Goal: Task Accomplishment & Management: Complete application form

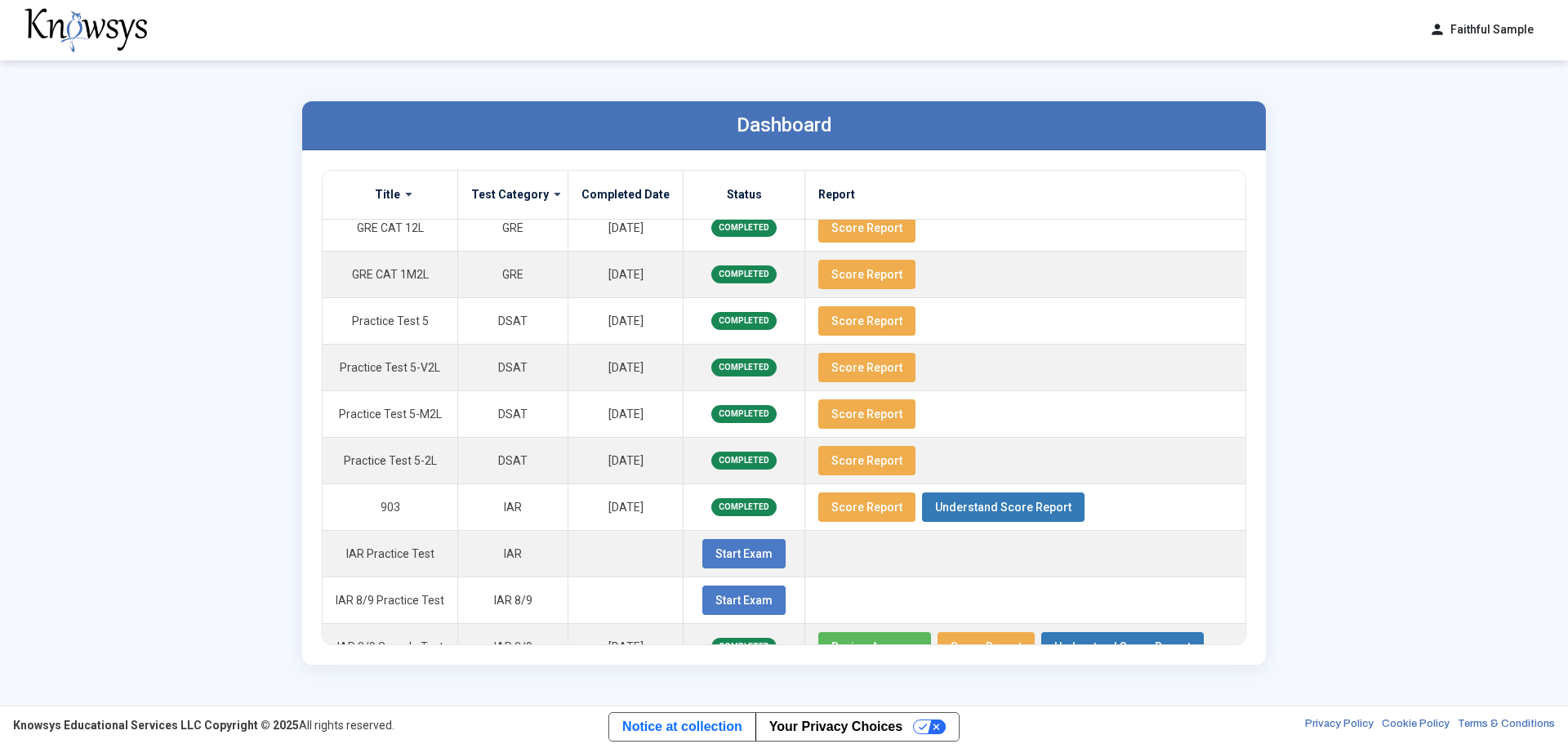
scroll to position [598, 0]
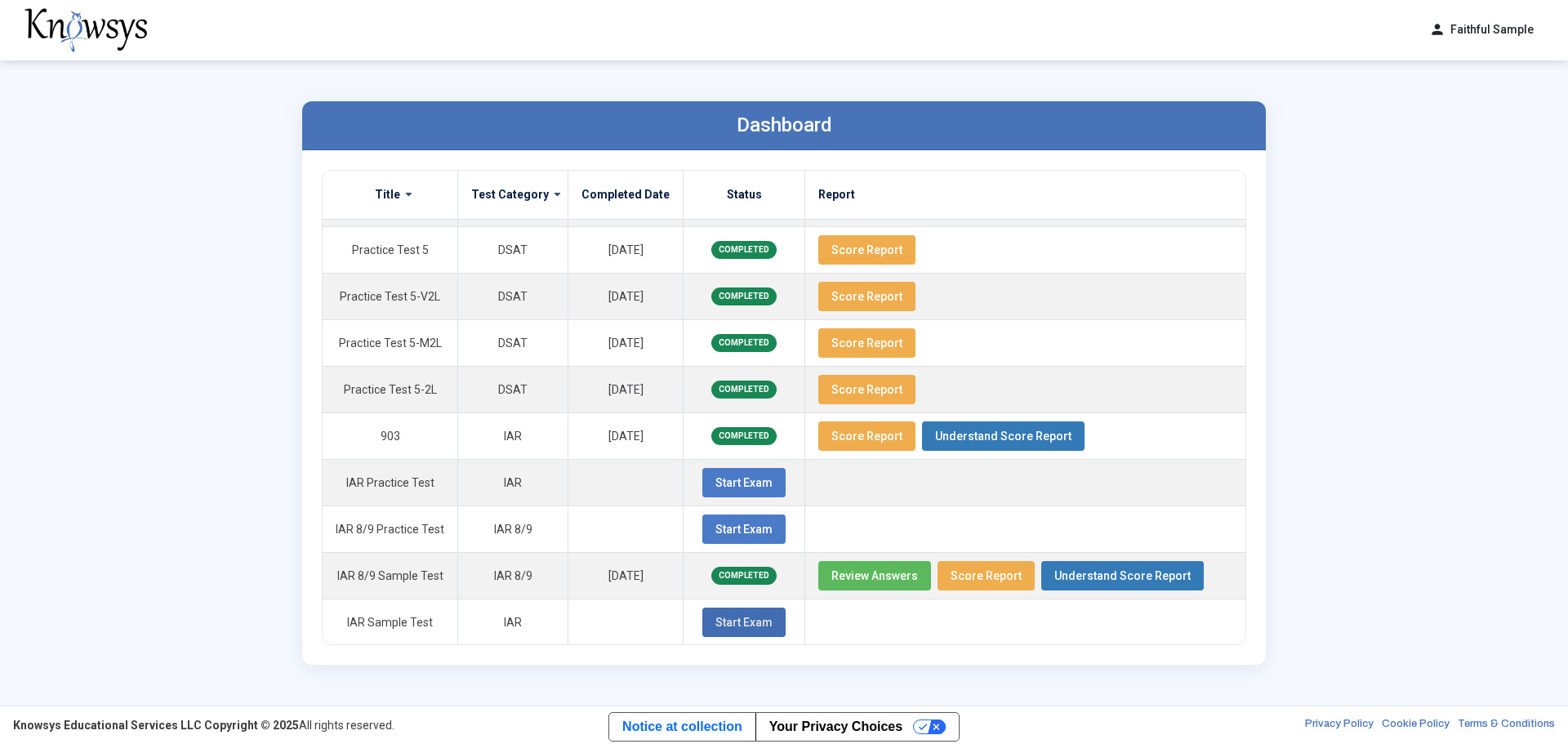
click at [725, 449] on span "Start Exam" at bounding box center [744, 622] width 57 height 13
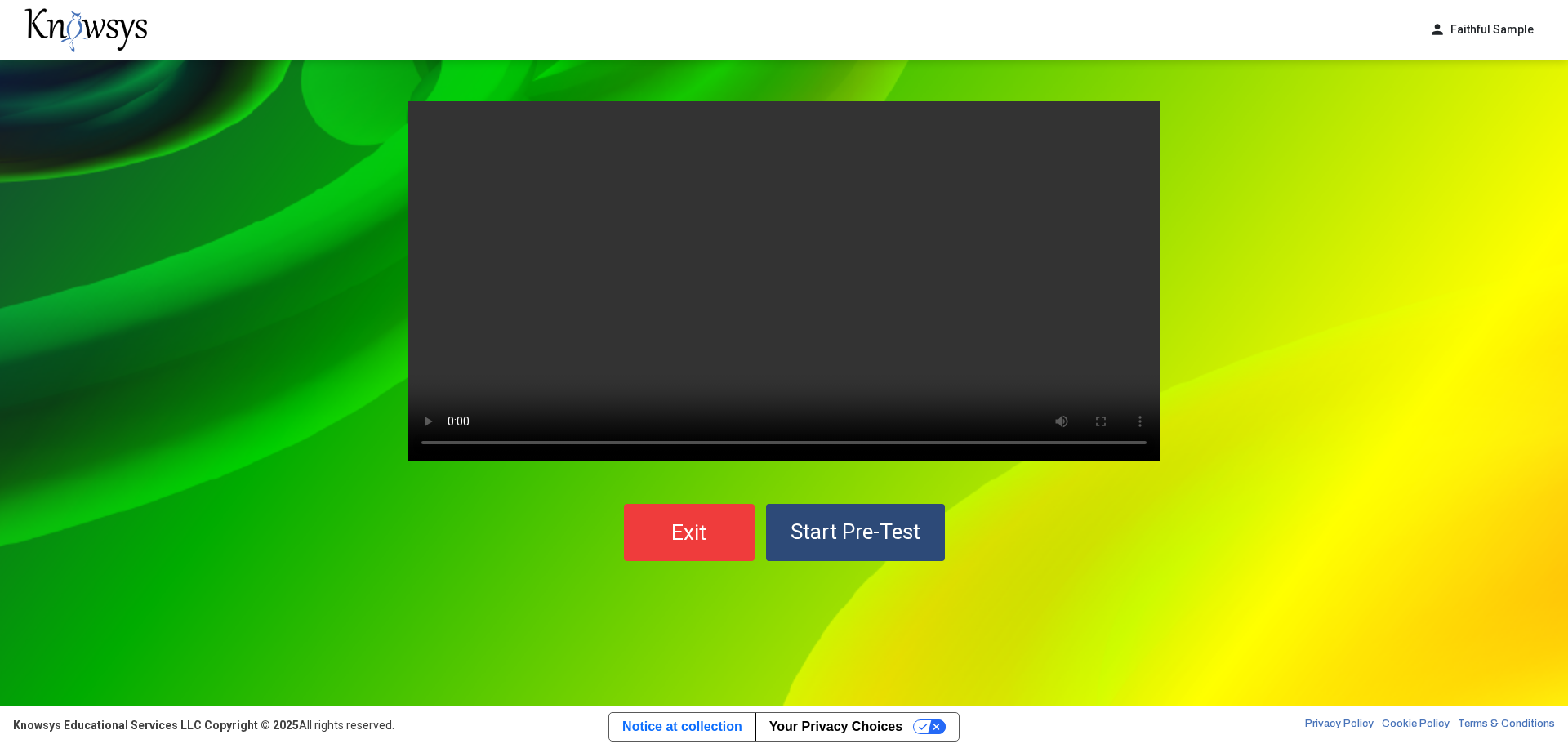
click at [862, 449] on span "Start Pre-Test" at bounding box center [855, 532] width 129 height 24
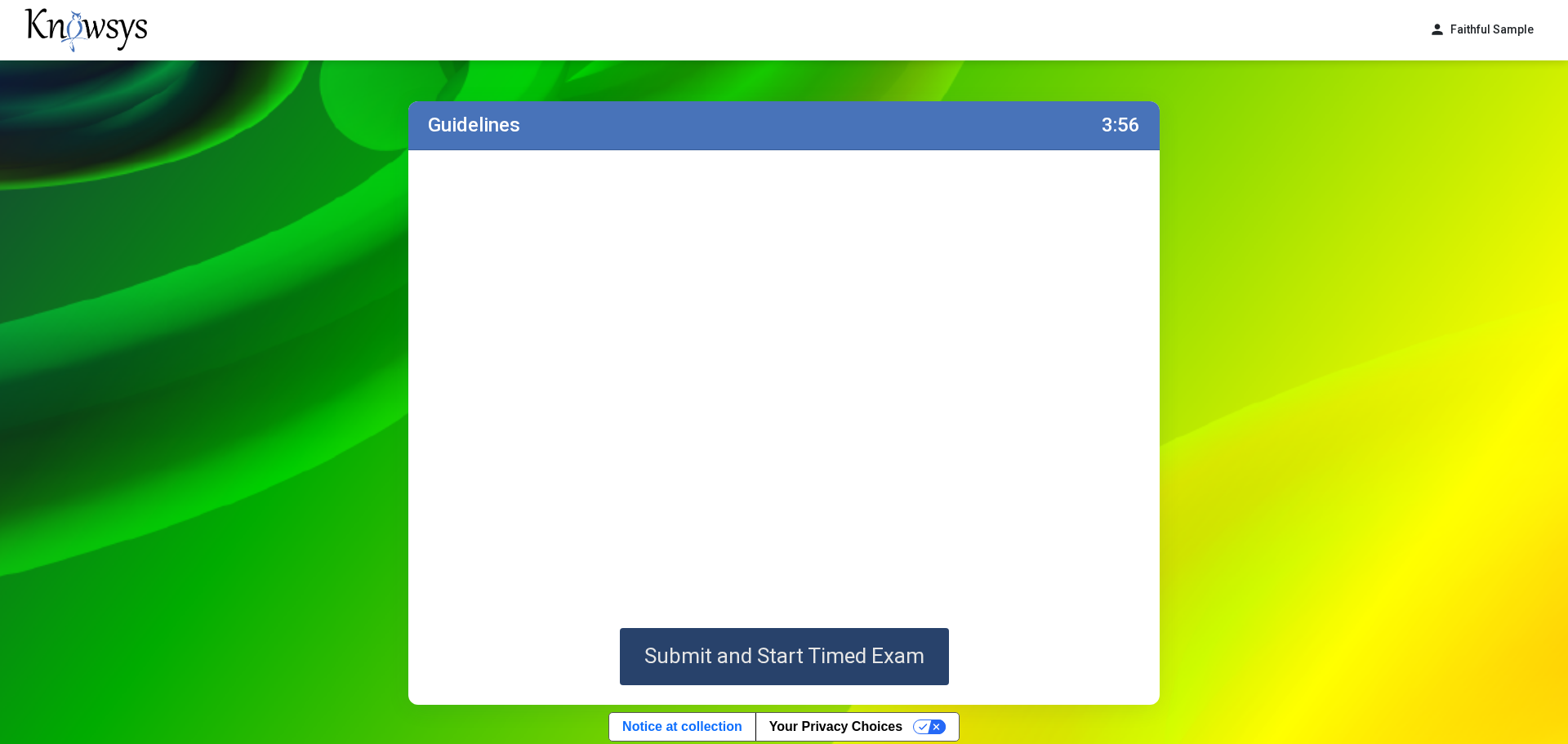
click at [784, 449] on span "Submit and Start Timed Exam" at bounding box center [784, 655] width 280 height 24
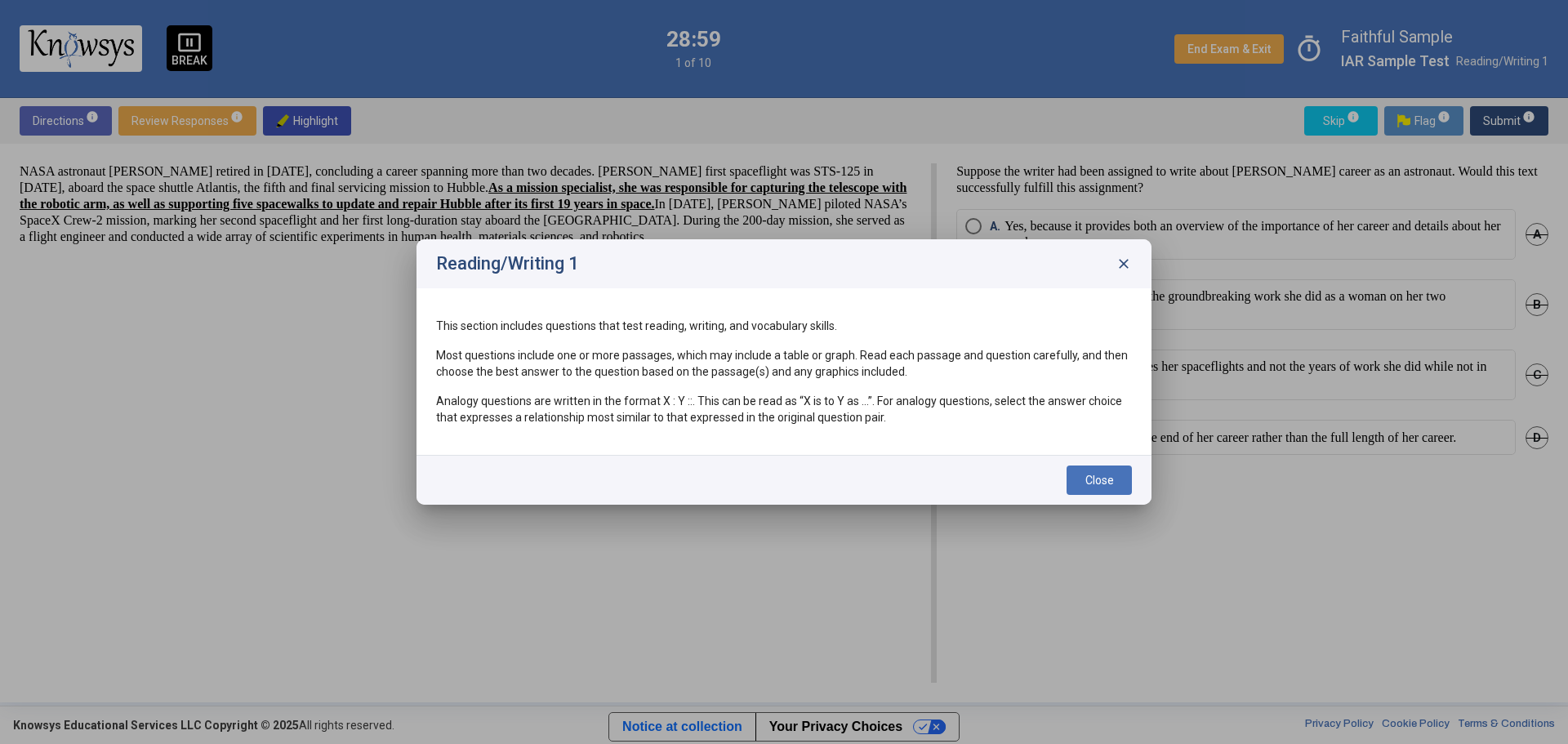
click at [1044, 449] on button "Close" at bounding box center [1099, 480] width 65 height 29
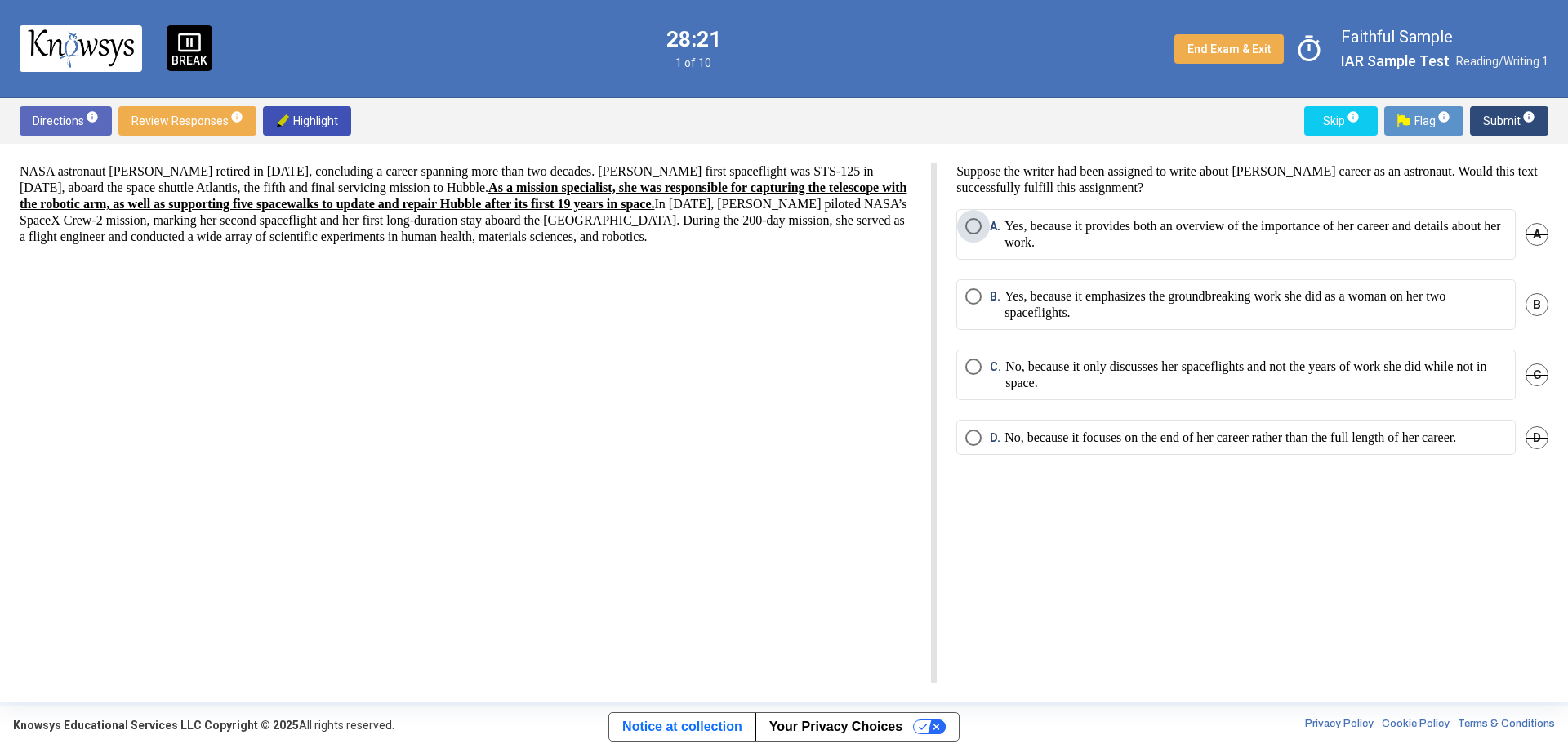
click at [975, 225] on span "Select an option" at bounding box center [973, 226] width 17 height 17
click at [1044, 123] on span "Submit info" at bounding box center [1510, 121] width 53 height 29
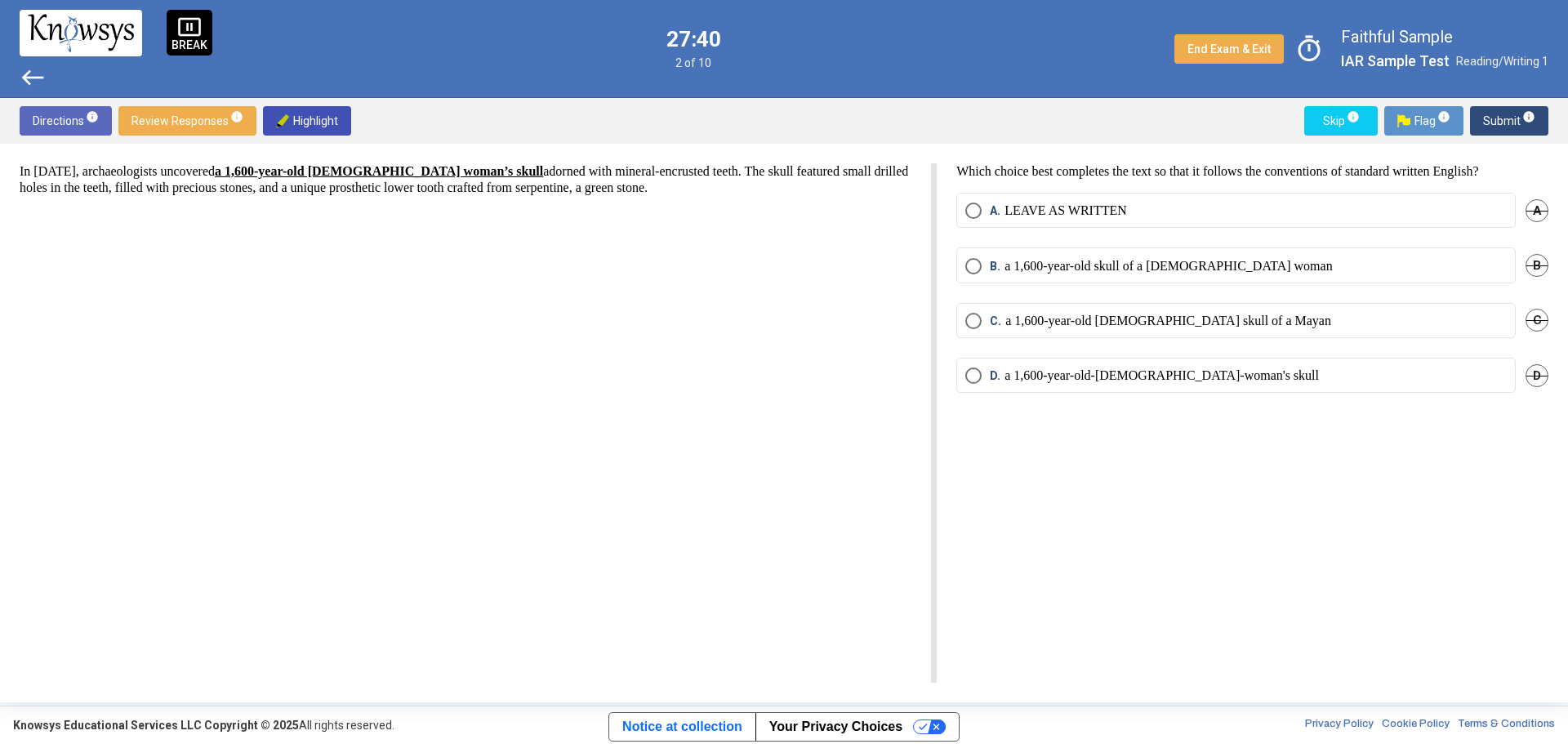
click at [973, 321] on span "Select an option" at bounding box center [973, 320] width 17 height 17
click at [1044, 123] on span "Submit info" at bounding box center [1510, 121] width 53 height 29
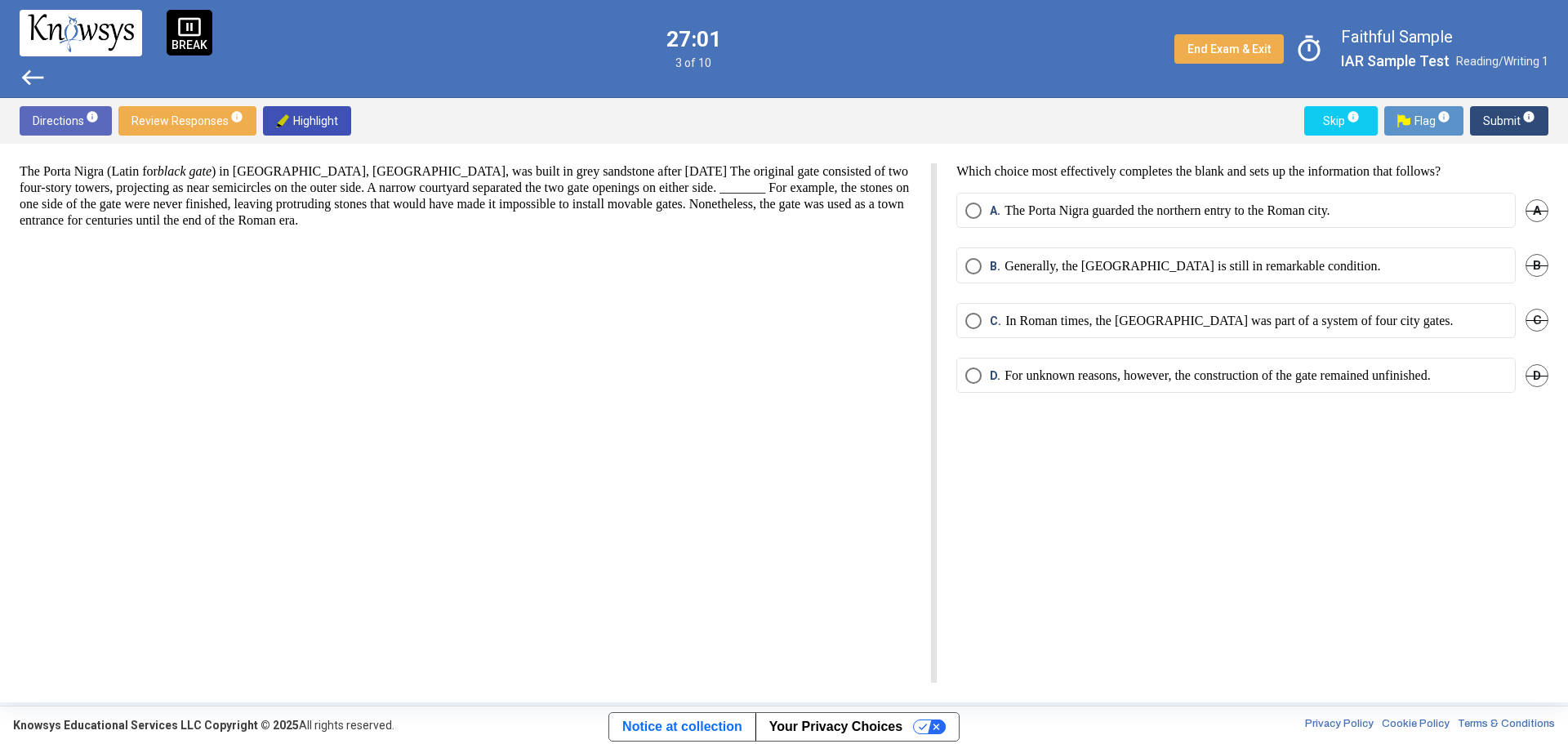
click at [973, 370] on span "Select an option" at bounding box center [973, 376] width 17 height 17
click at [976, 318] on span "Select an option" at bounding box center [973, 320] width 17 height 17
click at [1044, 119] on span "Submit info" at bounding box center [1510, 121] width 53 height 29
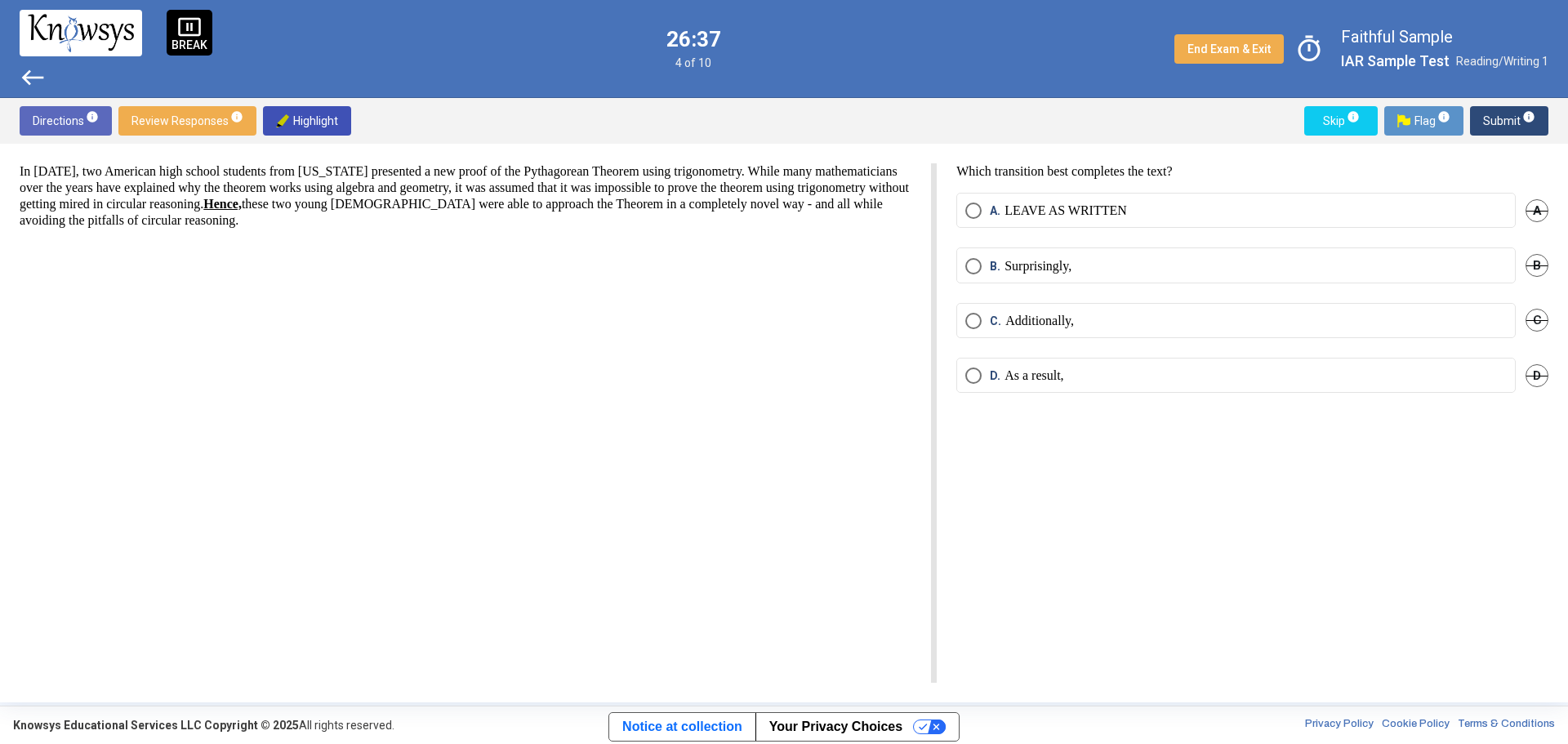
click at [968, 270] on span "Select an option" at bounding box center [973, 266] width 17 height 17
click at [1044, 124] on span "Submit info" at bounding box center [1510, 121] width 53 height 29
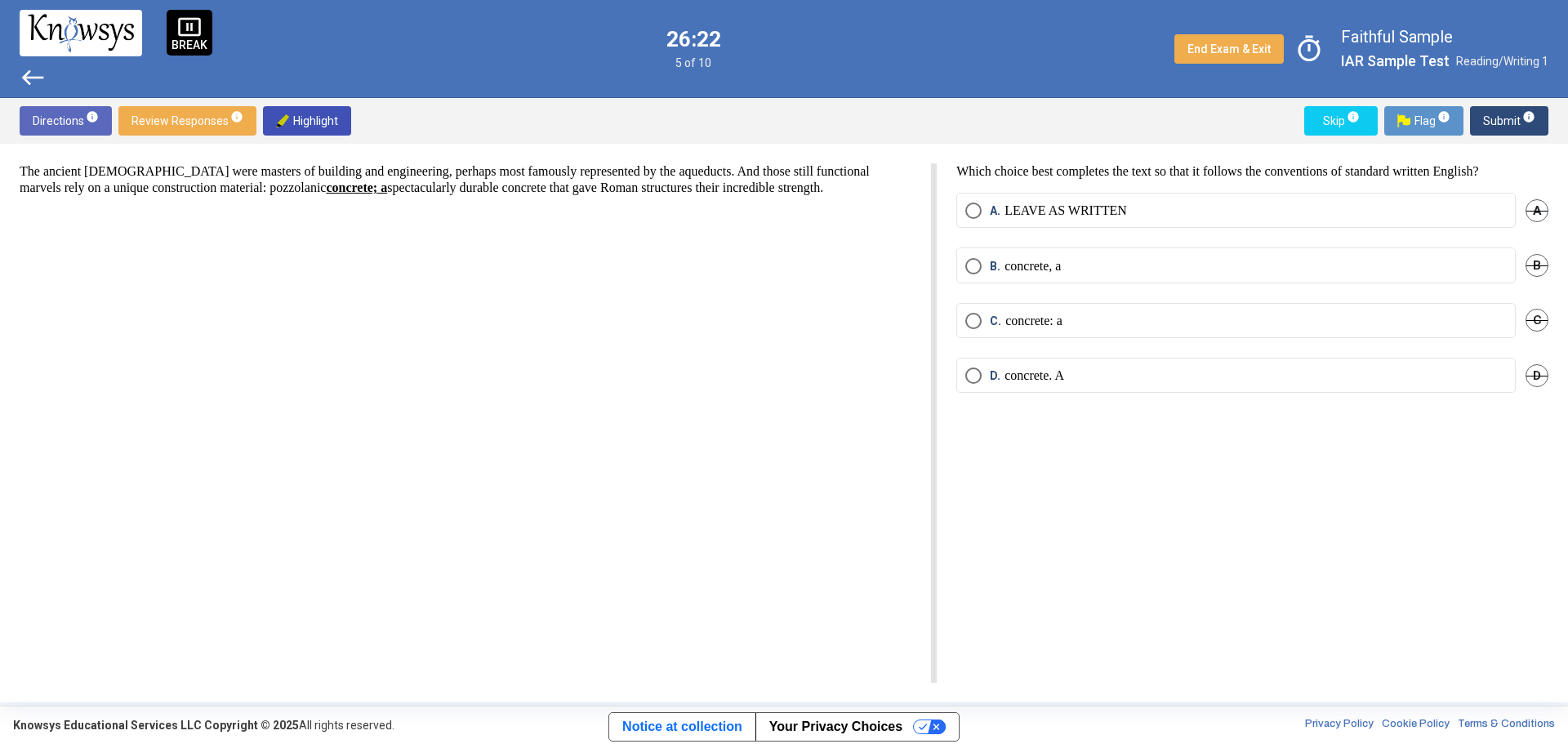
click at [966, 273] on mat-radio-button "B. concrete, a" at bounding box center [1235, 265] width 560 height 35
click at [966, 269] on span "Select an option" at bounding box center [973, 266] width 17 height 17
click at [1044, 119] on span "Submit info" at bounding box center [1510, 121] width 53 height 29
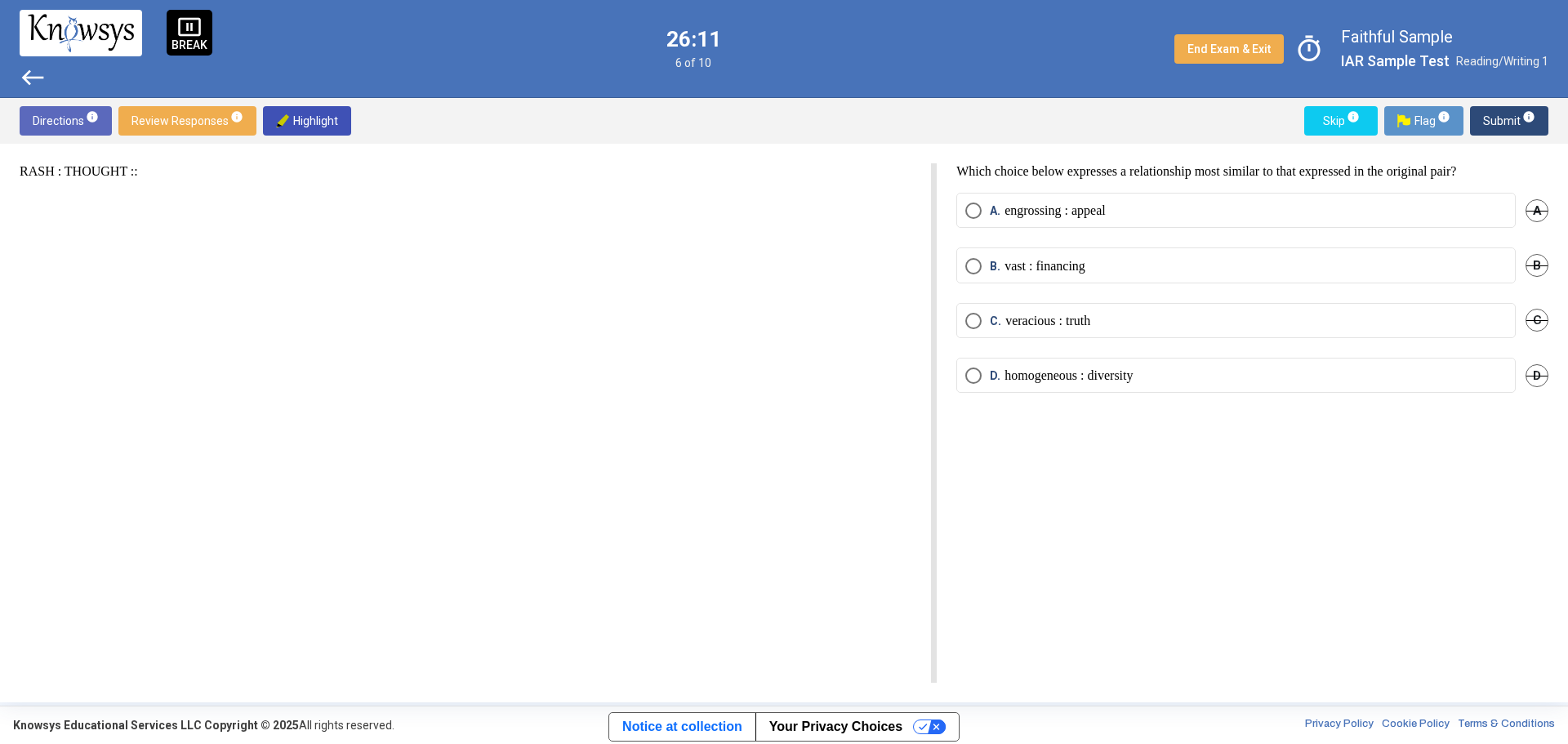
click at [968, 322] on span "Select an option" at bounding box center [973, 320] width 17 height 17
click at [1044, 130] on span "Submit info" at bounding box center [1510, 121] width 53 height 29
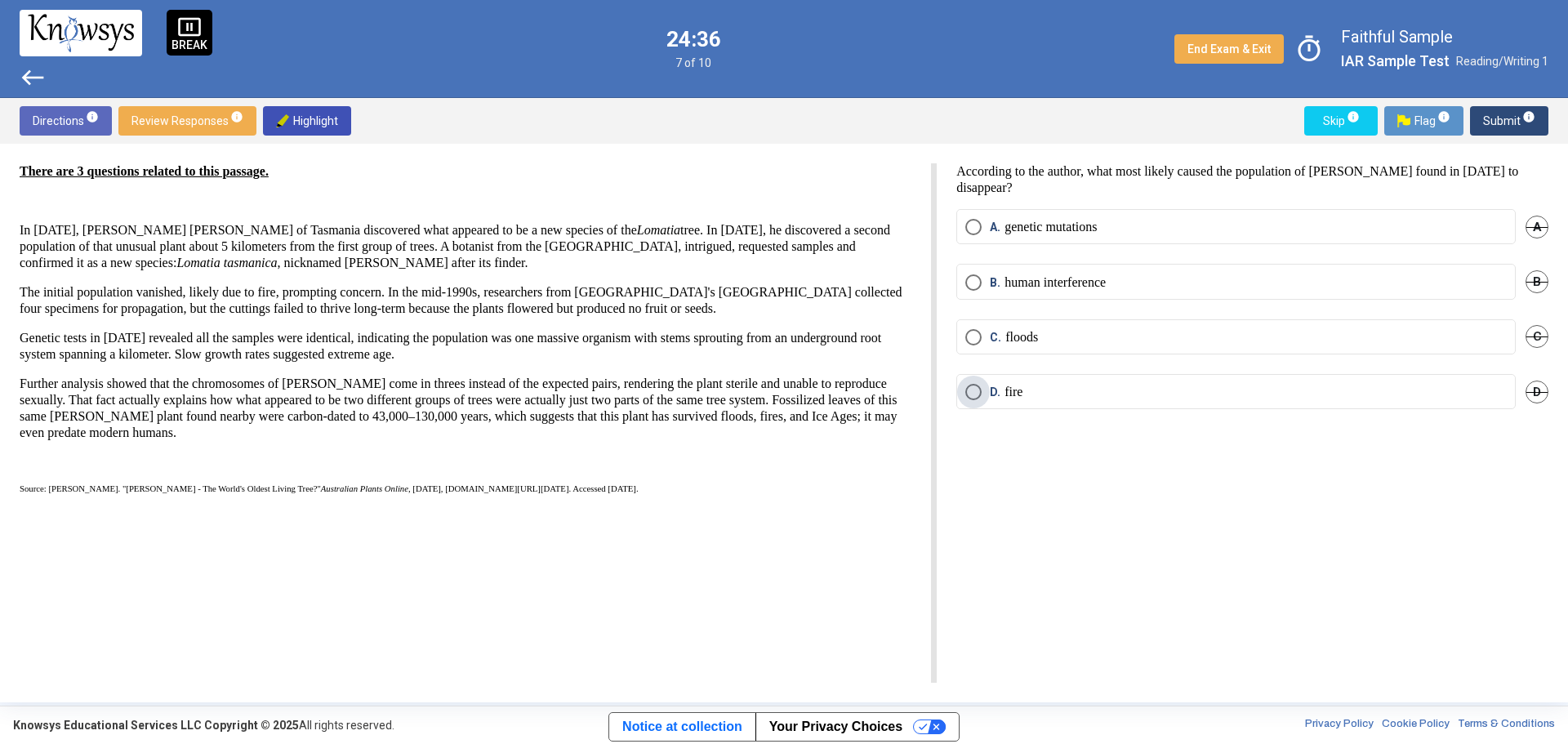
click at [972, 386] on span "Select an option" at bounding box center [973, 391] width 17 height 17
click at [1044, 118] on span "Submit info" at bounding box center [1510, 121] width 53 height 29
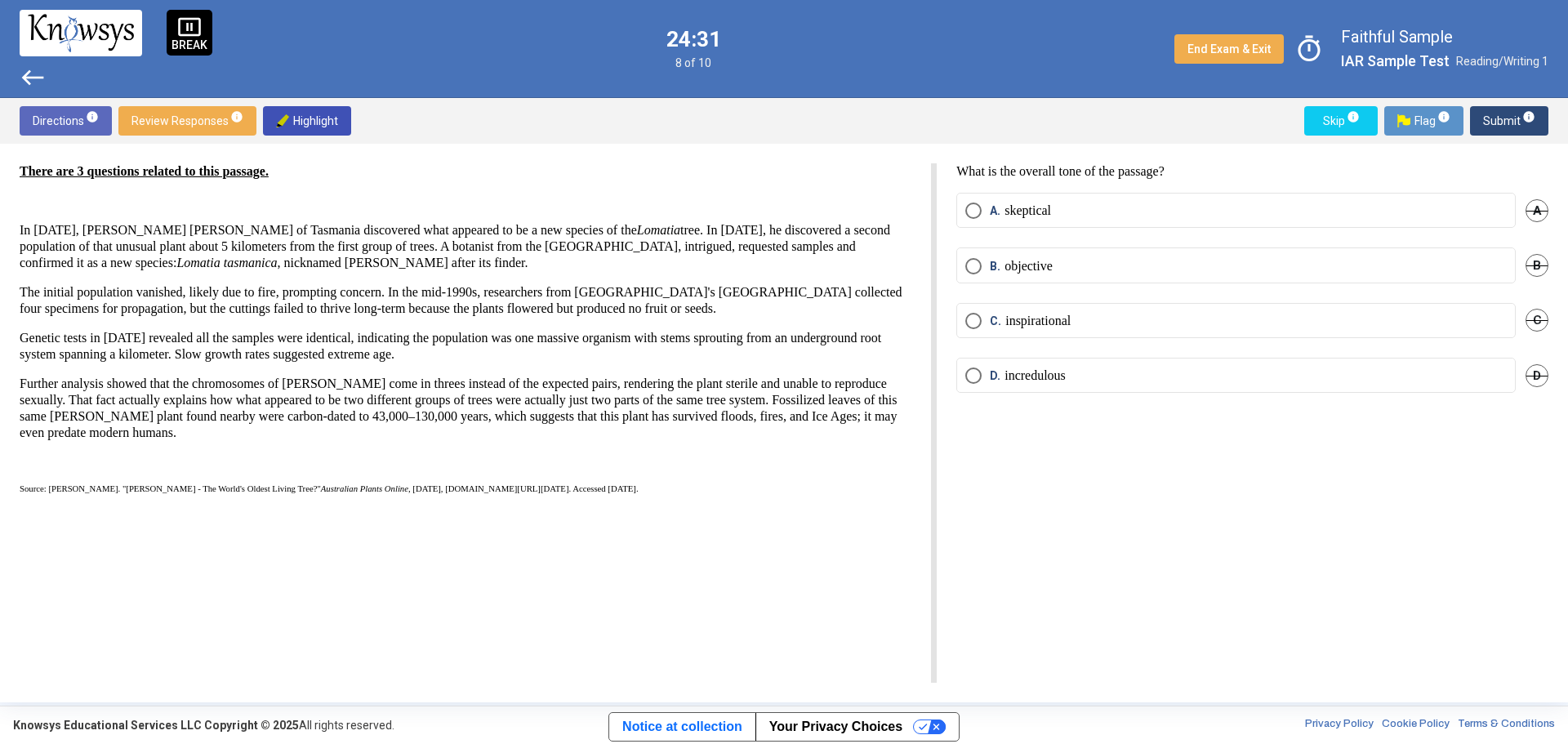
click at [966, 266] on span "Select an option" at bounding box center [973, 266] width 17 height 17
click at [965, 208] on mat-radio-button "A. skeptical" at bounding box center [1235, 210] width 560 height 35
click at [977, 210] on span "Select an option" at bounding box center [973, 210] width 17 height 17
click at [1044, 119] on span "Submit info" at bounding box center [1510, 121] width 53 height 29
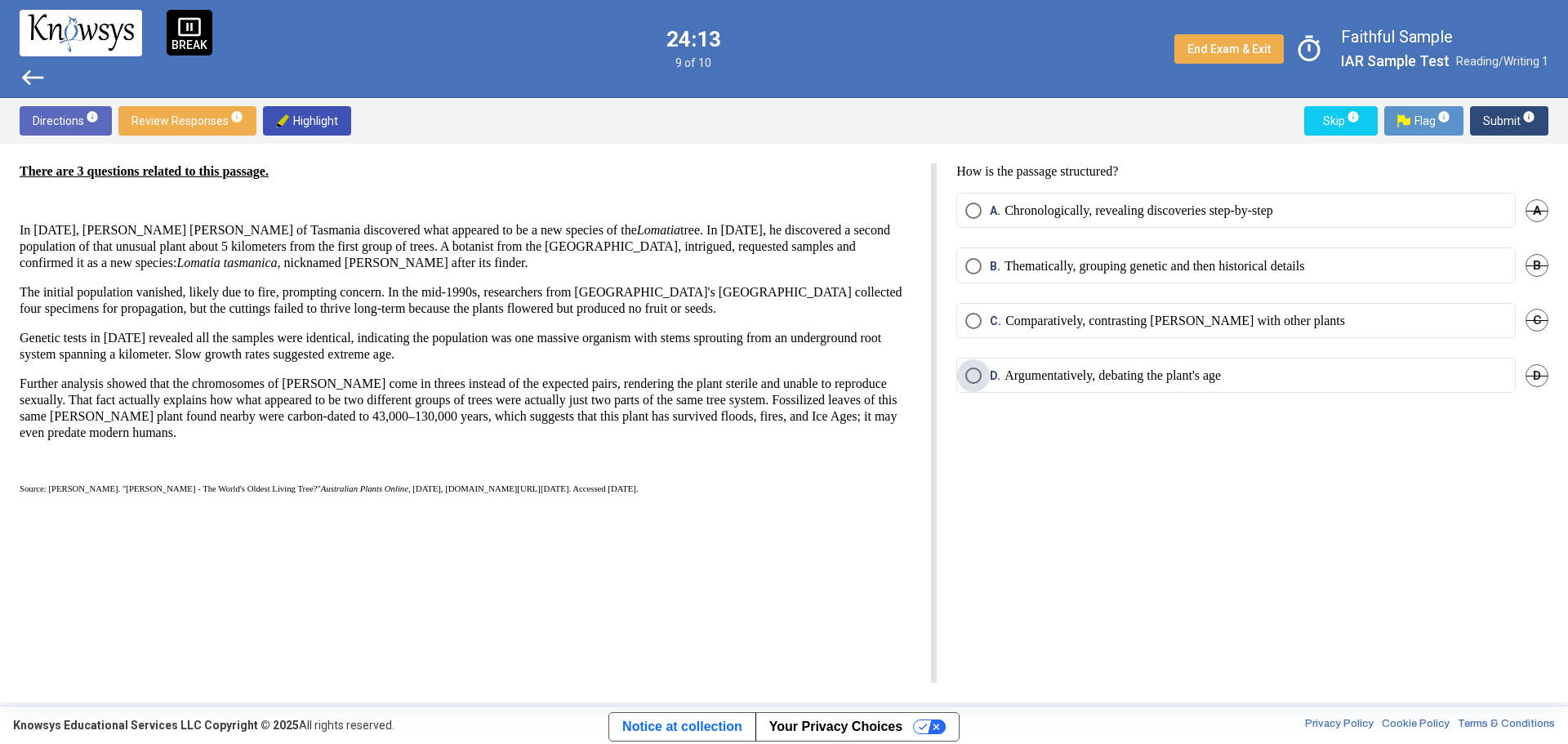
drag, startPoint x: 971, startPoint y: 376, endPoint x: 1093, endPoint y: 357, distance: 123.5
click at [971, 377] on span "Select an option" at bounding box center [973, 376] width 17 height 17
click at [1044, 119] on span "Submit info" at bounding box center [1510, 121] width 53 height 29
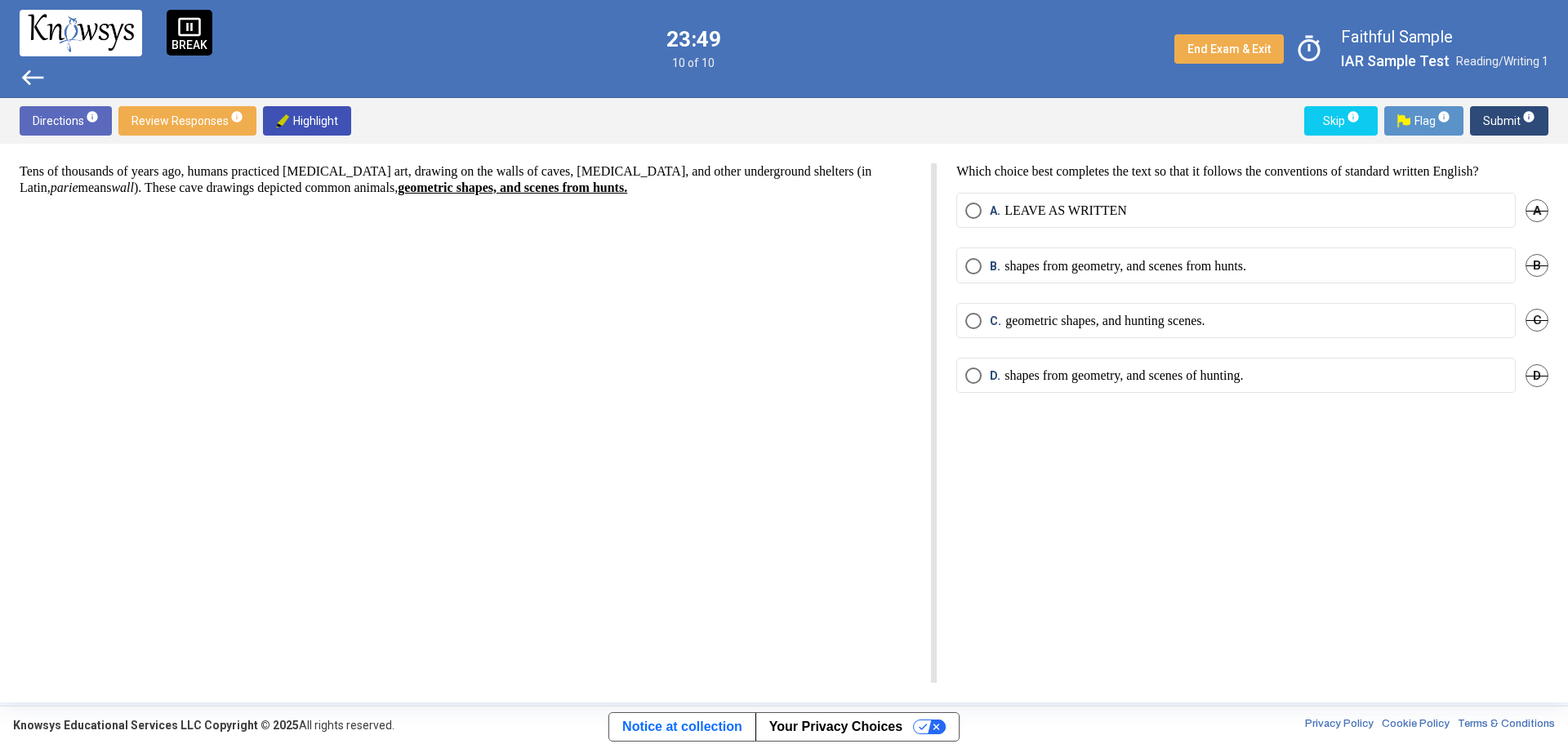
click at [977, 380] on span "Select an option" at bounding box center [973, 376] width 17 height 17
click at [1044, 119] on span "Submit info" at bounding box center [1510, 121] width 53 height 29
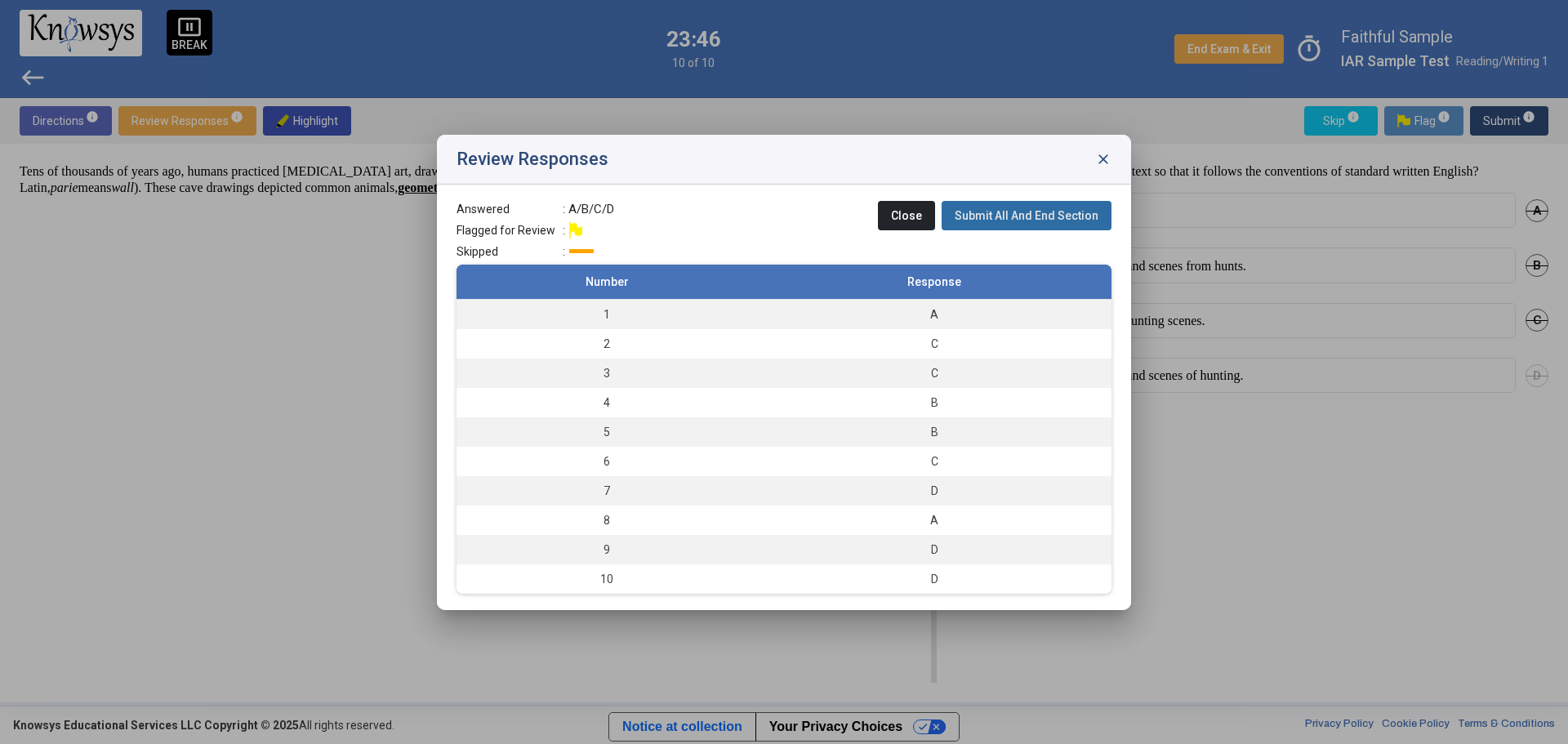
click at [1044, 226] on button "Submit All And End Section" at bounding box center [1026, 215] width 170 height 29
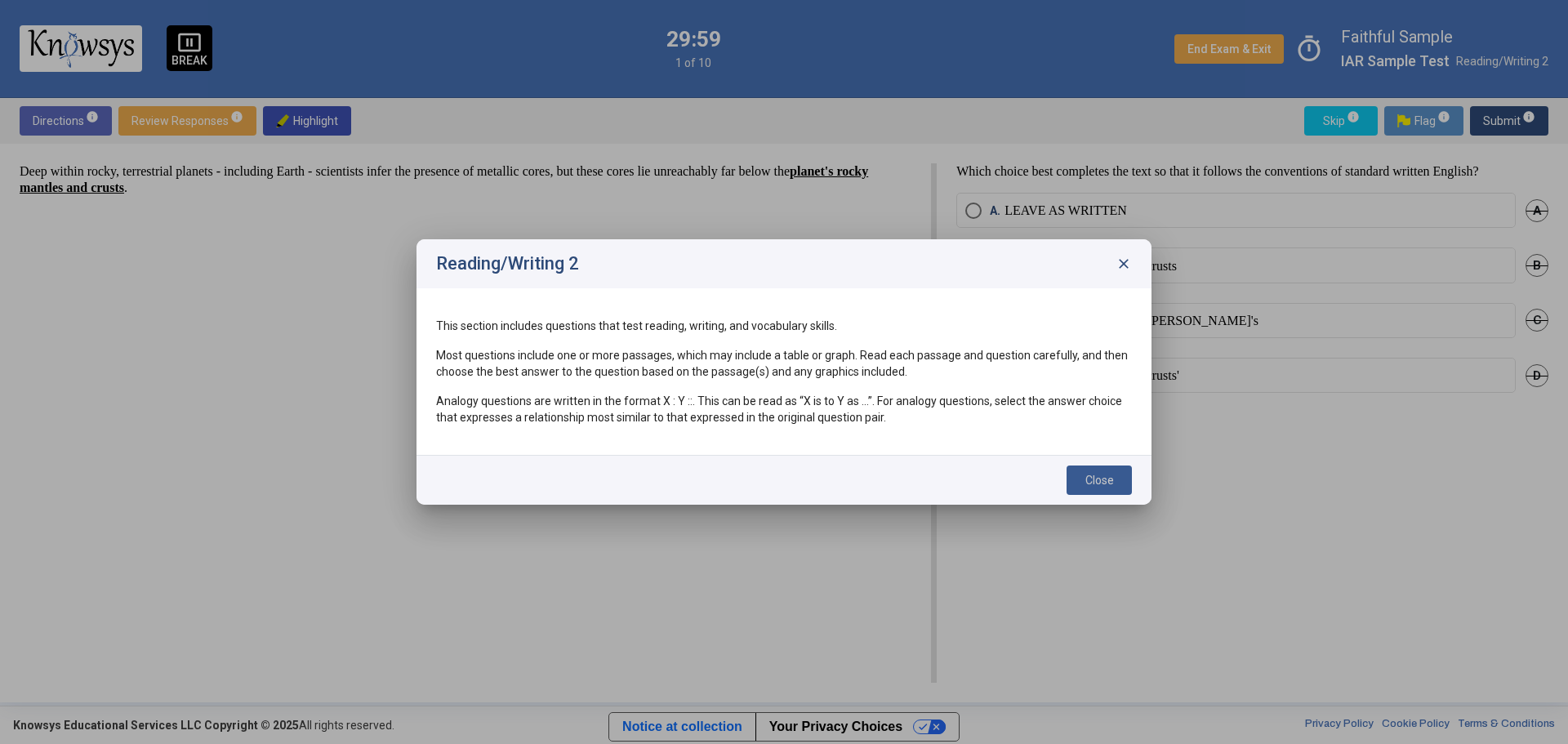
click at [1044, 449] on button "Close" at bounding box center [1099, 480] width 65 height 29
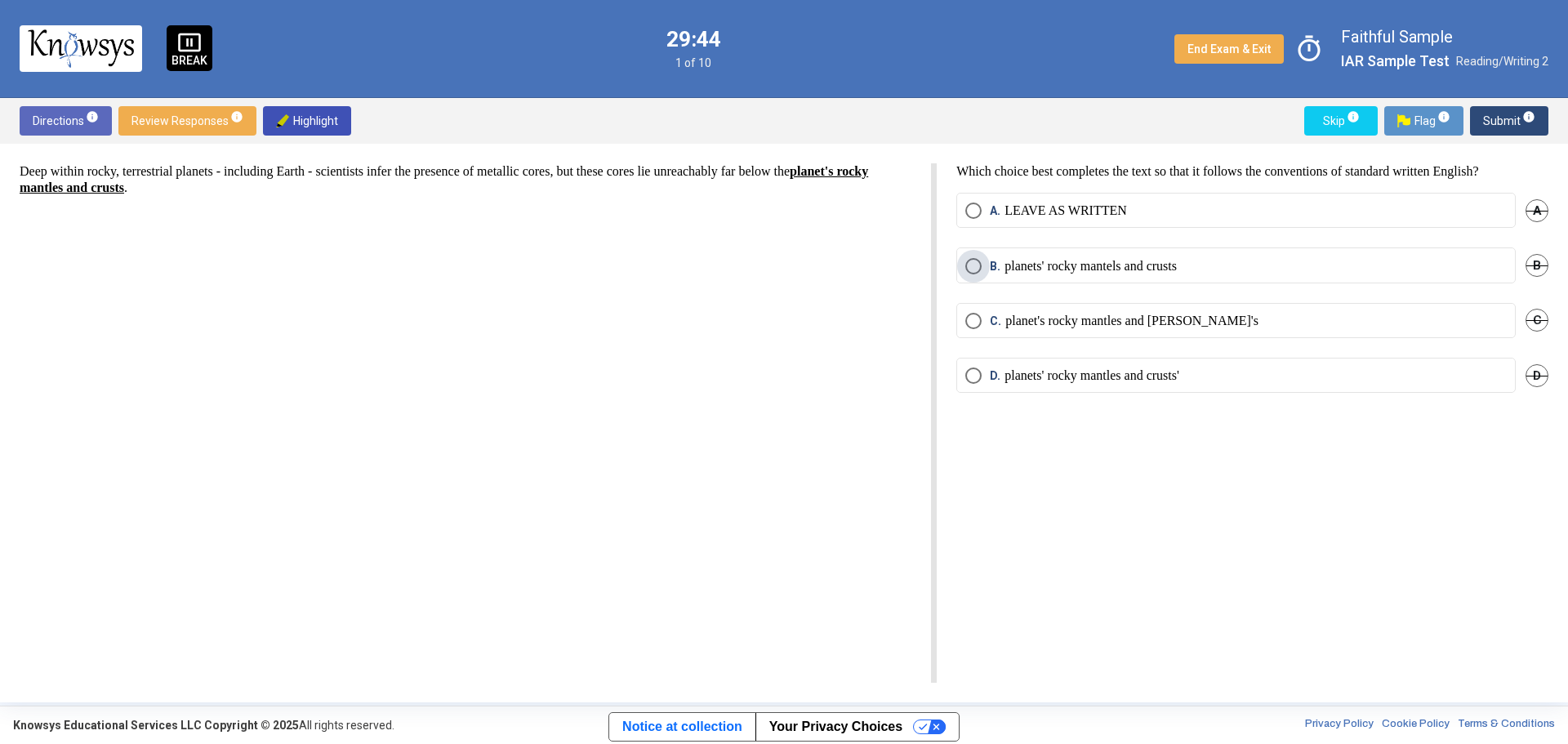
click at [973, 266] on span "Select an option" at bounding box center [973, 266] width 17 height 17
click at [1044, 113] on span "Submit info" at bounding box center [1510, 121] width 53 height 29
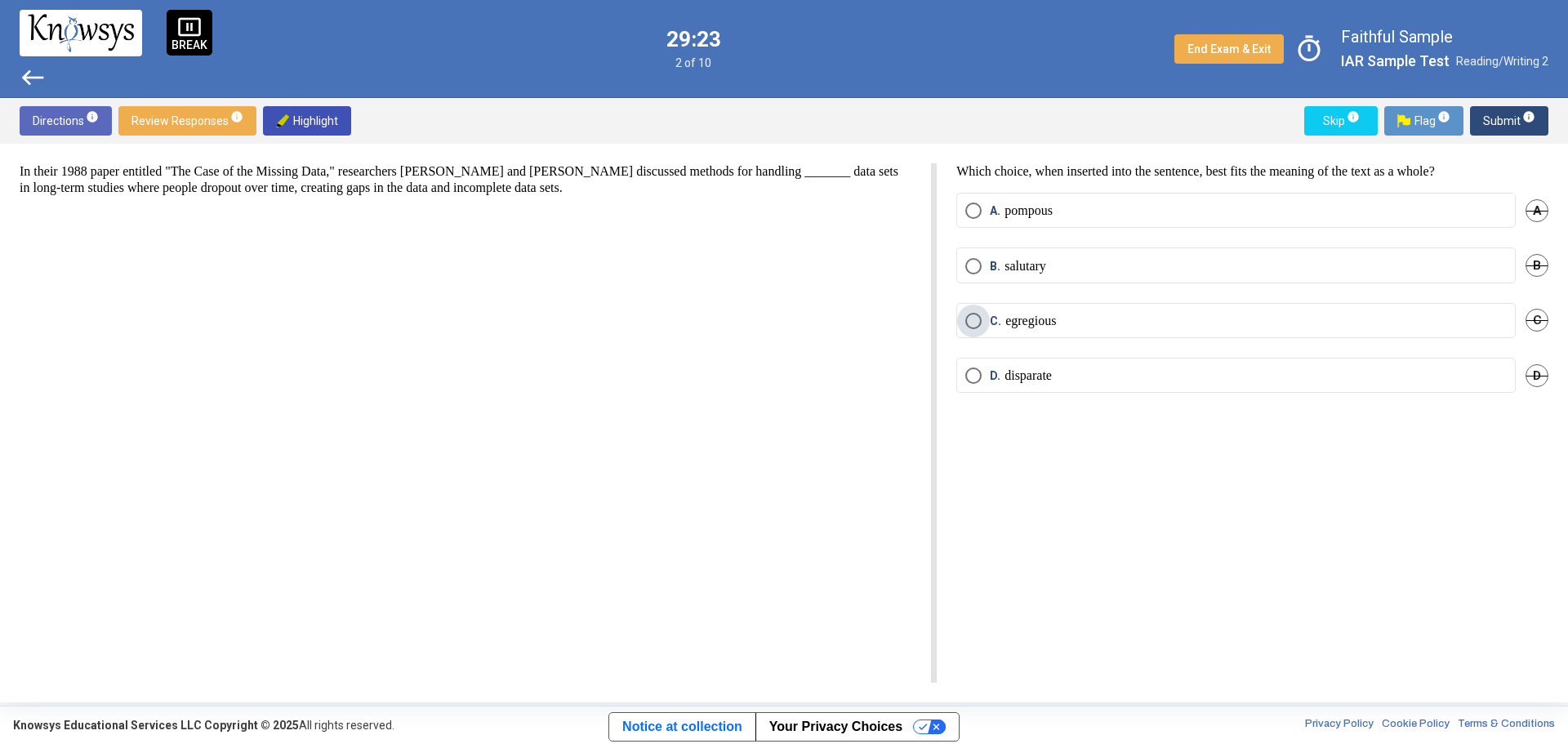
click at [967, 317] on span "Select an option" at bounding box center [973, 320] width 17 height 17
click at [1044, 119] on span "Submit info" at bounding box center [1510, 121] width 53 height 29
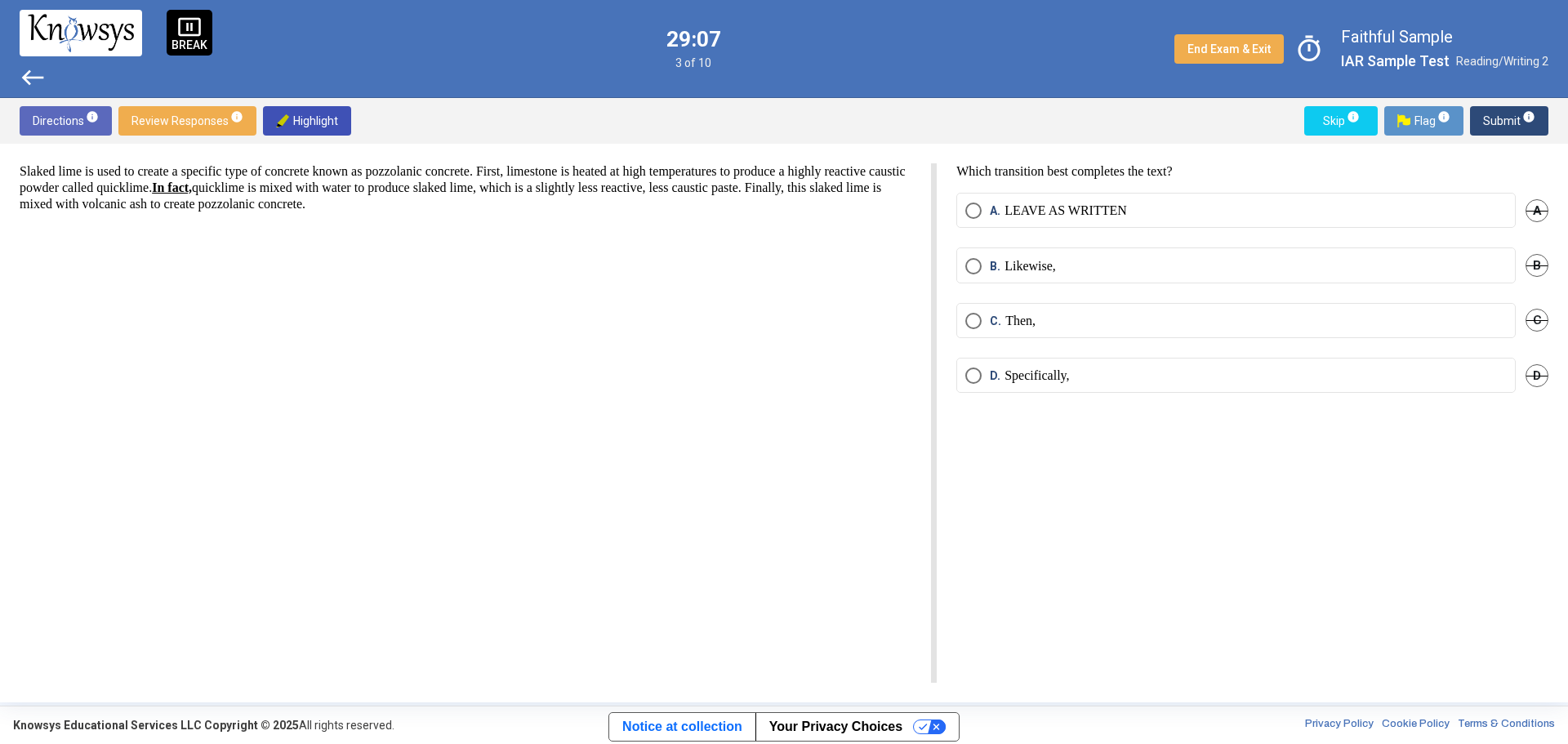
click at [968, 320] on span "Select an option" at bounding box center [973, 320] width 17 height 17
click at [1044, 119] on span "Submit info" at bounding box center [1510, 121] width 53 height 29
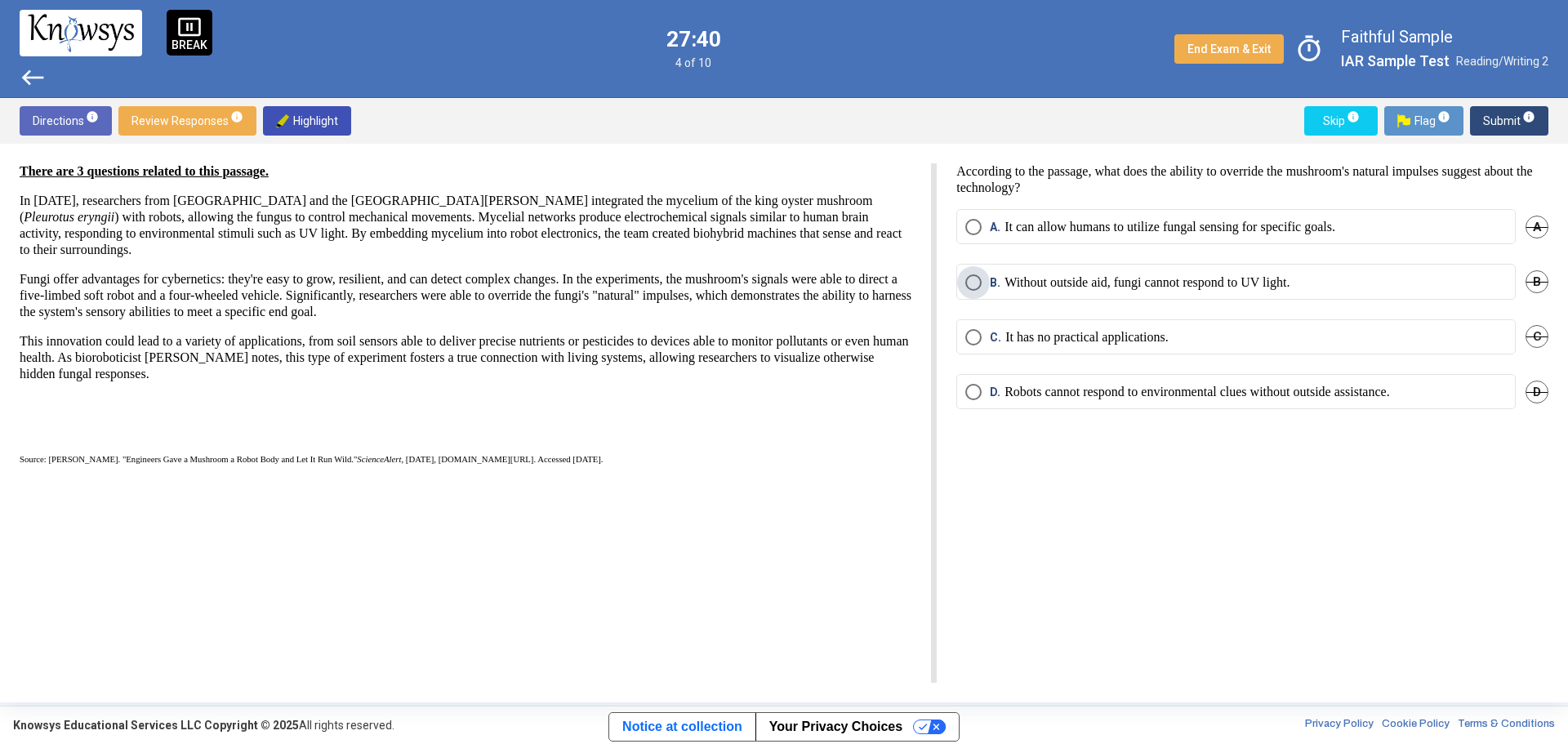
click at [1044, 285] on p "Without outside aid, fungi cannot respond to UV light." at bounding box center [1147, 282] width 285 height 17
click at [1044, 124] on span "Submit info" at bounding box center [1510, 121] width 53 height 29
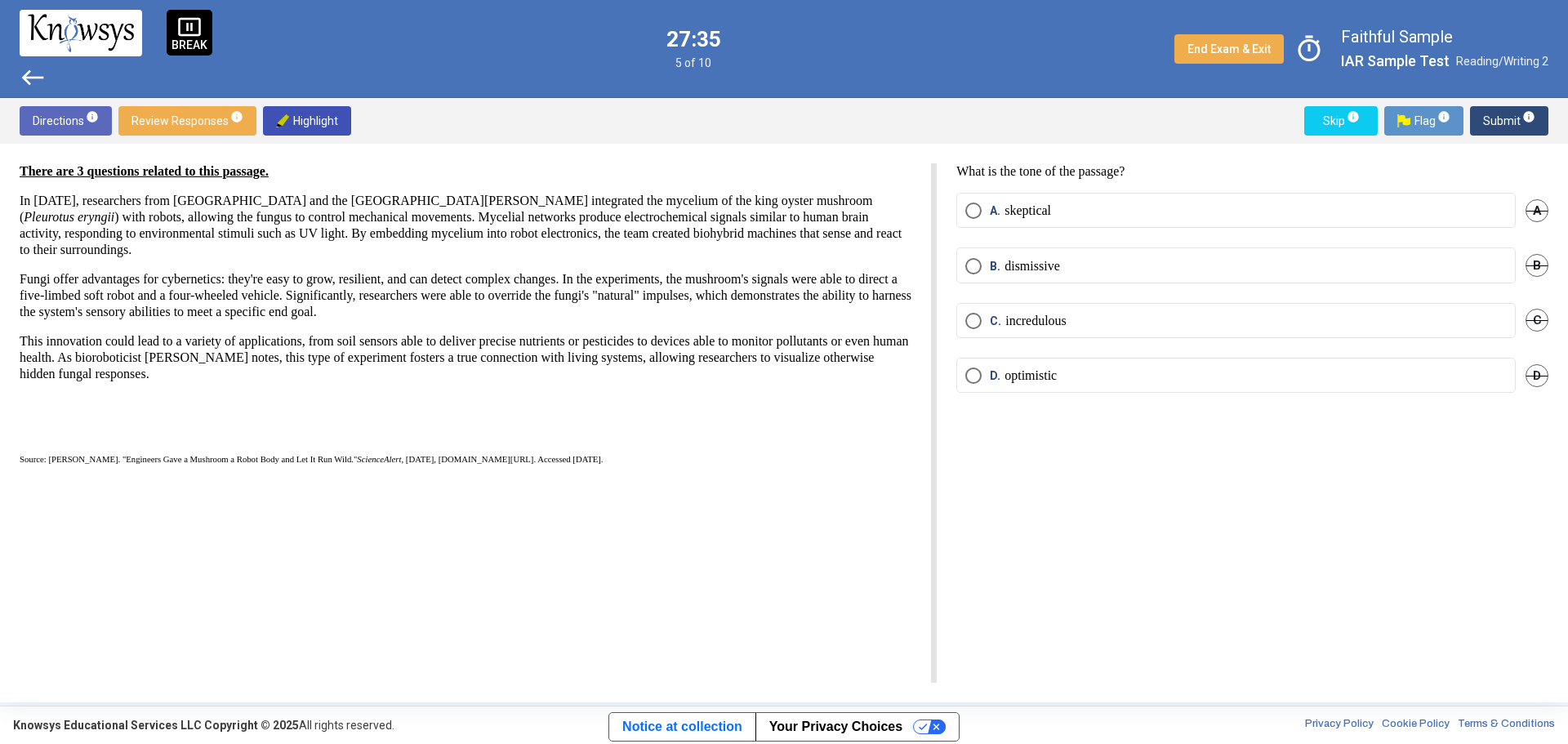
click at [1027, 378] on p "optimistic" at bounding box center [1031, 376] width 53 height 17
click at [1044, 125] on span "Submit info" at bounding box center [1510, 121] width 53 height 29
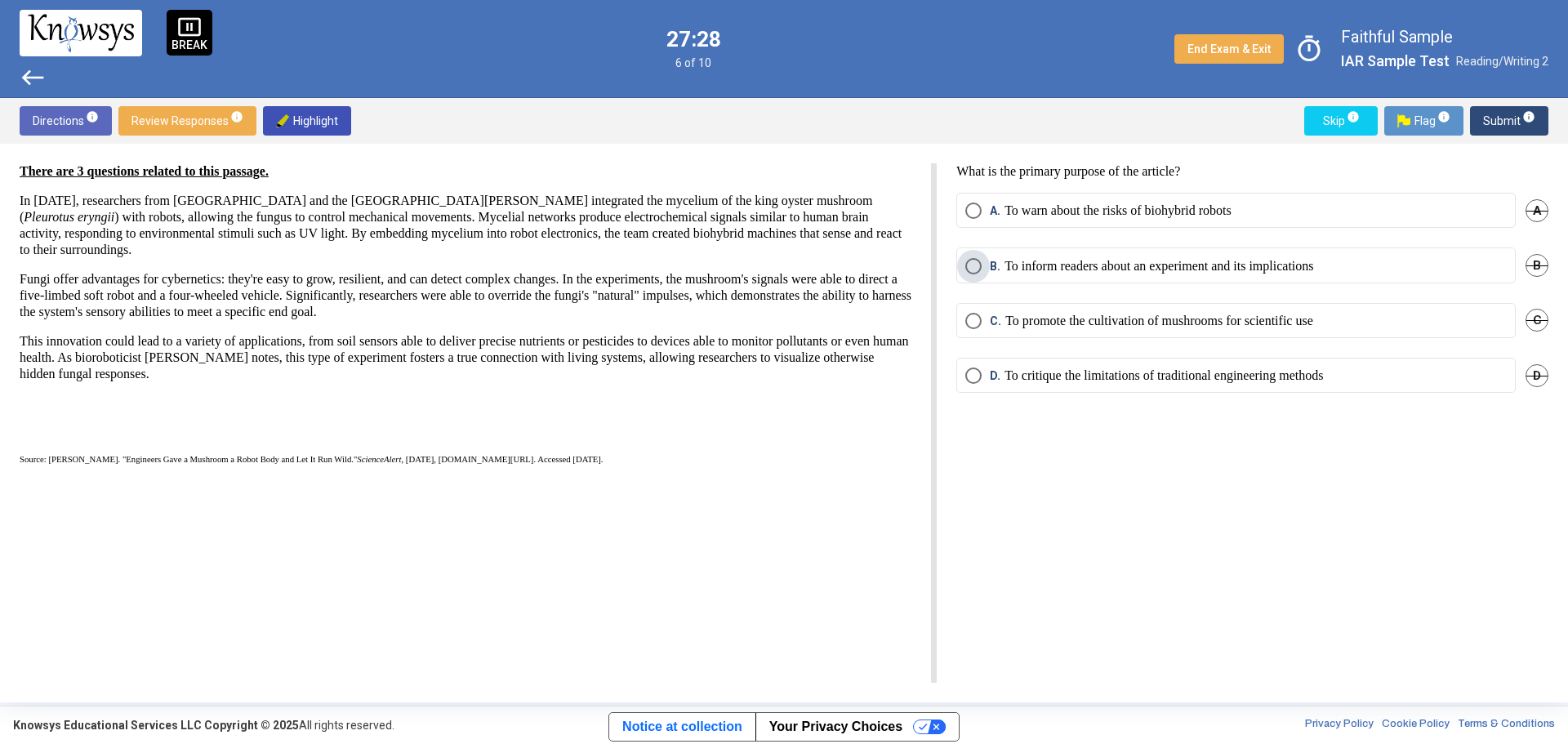
click at [981, 267] on span "Select an option" at bounding box center [973, 266] width 17 height 17
click at [1044, 125] on span "Submit info" at bounding box center [1510, 121] width 53 height 29
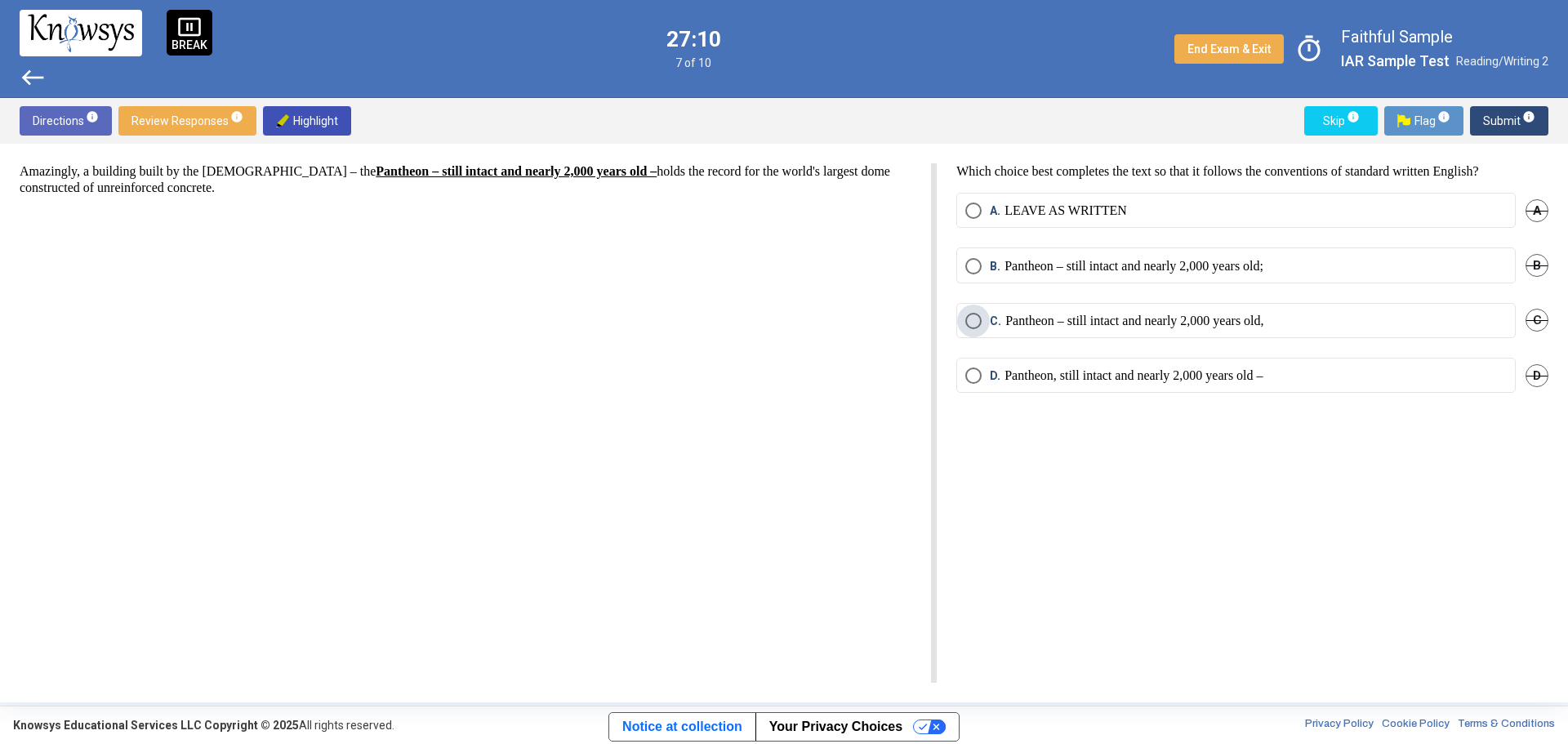
click at [1044, 319] on p "Pantheon – still intact and nearly 2,000 years old," at bounding box center [1134, 320] width 258 height 17
click at [1044, 119] on span "Submit info" at bounding box center [1510, 121] width 53 height 29
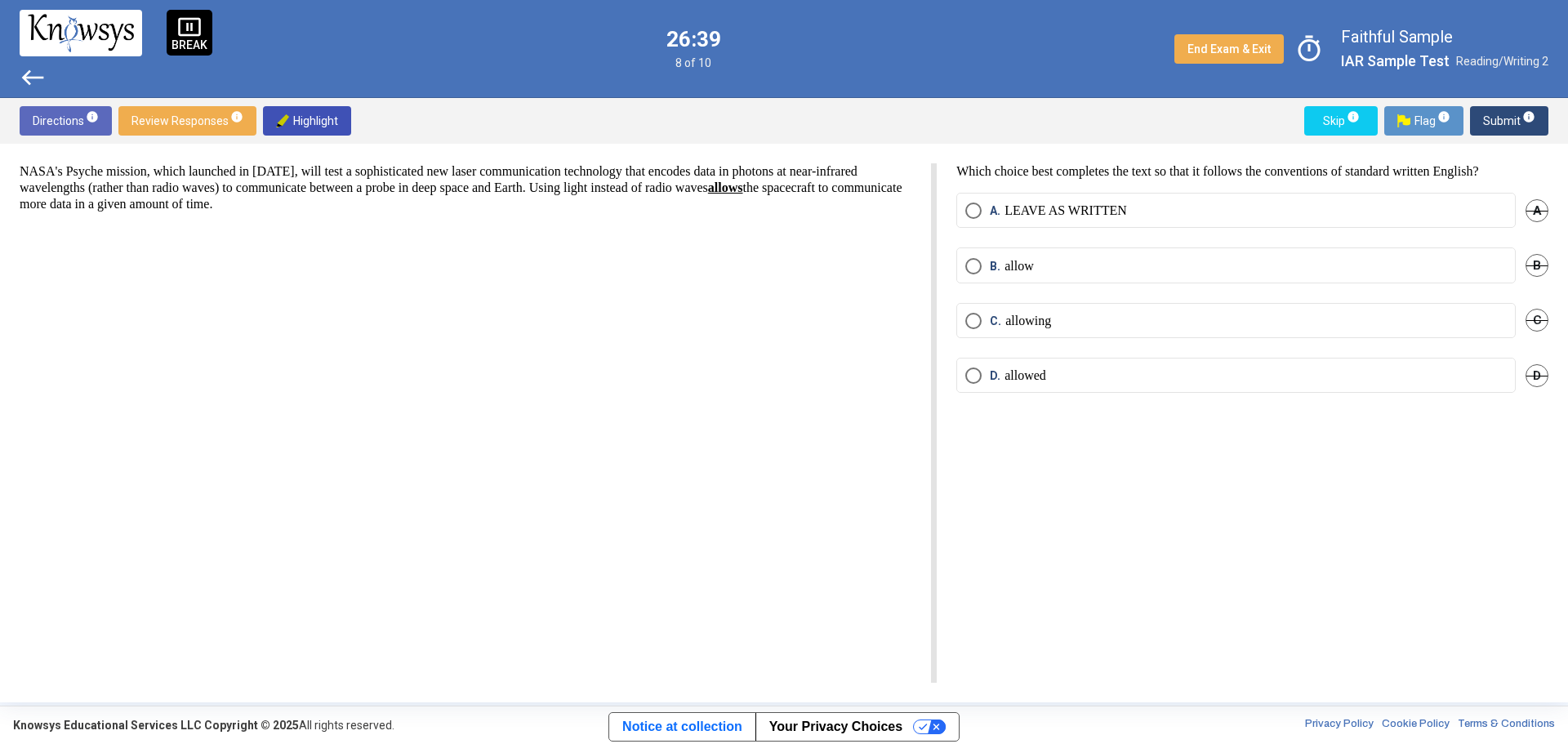
click at [1017, 203] on p "LEAVE AS WRITTEN" at bounding box center [1066, 210] width 123 height 17
click at [1044, 121] on span "Submit info" at bounding box center [1510, 121] width 53 height 29
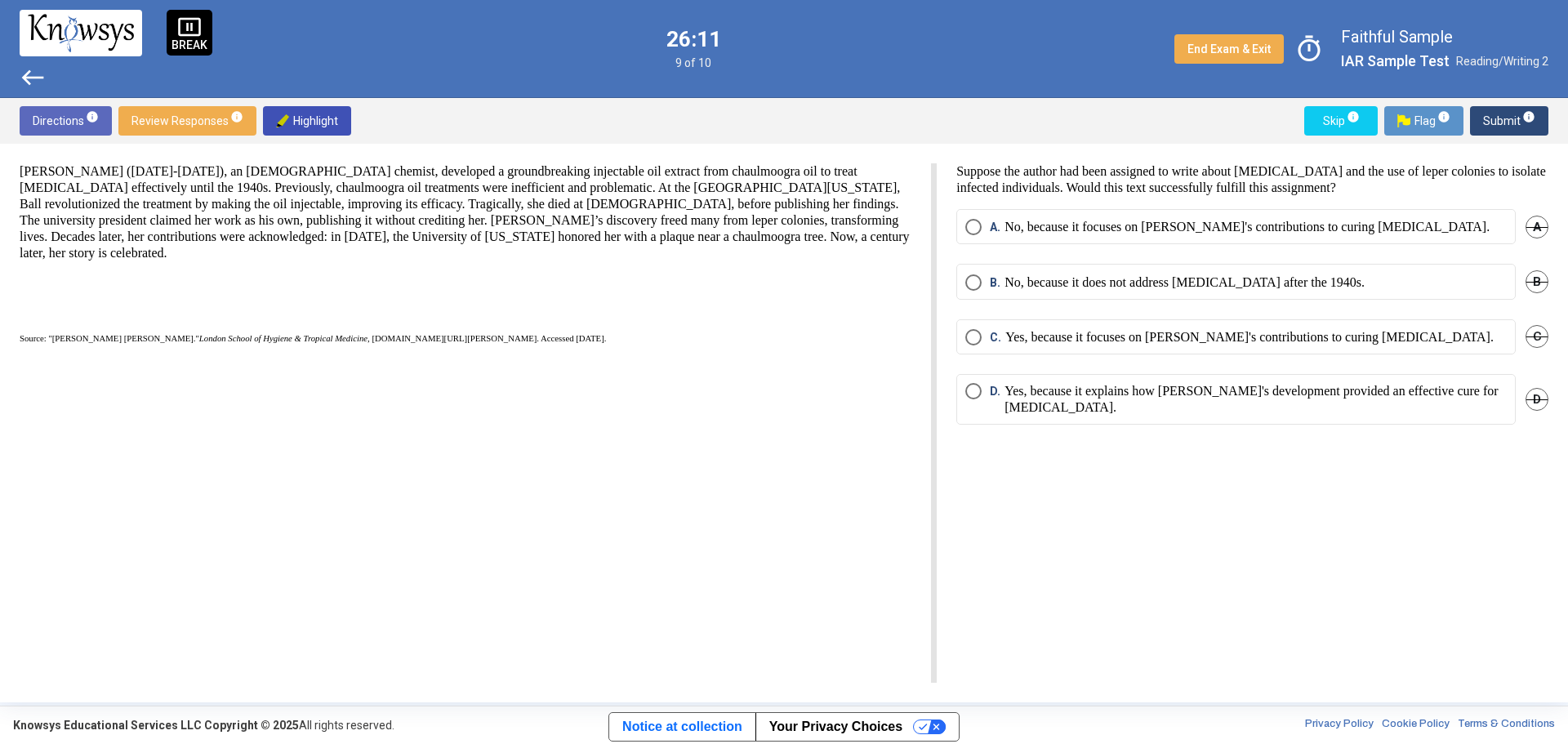
click at [967, 229] on span "Select an option" at bounding box center [973, 227] width 17 height 17
click at [976, 329] on span "Select an option" at bounding box center [973, 337] width 17 height 17
click at [1044, 121] on span "Submit info" at bounding box center [1510, 121] width 53 height 29
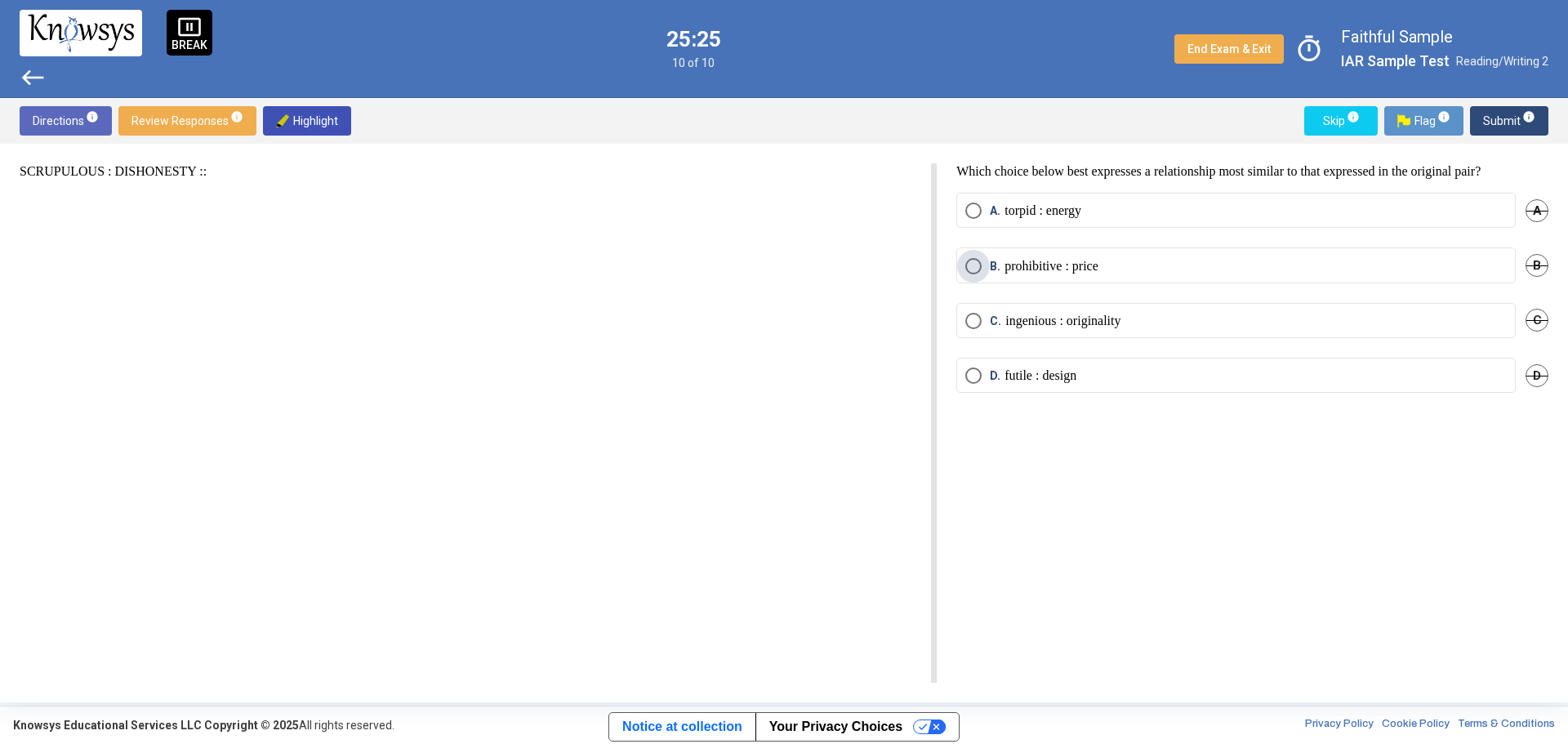
click at [976, 267] on span "Select an option" at bounding box center [973, 266] width 17 height 17
click at [1044, 127] on span "Submit info" at bounding box center [1510, 121] width 53 height 29
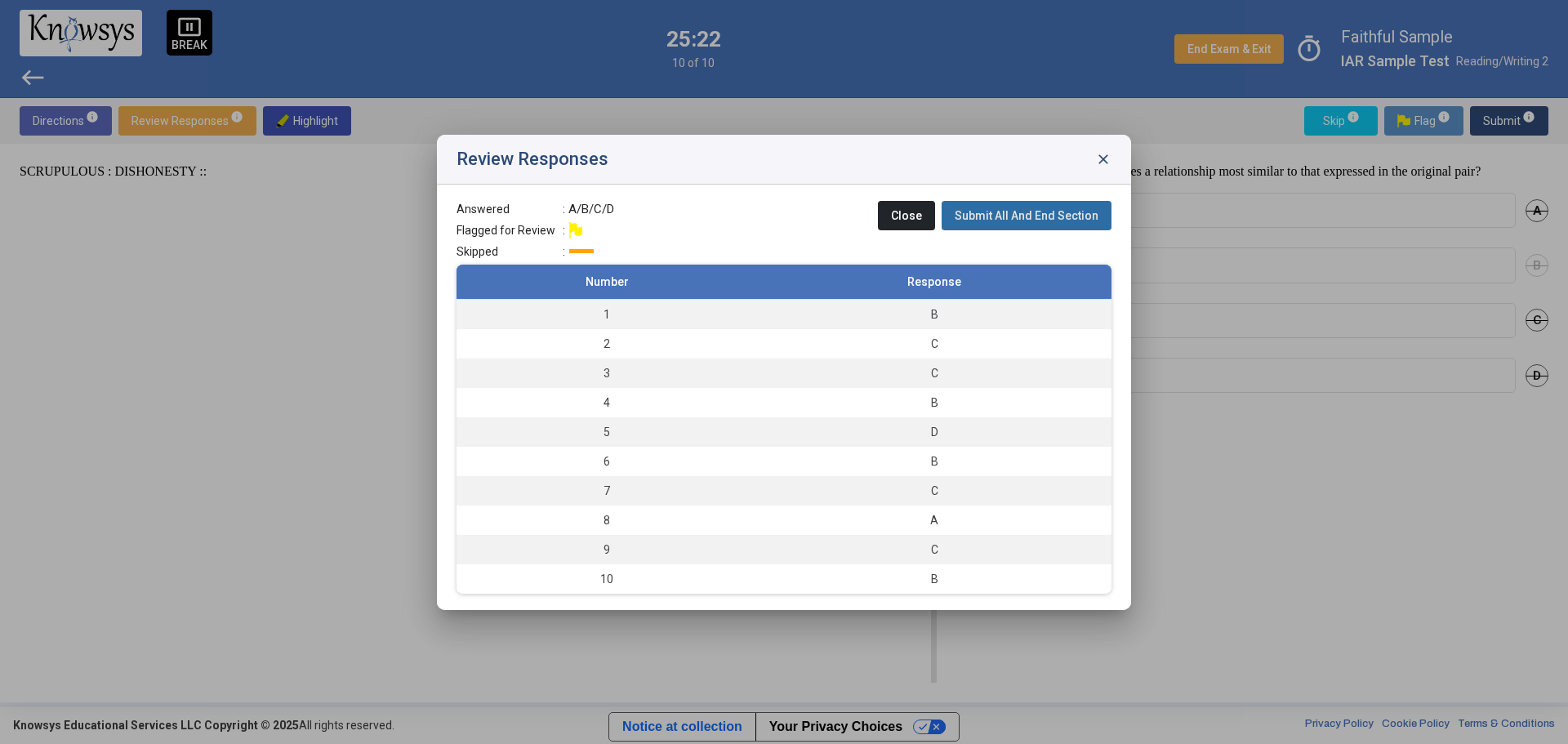
click at [1044, 205] on button "Submit All And End Section" at bounding box center [1026, 215] width 170 height 29
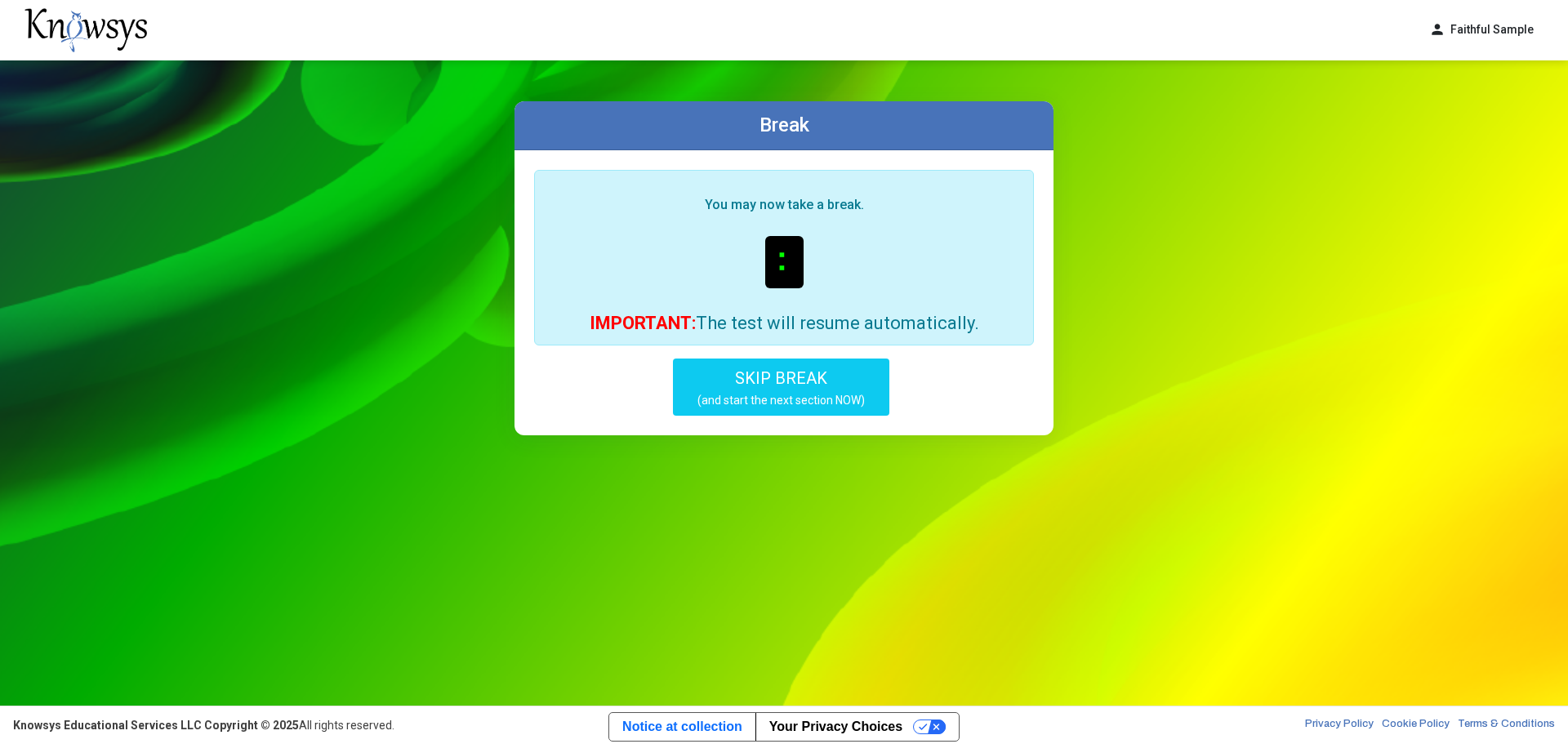
click at [830, 382] on button "SKIP BREAK (and start the next section NOW)" at bounding box center [781, 387] width 216 height 57
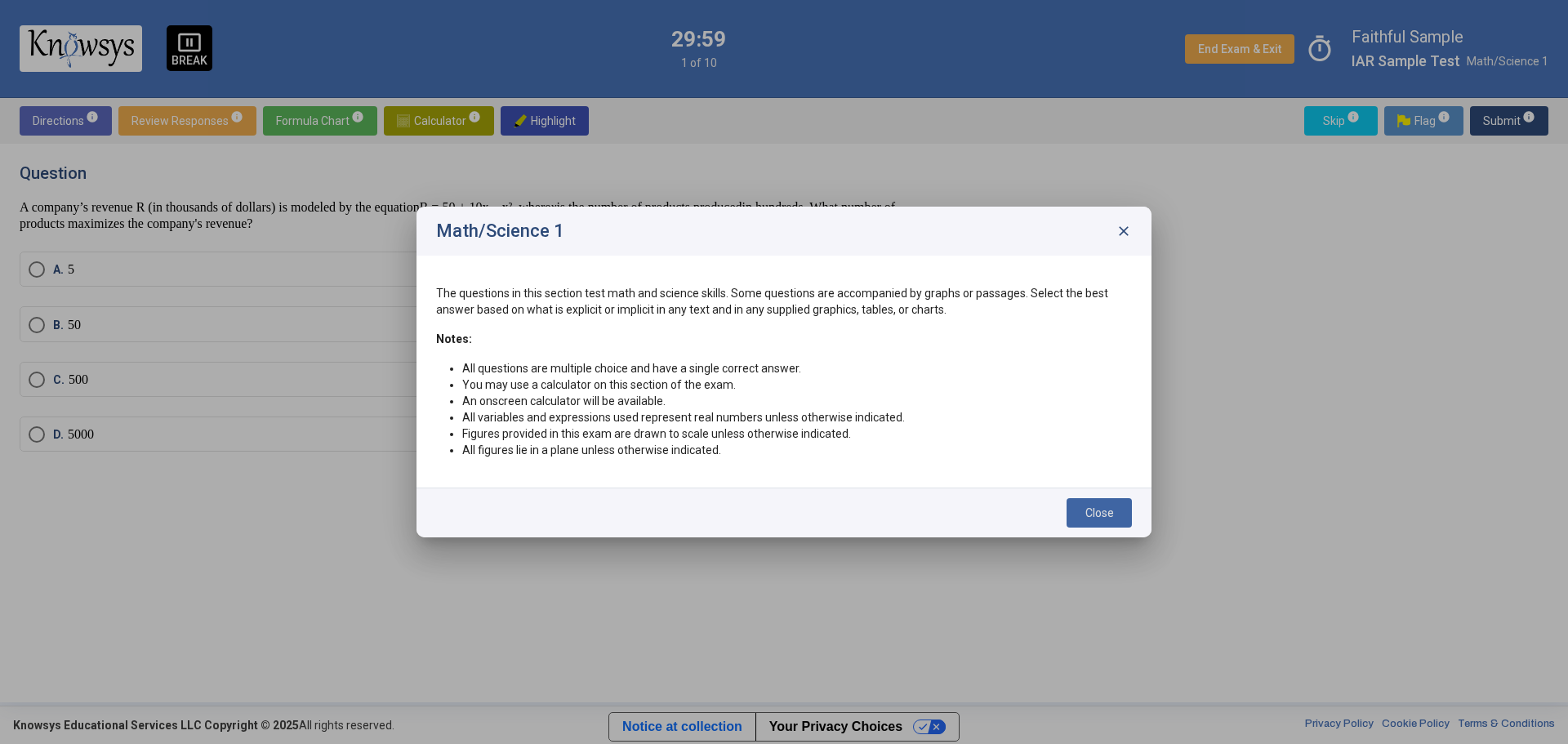
click at [1044, 449] on button "Close" at bounding box center [1099, 513] width 65 height 29
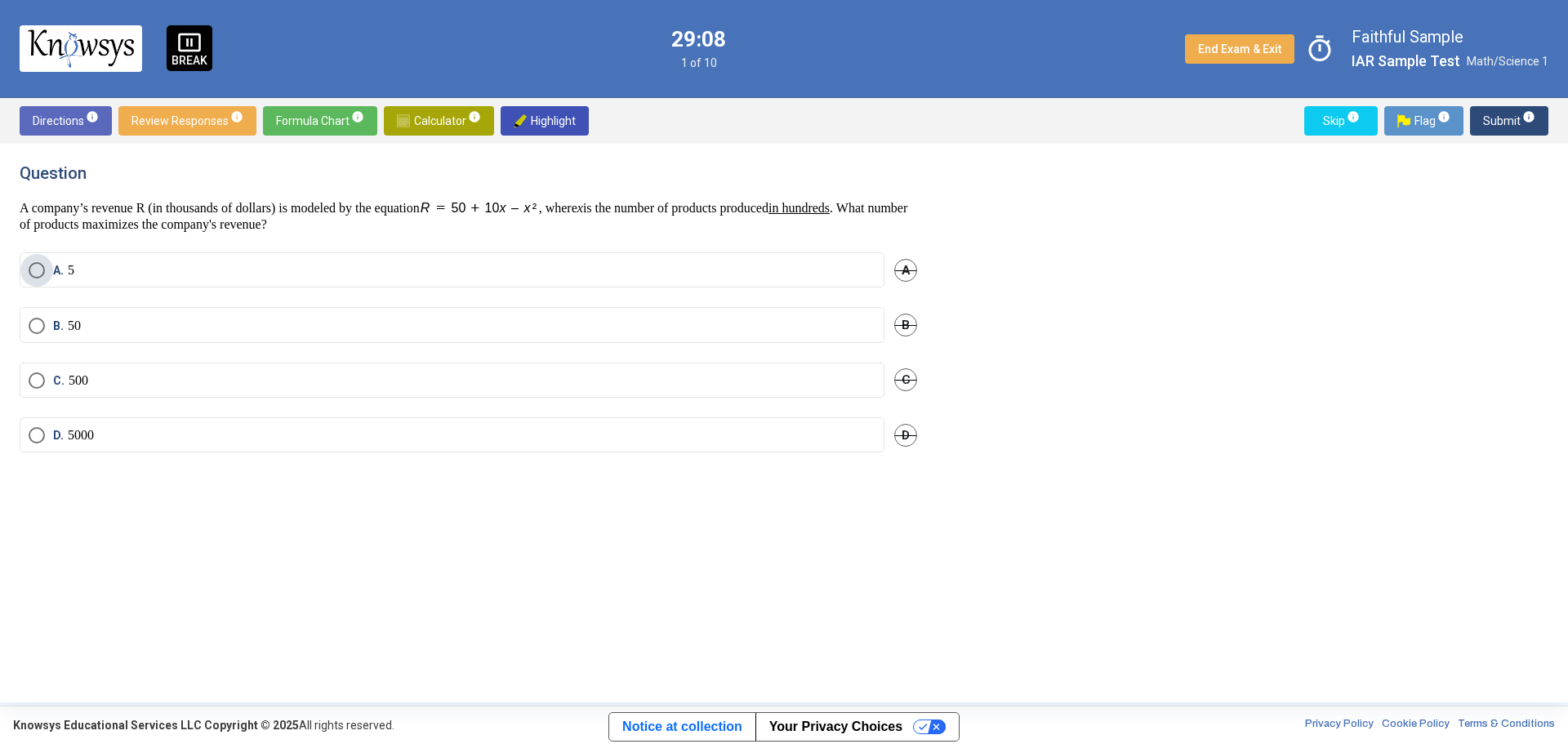
click at [44, 268] on label "A. 5" at bounding box center [452, 270] width 847 height 17
click at [1044, 114] on span "Submit info" at bounding box center [1510, 121] width 53 height 29
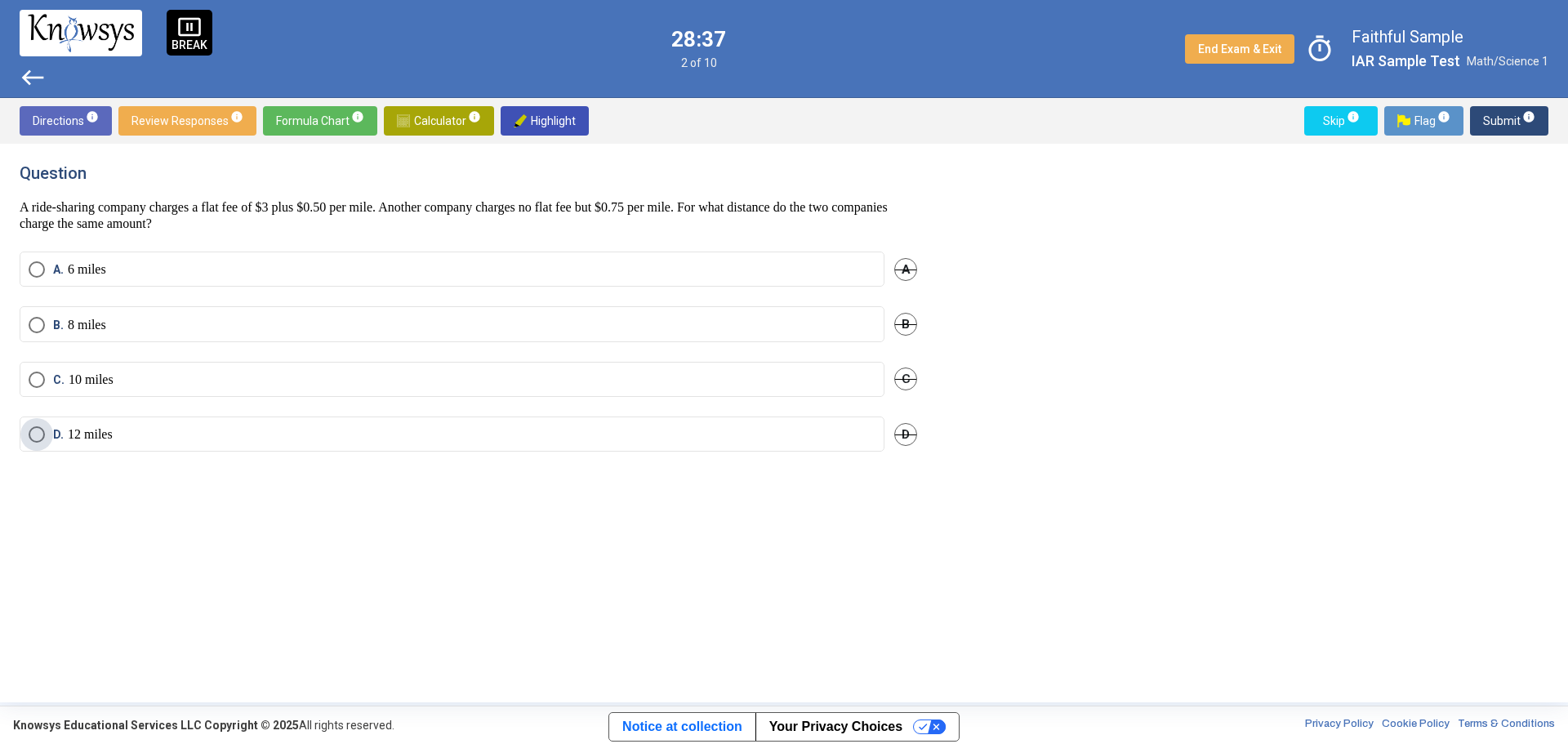
click at [32, 429] on span "Select an option" at bounding box center [36, 434] width 17 height 17
click at [1044, 120] on span "Submit info" at bounding box center [1510, 121] width 53 height 29
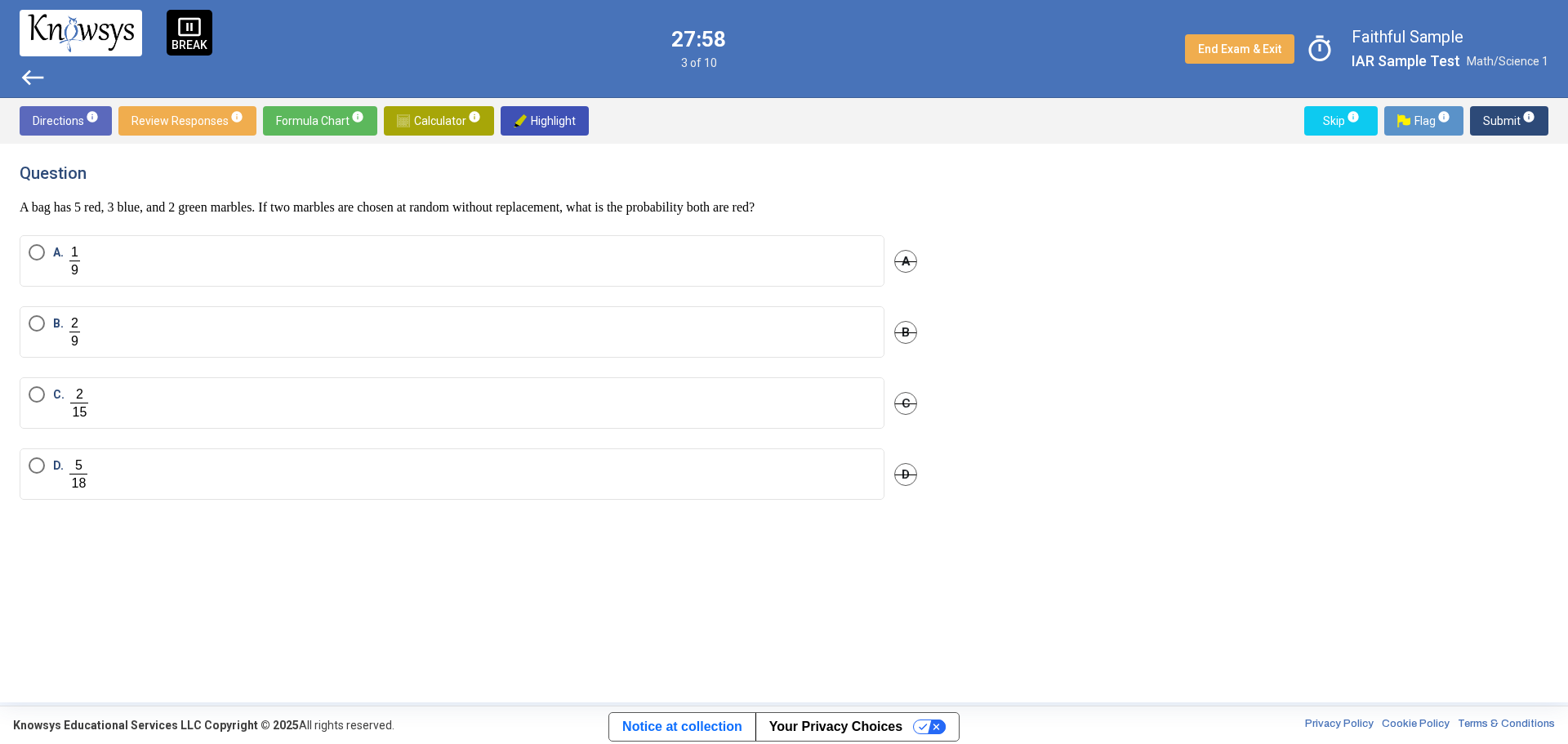
click at [33, 256] on span "Select an option" at bounding box center [36, 252] width 17 height 17
click at [1044, 122] on span "Submit info" at bounding box center [1510, 121] width 53 height 29
click at [68, 355] on p "480" at bounding box center [78, 363] width 19 height 17
click at [1044, 119] on span "Submit info" at bounding box center [1510, 121] width 53 height 29
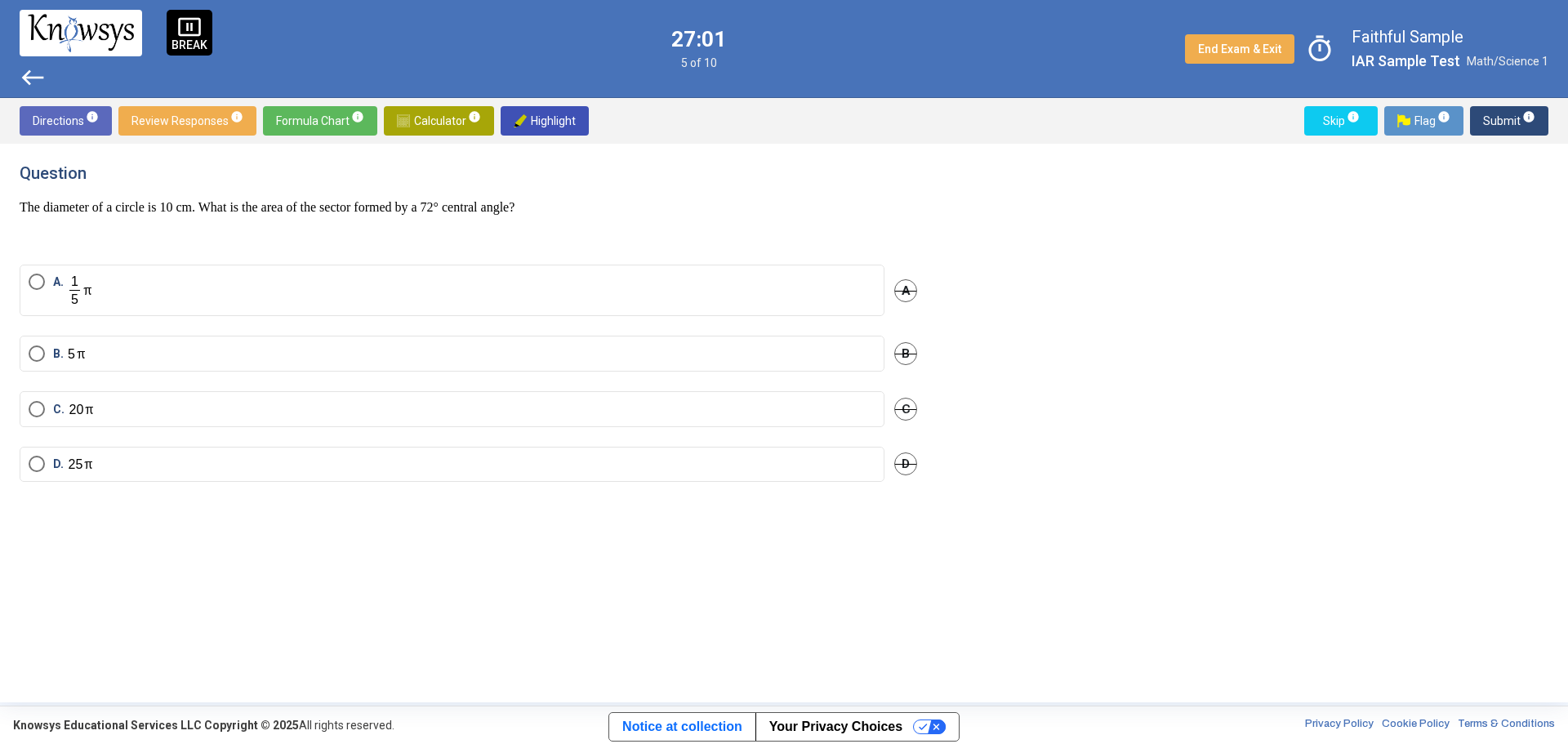
click at [37, 449] on span "Select an option" at bounding box center [36, 464] width 17 height 17
click at [1044, 125] on span "Submit info" at bounding box center [1510, 121] width 53 height 29
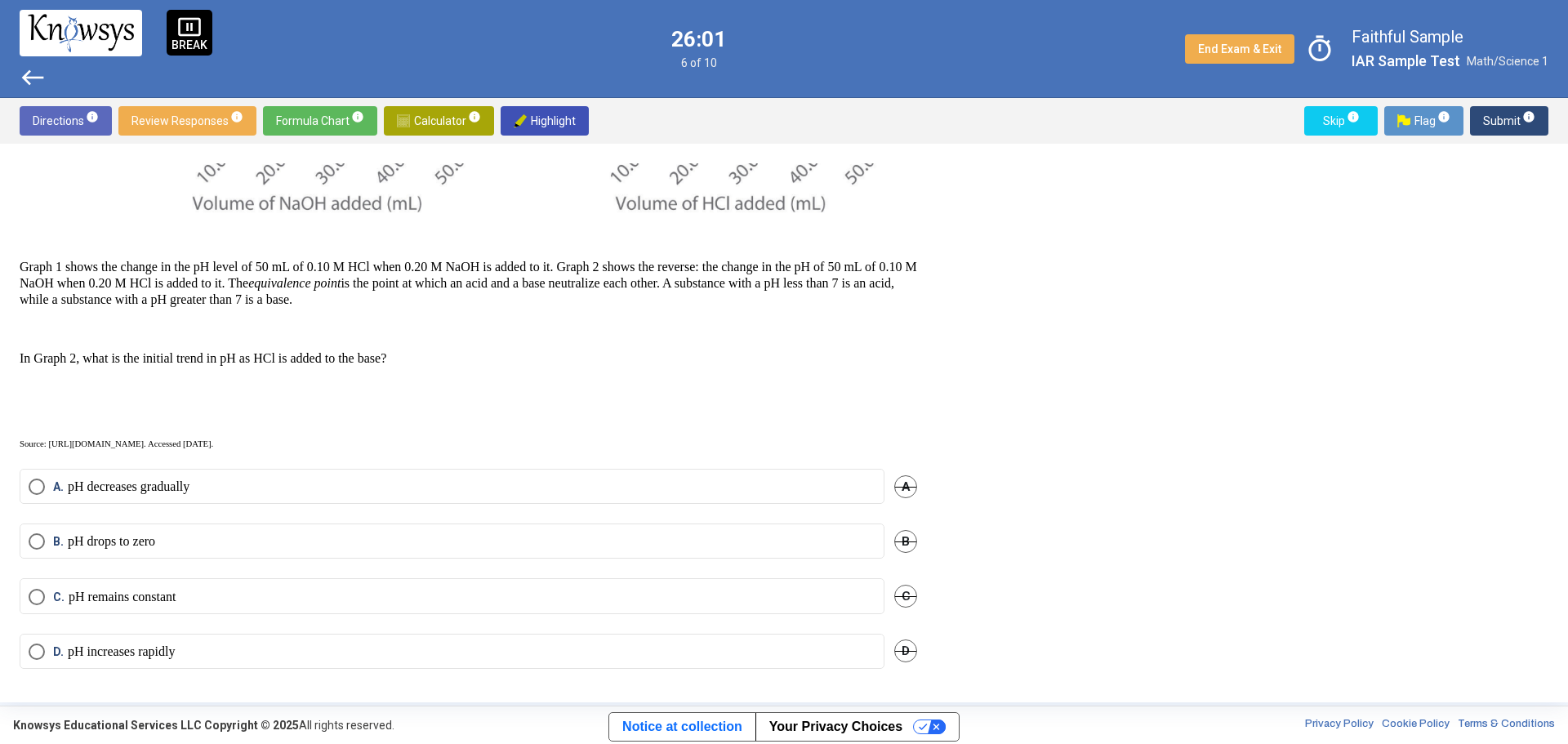
scroll to position [403, 0]
click at [33, 449] on span "Select an option" at bounding box center [36, 484] width 17 height 17
click at [1044, 110] on span "Submit info" at bounding box center [1510, 121] width 53 height 29
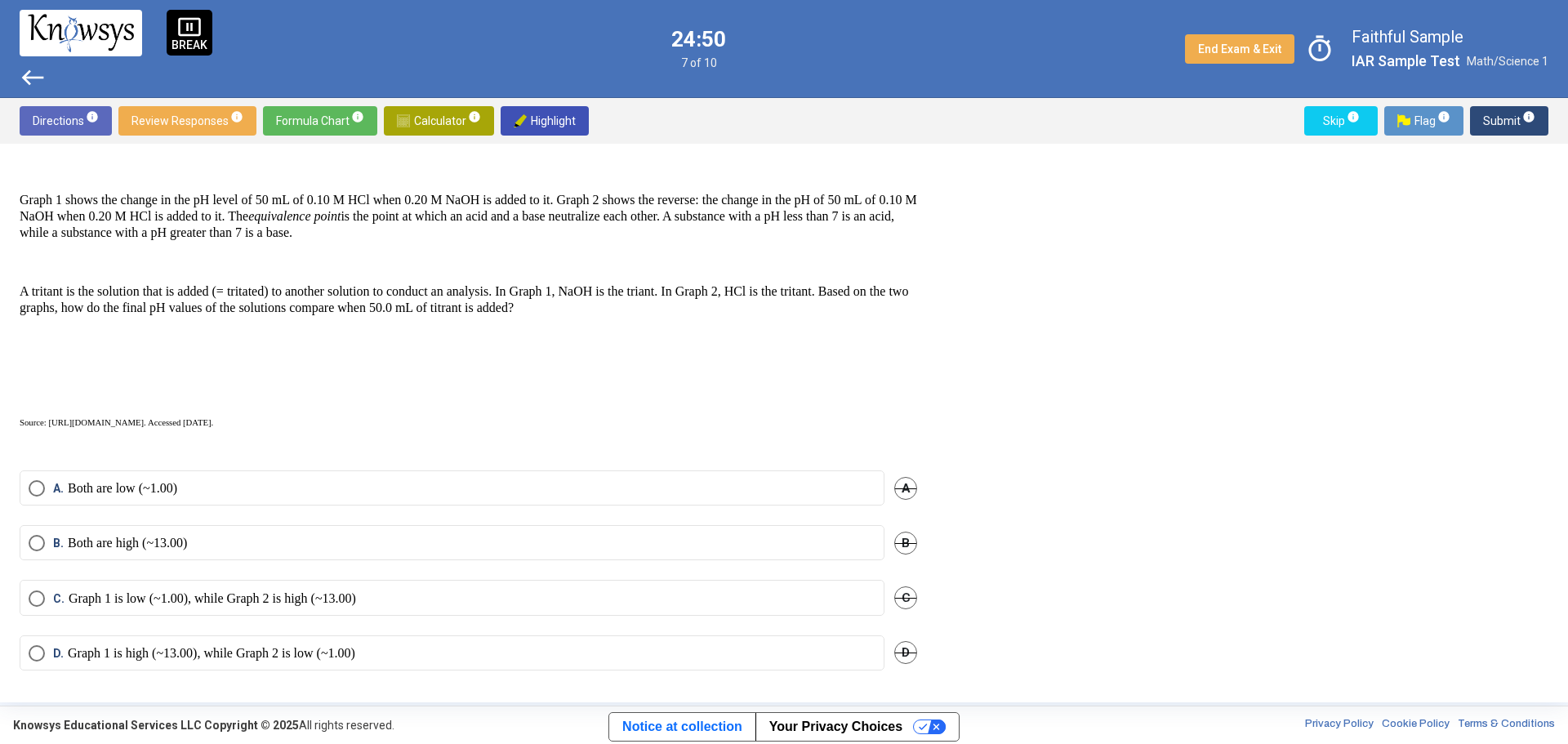
scroll to position [472, 0]
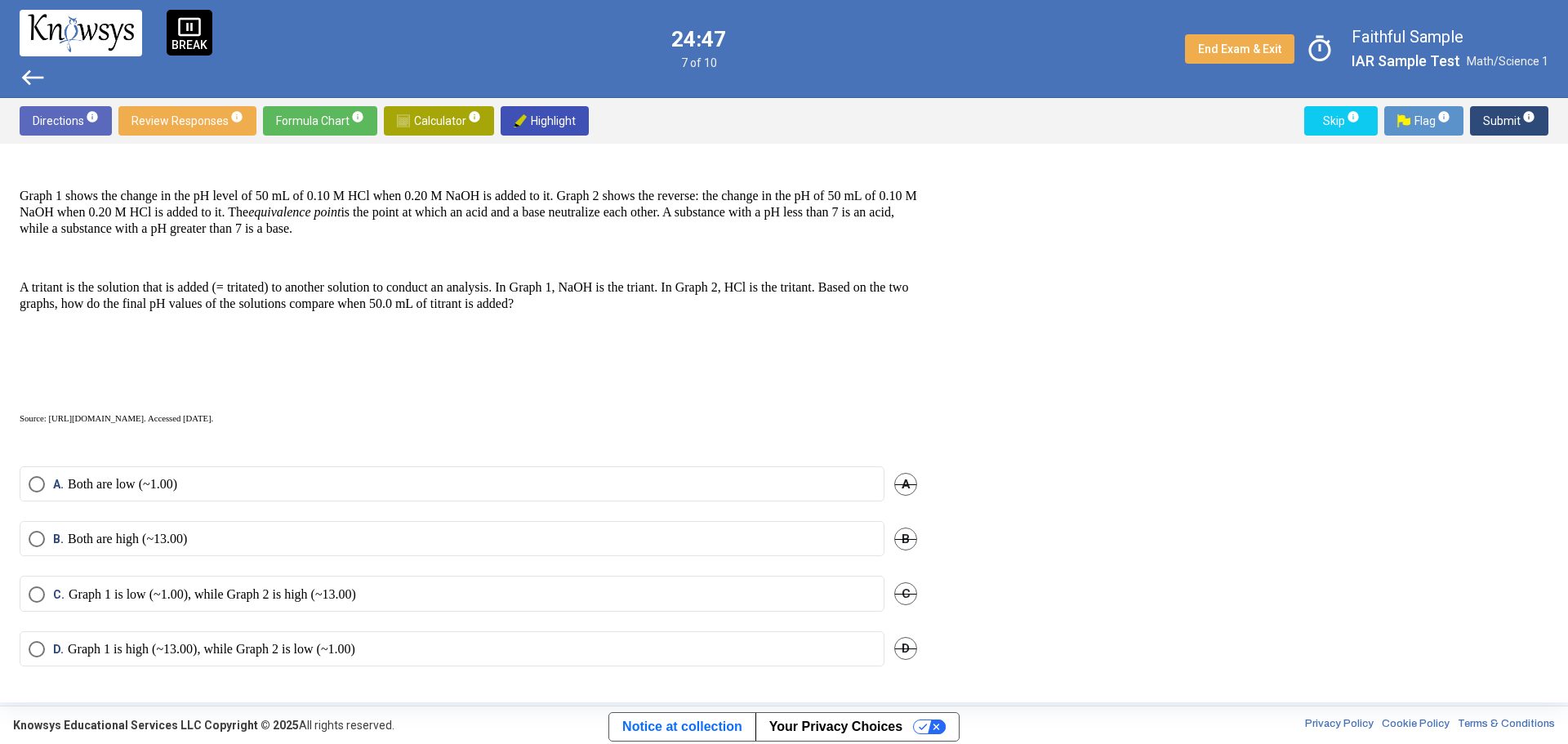
click at [147, 449] on p "Graph 1 is high (~13.00), while Graph 2 is low (~1.00)" at bounding box center [211, 650] width 287 height 17
click at [1044, 116] on span "Submit info" at bounding box center [1510, 121] width 53 height 29
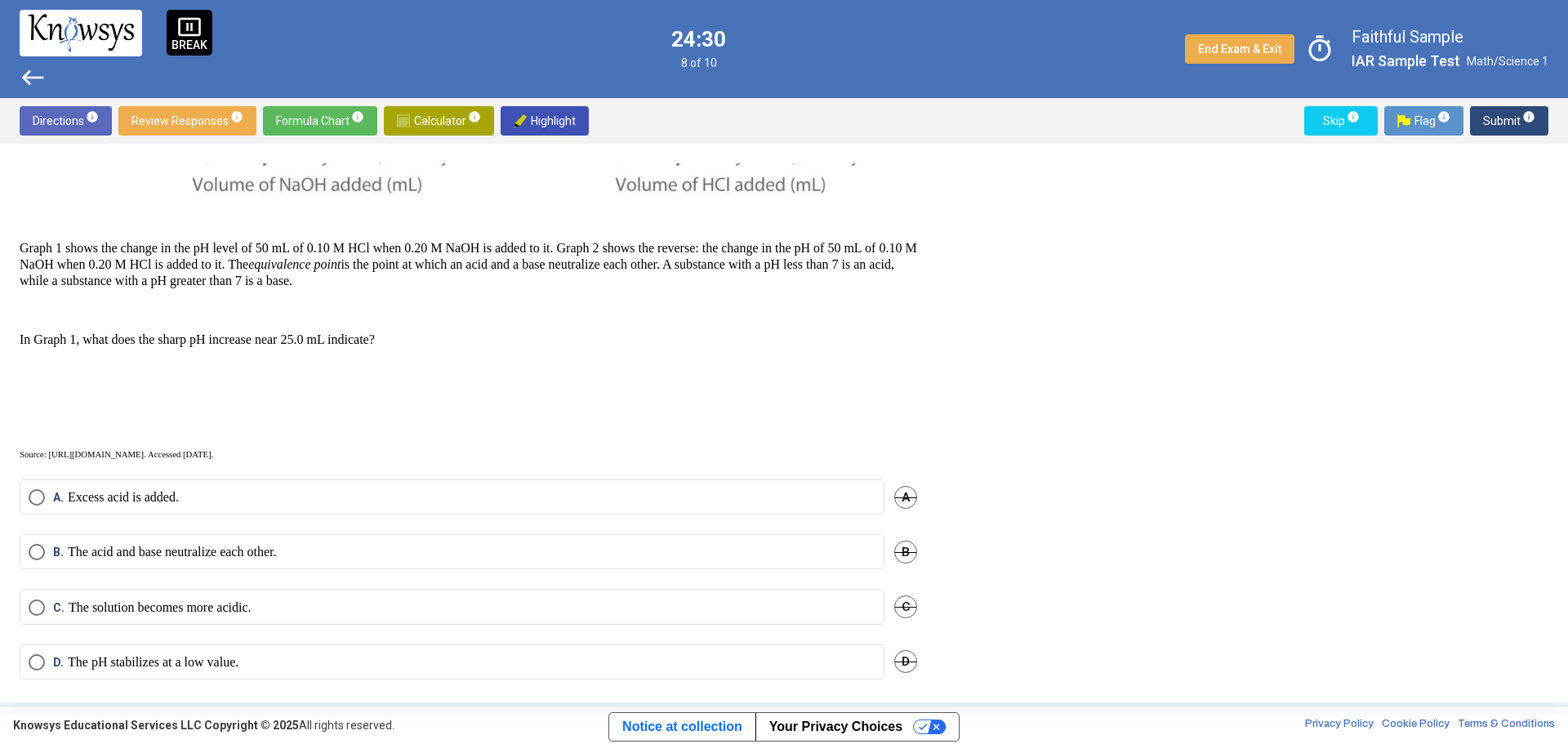
scroll to position [433, 0]
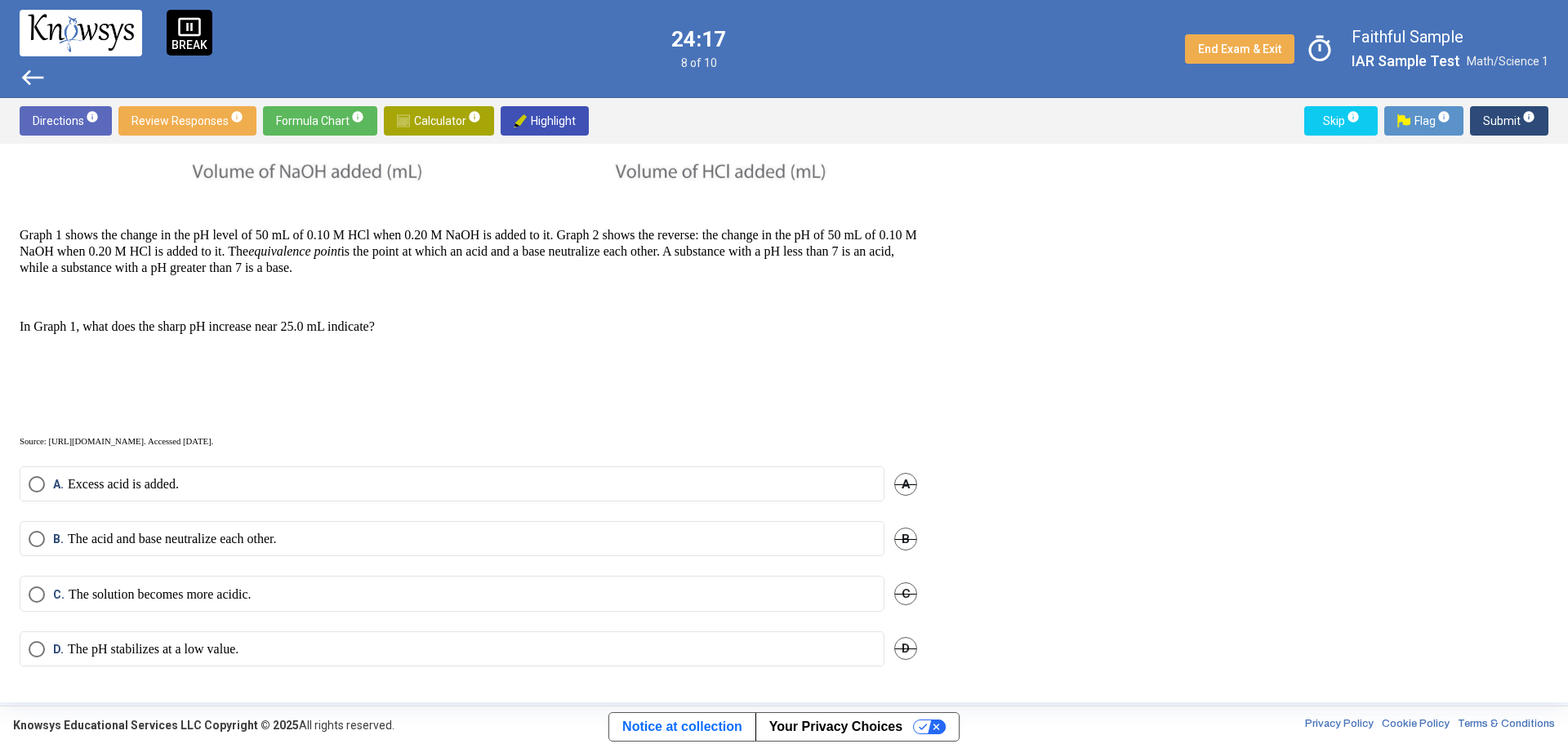
click at [39, 449] on span "Select an option" at bounding box center [36, 539] width 17 height 17
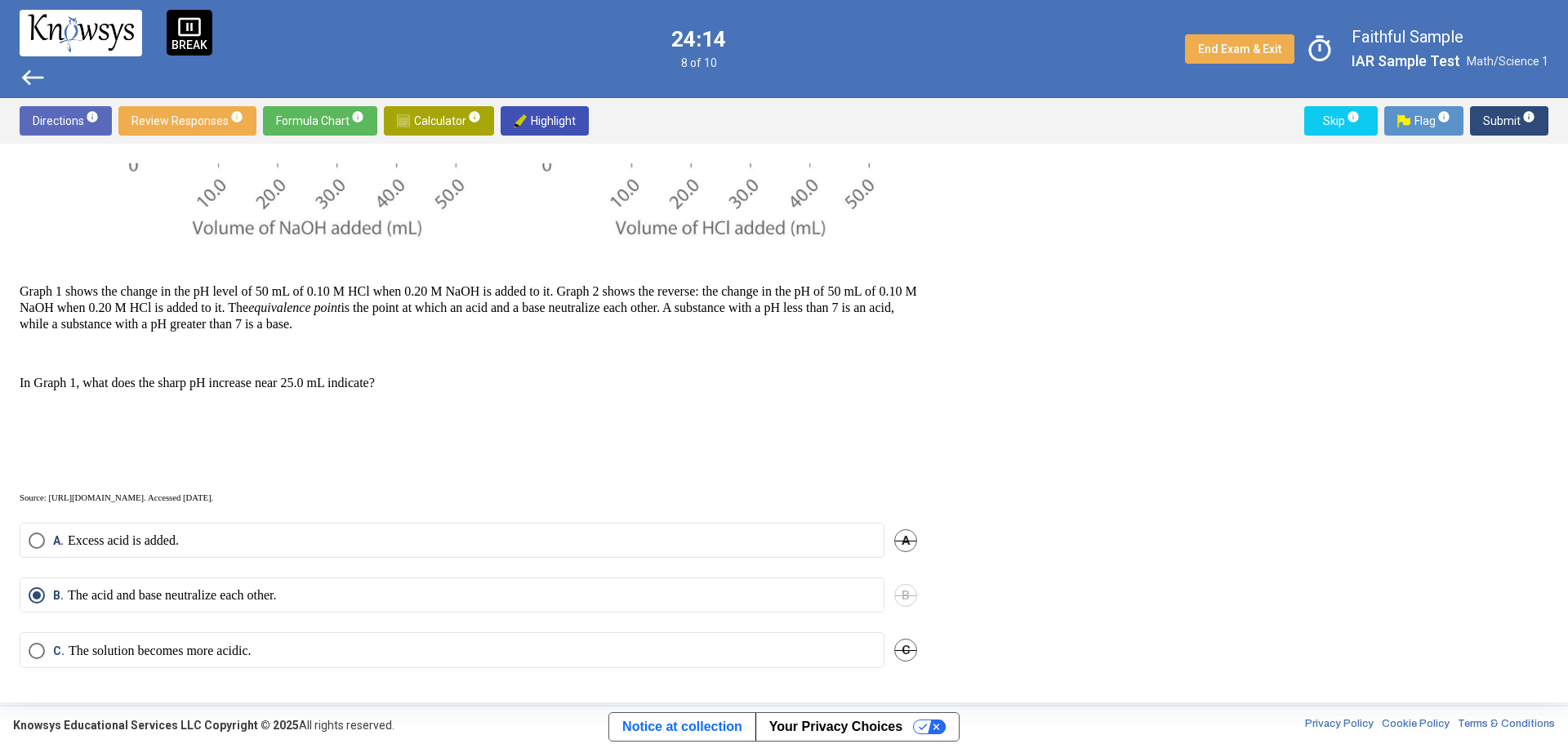
scroll to position [352, 0]
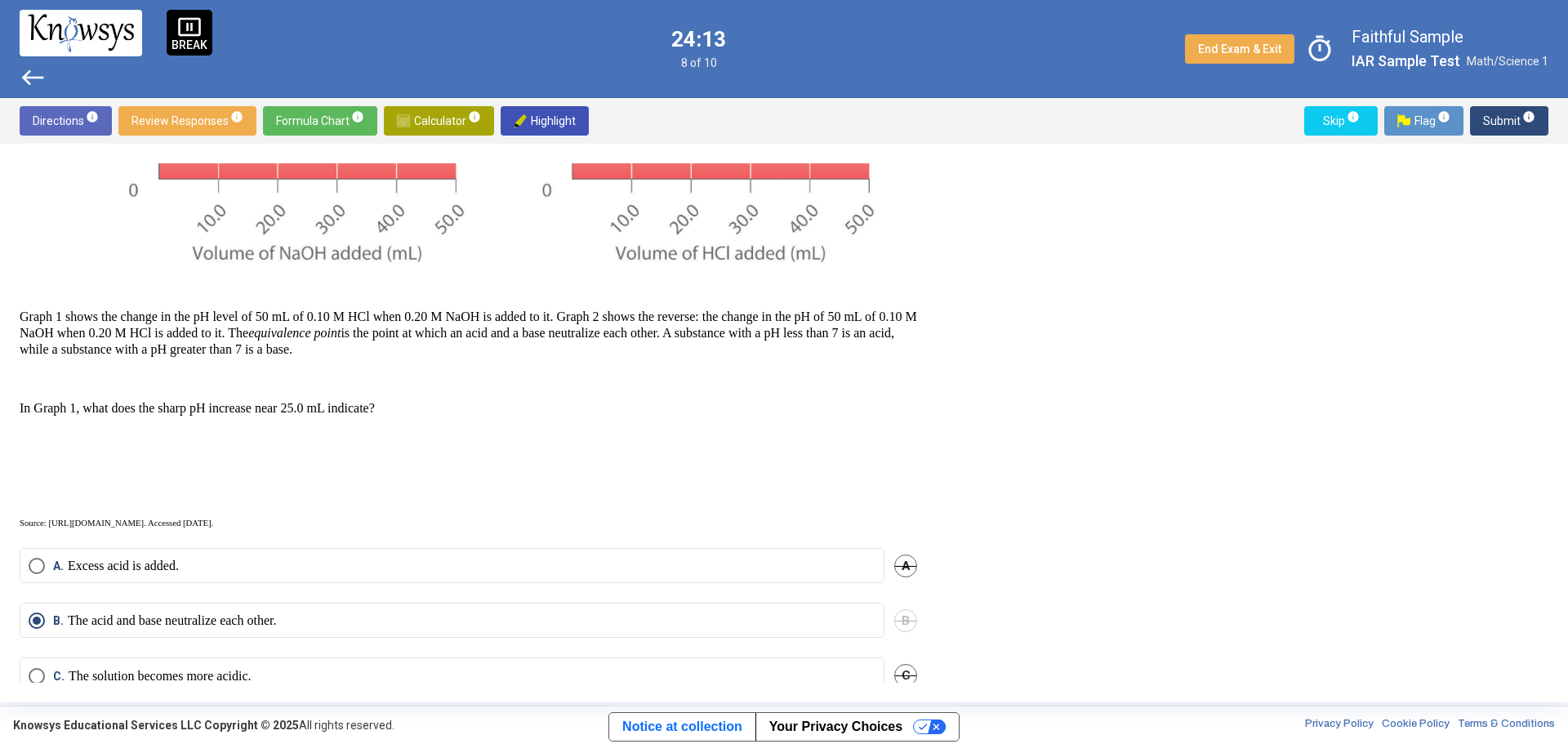
click at [135, 449] on p "Excess acid is added." at bounding box center [124, 566] width 111 height 17
click at [1044, 120] on span "Submit info" at bounding box center [1510, 121] width 53 height 29
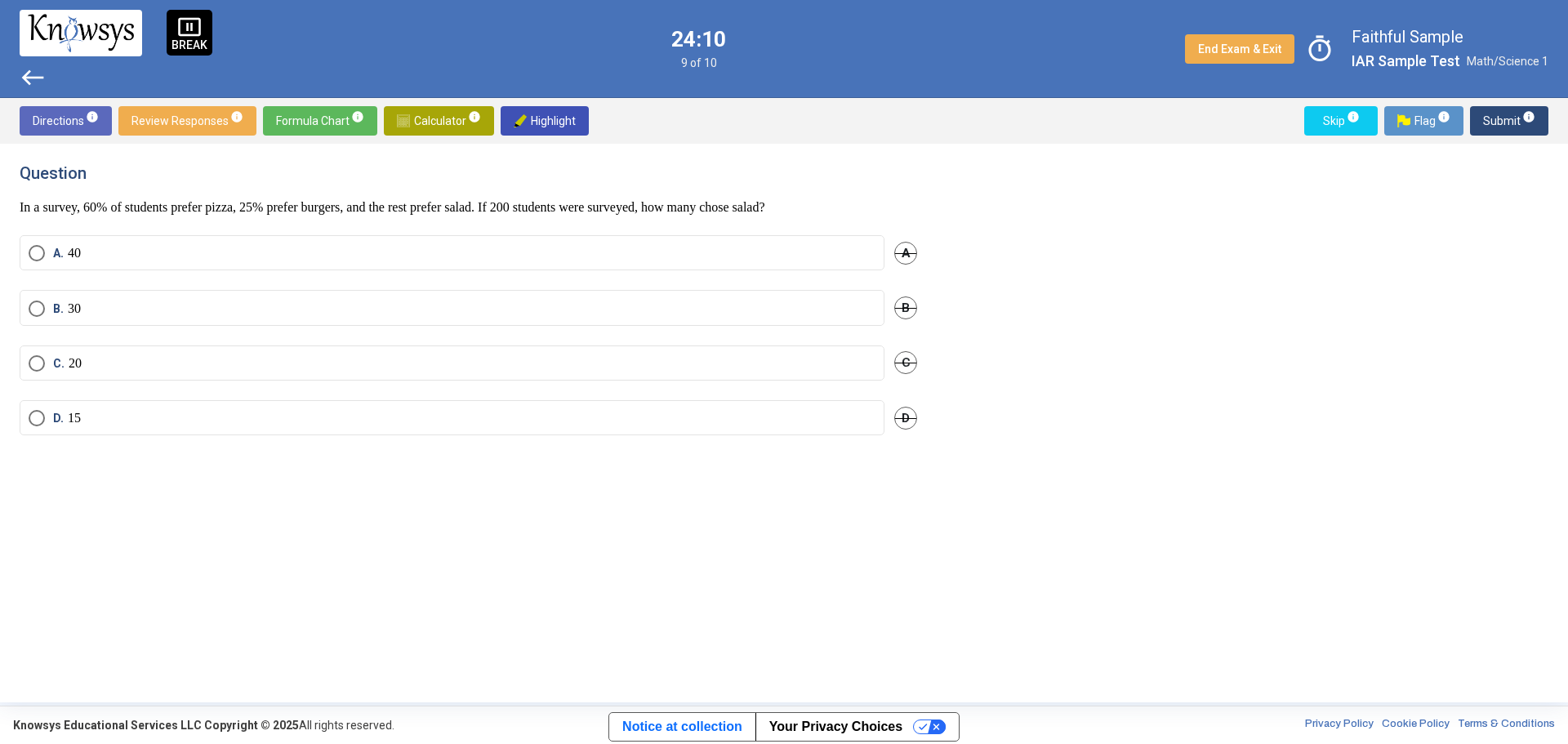
scroll to position [0, 0]
click at [31, 424] on mat-radio-button "D. 15" at bounding box center [452, 418] width 864 height 35
click at [35, 419] on span "Select an option" at bounding box center [36, 418] width 17 height 17
click at [1044, 127] on span "Submit info" at bounding box center [1510, 121] width 53 height 29
click at [34, 372] on span "Select an option" at bounding box center [36, 363] width 17 height 17
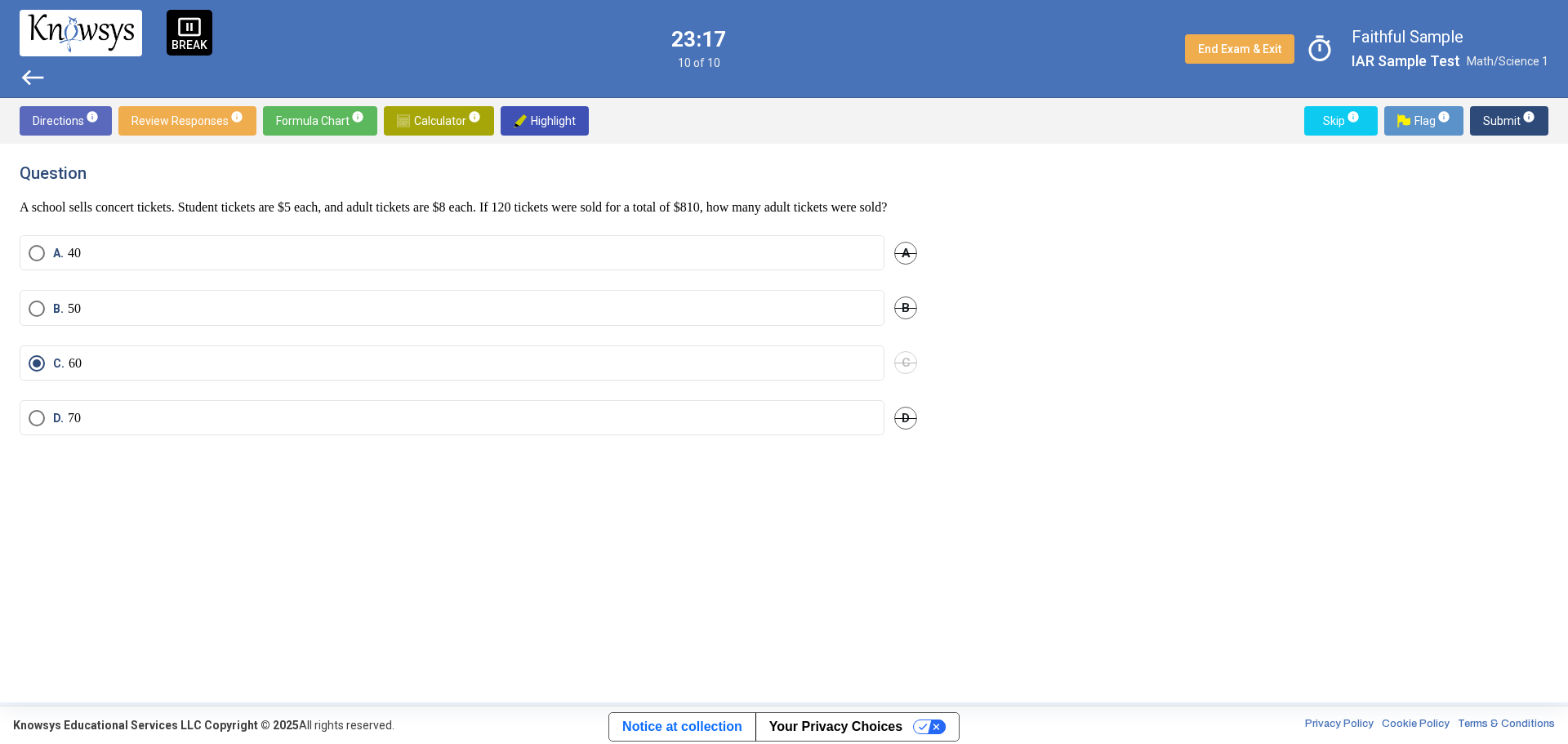
click at [1044, 119] on span "Submit info" at bounding box center [1510, 121] width 53 height 29
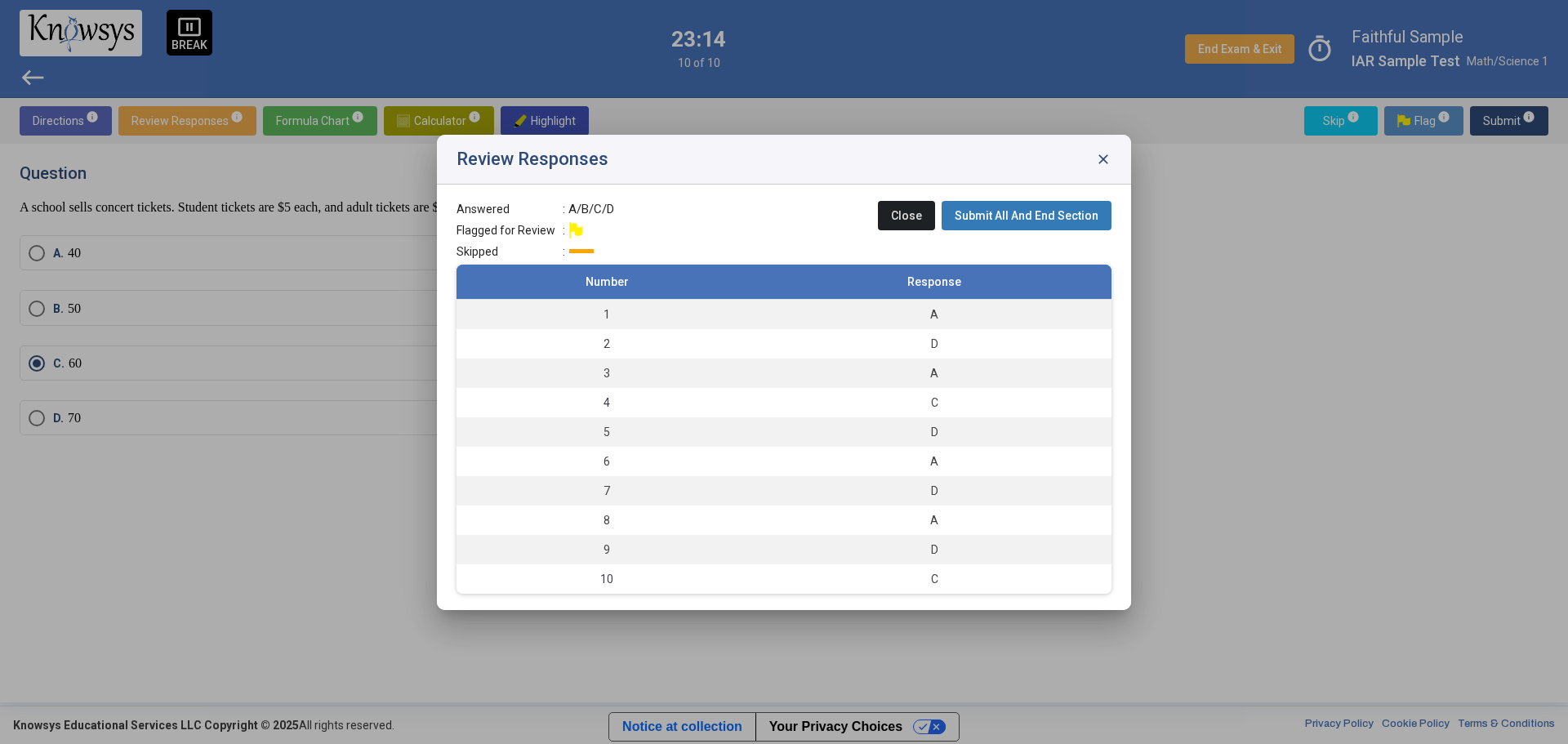
click at [1044, 220] on span "Submit All And End Section" at bounding box center [1027, 215] width 144 height 13
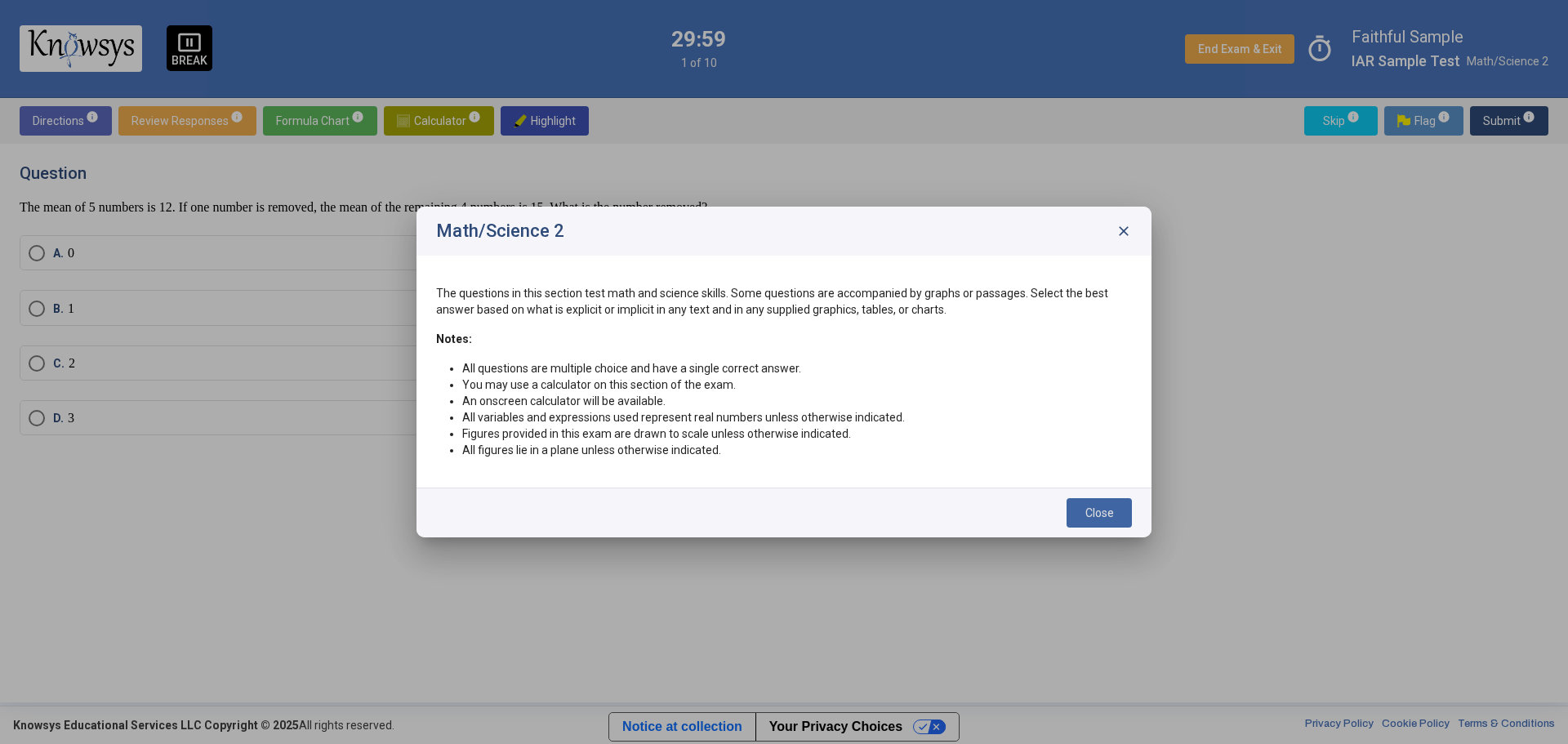
click at [1044, 449] on button "Close" at bounding box center [1099, 513] width 65 height 29
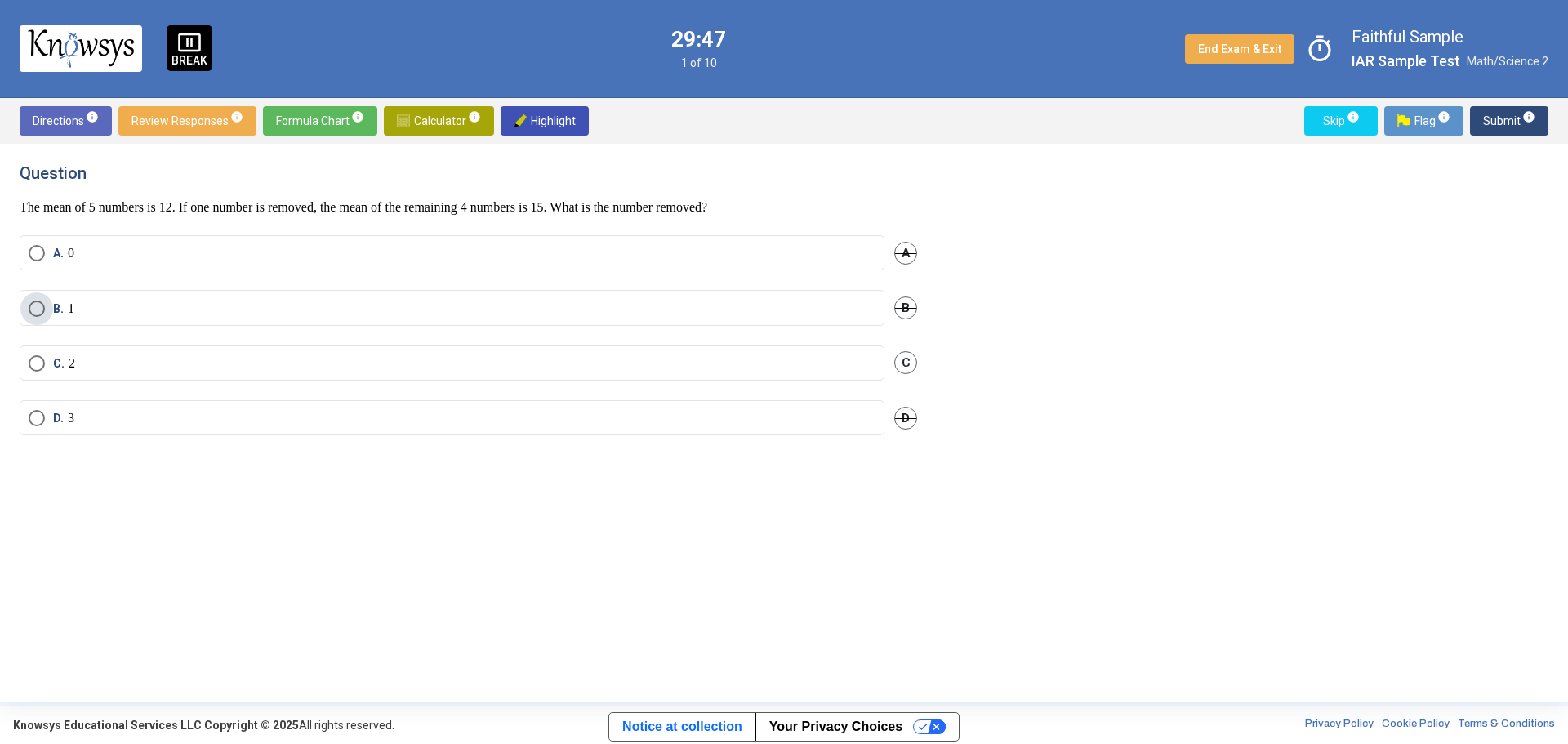
click at [32, 310] on span "Select an option" at bounding box center [36, 309] width 17 height 17
click at [24, 414] on mat-radio-button "D. 3" at bounding box center [452, 418] width 864 height 35
click at [47, 414] on span "D. 3" at bounding box center [59, 418] width 29 height 17
click at [1044, 113] on span "Submit info" at bounding box center [1510, 121] width 53 height 29
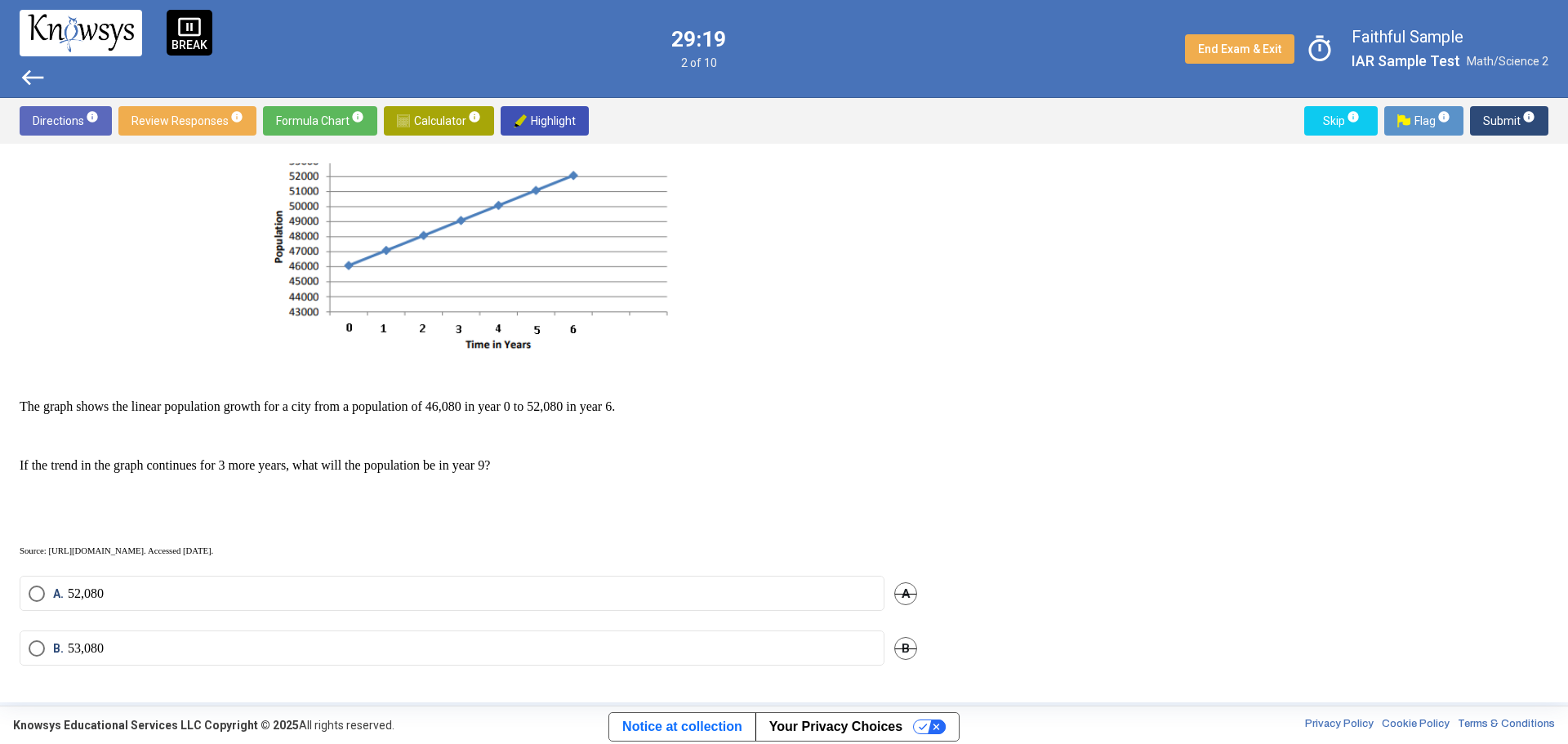
scroll to position [191, 0]
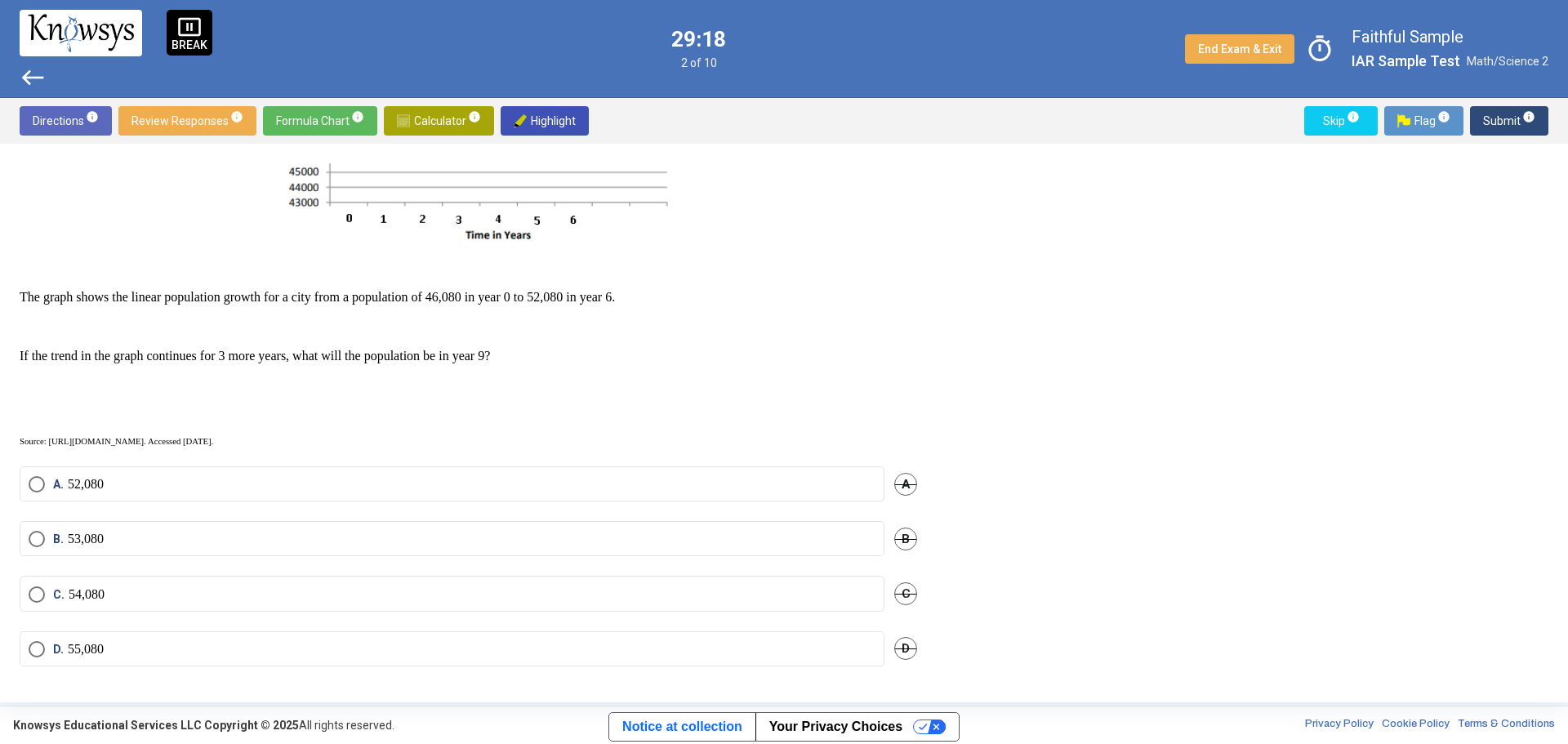
click at [84, 449] on mat-radio-button "D. 55,080" at bounding box center [452, 650] width 864 height 35
click at [95, 449] on p "55,080" at bounding box center [86, 650] width 36 height 17
click at [1044, 117] on span "Submit info" at bounding box center [1510, 121] width 53 height 29
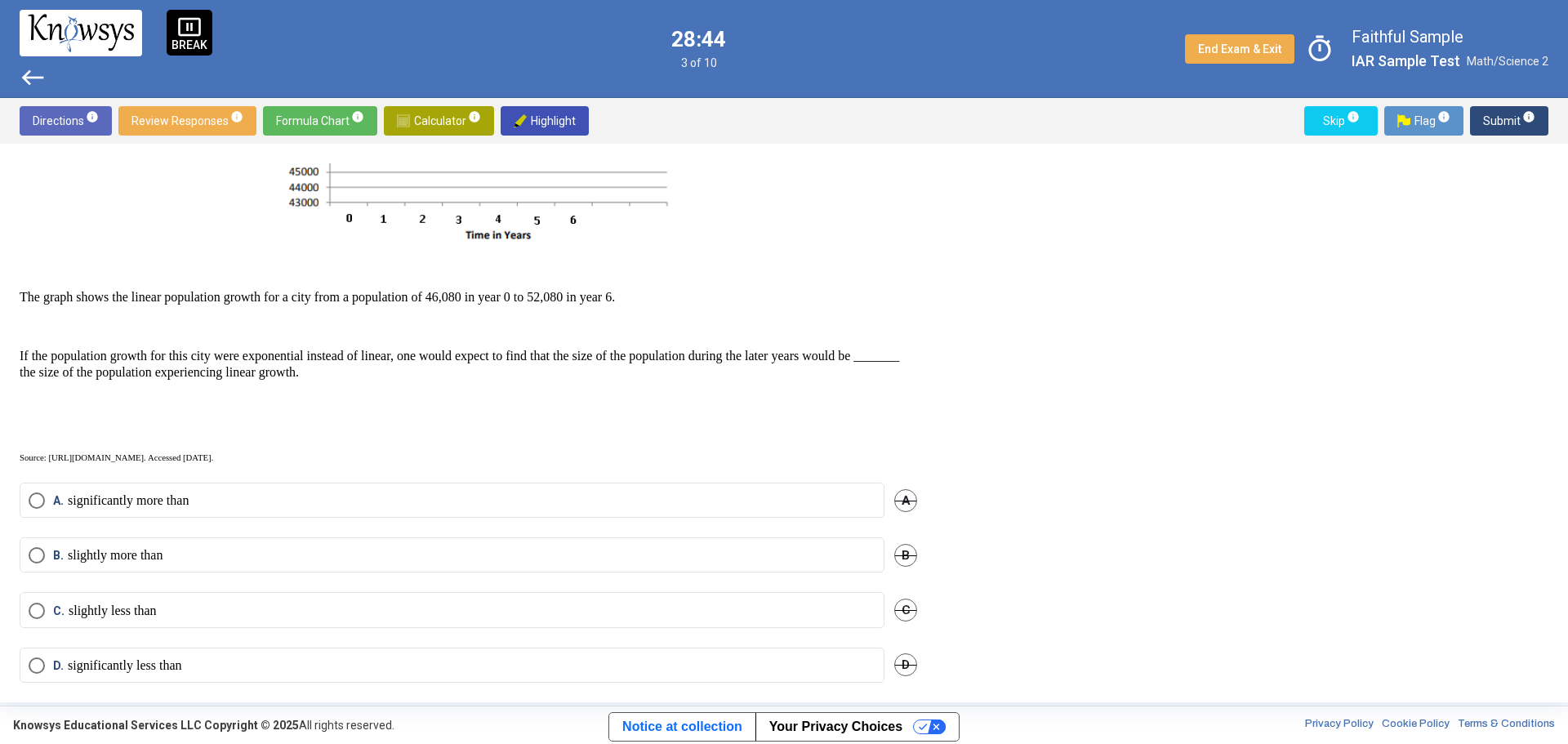
click at [29, 449] on span "Select an option" at bounding box center [36, 555] width 17 height 17
click at [1044, 119] on span "Submit info" at bounding box center [1510, 121] width 53 height 29
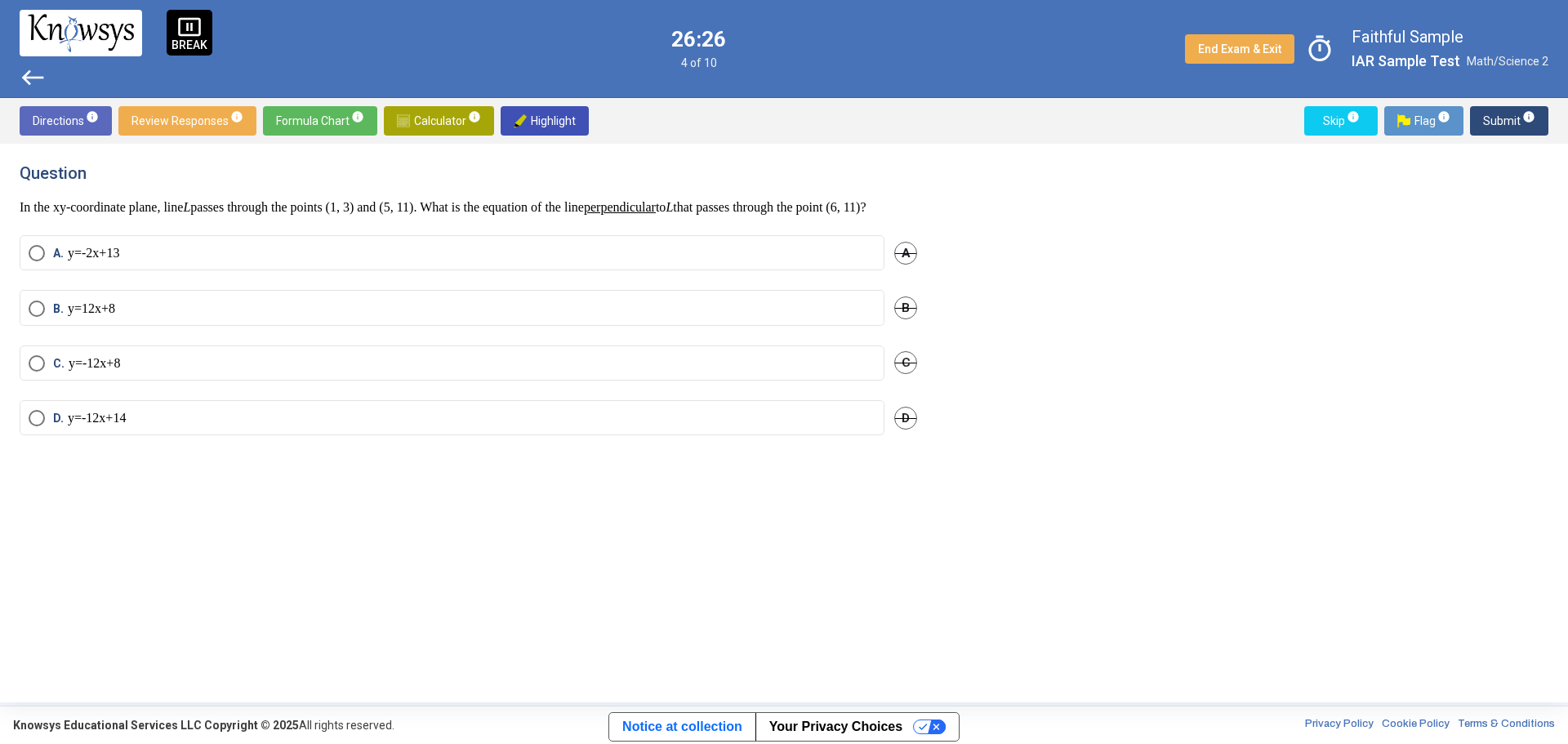
scroll to position [0, 0]
click at [901, 265] on span "A" at bounding box center [905, 252] width 22 height 22
click at [904, 327] on span "B" at bounding box center [905, 316] width 22 height 22
click at [33, 449] on span "Select an option" at bounding box center [36, 450] width 17 height 17
click at [1044, 121] on span "Submit info" at bounding box center [1510, 121] width 53 height 29
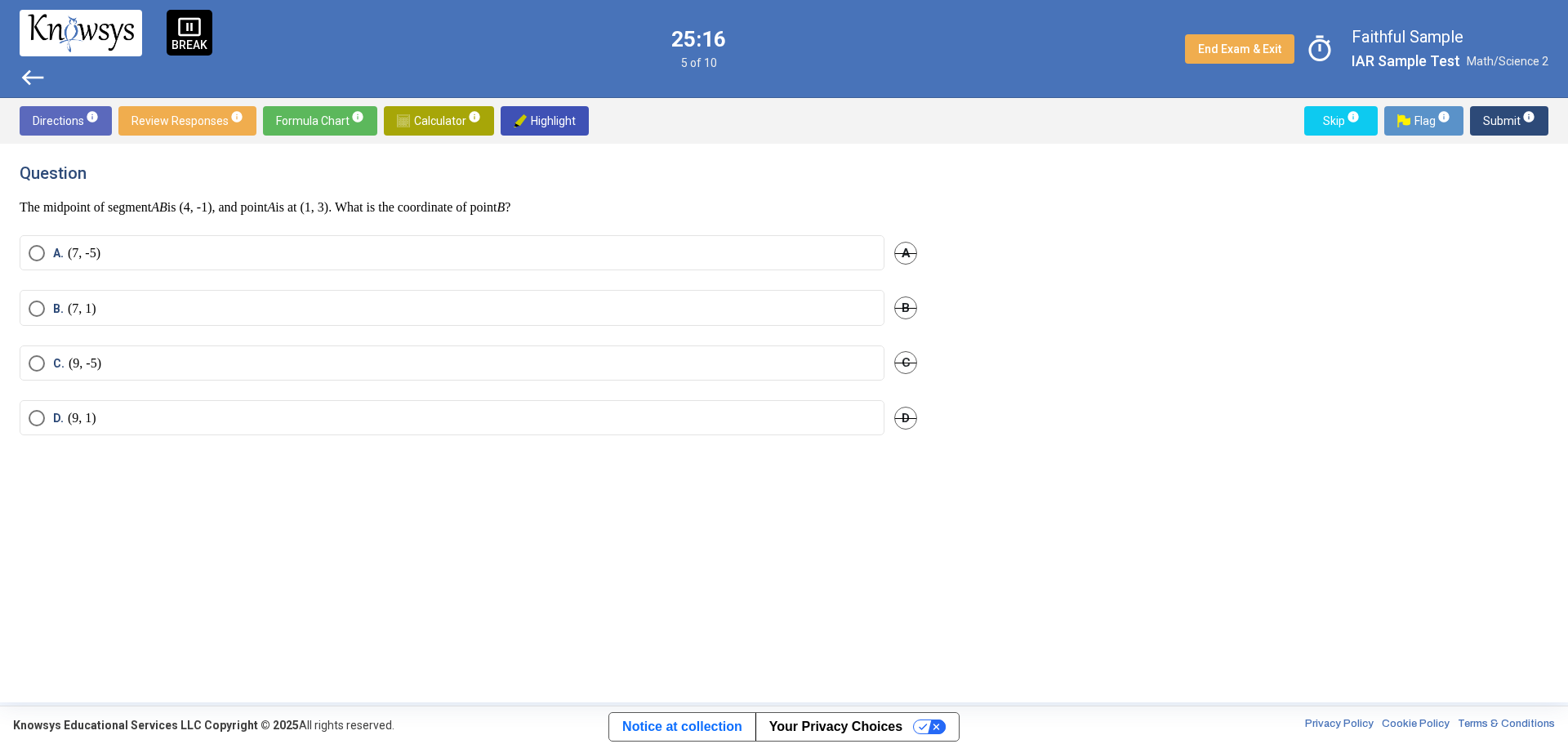
click at [99, 309] on label "B. (7, 1)" at bounding box center [452, 309] width 847 height 17
click at [1044, 120] on span "info" at bounding box center [1528, 116] width 13 height 13
drag, startPoint x: 38, startPoint y: 367, endPoint x: 391, endPoint y: 357, distance: 353.1
click at [38, 367] on span "Select an option" at bounding box center [36, 369] width 17 height 17
click at [1044, 129] on span "Submit info" at bounding box center [1510, 121] width 53 height 29
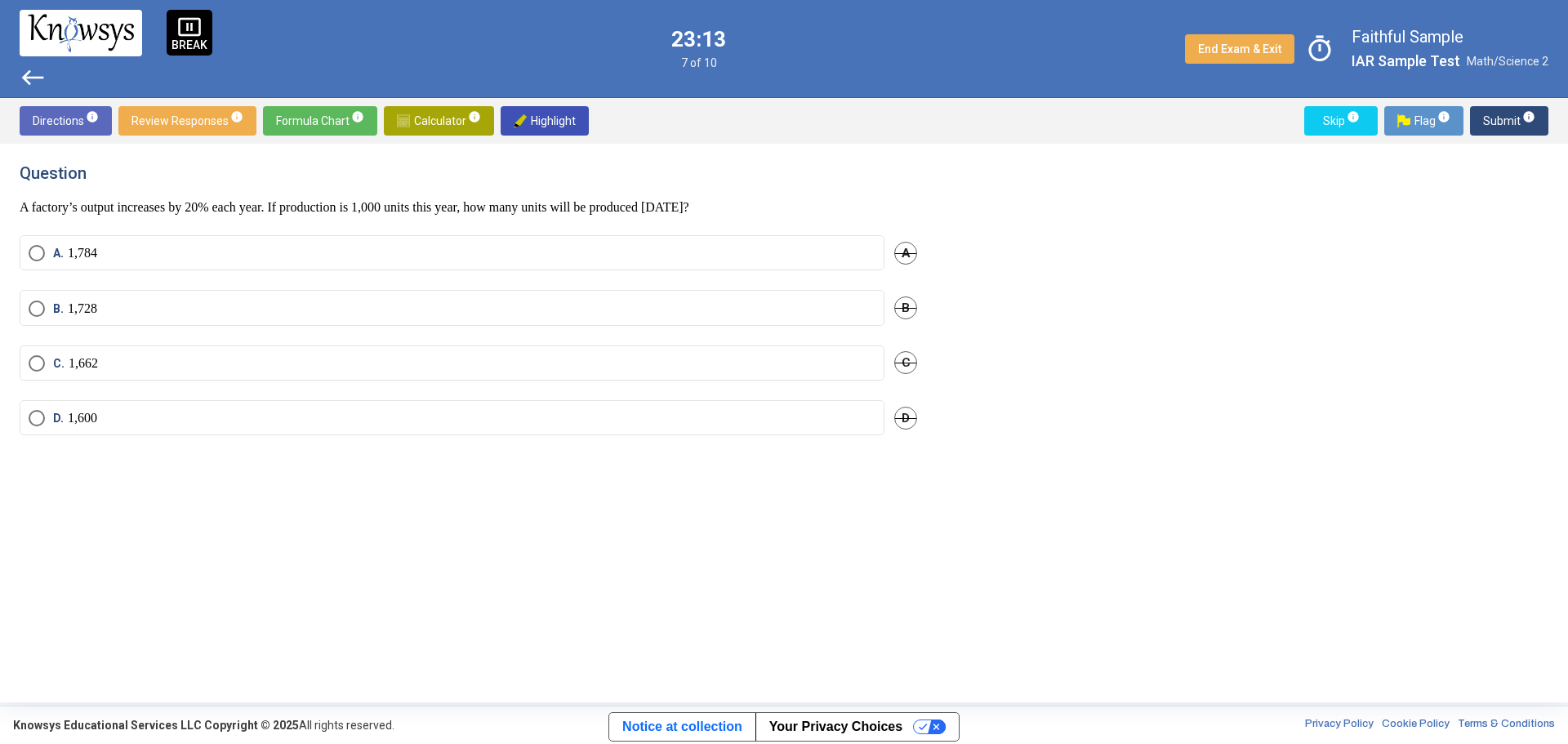
click at [68, 368] on p "1,662" at bounding box center [83, 363] width 29 height 17
click at [1044, 126] on span "Submit info" at bounding box center [1510, 121] width 53 height 29
click at [42, 417] on span "Select an option" at bounding box center [36, 419] width 17 height 17
click at [1044, 123] on sup "info" at bounding box center [1527, 116] width 15 height 13
click at [42, 366] on span "Select an option" at bounding box center [36, 363] width 17 height 17
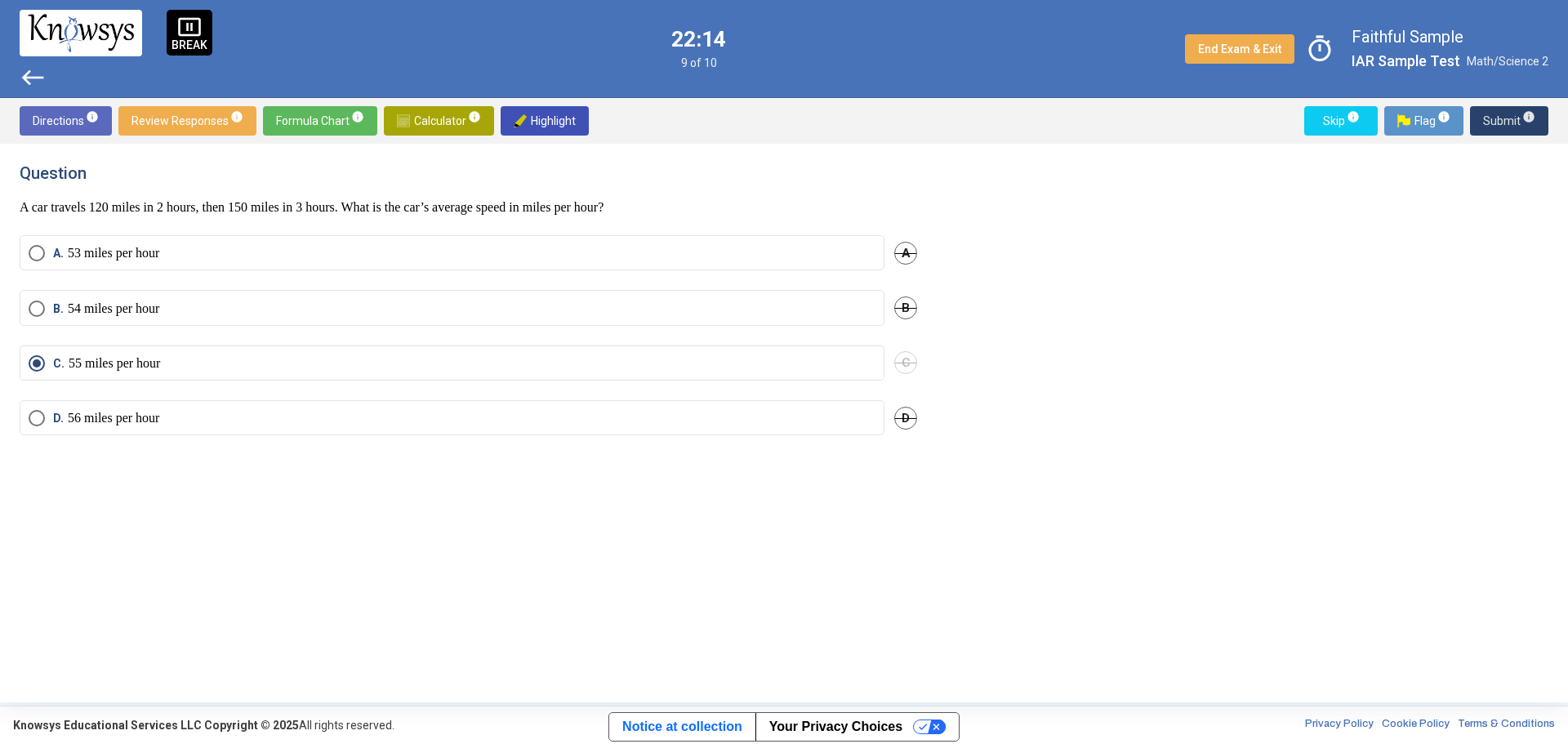
click at [1044, 122] on span "Submit info" at bounding box center [1510, 121] width 53 height 29
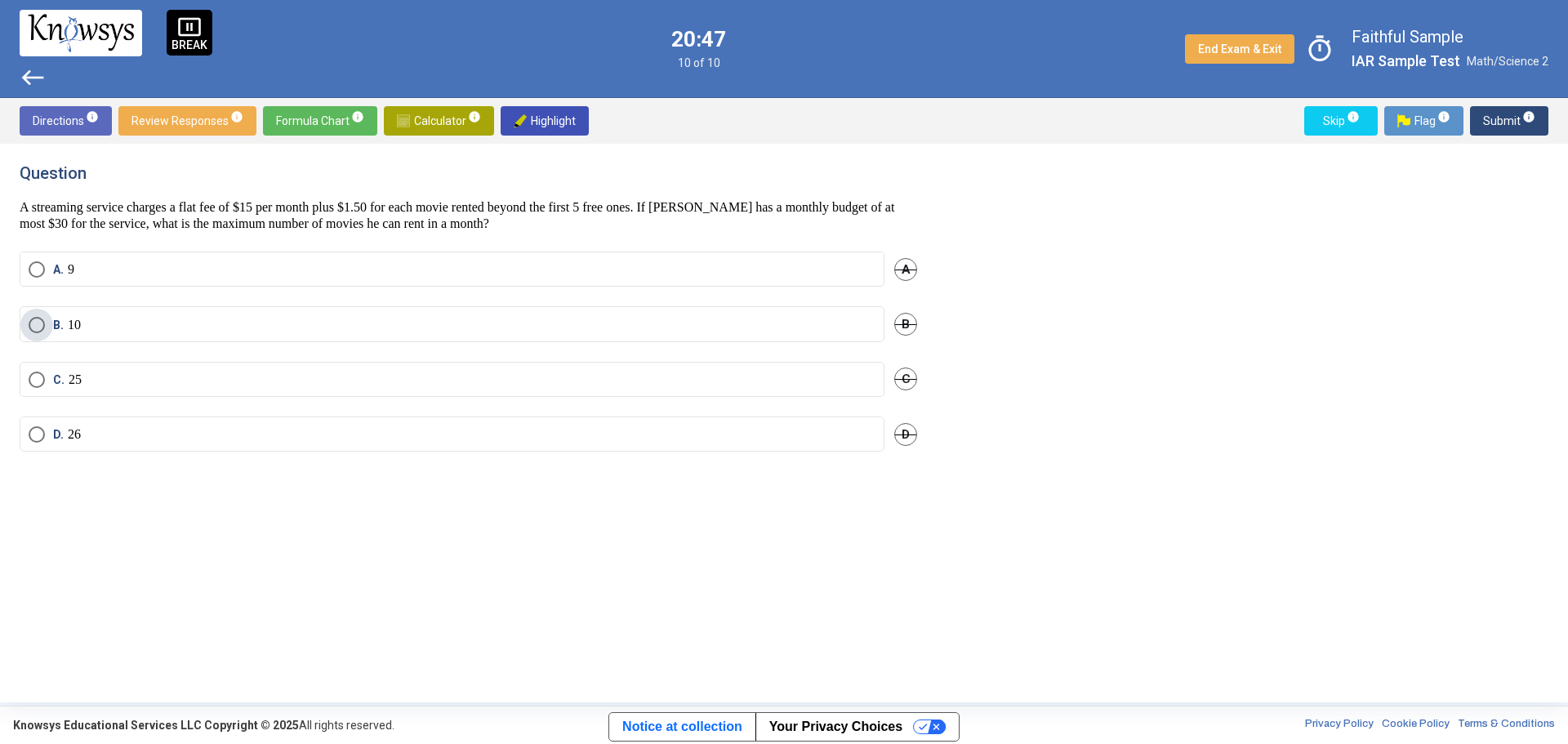
click at [79, 327] on p "10" at bounding box center [74, 325] width 13 height 17
click at [1044, 113] on span "Submit info" at bounding box center [1510, 121] width 53 height 29
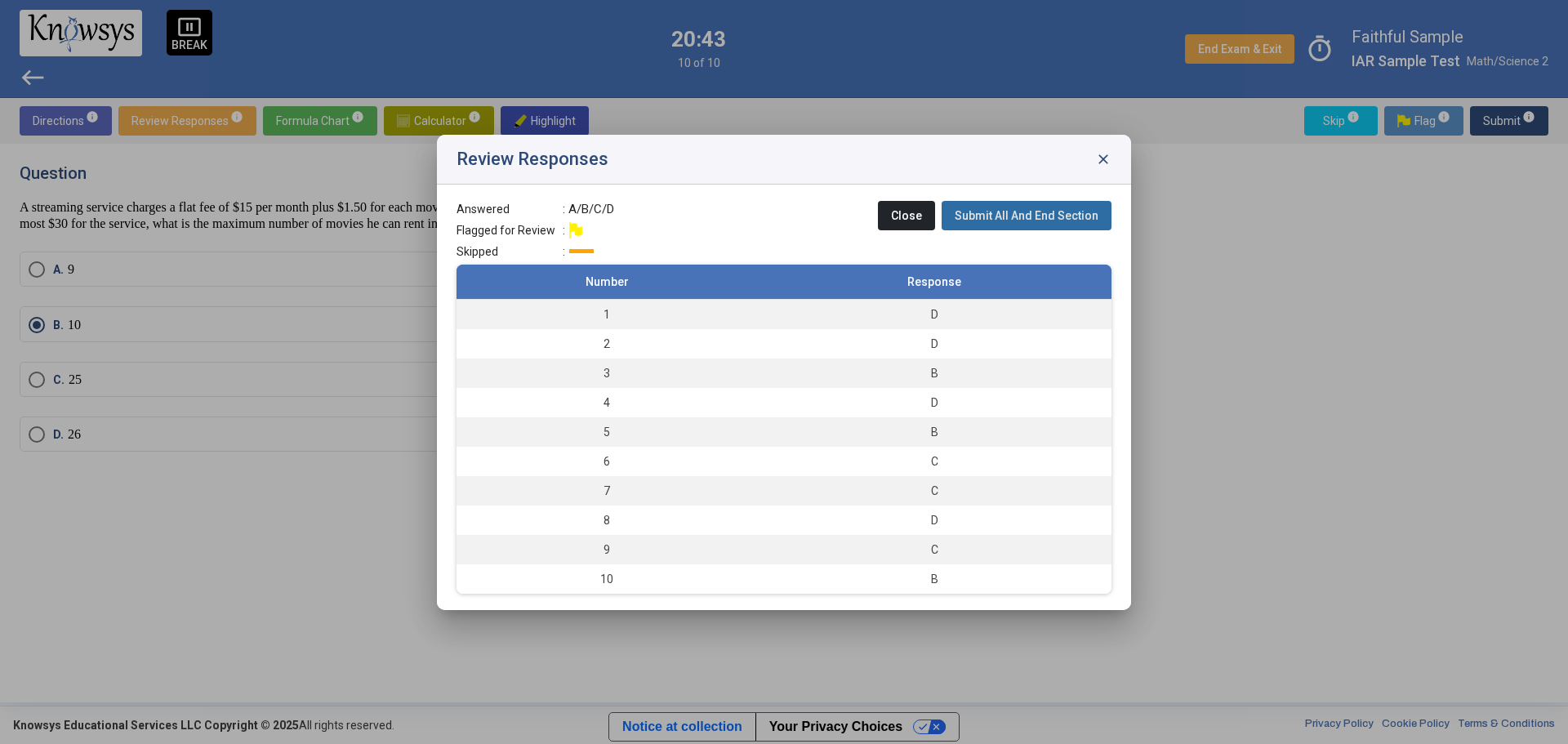
click at [1044, 214] on span "Submit All And End Section" at bounding box center [1027, 215] width 144 height 13
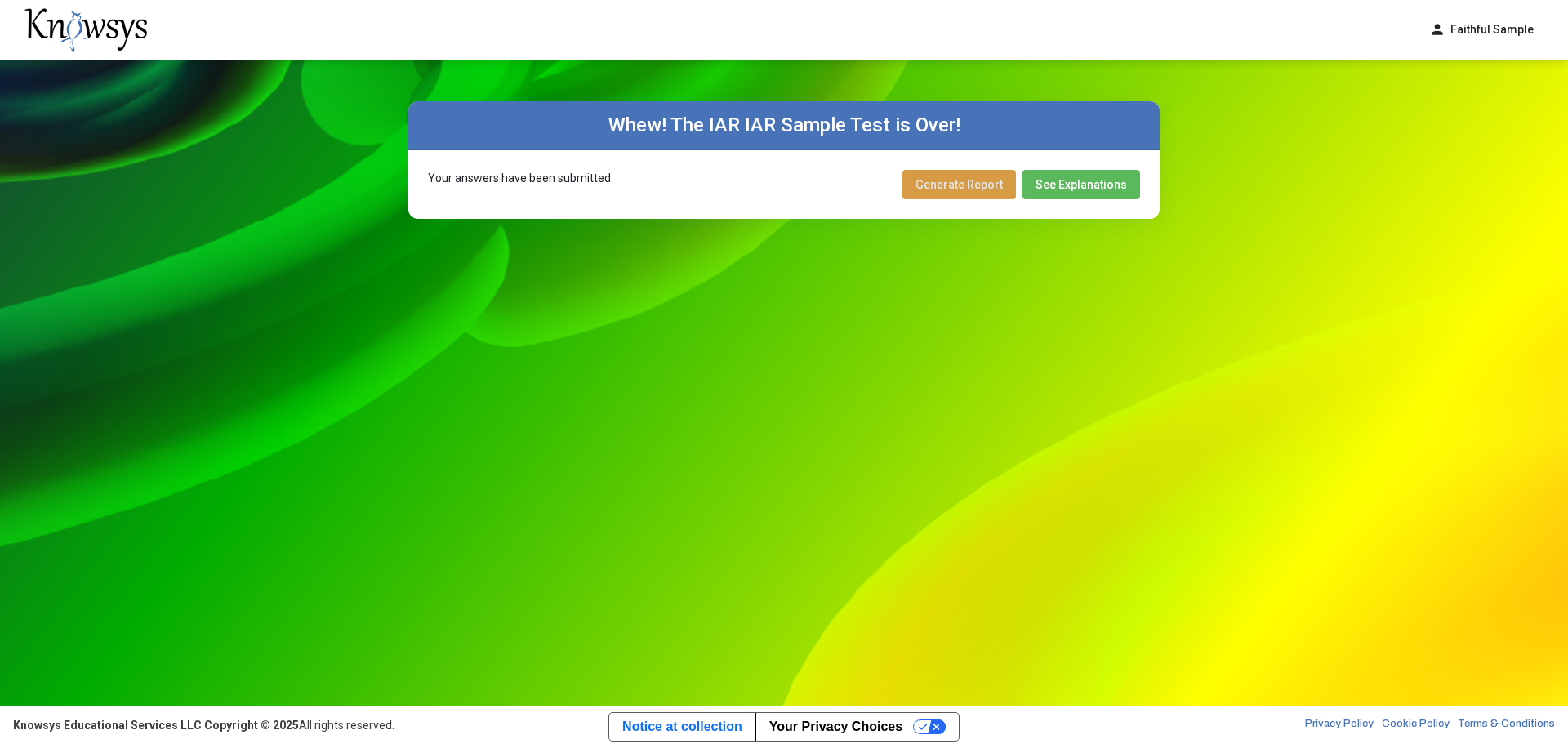
click at [986, 183] on span "Generate Report" at bounding box center [959, 184] width 88 height 13
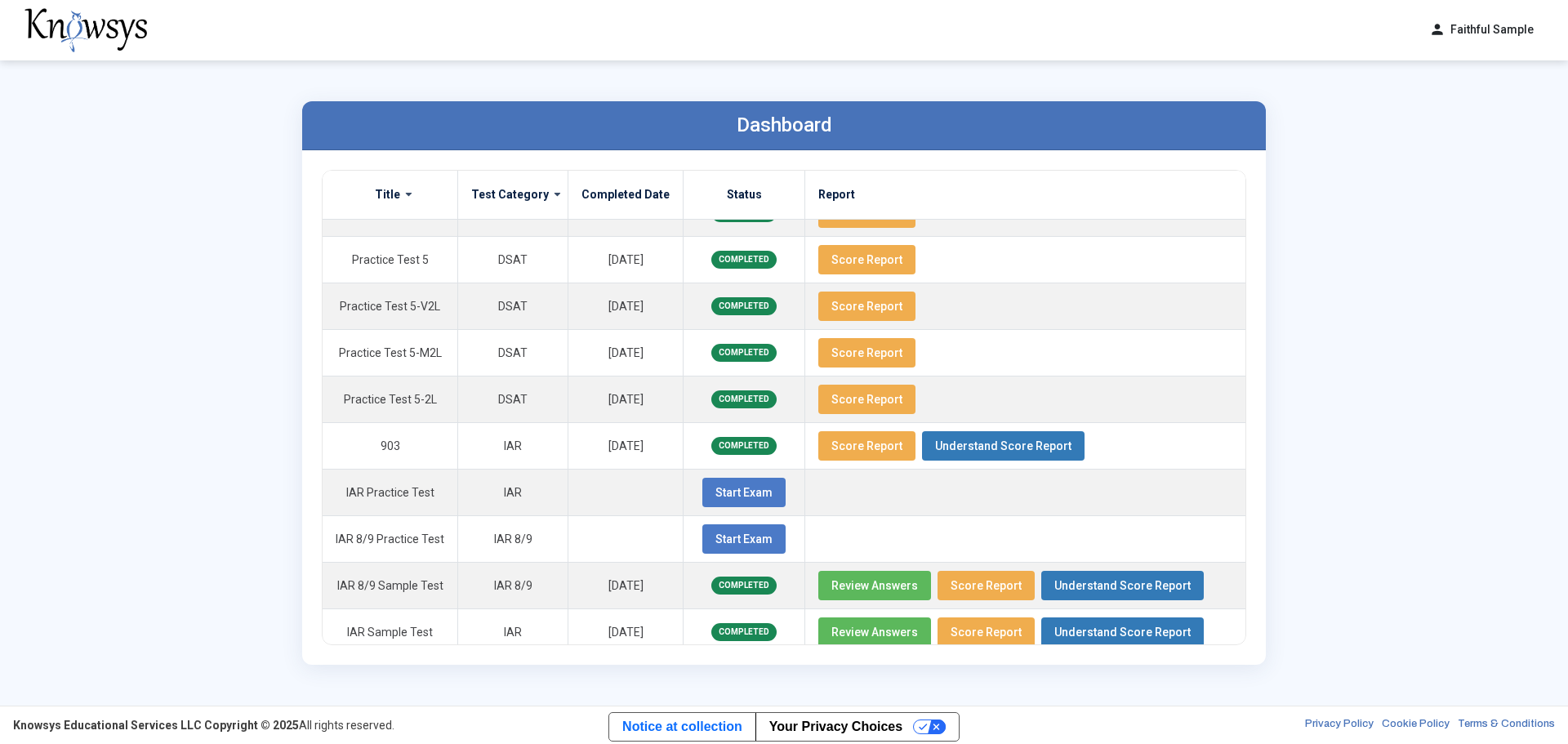
scroll to position [598, 0]
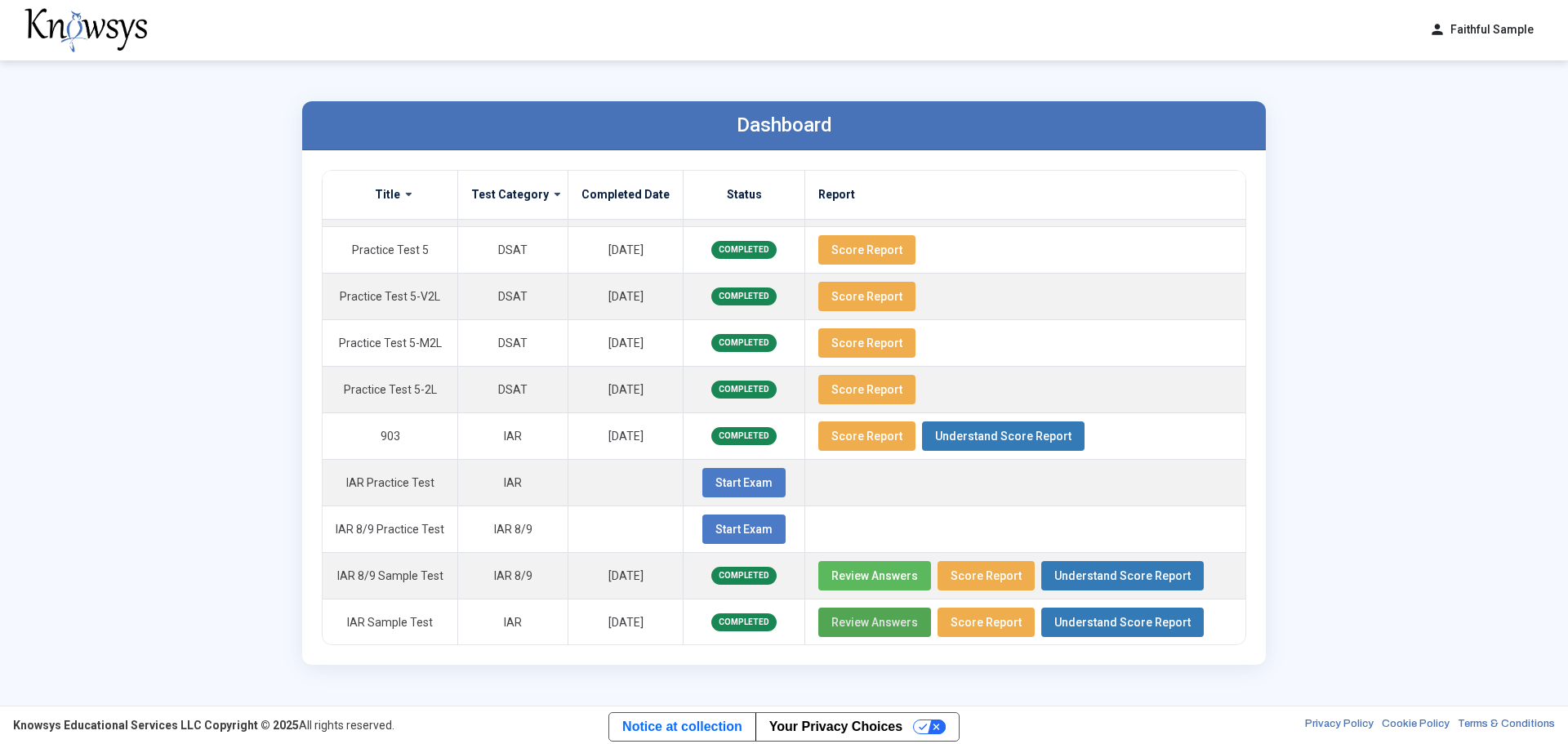
click at [874, 449] on span "Review Answers" at bounding box center [874, 622] width 87 height 13
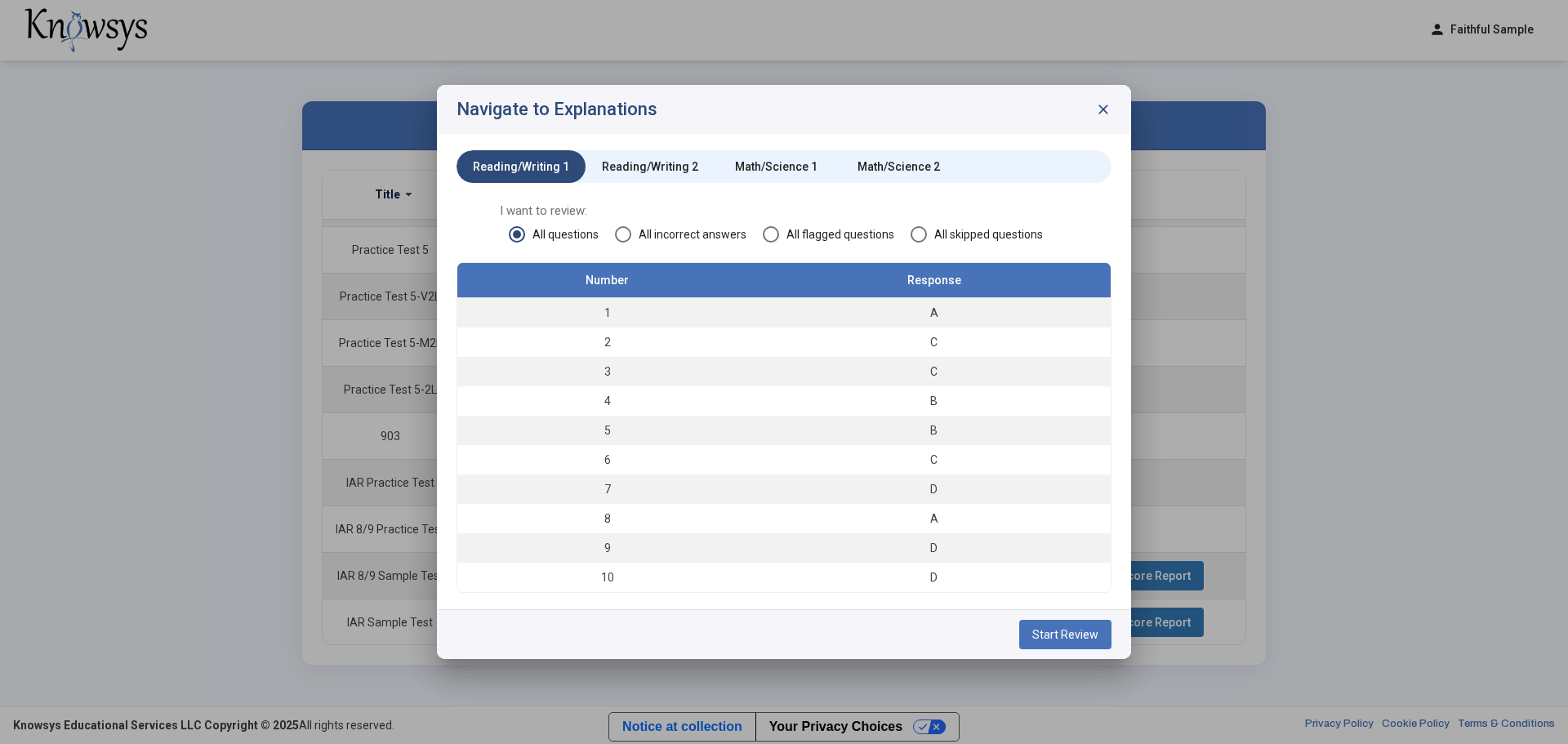
click at [1044, 449] on span "Start Review" at bounding box center [1065, 634] width 66 height 13
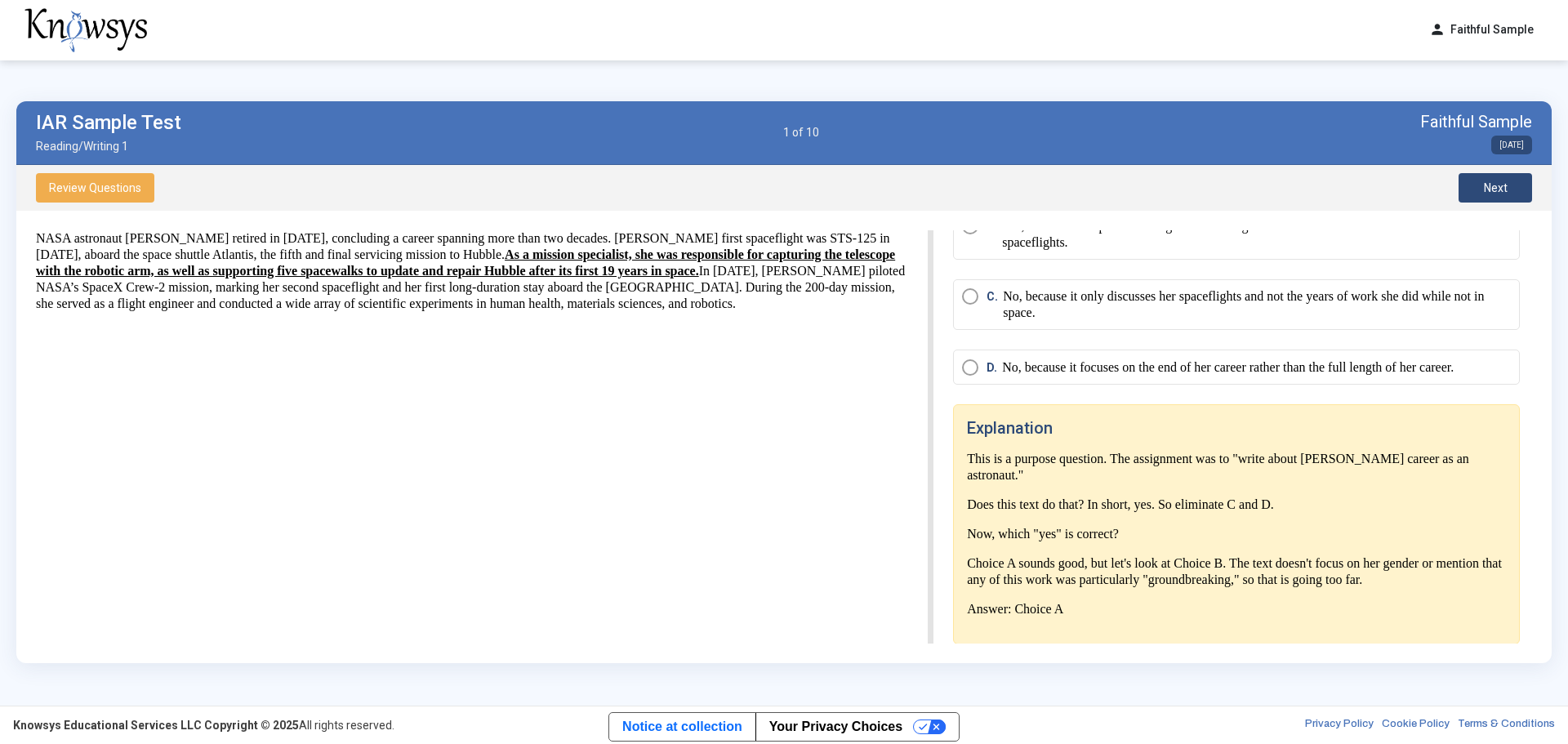
scroll to position [167, 0]
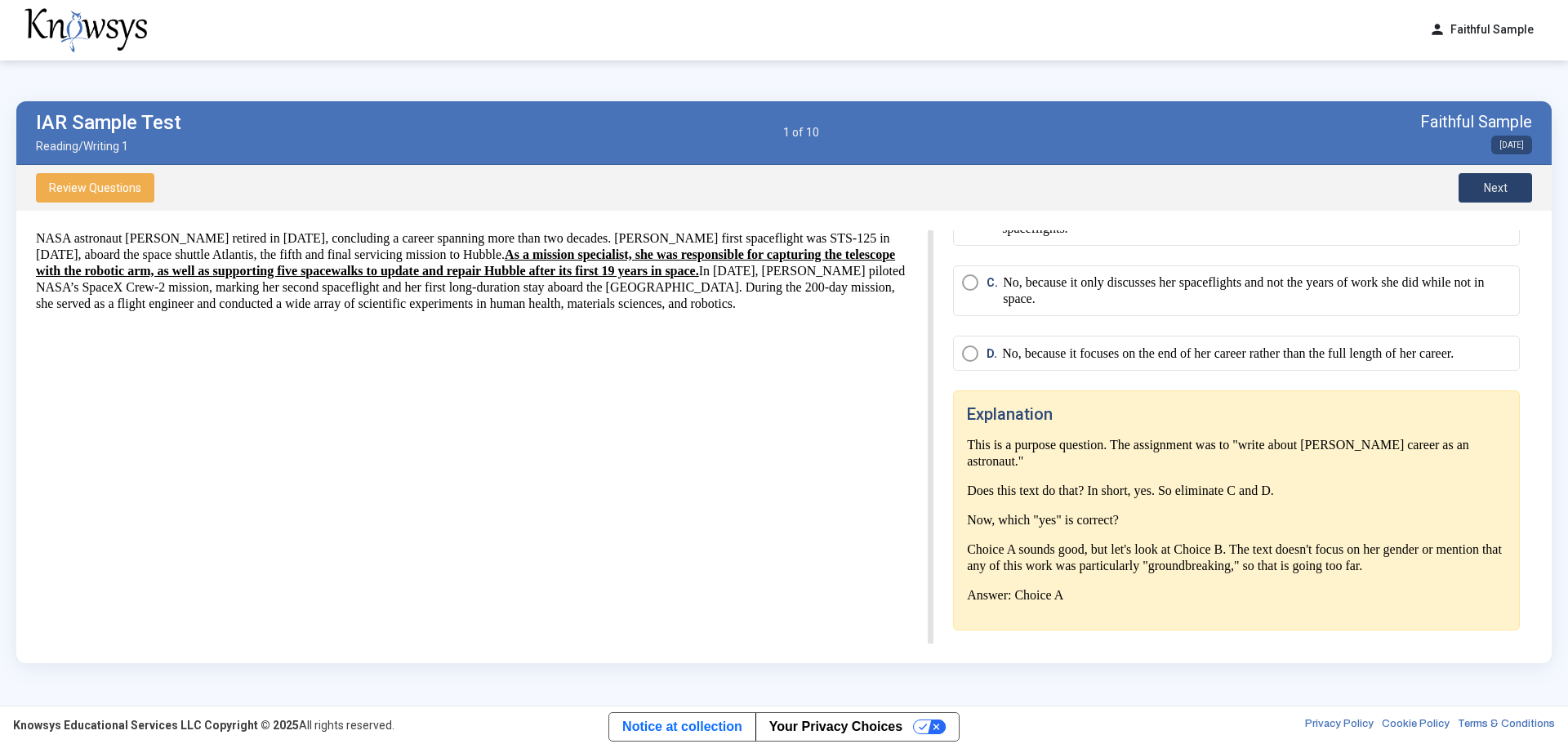
click at [1044, 185] on span "Next" at bounding box center [1495, 187] width 23 height 13
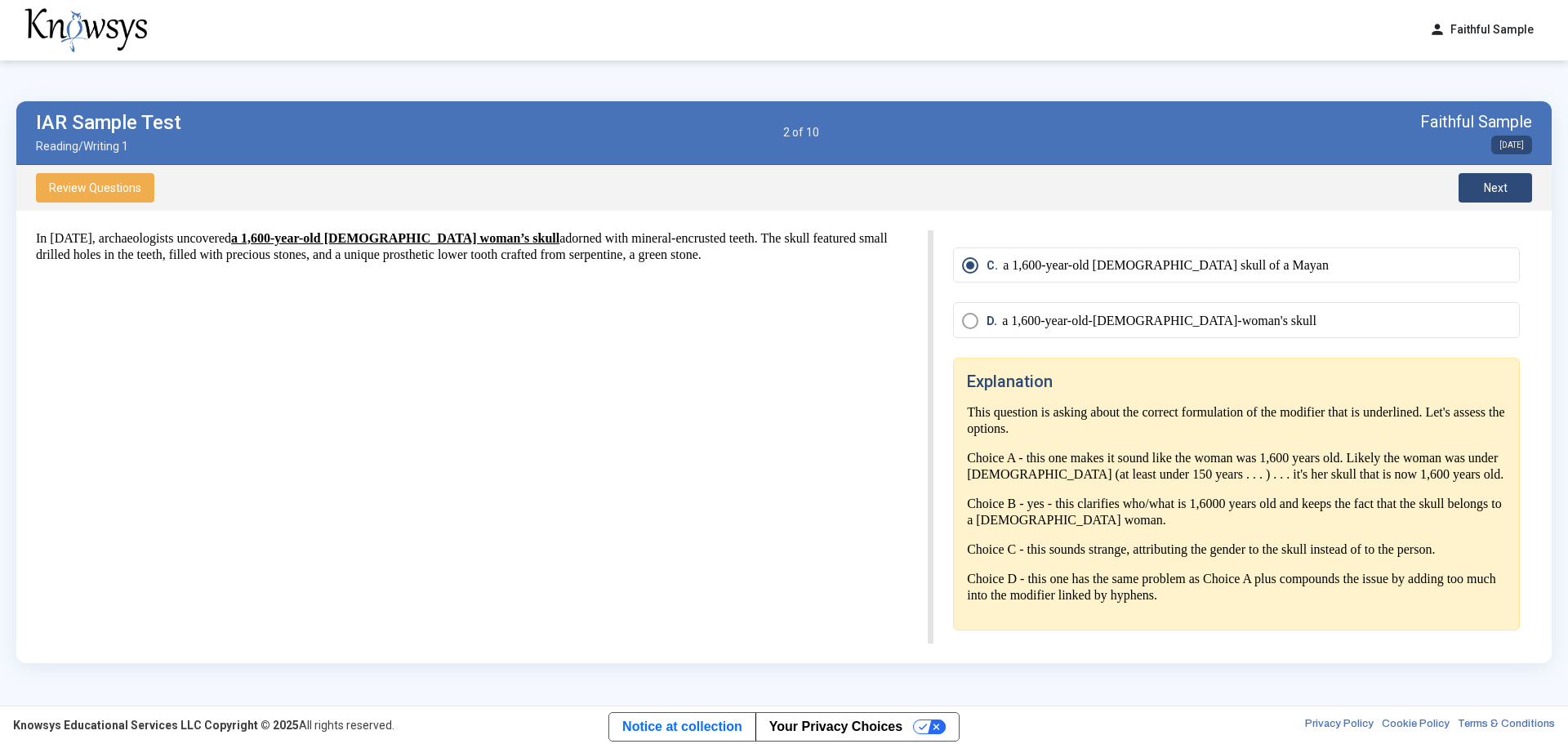
drag, startPoint x: 1489, startPoint y: 187, endPoint x: 1203, endPoint y: 197, distance: 286.2
click at [1044, 187] on span "Next" at bounding box center [1495, 187] width 23 height 13
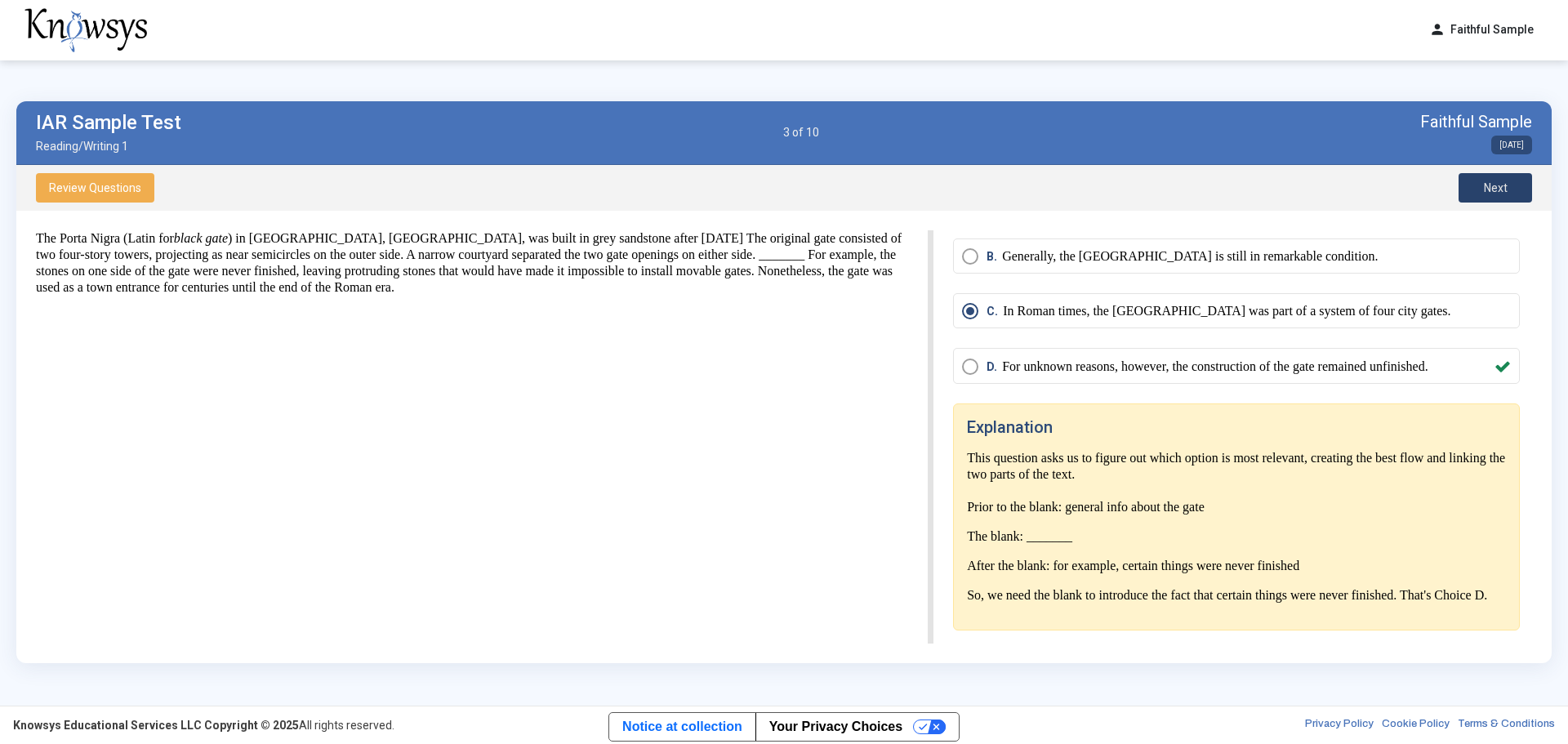
scroll to position [89, 0]
click at [1044, 188] on button "Next" at bounding box center [1495, 188] width 74 height 29
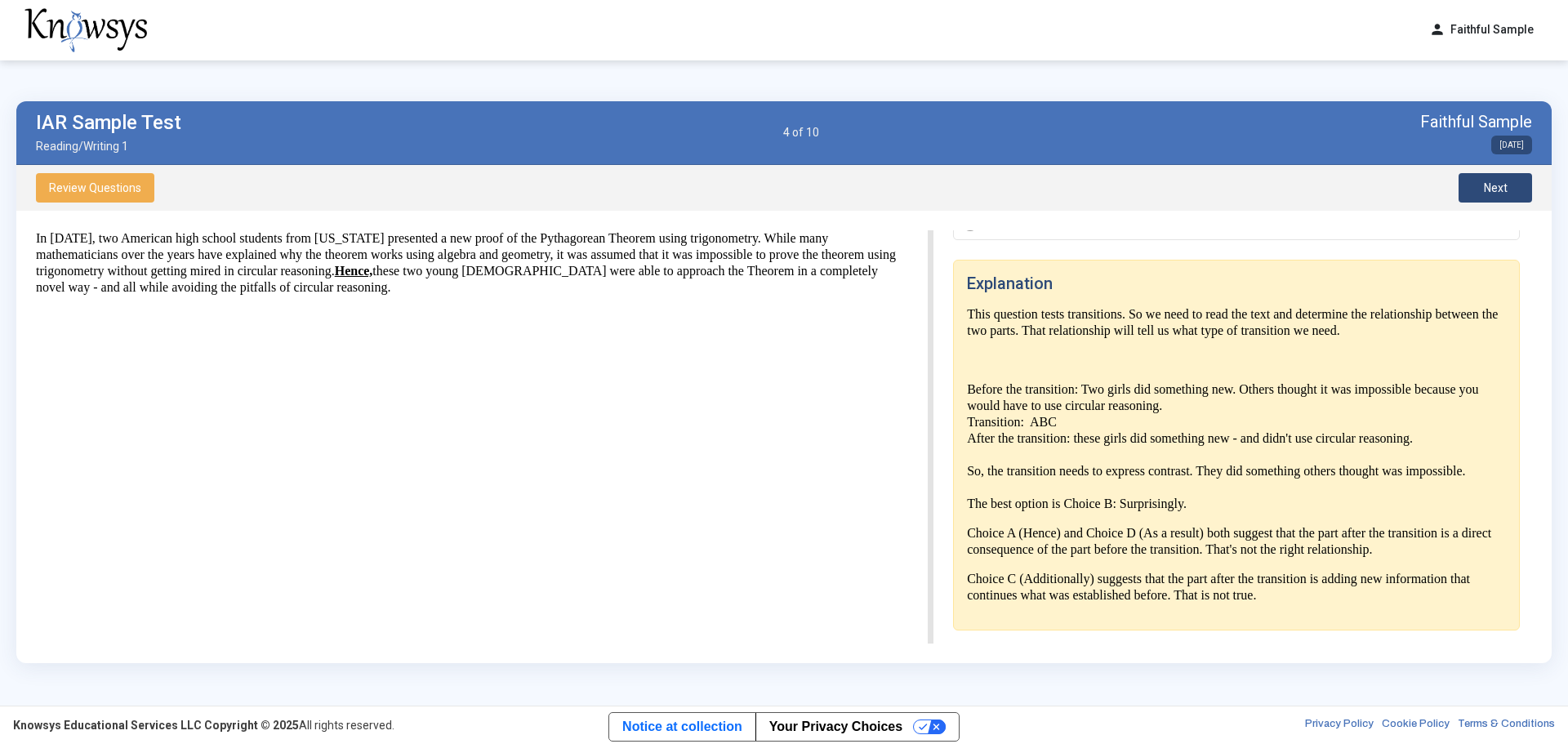
scroll to position [233, 0]
click at [1044, 190] on span "Next" at bounding box center [1495, 187] width 23 height 13
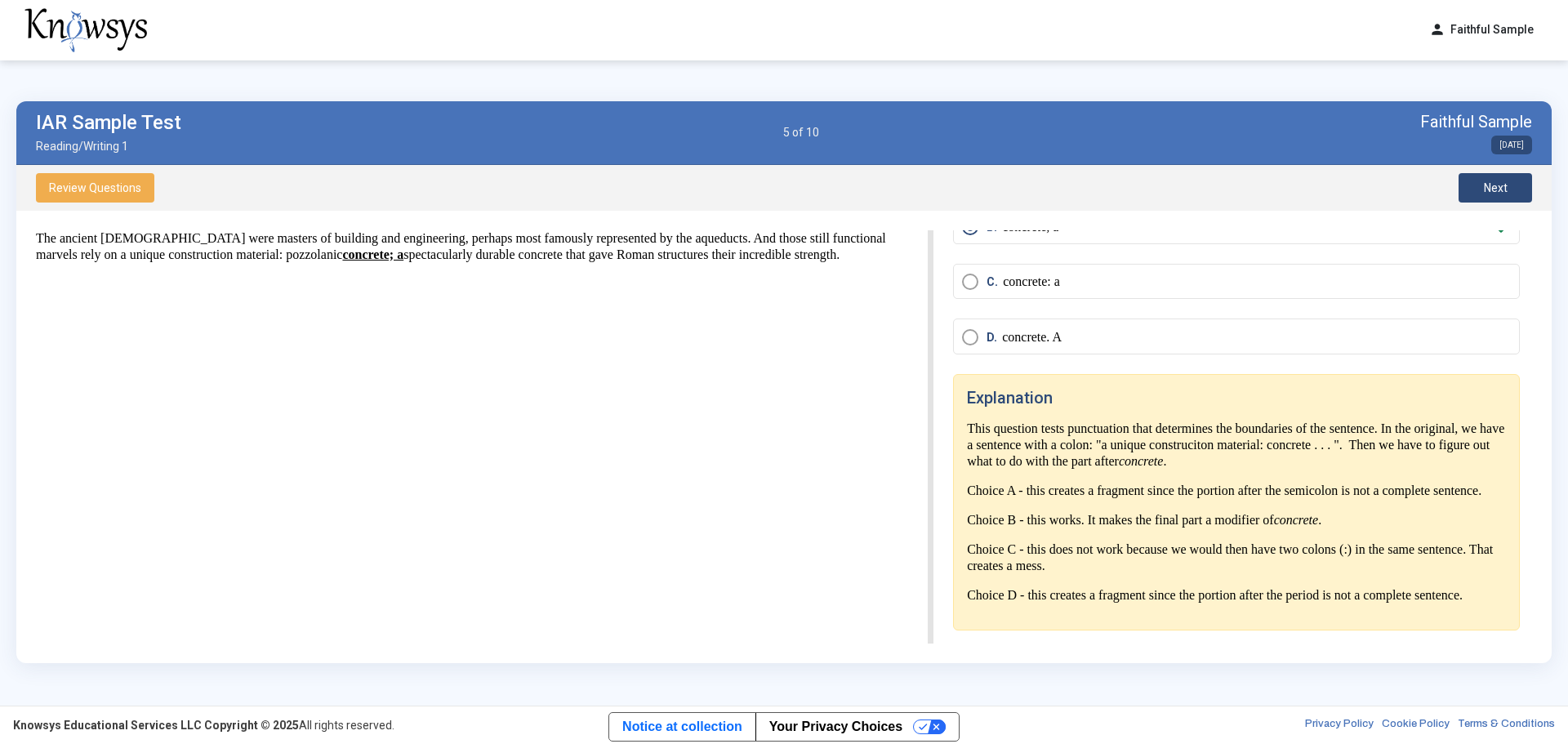
click at [1044, 181] on span "Next" at bounding box center [1495, 187] width 23 height 13
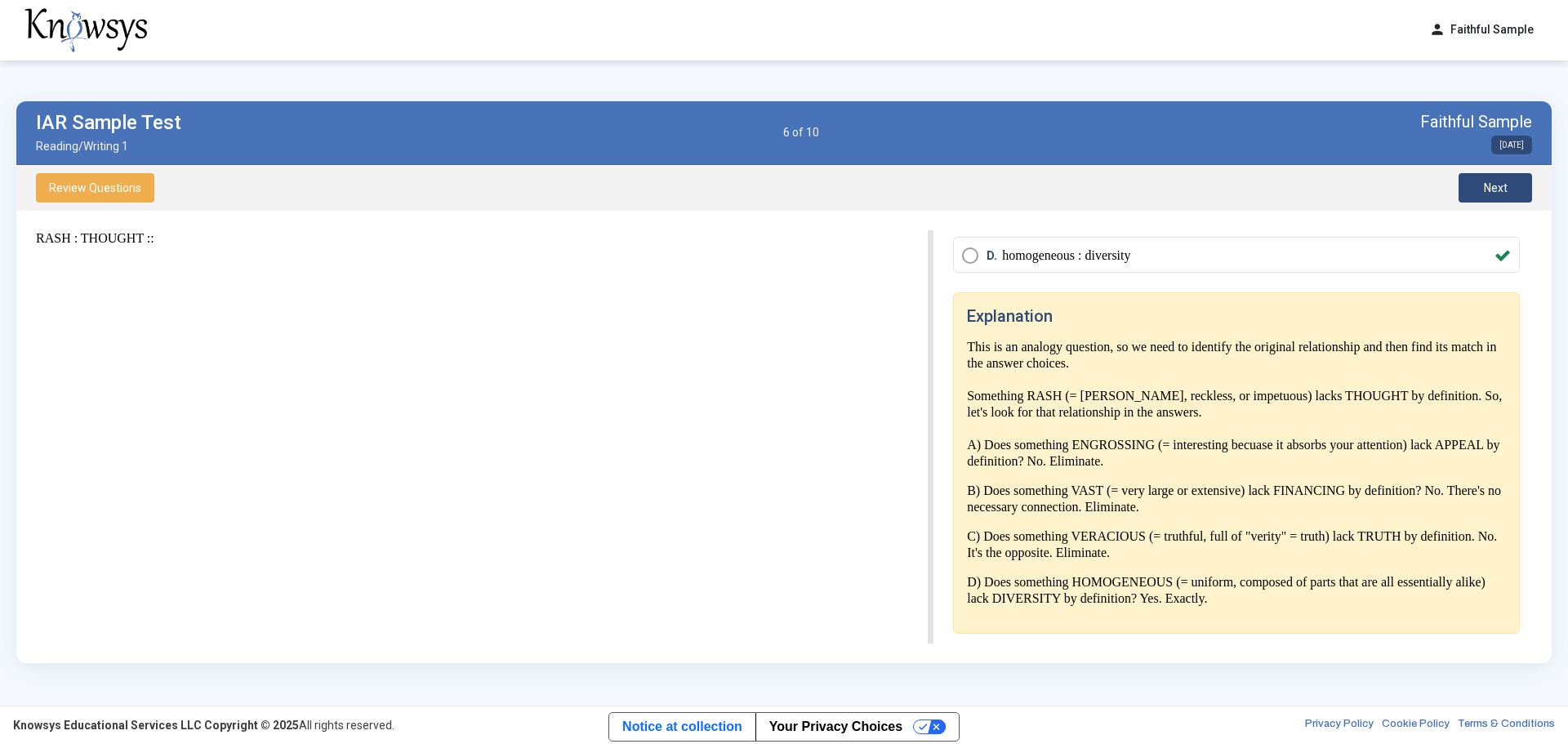
click at [1044, 186] on button "Next" at bounding box center [1495, 188] width 74 height 29
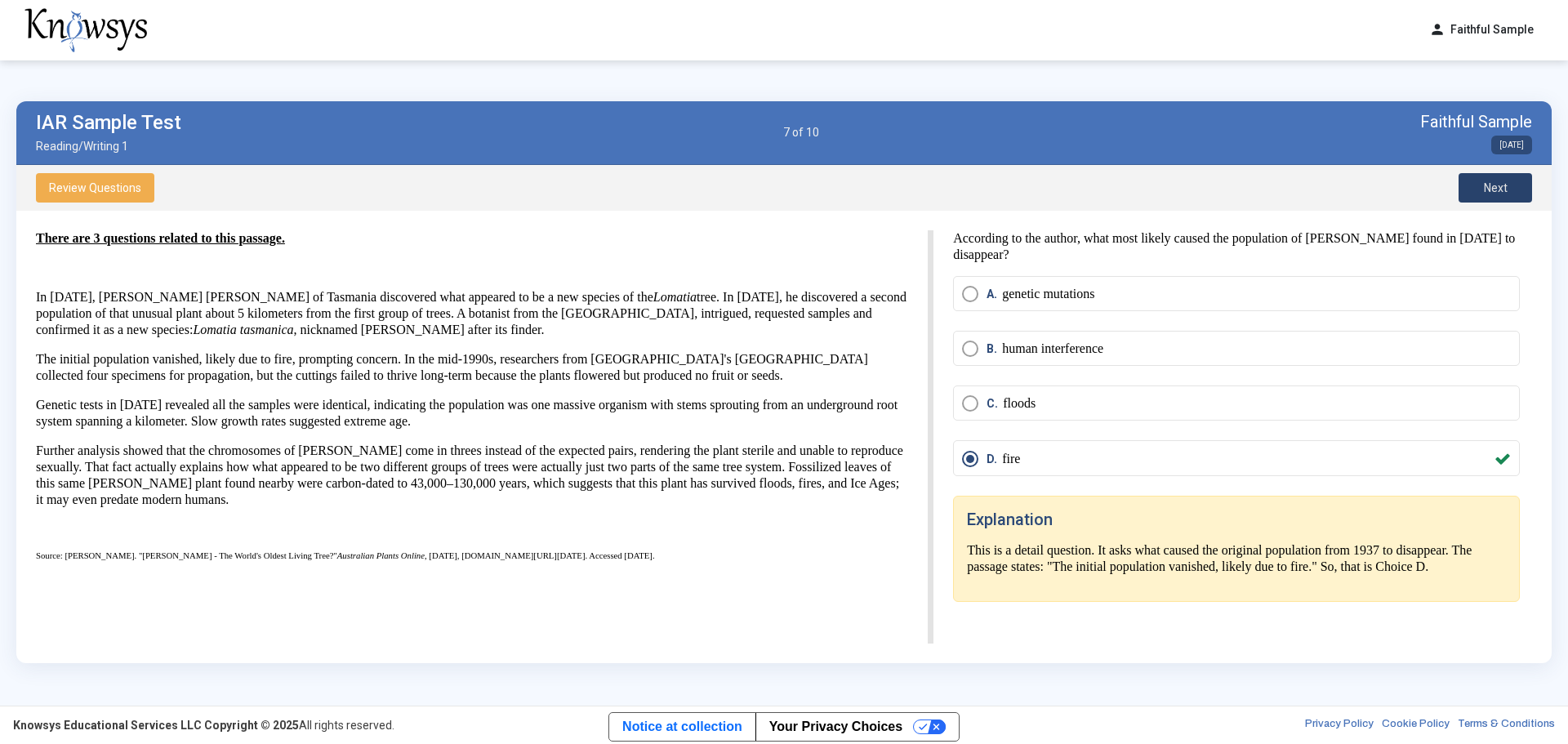
scroll to position [0, 0]
click at [1044, 180] on button "Next" at bounding box center [1495, 188] width 74 height 29
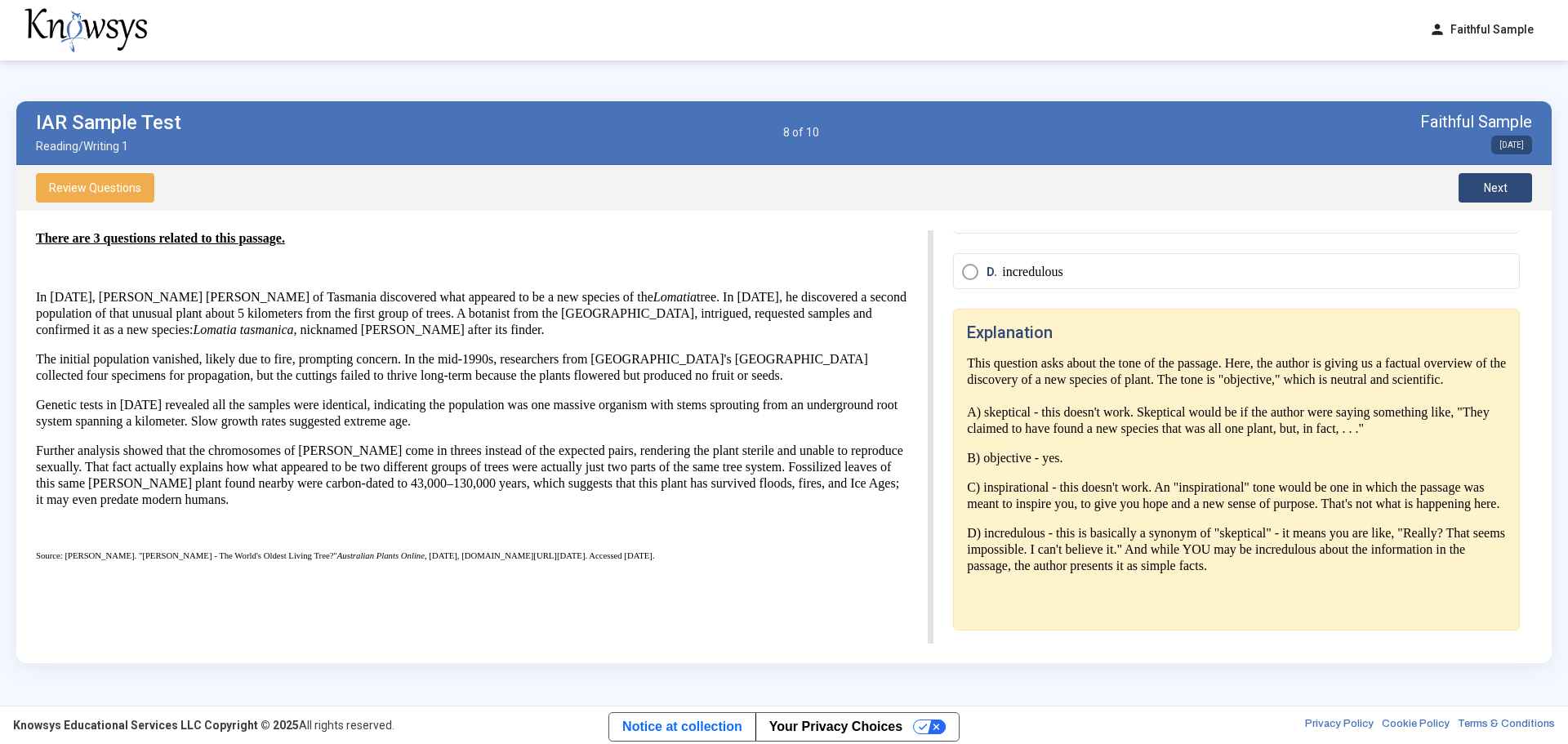
scroll to position [201, 0]
click at [1044, 185] on span "Next" at bounding box center [1495, 187] width 23 height 13
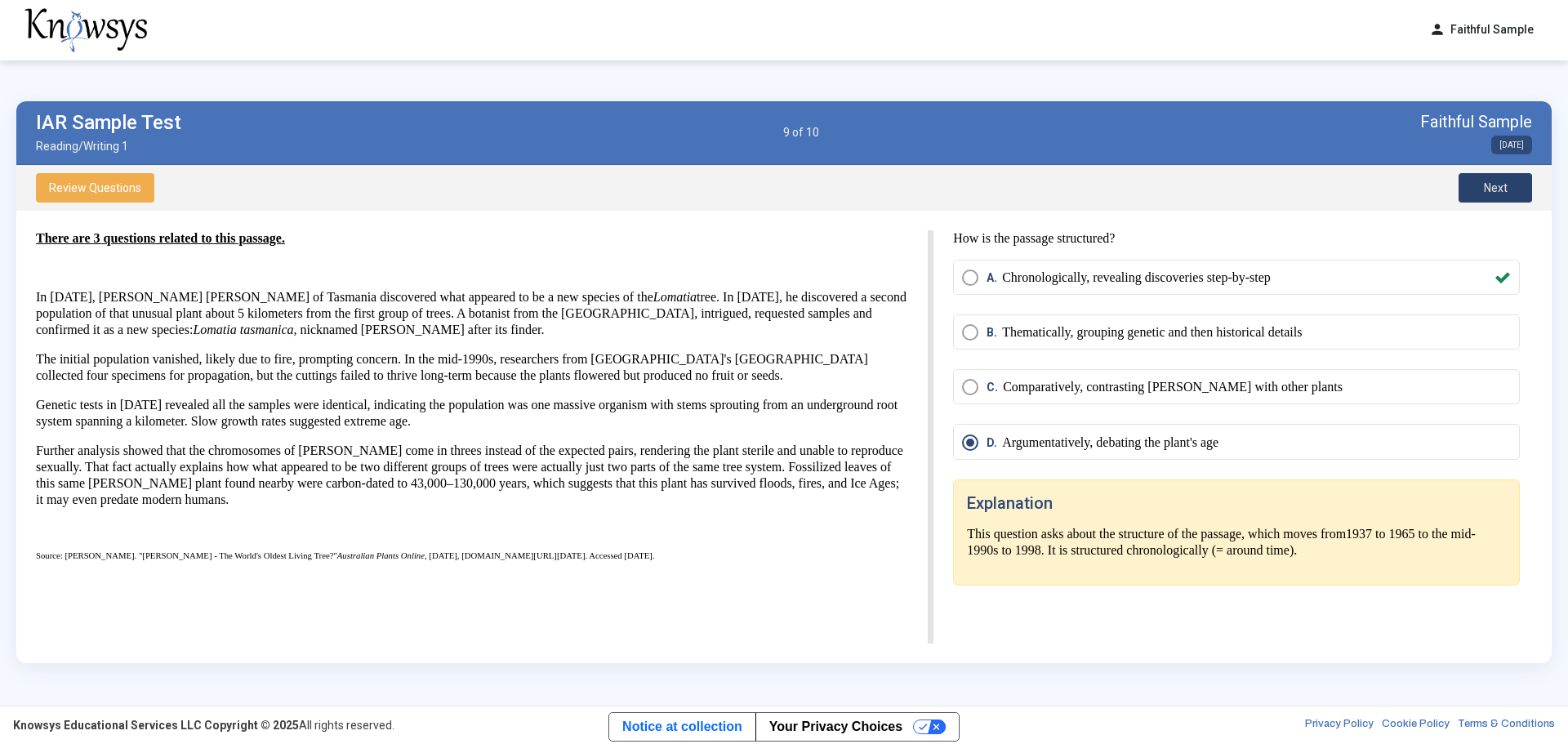
scroll to position [0, 0]
click at [1044, 182] on span "Next" at bounding box center [1495, 187] width 23 height 13
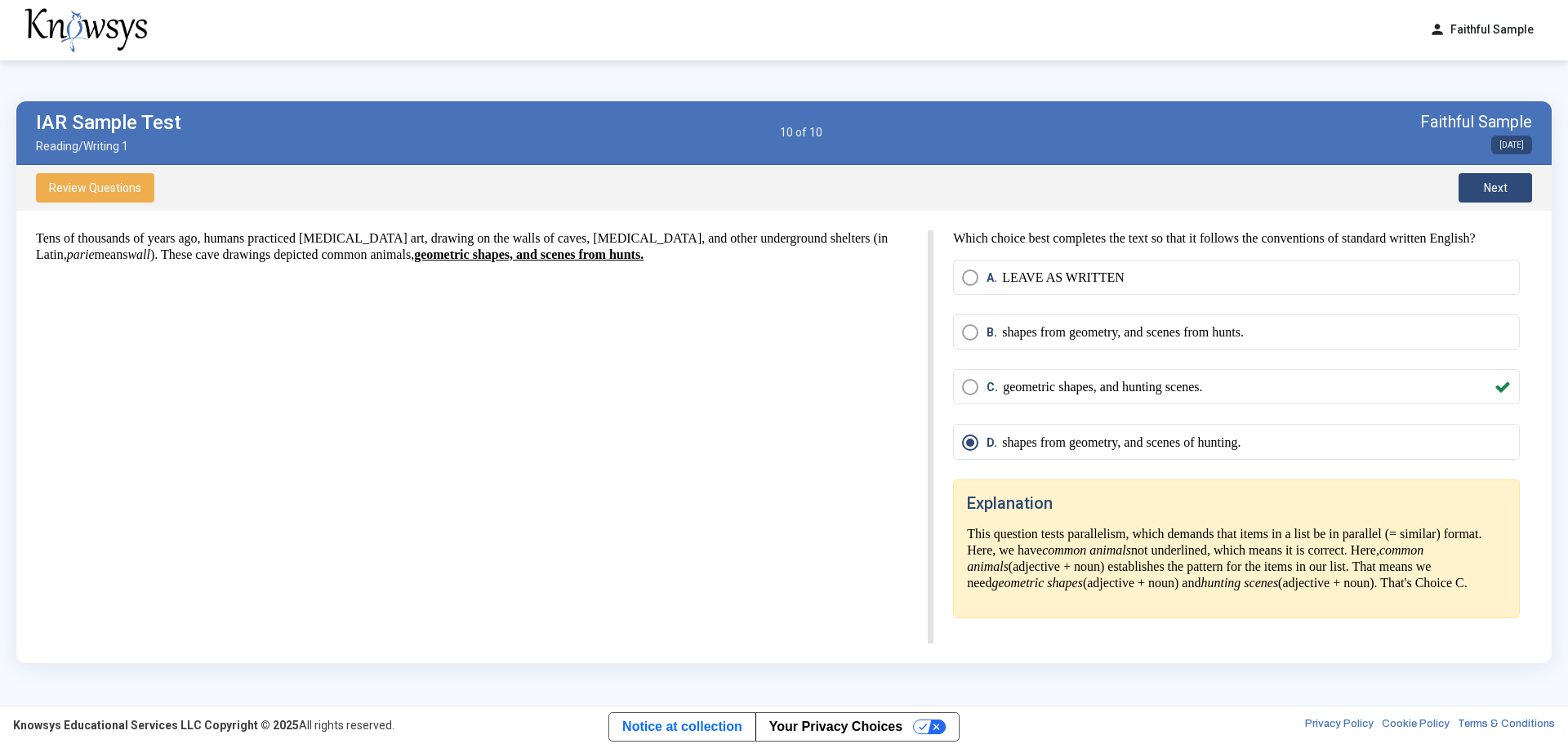
click at [1044, 191] on span "Next" at bounding box center [1495, 187] width 23 height 13
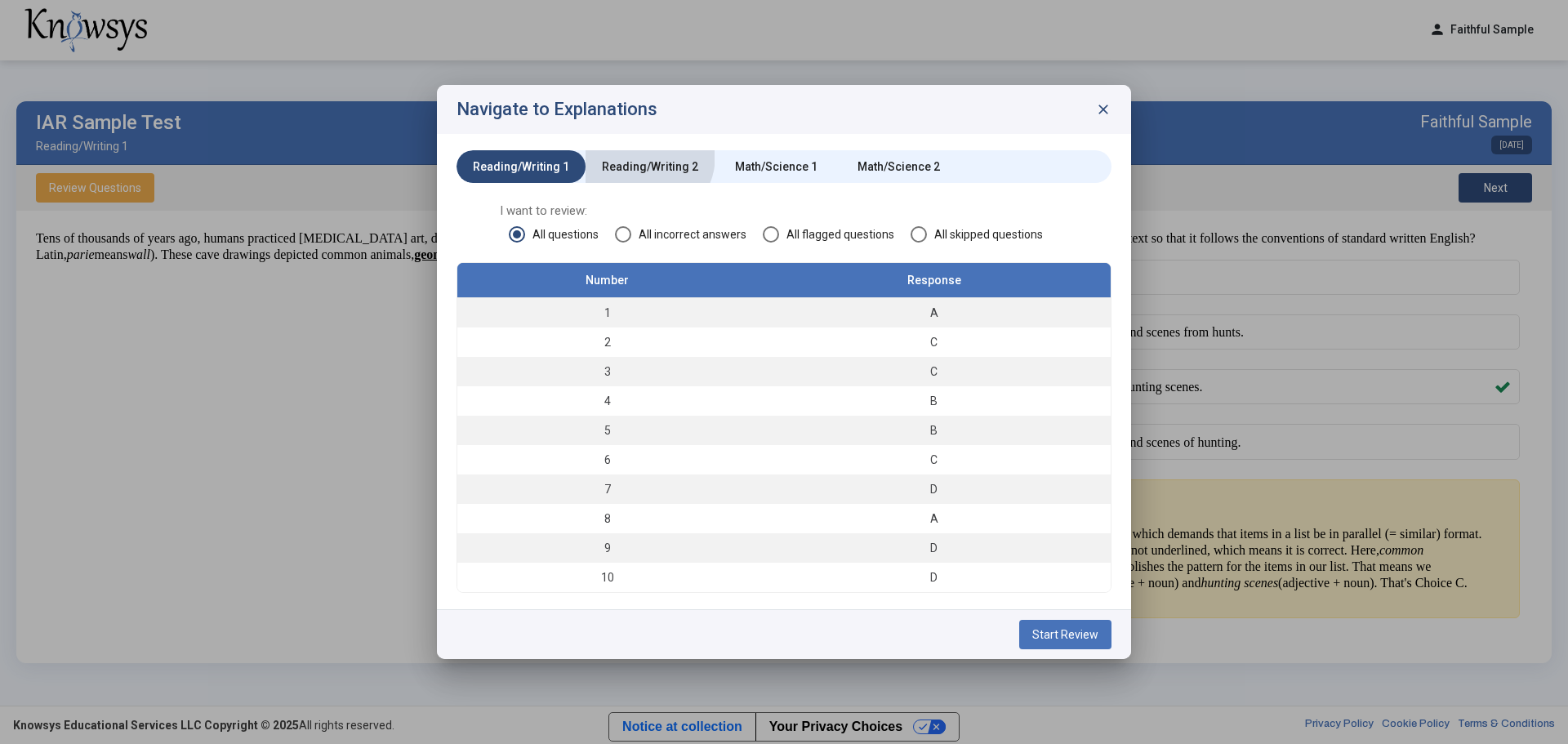
click at [637, 156] on div "Reading/Writing 2" at bounding box center [650, 167] width 129 height 33
click at [1044, 449] on span "Start Review" at bounding box center [1065, 634] width 66 height 13
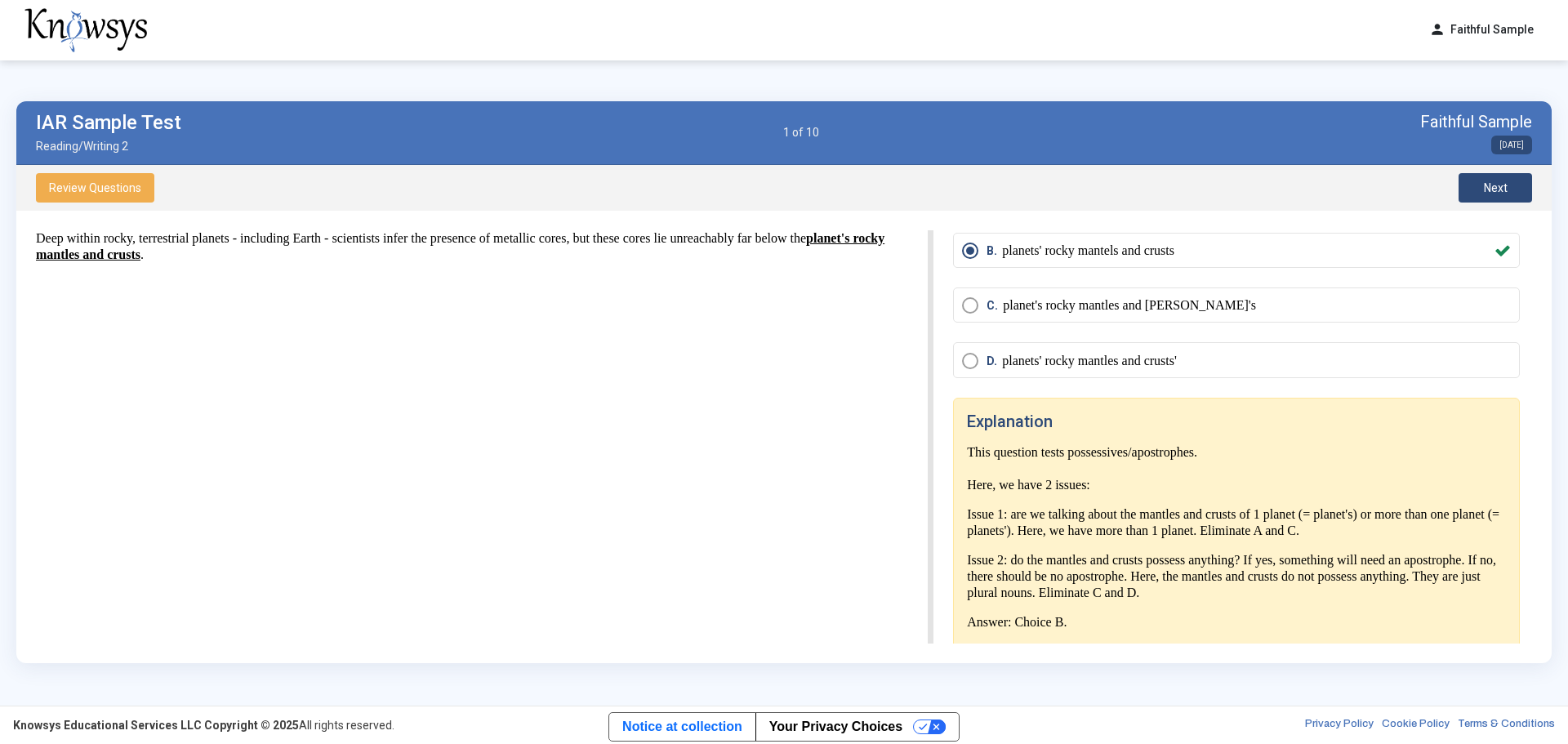
scroll to position [122, 0]
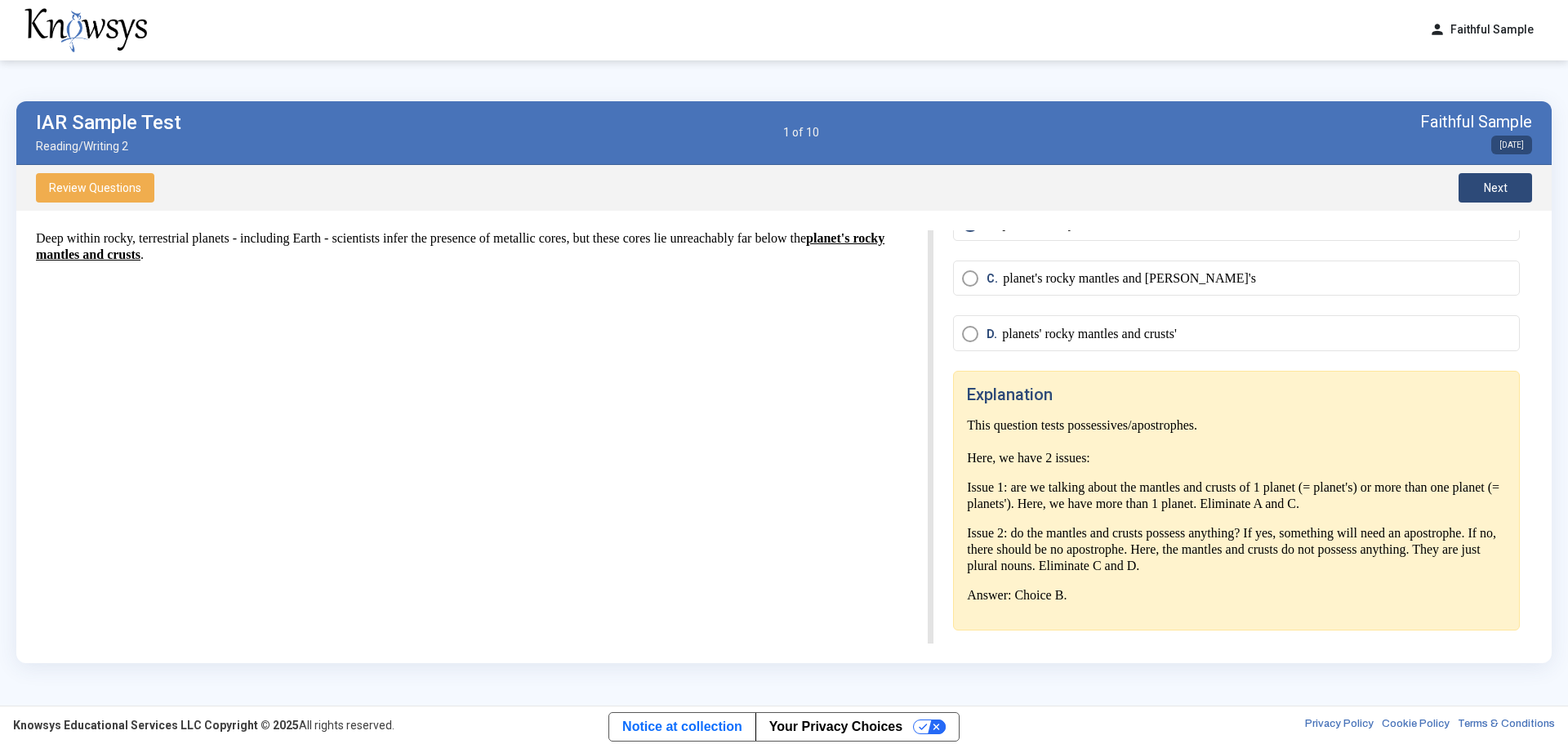
click at [1044, 194] on span "Next" at bounding box center [1495, 187] width 23 height 13
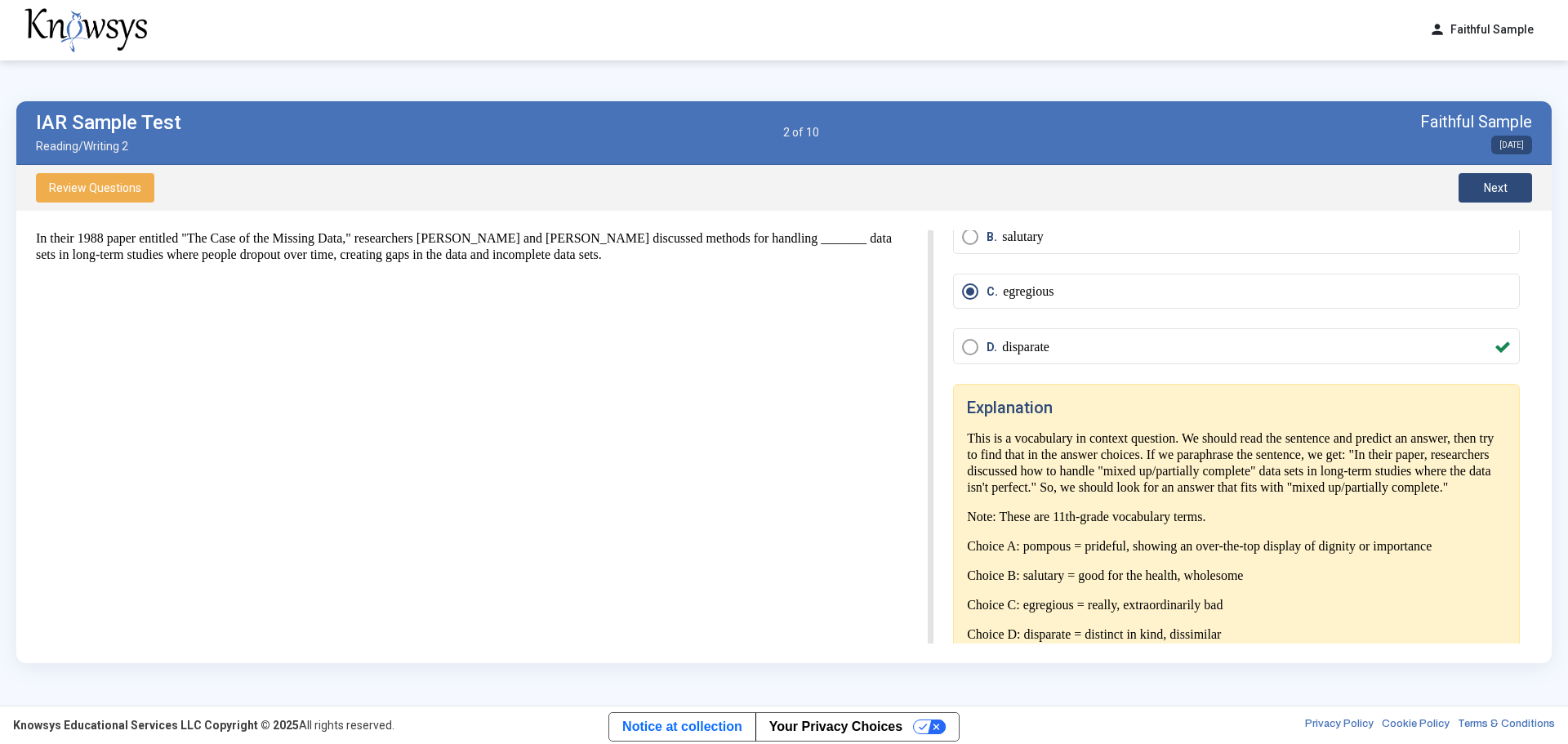
scroll to position [177, 0]
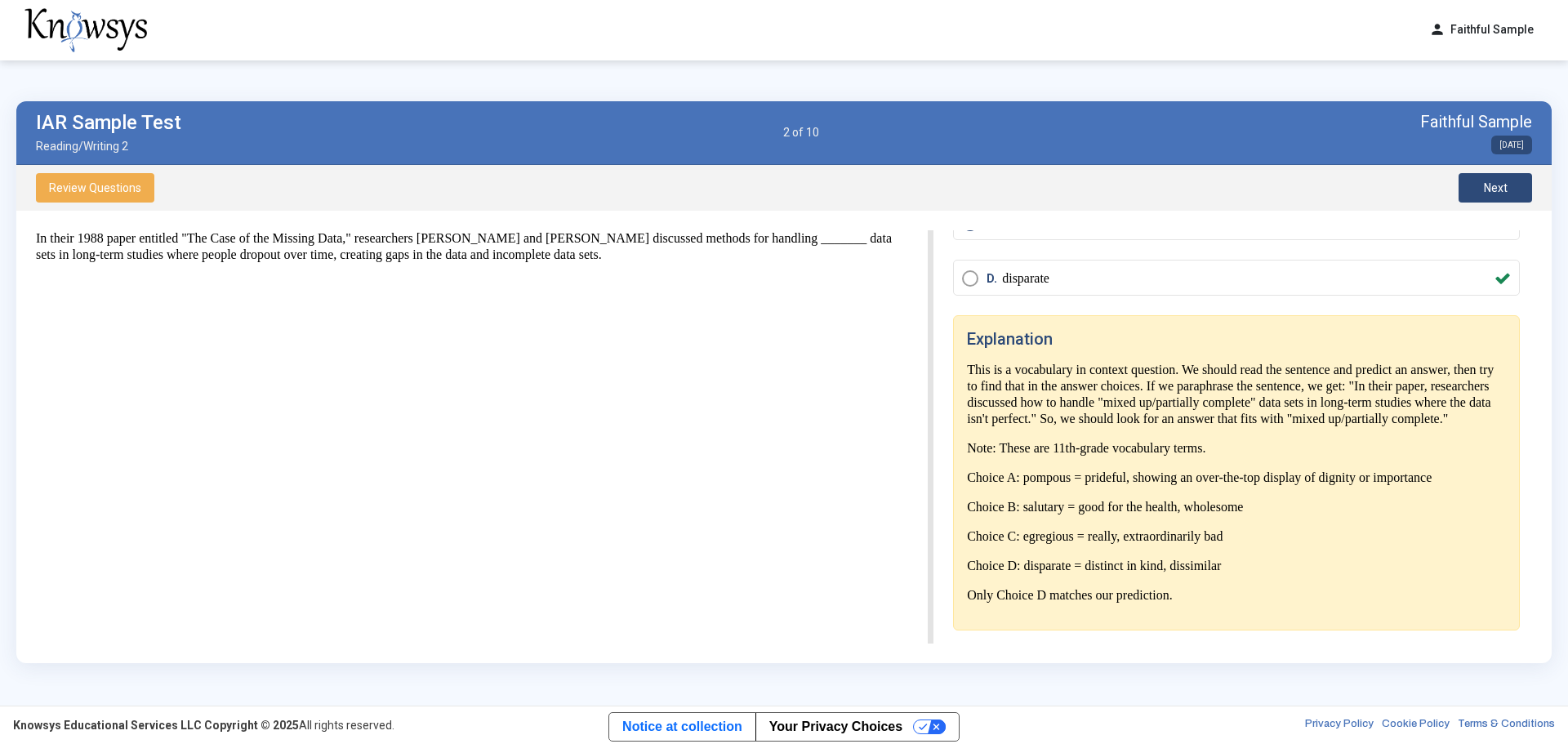
click at [1044, 191] on button "Next" at bounding box center [1495, 188] width 74 height 29
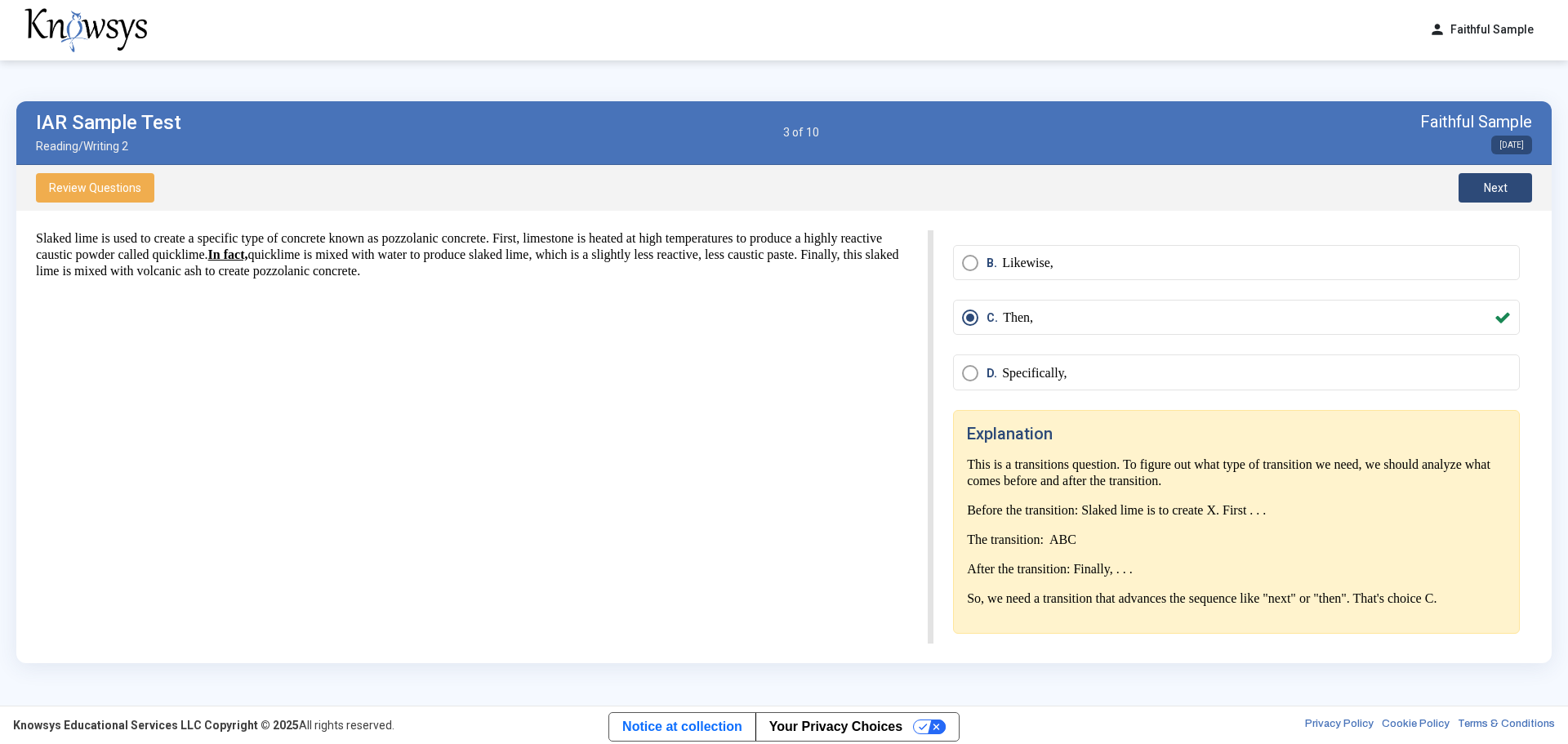
click at [1044, 449] on p "So, we need a transition that advances the sequence like "next" or "then". That…" at bounding box center [1236, 599] width 539 height 17
drag, startPoint x: 1506, startPoint y: 185, endPoint x: 1484, endPoint y: 193, distance: 23.4
click at [1044, 185] on span "Next" at bounding box center [1495, 187] width 23 height 13
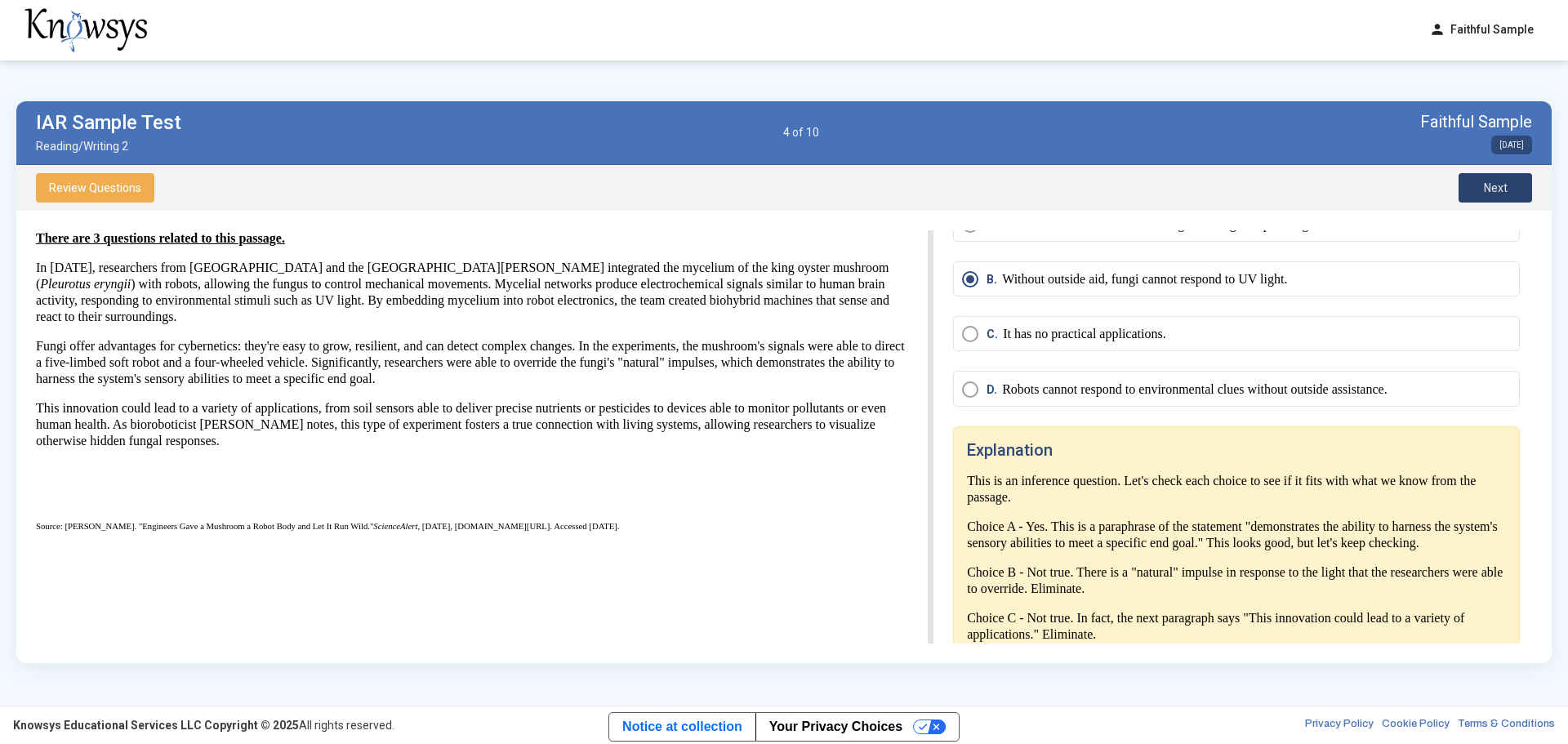
scroll to position [151, 0]
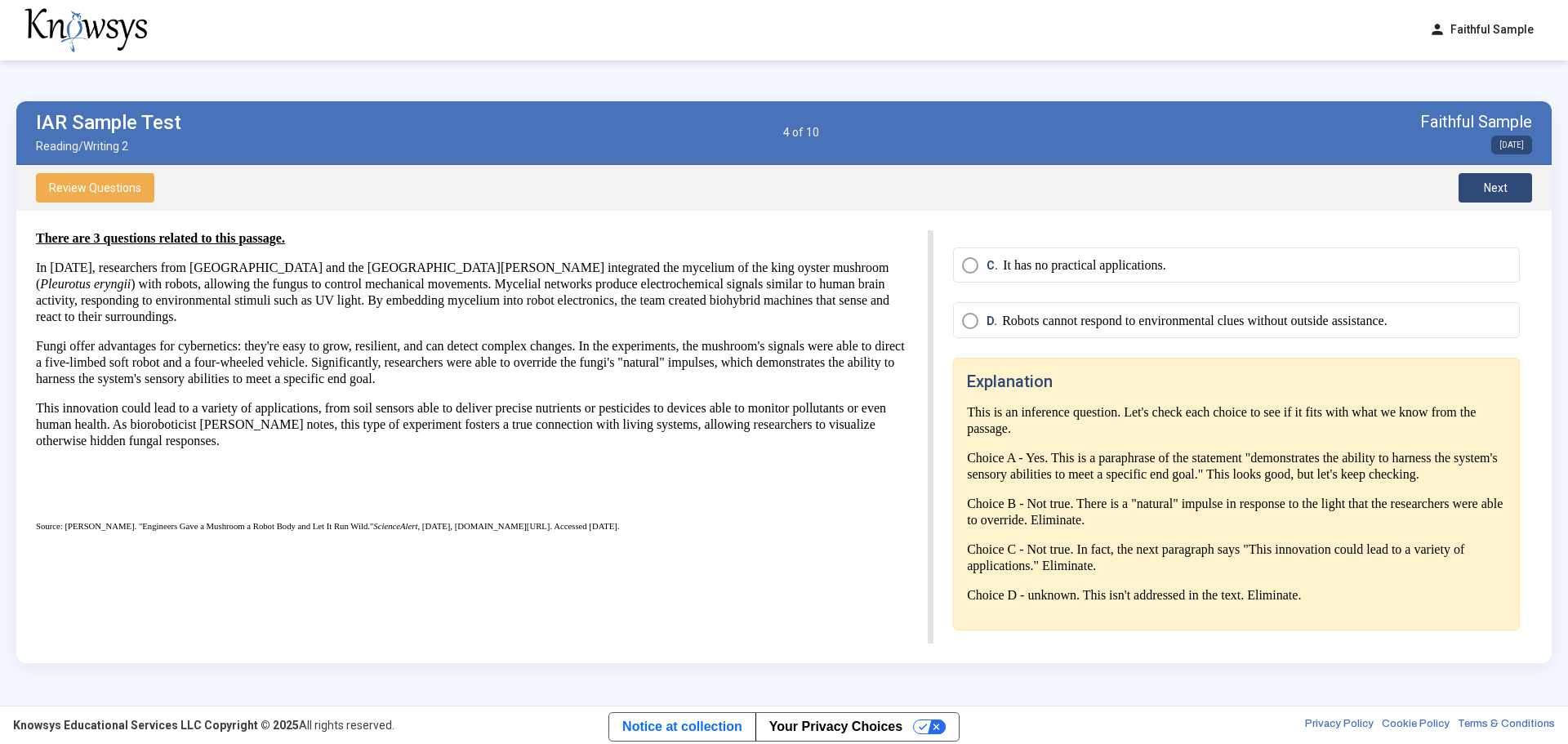
click at [1044, 193] on span "Next" at bounding box center [1495, 187] width 23 height 13
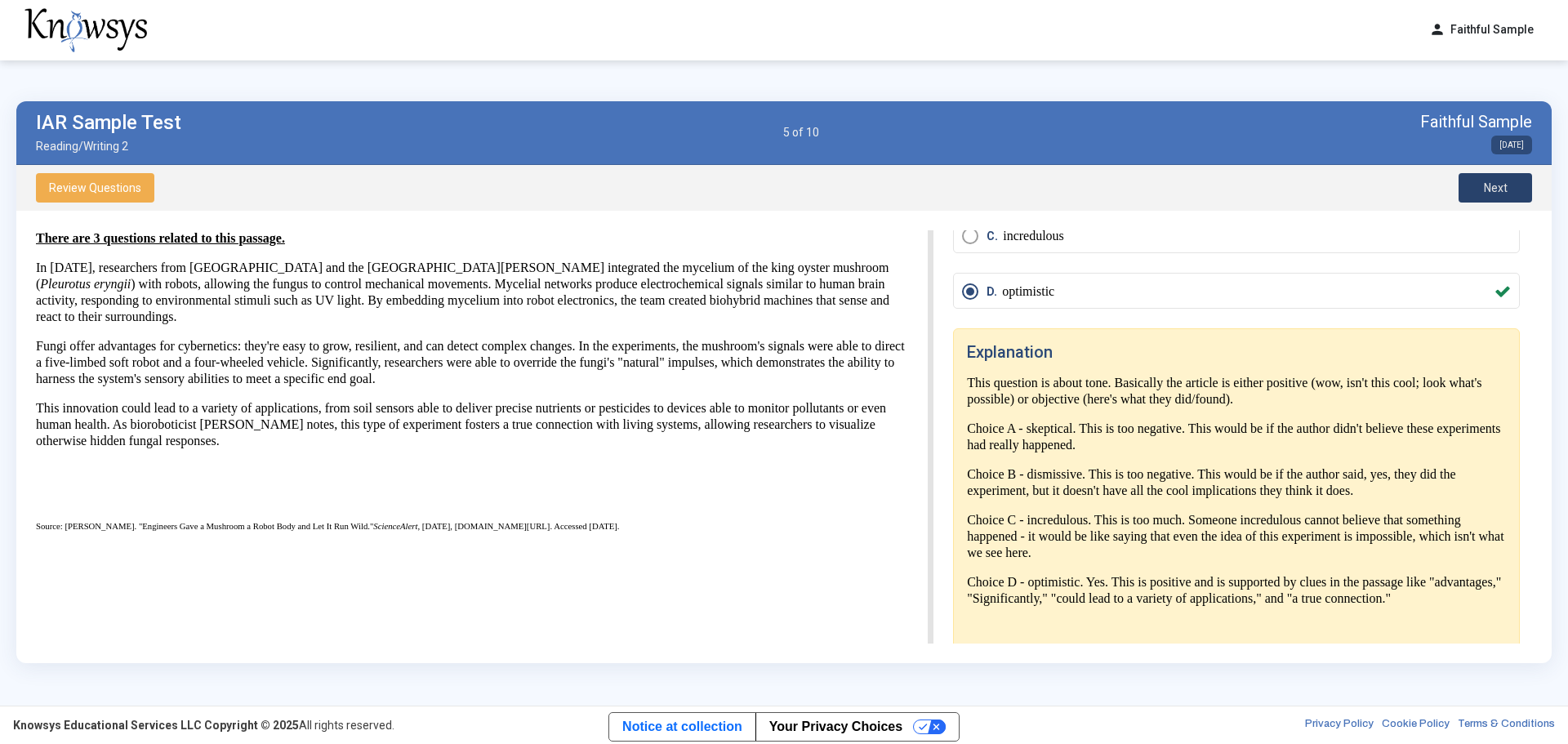
scroll to position [177, 0]
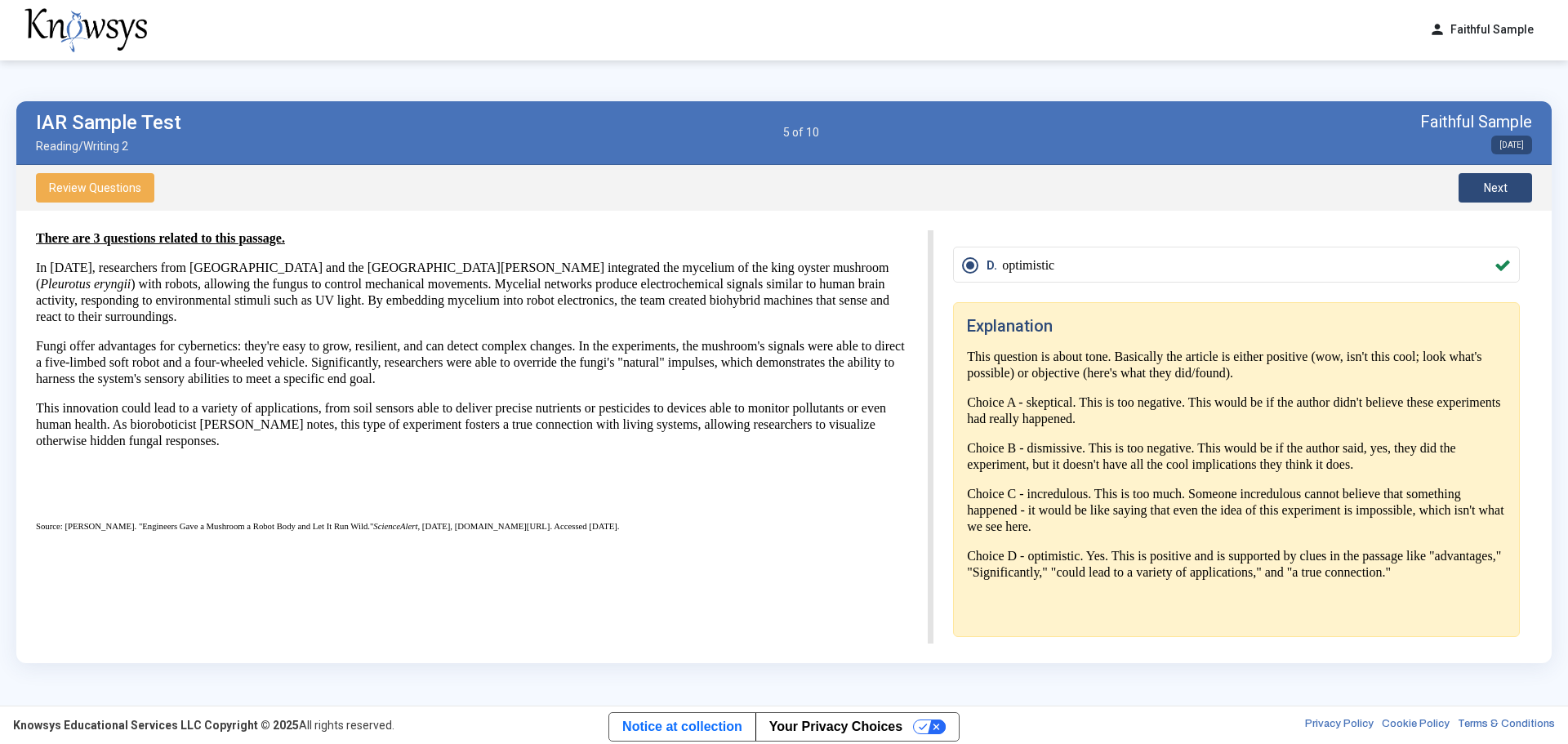
click at [1044, 191] on span "Next" at bounding box center [1495, 187] width 23 height 13
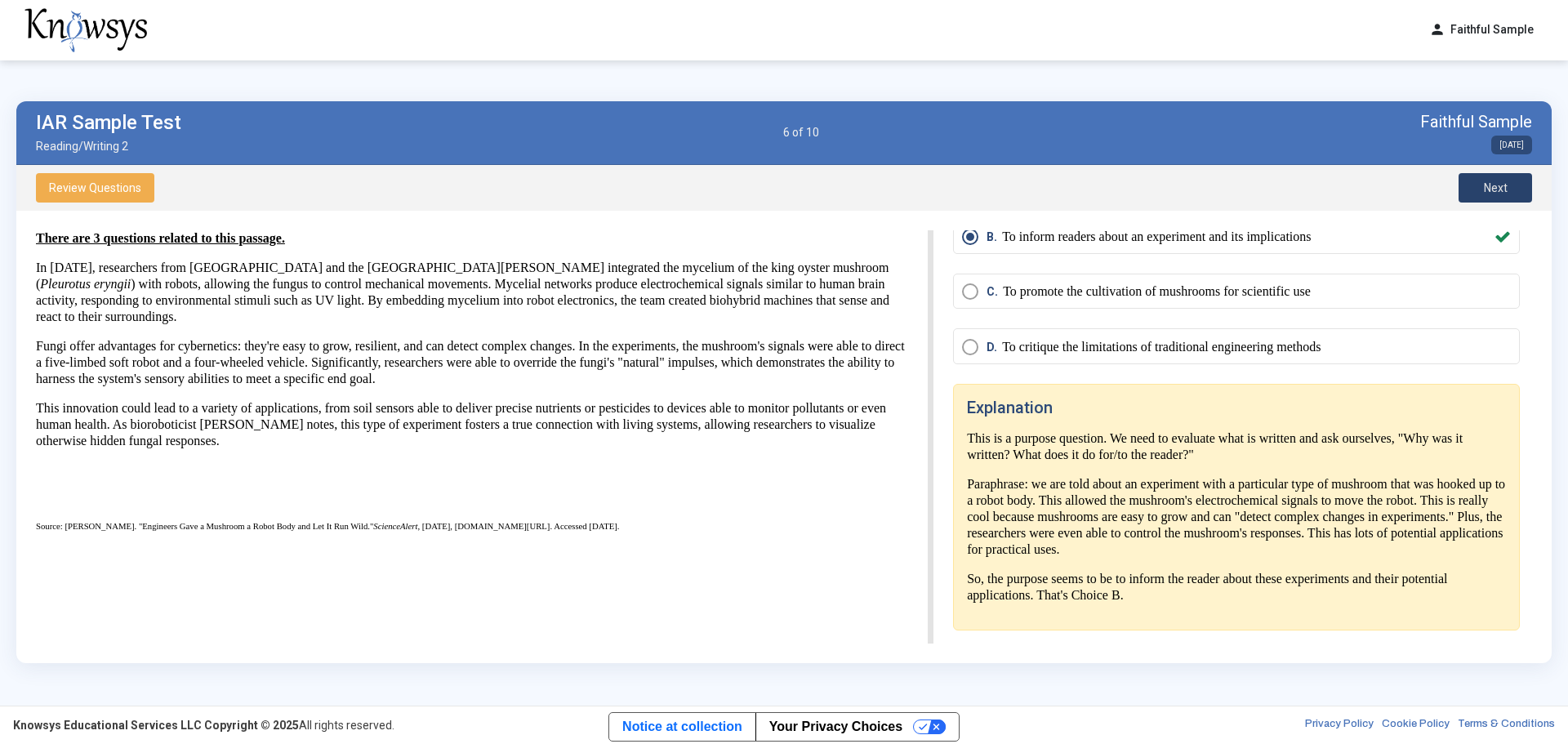
scroll to position [93, 0]
click at [1044, 186] on span "Next" at bounding box center [1495, 187] width 23 height 13
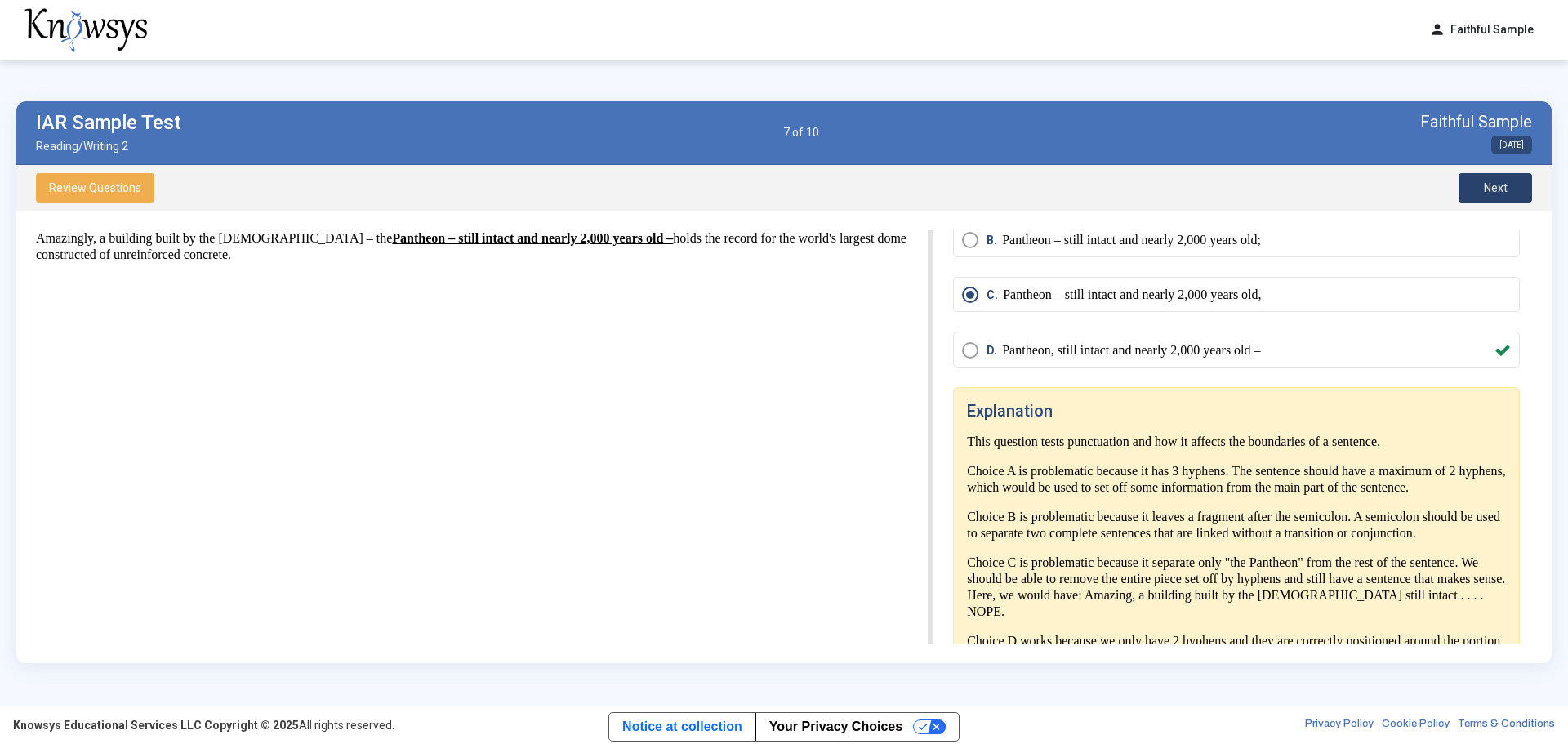
scroll to position [194, 0]
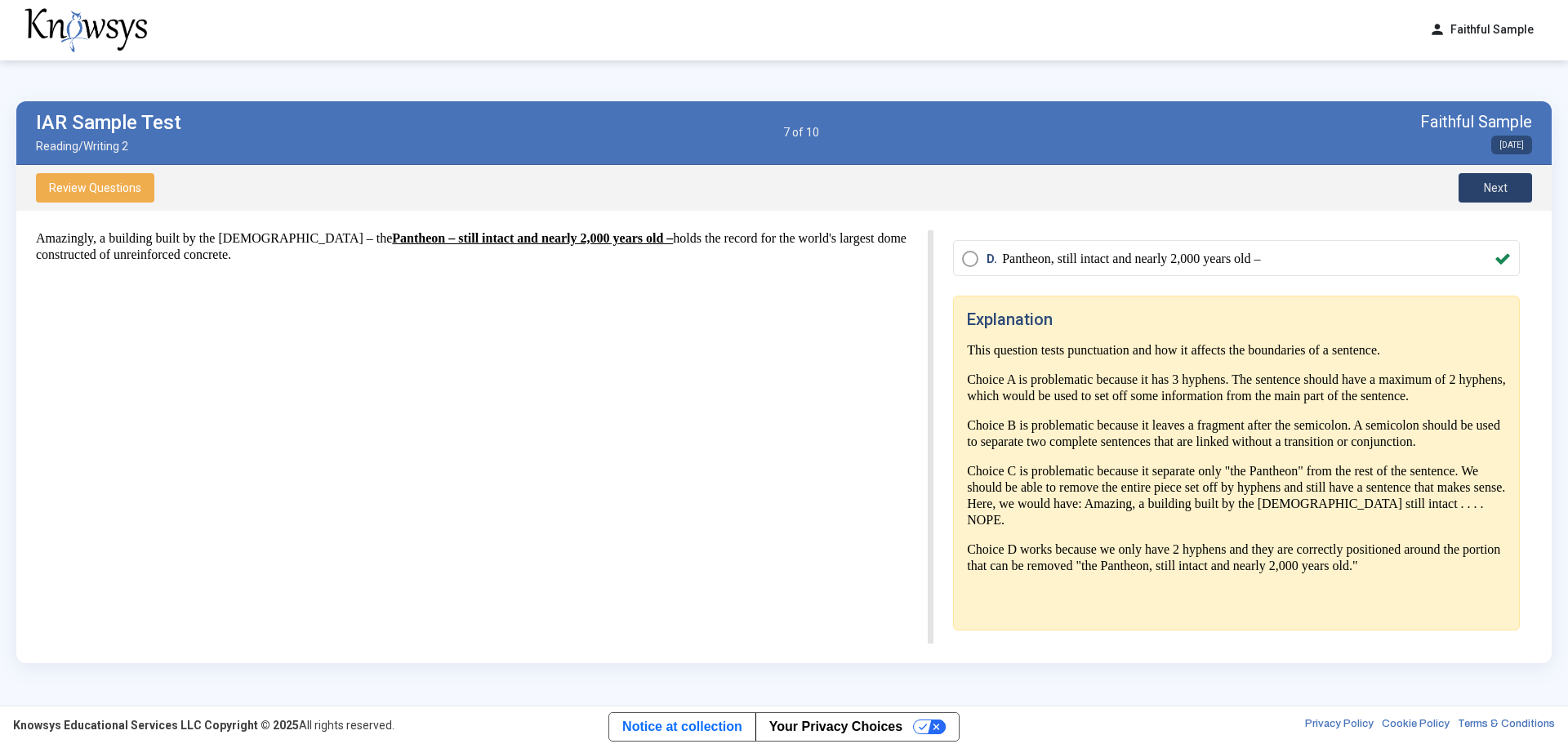
drag, startPoint x: 1507, startPoint y: 187, endPoint x: 1495, endPoint y: 200, distance: 17.7
click at [1044, 187] on span "Next" at bounding box center [1495, 187] width 23 height 13
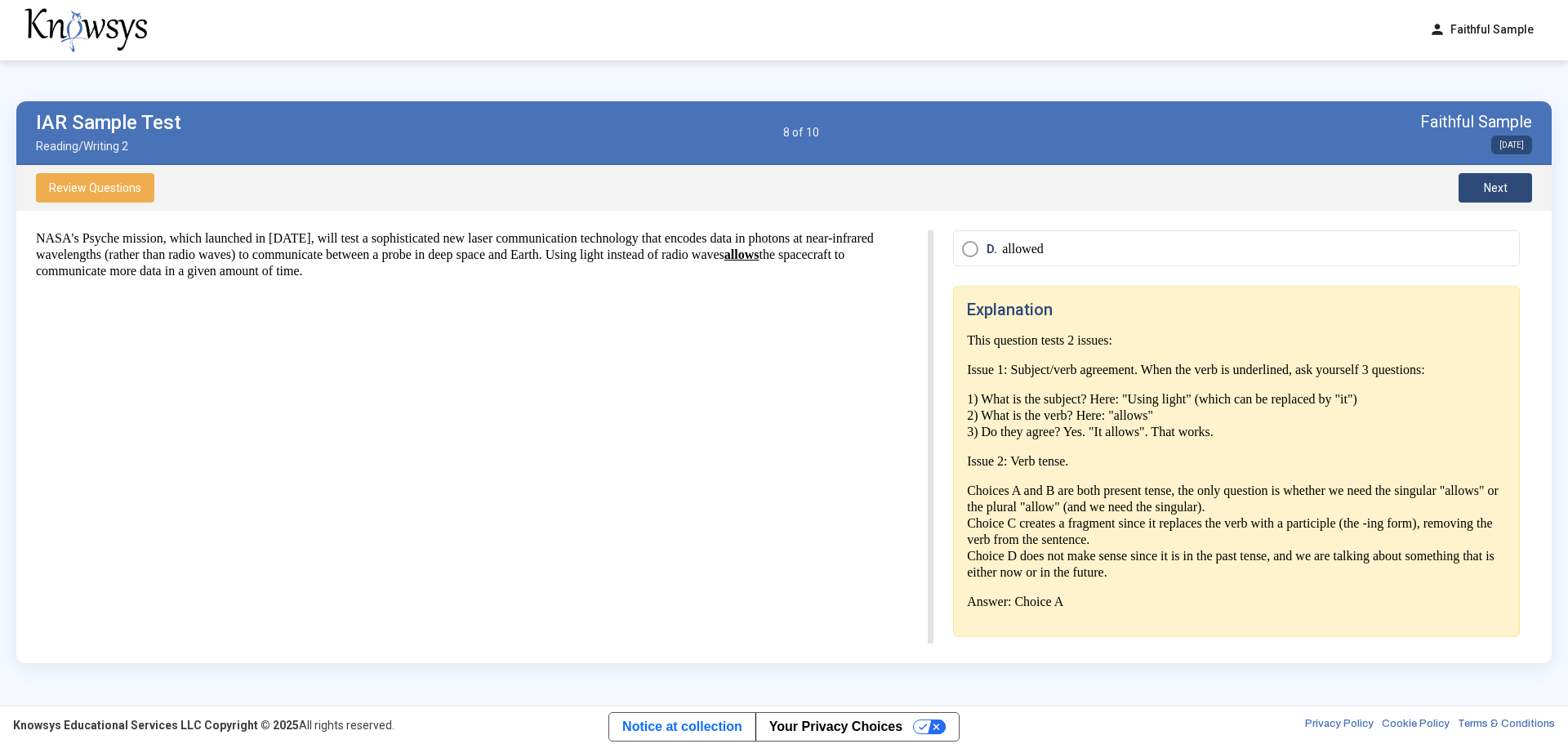
click at [1044, 181] on span "Next" at bounding box center [1495, 187] width 23 height 13
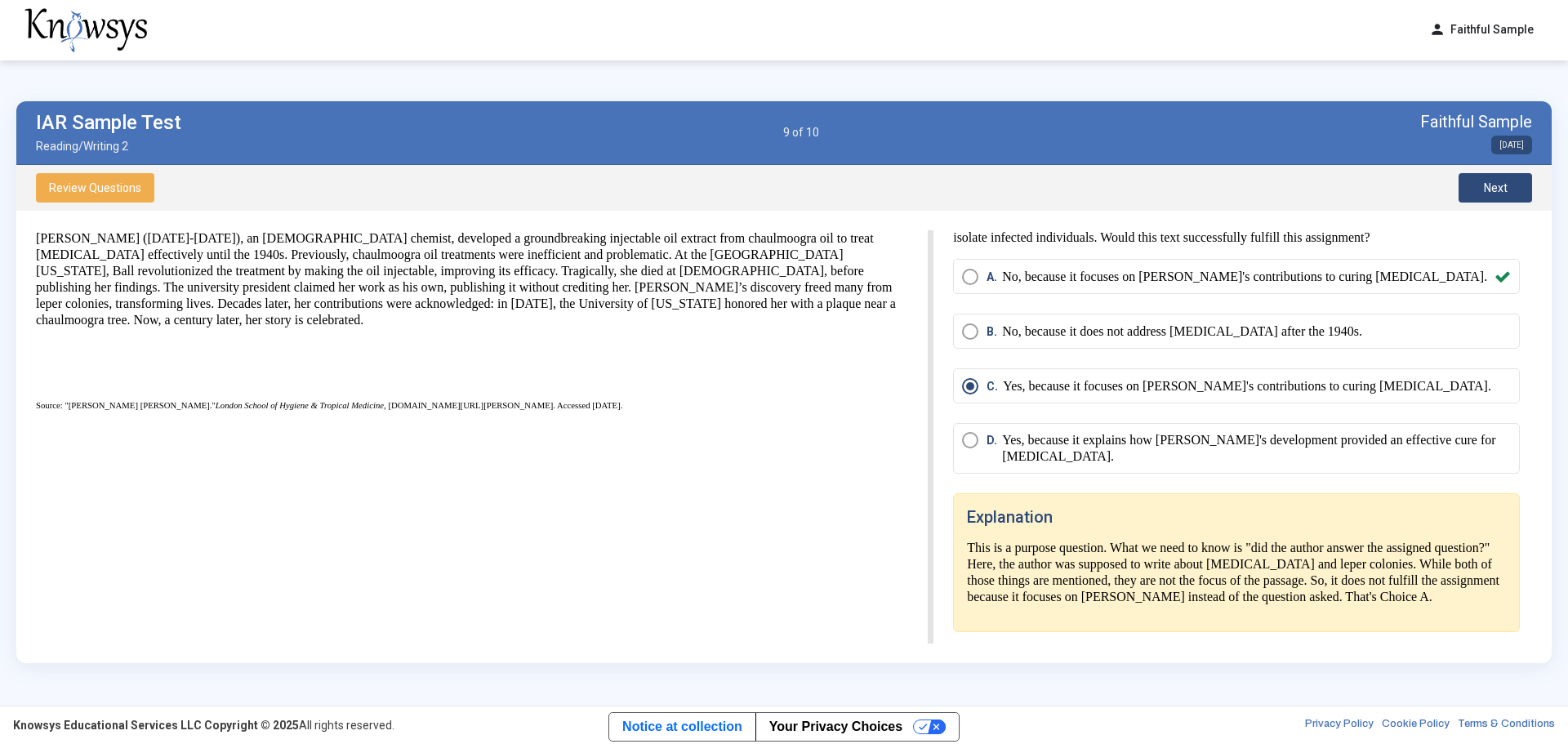
scroll to position [0, 0]
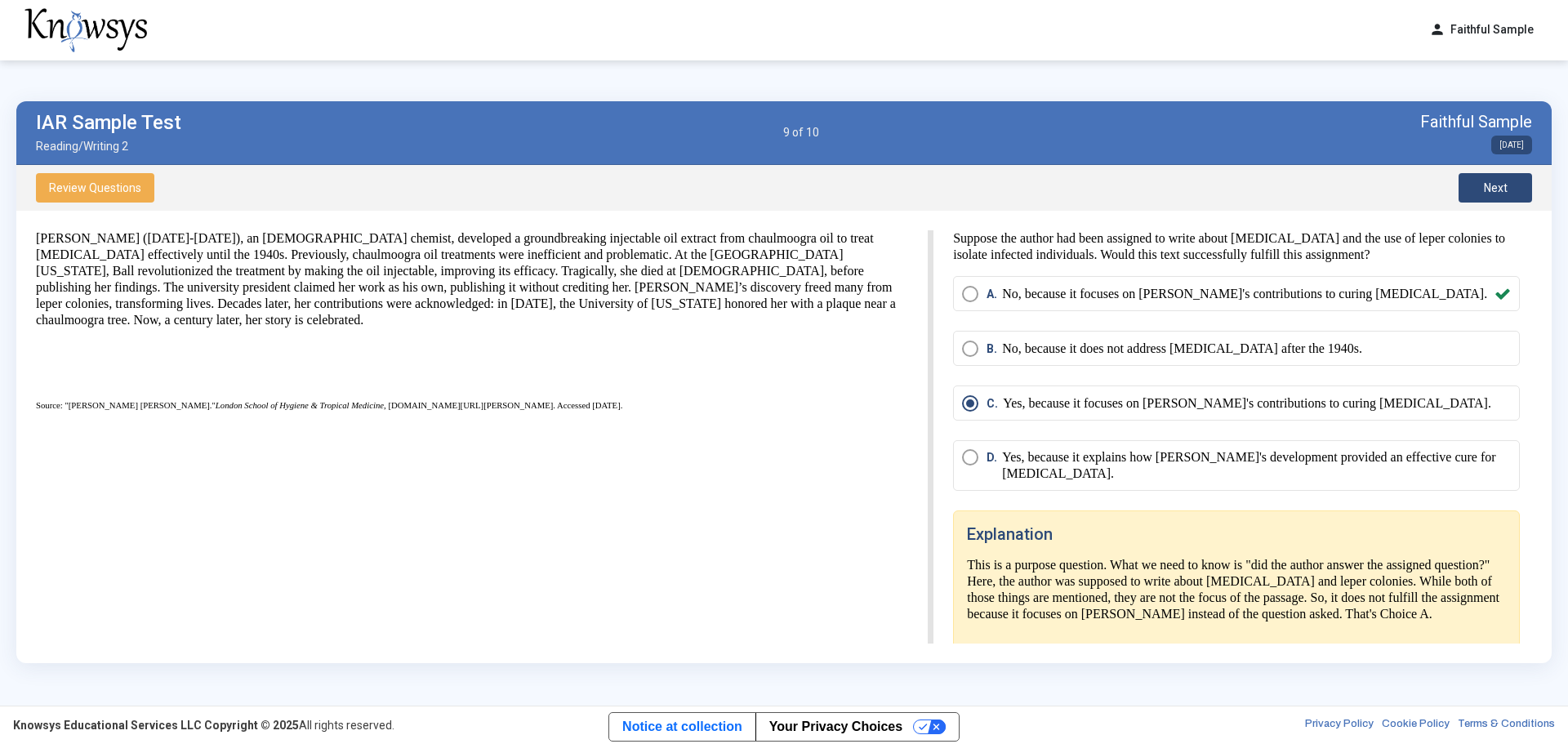
click at [1044, 190] on button "Next" at bounding box center [1495, 188] width 74 height 29
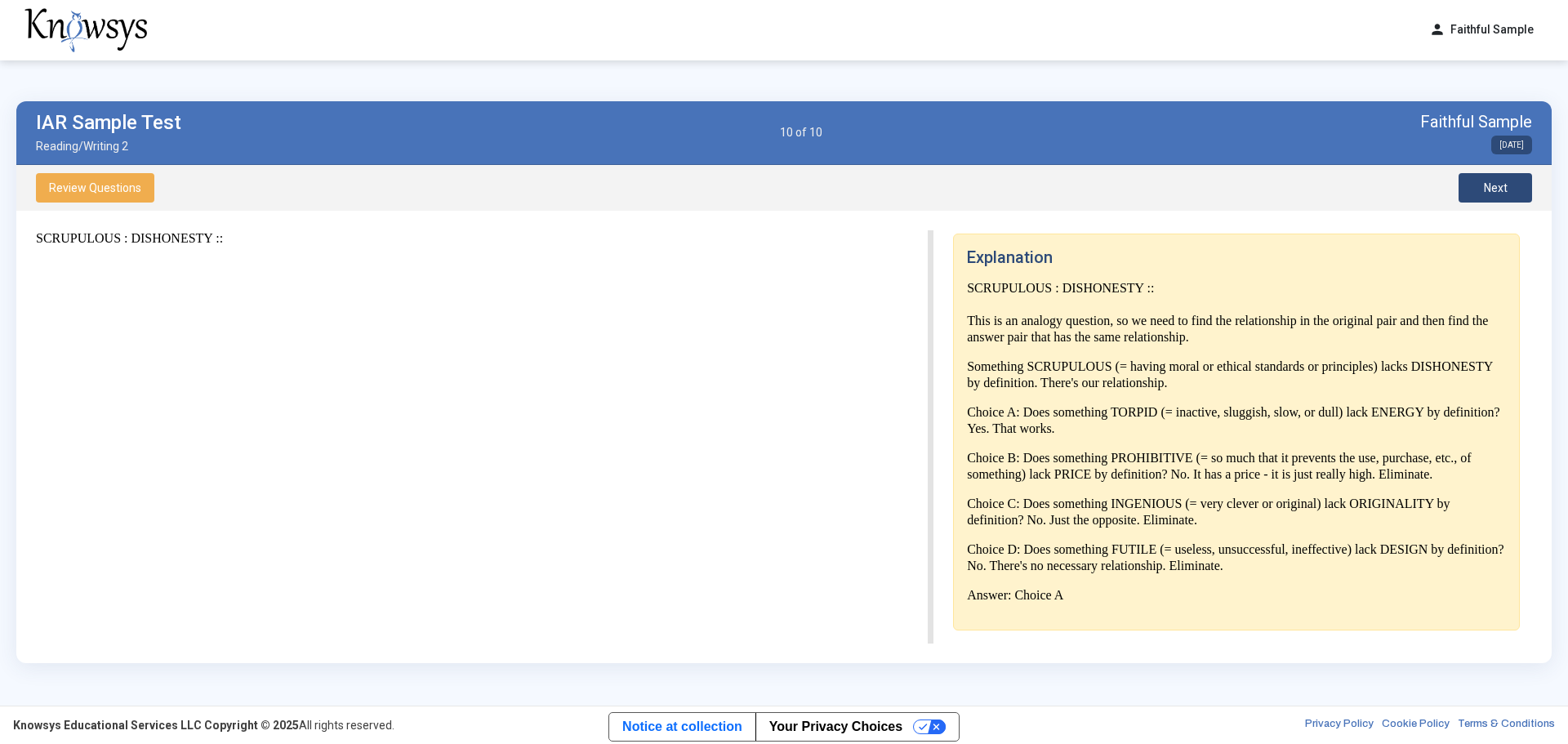
scroll to position [276, 0]
click at [1044, 191] on button "Next" at bounding box center [1495, 188] width 74 height 29
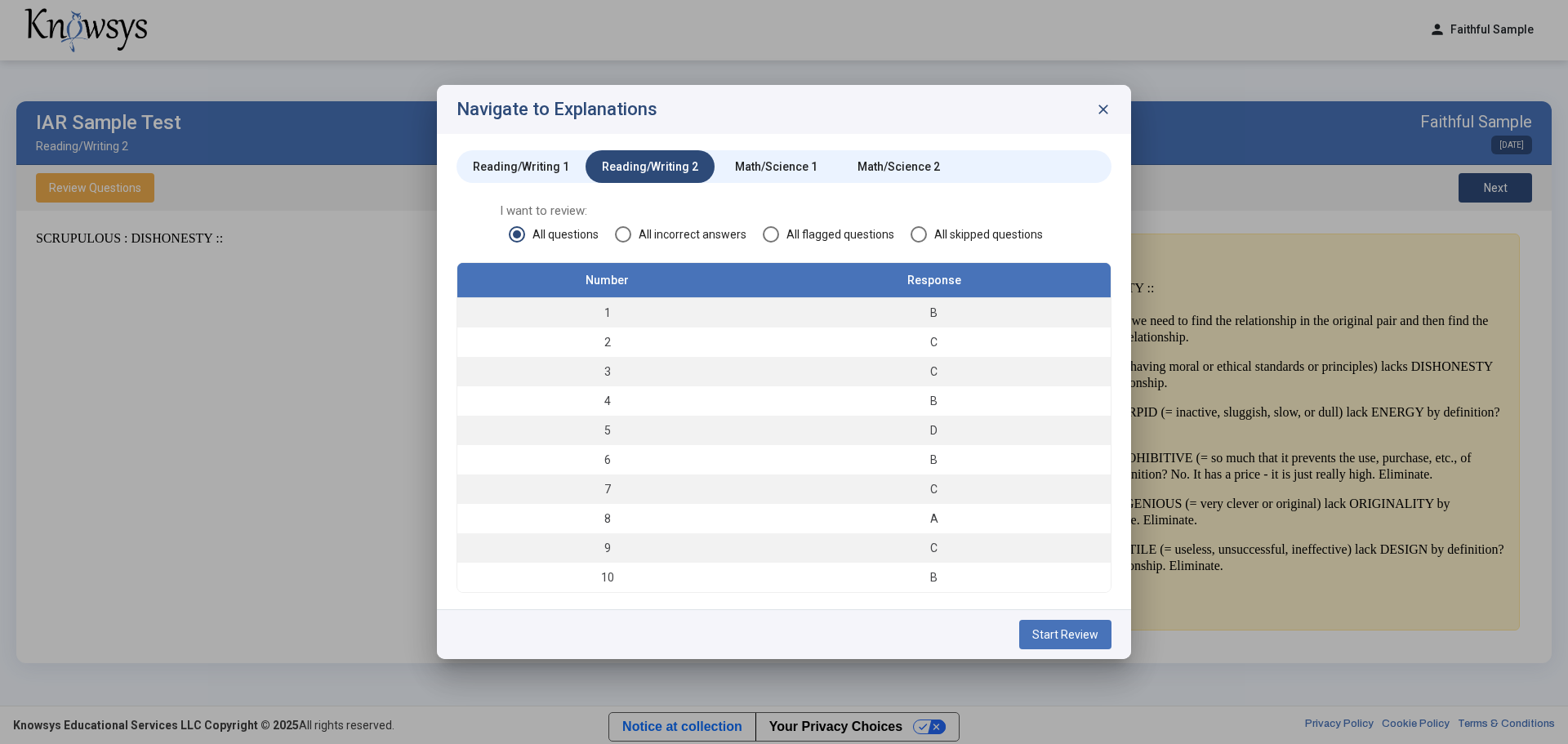
click at [791, 158] on div "Math/Science 1" at bounding box center [776, 167] width 123 height 33
click at [1044, 449] on span "Start Review" at bounding box center [1065, 634] width 66 height 13
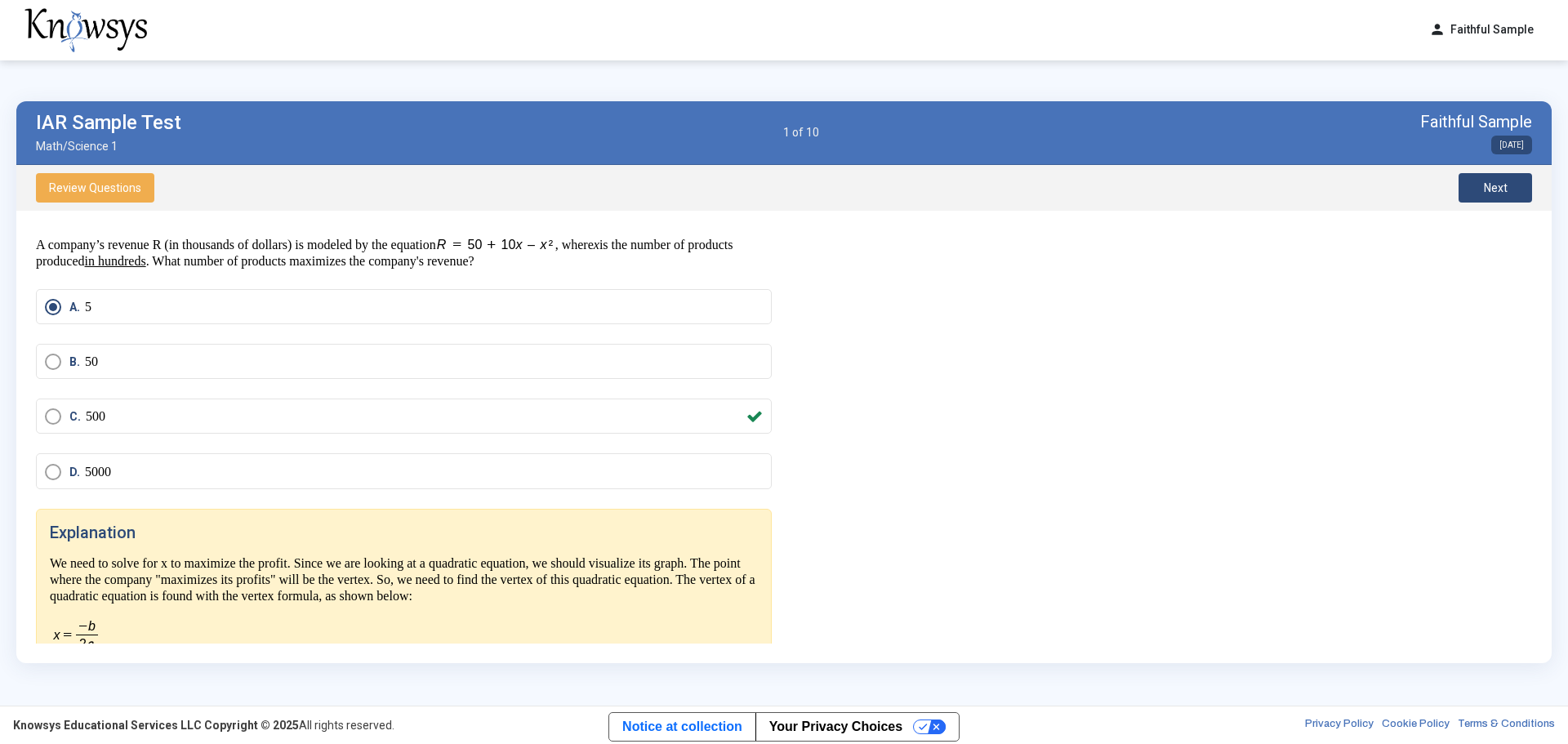
scroll to position [17, 0]
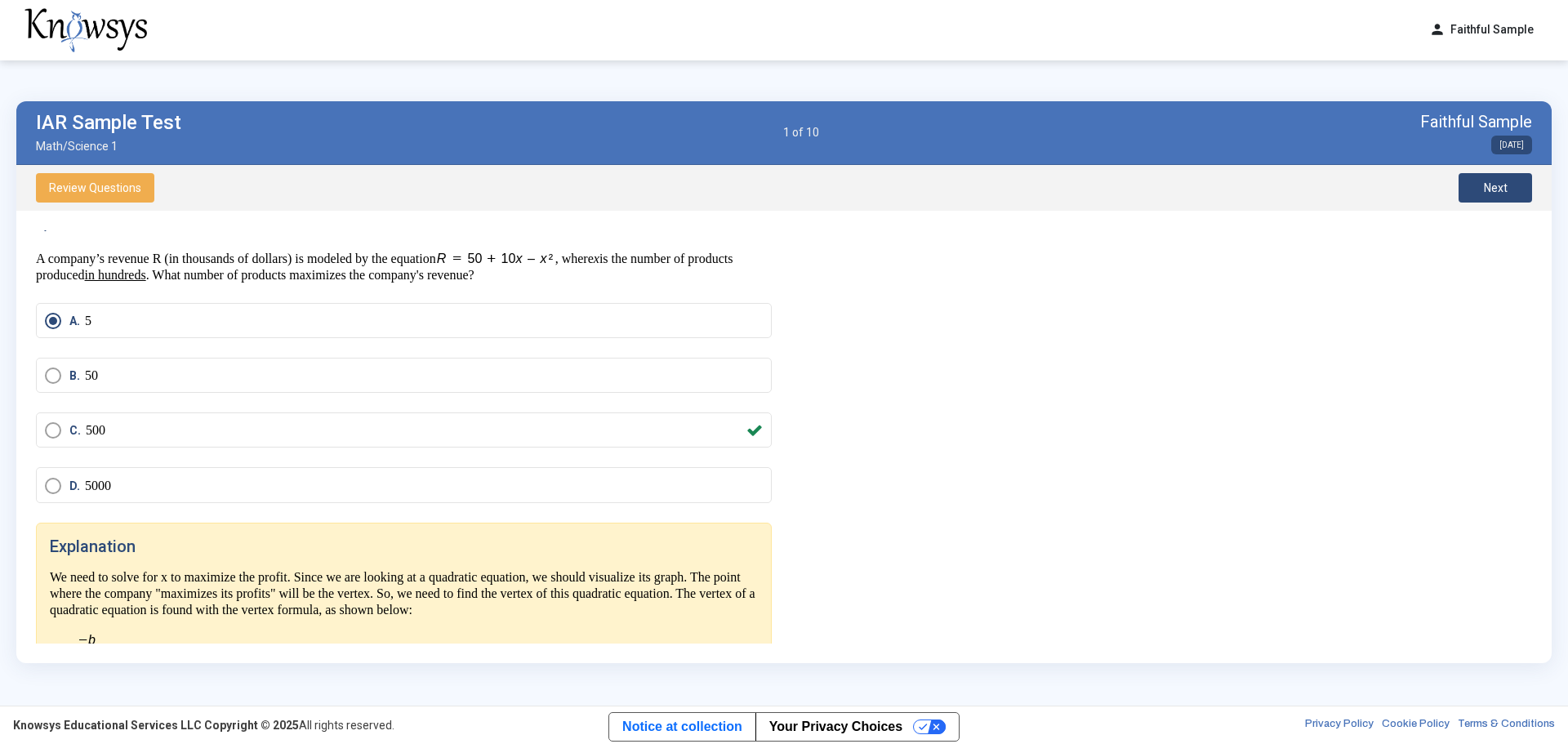
drag, startPoint x: 1507, startPoint y: 186, endPoint x: 891, endPoint y: 742, distance: 829.8
click at [1044, 186] on span "Next" at bounding box center [1495, 187] width 23 height 13
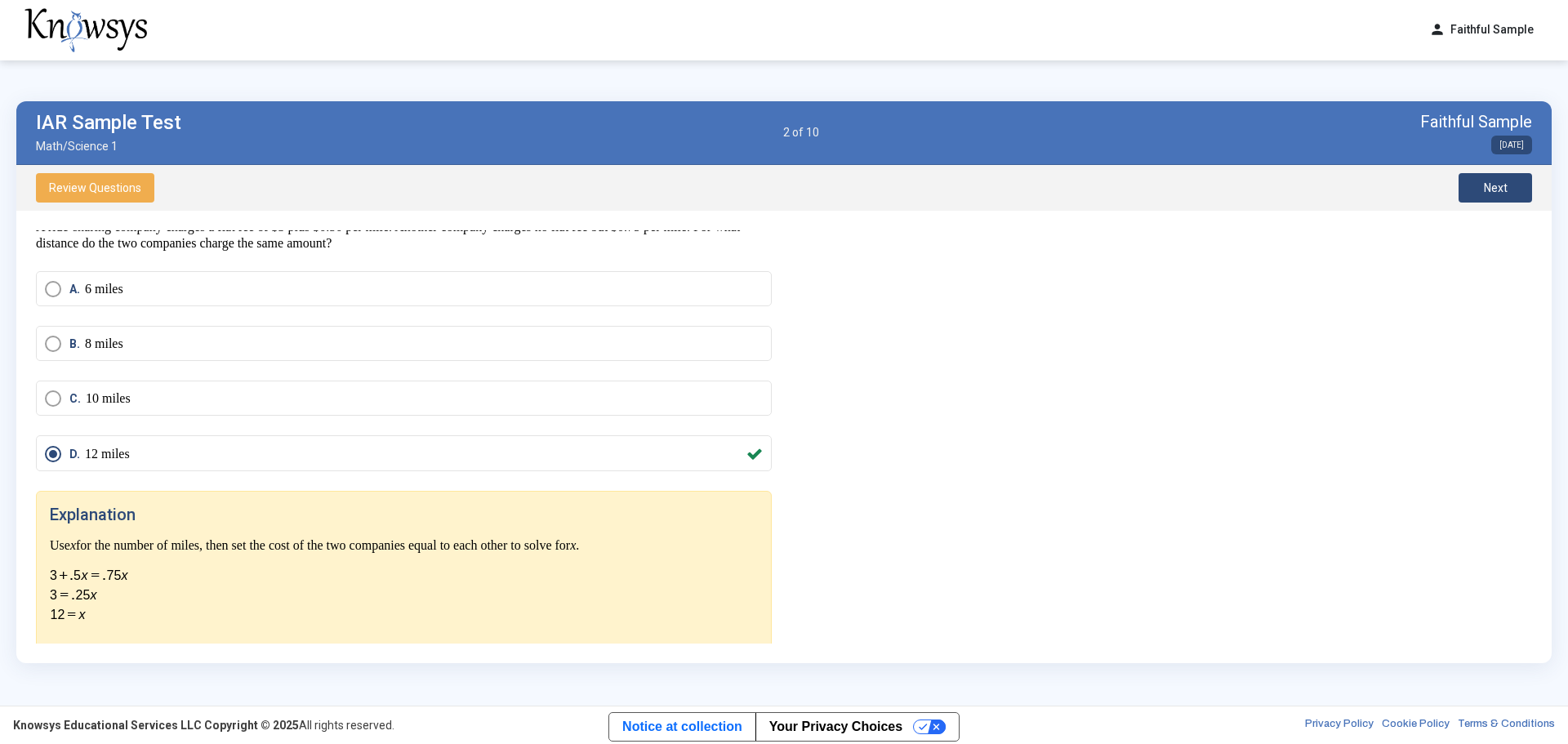
scroll to position [63, 0]
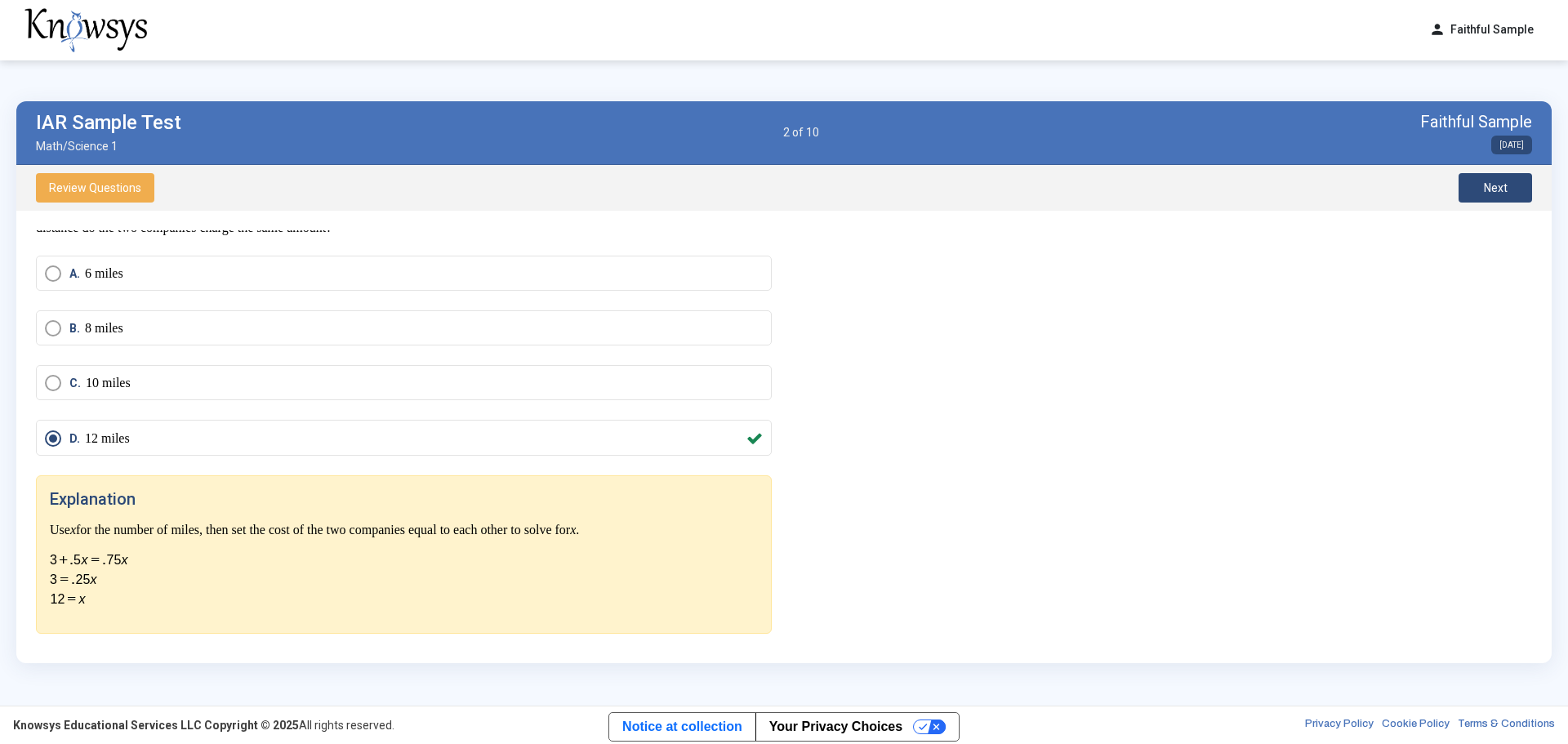
click at [1044, 194] on span "Next" at bounding box center [1495, 187] width 23 height 13
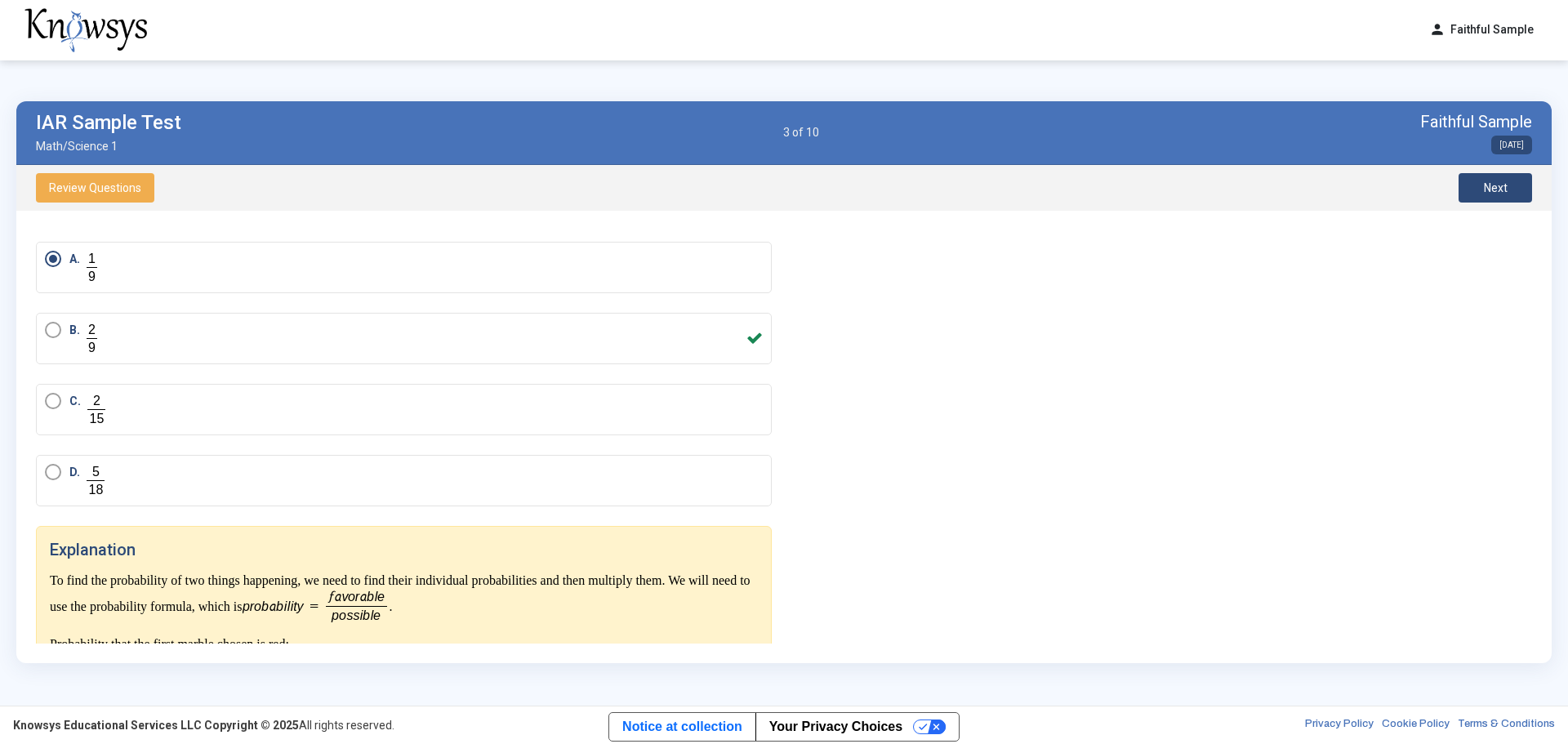
scroll to position [0, 0]
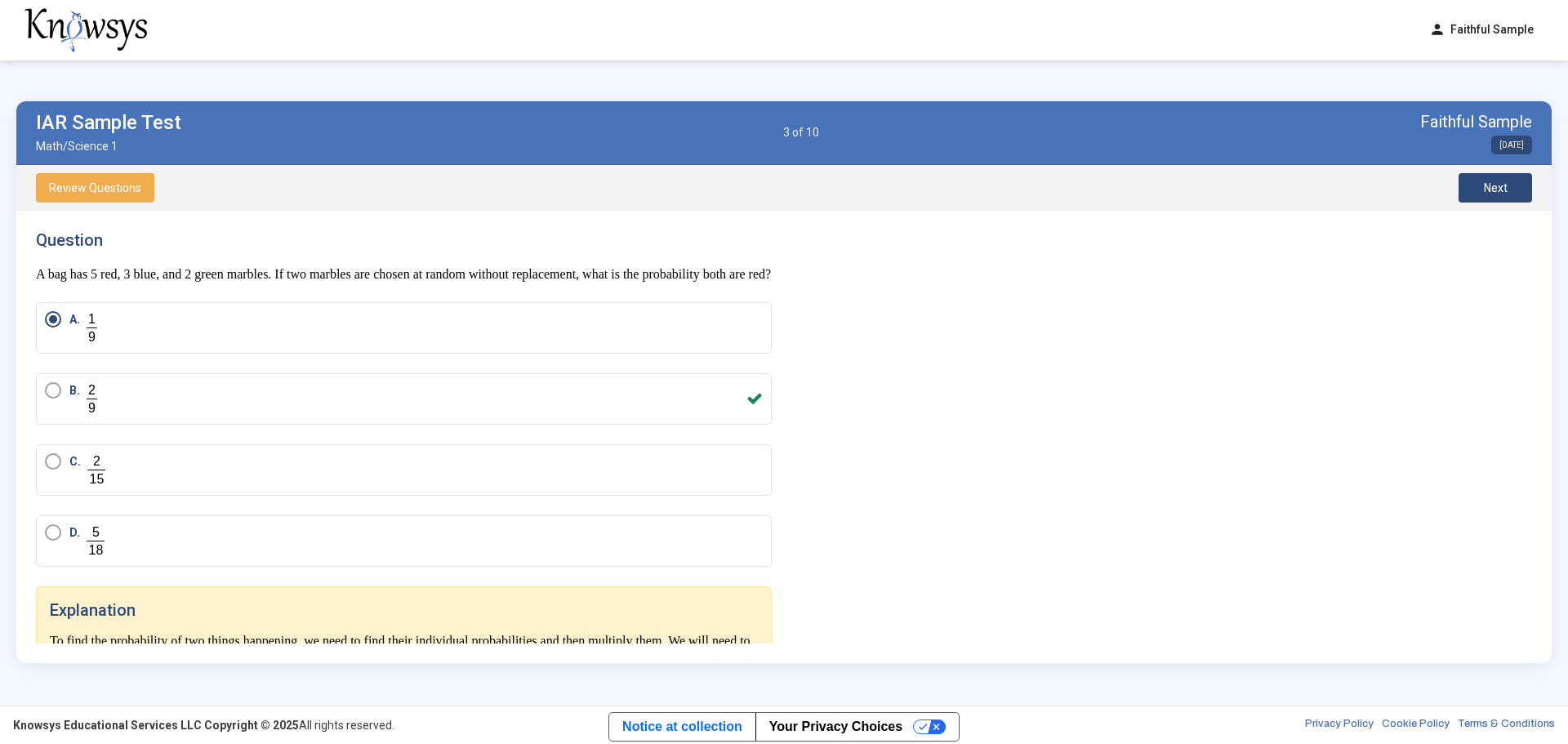
drag, startPoint x: 1496, startPoint y: 185, endPoint x: 1508, endPoint y: 178, distance: 13.9
click at [1044, 185] on span "Next" at bounding box center [1495, 187] width 23 height 13
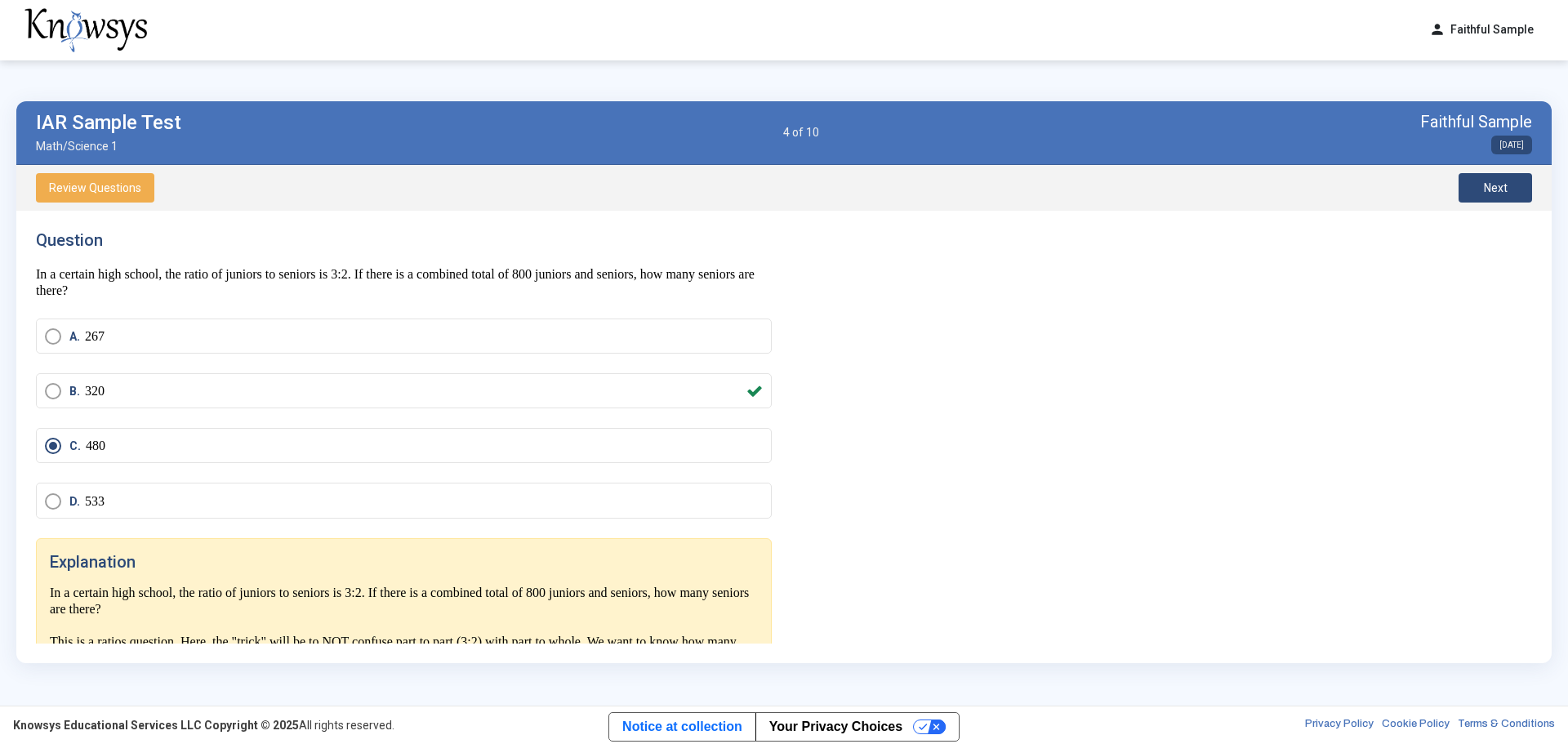
click at [1044, 180] on button "Next" at bounding box center [1495, 188] width 74 height 29
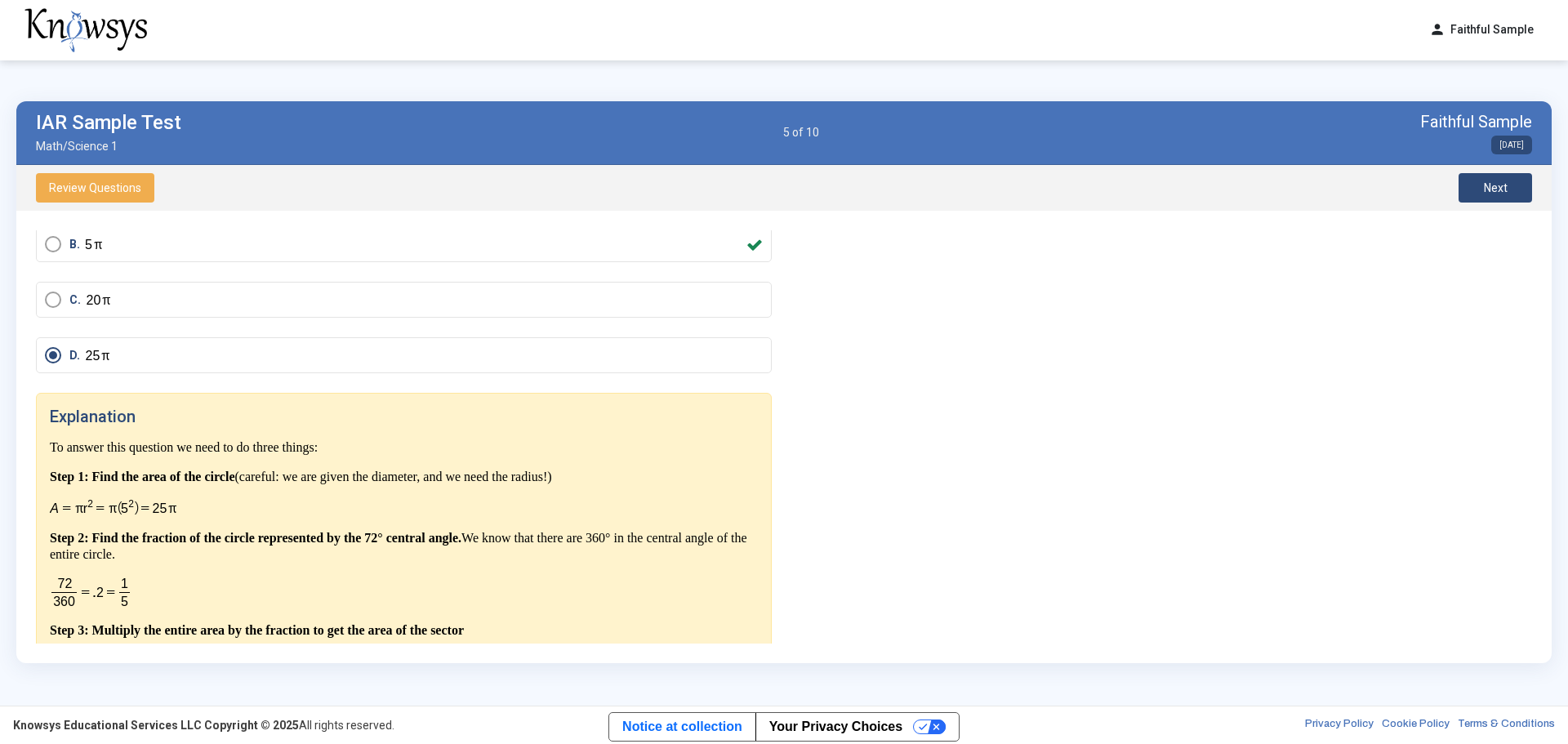
scroll to position [237, 0]
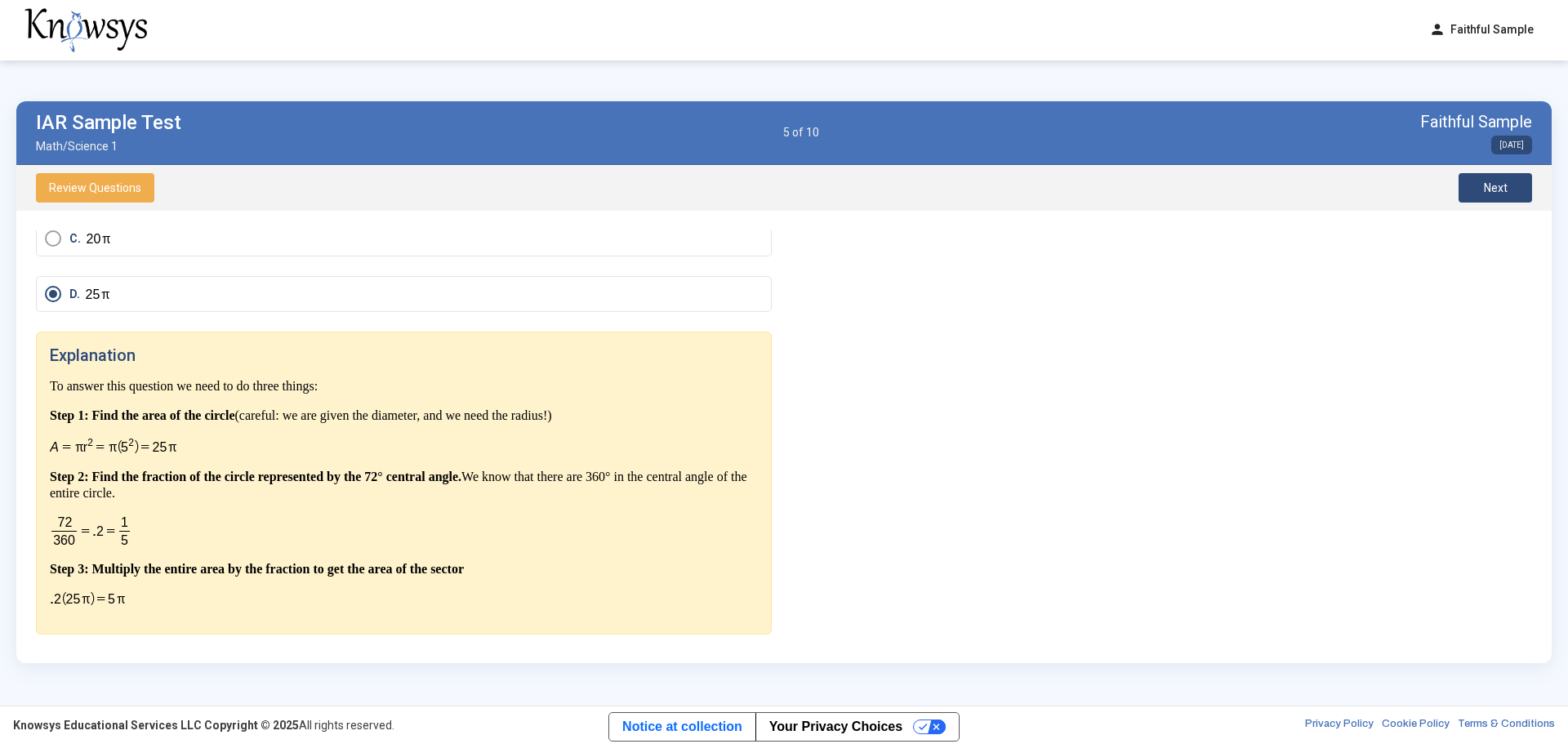
click at [1044, 190] on span "Next" at bounding box center [1495, 187] width 23 height 13
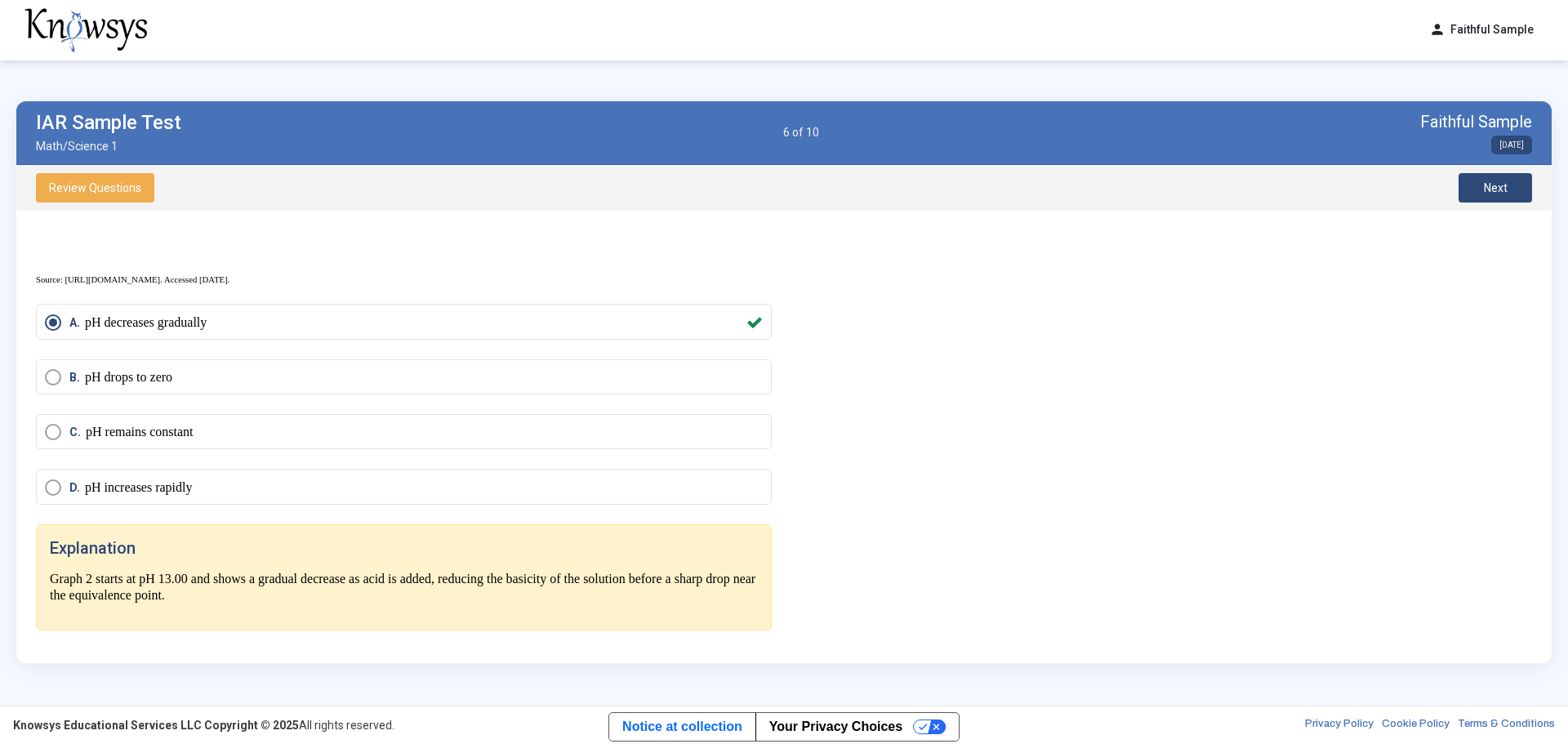
scroll to position [576, 0]
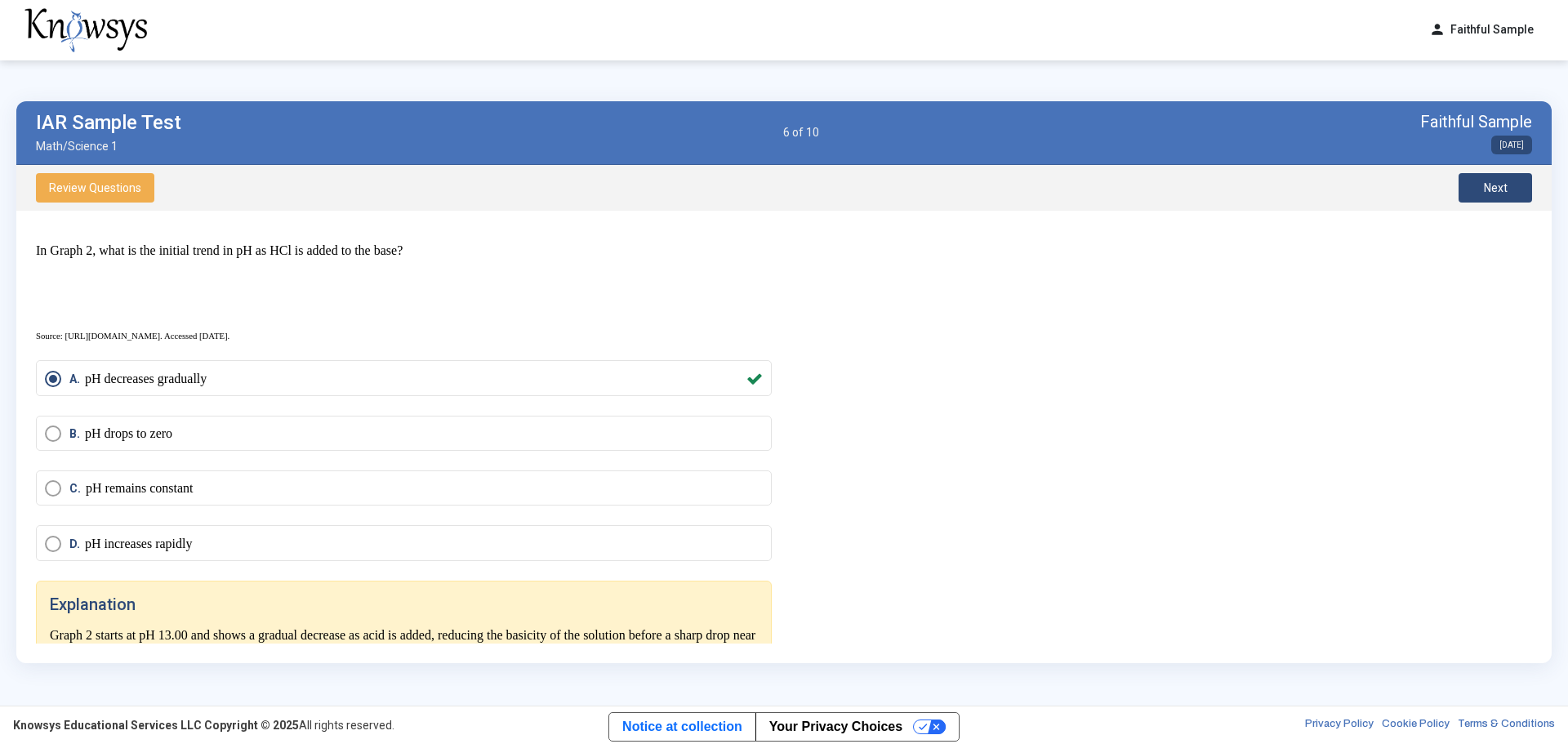
click at [1044, 185] on button "Next" at bounding box center [1495, 188] width 74 height 29
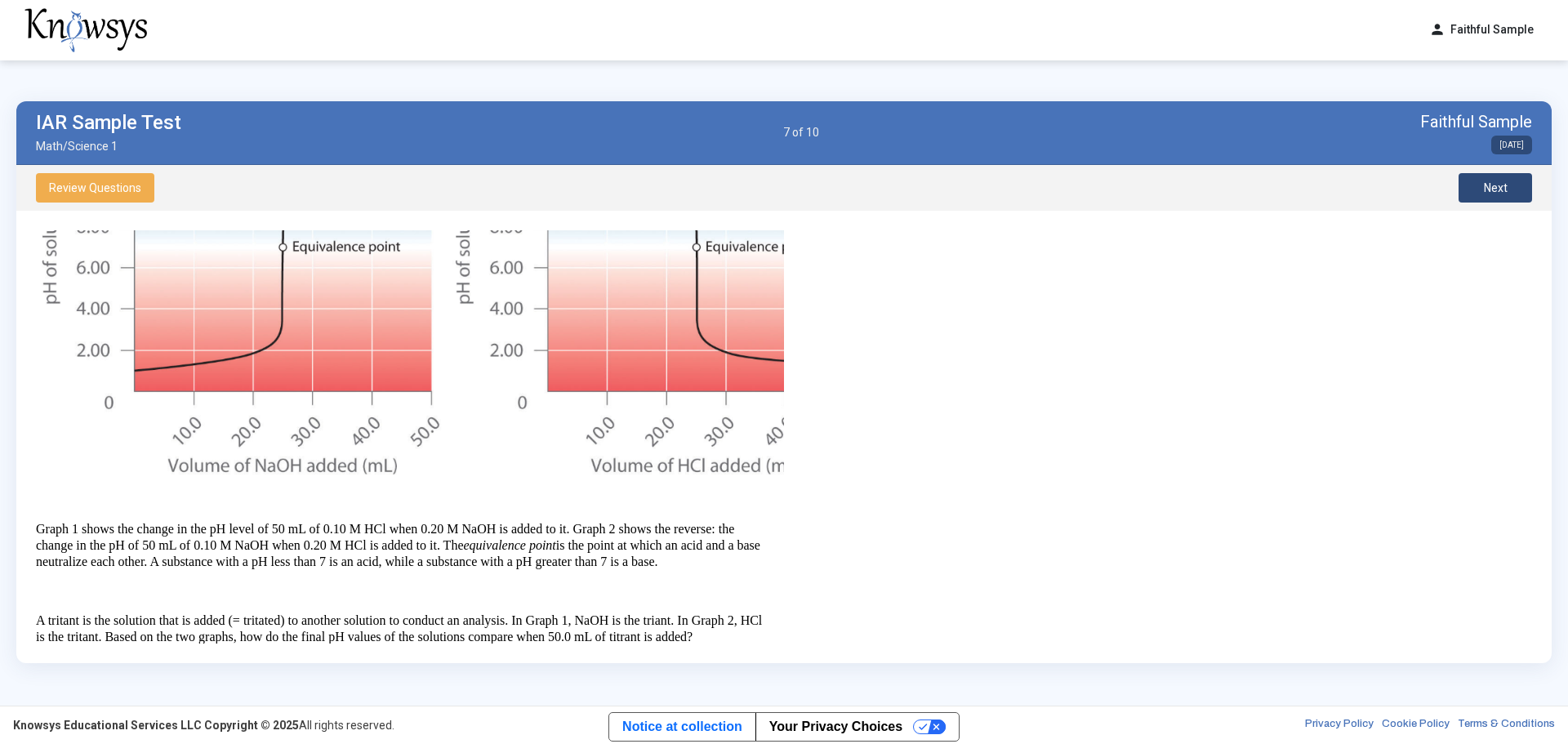
scroll to position [23, 0]
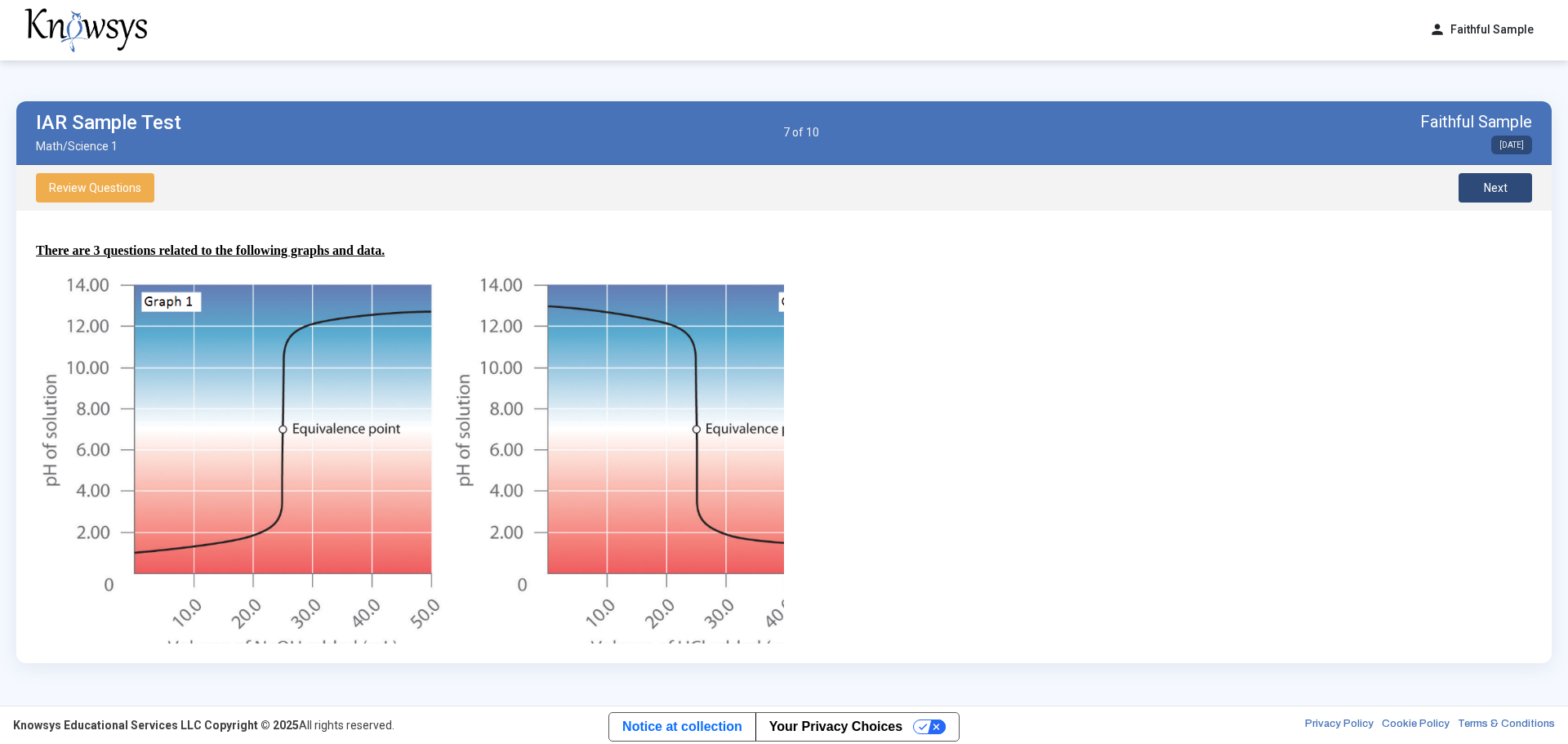
click at [639, 449] on img at bounding box center [444, 465] width 817 height 389
click at [779, 246] on div "Question There are 3 questions related to the following graphs and data. Graph …" at bounding box center [410, 437] width 748 height 414
click at [784, 243] on div "Question There are 3 questions related to the following graphs and data. Graph …" at bounding box center [410, 437] width 748 height 414
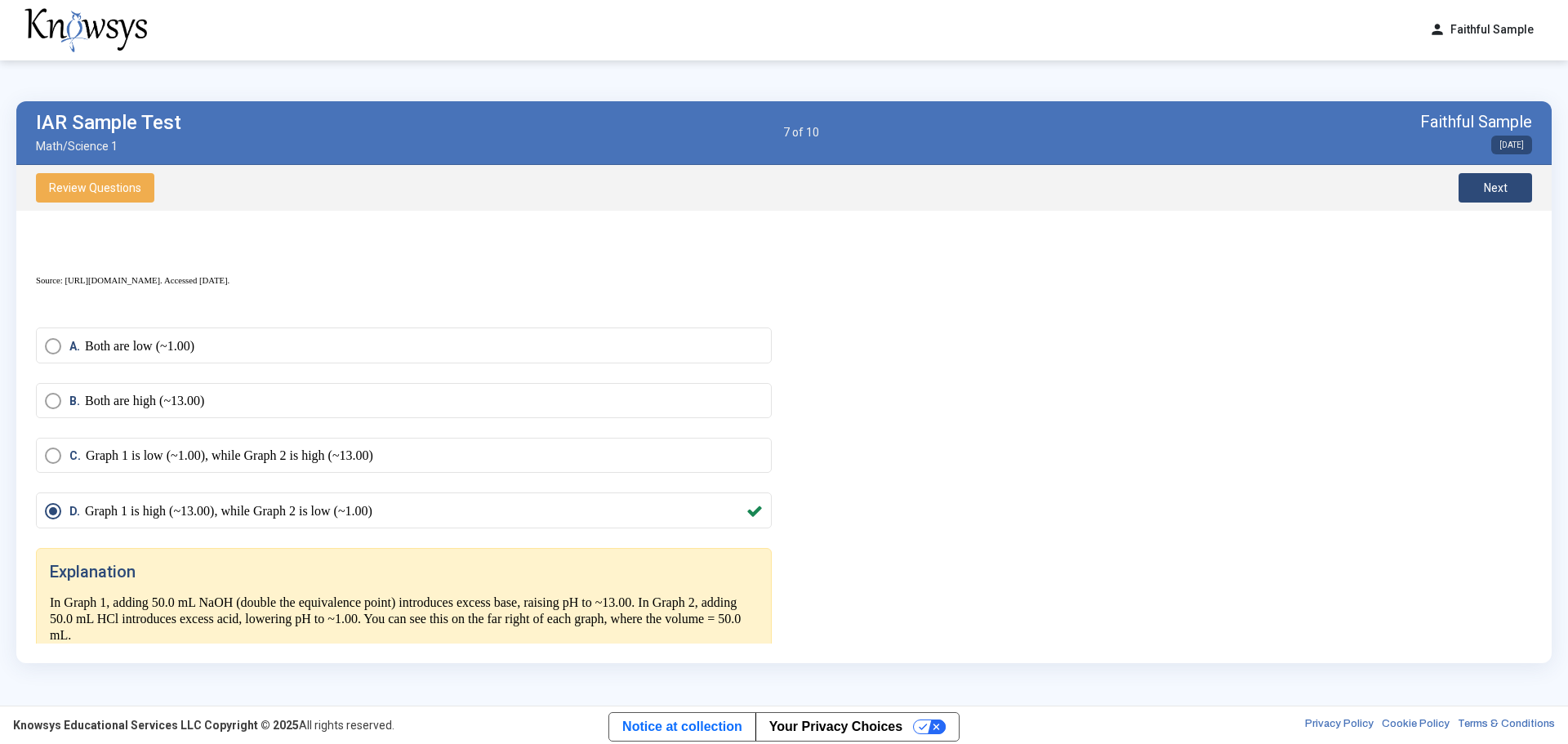
scroll to position [759, 0]
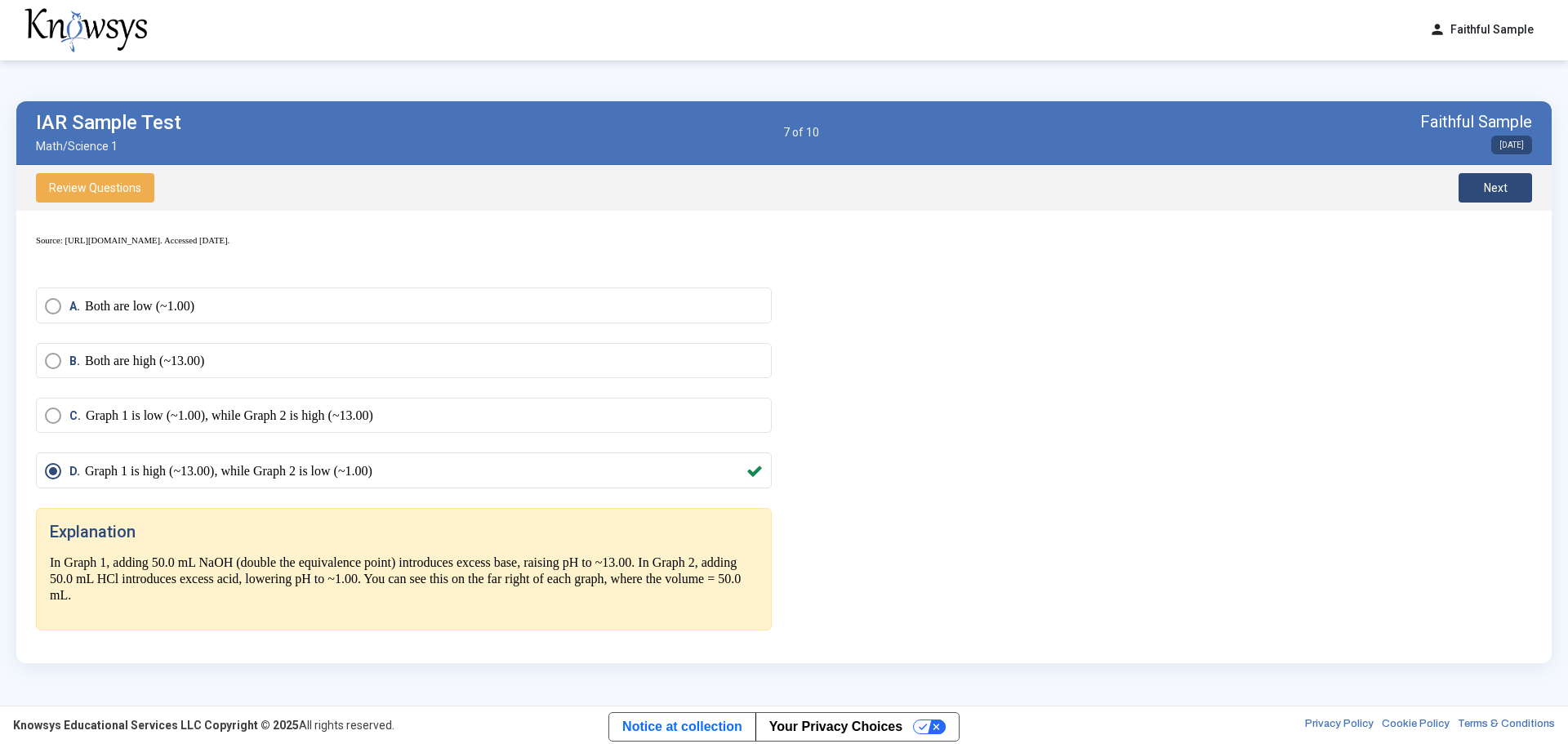
click at [1044, 186] on span "Next" at bounding box center [1495, 187] width 23 height 13
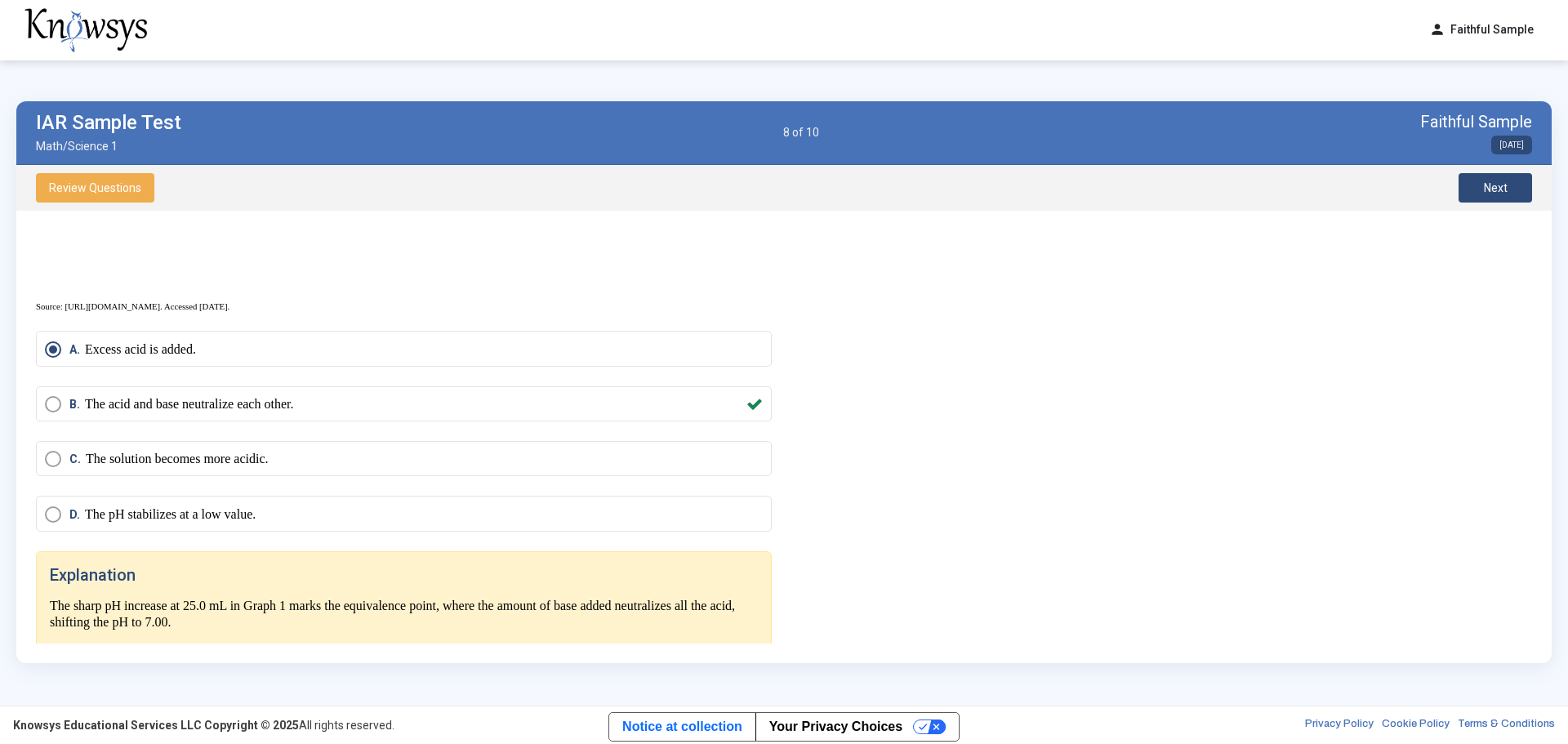
scroll to position [717, 0]
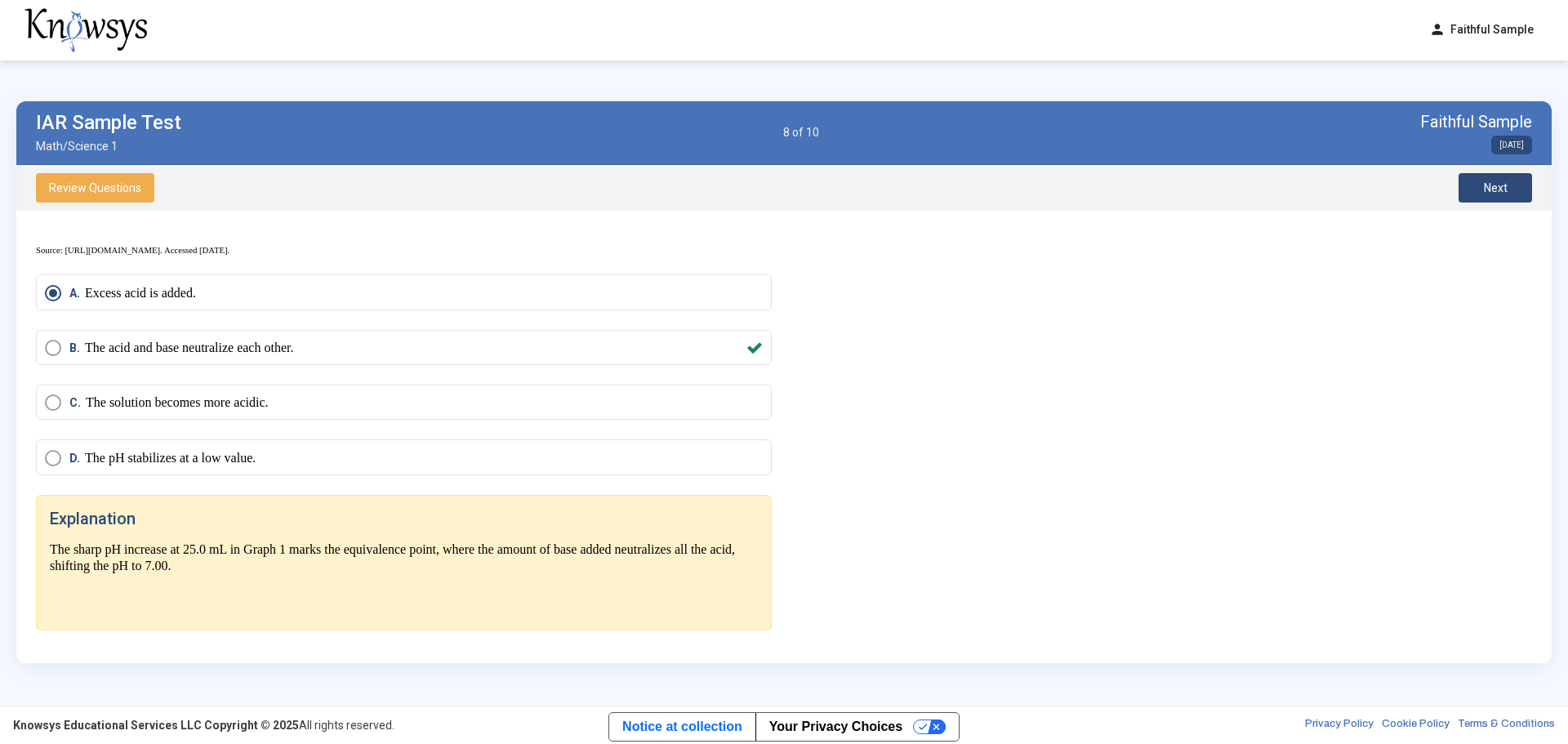
click at [1044, 191] on span "Next" at bounding box center [1495, 187] width 23 height 13
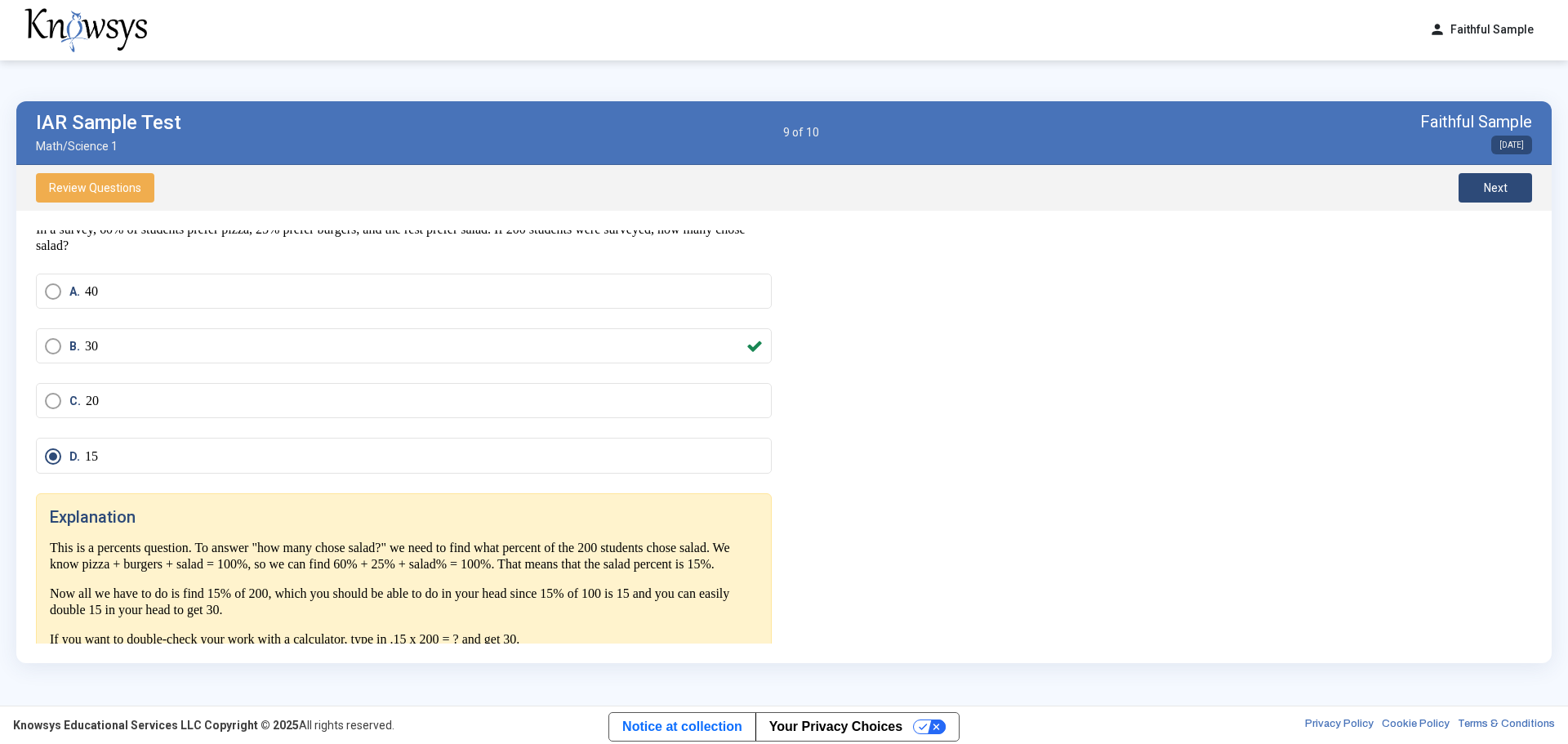
scroll to position [102, 0]
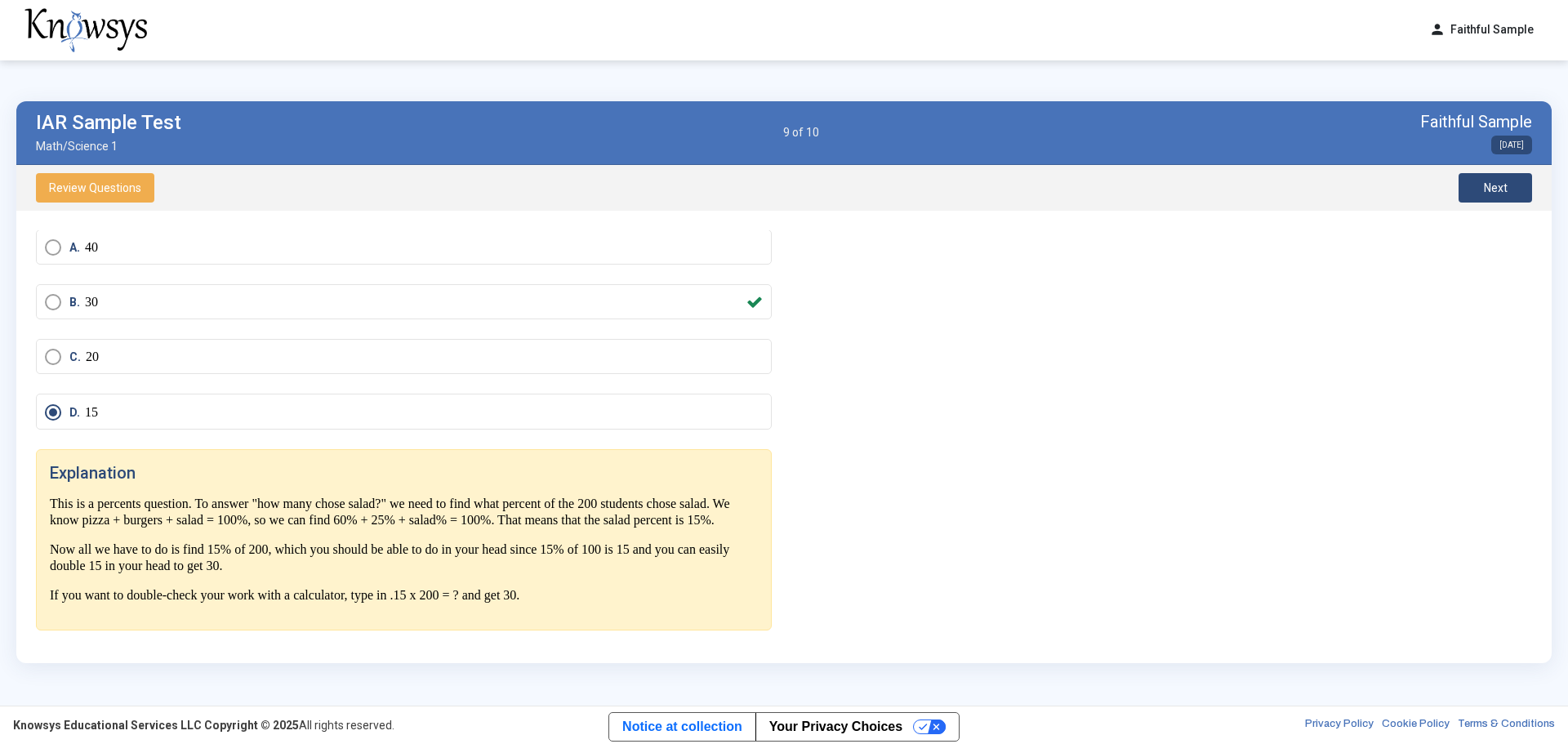
click at [1044, 199] on button "Next" at bounding box center [1495, 188] width 74 height 29
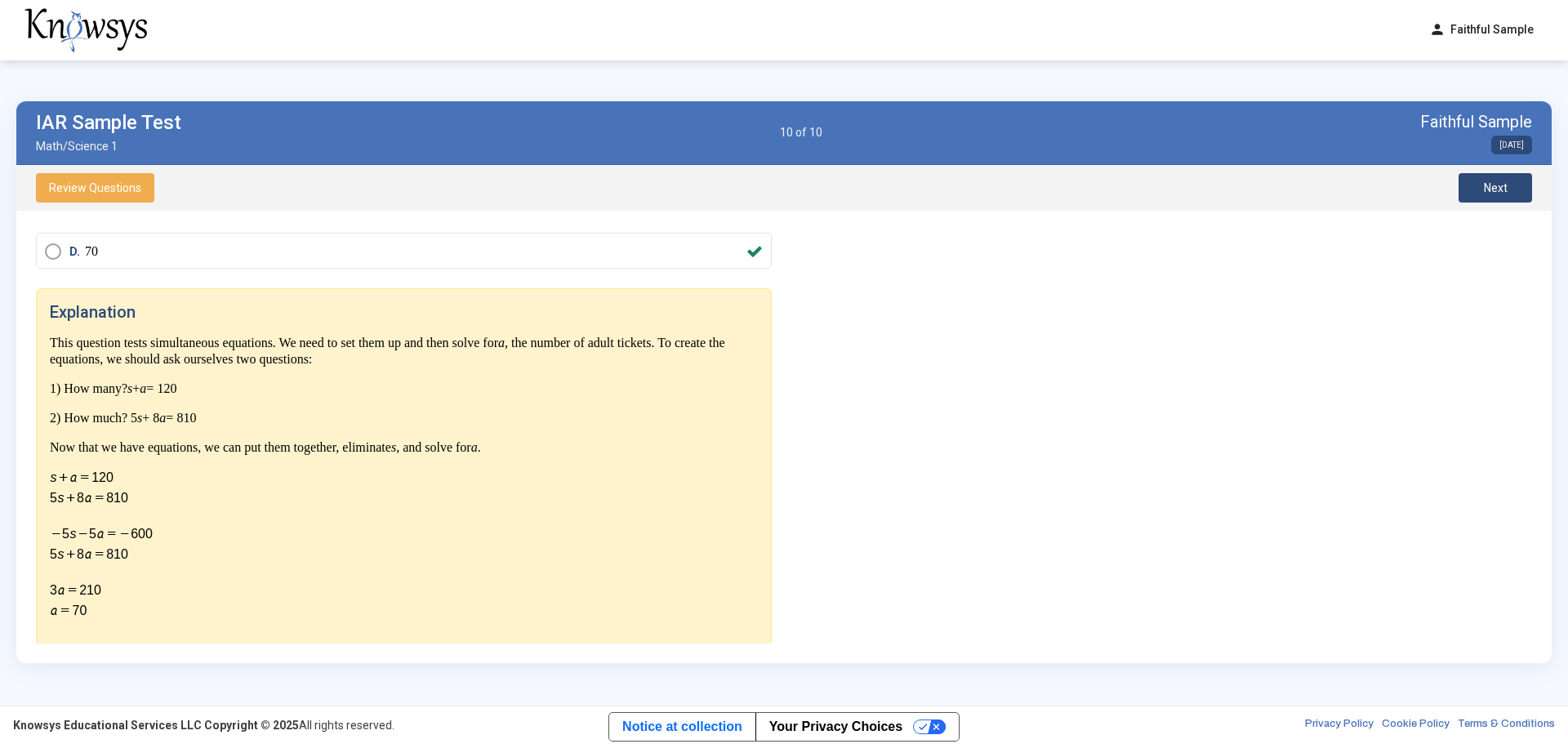
scroll to position [262, 0]
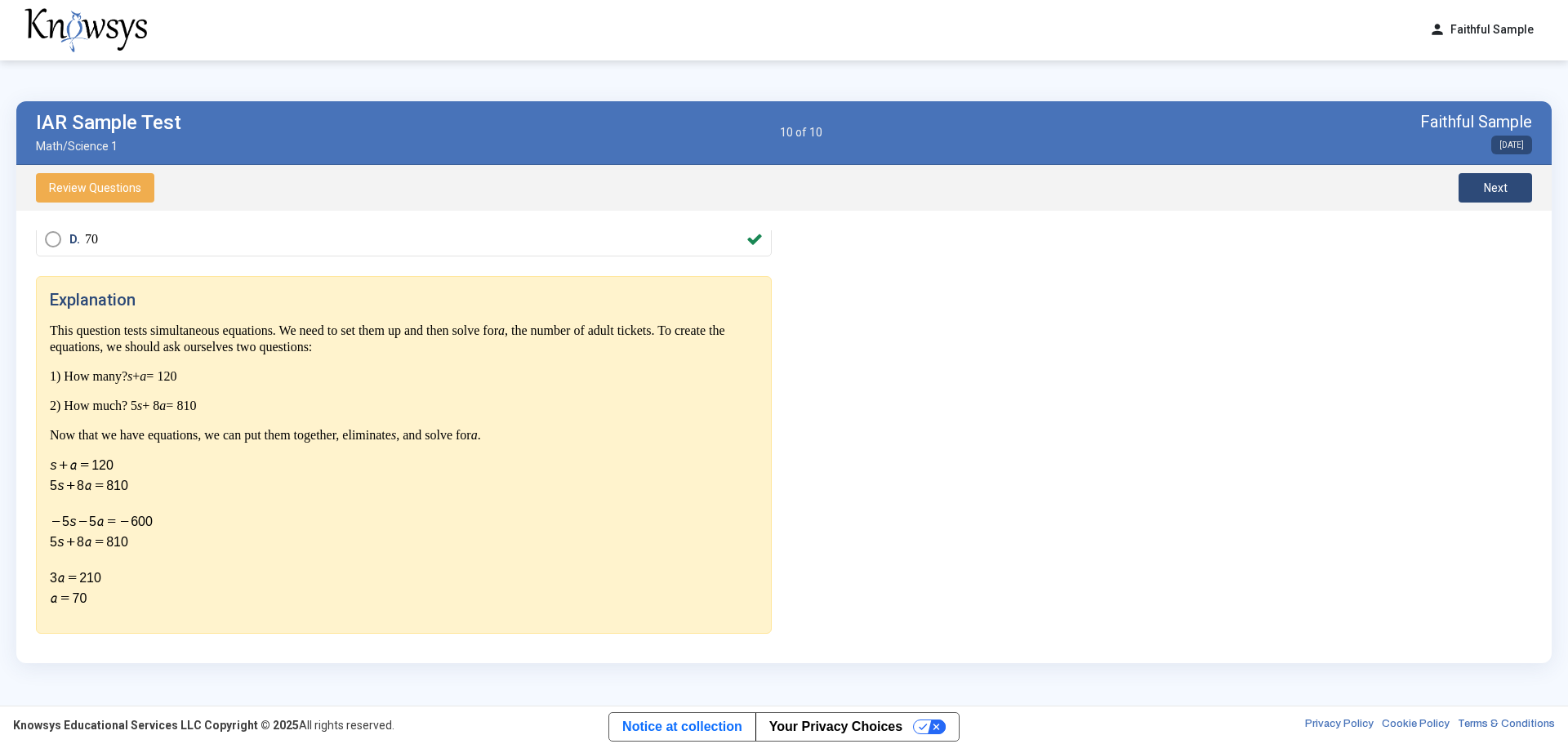
click at [1044, 191] on span "Next" at bounding box center [1495, 187] width 23 height 13
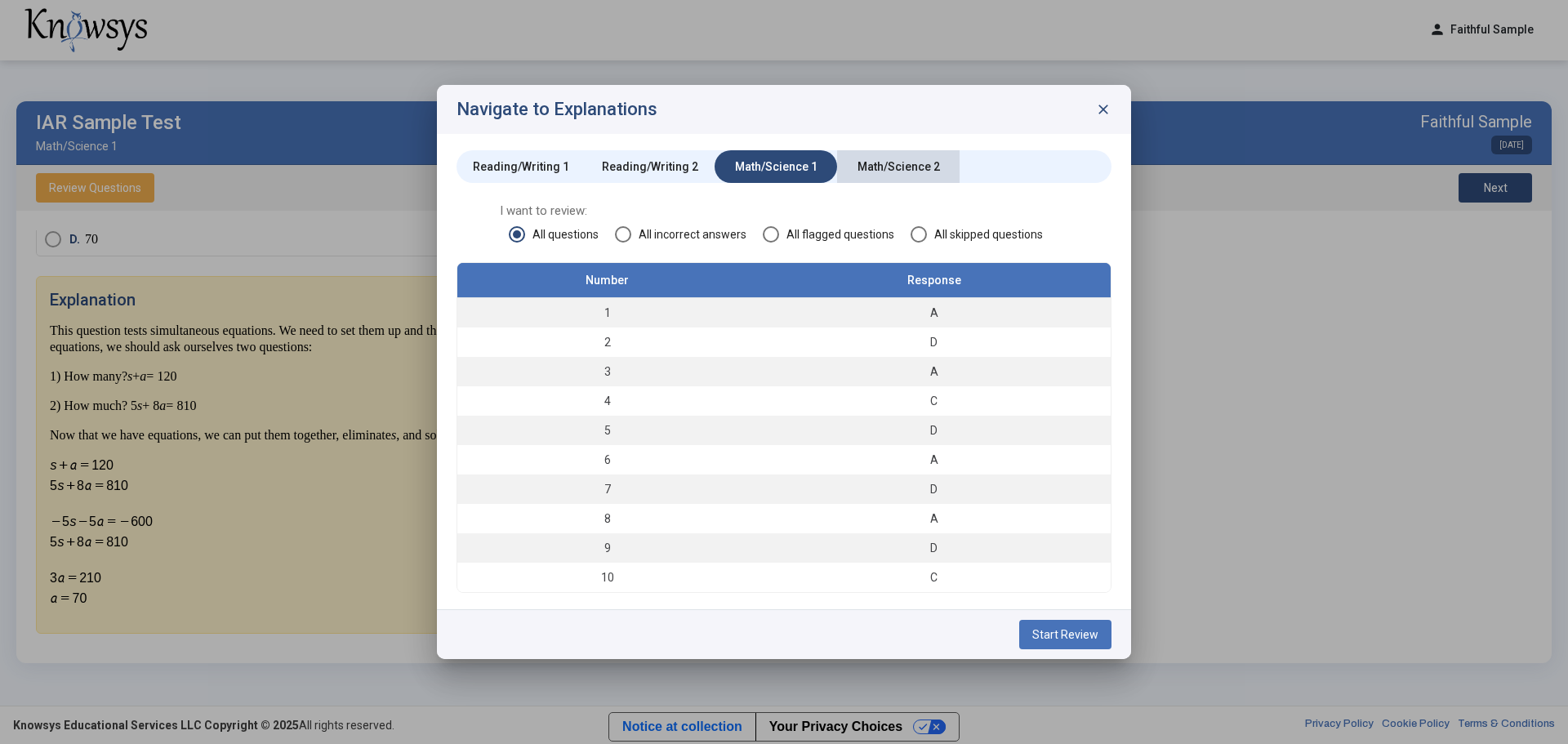
click at [909, 167] on div "Math/Science 2" at bounding box center [898, 167] width 83 height 17
click at [1044, 449] on span "Start Review" at bounding box center [1065, 634] width 66 height 13
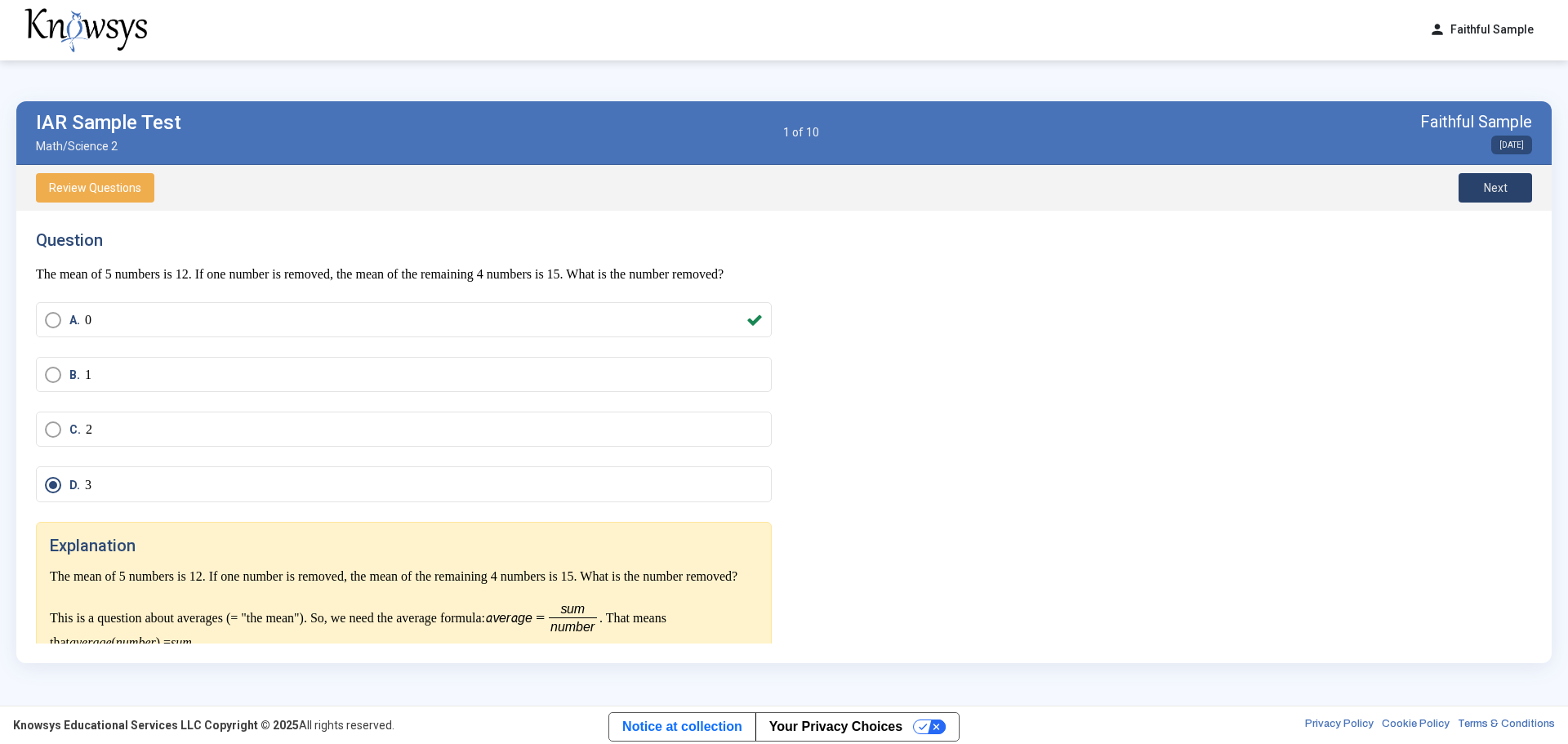
click at [1044, 188] on span "Next" at bounding box center [1495, 187] width 23 height 13
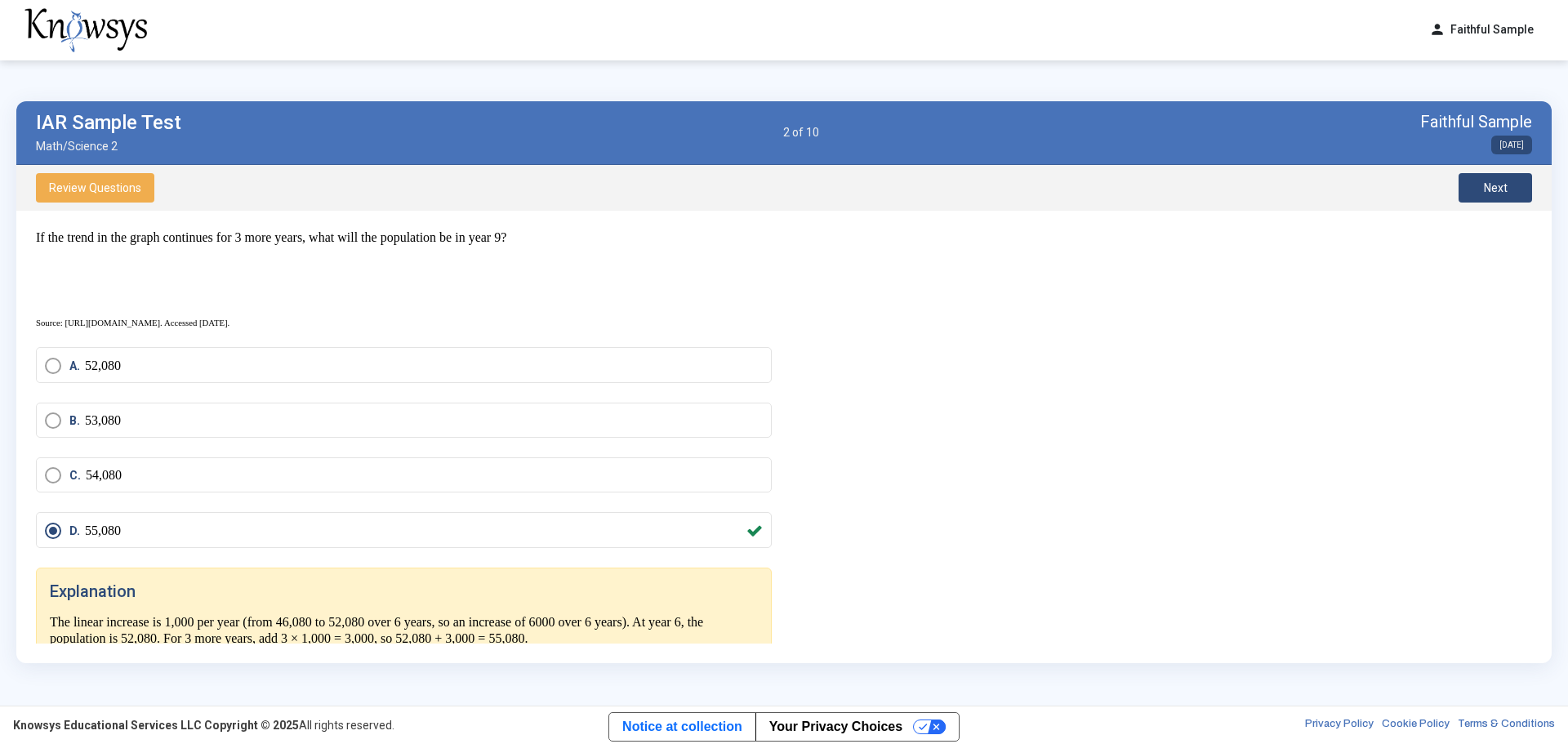
scroll to position [417, 0]
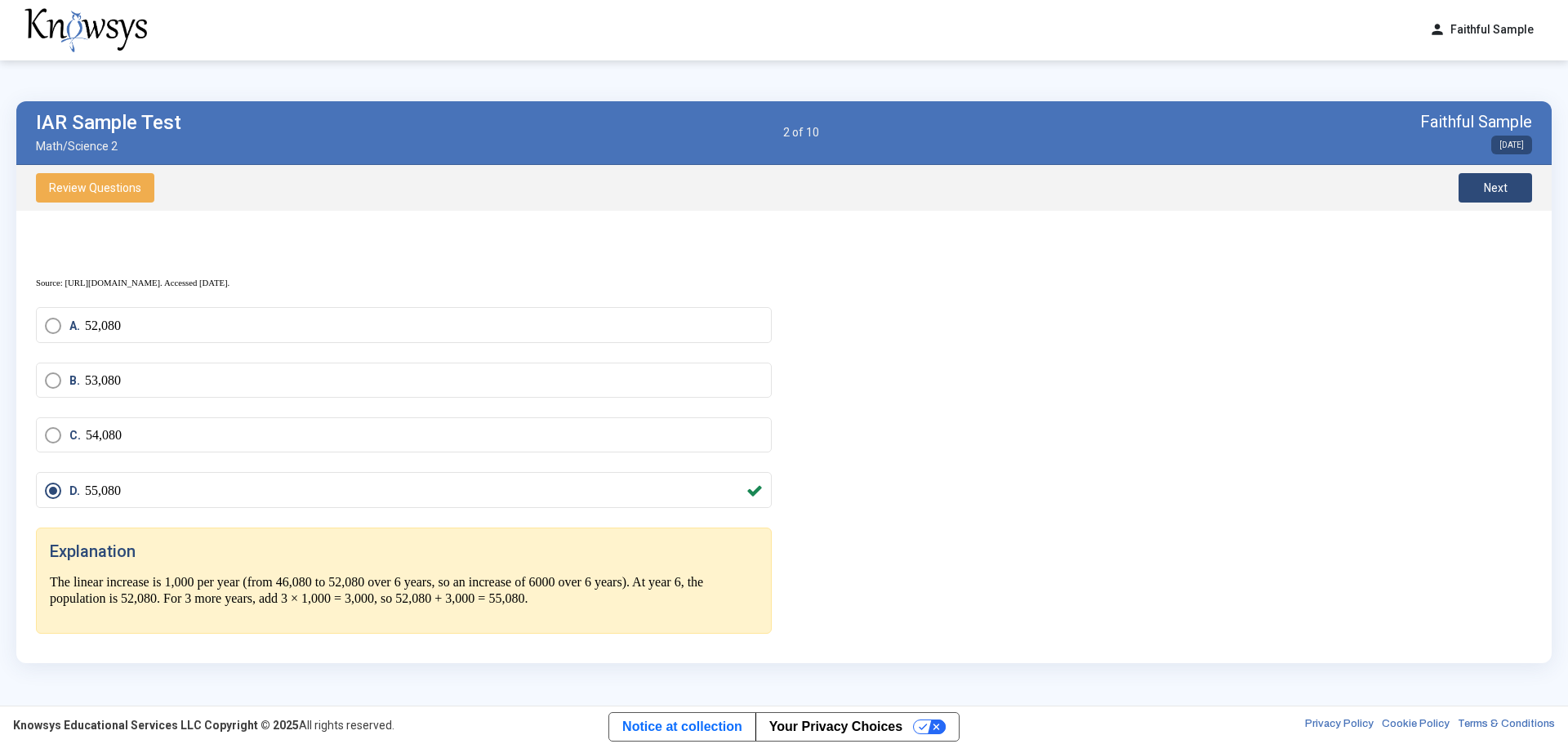
click at [1044, 179] on button "Next" at bounding box center [1495, 188] width 74 height 29
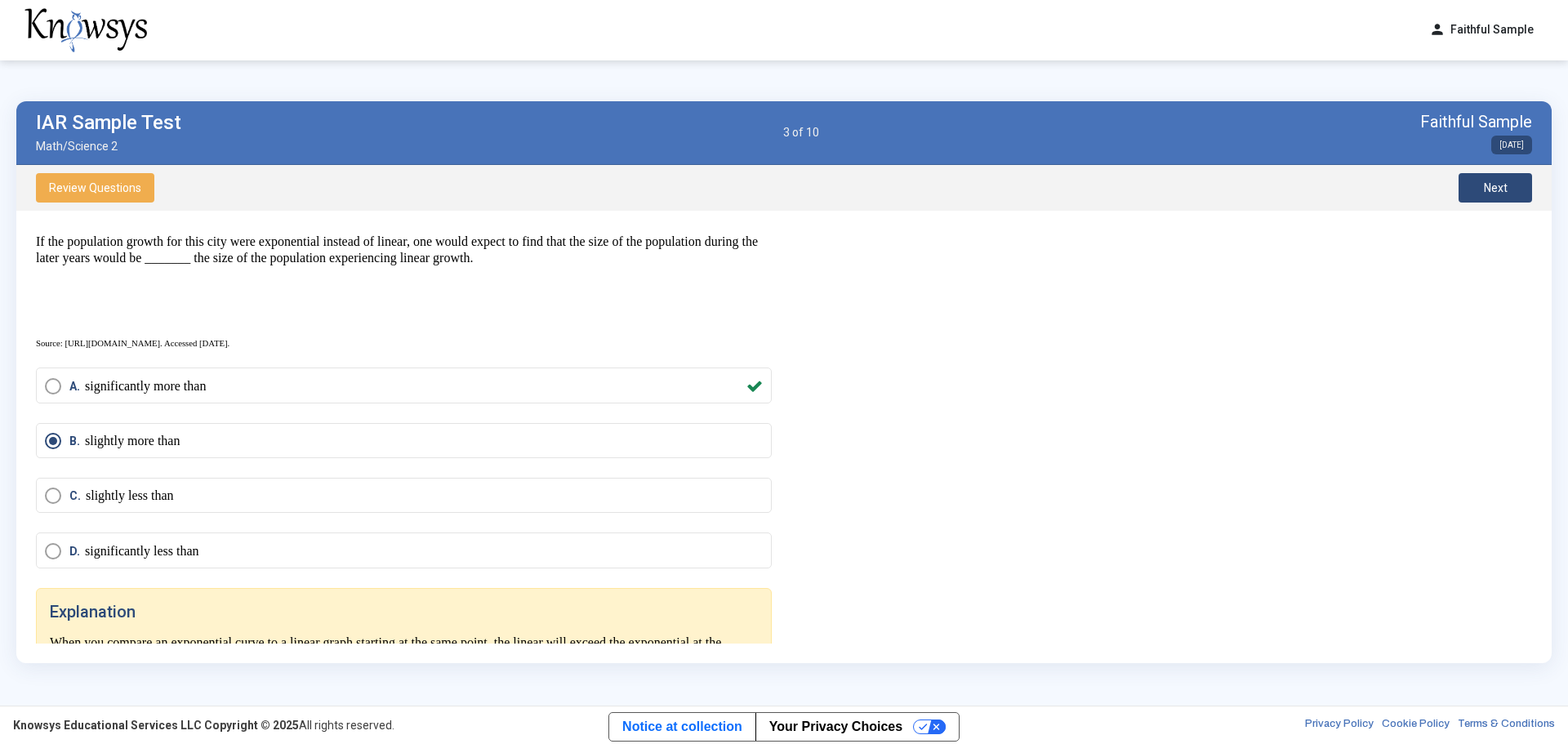
scroll to position [335, 0]
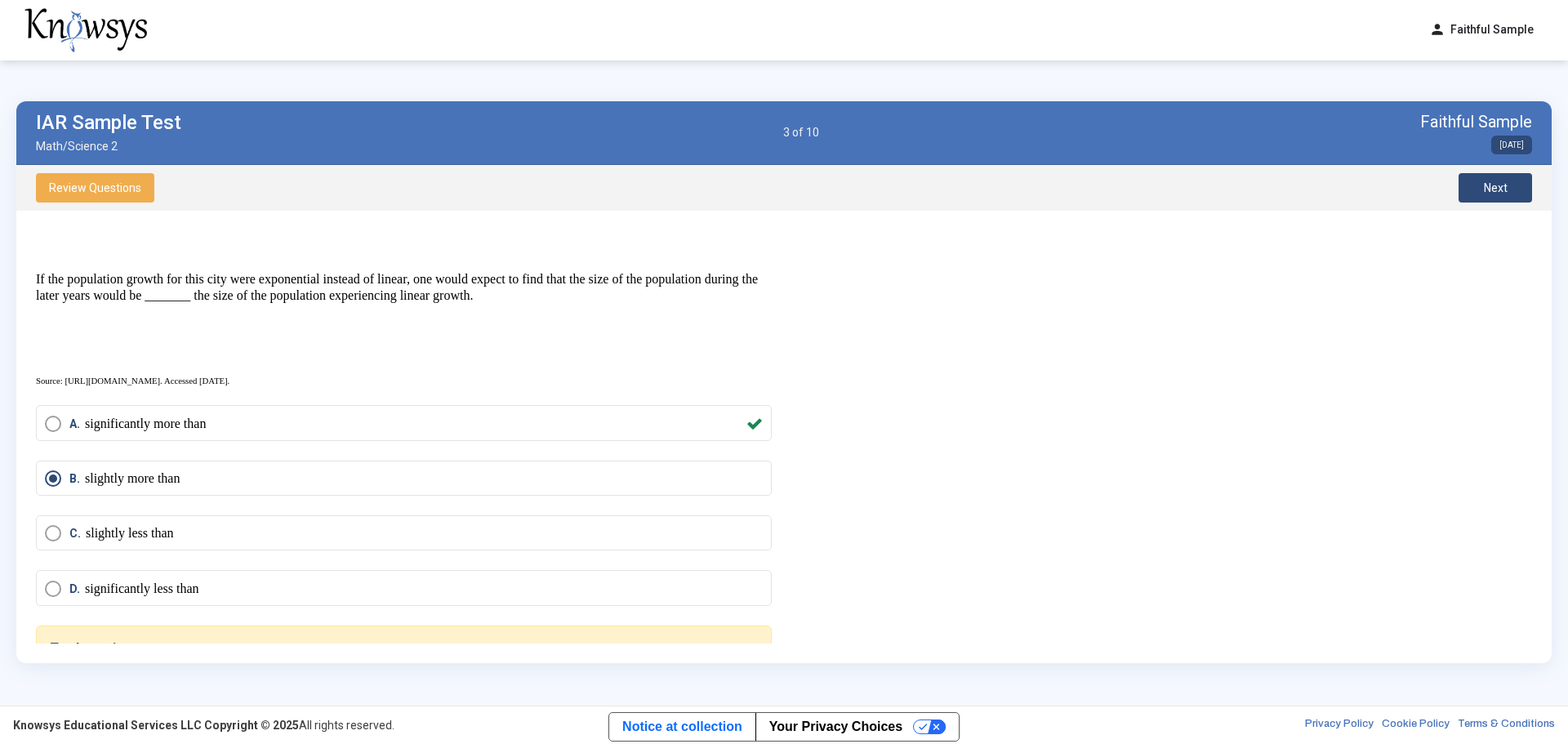
click at [1044, 193] on span "Next" at bounding box center [1495, 187] width 23 height 13
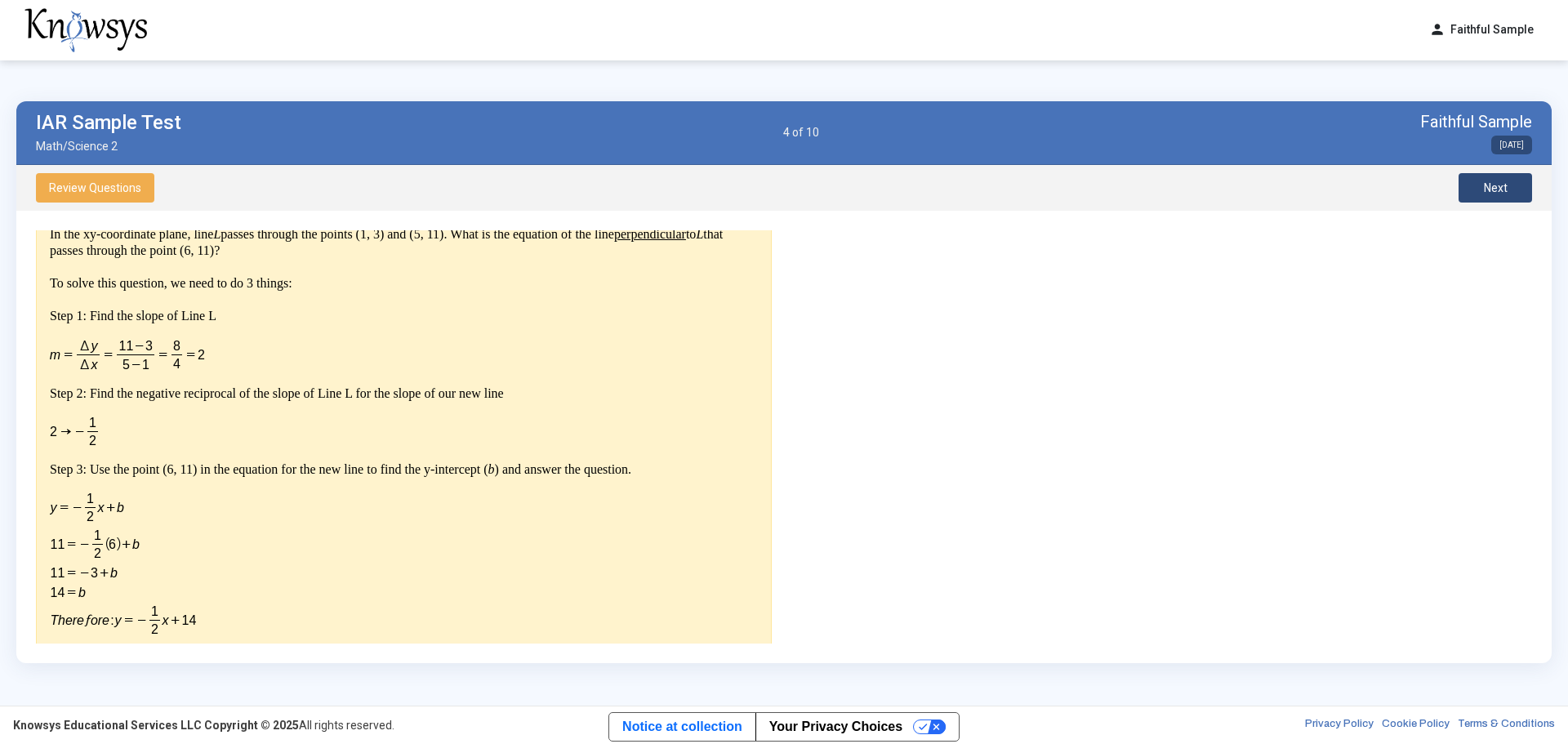
scroll to position [459, 0]
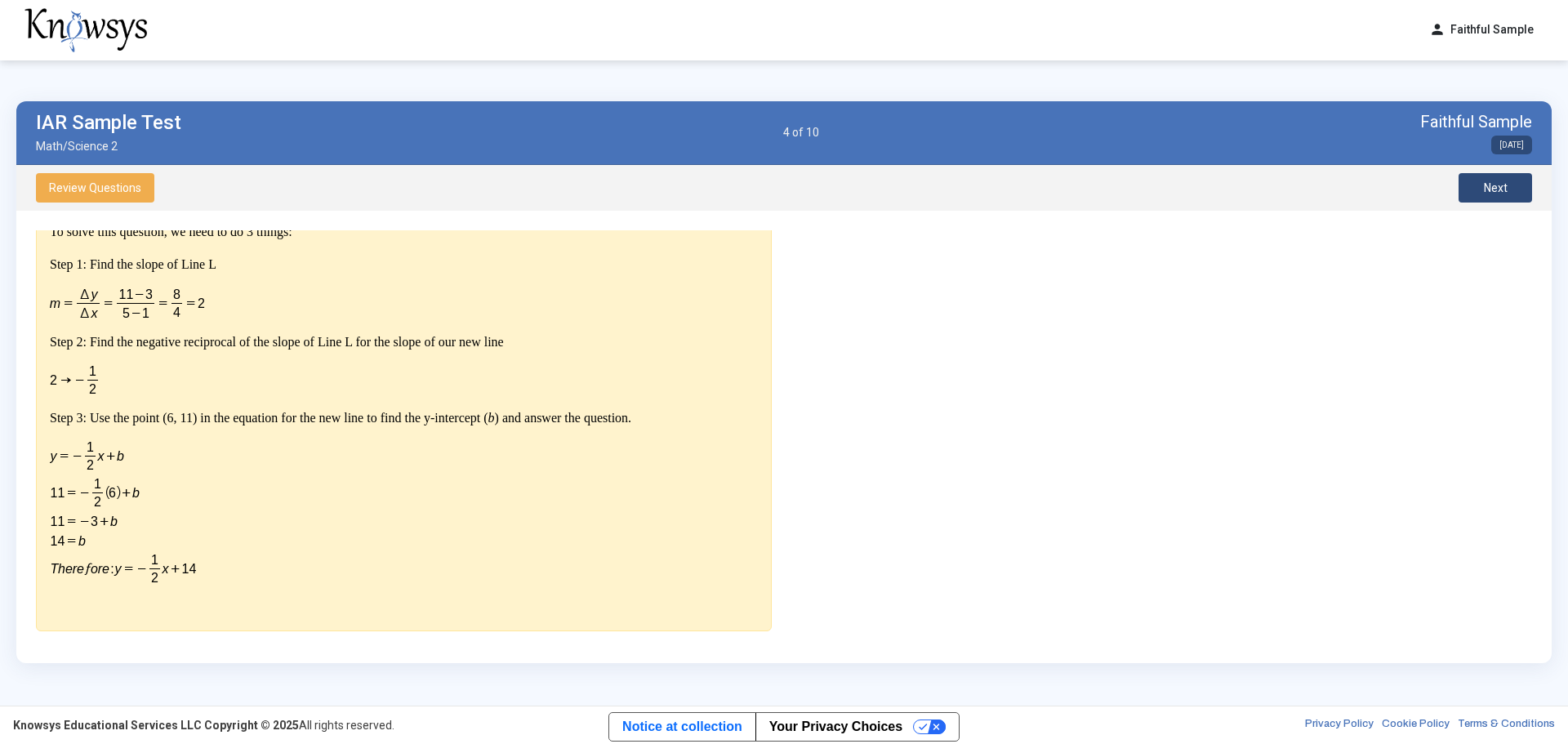
click at [1044, 188] on span "Next" at bounding box center [1495, 187] width 23 height 13
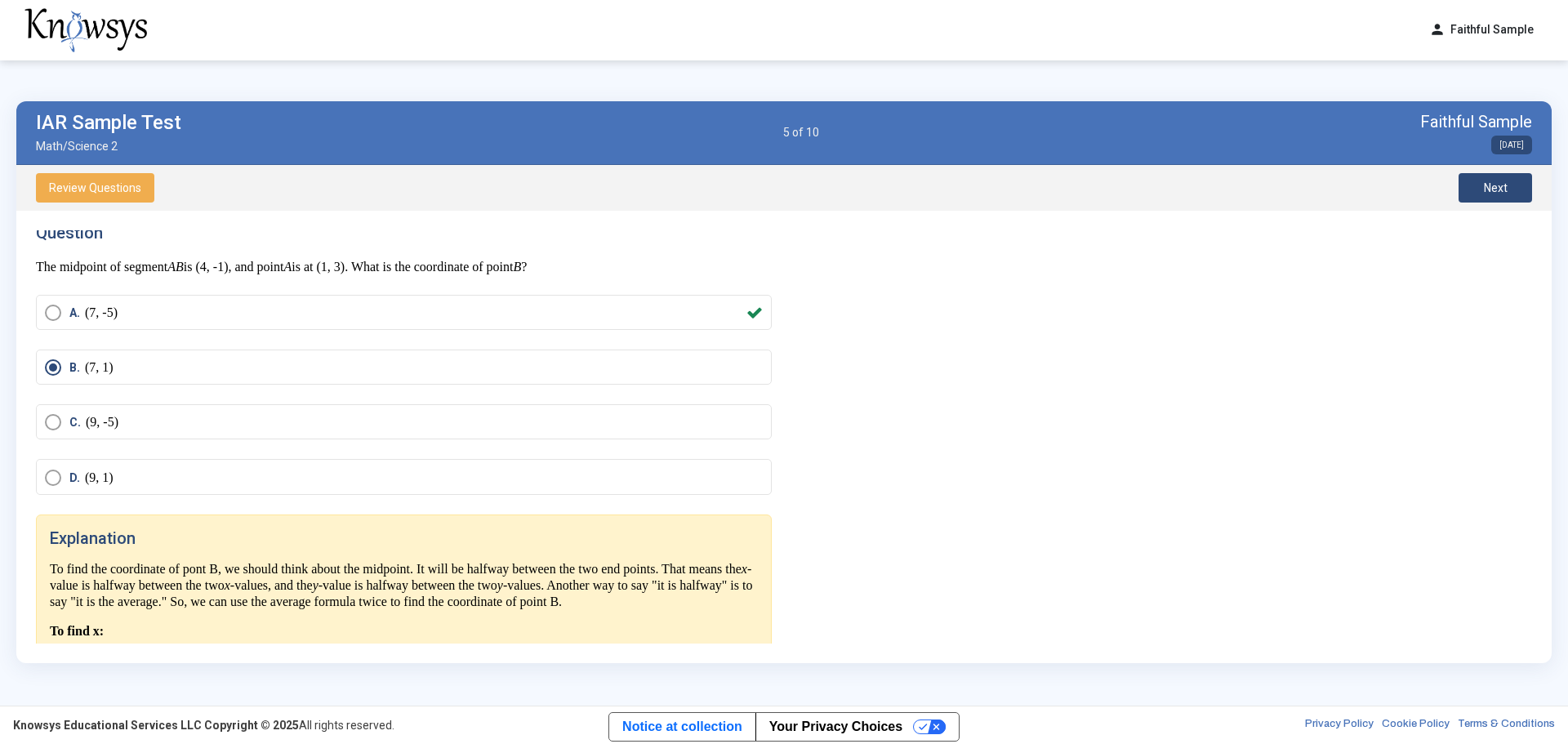
scroll to position [0, 0]
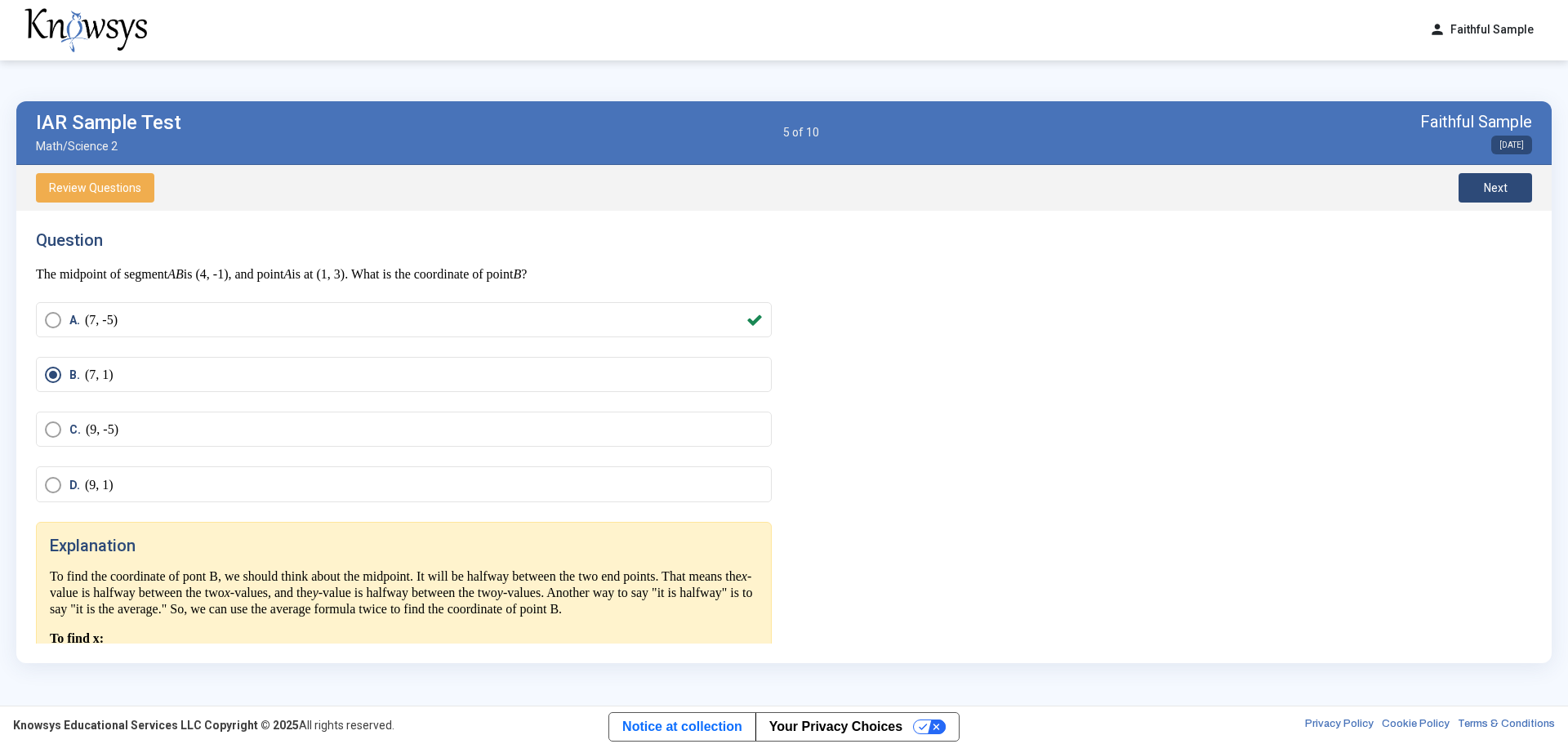
click at [1044, 184] on button "Next" at bounding box center [1495, 188] width 74 height 29
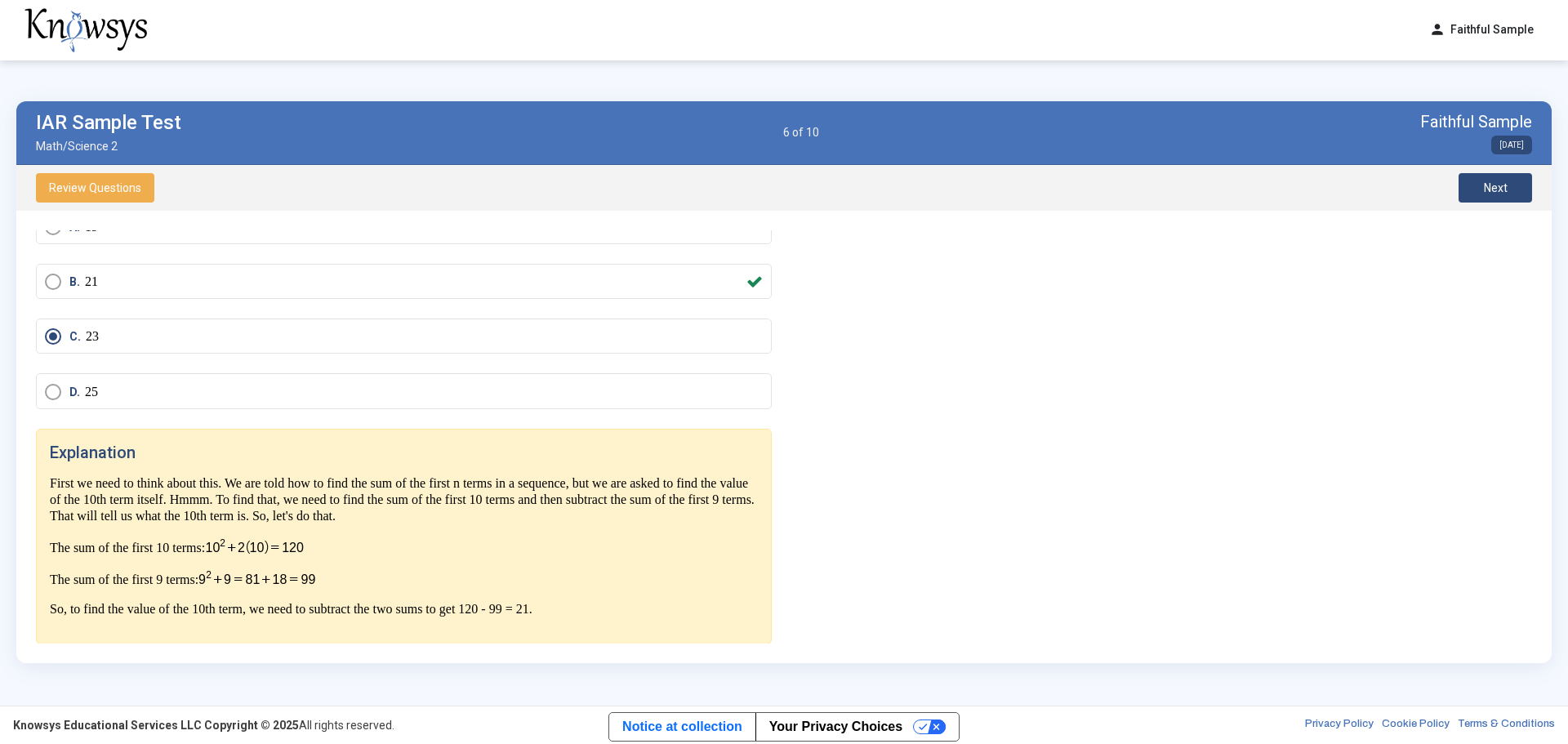
scroll to position [125, 0]
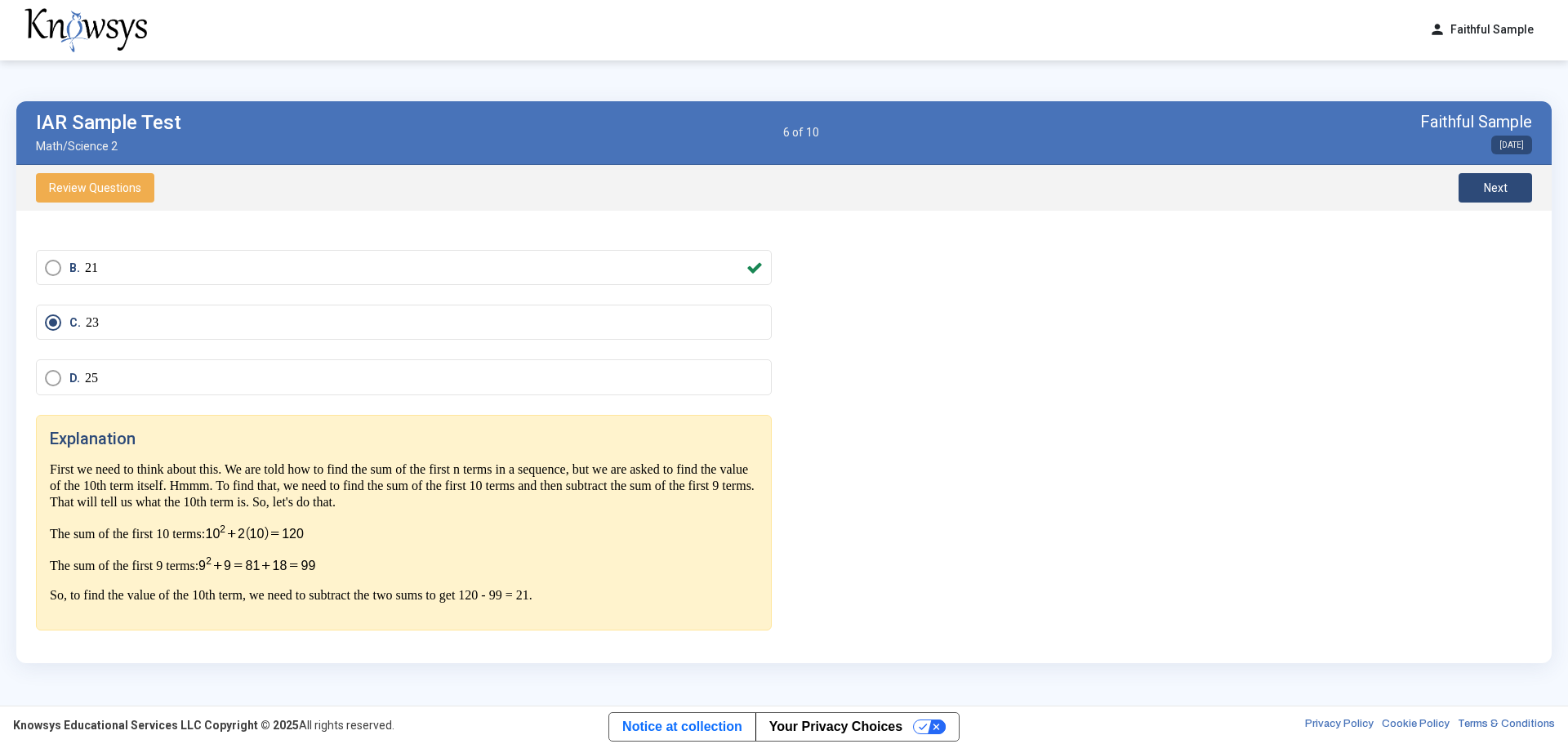
click at [1044, 188] on button "Next" at bounding box center [1495, 188] width 74 height 29
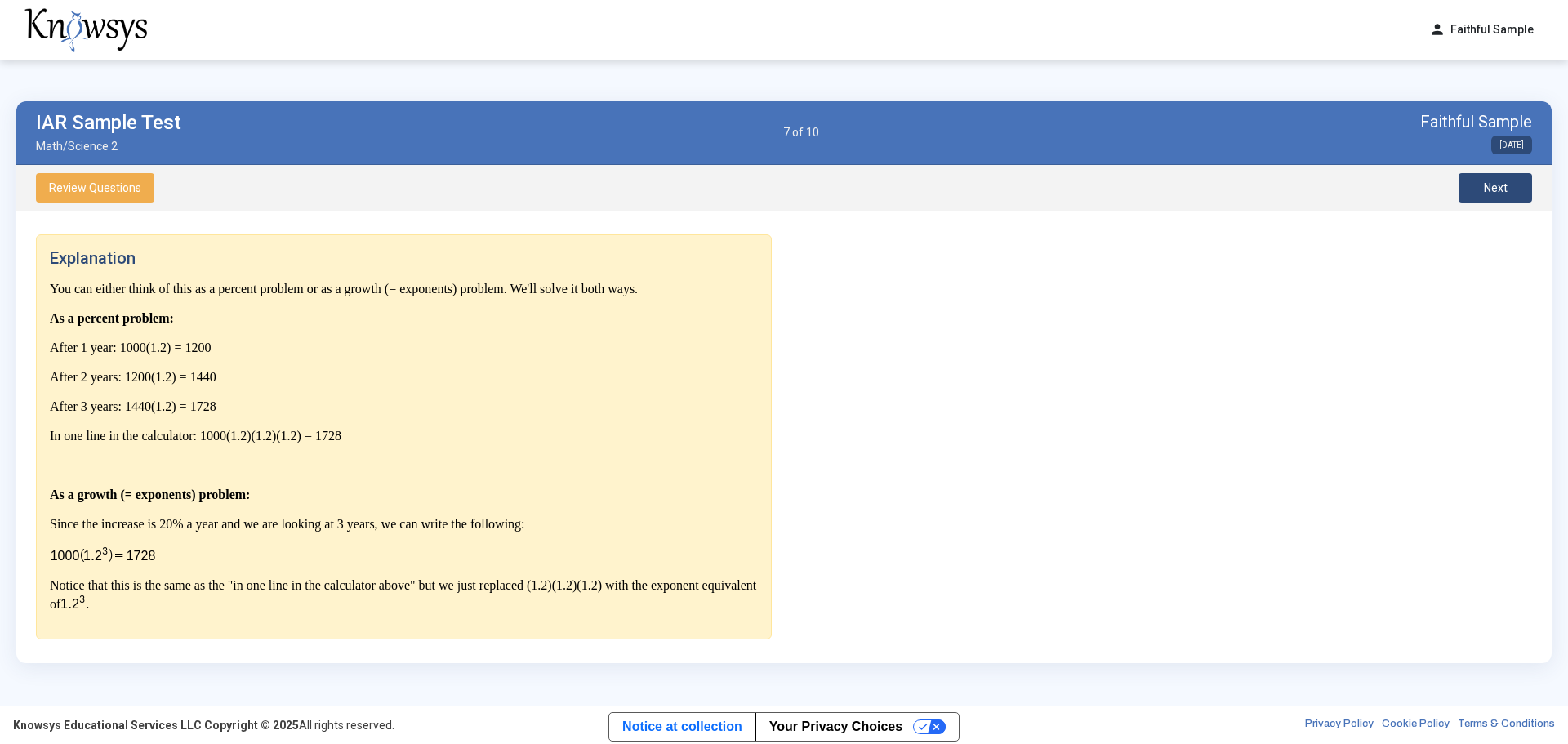
scroll to position [308, 0]
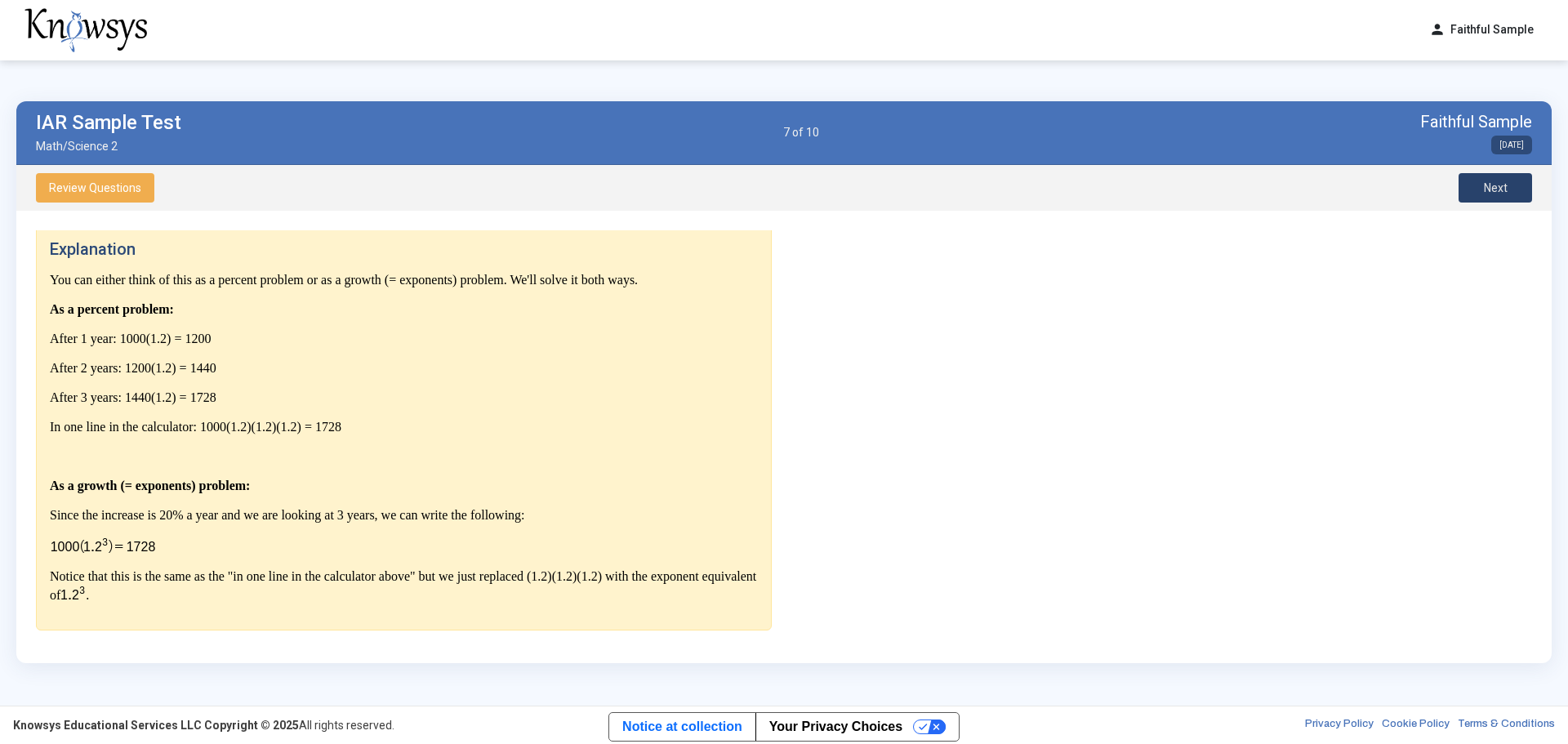
click at [1044, 194] on span "Next" at bounding box center [1495, 187] width 23 height 13
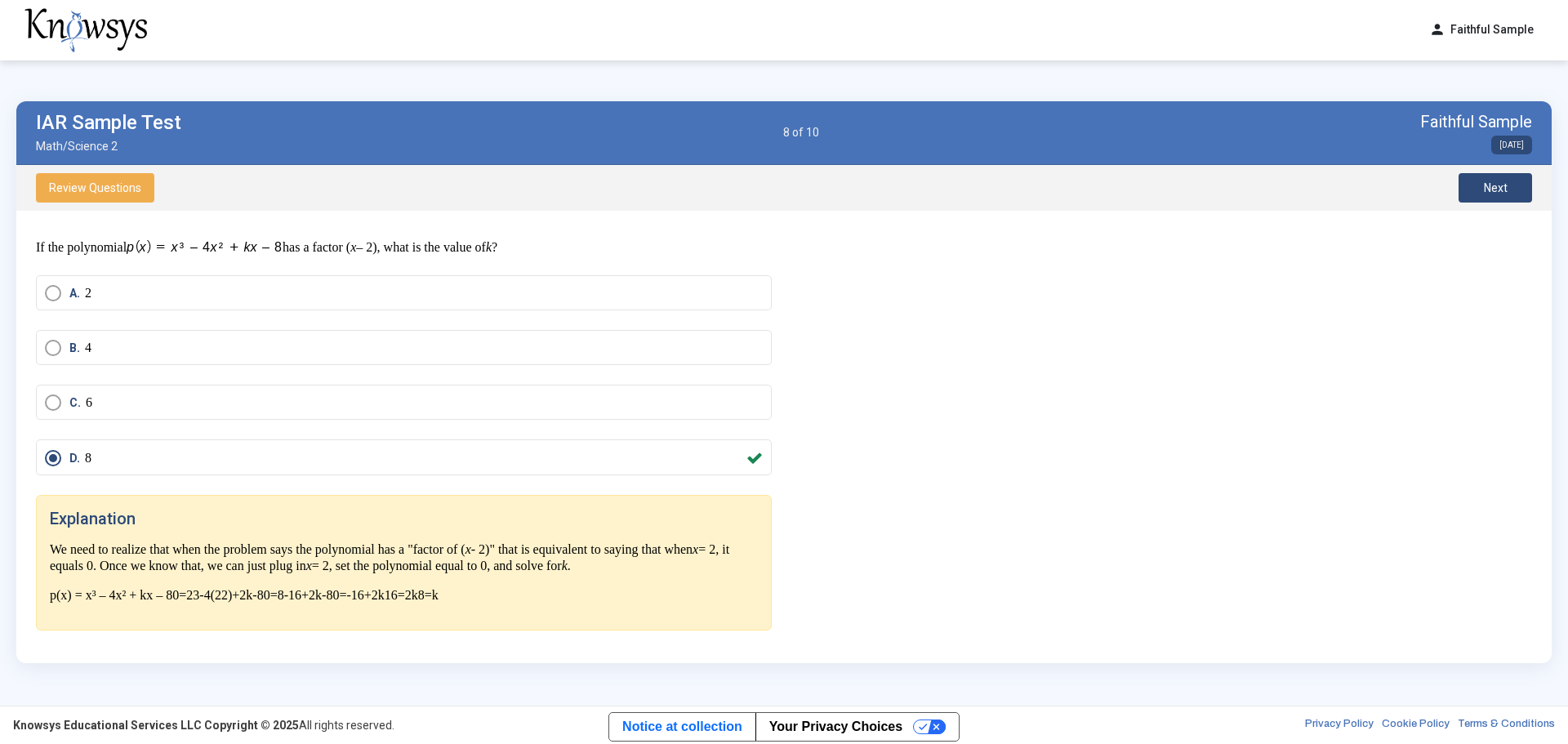
scroll to position [126, 0]
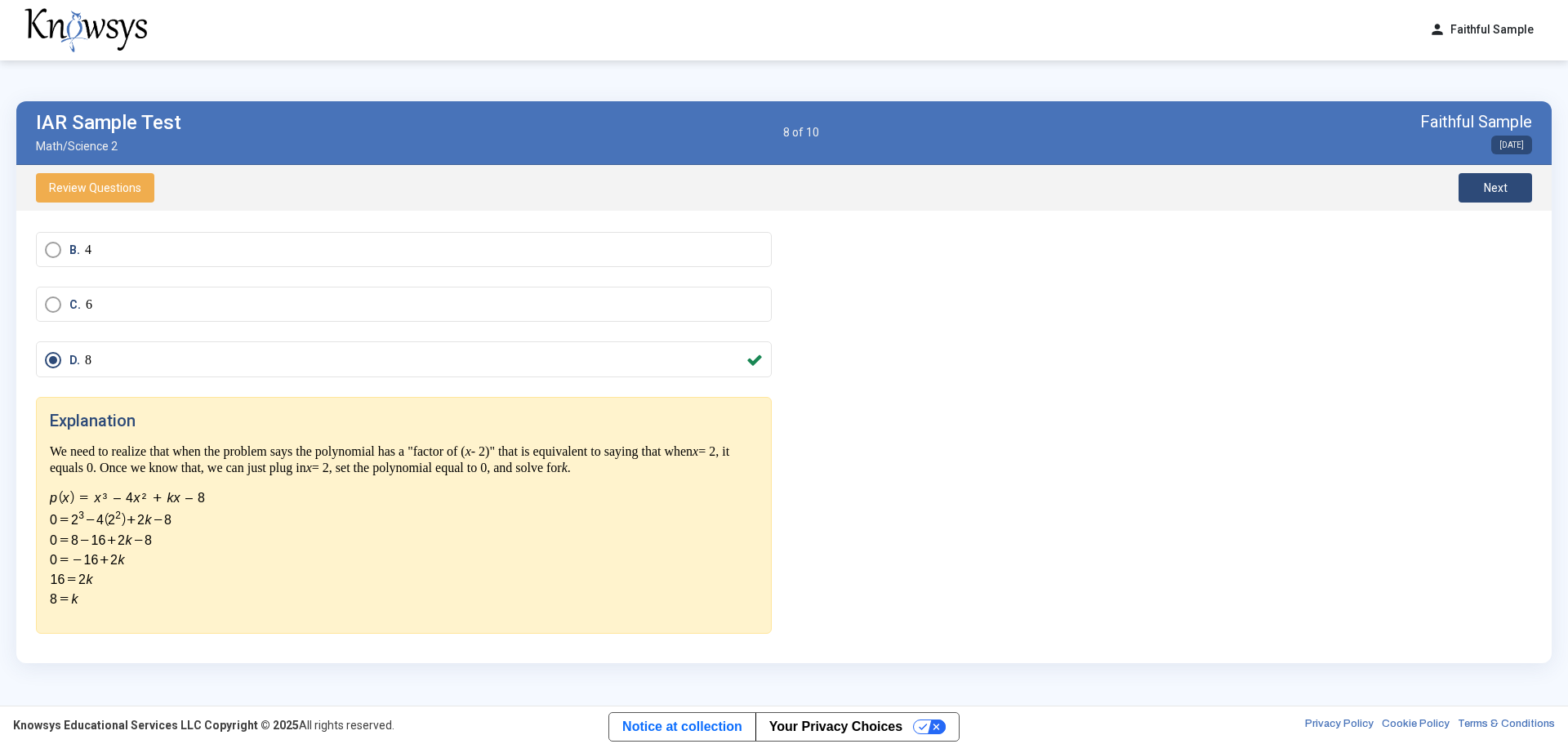
click at [1044, 187] on span "Next" at bounding box center [1495, 187] width 23 height 13
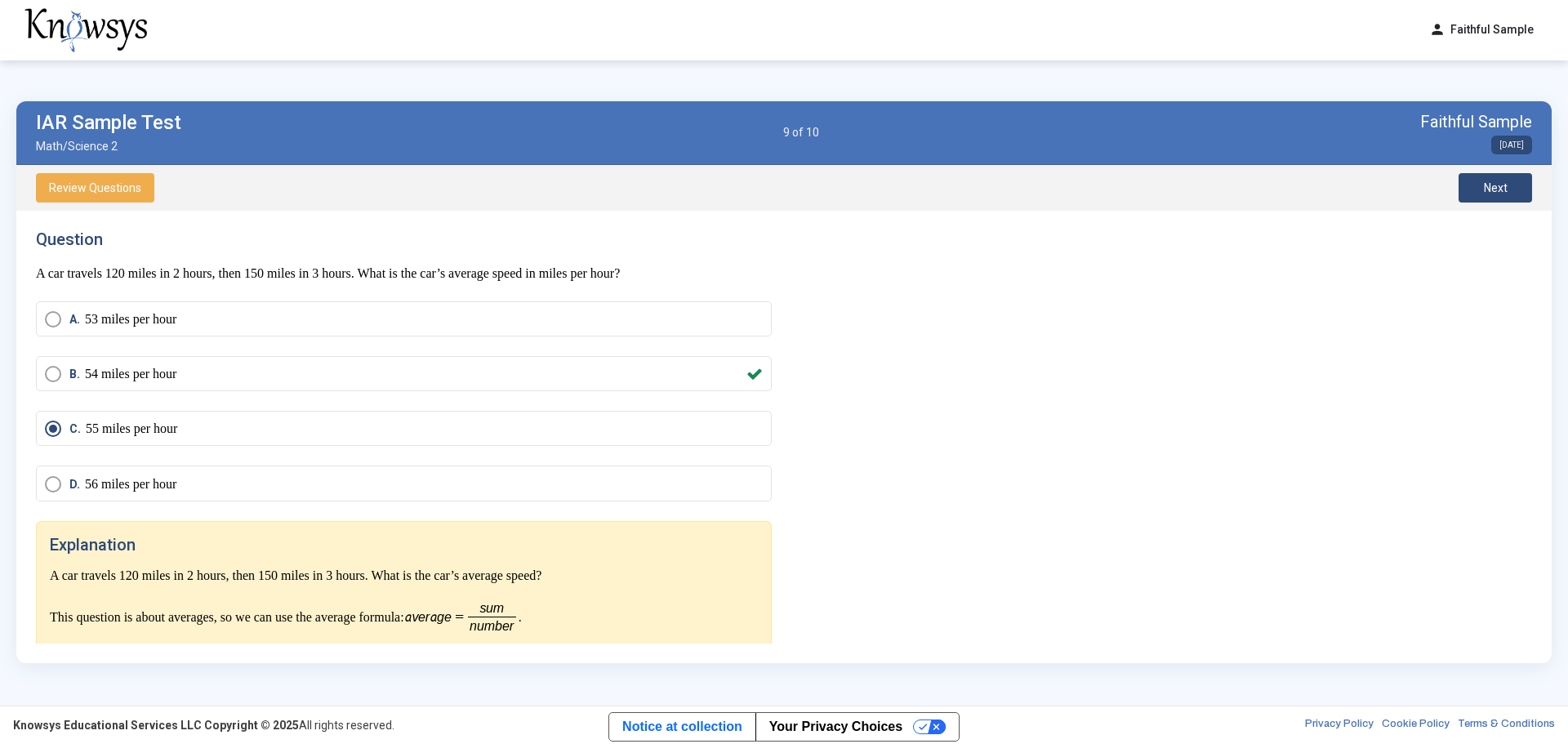
scroll to position [0, 0]
click at [1044, 189] on span "Next" at bounding box center [1495, 187] width 23 height 13
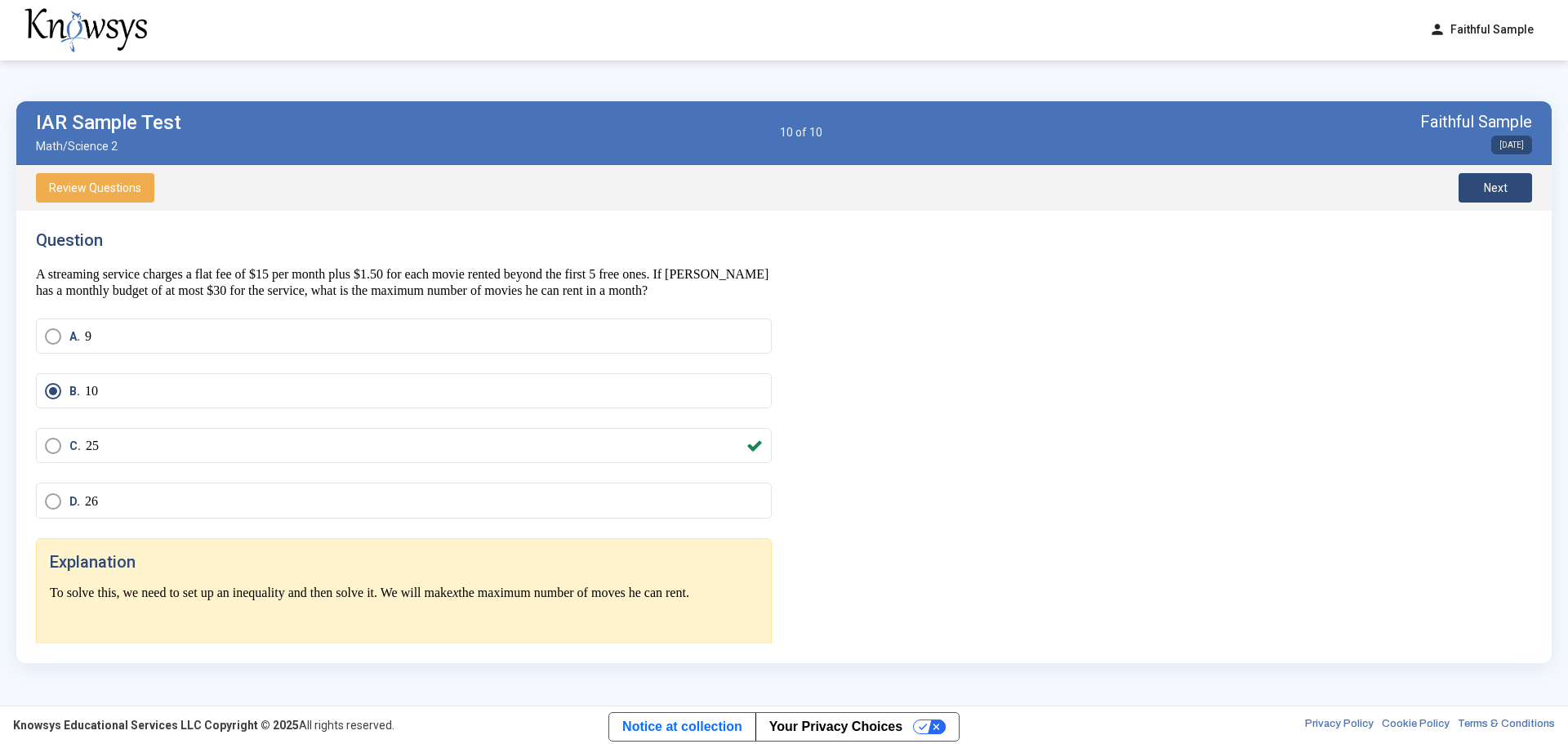
click at [1044, 183] on button "Next" at bounding box center [1495, 188] width 74 height 29
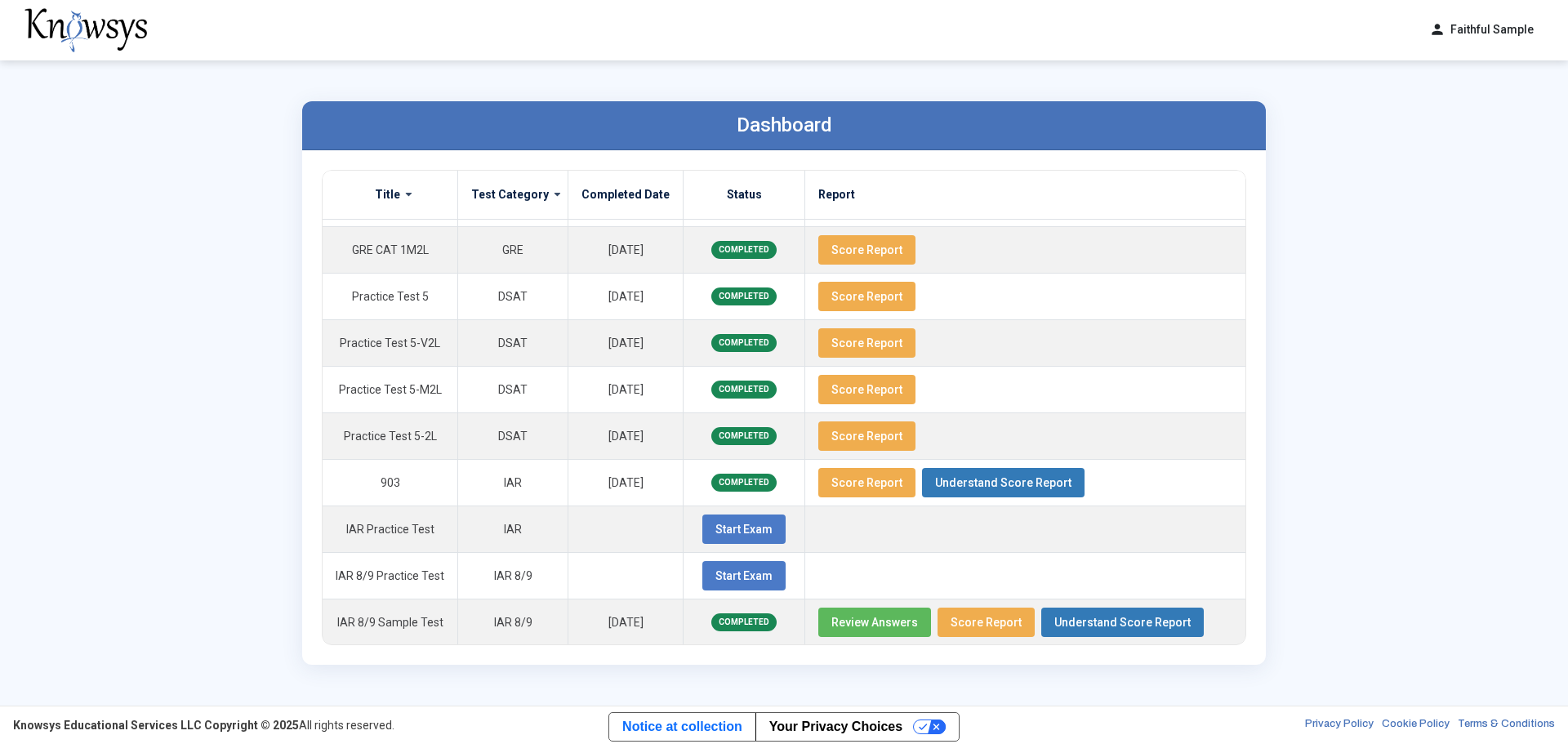
scroll to position [598, 0]
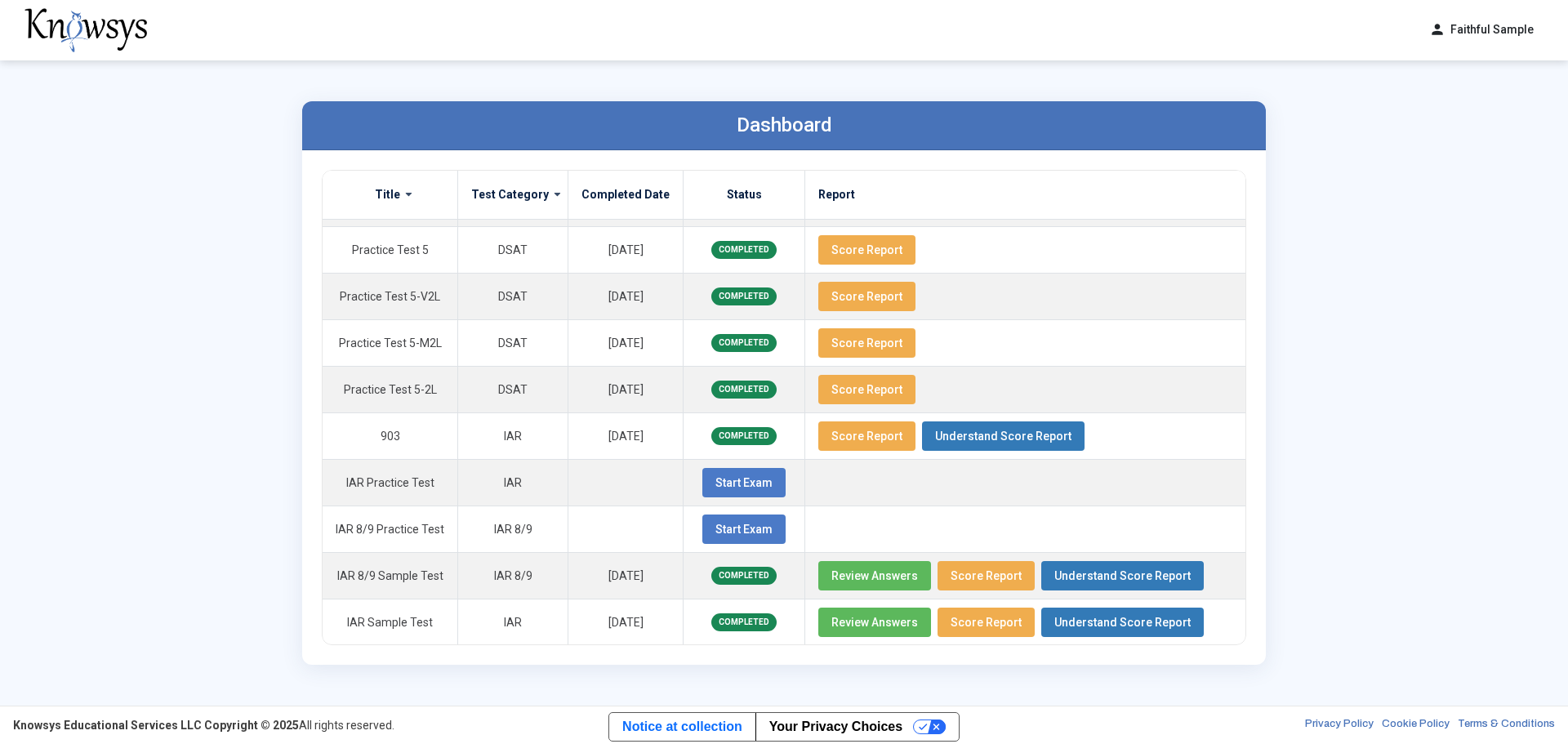
click at [848, 449] on button "Review Answers" at bounding box center [875, 622] width 113 height 29
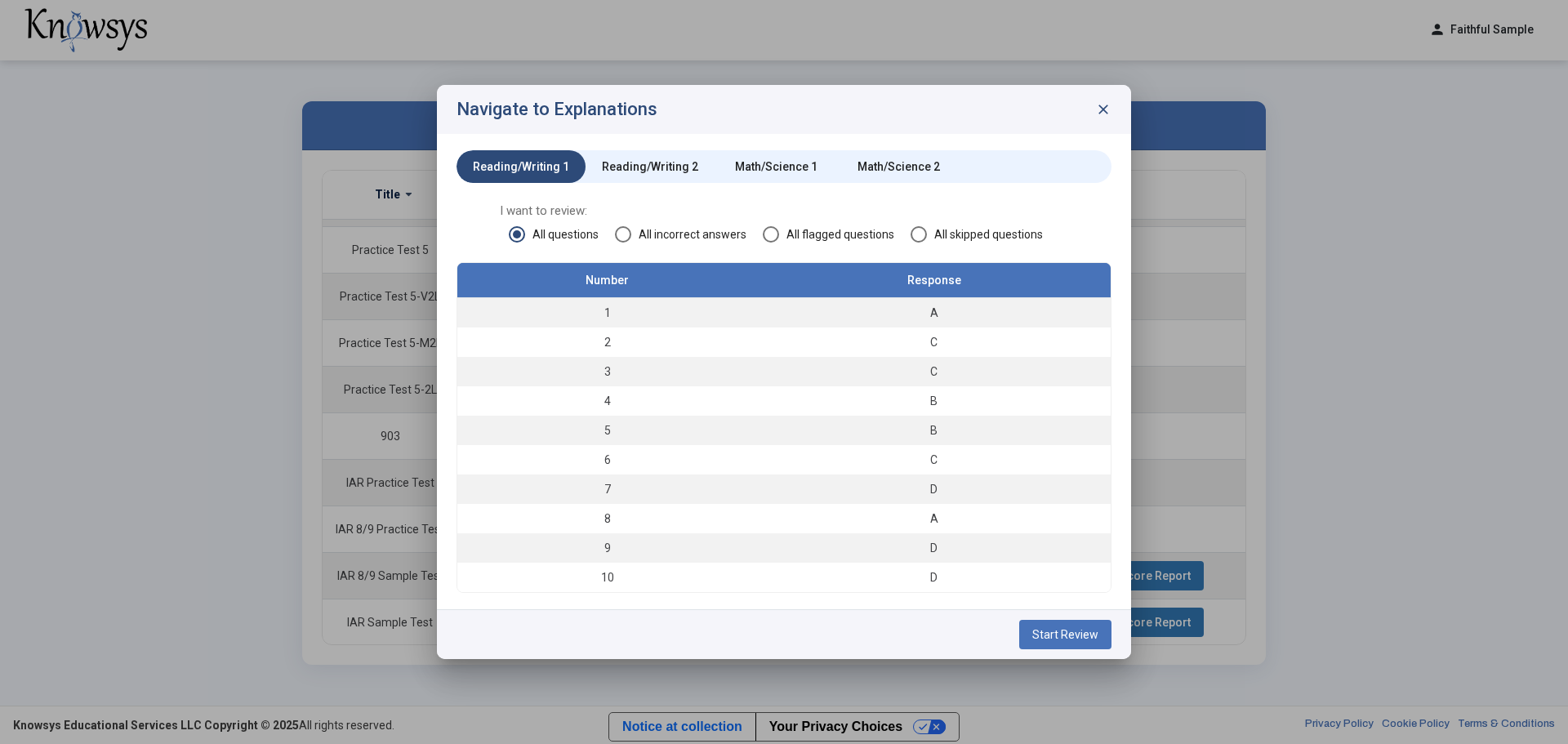
click at [895, 151] on div "Math/Science 2" at bounding box center [898, 167] width 123 height 33
click at [757, 449] on td "10" at bounding box center [607, 577] width 300 height 29
click at [975, 449] on div "B" at bounding box center [933, 577] width 337 height 17
click at [944, 449] on div "B" at bounding box center [933, 577] width 337 height 17
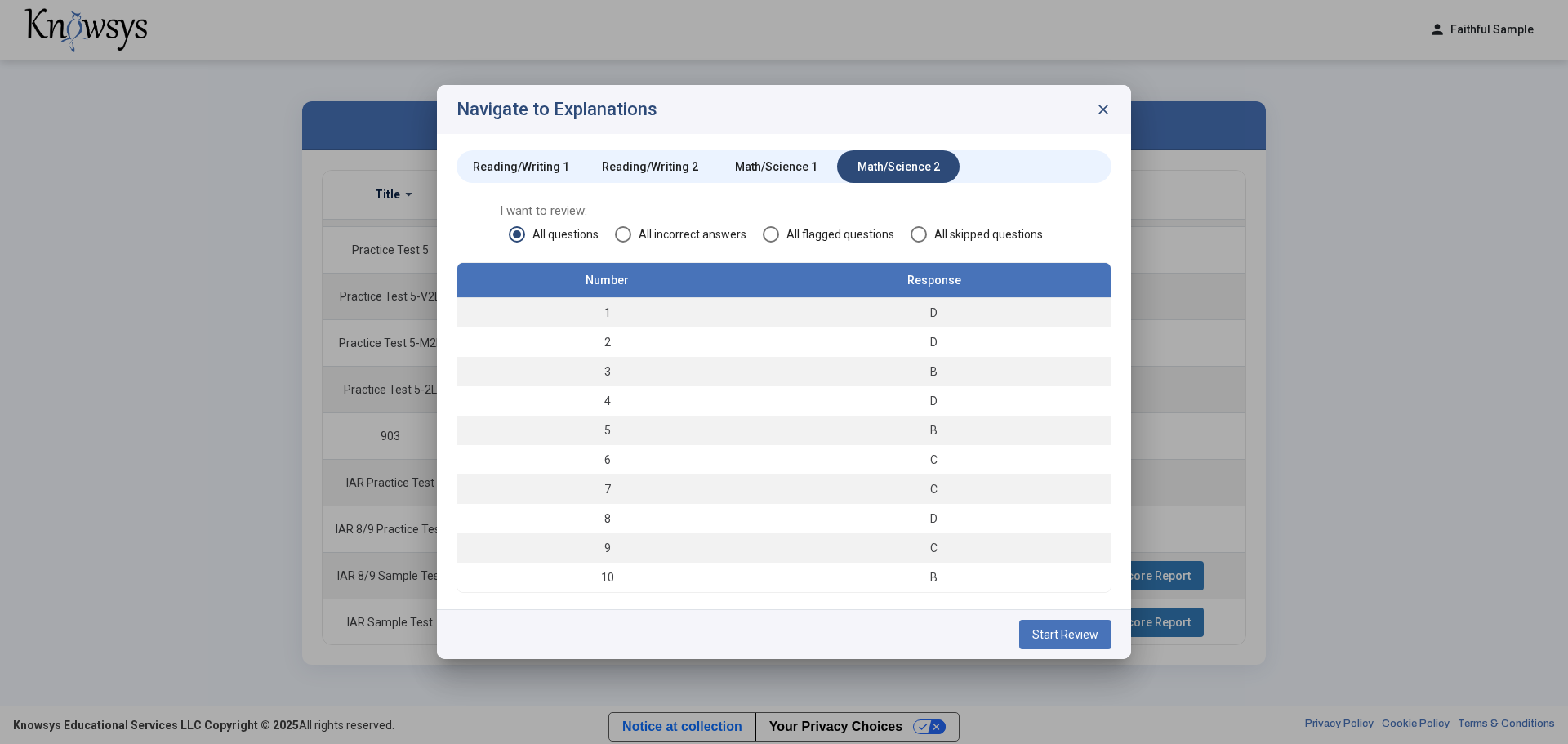
click at [1044, 449] on span "Start Review" at bounding box center [1065, 634] width 66 height 13
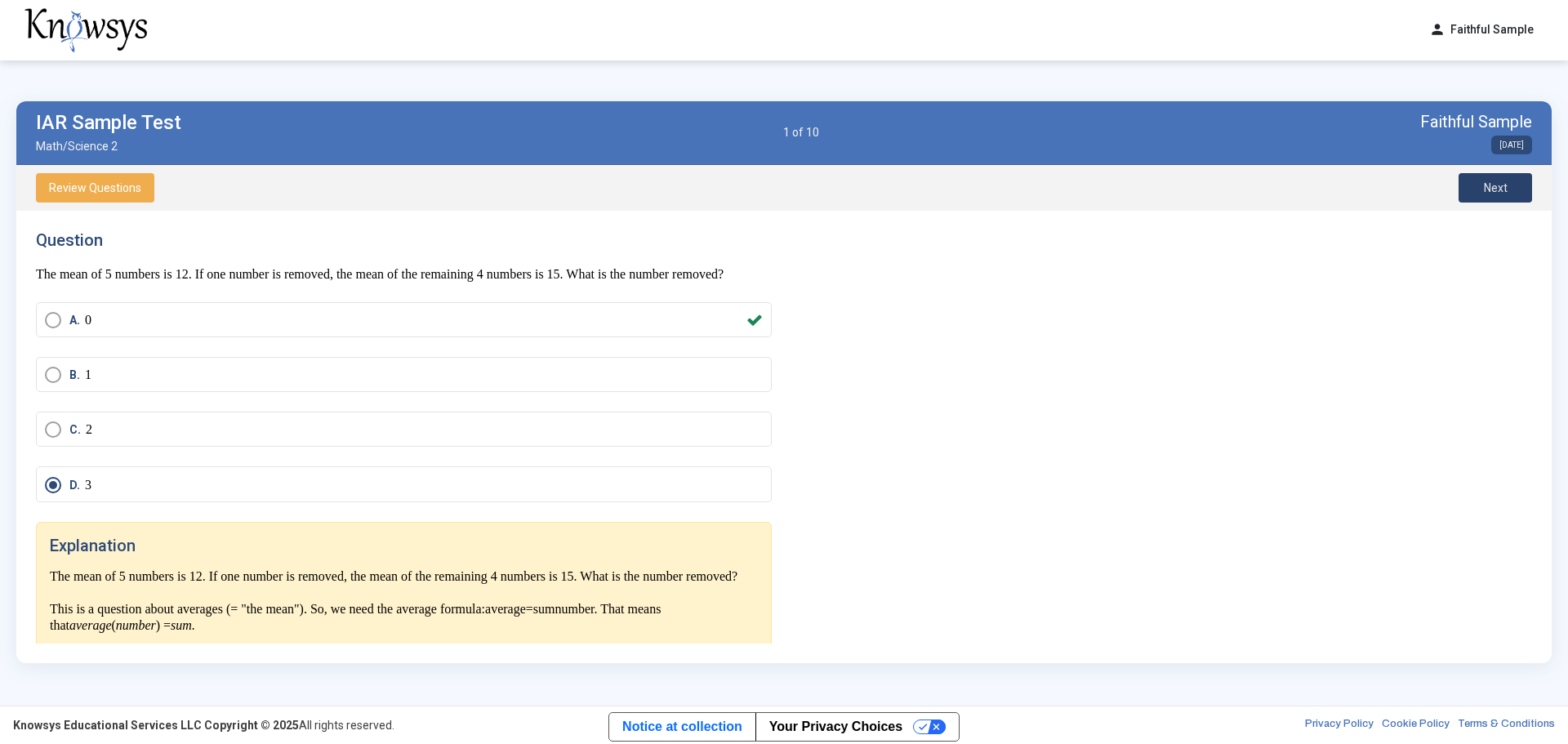
click at [1044, 186] on button "Next" at bounding box center [1495, 188] width 74 height 29
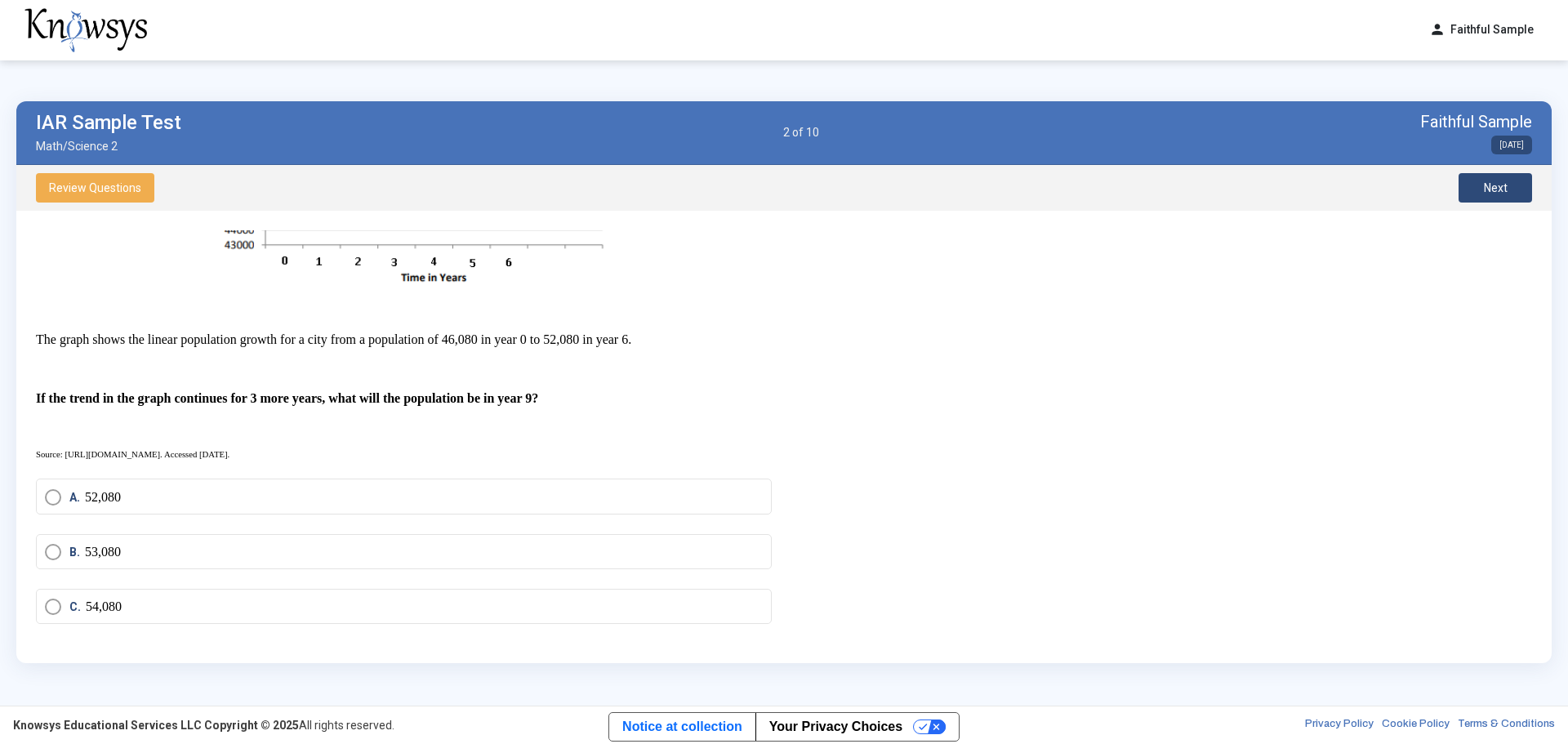
scroll to position [245, 0]
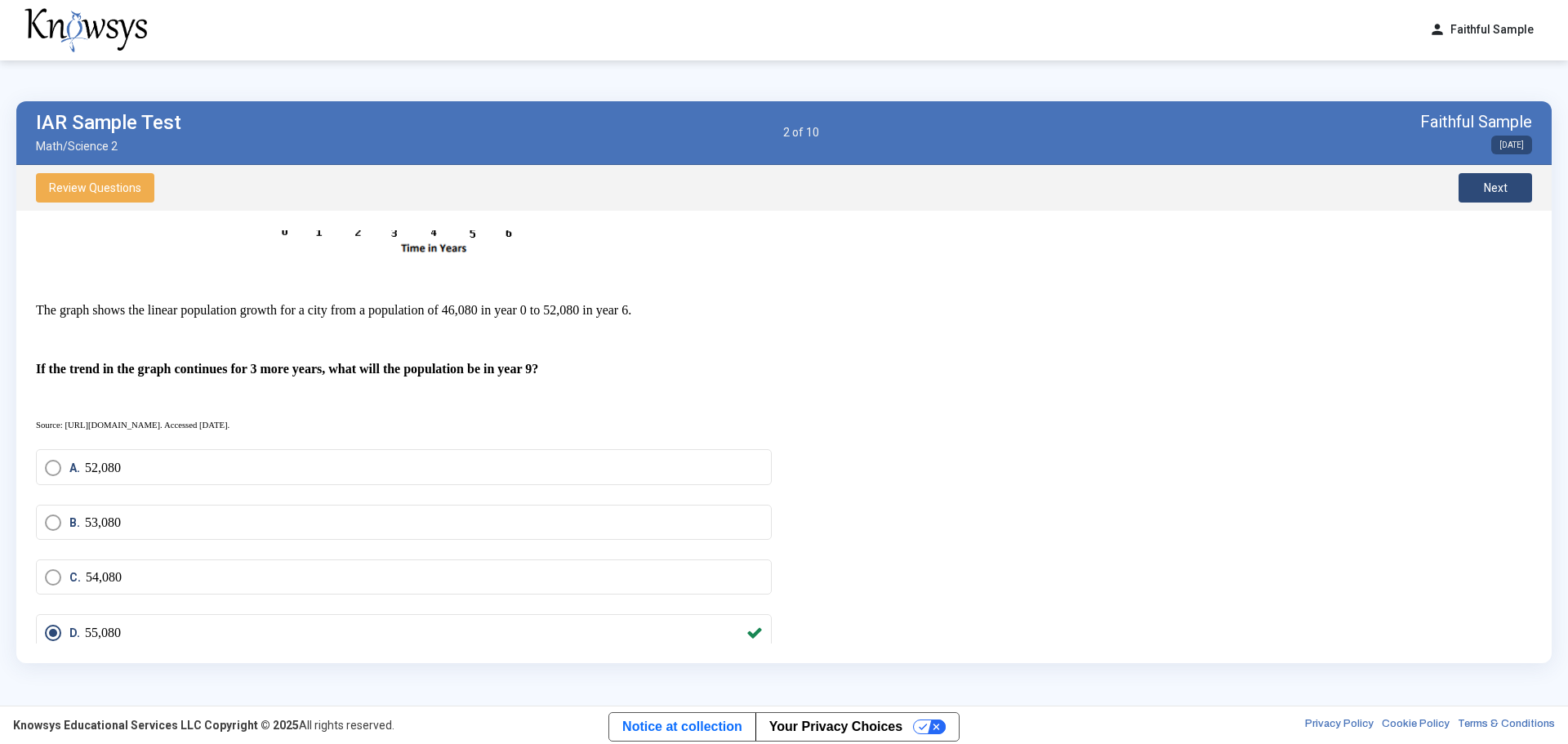
click at [1044, 175] on button "Next" at bounding box center [1495, 188] width 74 height 29
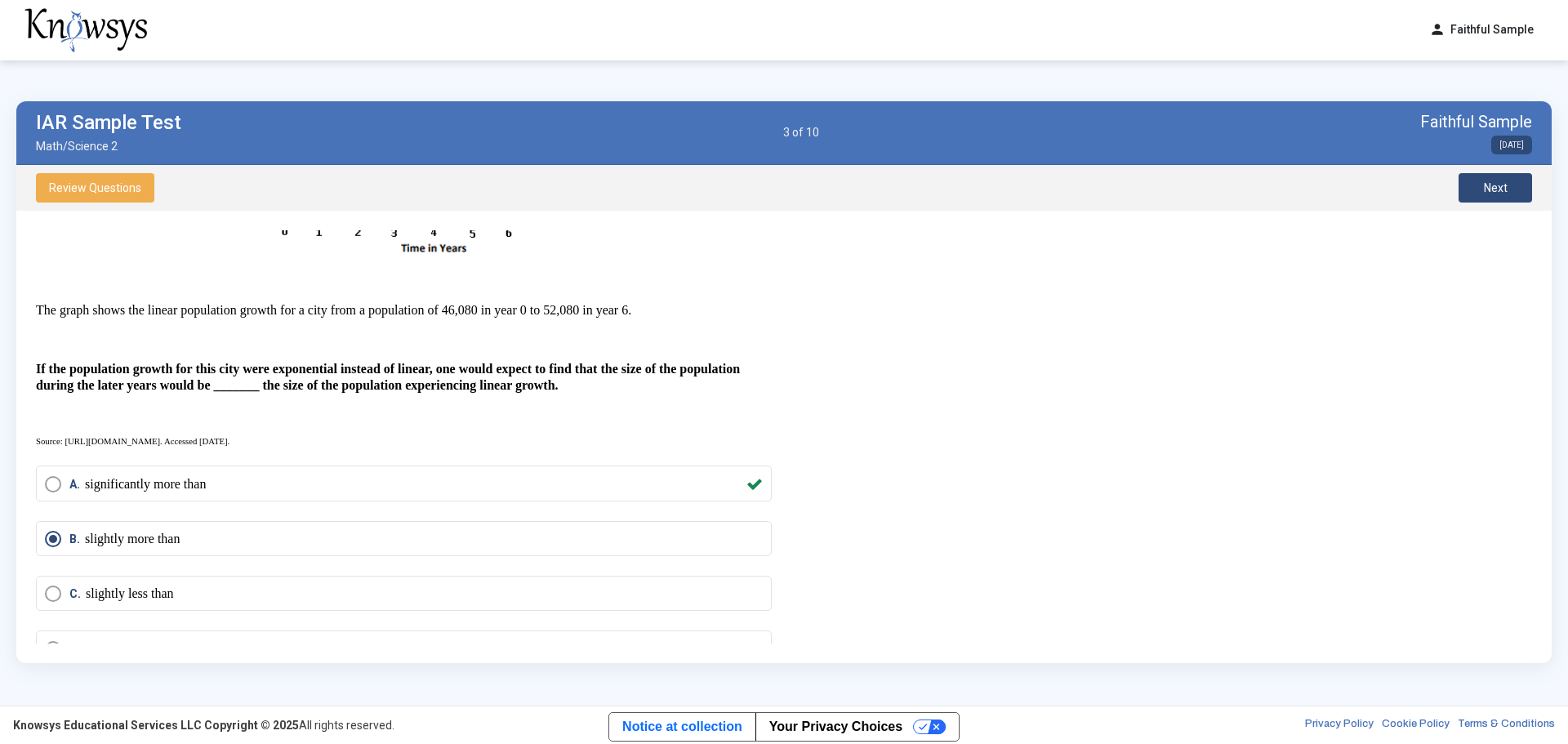
click at [1044, 190] on span "Next" at bounding box center [1495, 187] width 23 height 13
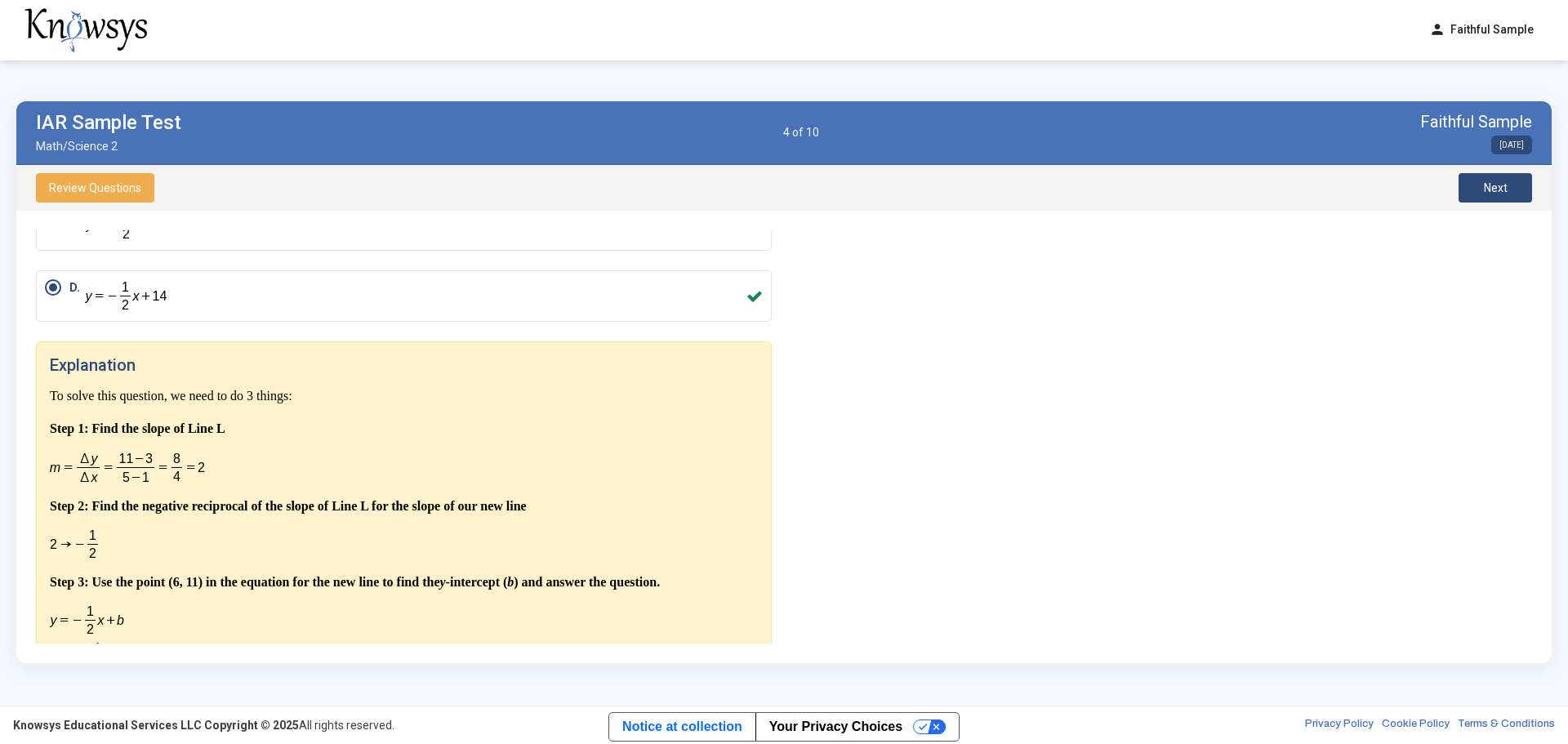
click at [1044, 179] on button "Next" at bounding box center [1495, 188] width 74 height 29
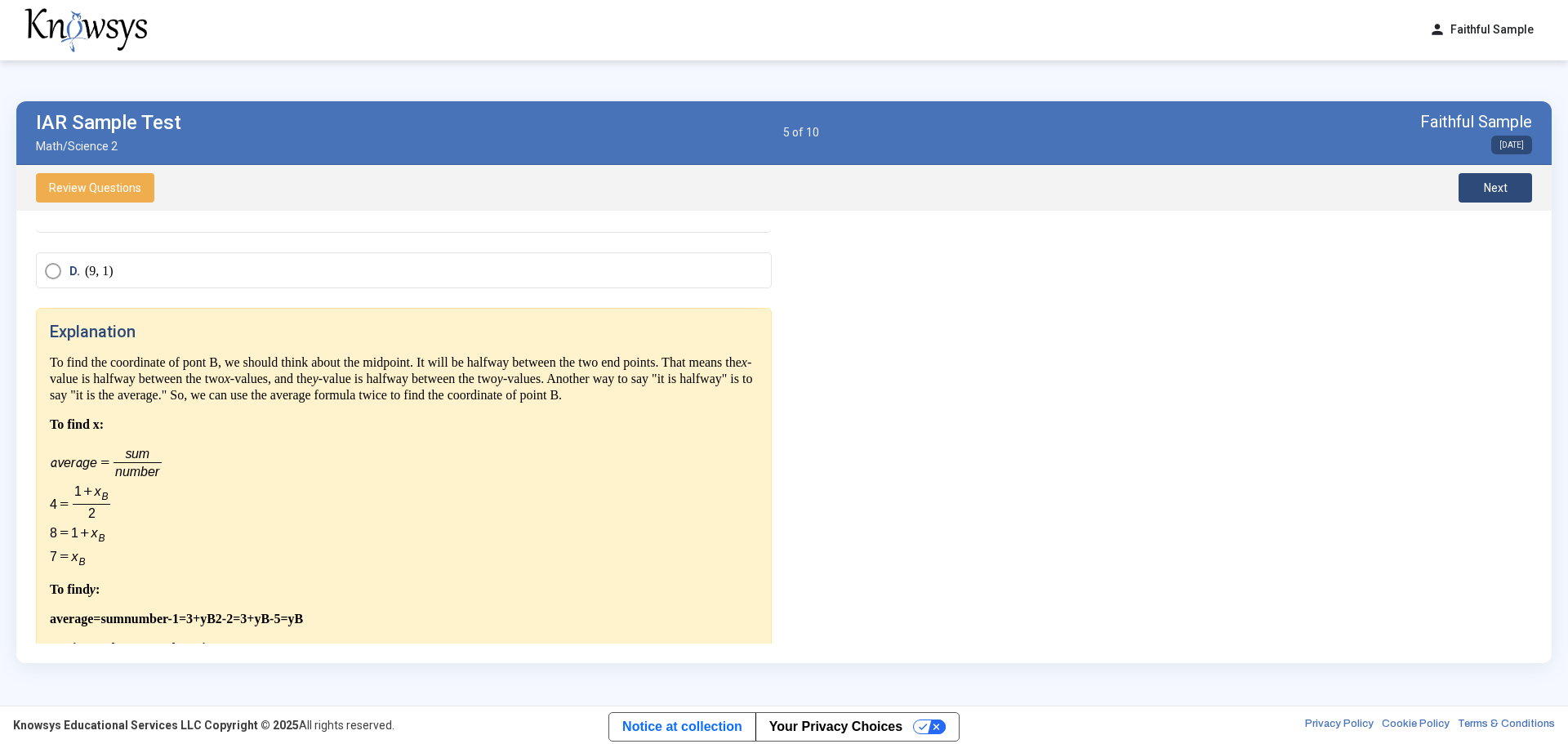
scroll to position [121, 0]
click at [1044, 179] on button "Next" at bounding box center [1495, 188] width 74 height 29
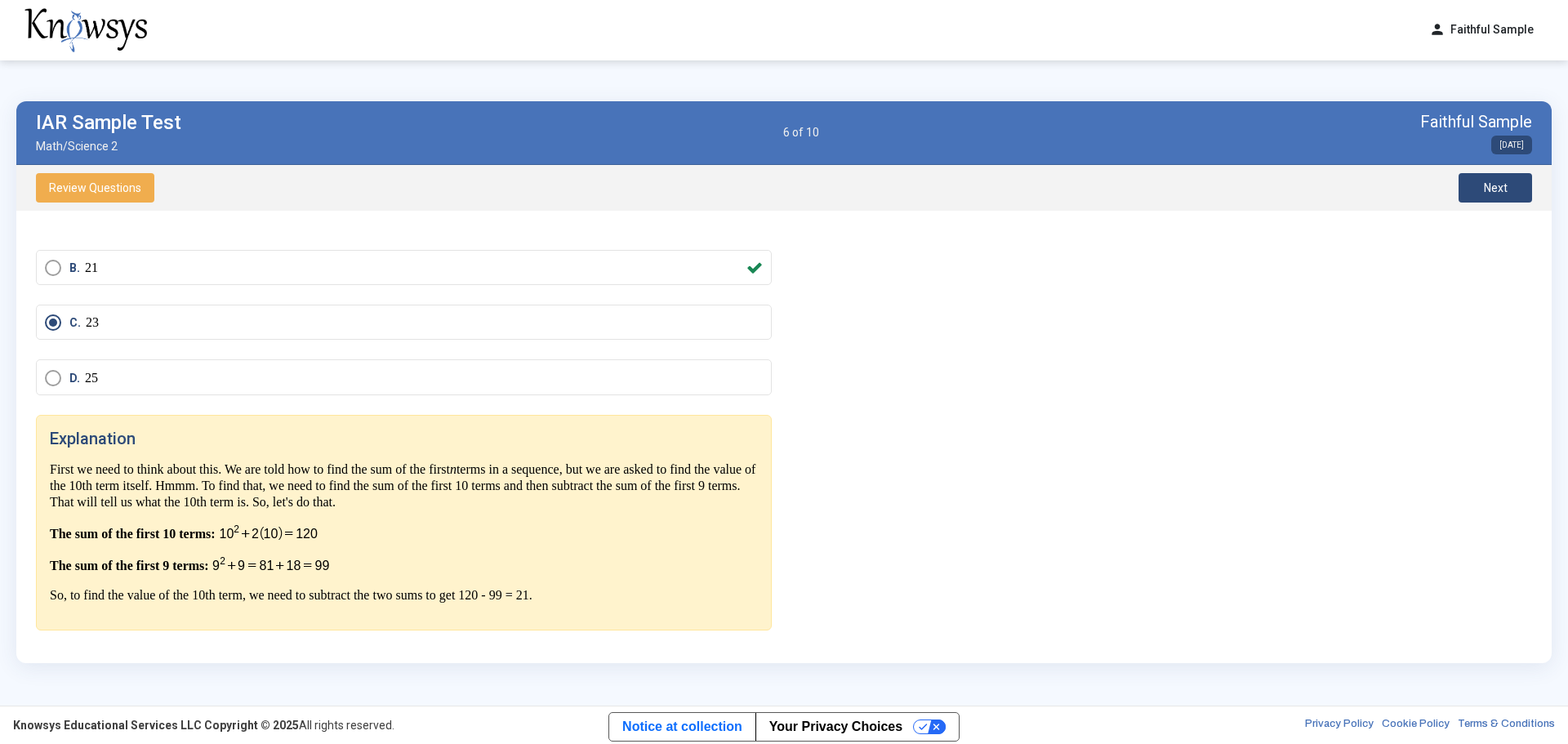
click at [1044, 181] on span "Next" at bounding box center [1495, 187] width 23 height 13
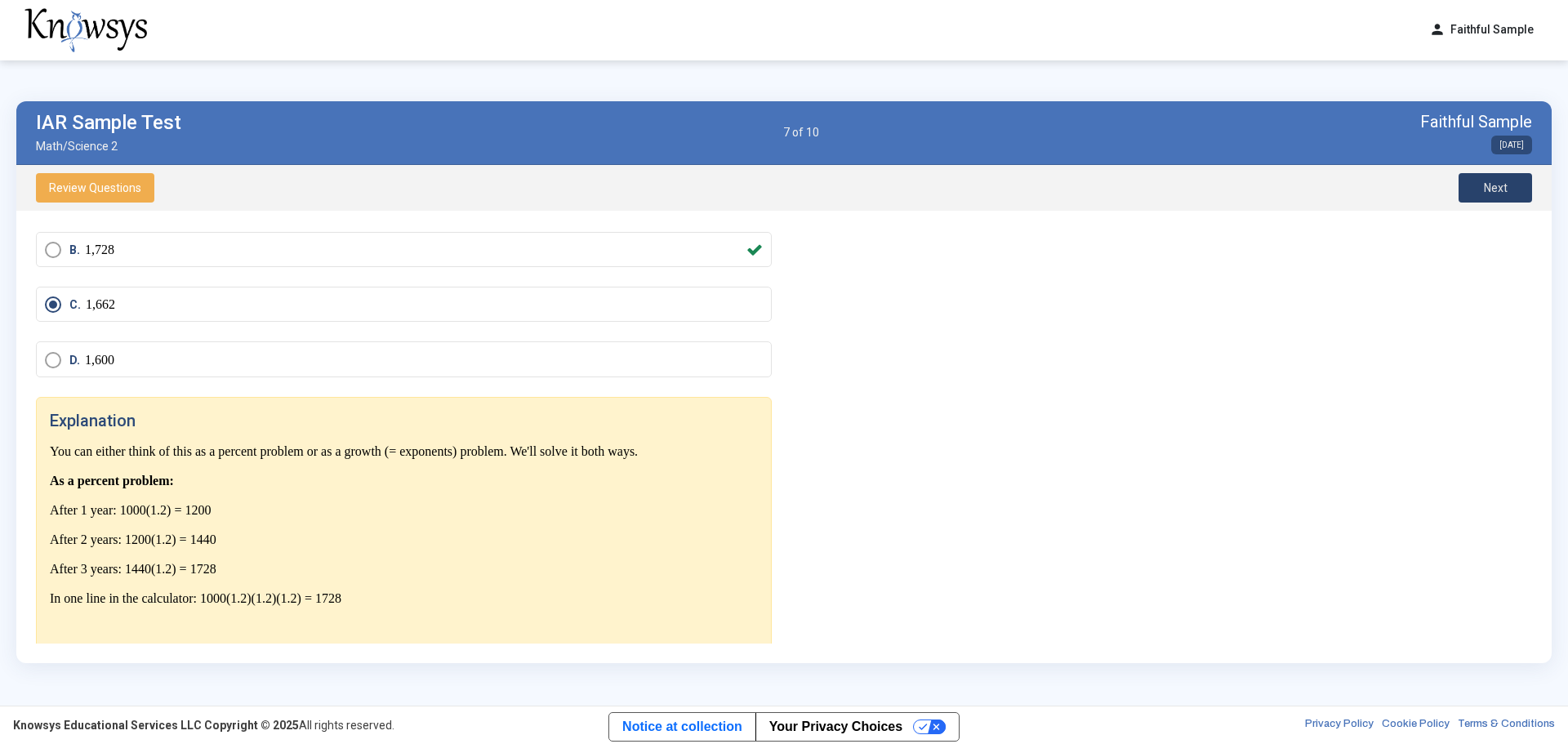
scroll to position [245, 0]
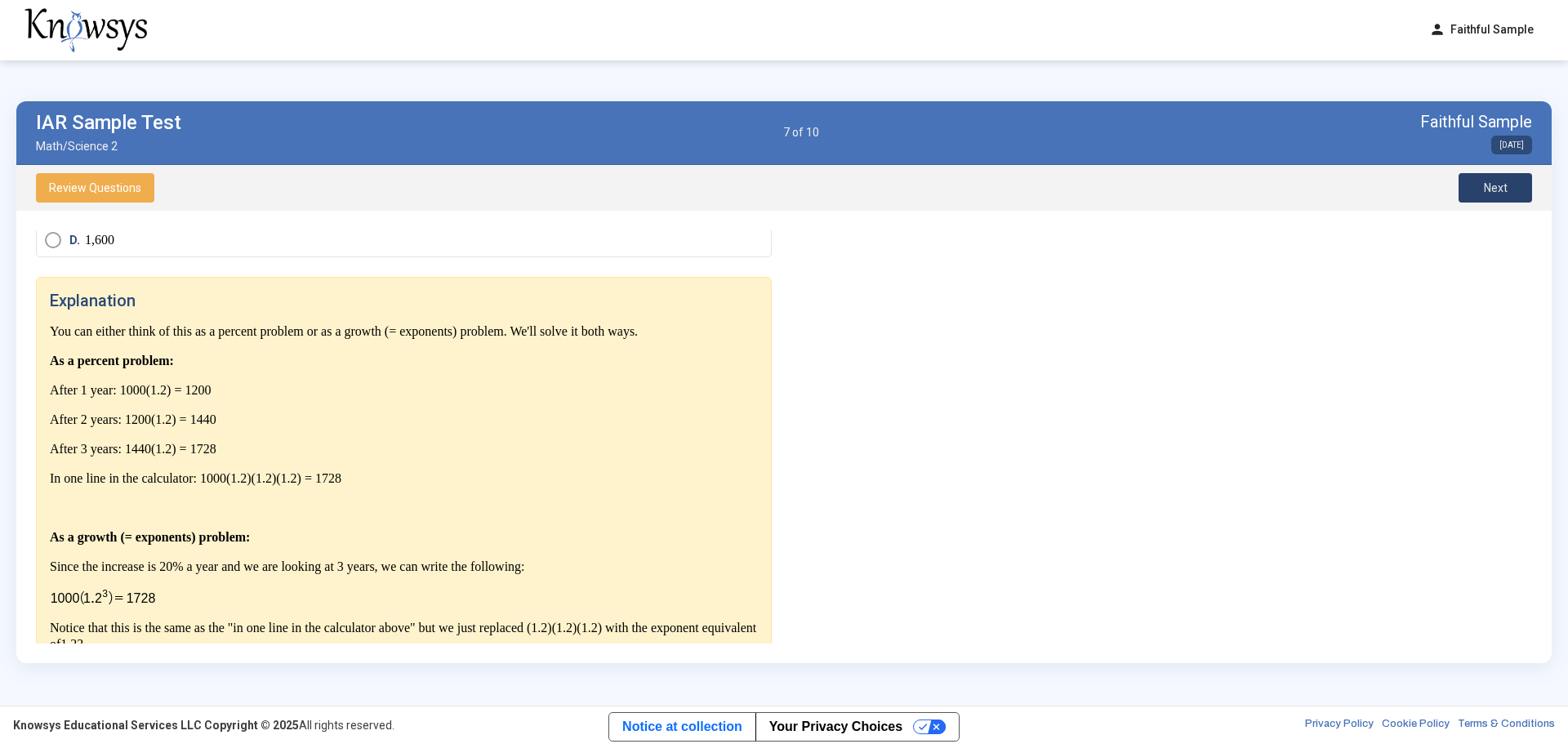
click at [1044, 181] on span "Next" at bounding box center [1495, 187] width 23 height 13
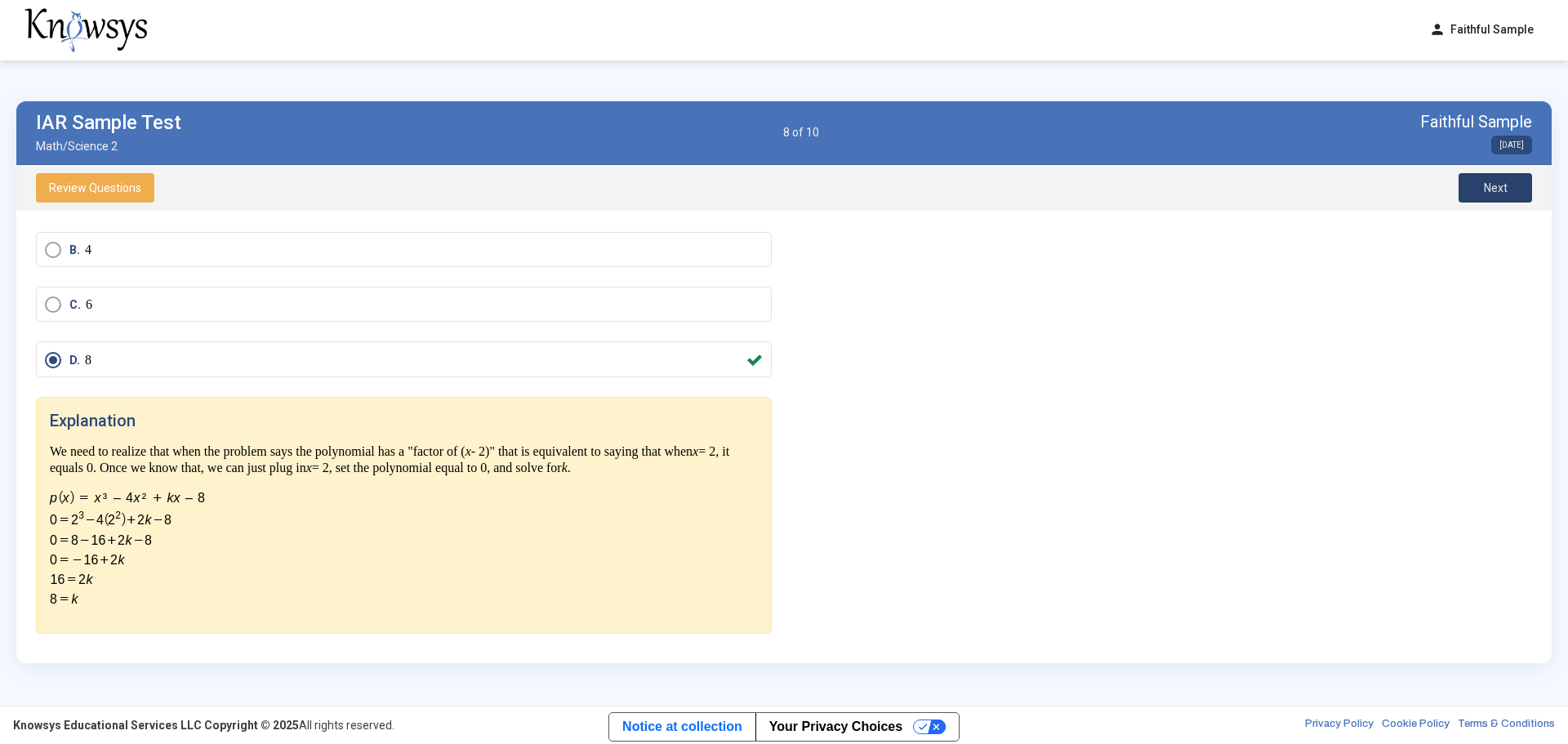
click at [1044, 181] on span "Next" at bounding box center [1495, 187] width 23 height 13
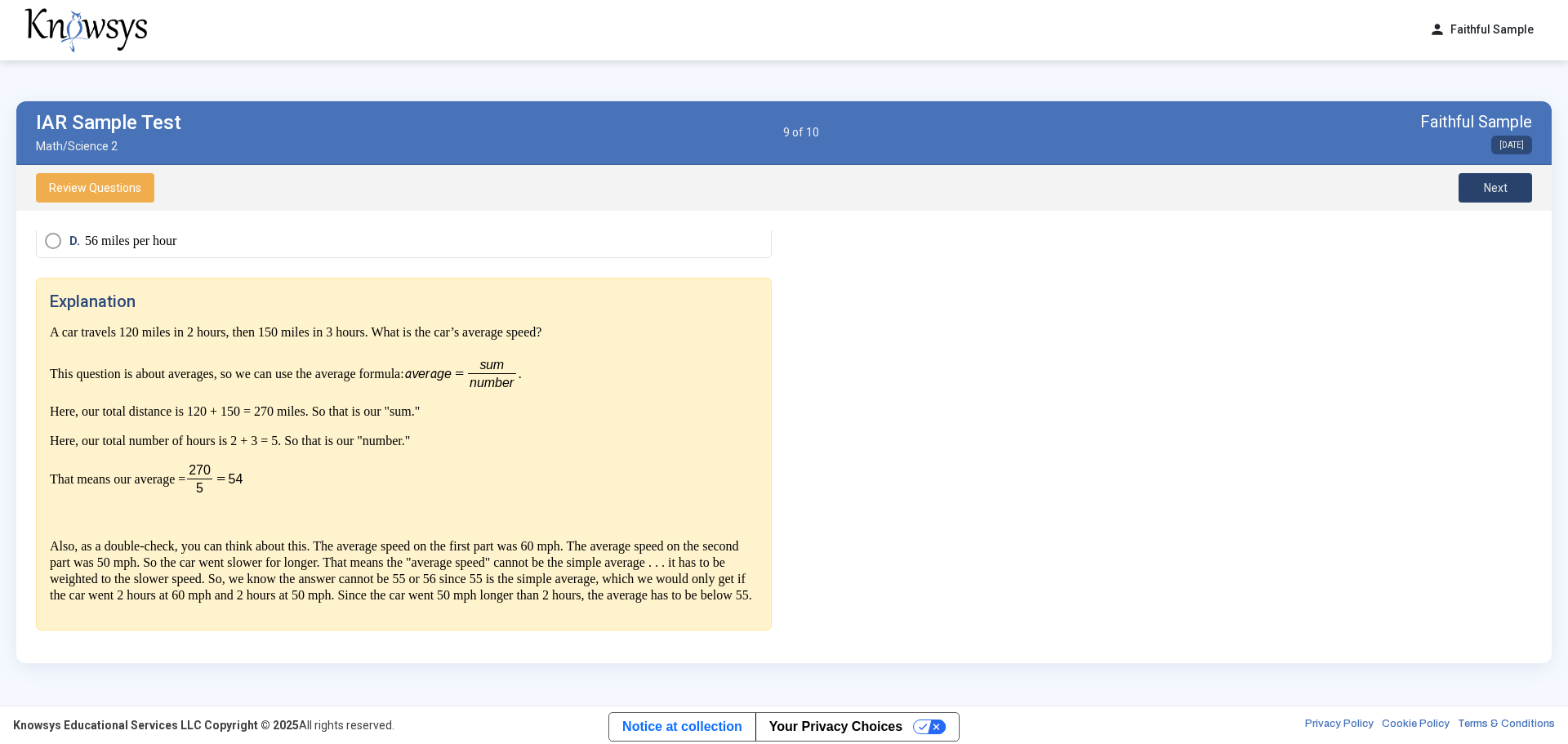
click at [1044, 181] on span "Next" at bounding box center [1495, 187] width 23 height 13
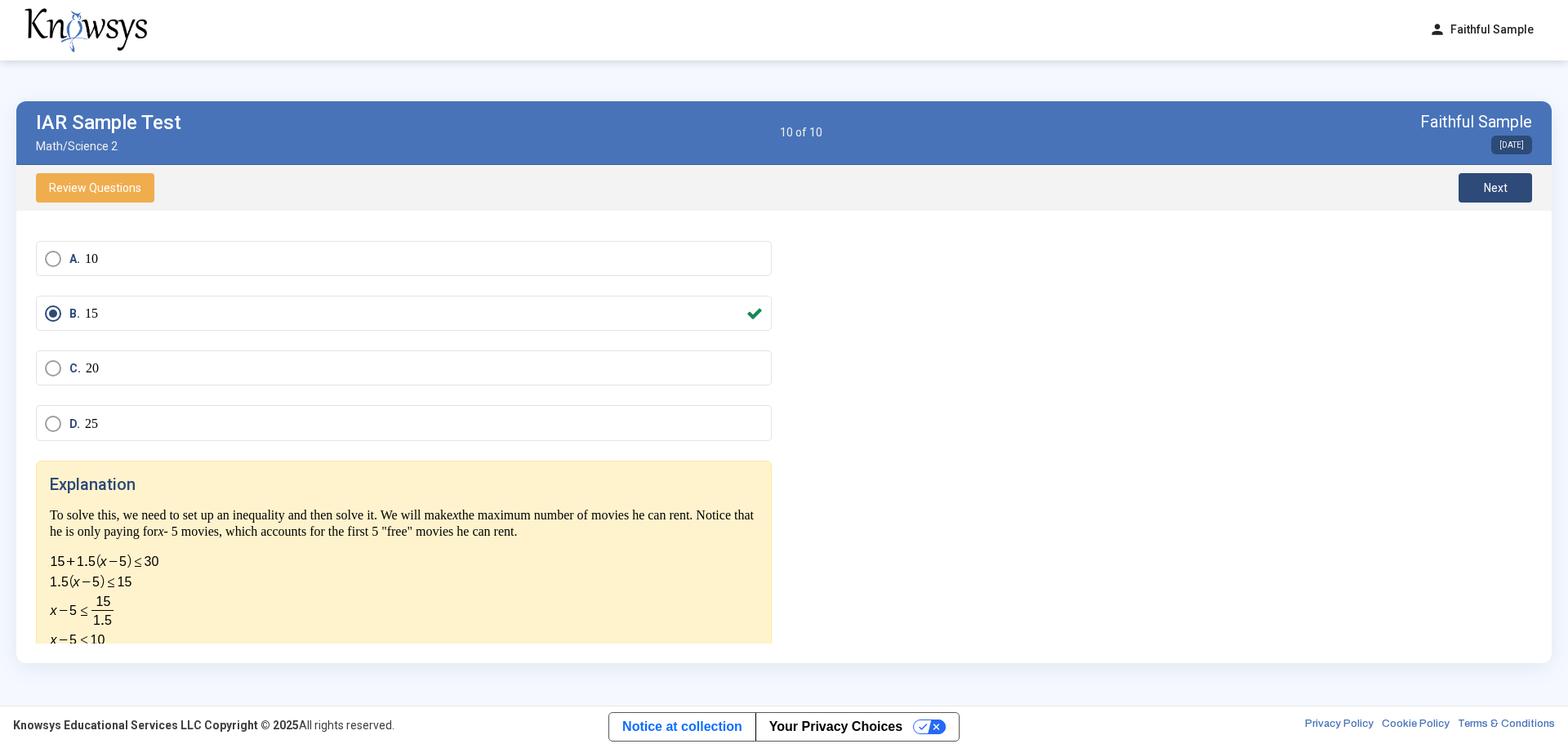
scroll to position [115, 0]
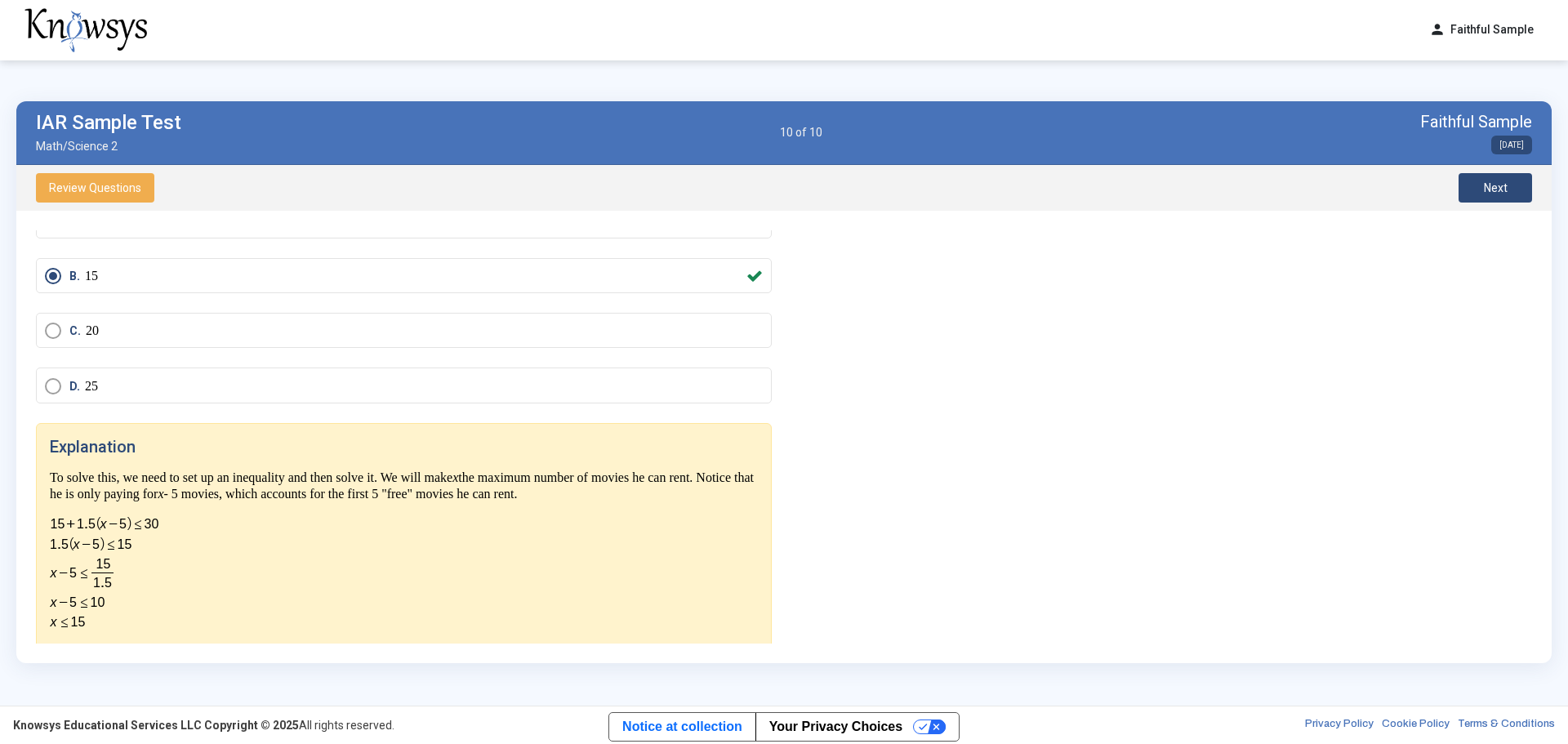
click at [1044, 18] on button "person Faithful Sample" at bounding box center [1481, 30] width 125 height 27
click at [1044, 28] on button "person Faithful Sample" at bounding box center [1481, 30] width 125 height 27
click at [1044, 63] on span "Dashboard" at bounding box center [1482, 65] width 54 height 13
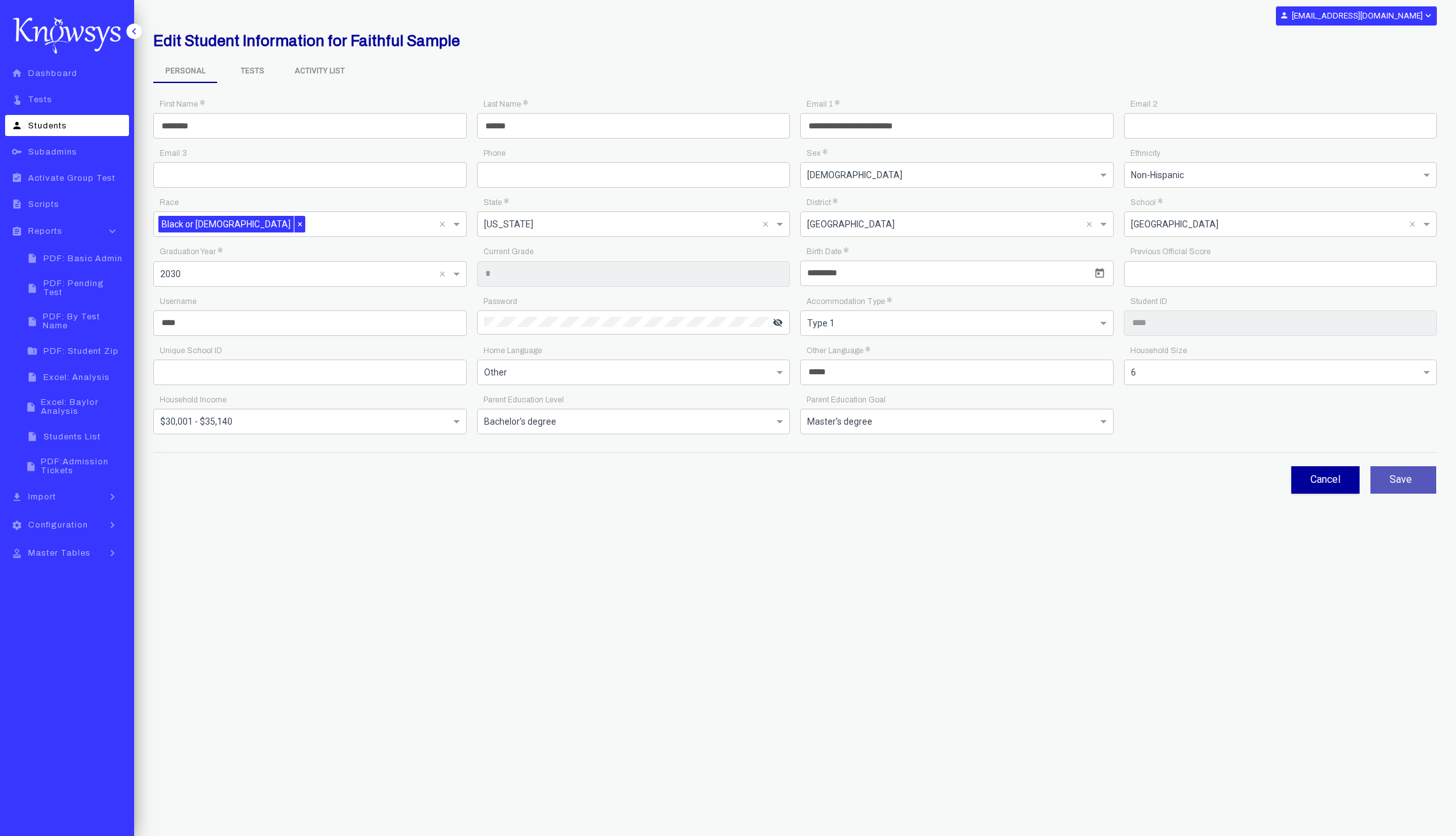
click at [73, 106] on link "touch_app Tests" at bounding box center [67, 100] width 124 height 21
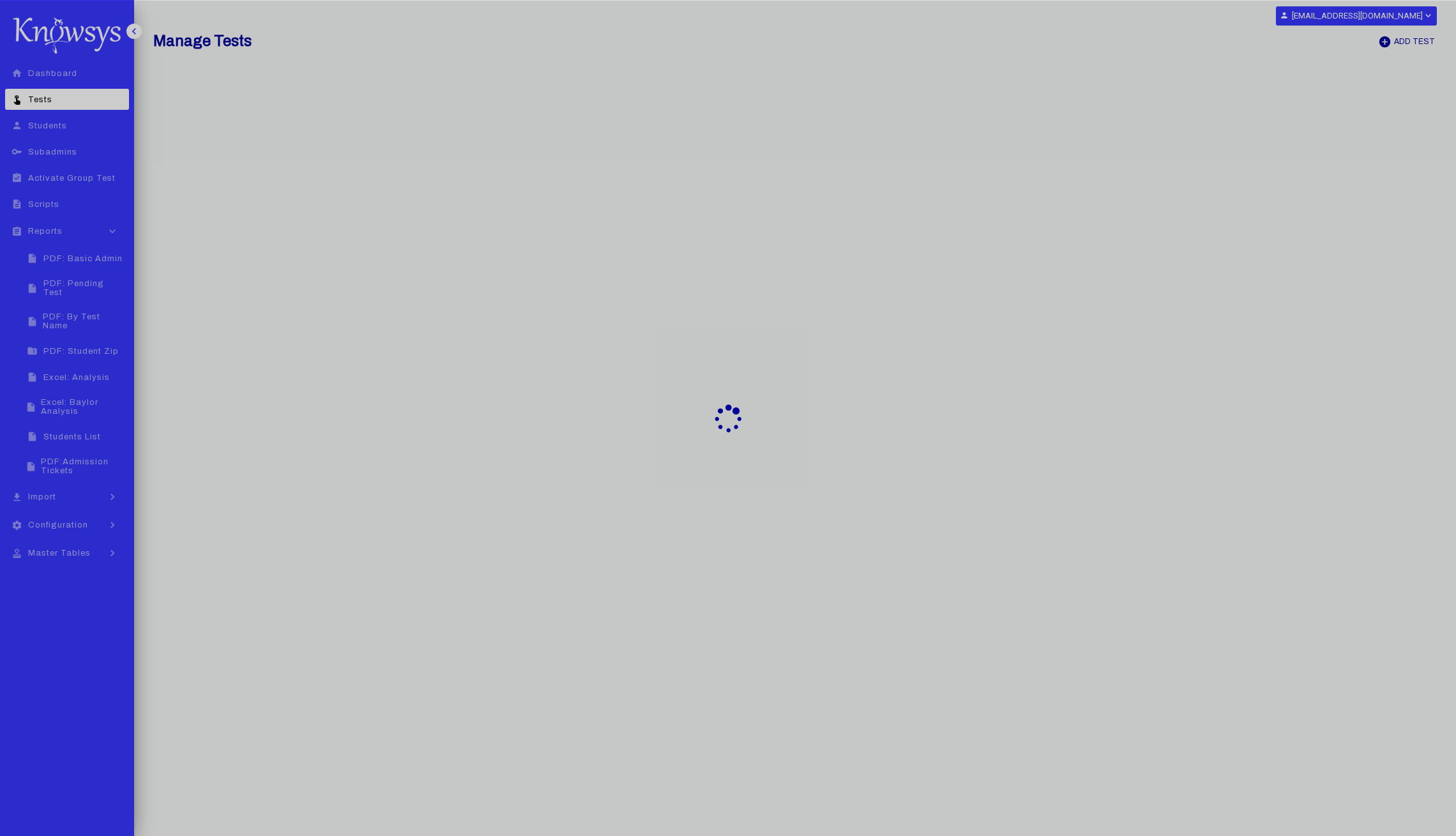
select select "**"
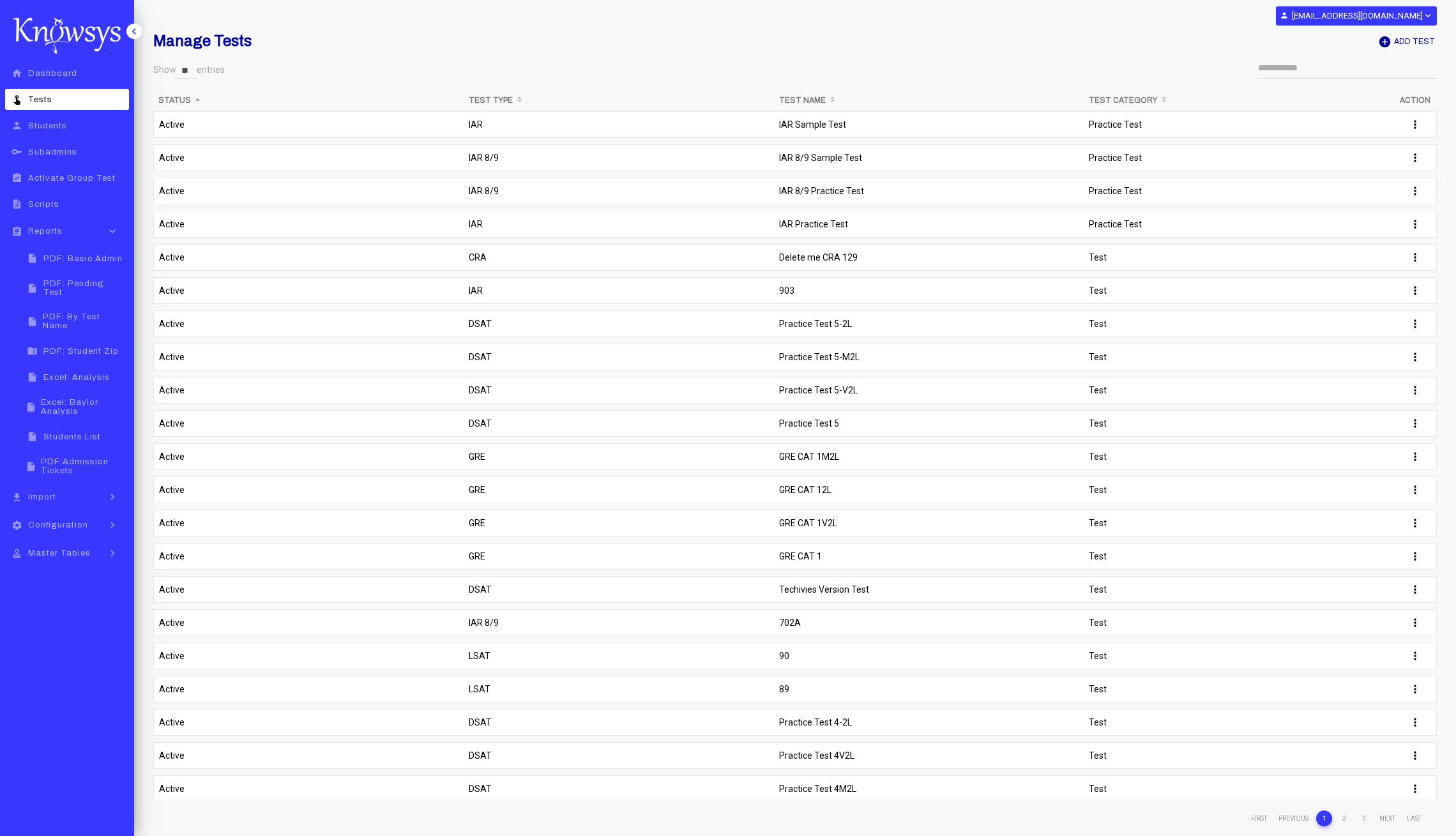
click at [842, 122] on td "IAR Sample Test" at bounding box center [929, 128] width 311 height 34
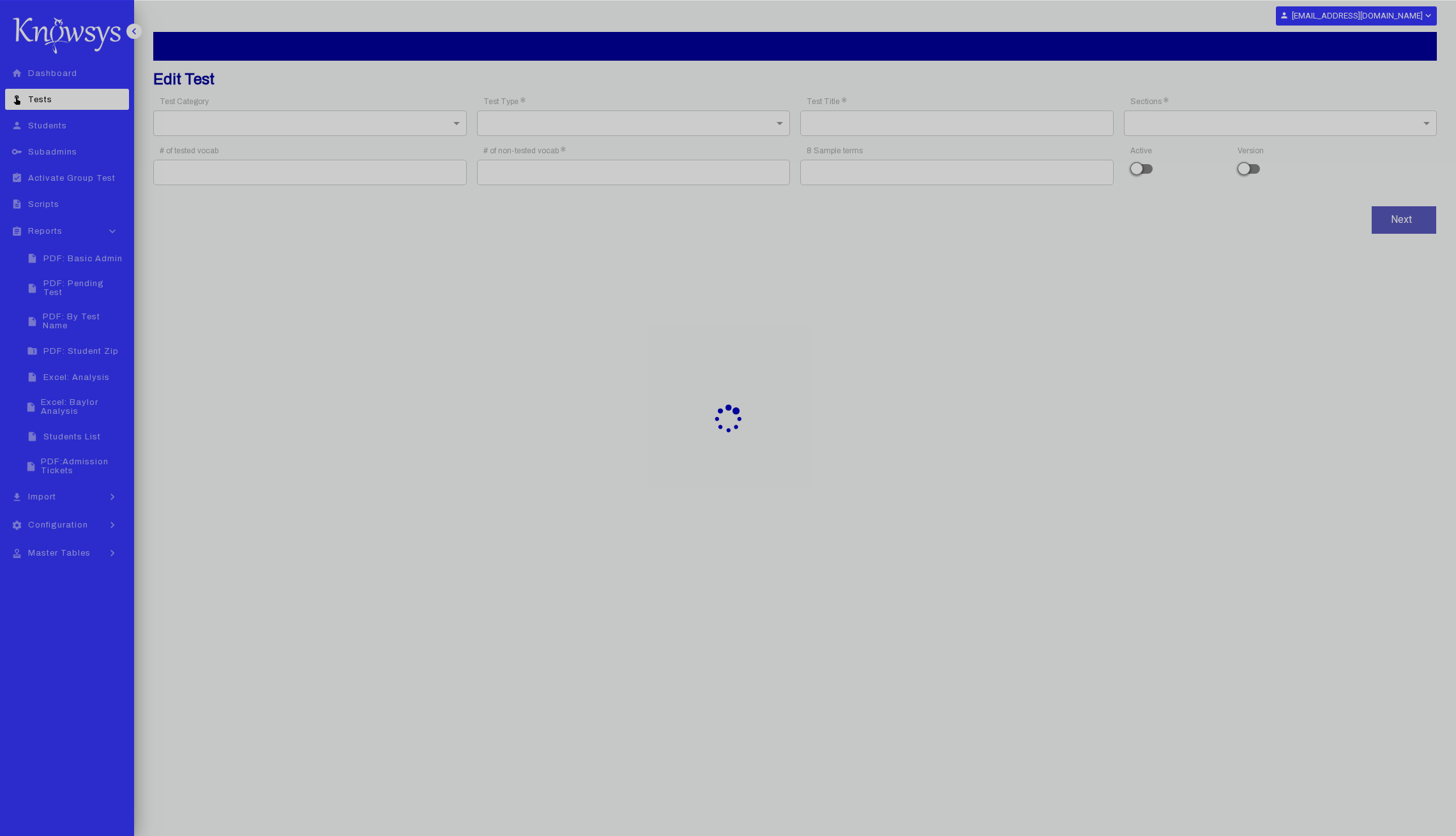
type input "**********"
type input "**"
type input "**********"
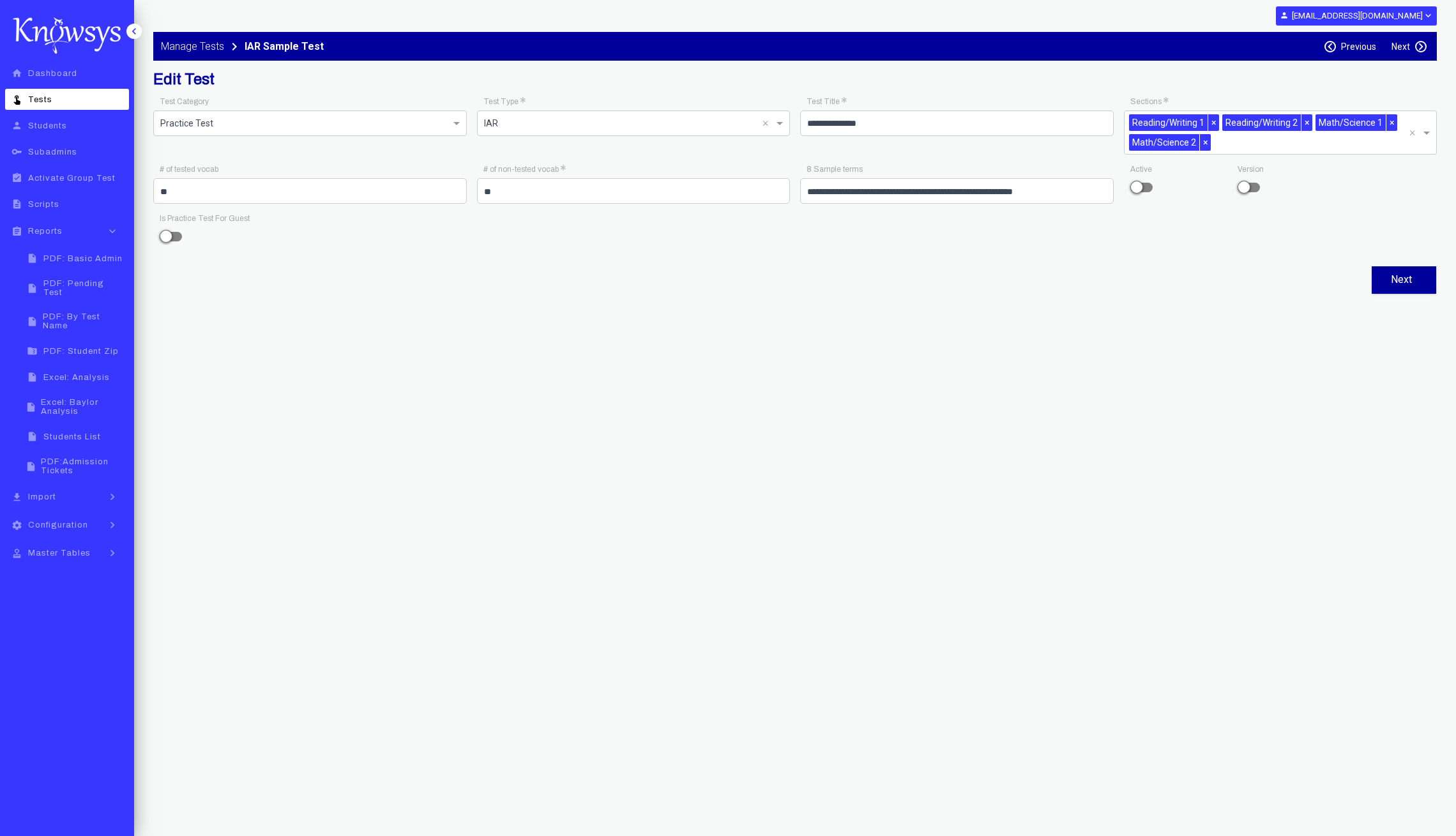
click at [1397, 51] on label "Next" at bounding box center [1400, 46] width 18 height 10
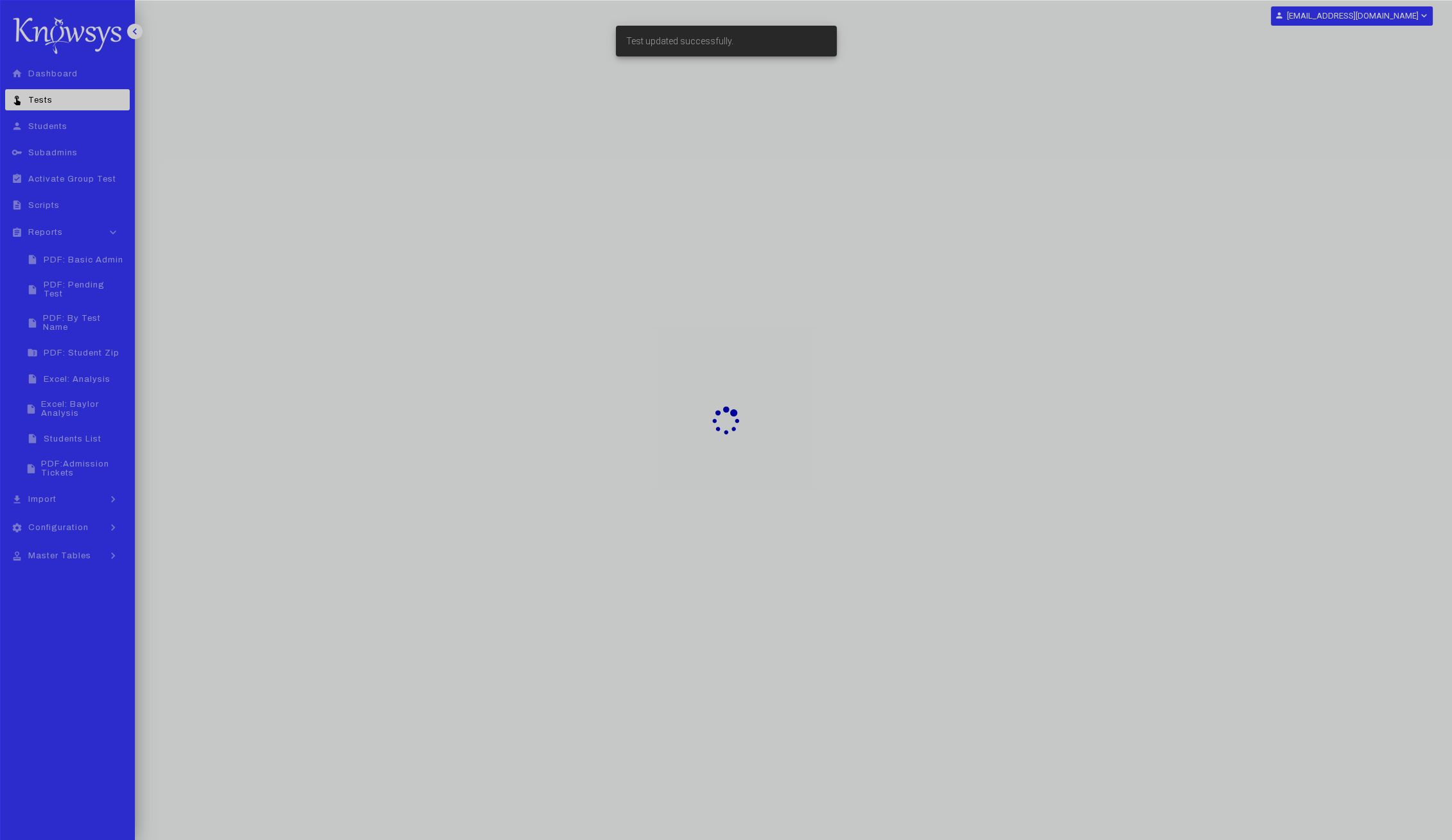
select select "**"
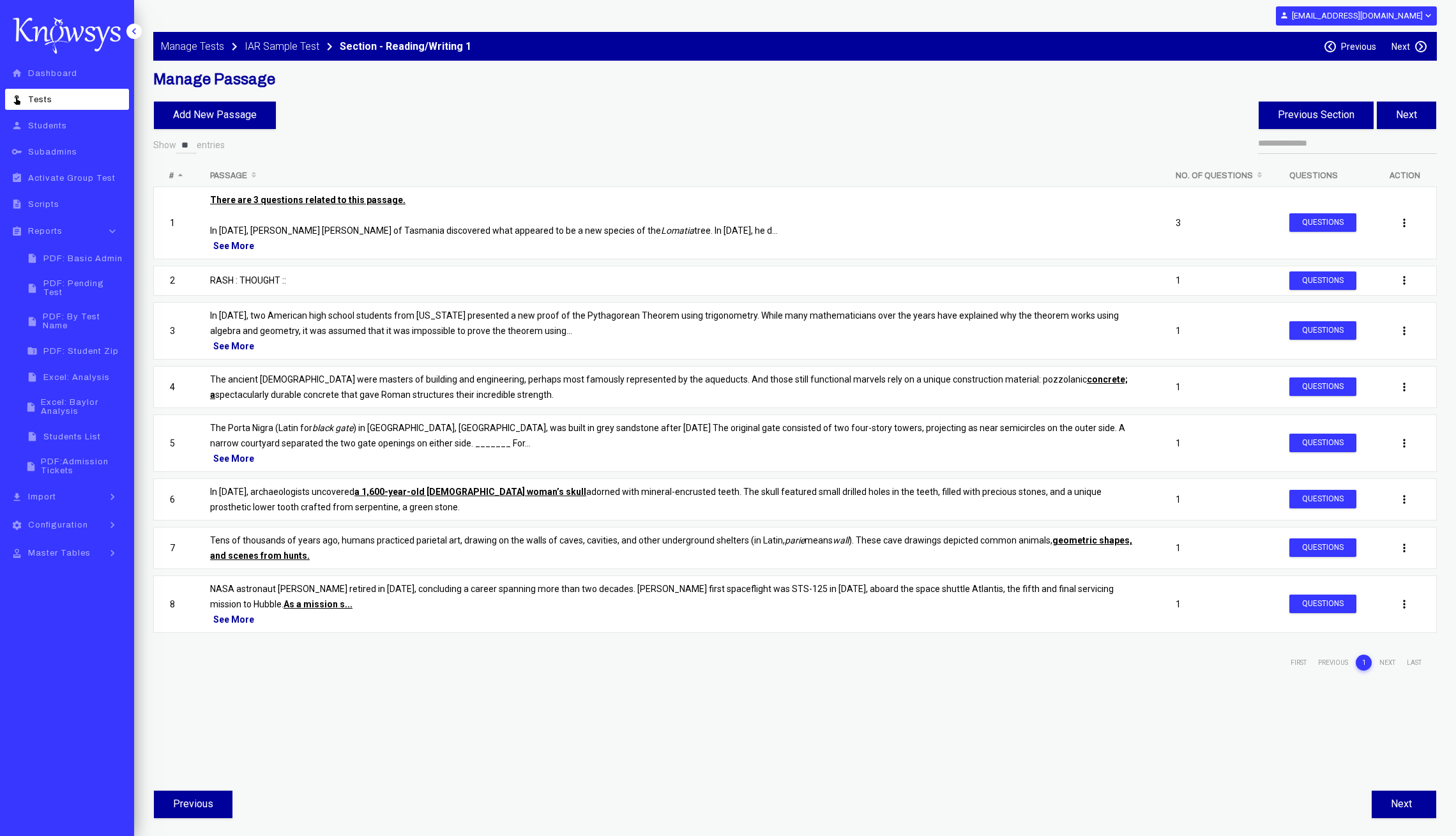
click at [312, 496] on p "In 2016, archaeologists uncovered a 1,600-year-old Mayan woman’s skull adorned …" at bounding box center [677, 499] width 934 height 30
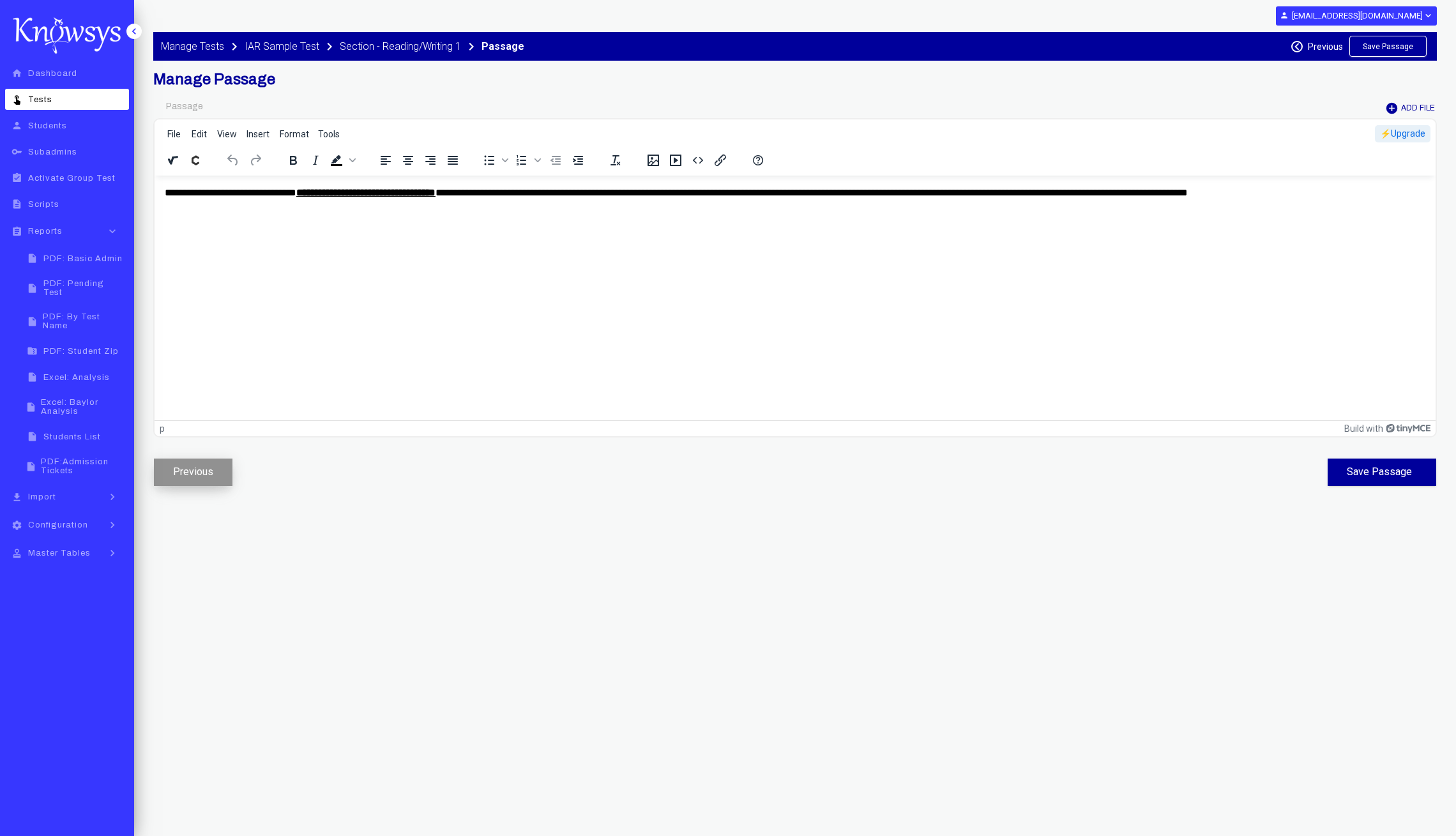
click at [214, 474] on button "Previous" at bounding box center [193, 472] width 78 height 27
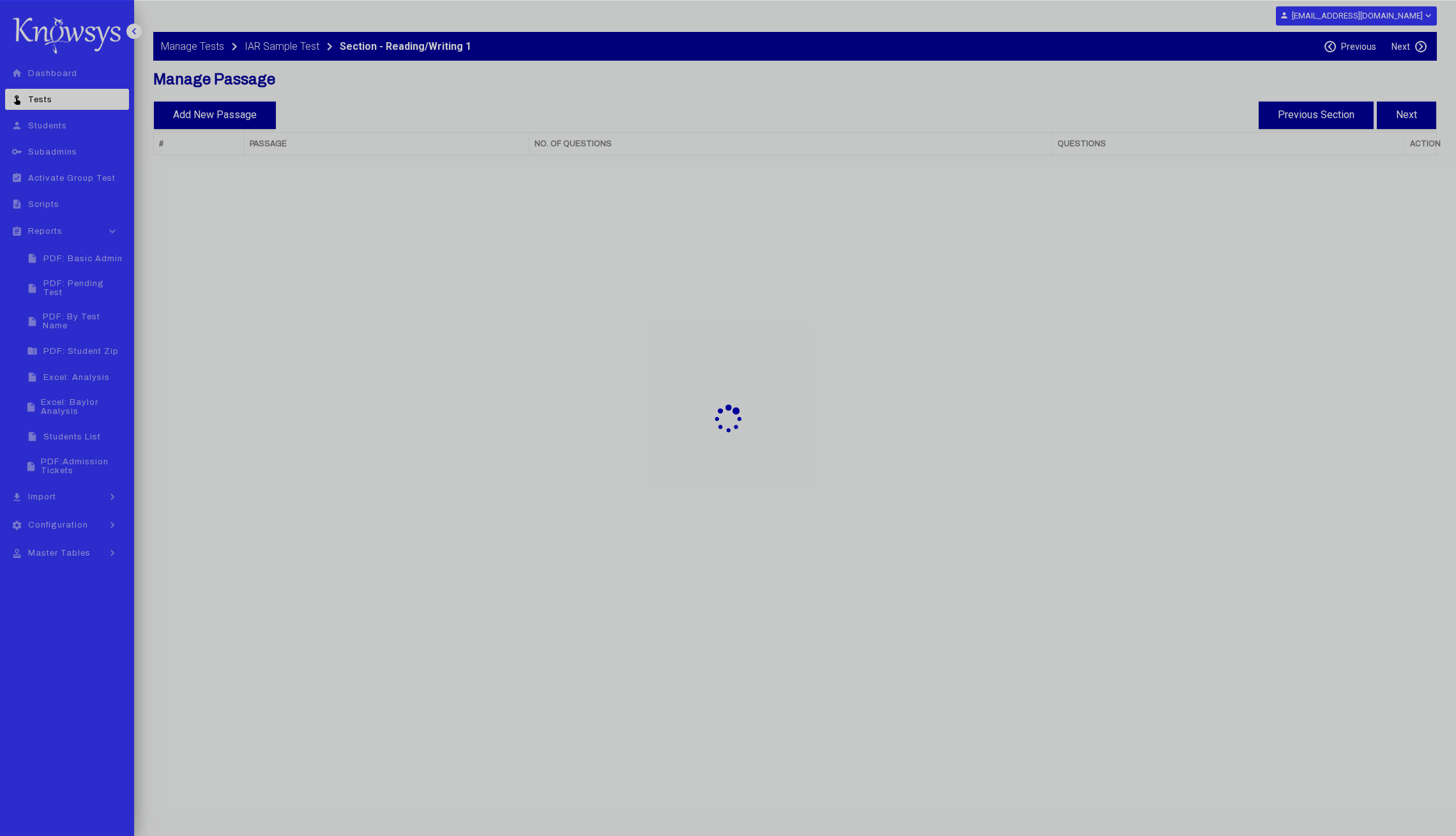
select select "**"
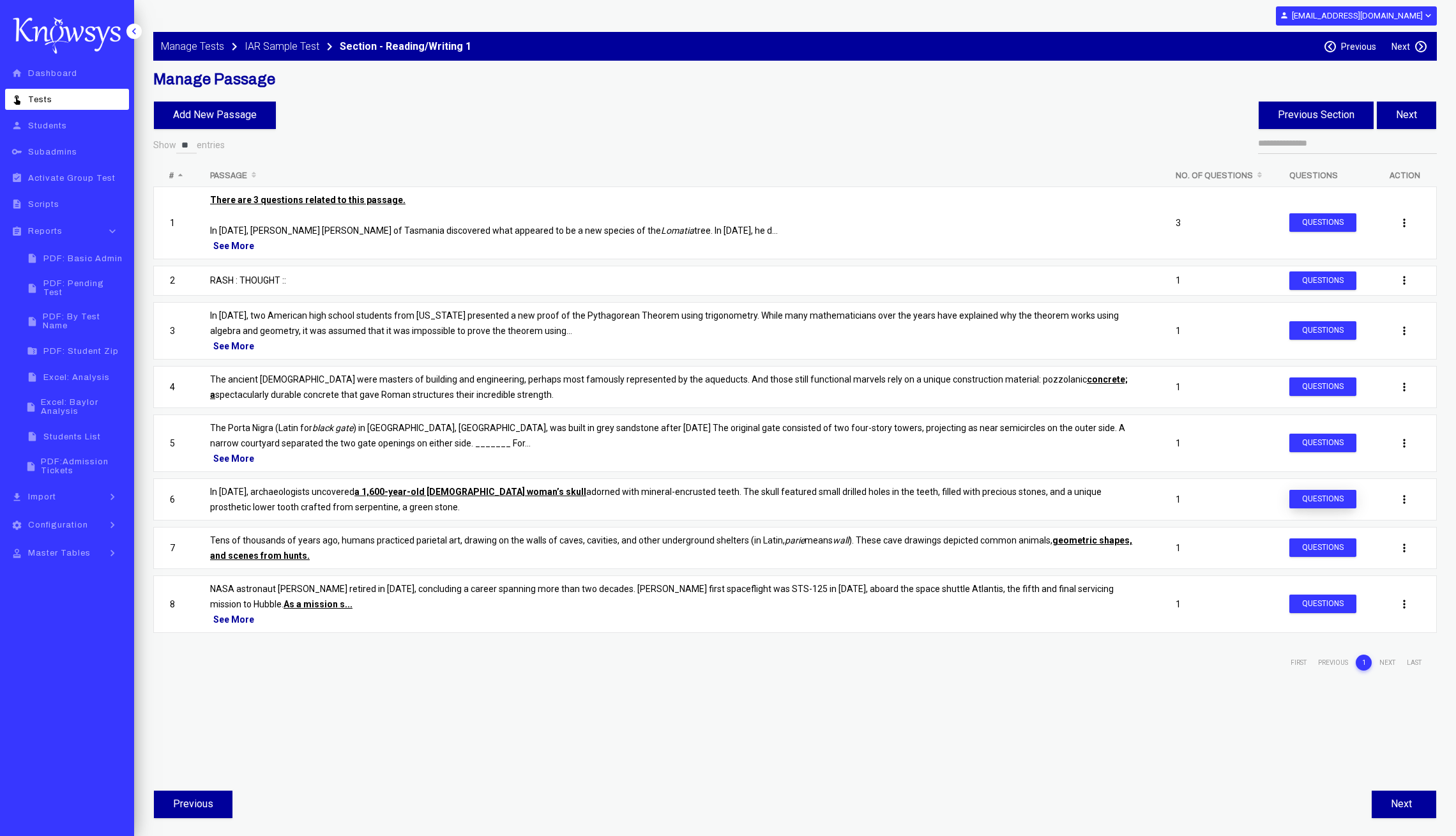
click at [1304, 499] on button "Questions" at bounding box center [1323, 499] width 67 height 18
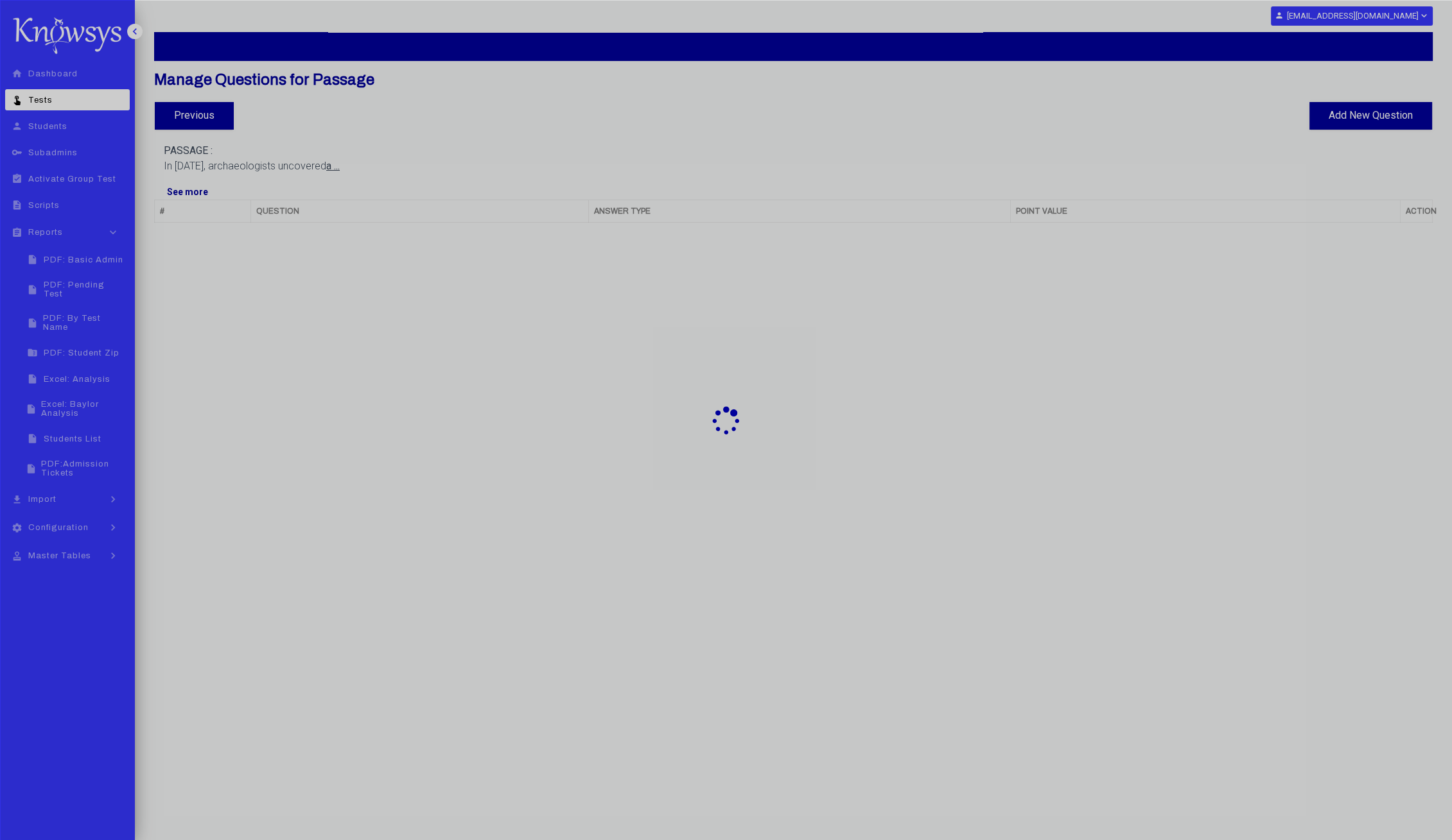
select select "**"
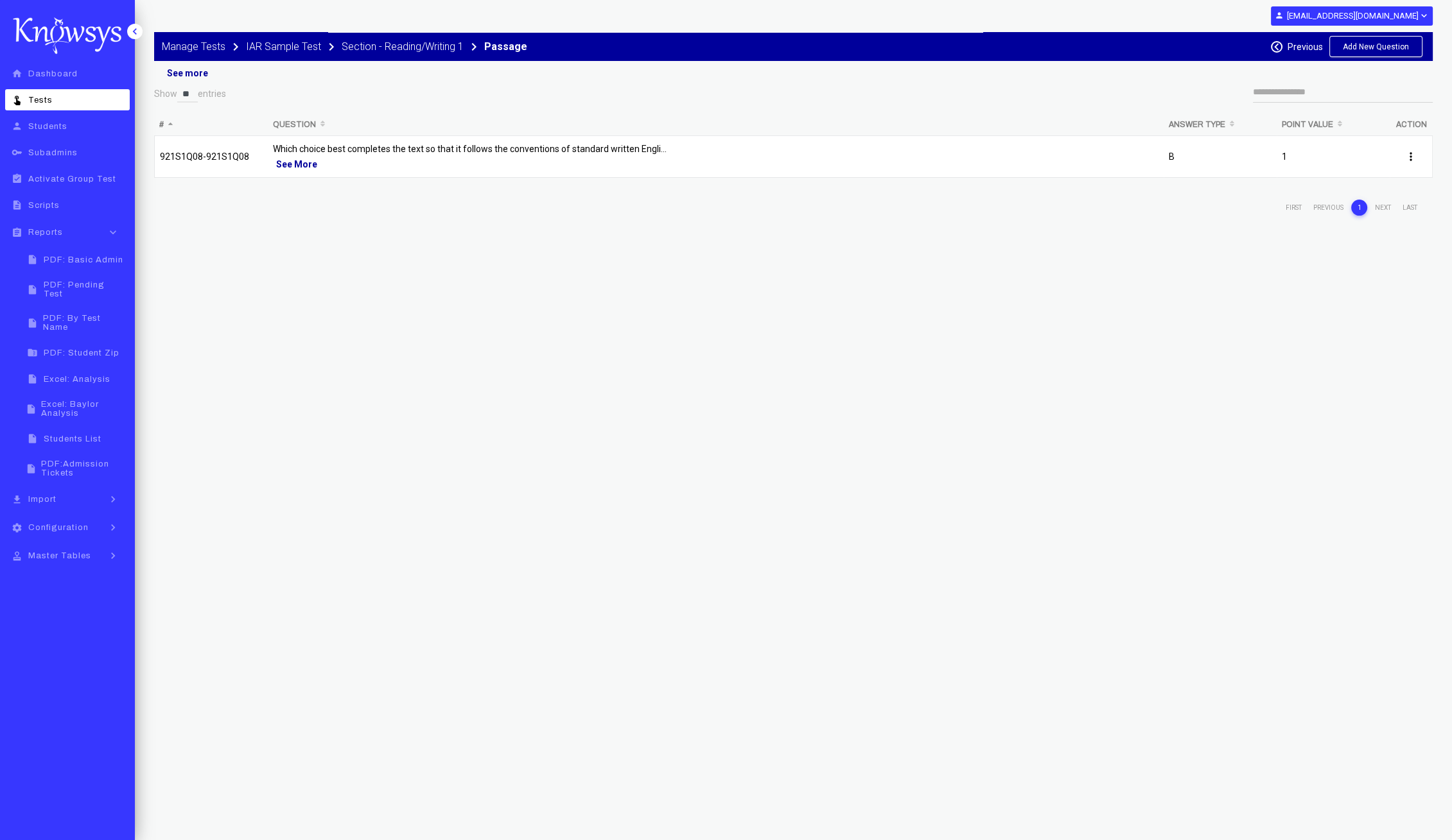
scroll to position [119, 0]
click at [636, 157] on div "See More" at bounding box center [716, 164] width 886 height 15
click at [573, 147] on p "Which choice best completes the text so that it follows the conventions of stan…" at bounding box center [716, 149] width 886 height 15
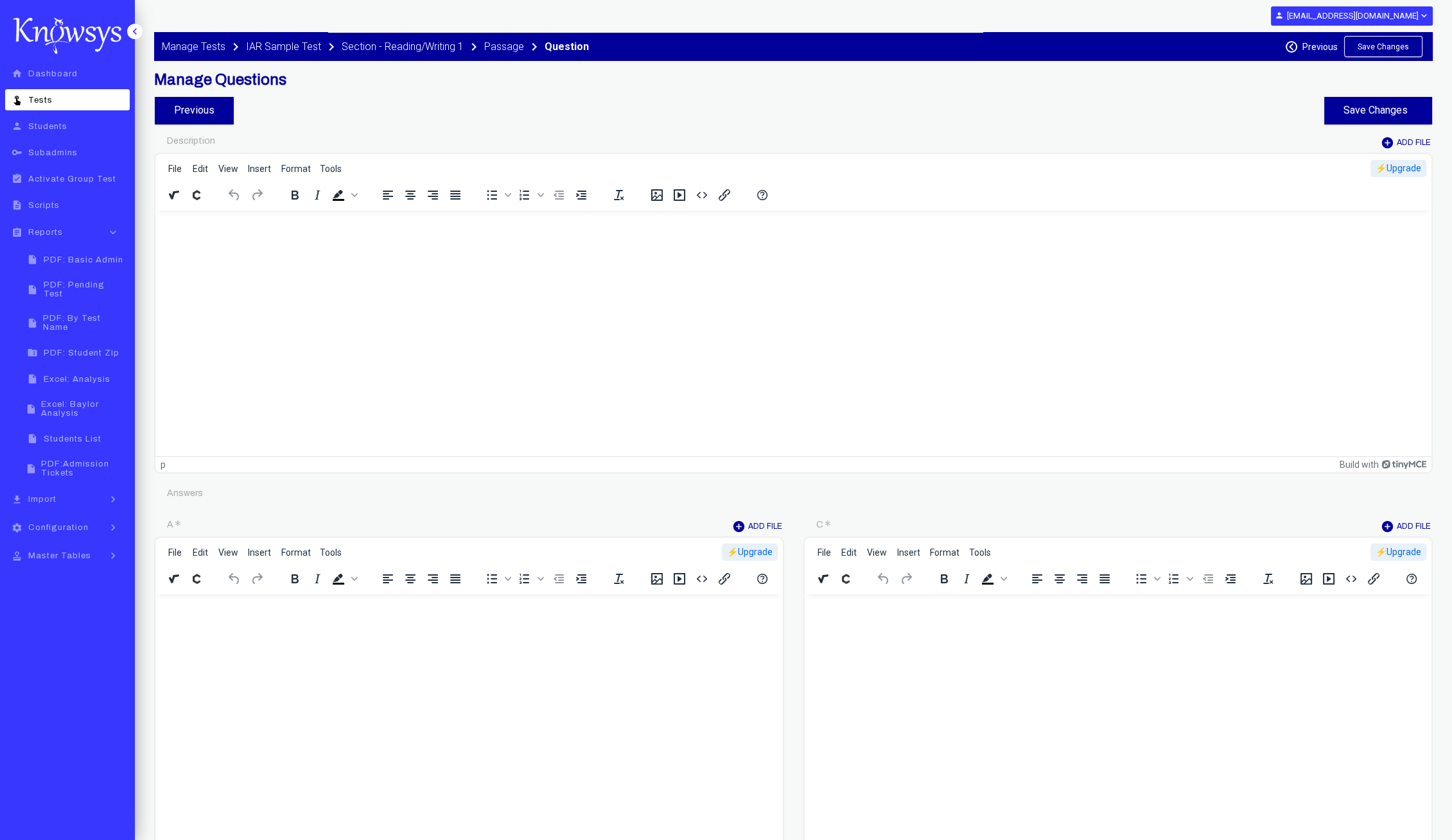
type input "********"
type input "*"
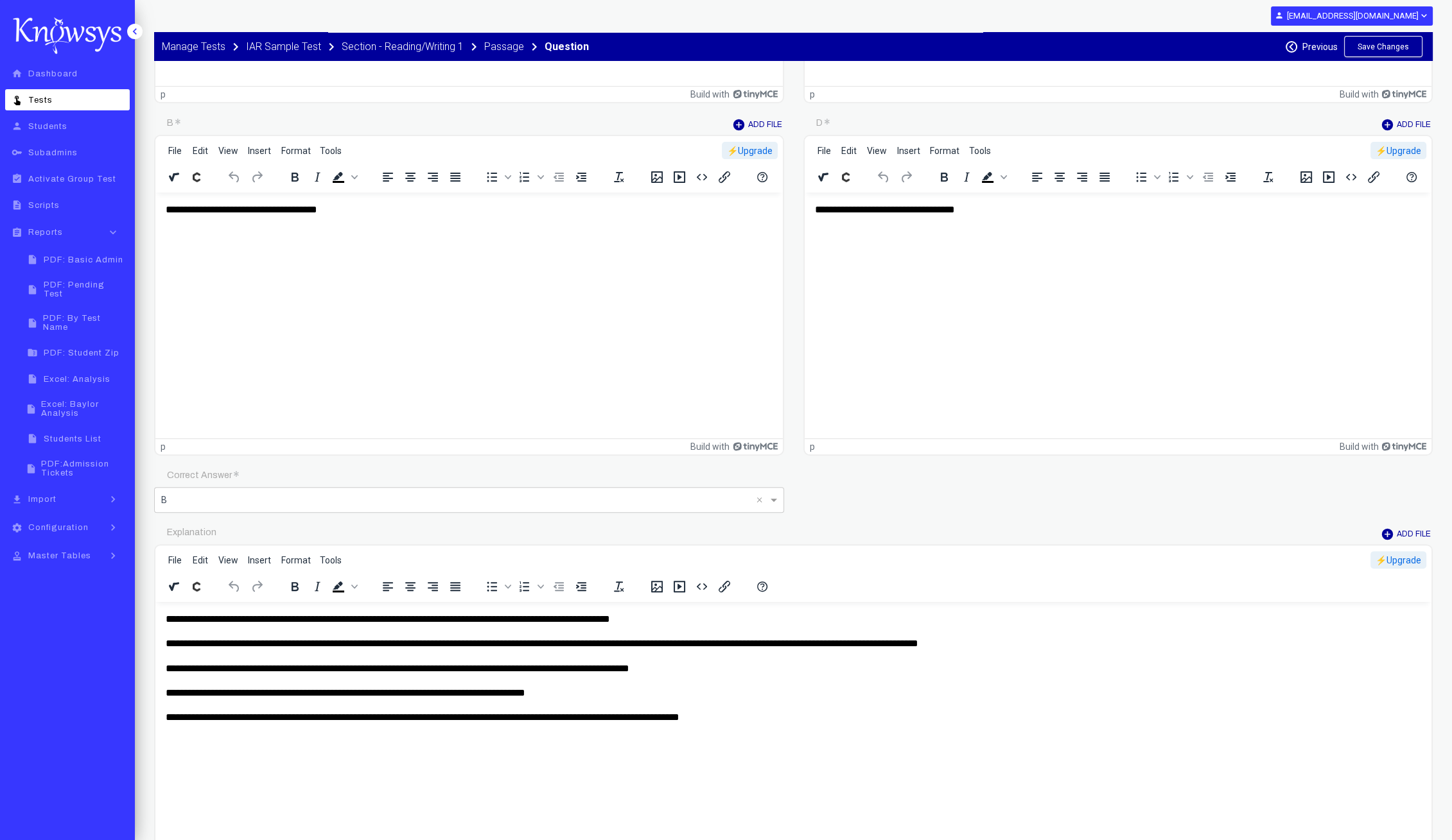
scroll to position [1043, 0]
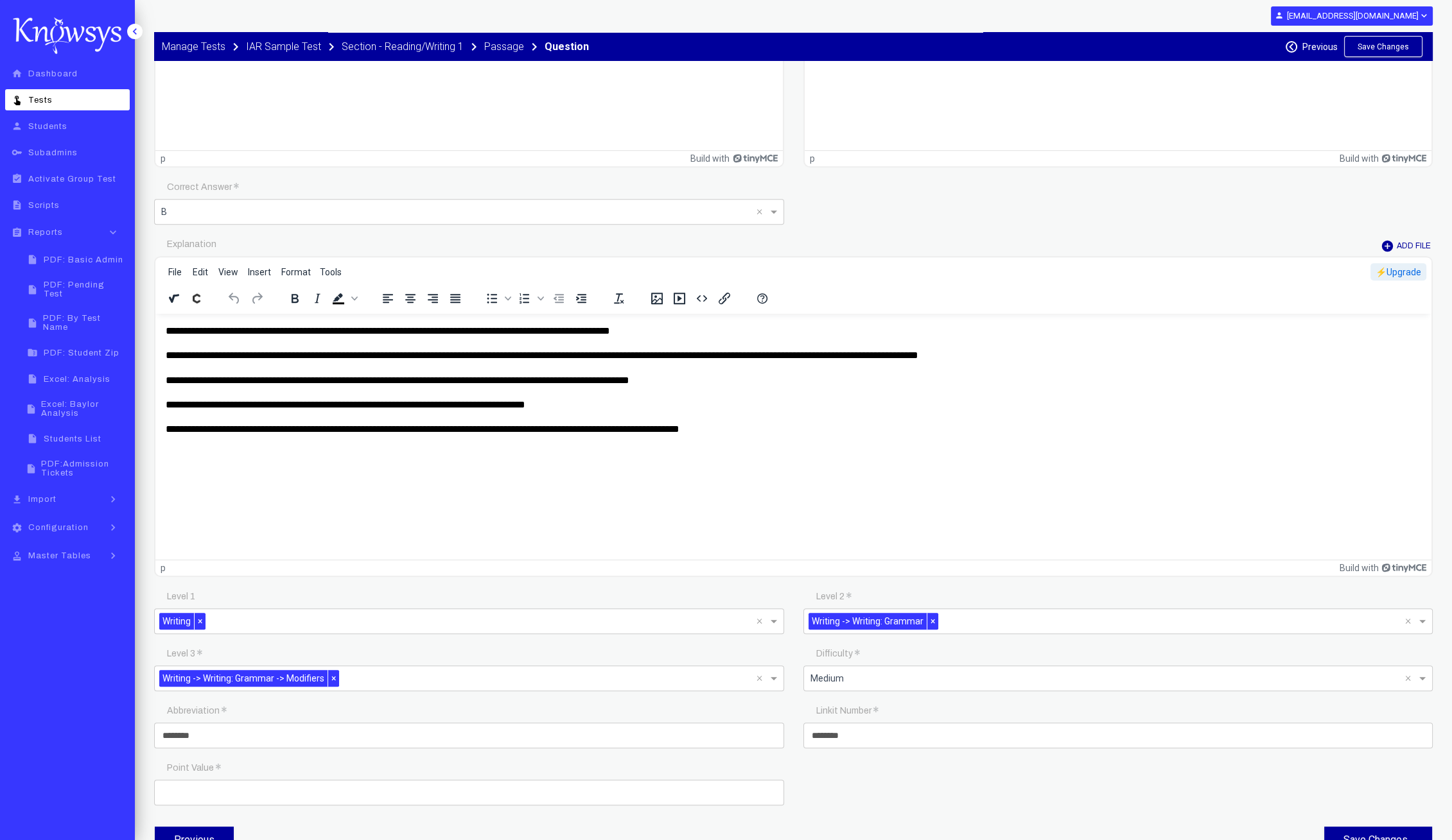
click at [378, 376] on p "**********" at bounding box center [793, 380] width 1256 height 14
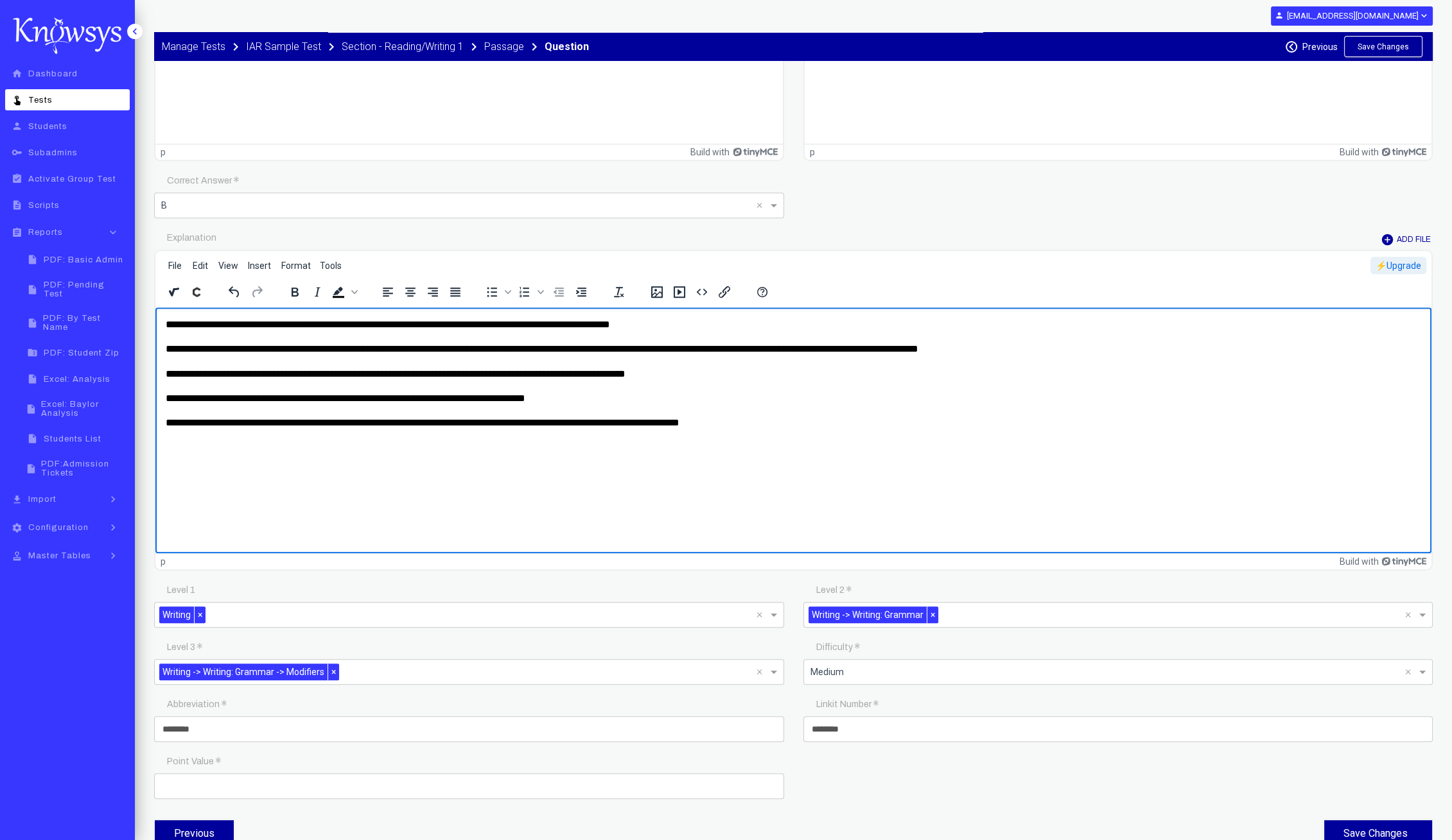
scroll to position [1066, 0]
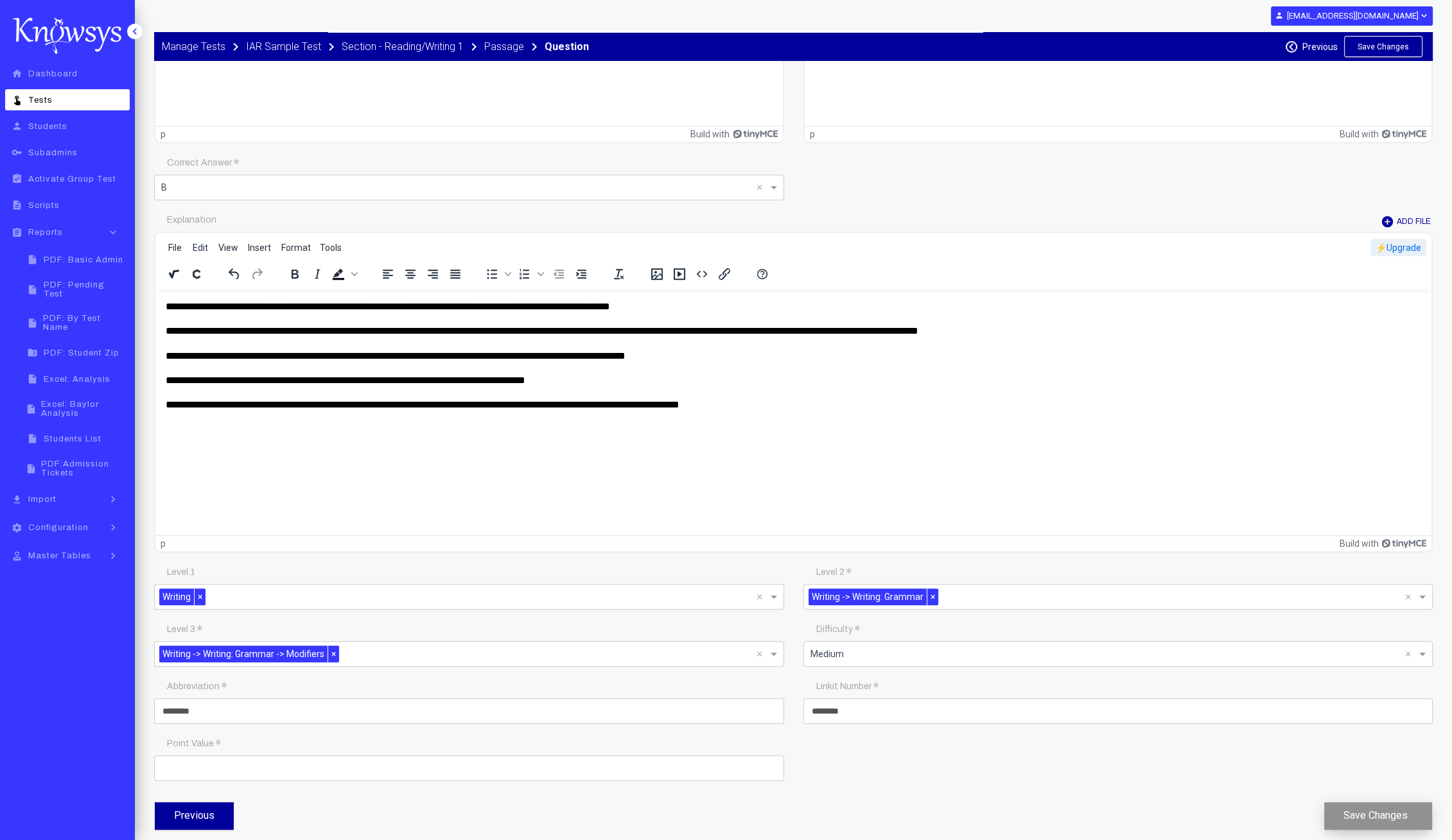
click at [1366, 730] on button "Save Changes" at bounding box center [1378, 816] width 108 height 28
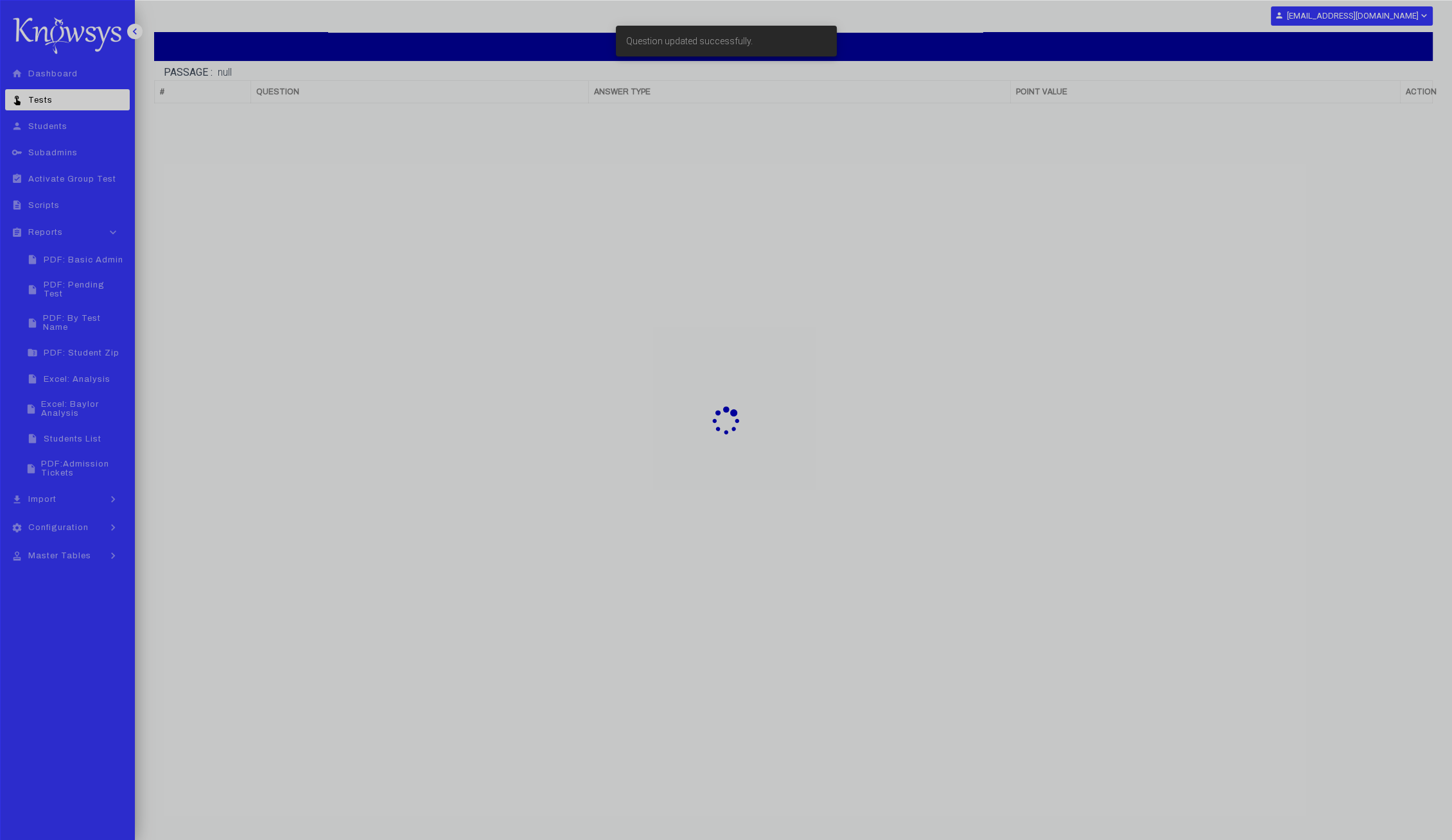
scroll to position [78, 0]
select select "**"
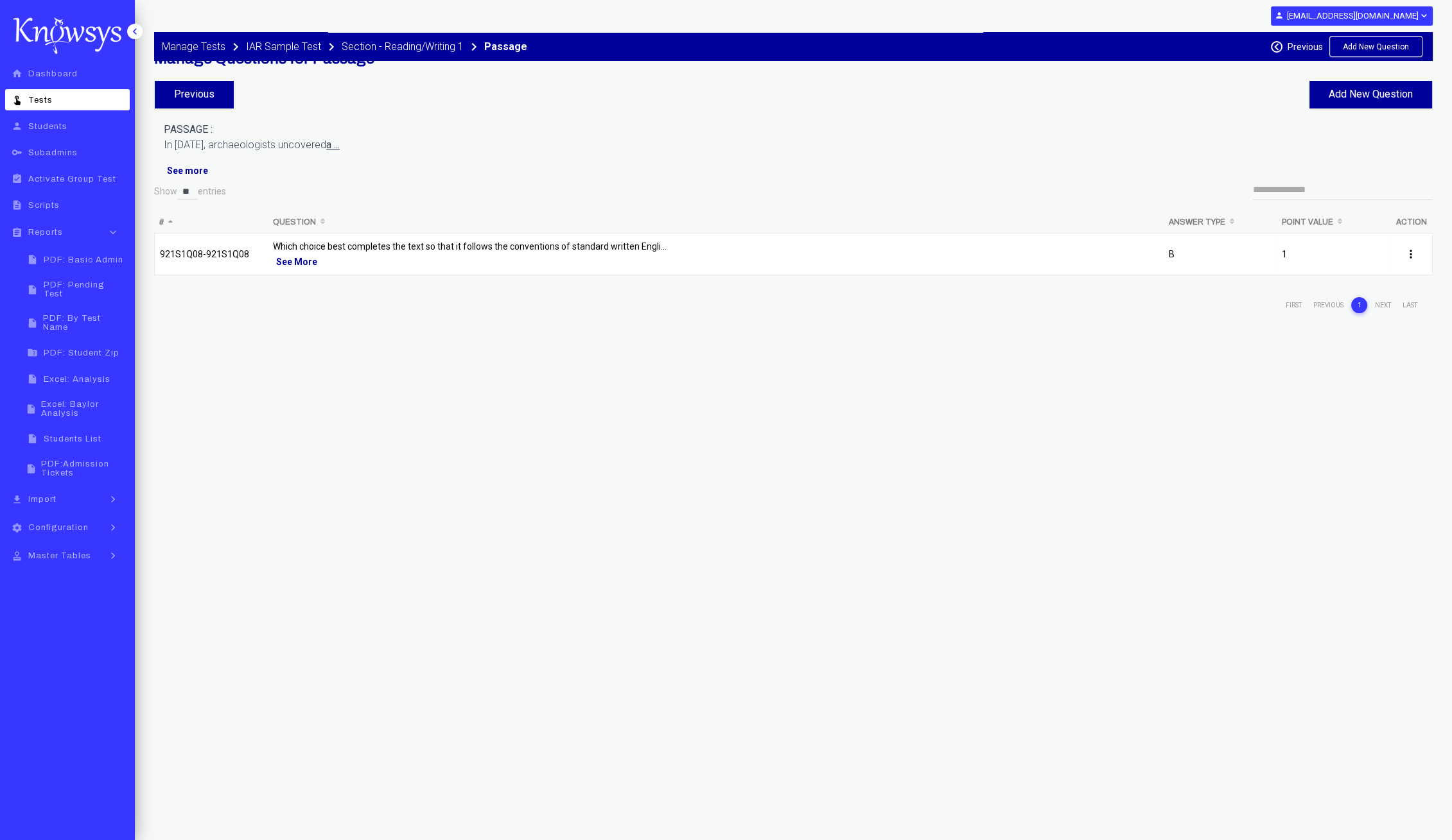
scroll to position [0, 0]
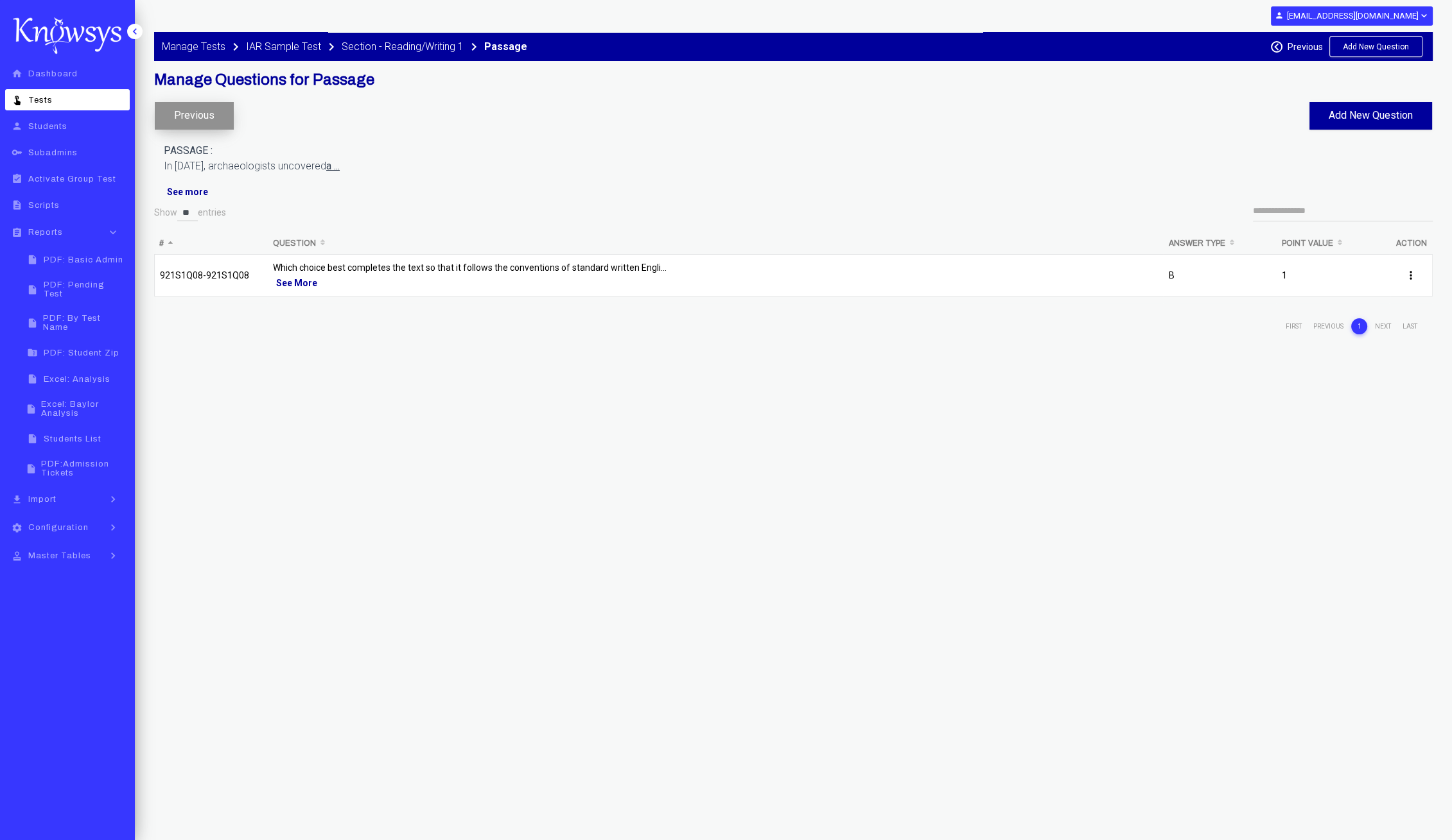
click at [222, 117] on button "Previous" at bounding box center [194, 116] width 79 height 28
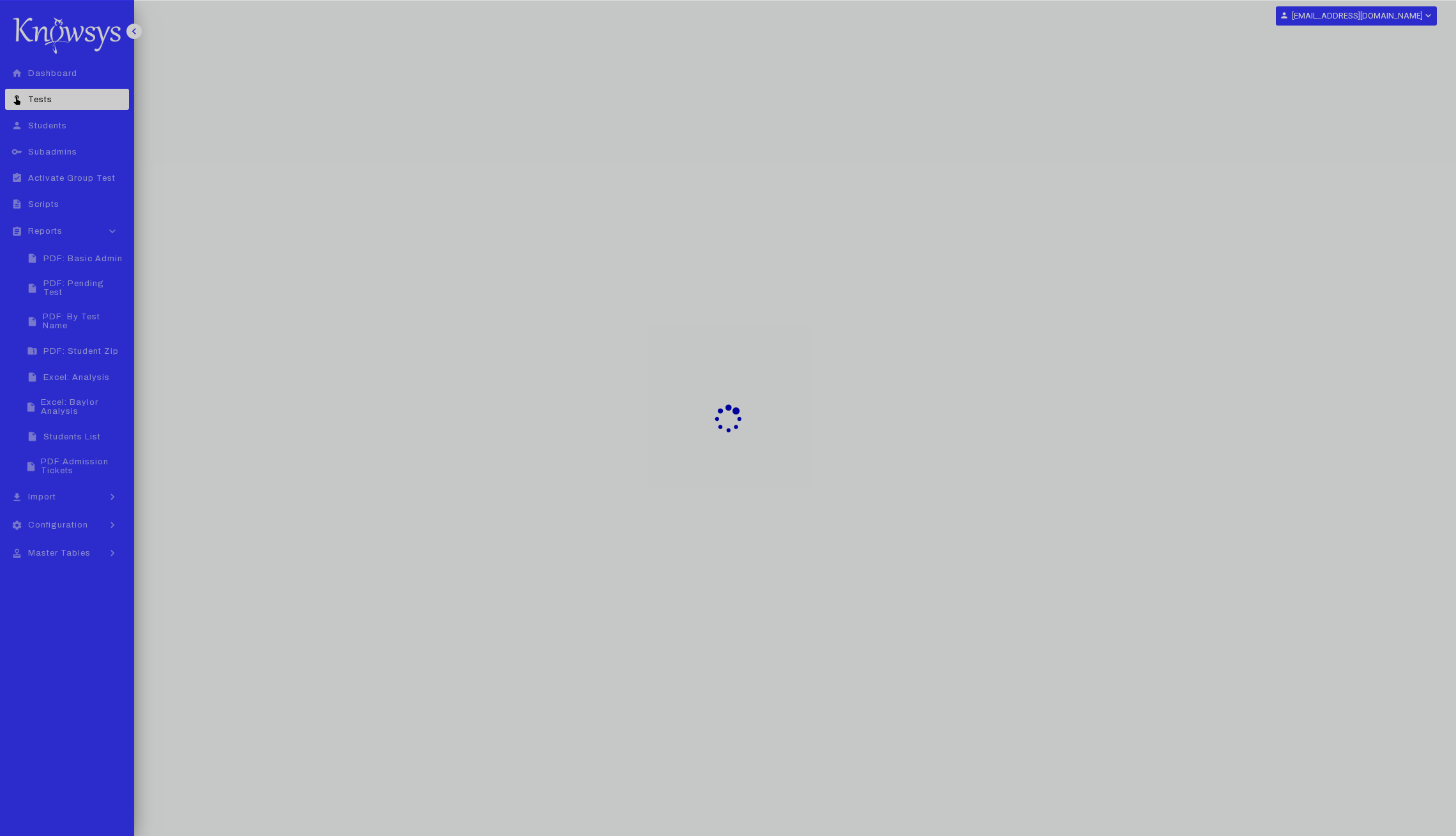
select select "**"
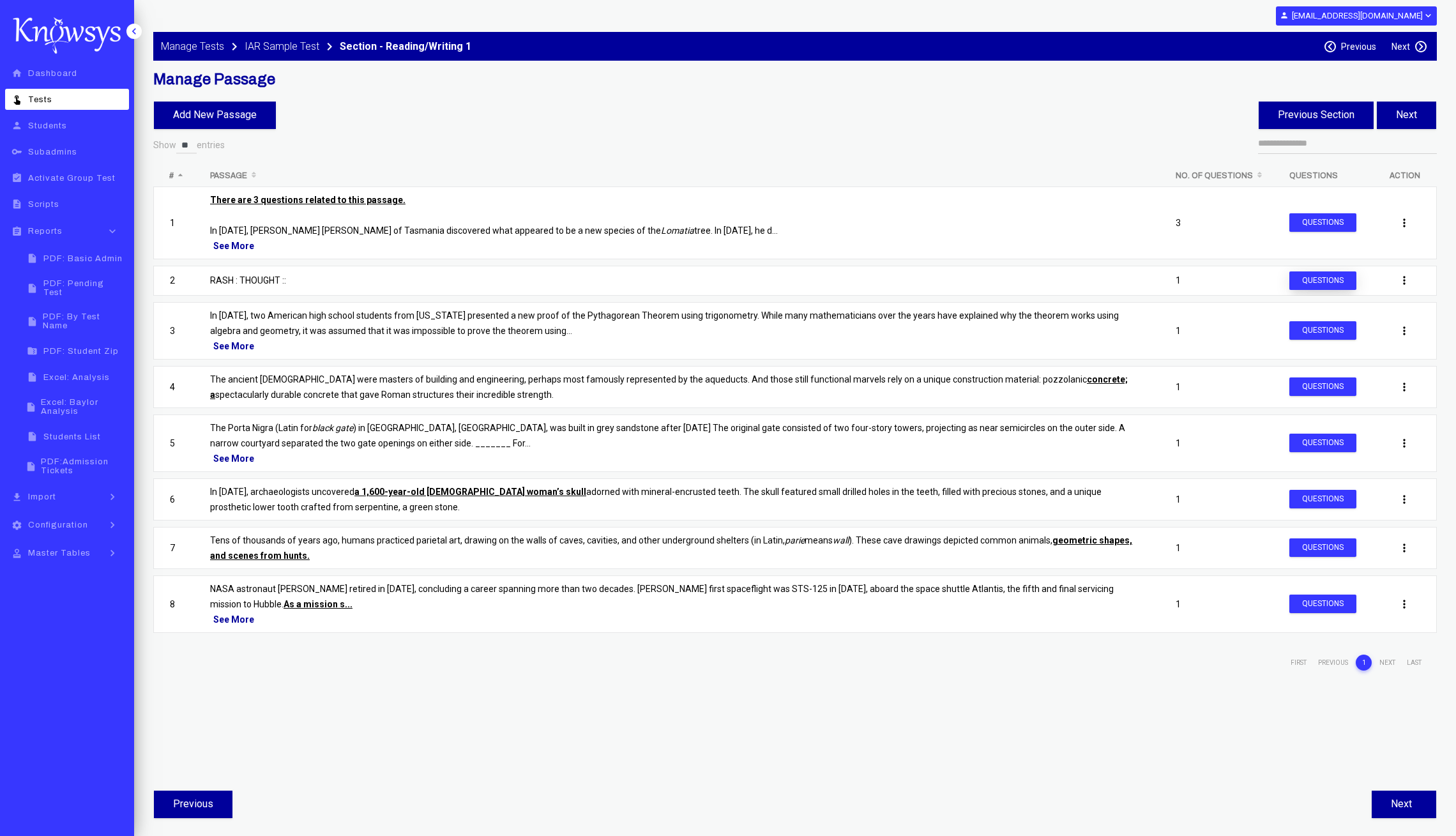
click at [1309, 279] on button "Questions" at bounding box center [1323, 281] width 67 height 18
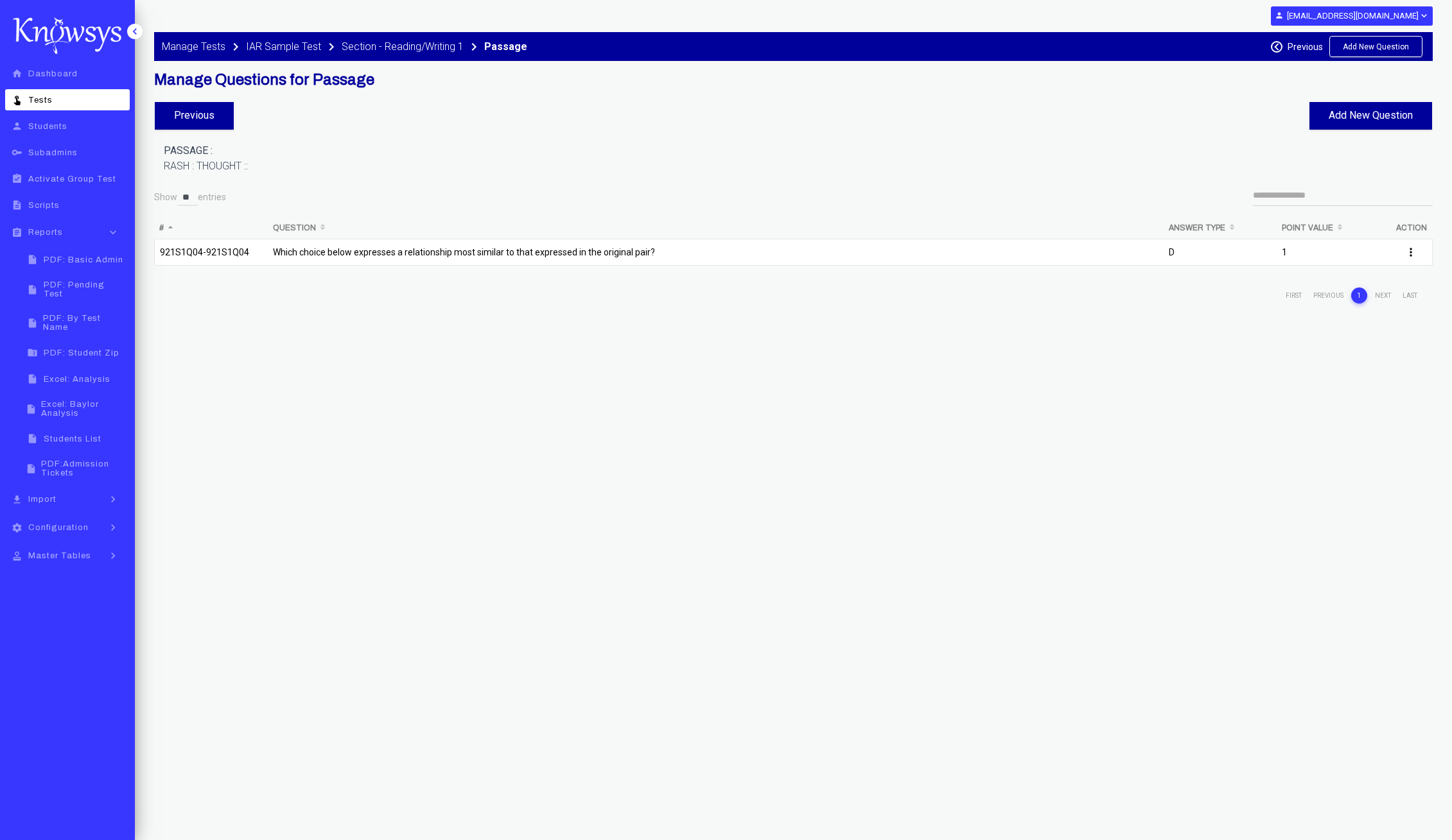
select select "**"
click at [210, 115] on button "Previous" at bounding box center [194, 116] width 79 height 28
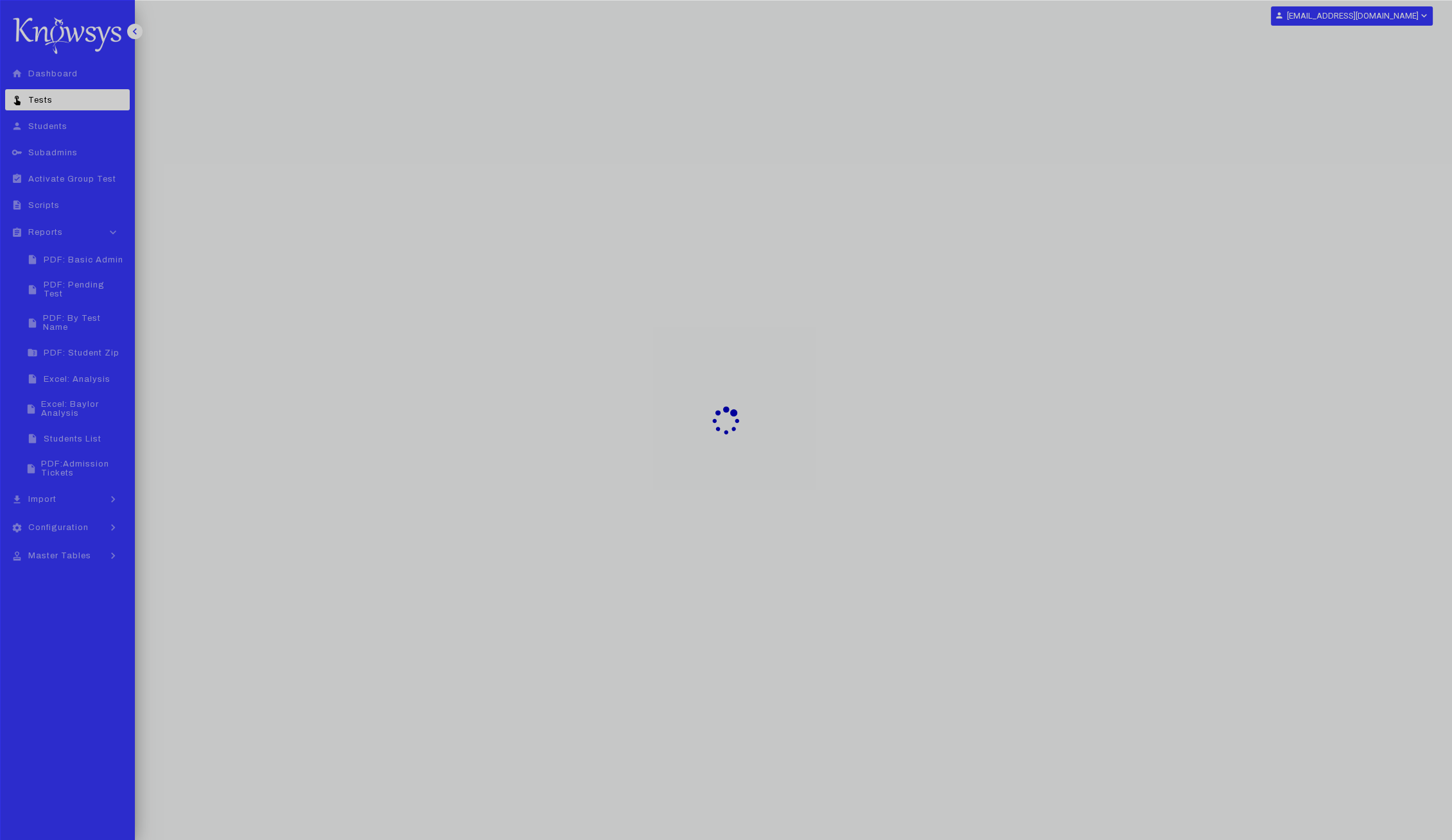
select select "**"
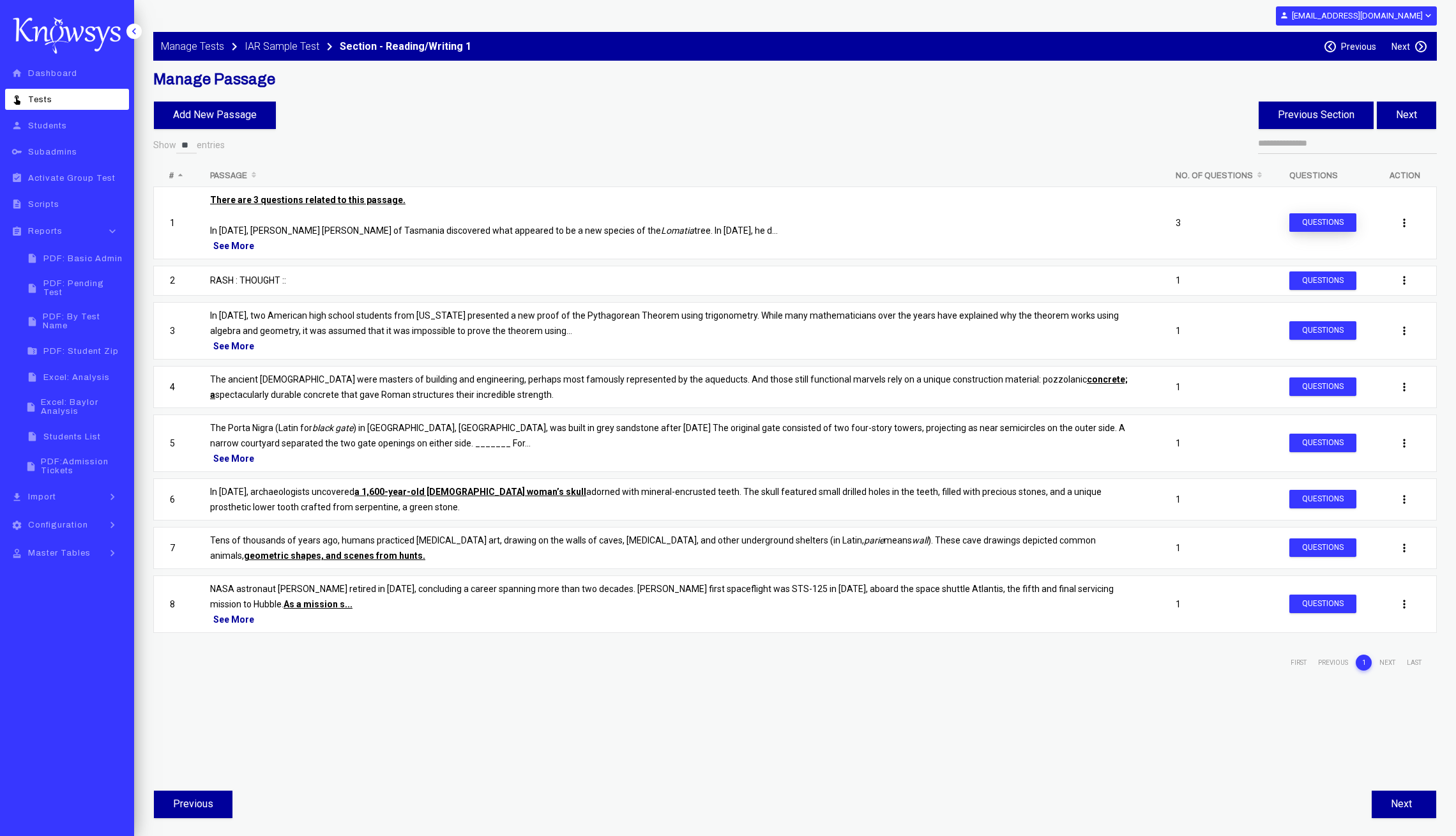
click at [1331, 213] on button "Questions" at bounding box center [1323, 222] width 67 height 18
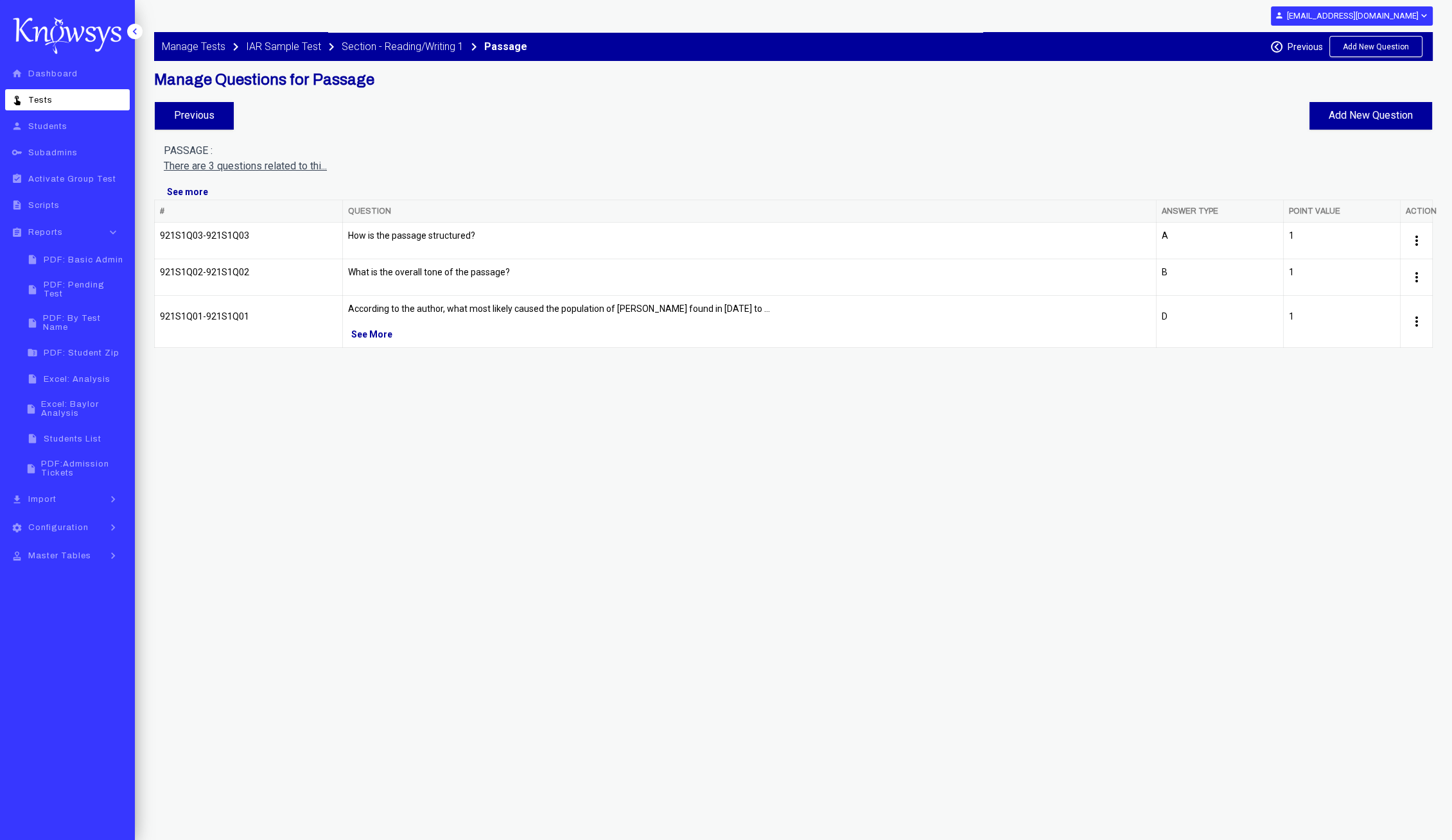
select select "**"
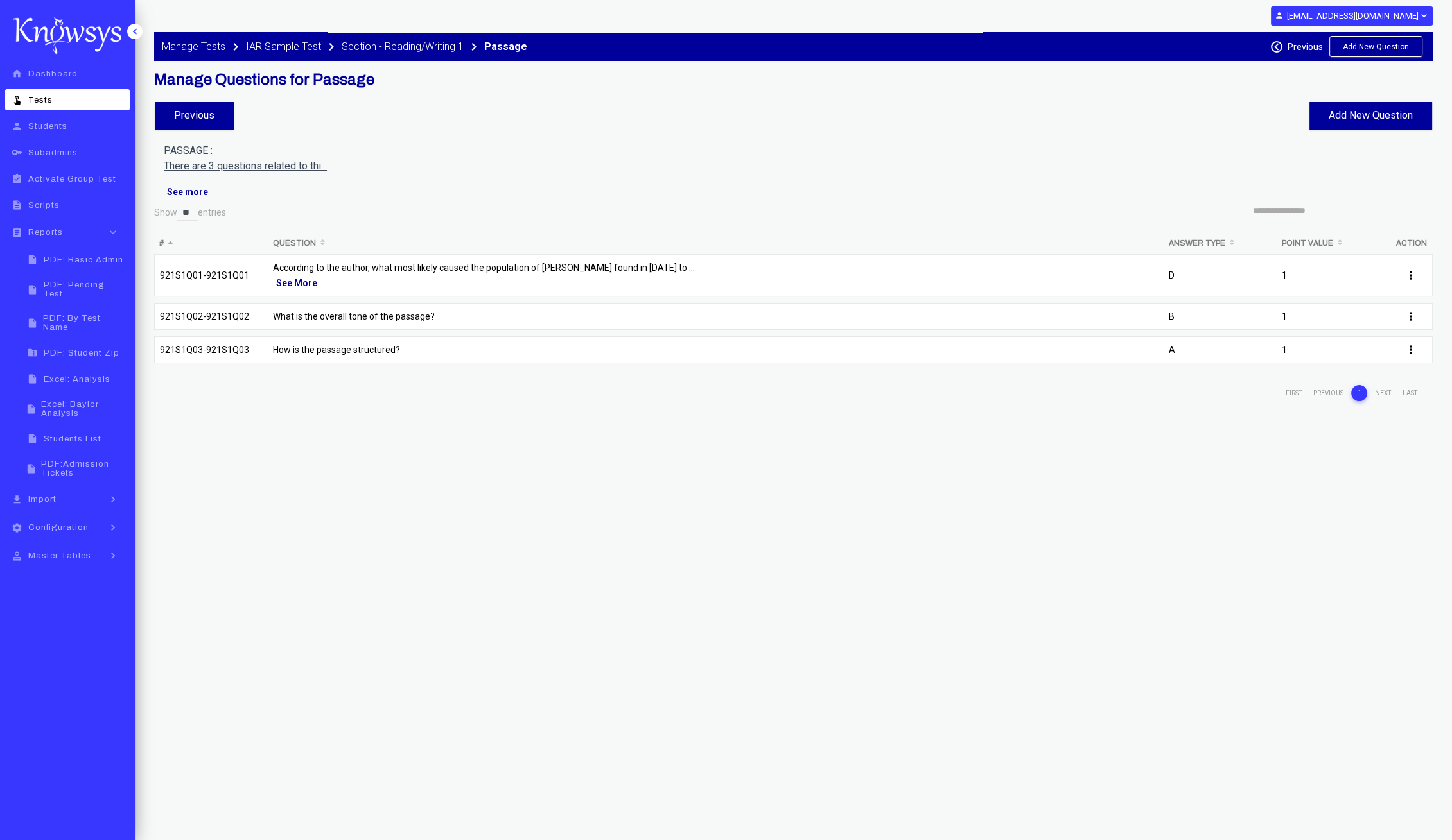
click at [445, 350] on p "How is the passage structured?" at bounding box center [716, 350] width 886 height 15
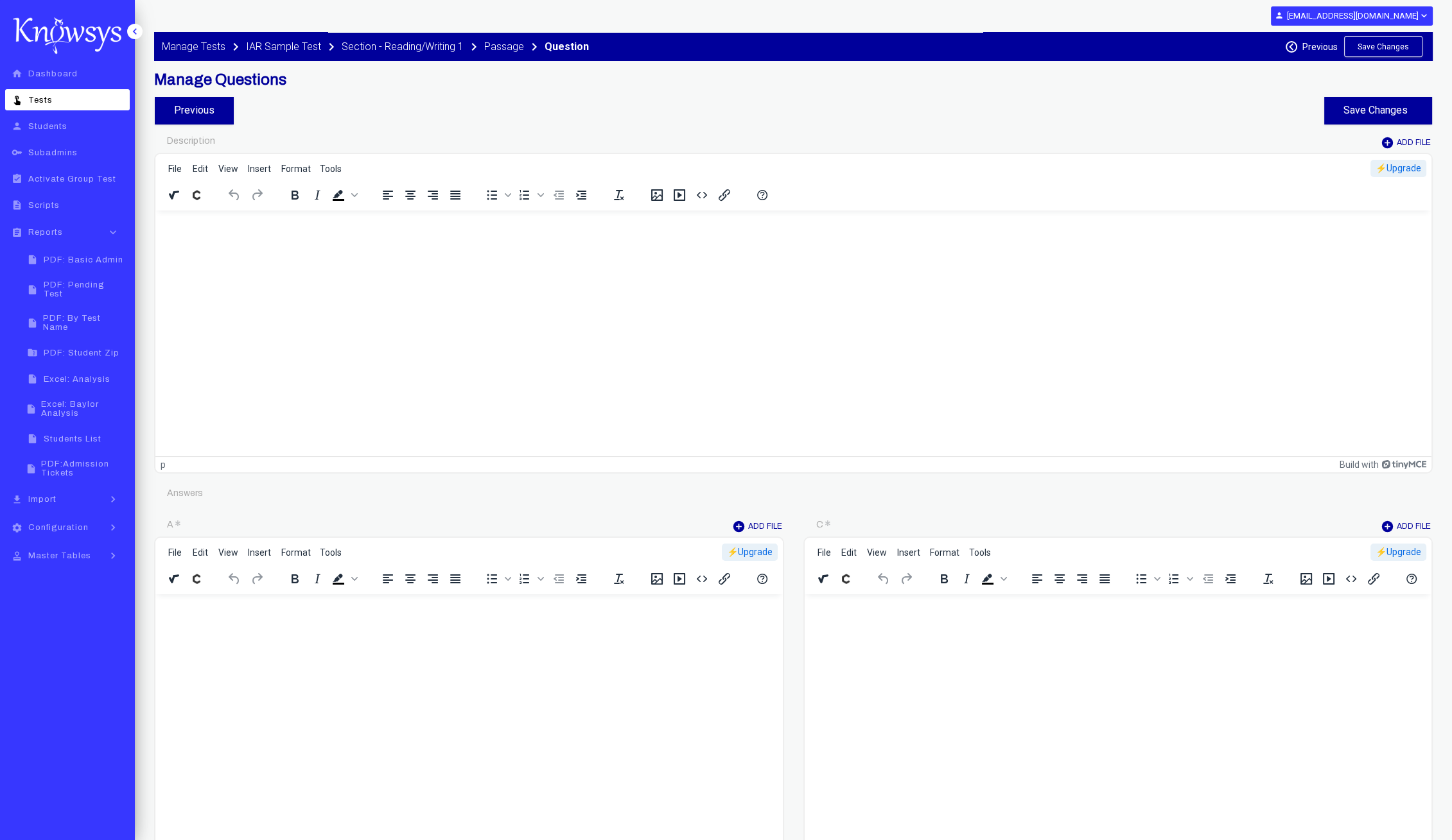
type input "********"
type input "*"
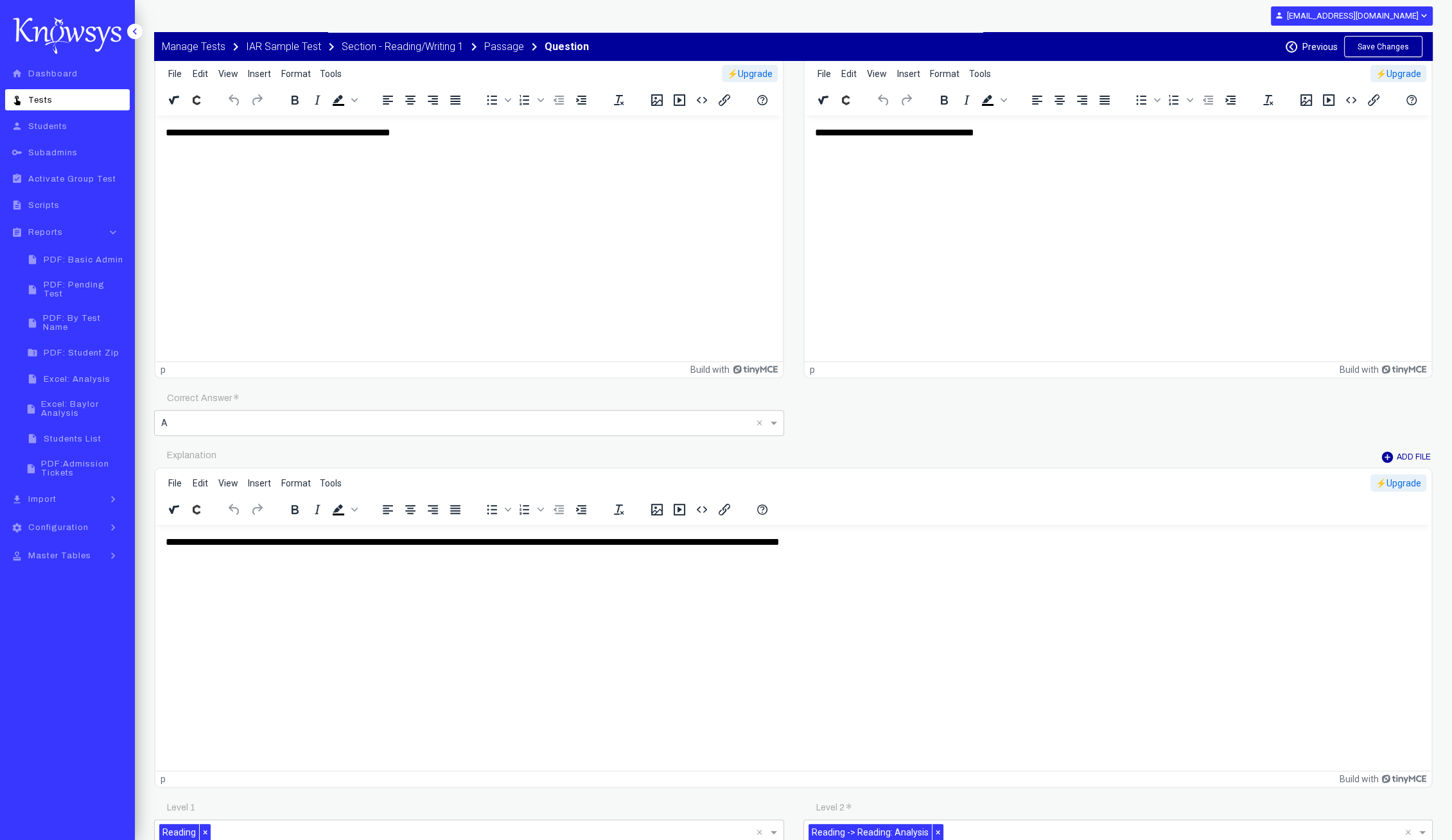
scroll to position [962, 0]
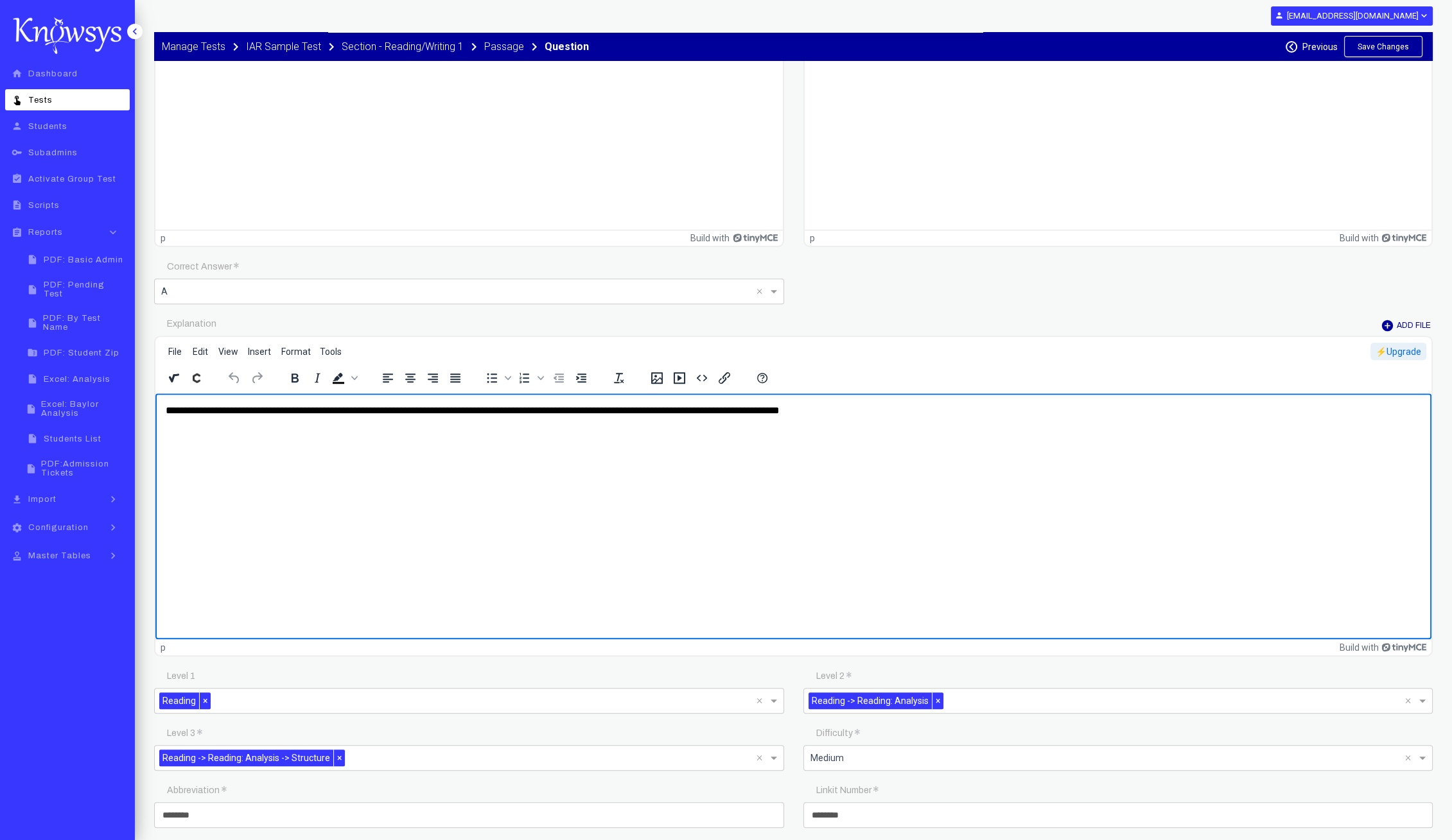
click at [498, 405] on p "**********" at bounding box center [793, 411] width 1256 height 14
click at [1388, 42] on button "Save Changes" at bounding box center [1383, 47] width 78 height 21
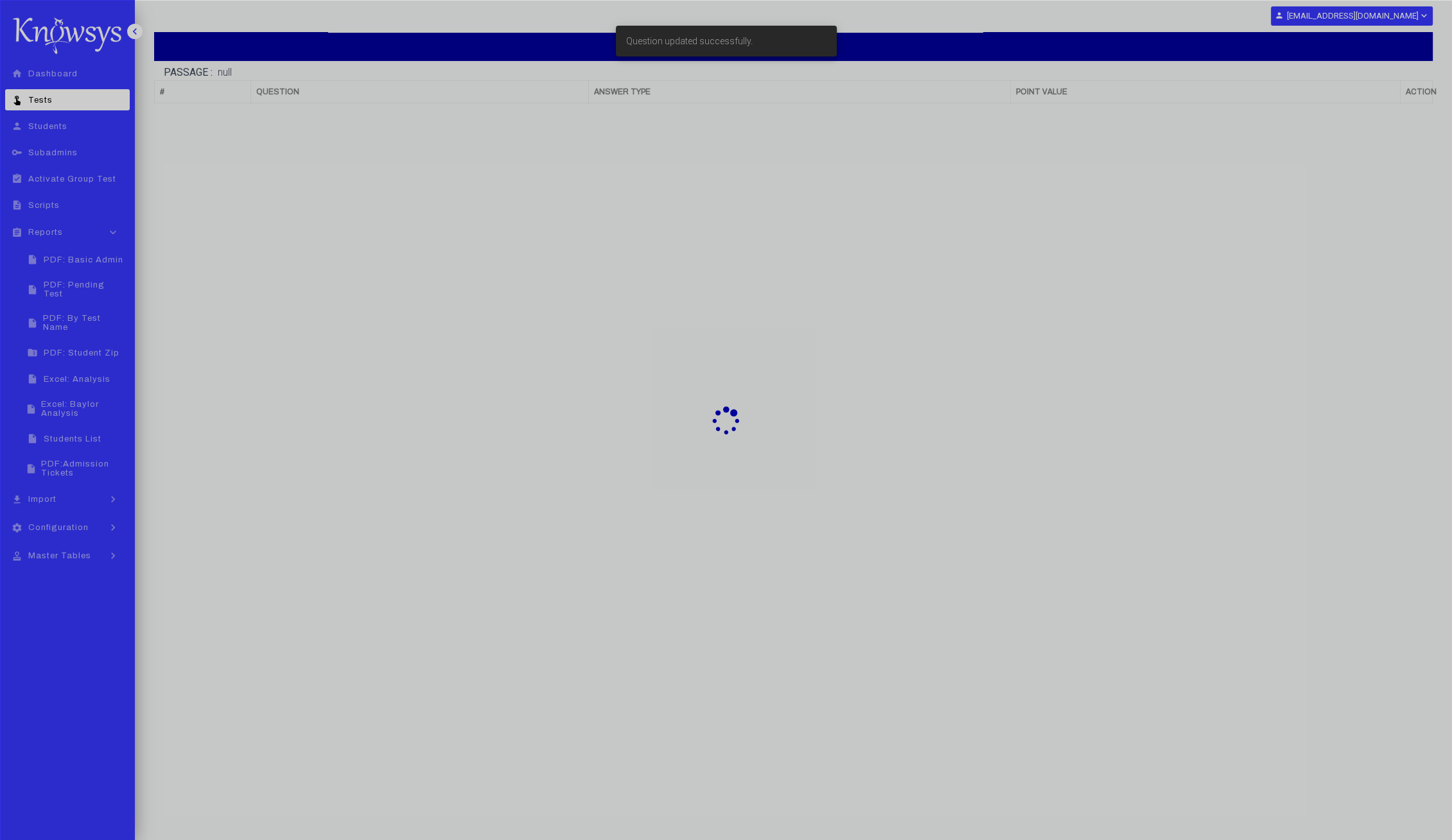
scroll to position [78, 0]
select select "**"
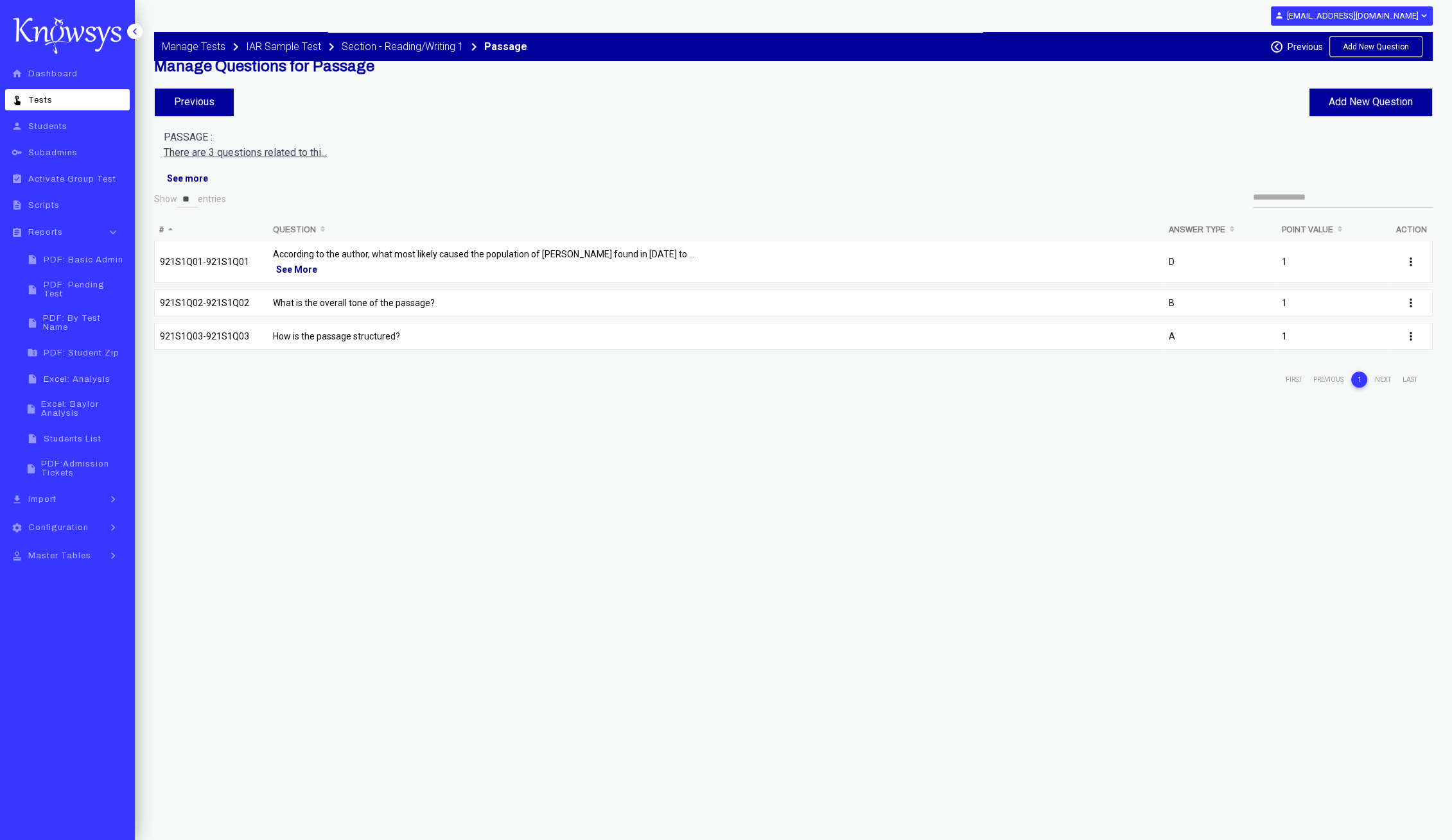
scroll to position [0, 0]
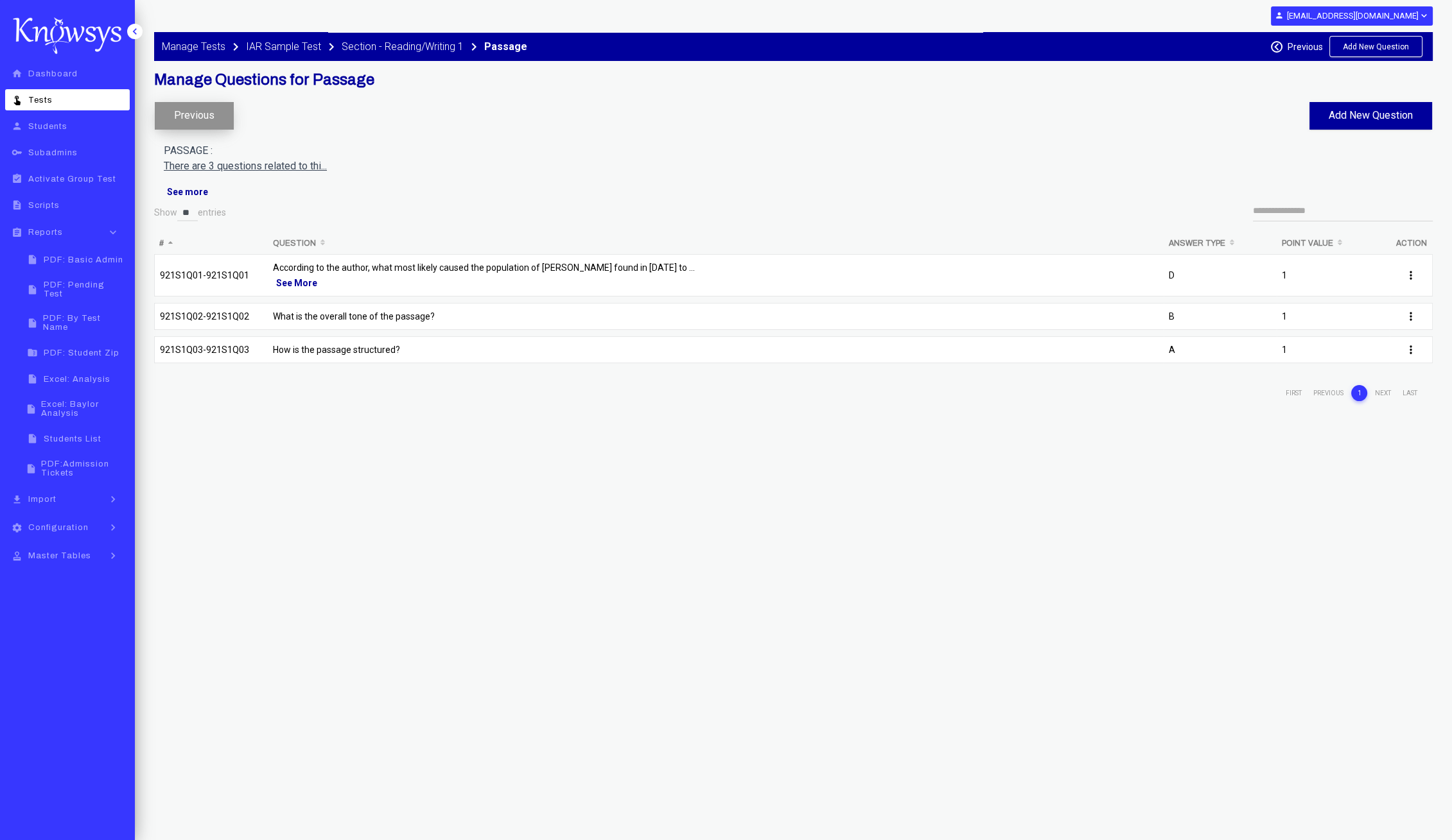
click at [185, 122] on button "Previous" at bounding box center [194, 116] width 79 height 28
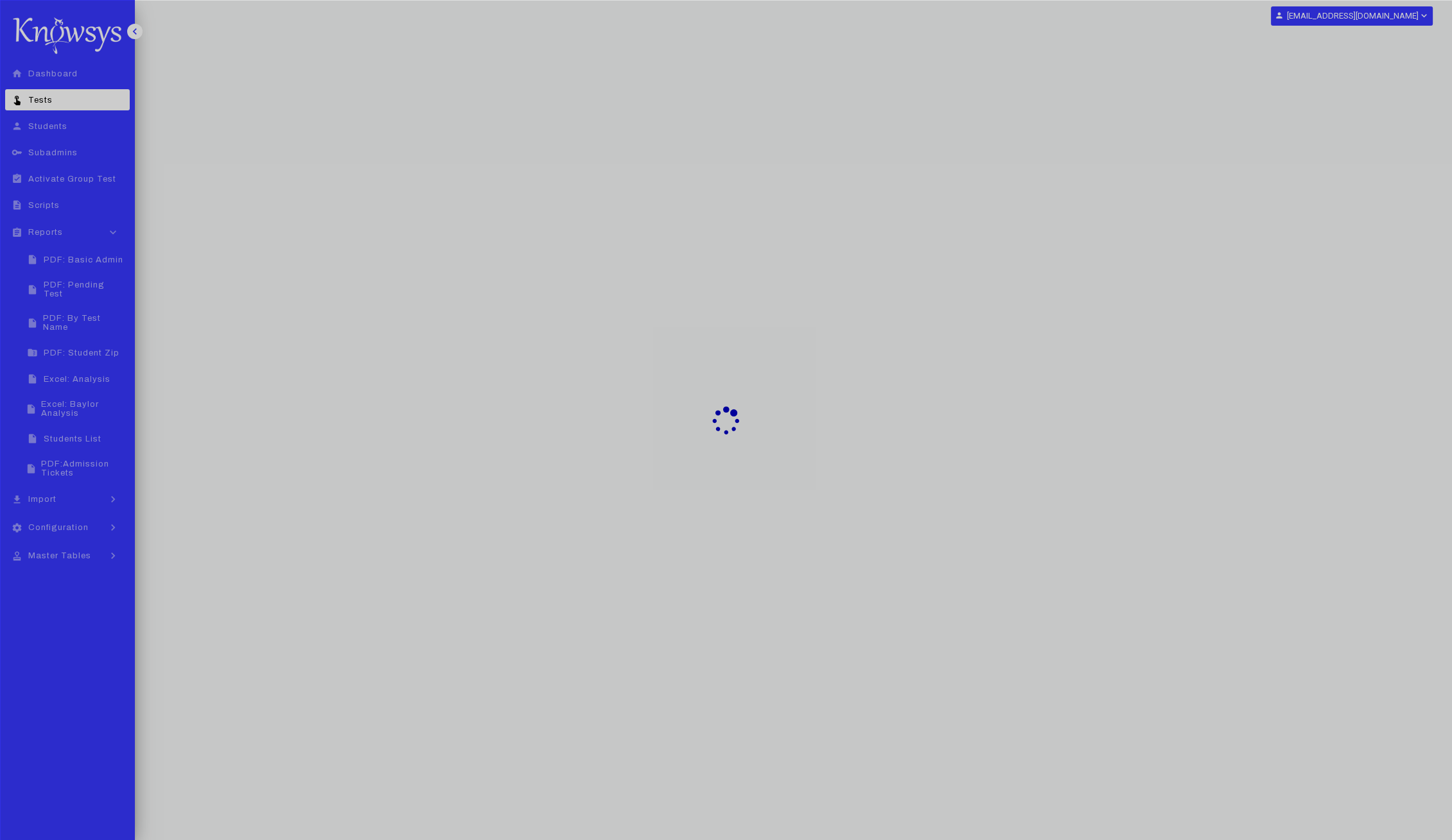
select select "**"
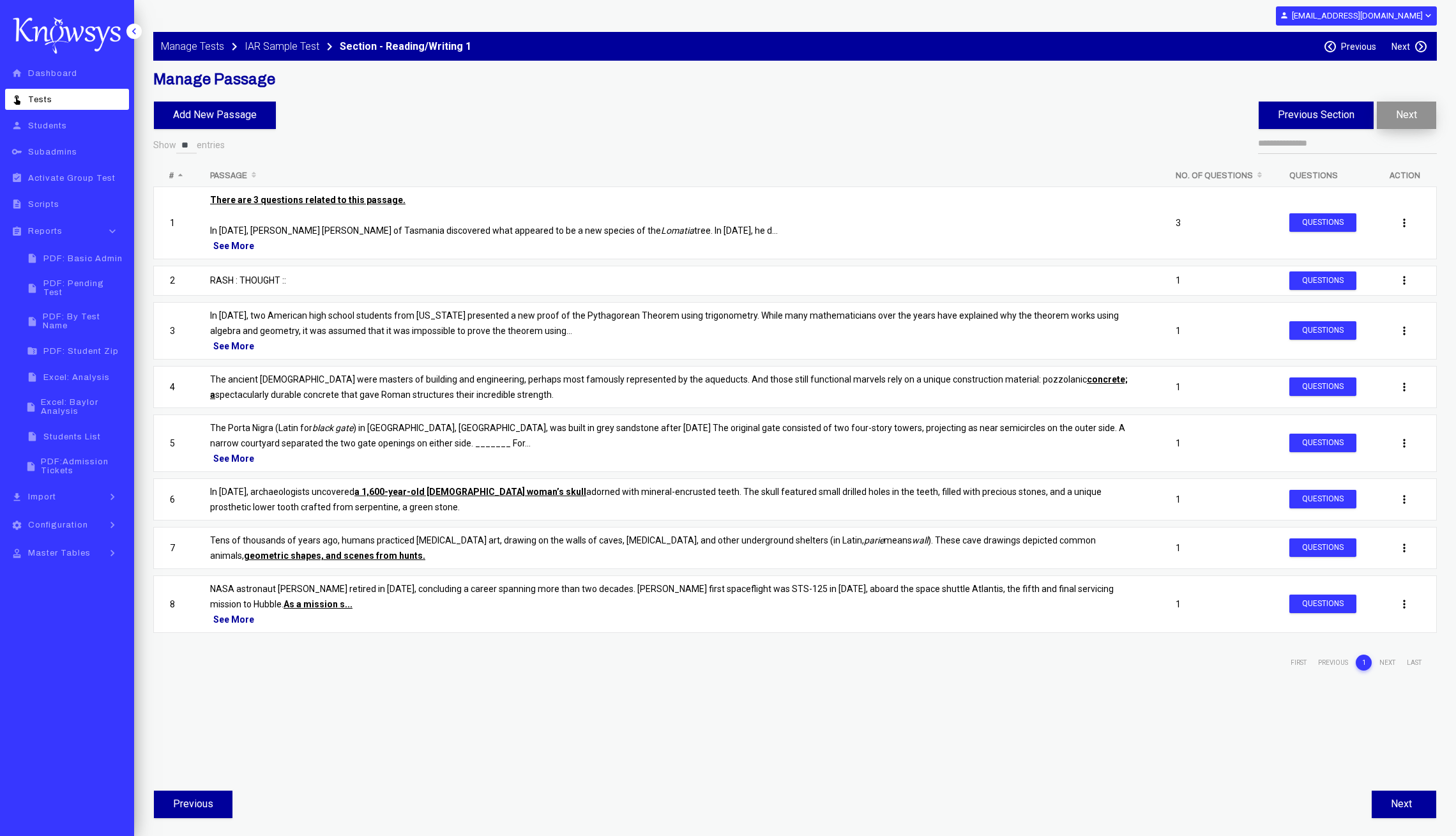
click at [1409, 122] on button "Next" at bounding box center [1407, 115] width 59 height 27
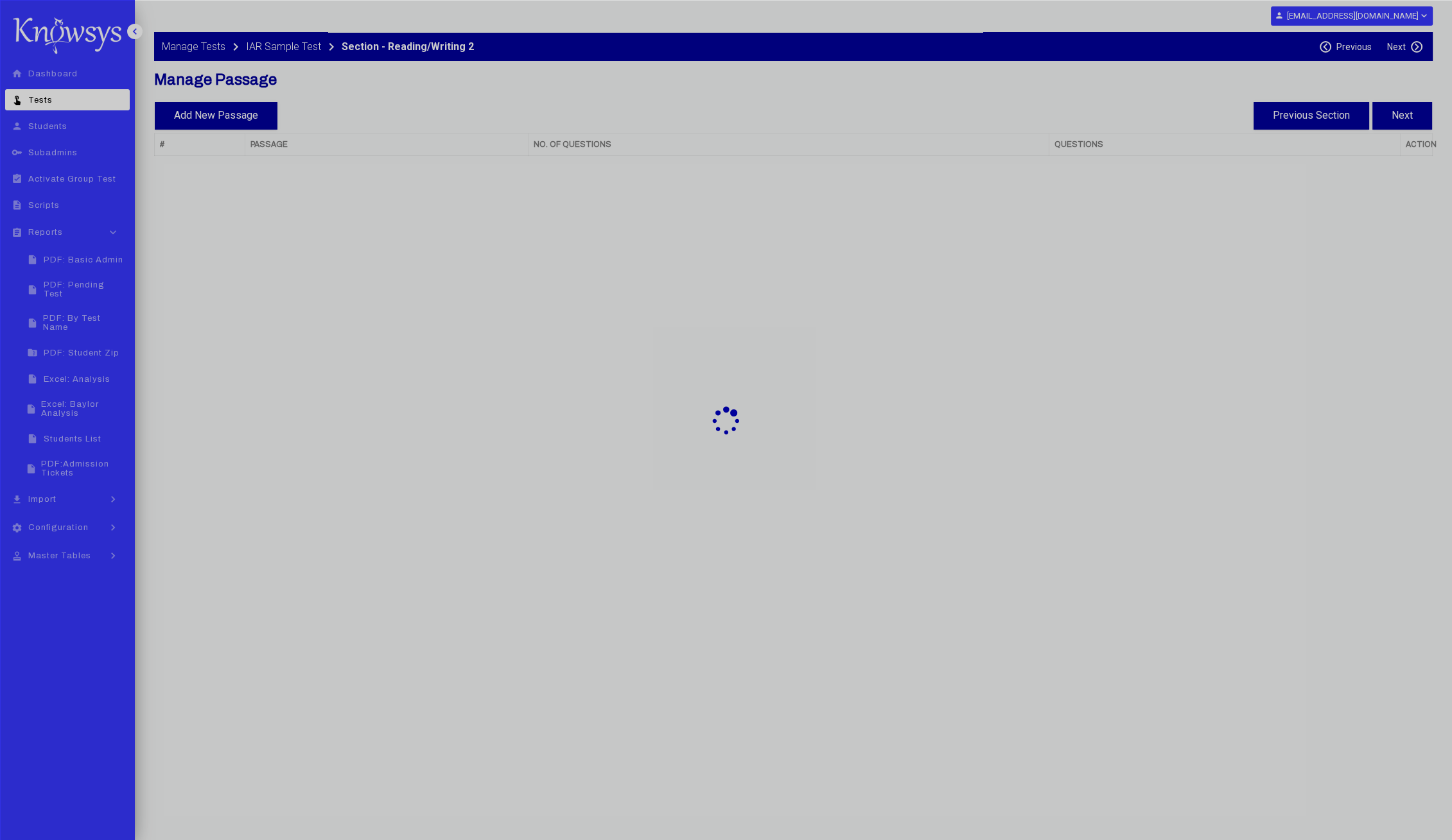
select select "**"
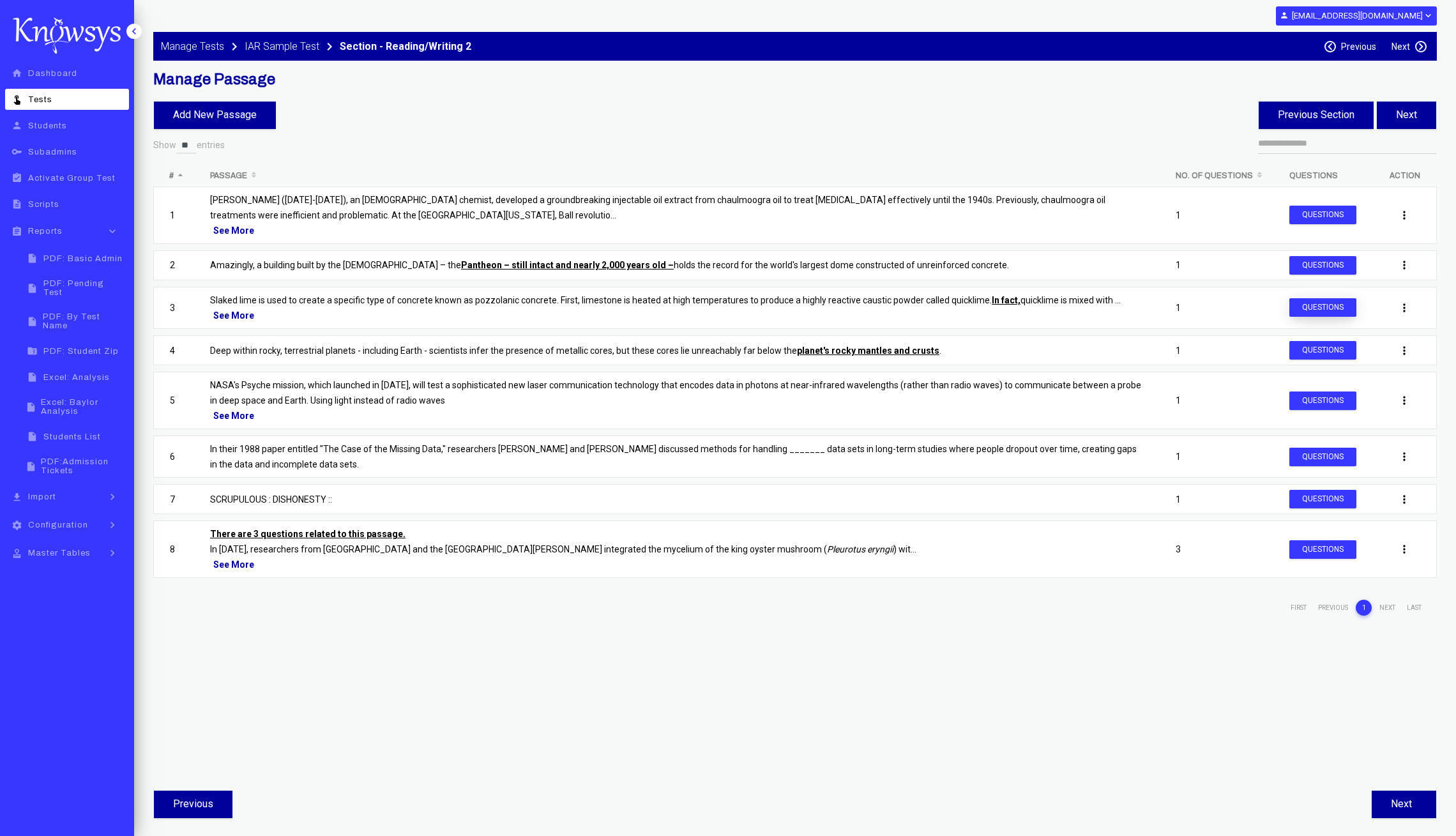
click at [1330, 302] on button "Questions" at bounding box center [1323, 308] width 67 height 18
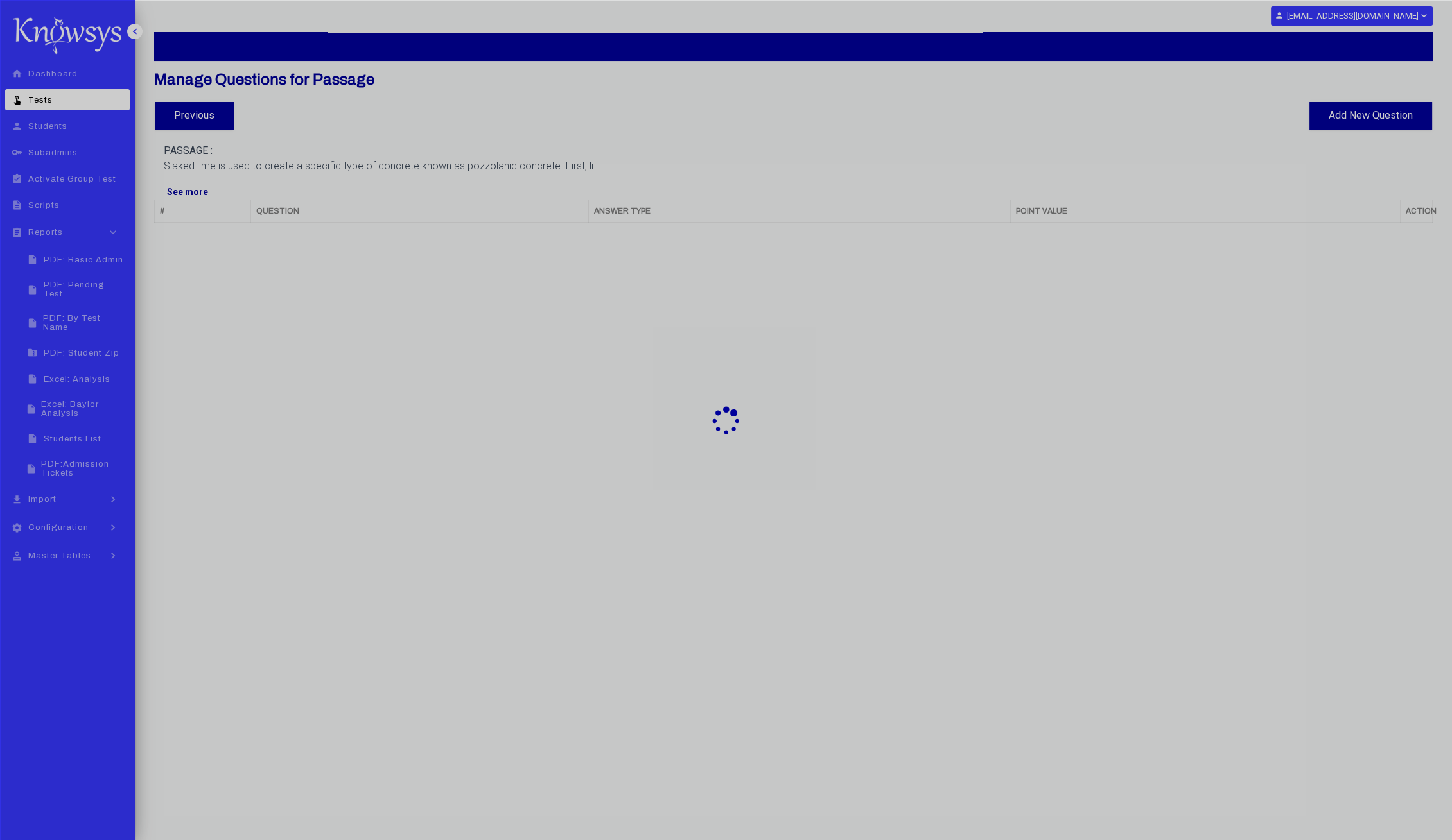
select select "**"
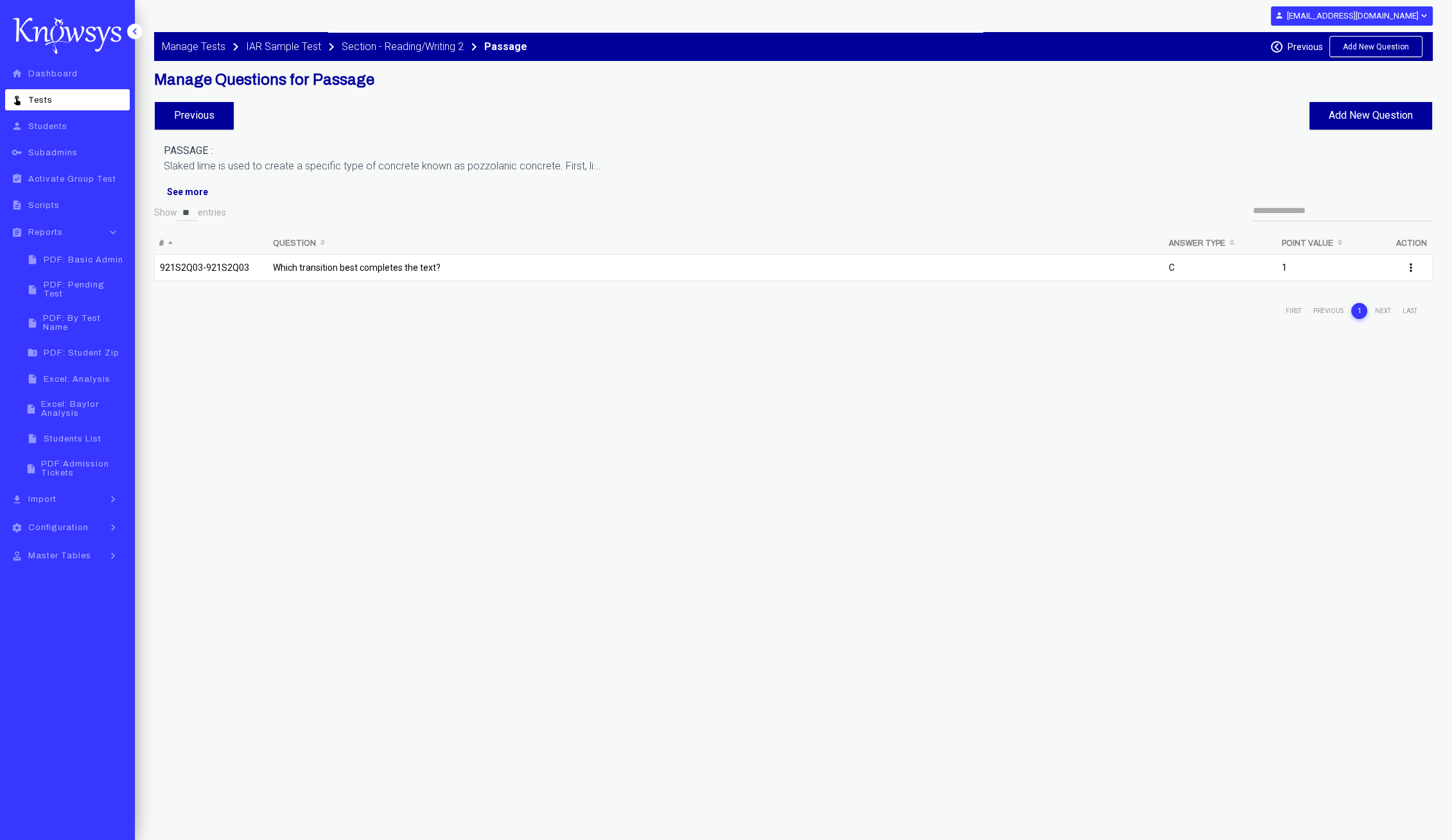
click at [417, 269] on p "Which transition best completes the text?" at bounding box center [716, 268] width 886 height 15
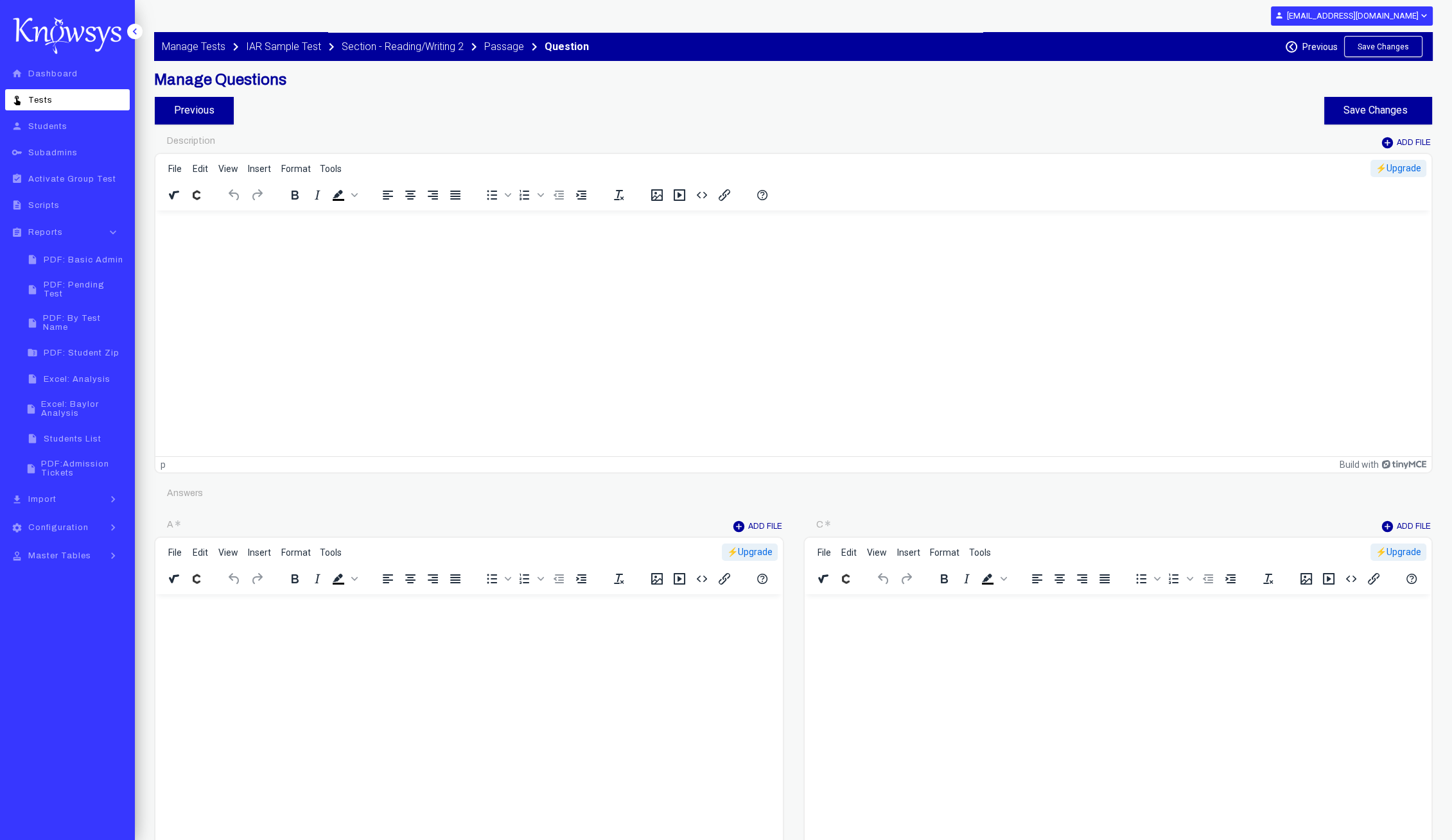
type input "********"
type input "*"
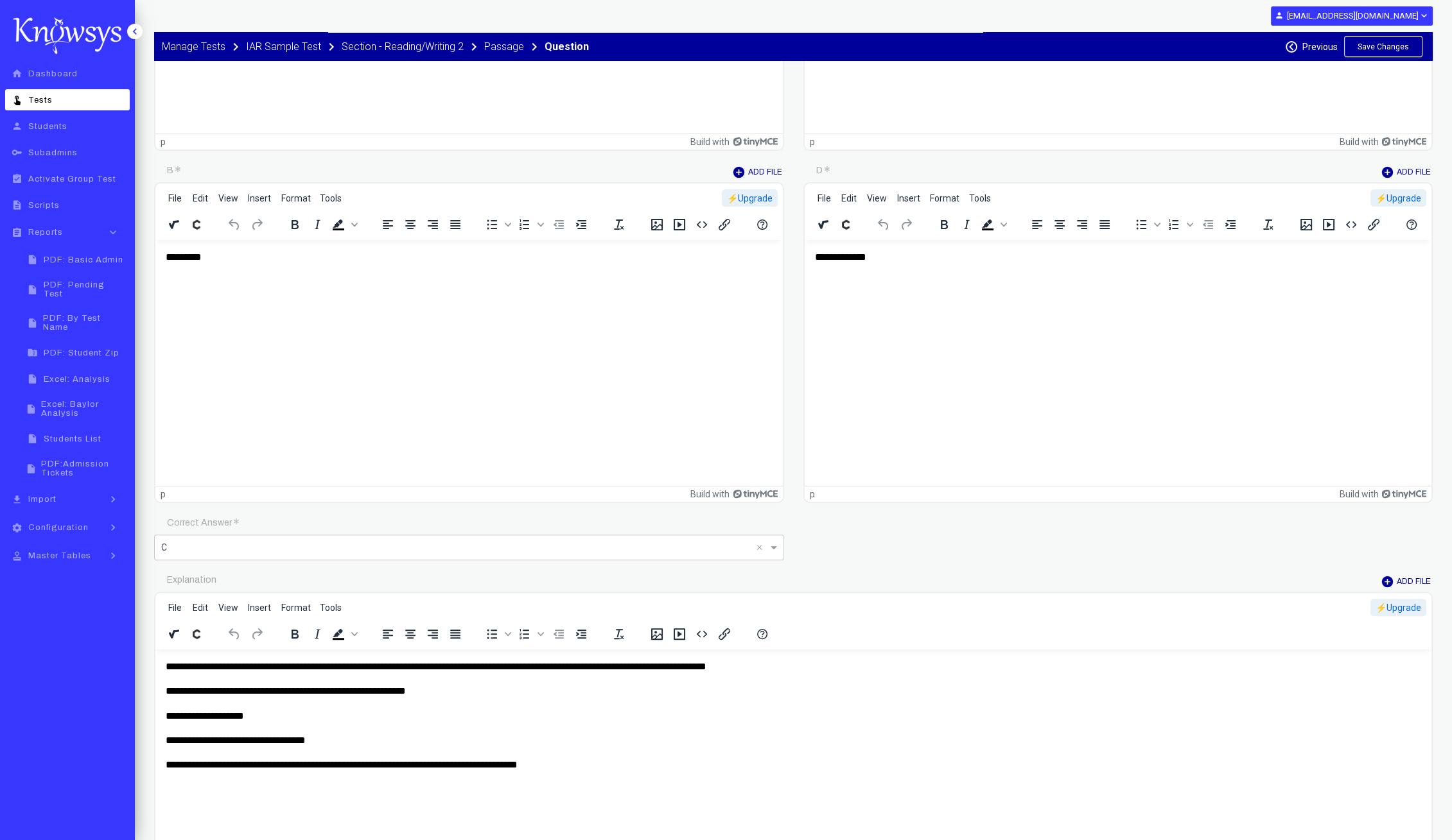
scroll to position [722, 0]
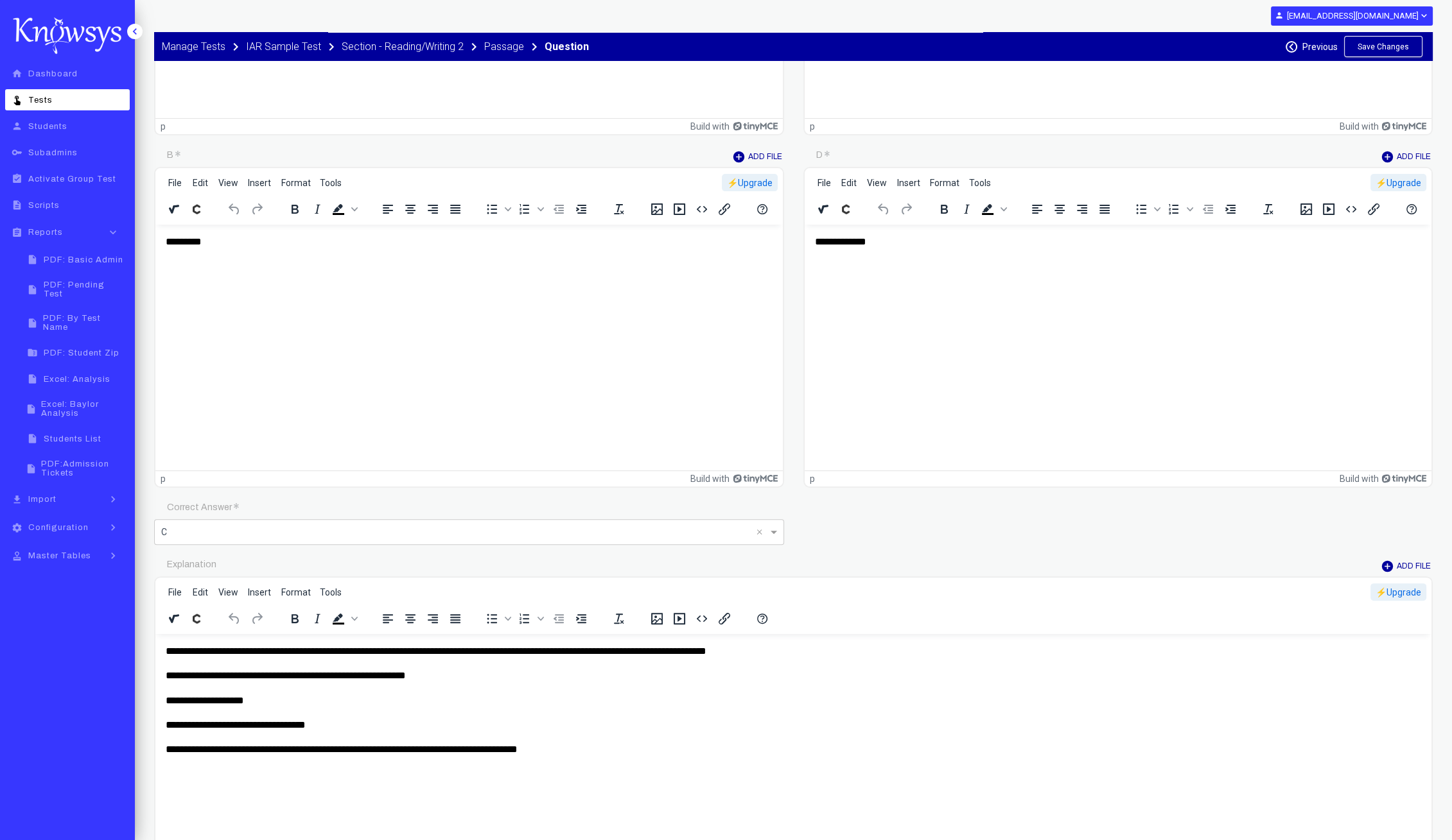
click at [253, 656] on p "**********" at bounding box center [793, 651] width 1256 height 14
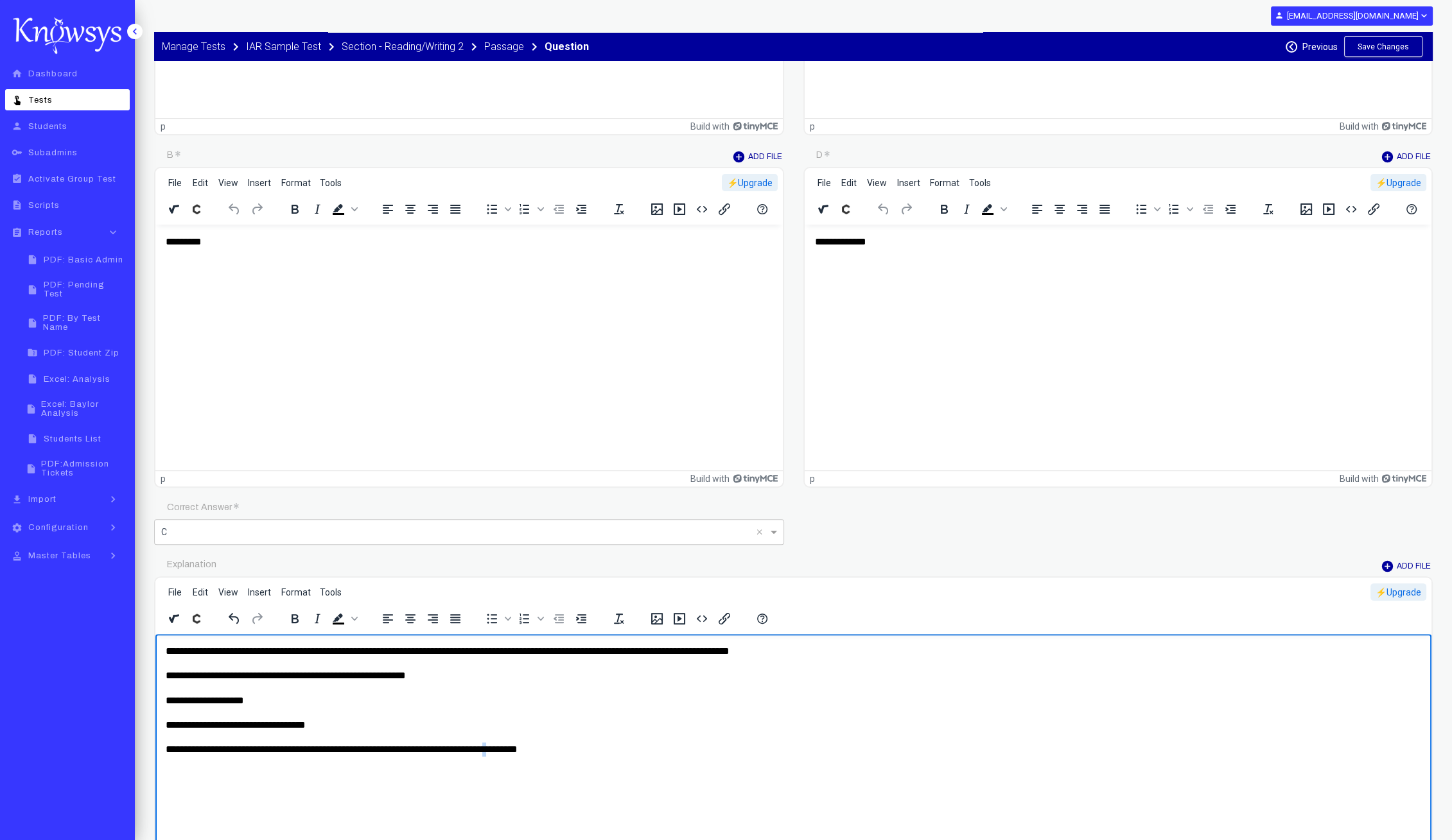
click at [540, 745] on p "**********" at bounding box center [793, 750] width 1256 height 14
click at [1395, 46] on button "Save Changes" at bounding box center [1383, 47] width 78 height 21
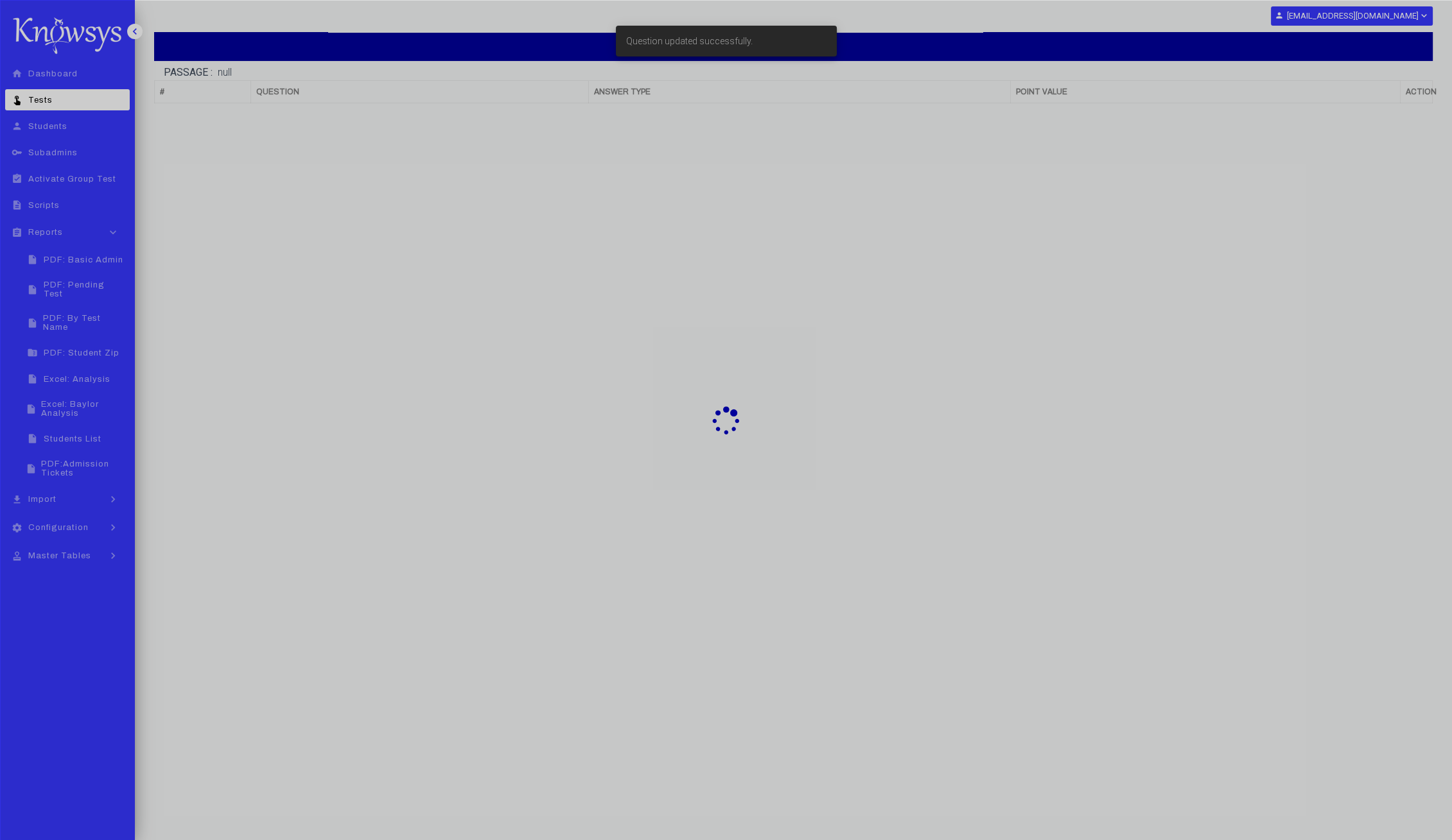
scroll to position [78, 0]
select select "**"
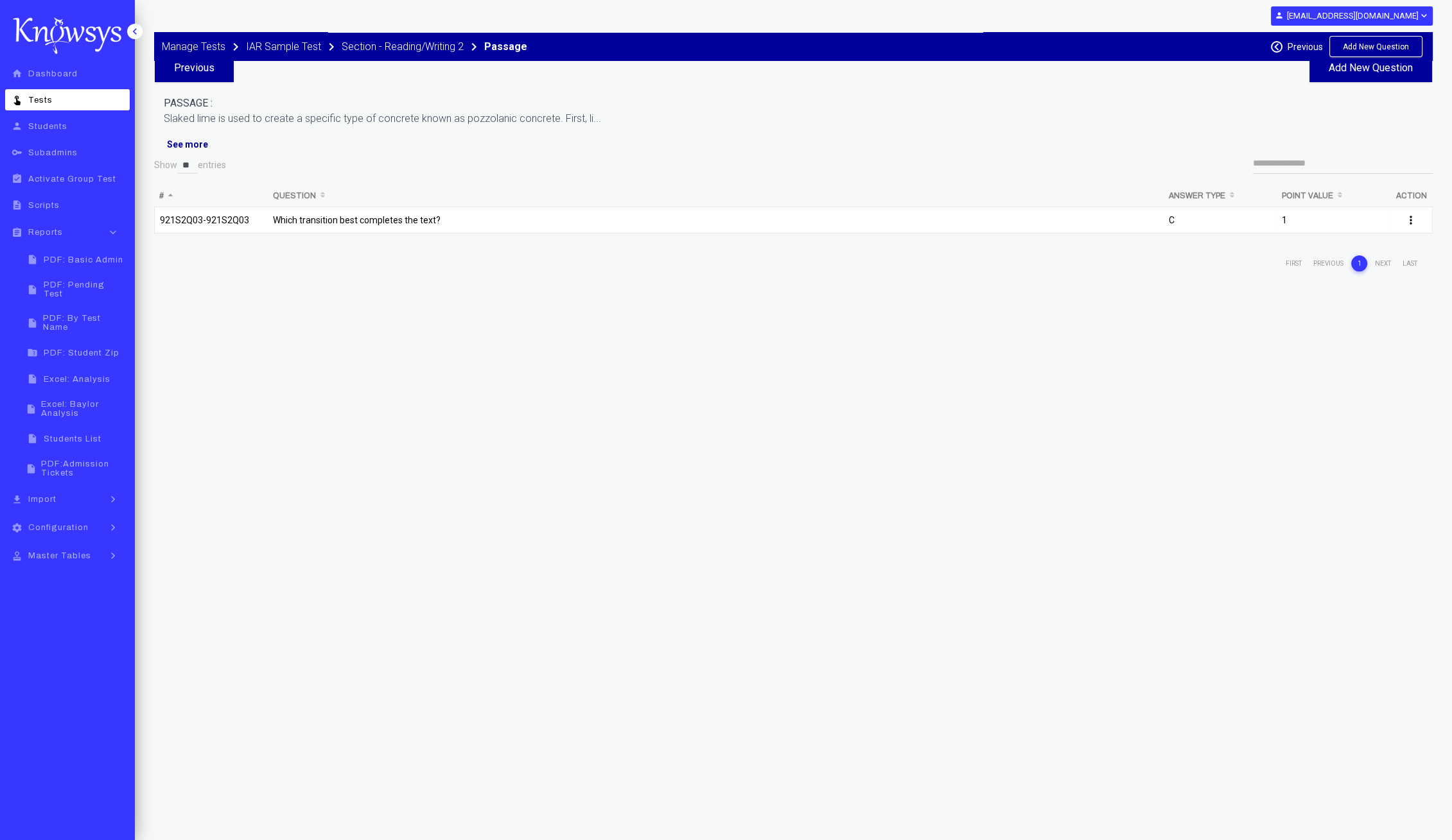
scroll to position [0, 0]
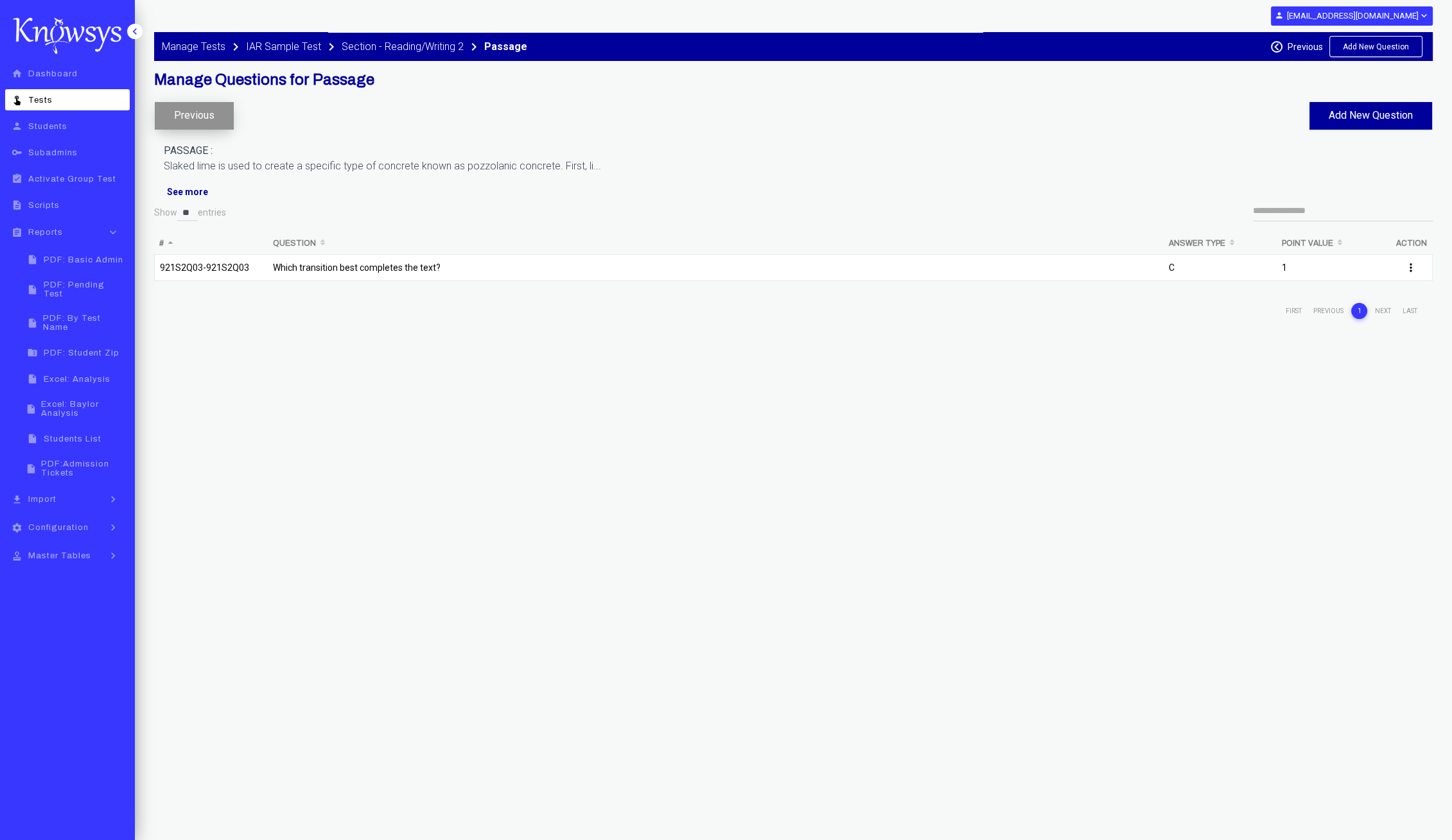
click at [214, 122] on button "Previous" at bounding box center [194, 116] width 79 height 28
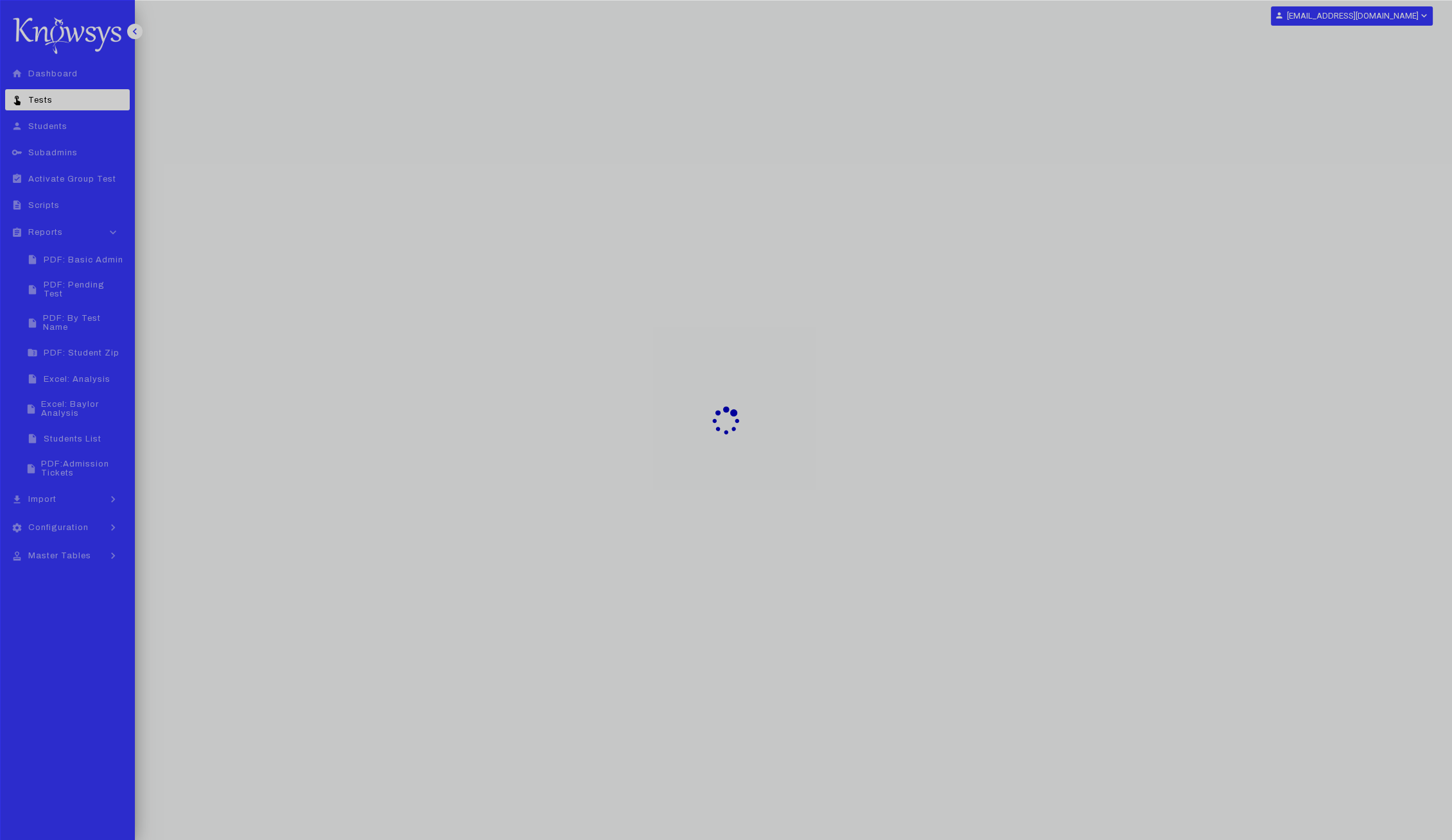
select select "**"
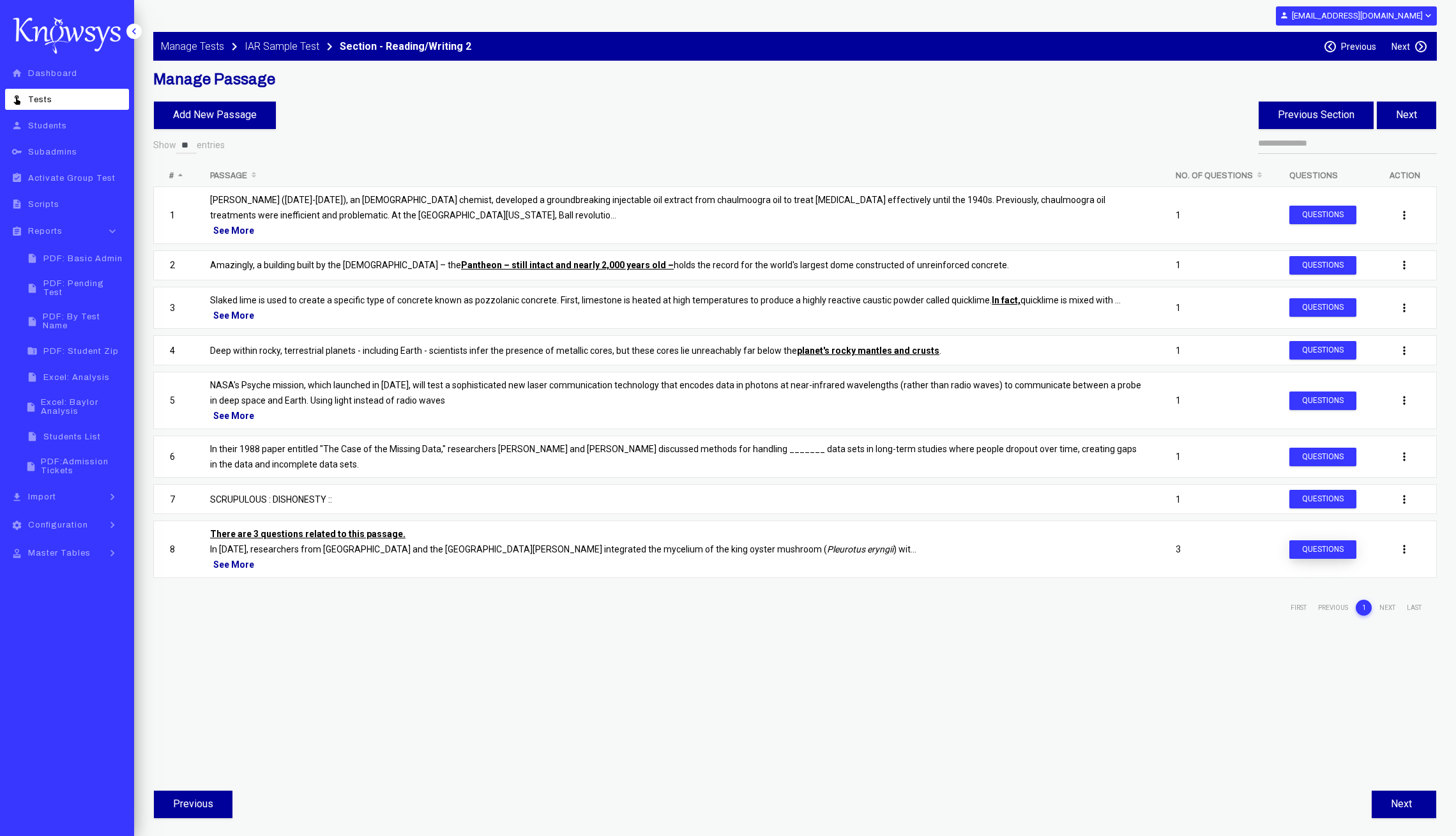
click at [1344, 543] on button "Questions" at bounding box center [1323, 550] width 67 height 18
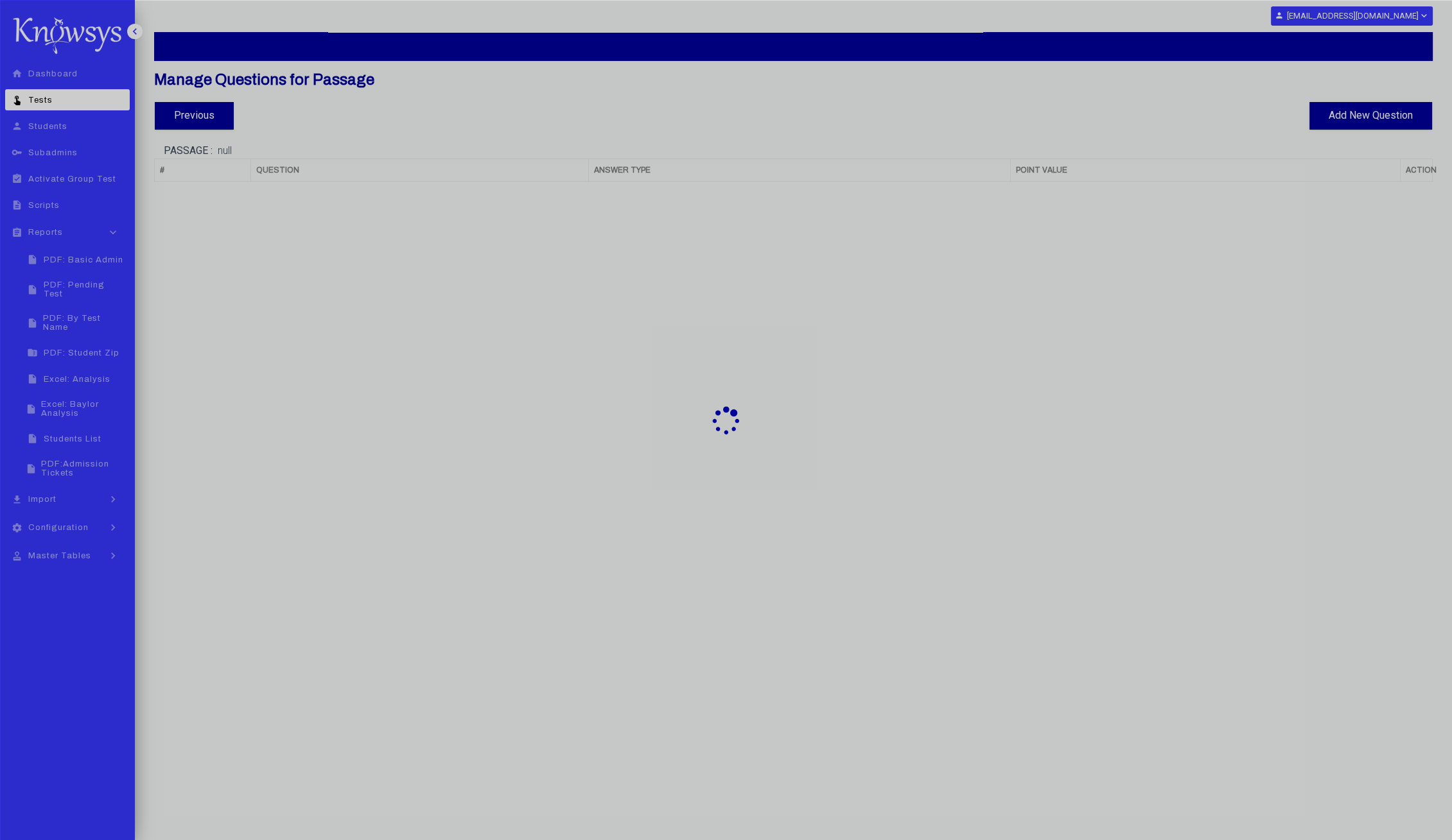
select select "**"
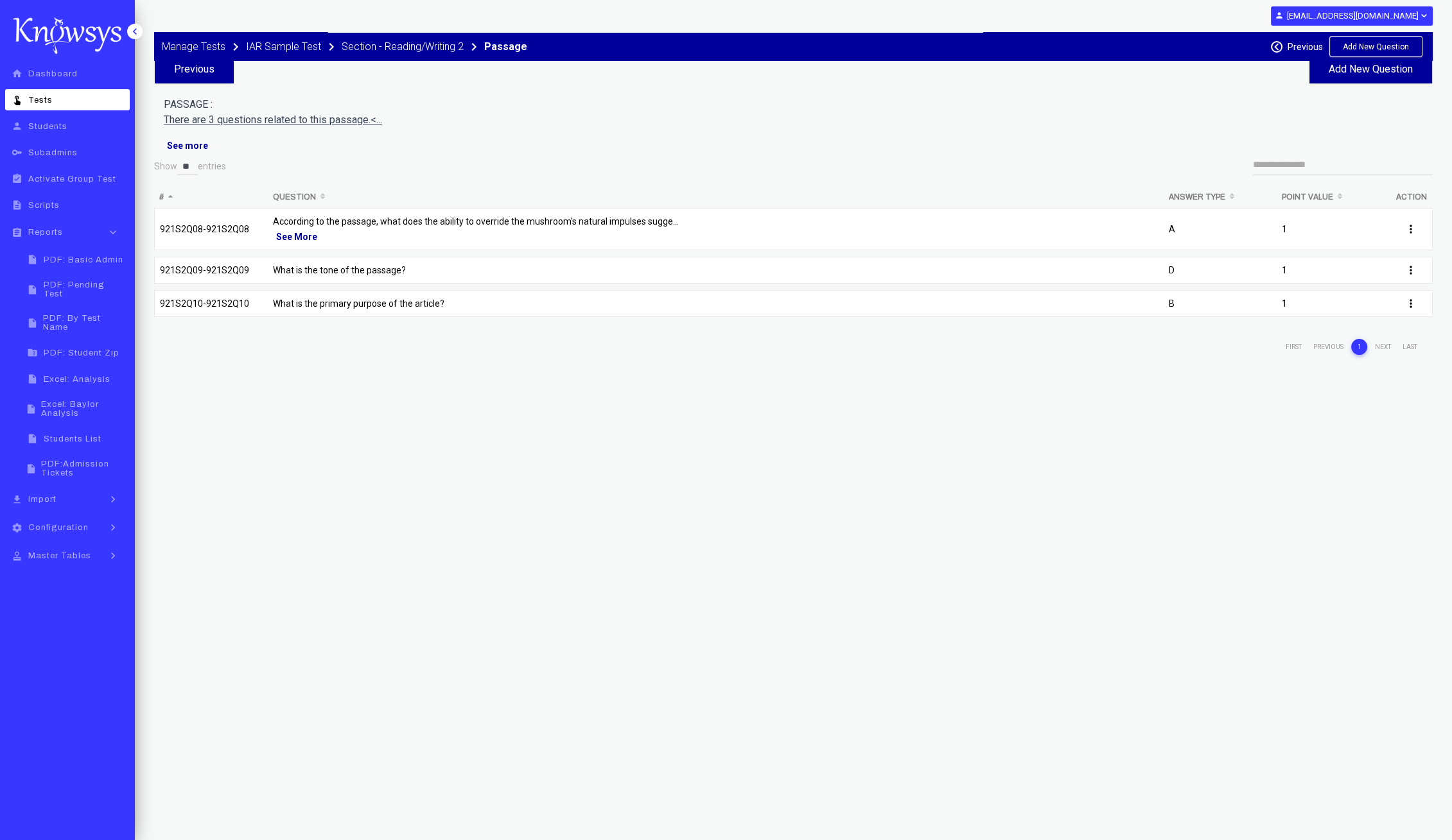
scroll to position [80, 0]
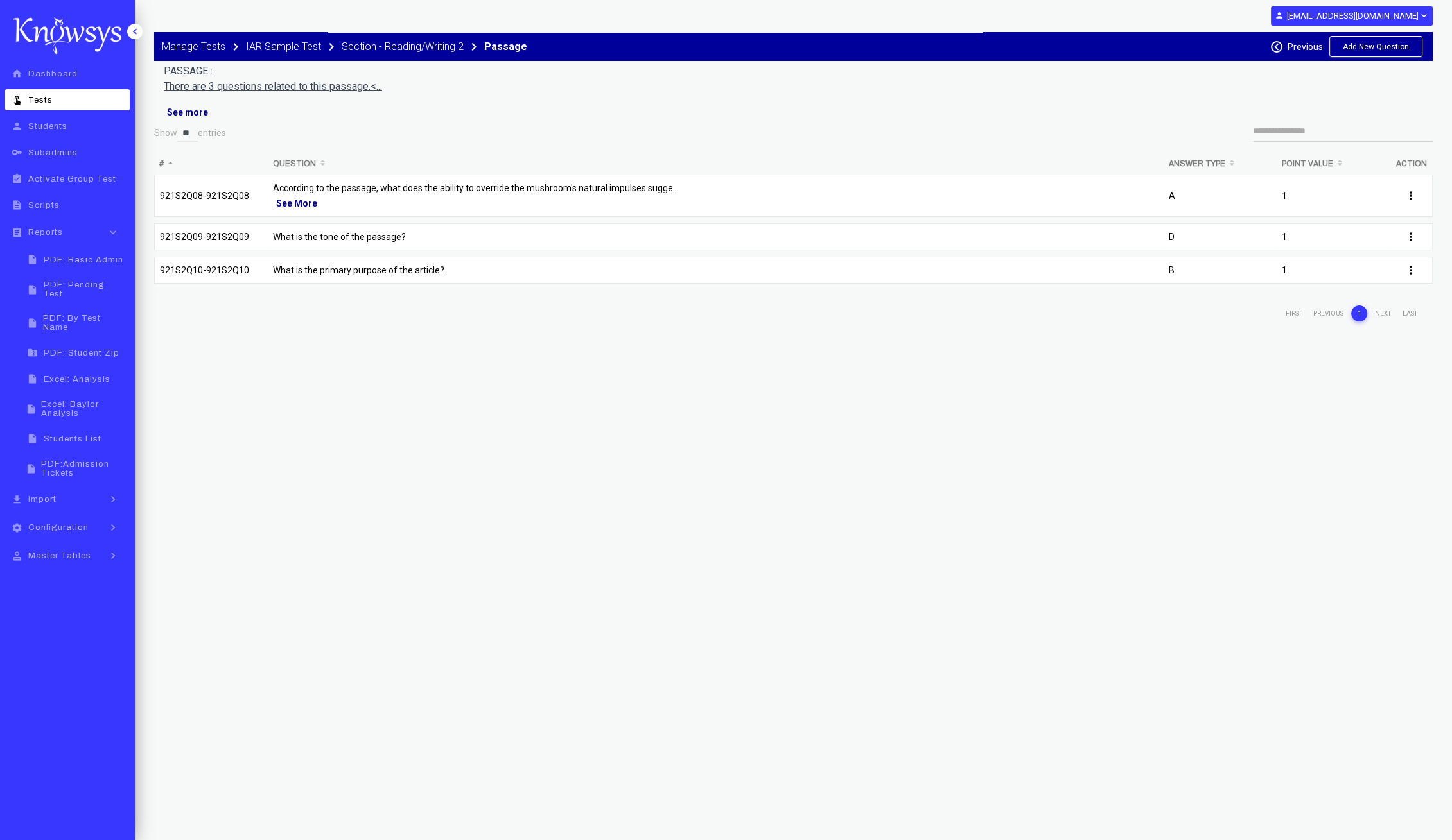
click at [501, 184] on p "According to the passage, what does the ability to override the mushroom's natu…" at bounding box center [716, 188] width 886 height 15
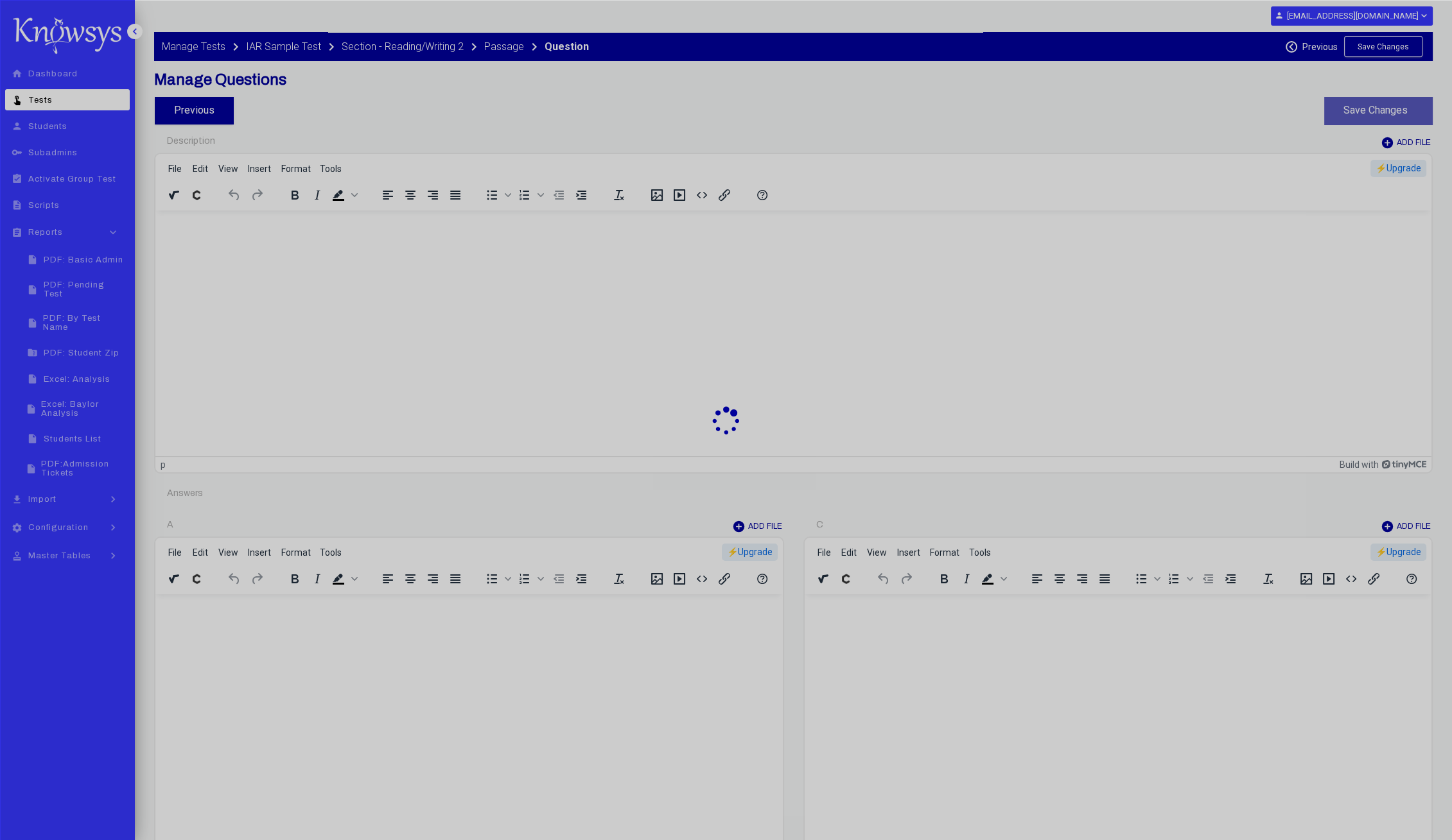
type input "********"
type input "*"
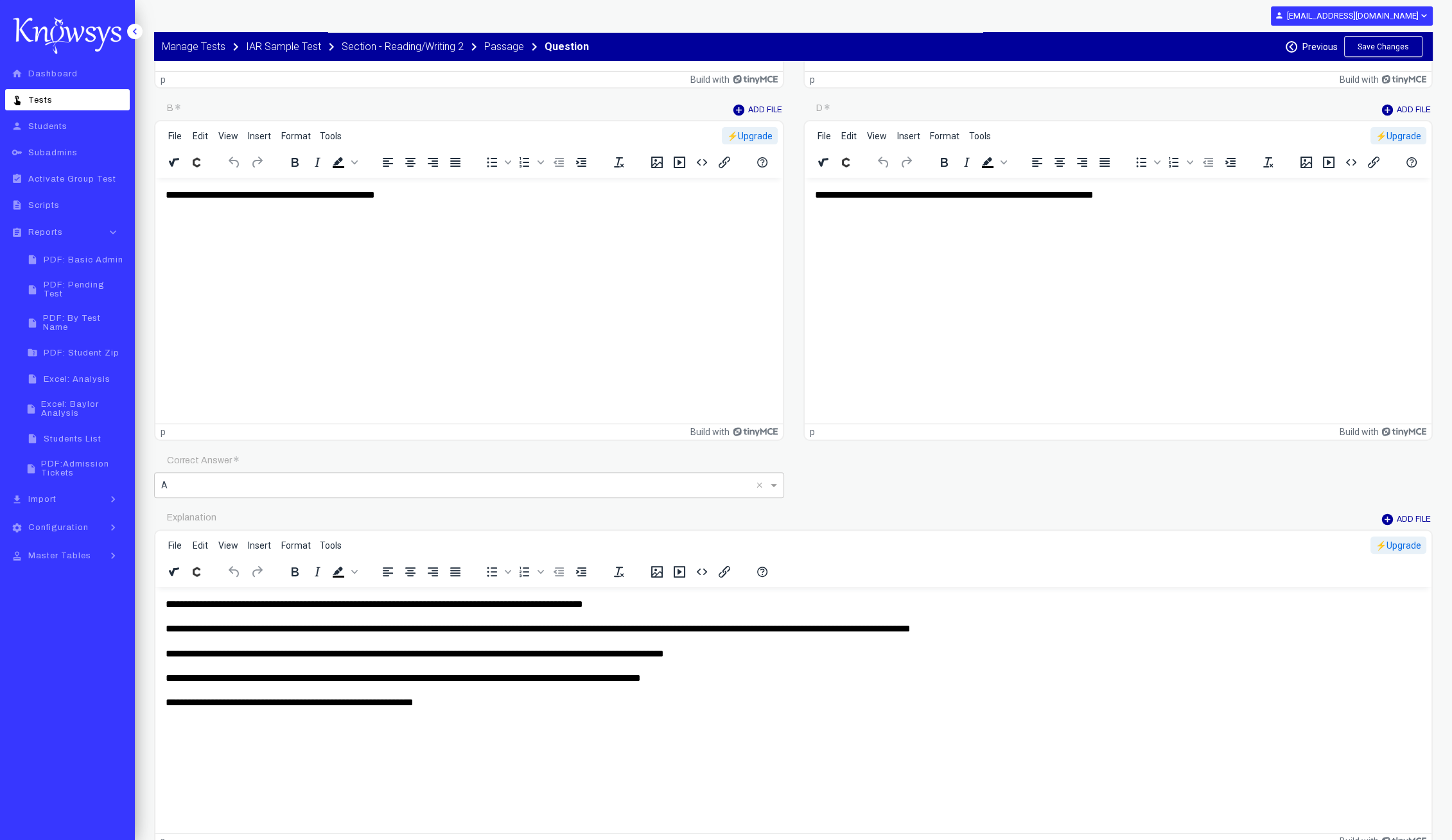
scroll to position [803, 0]
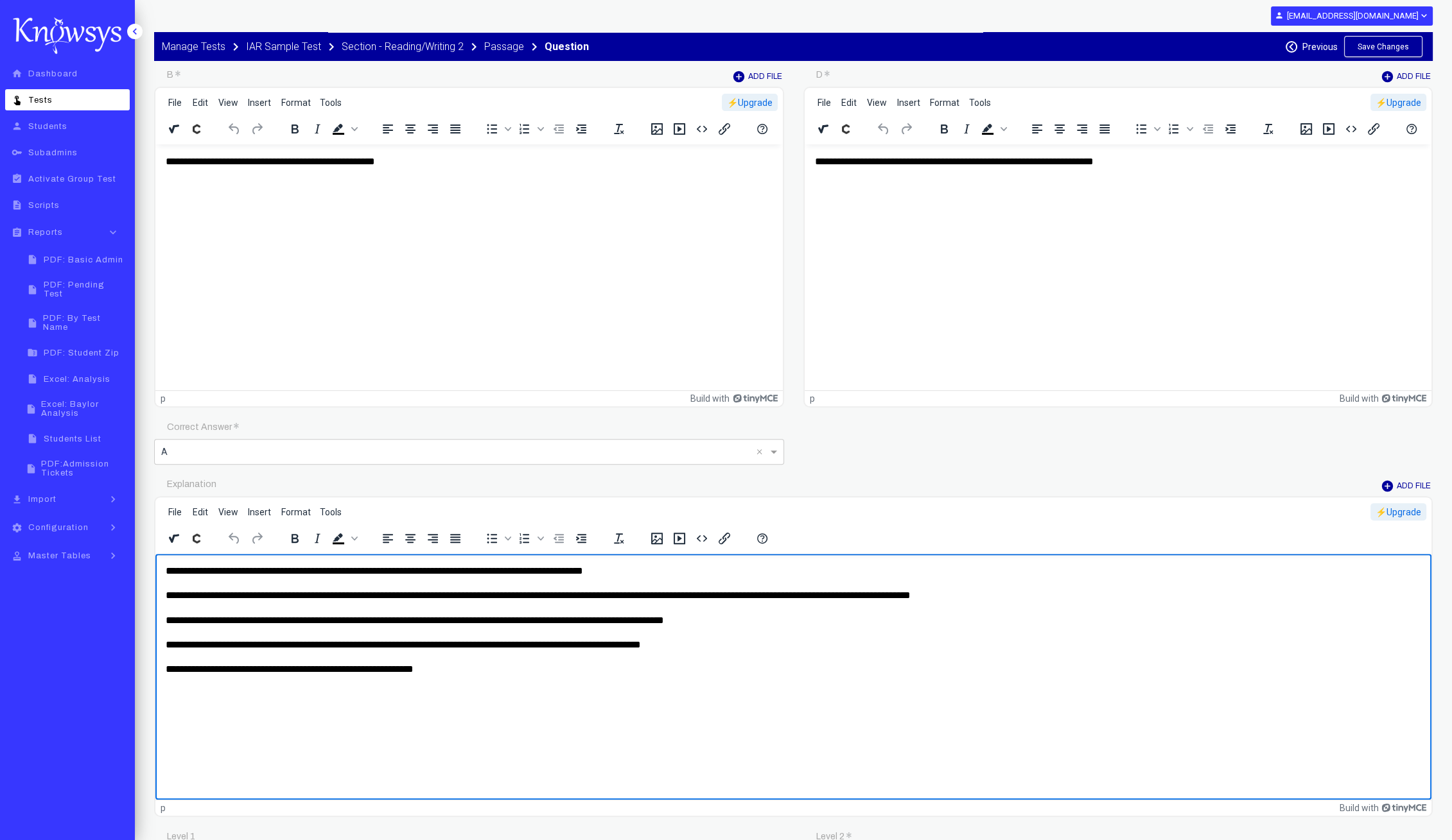
click at [440, 570] on p "**********" at bounding box center [793, 571] width 1256 height 14
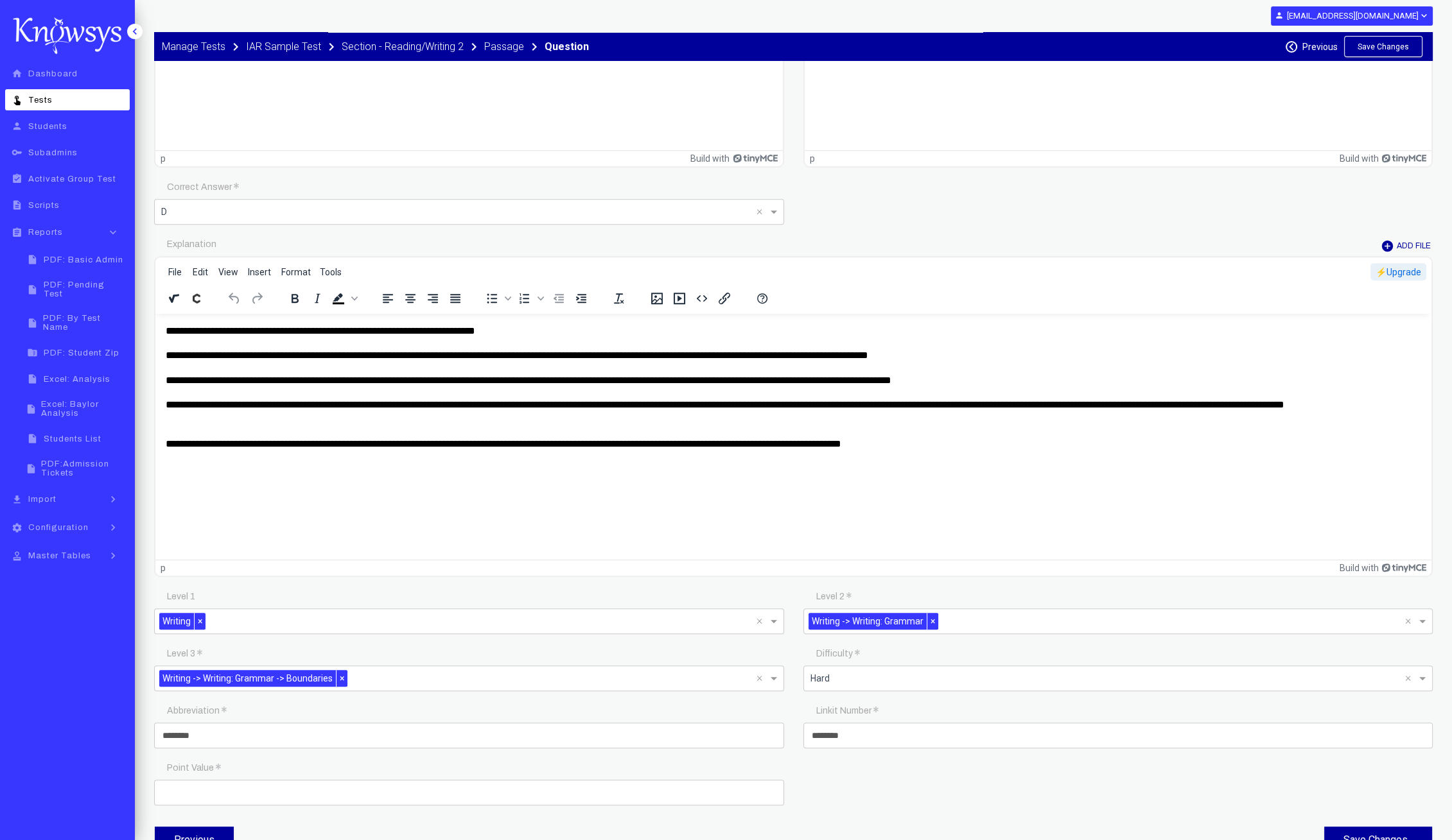
scroll to position [987, 0]
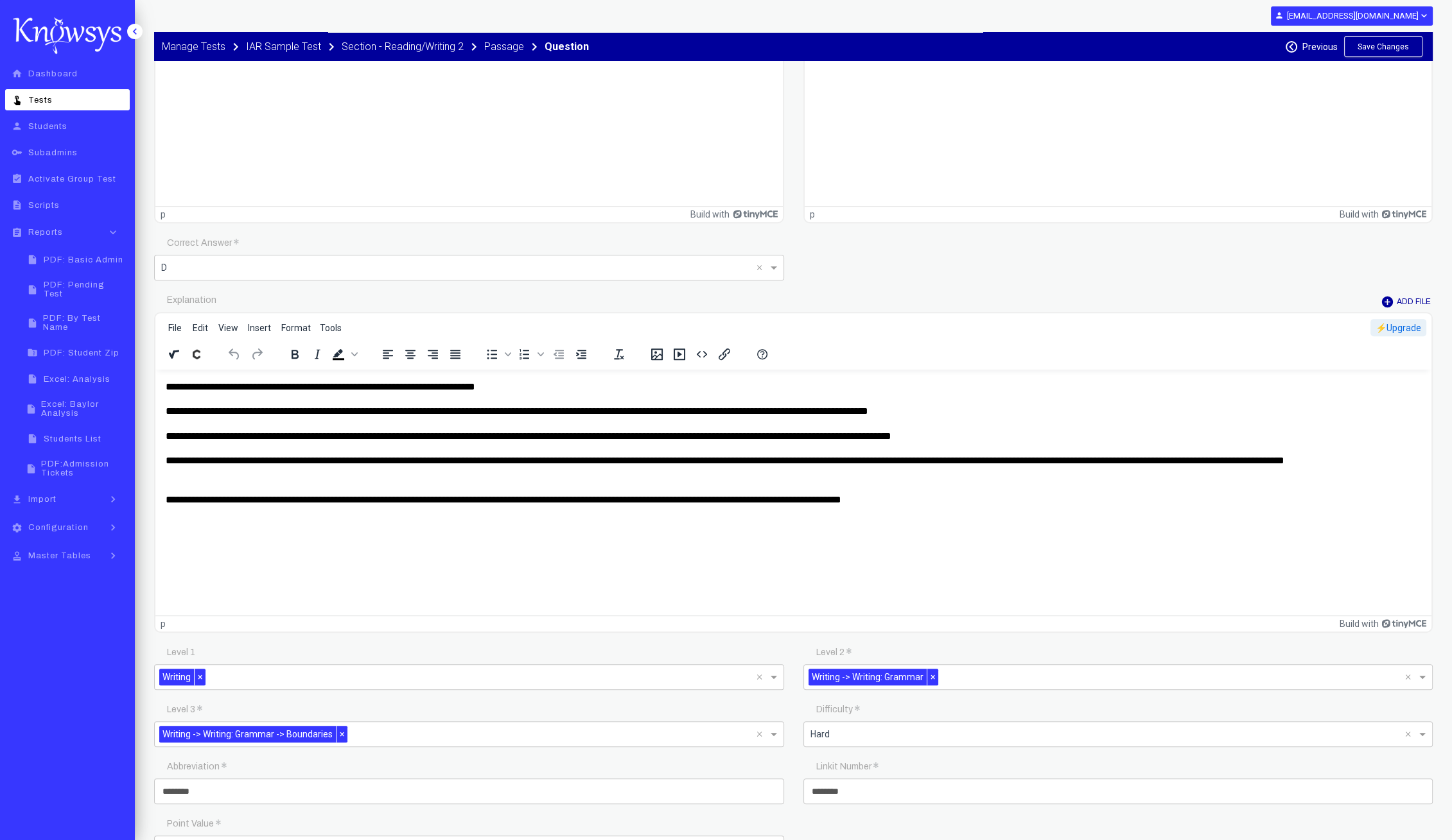
click at [1238, 463] on p "**********" at bounding box center [793, 468] width 1256 height 29
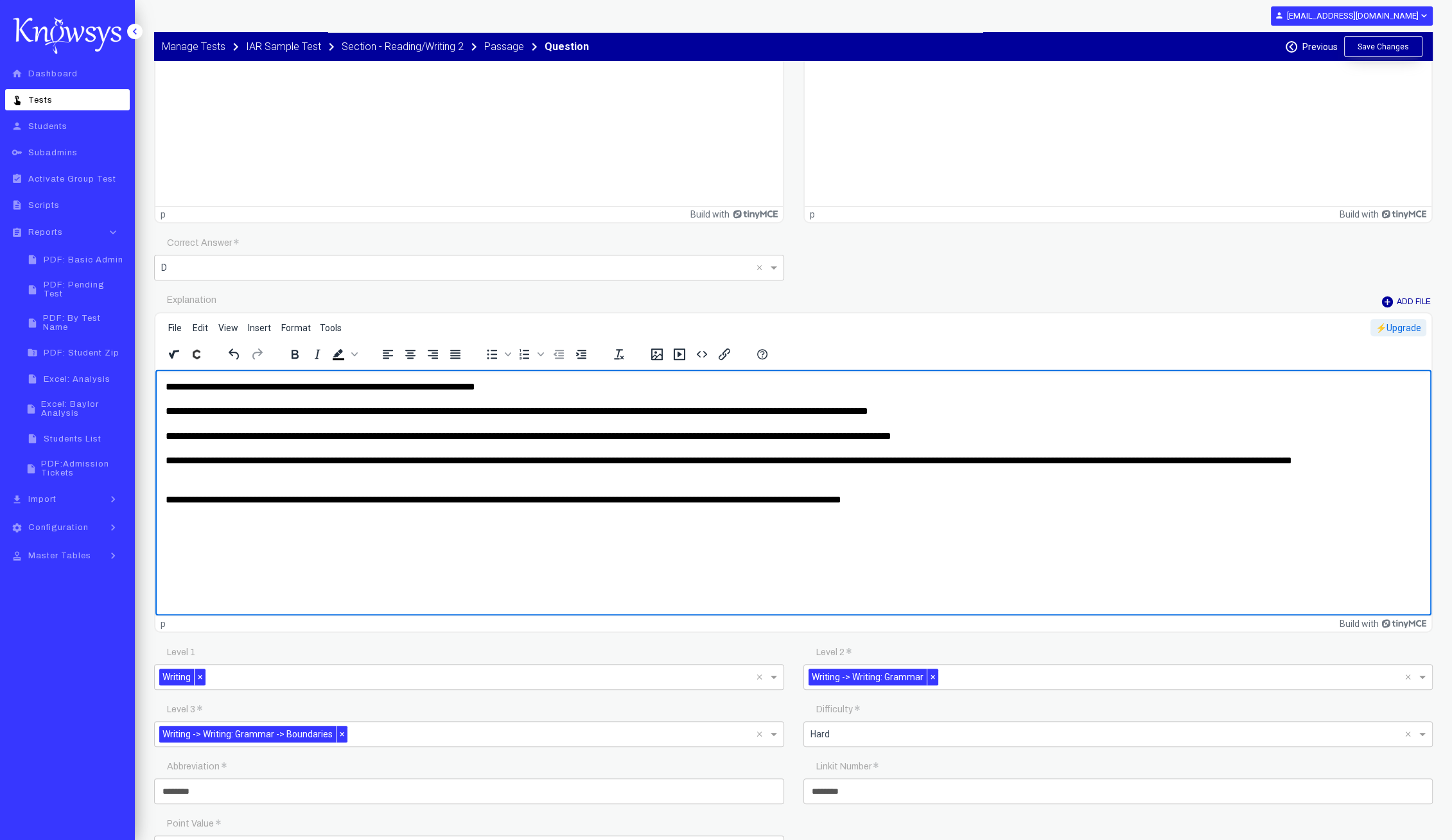
click at [1393, 42] on button "Save Changes" at bounding box center [1383, 47] width 78 height 21
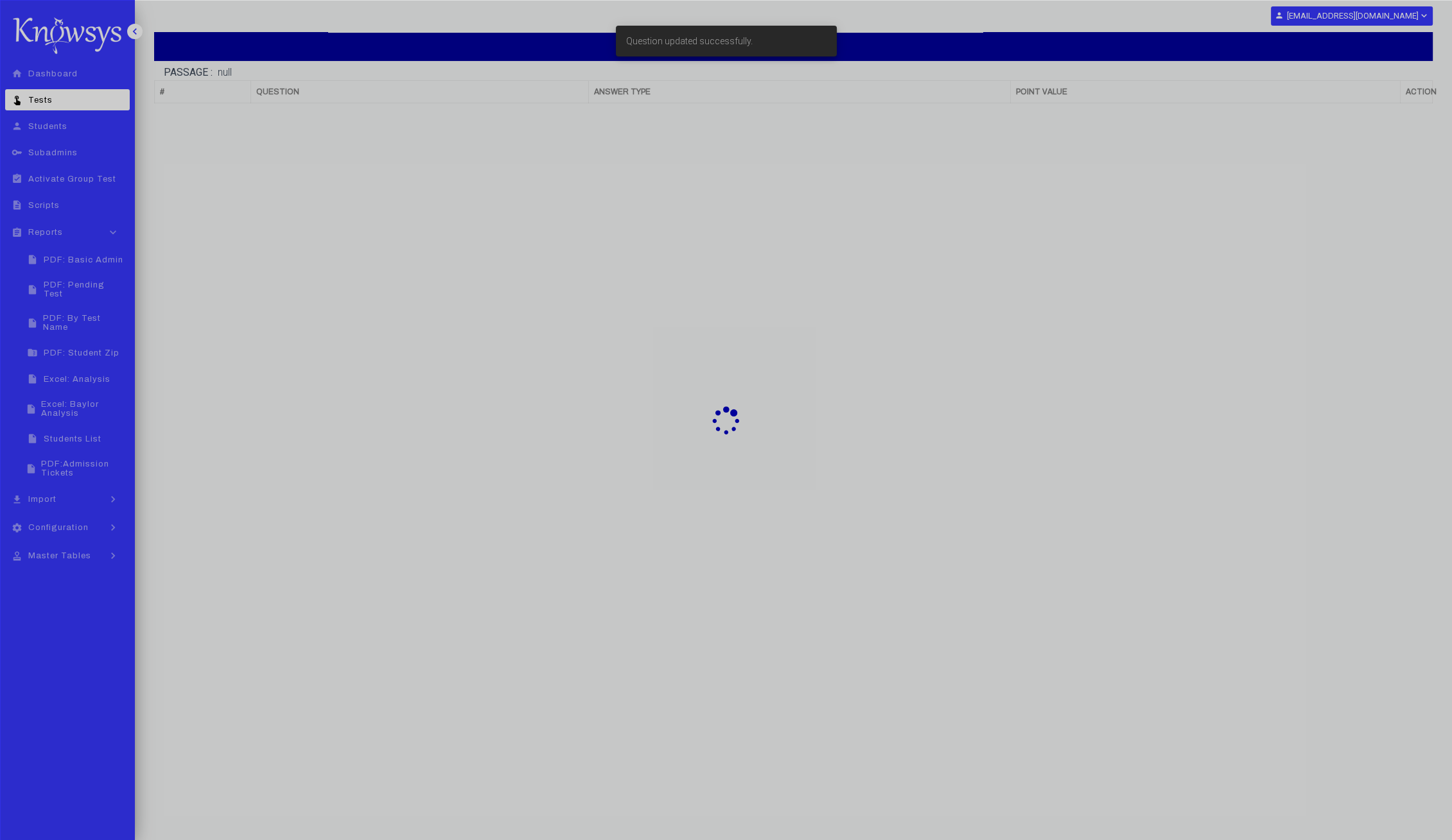
scroll to position [78, 0]
select select "**"
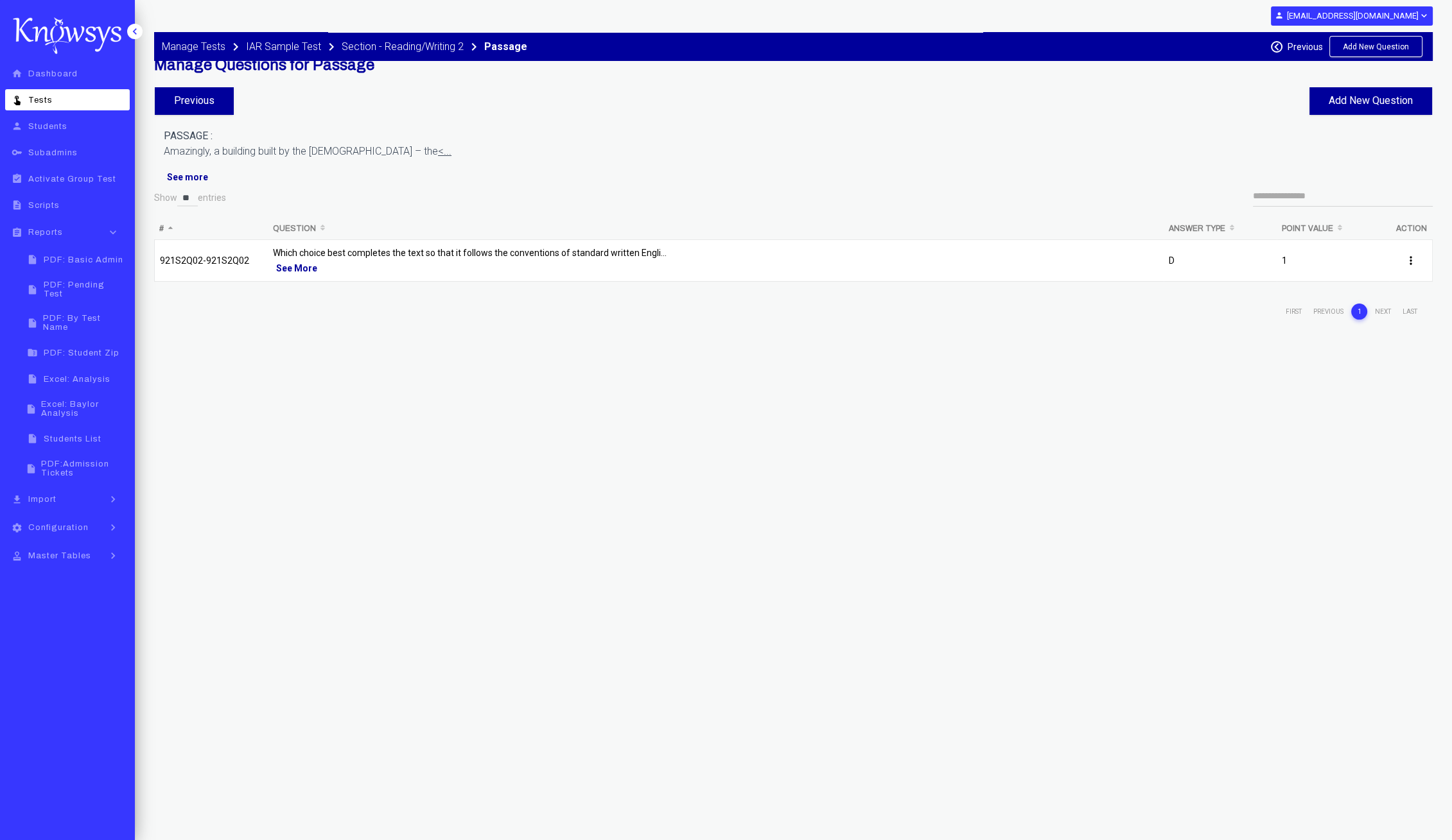
scroll to position [0, 0]
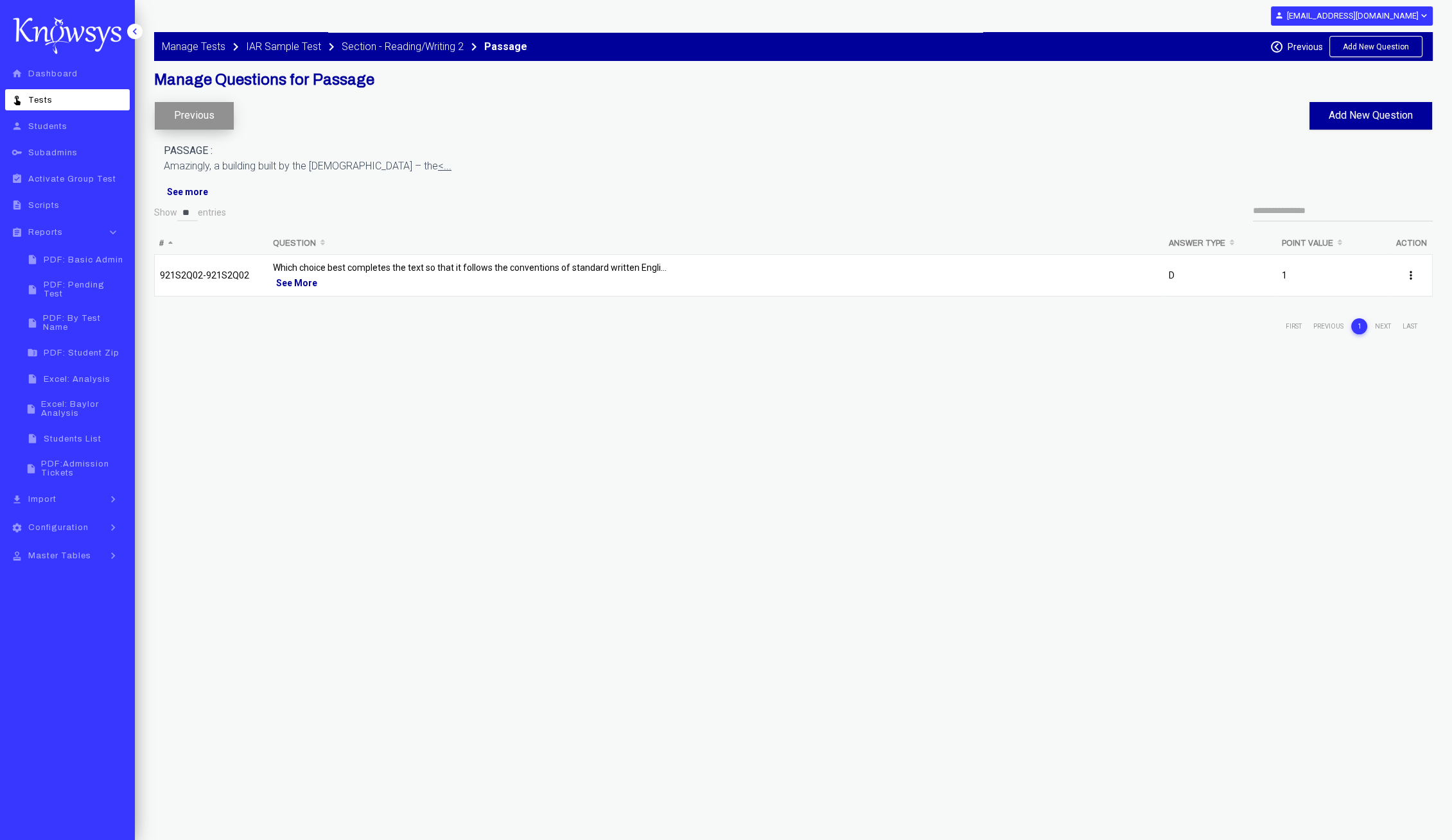
click at [214, 119] on button "Previous" at bounding box center [194, 116] width 79 height 28
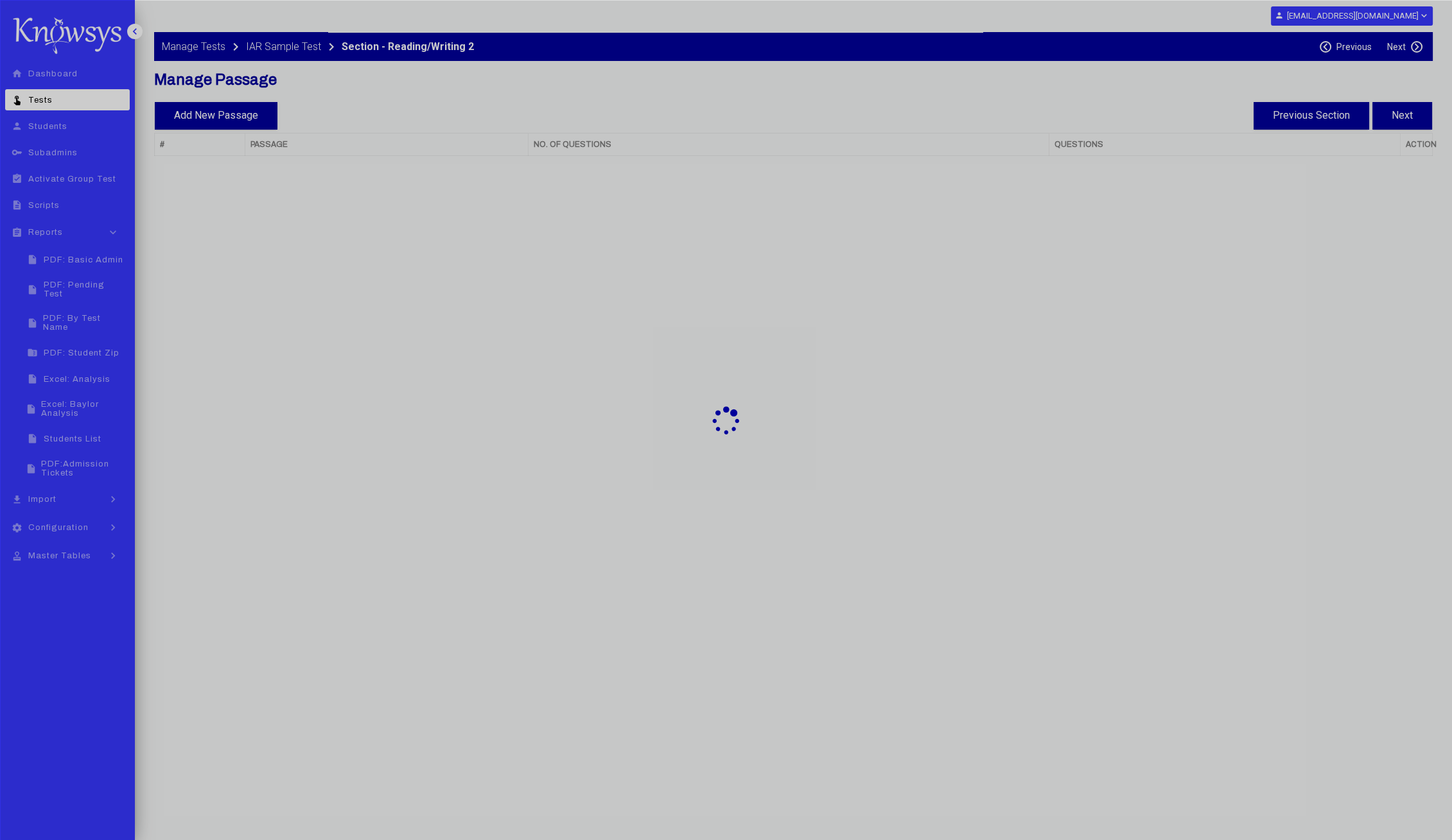
select select "**"
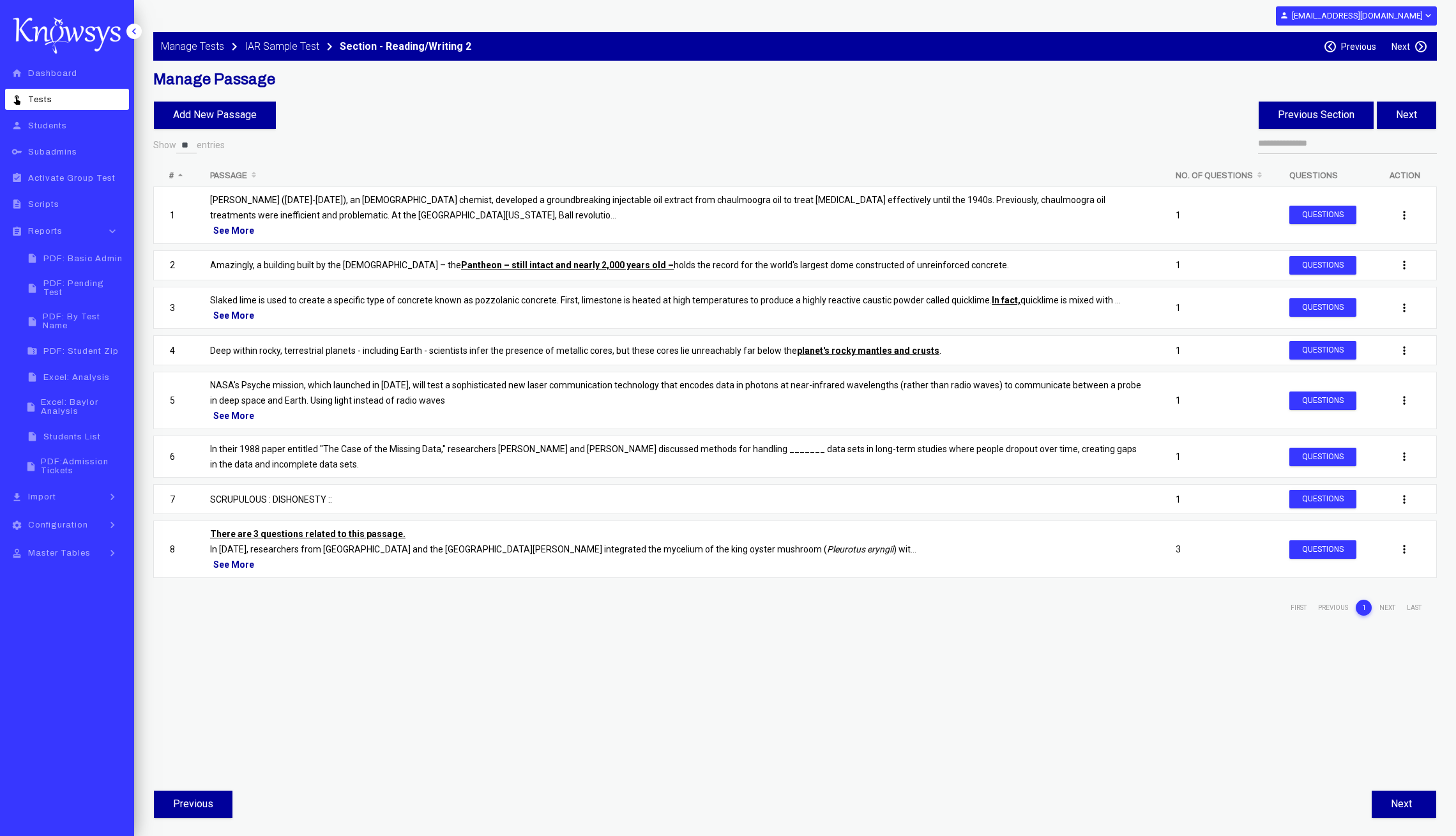
click at [1396, 49] on label "Next" at bounding box center [1400, 46] width 18 height 10
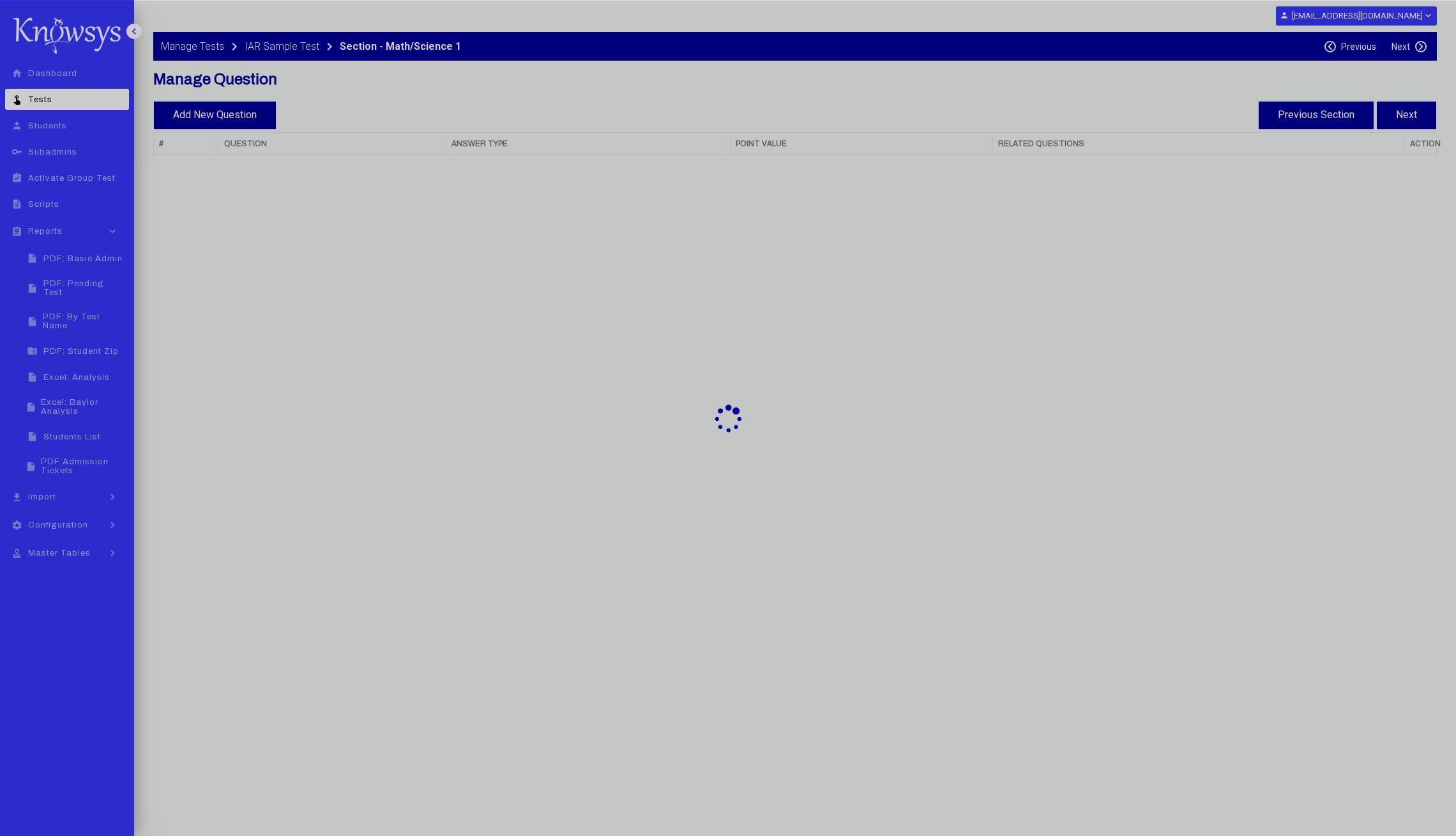
select select "**"
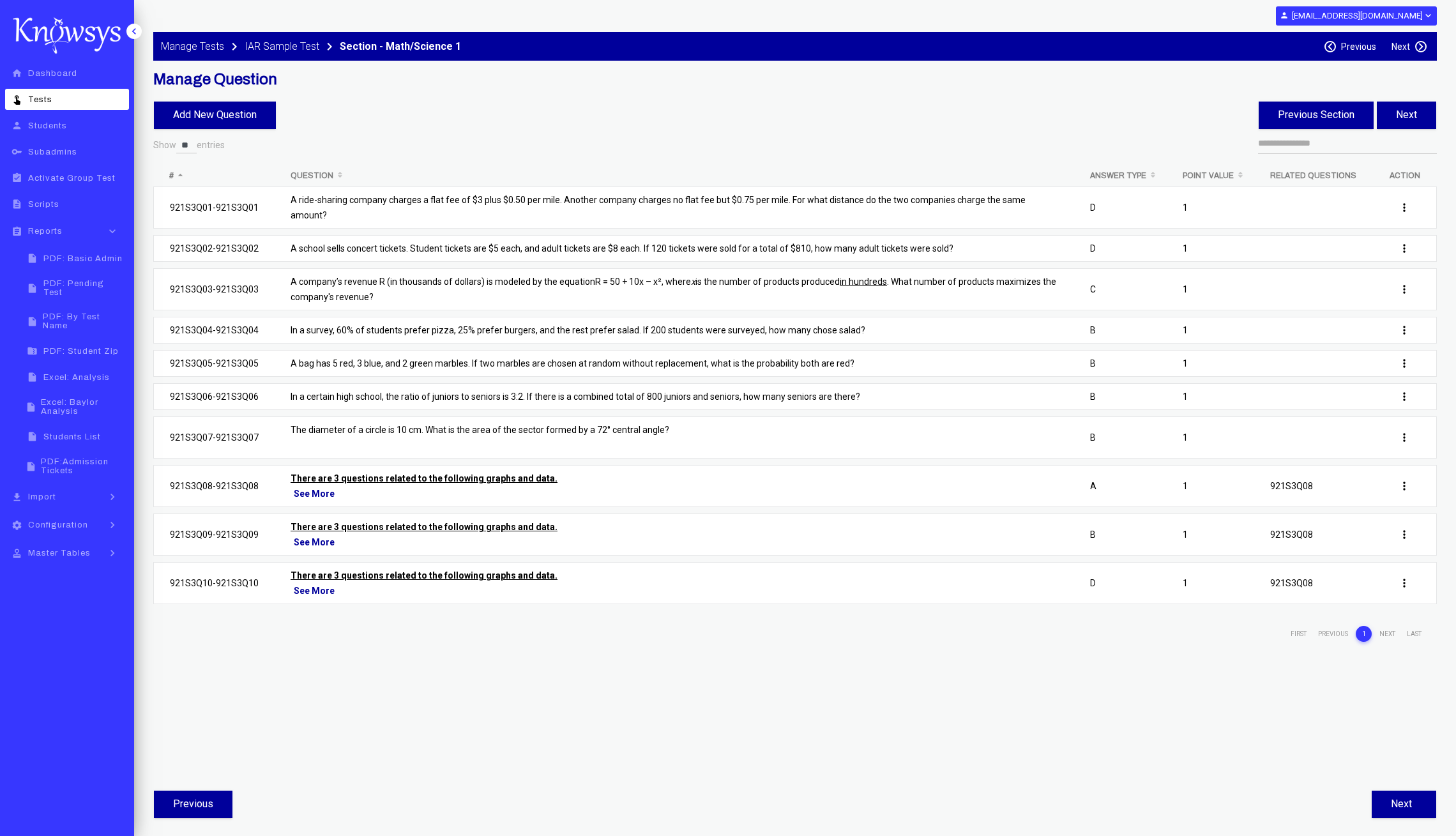
click at [505, 274] on p "A company’s revenue R (in thousands of dollars) is modeled by the equation R = …" at bounding box center [674, 289] width 767 height 30
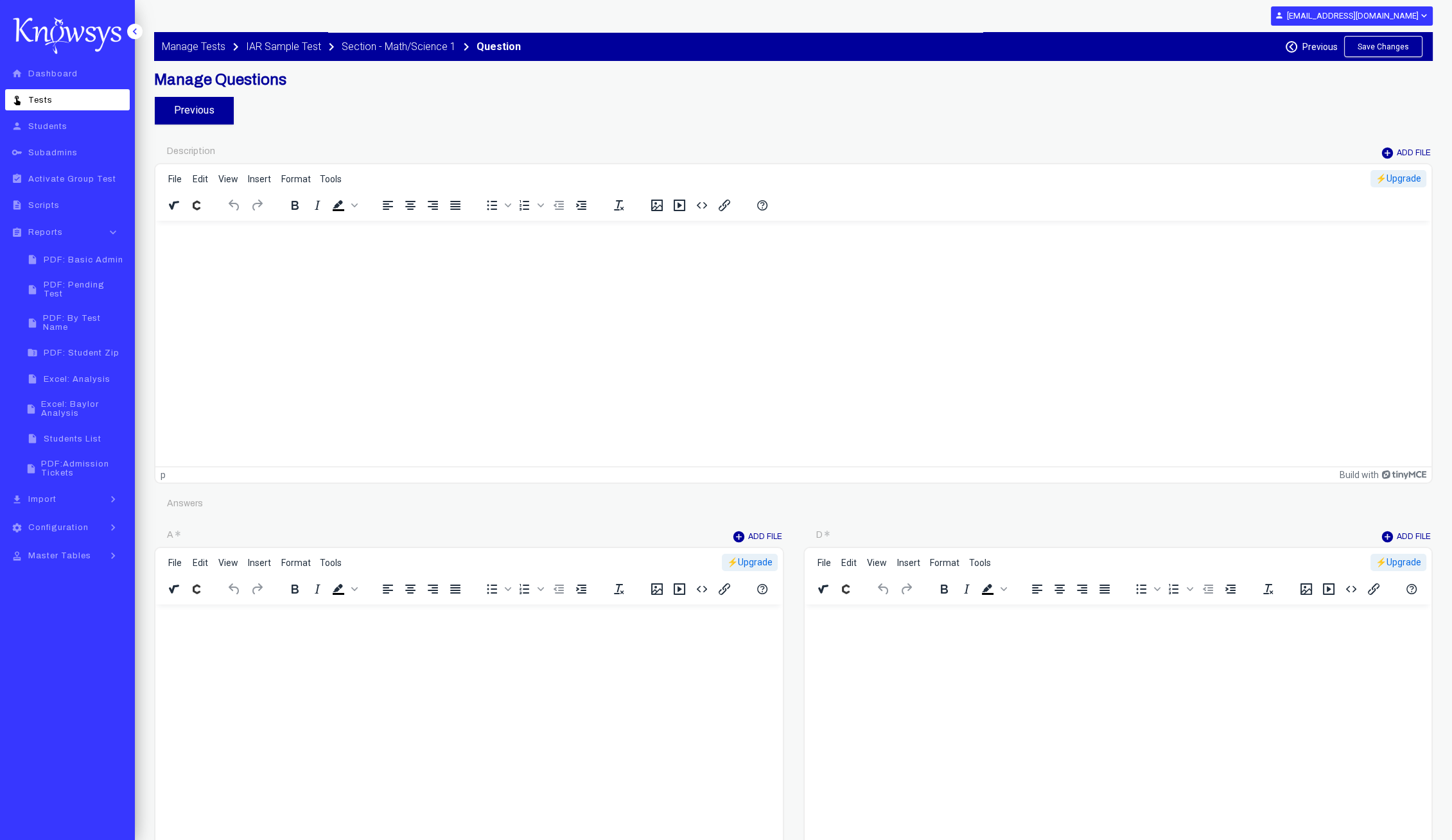
type input "********"
type input "*"
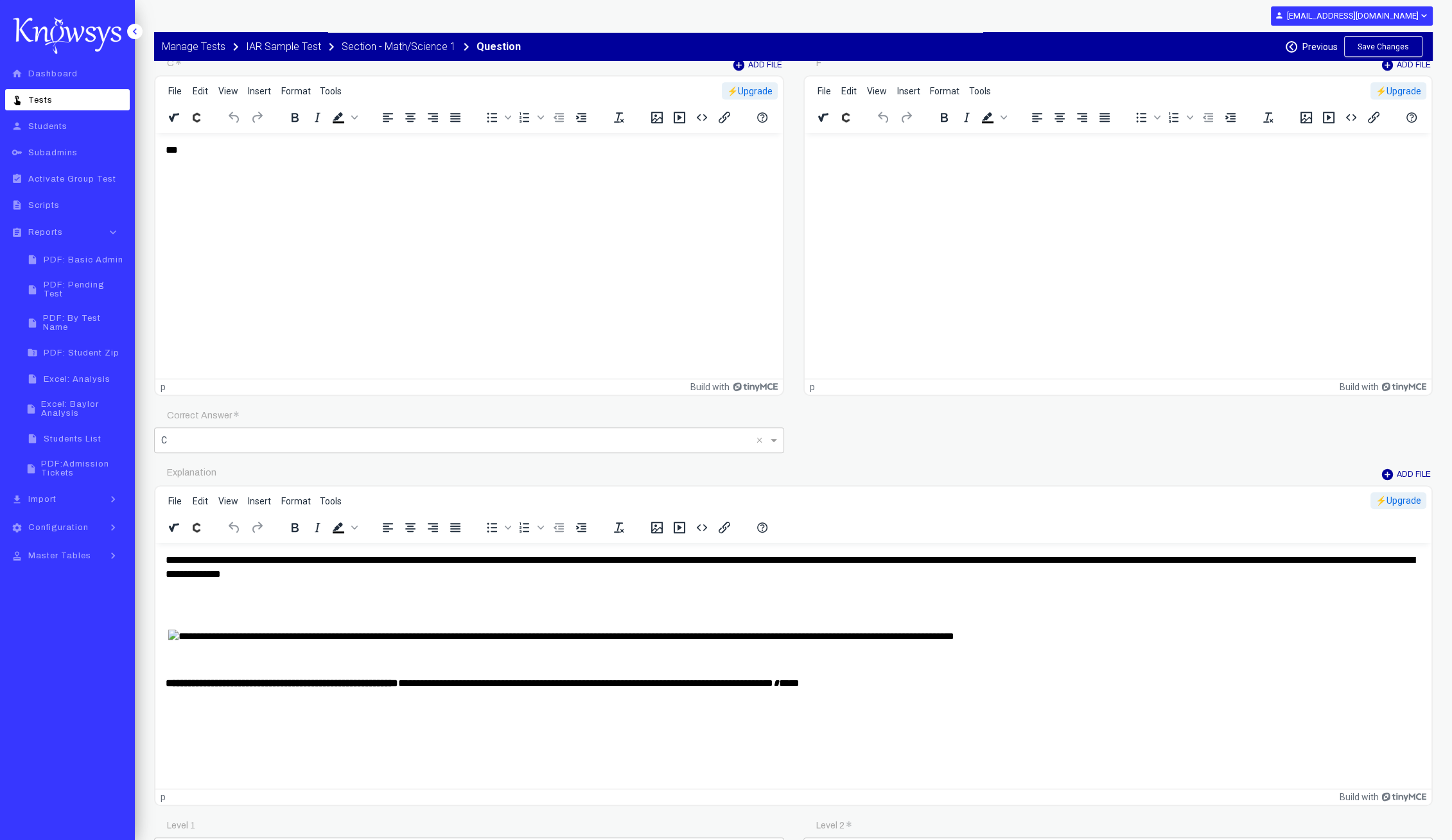
scroll to position [1364, 0]
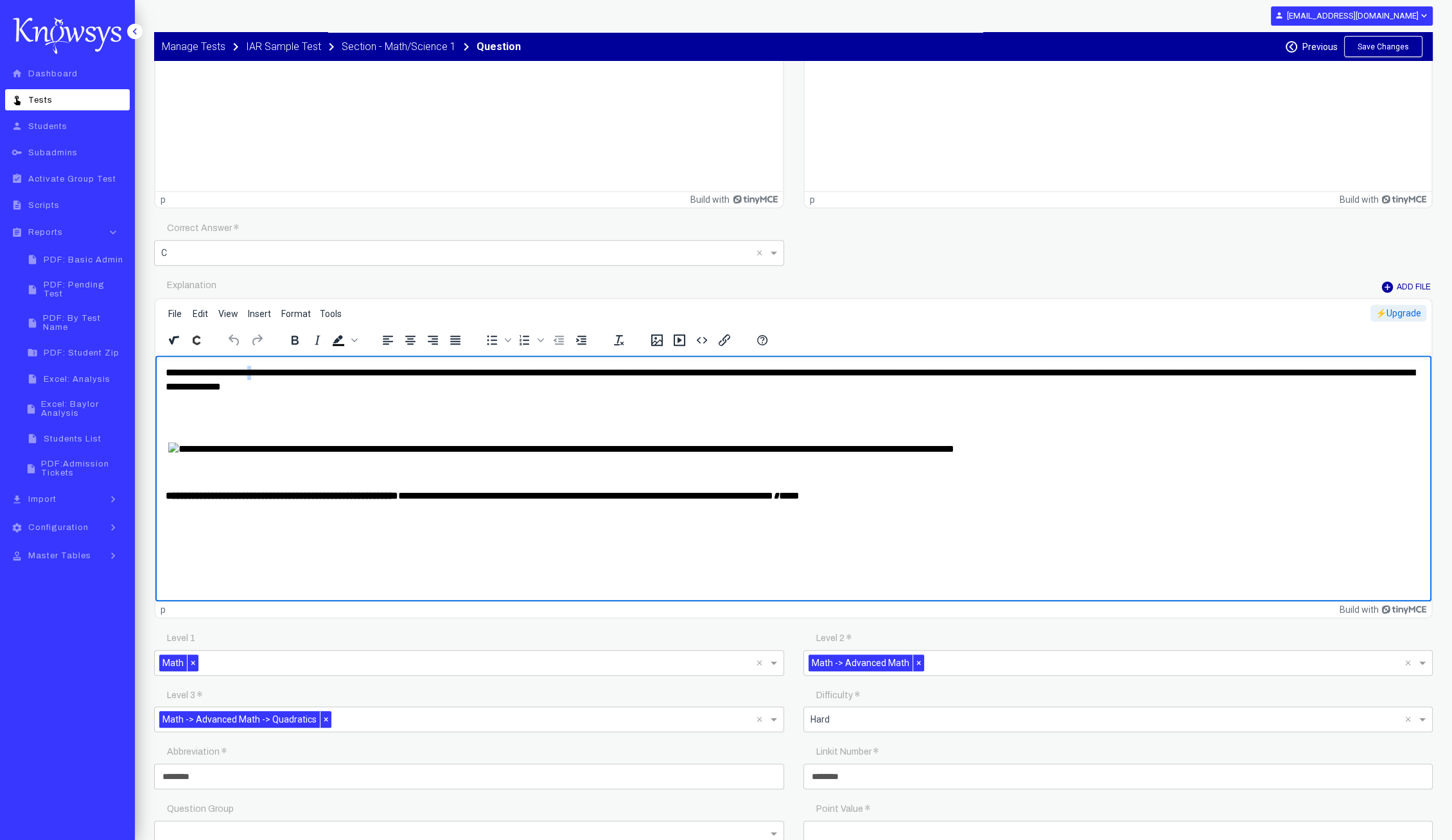
click at [266, 373] on p "**********" at bounding box center [793, 379] width 1256 height 29
click at [312, 342] on icon "Italic" at bounding box center [317, 340] width 15 height 15
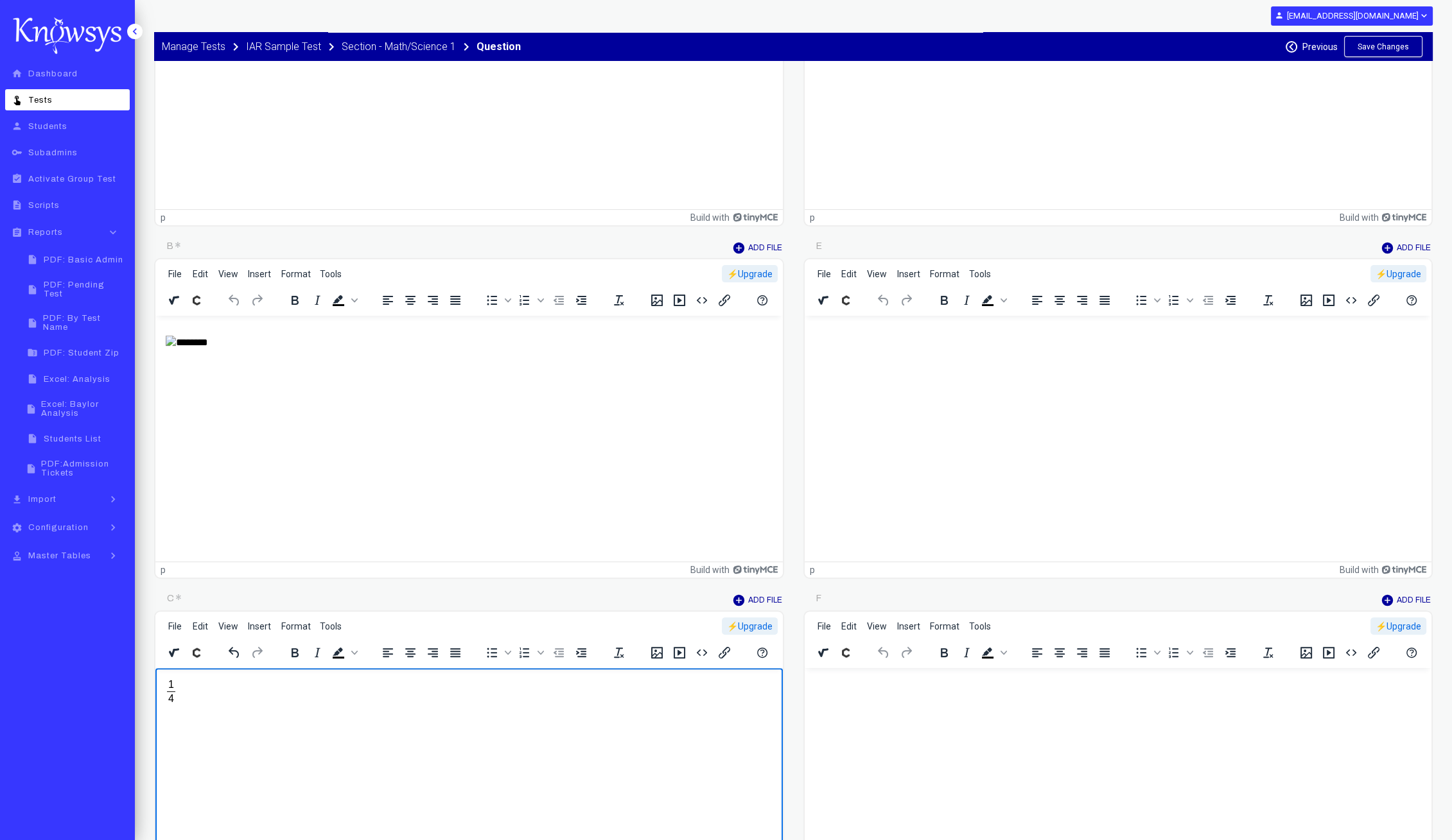
scroll to position [321, 0]
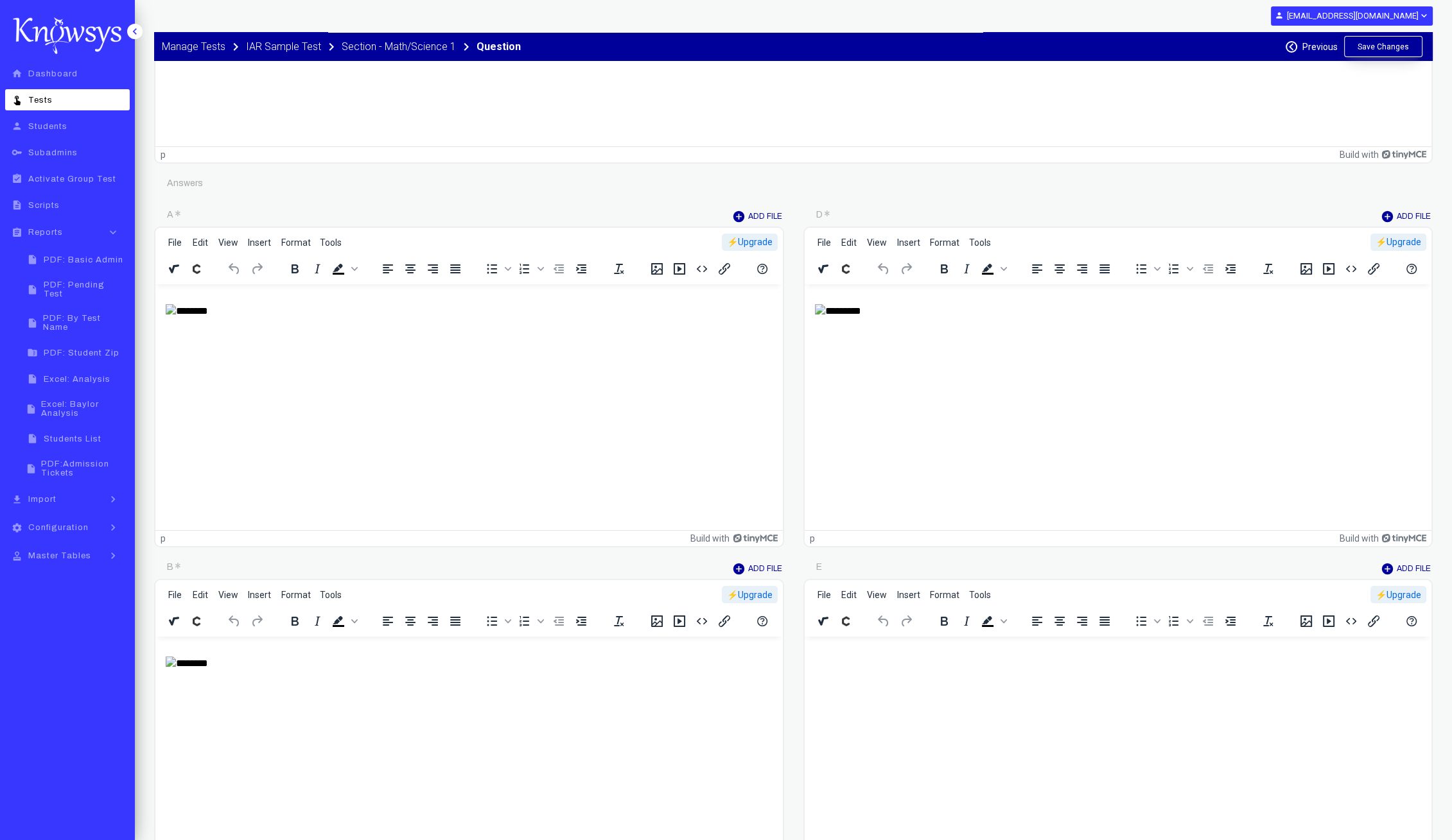
click at [1398, 54] on button "Save Changes" at bounding box center [1383, 47] width 78 height 21
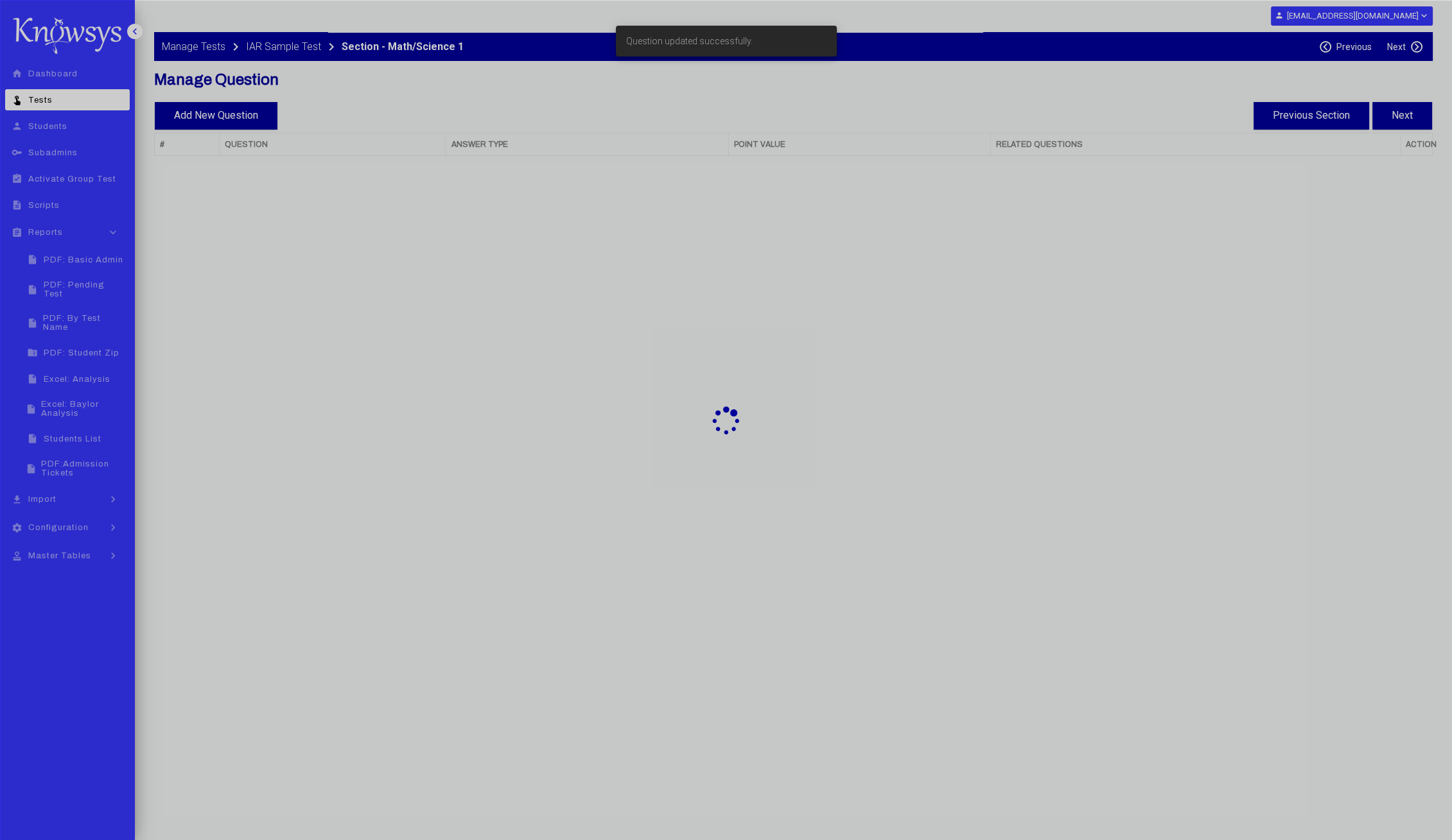
select select "**"
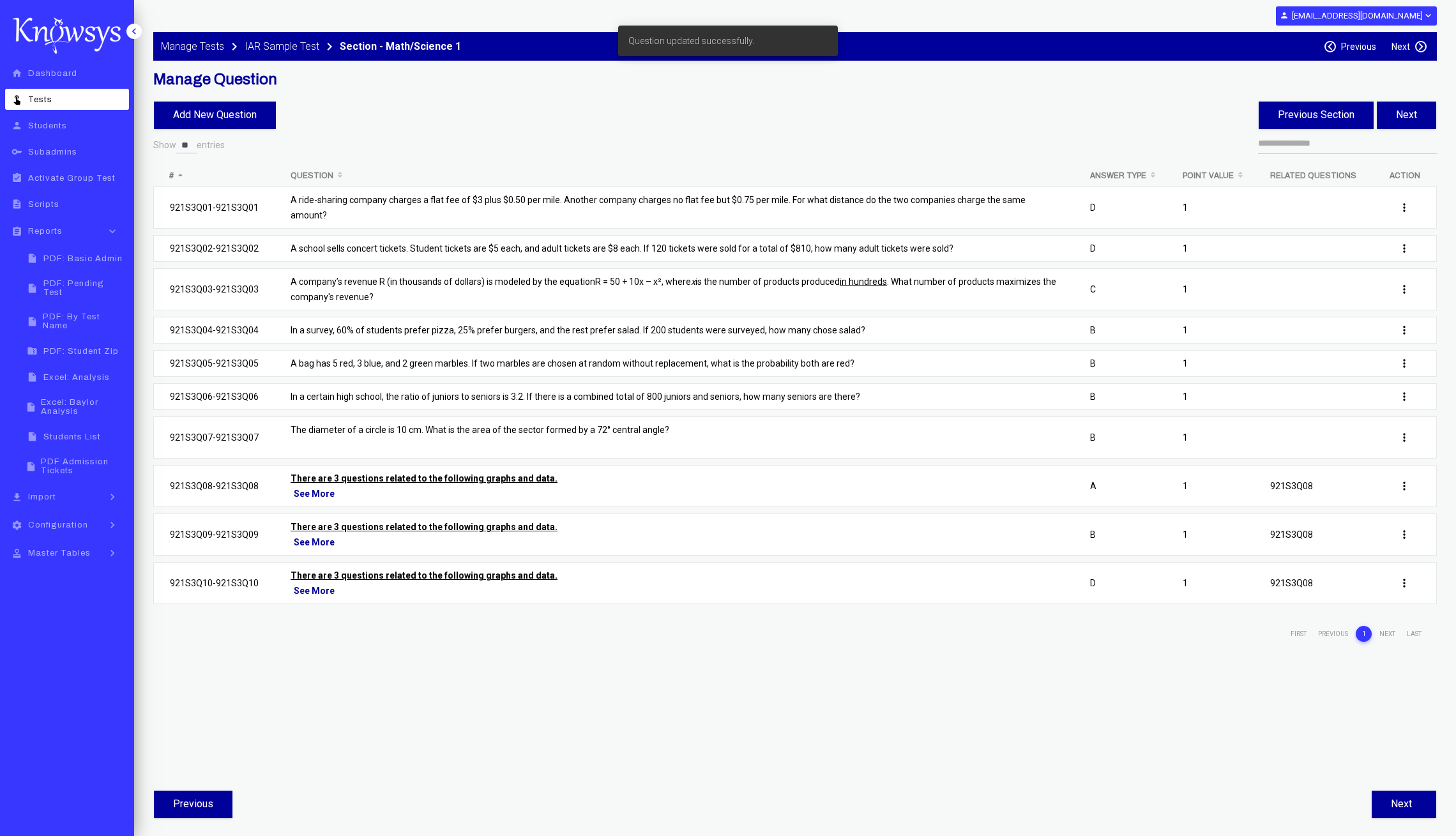
click at [489, 486] on div "See More" at bounding box center [674, 493] width 767 height 15
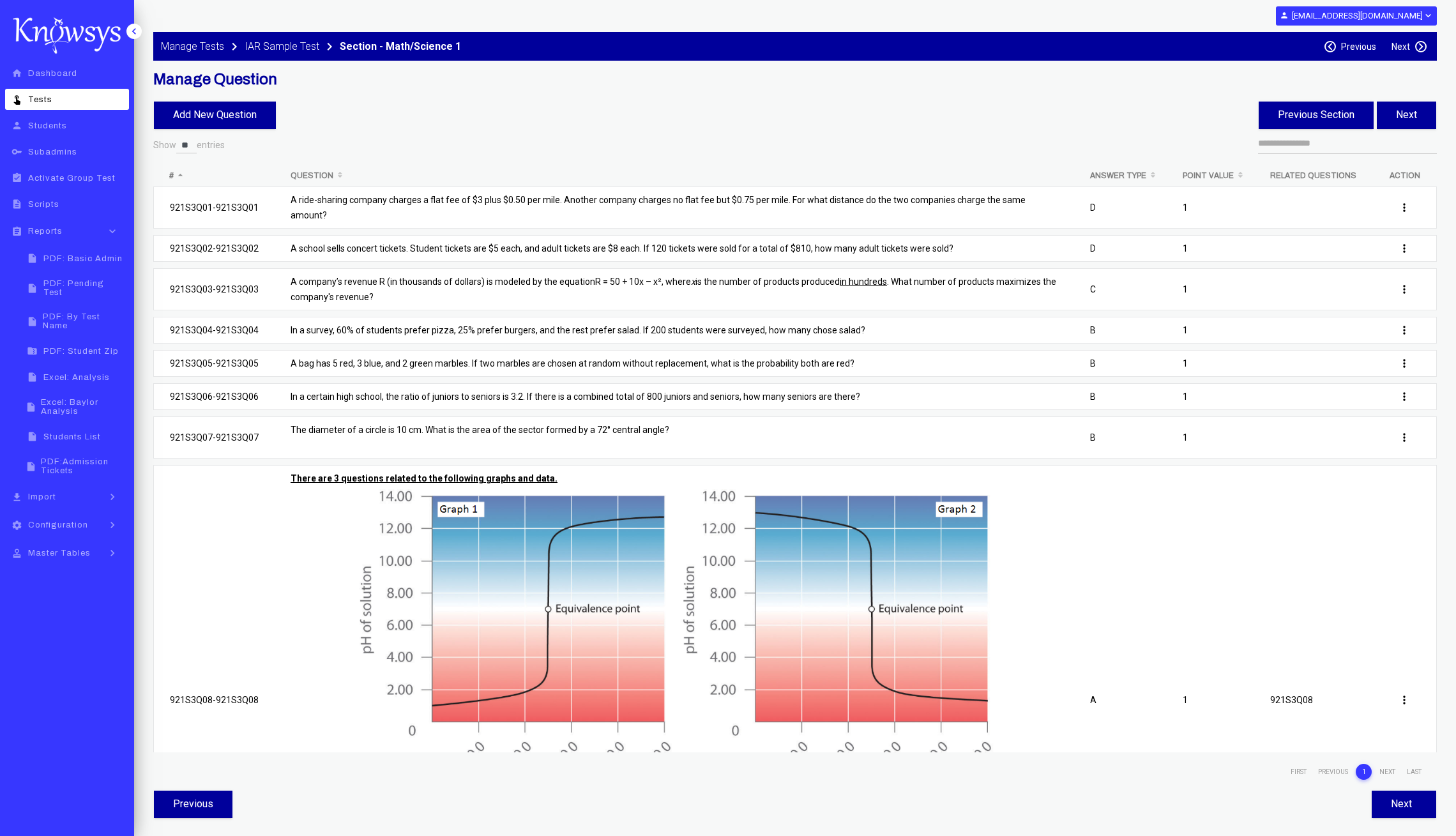
click at [281, 512] on td "There are 3 questions related to the following graphs and data. Graph 1 shows t…" at bounding box center [674, 704] width 799 height 477
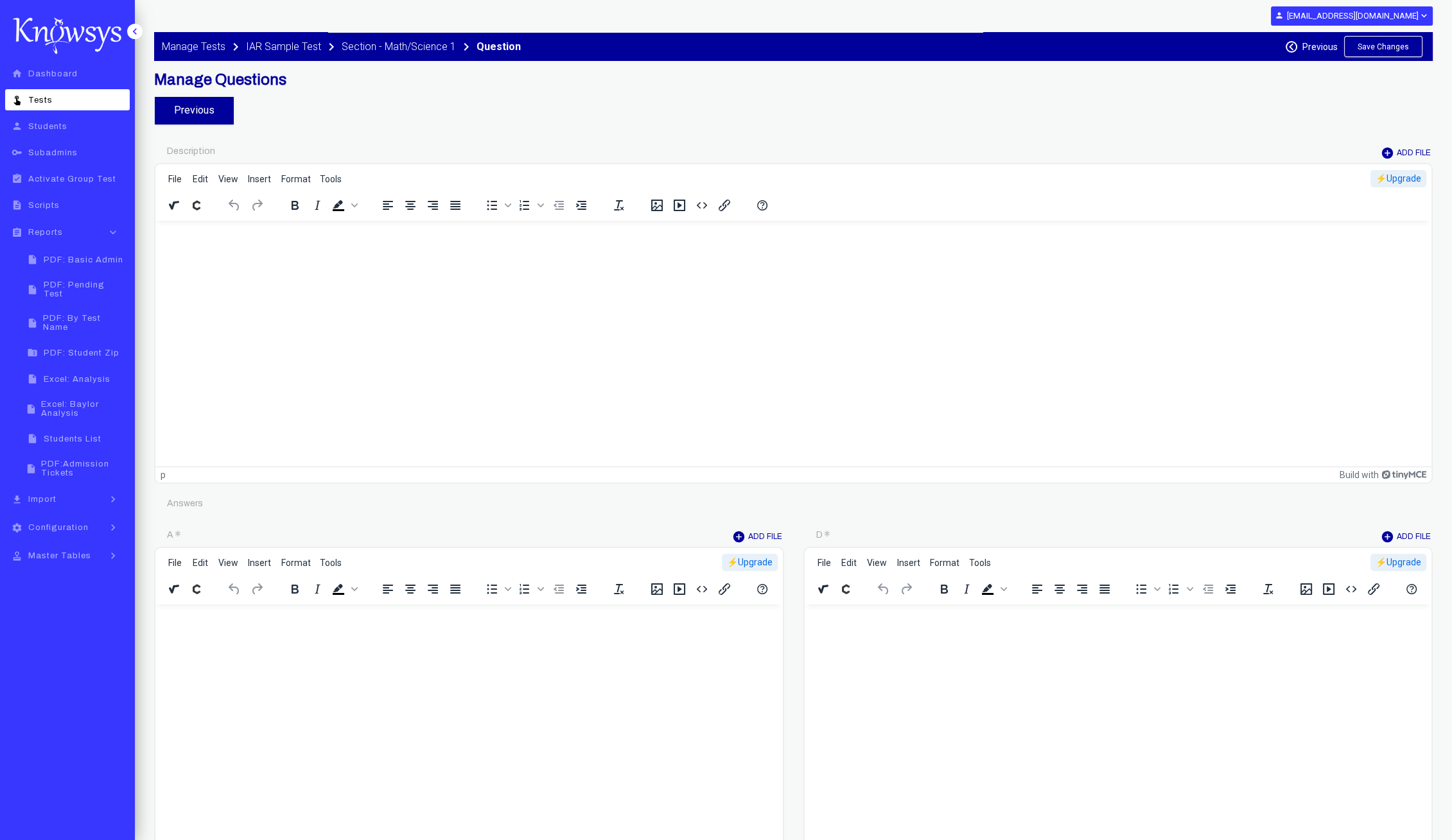
type input "********"
type input "*"
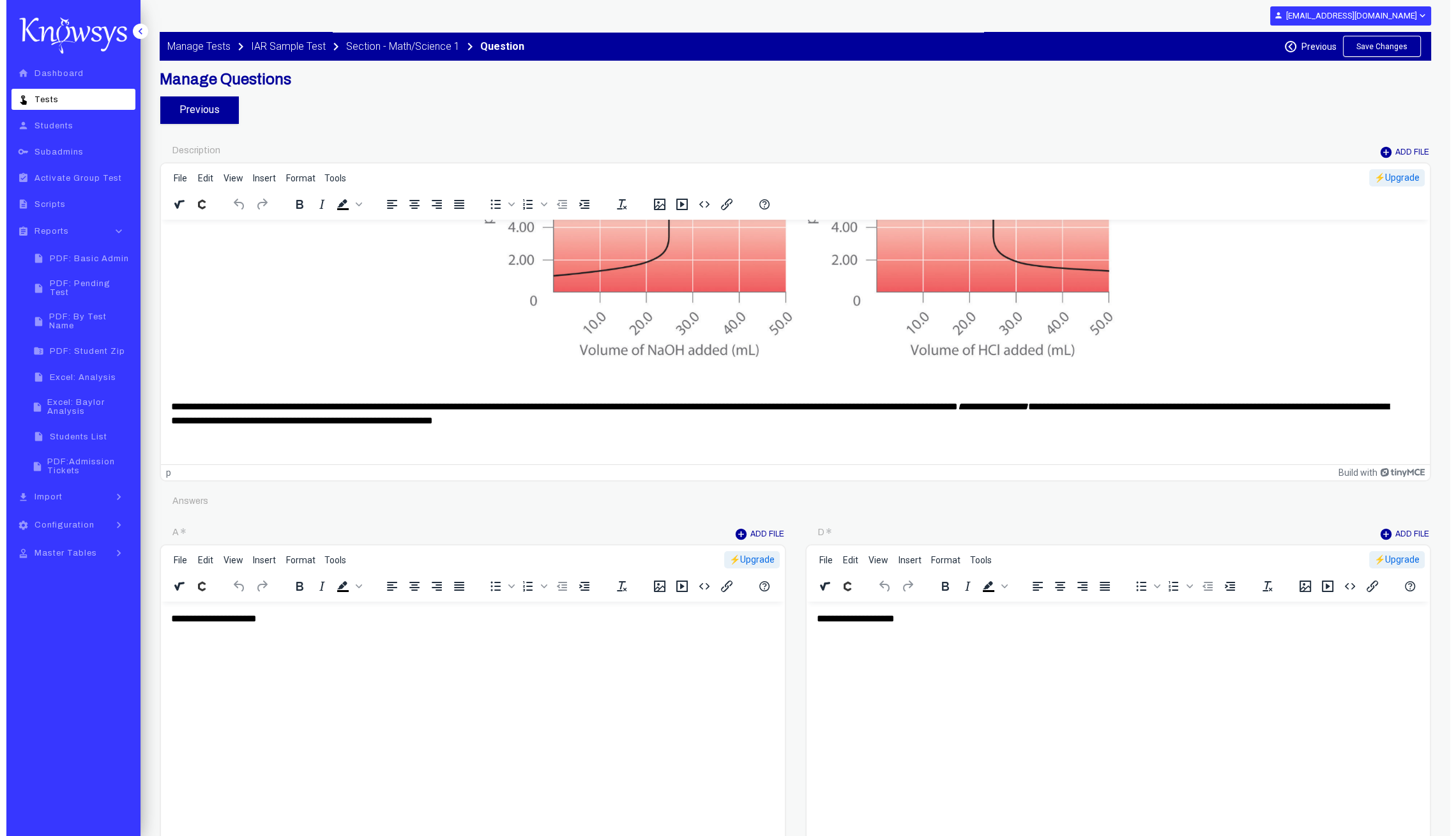
scroll to position [140, 0]
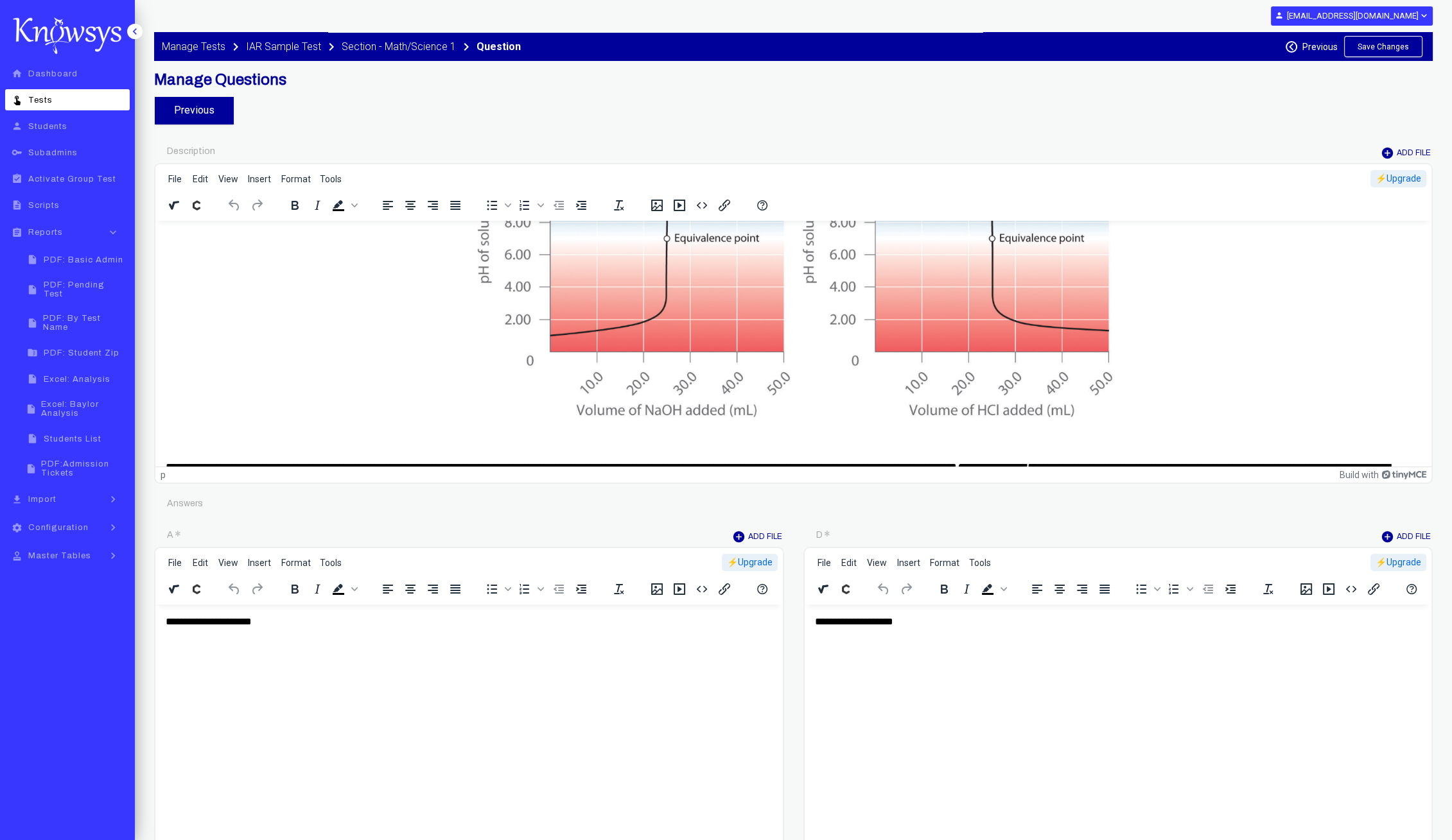
click at [960, 282] on img "Rich Text Area. Press ALT-0 for help." at bounding box center [793, 267] width 642 height 305
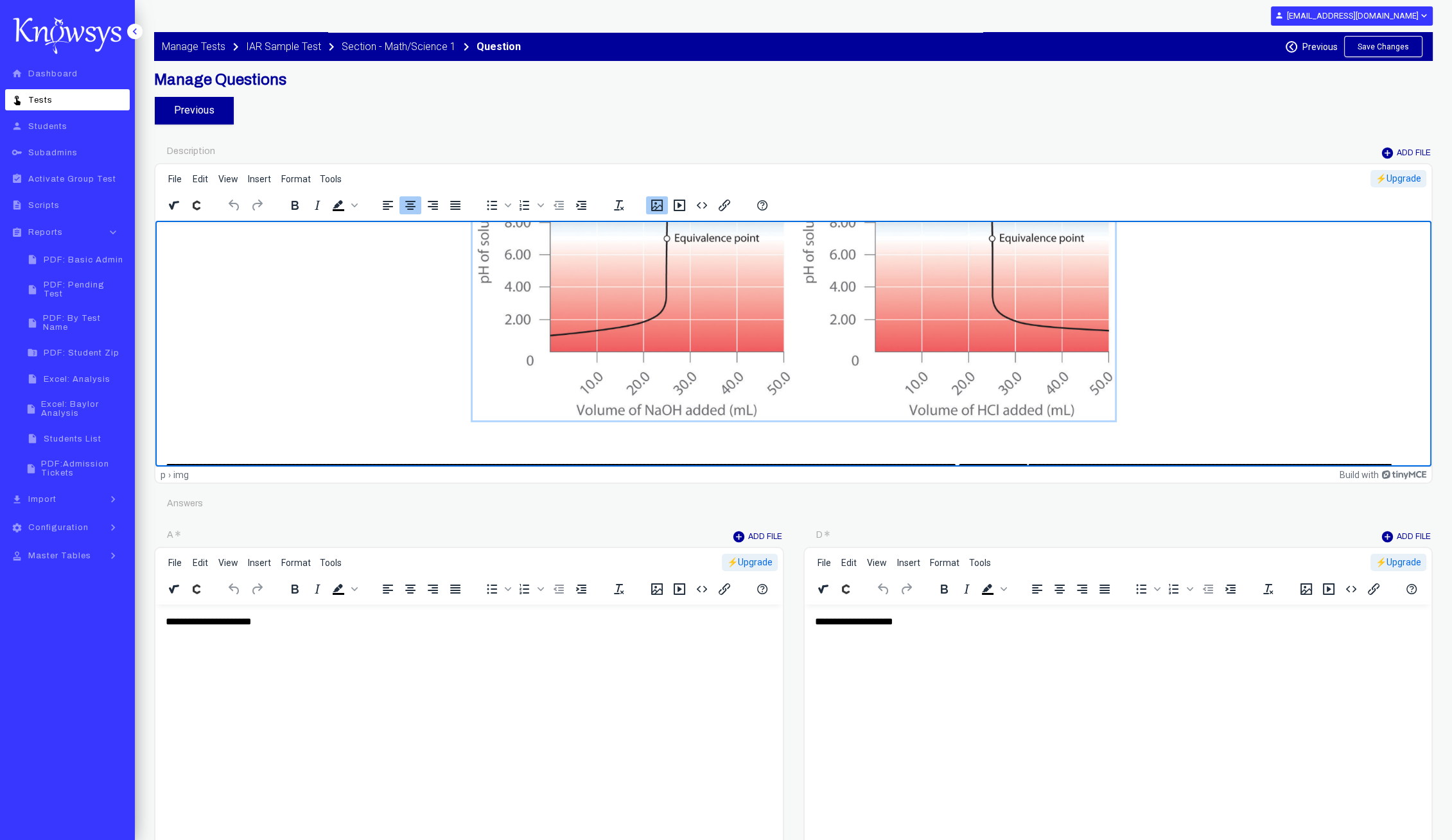
click at [646, 203] on button "Insert/edit image" at bounding box center [657, 205] width 22 height 18
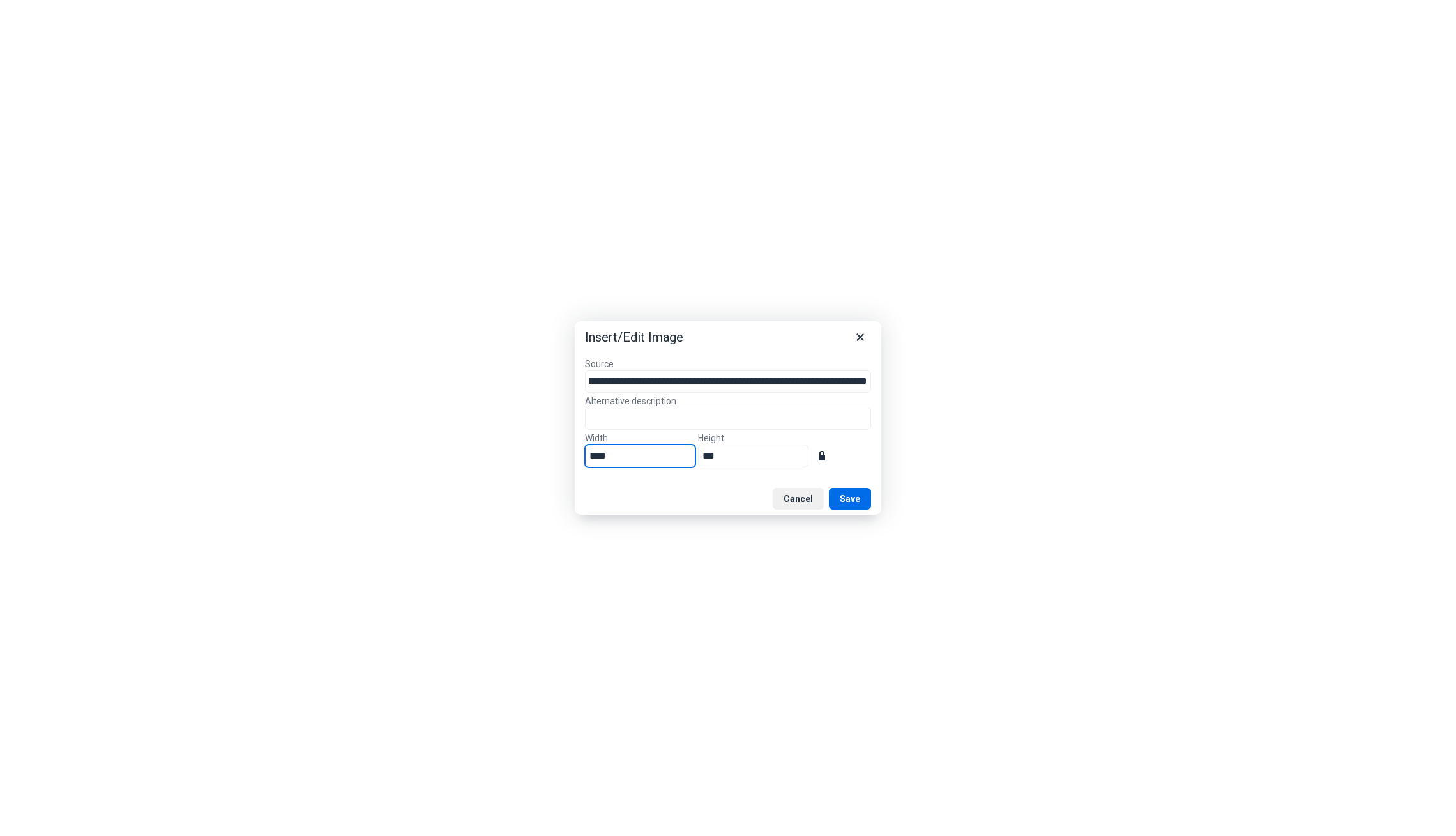
scroll to position [0, 0]
drag, startPoint x: 596, startPoint y: 452, endPoint x: 438, endPoint y: 428, distance: 159.8
click at [438, 428] on div "**********" at bounding box center [728, 418] width 1456 height 836
type input "*"
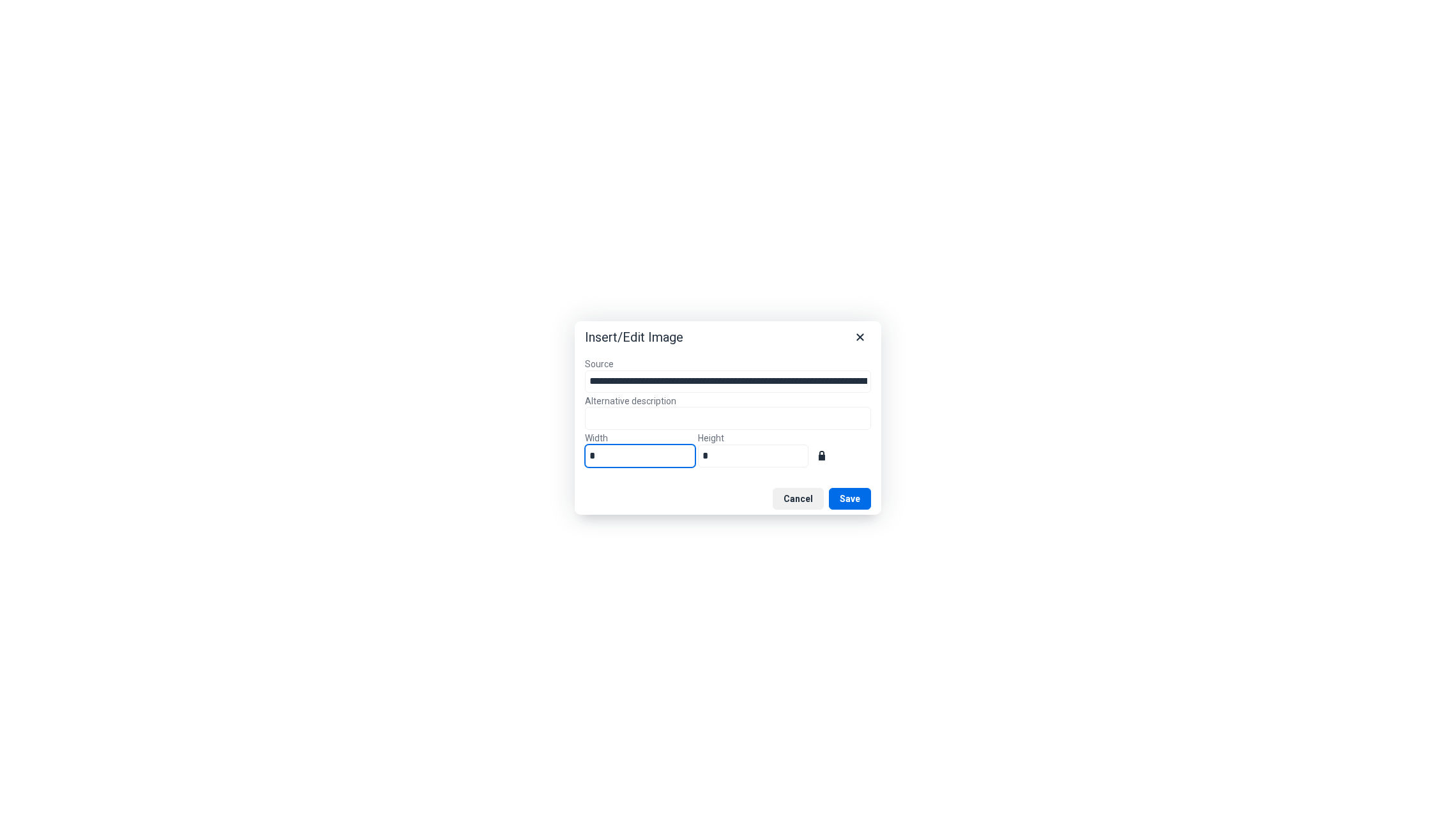
type input "**"
type input "***"
click at [861, 501] on button "Save" at bounding box center [849, 499] width 42 height 22
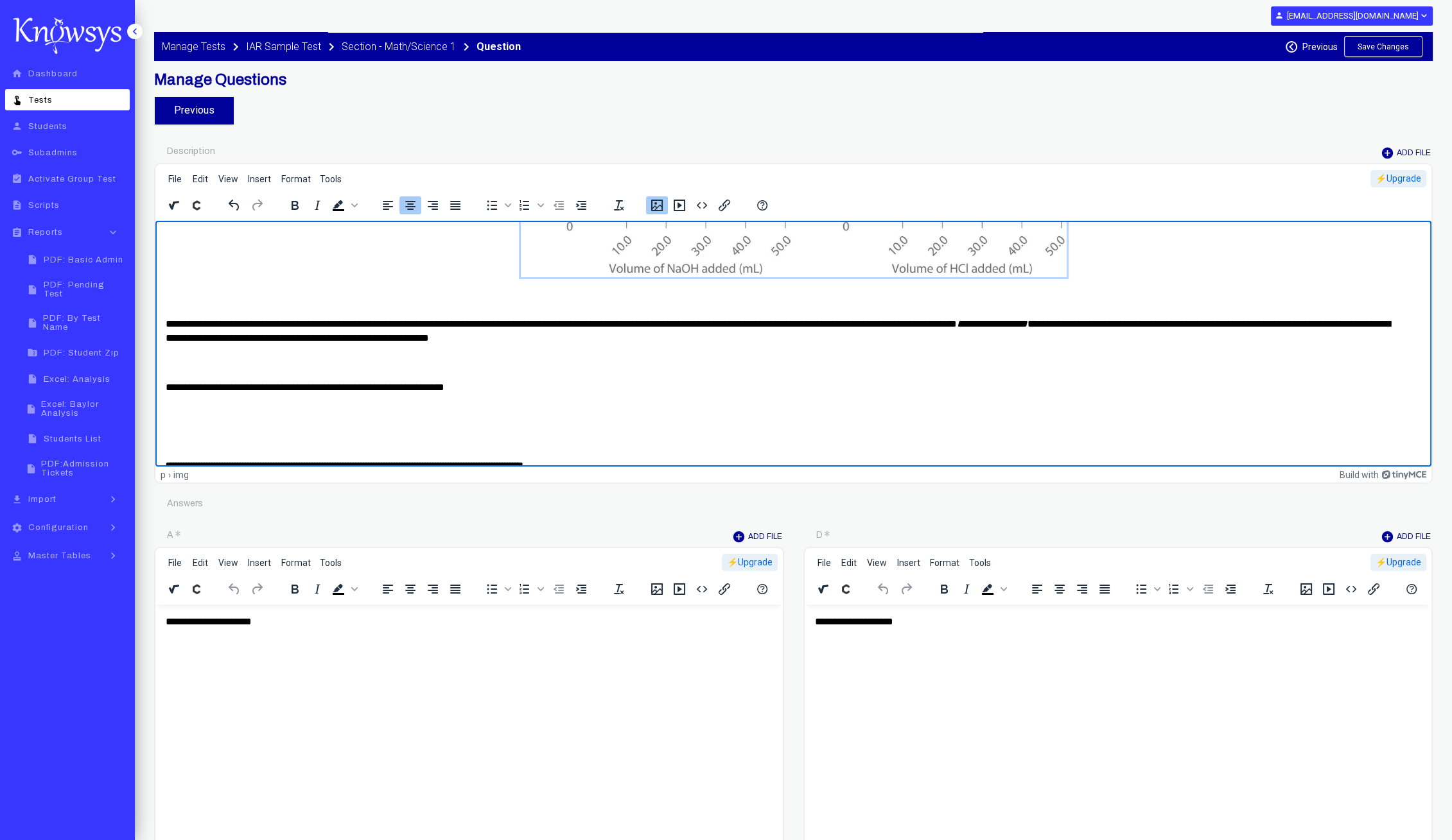
scroll to position [241, 0]
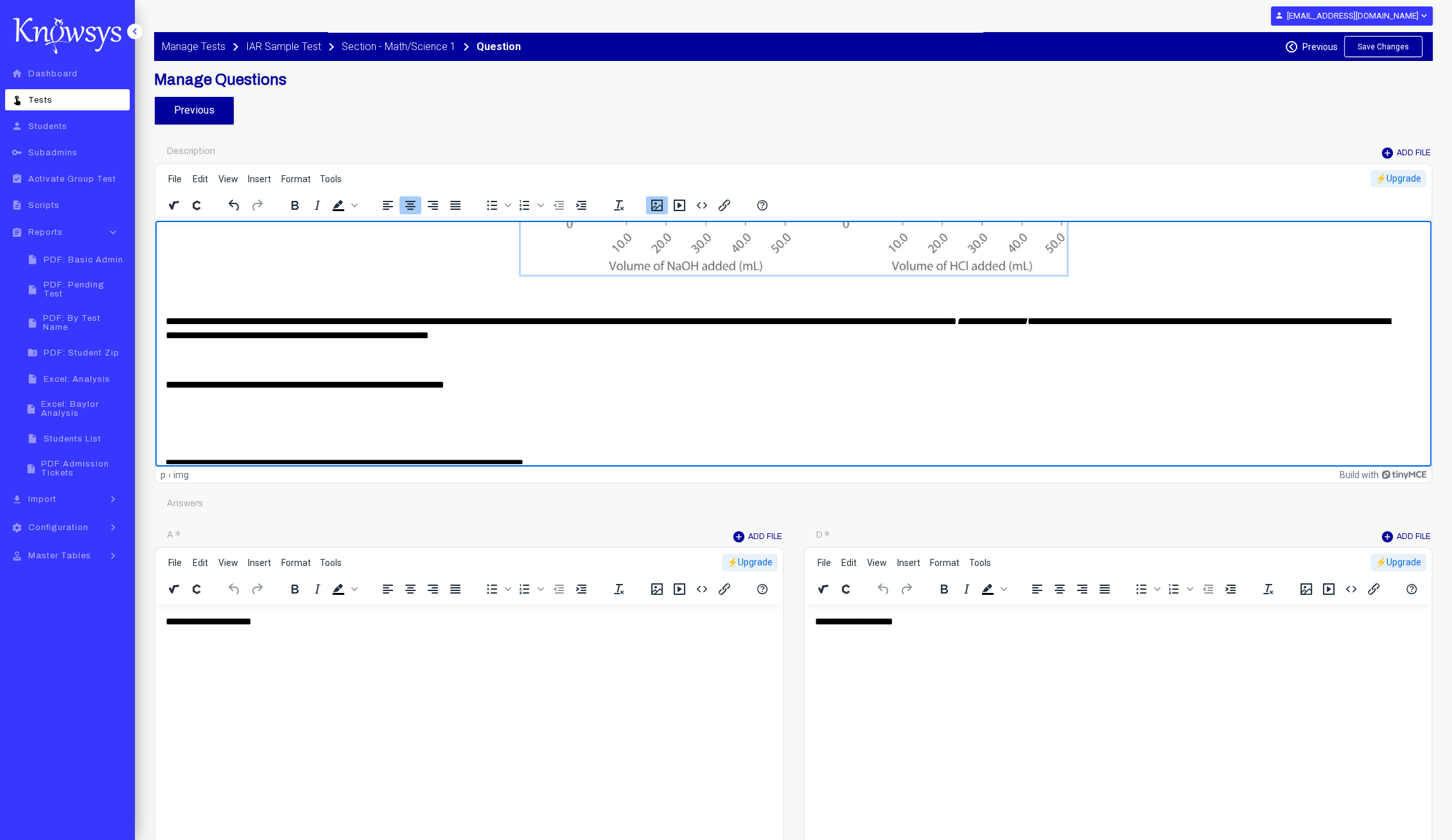
click at [316, 429] on p "Rich Text Area. Press ALT-0 for help." at bounding box center [793, 435] width 1255 height 14
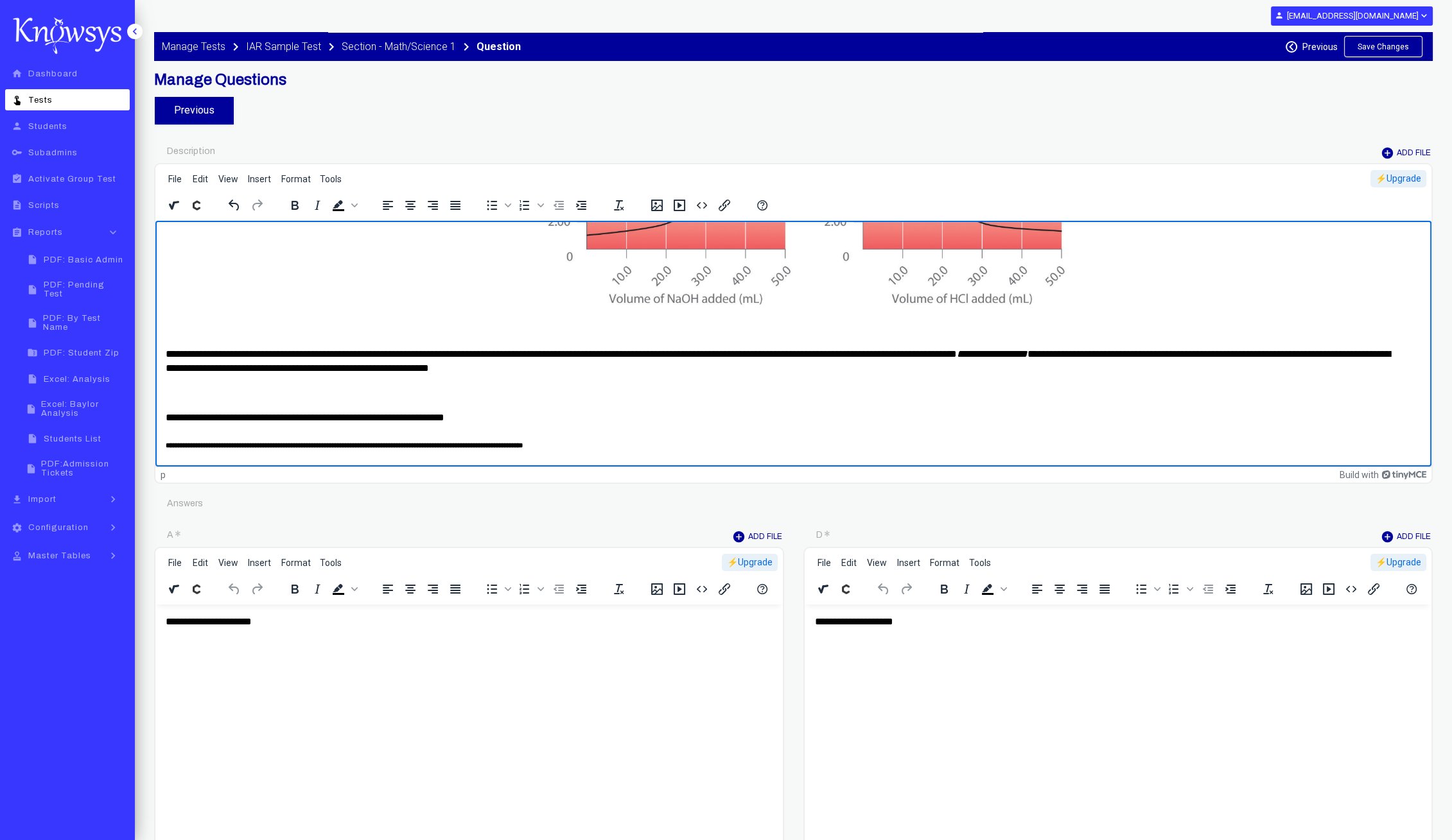
scroll to position [206, 0]
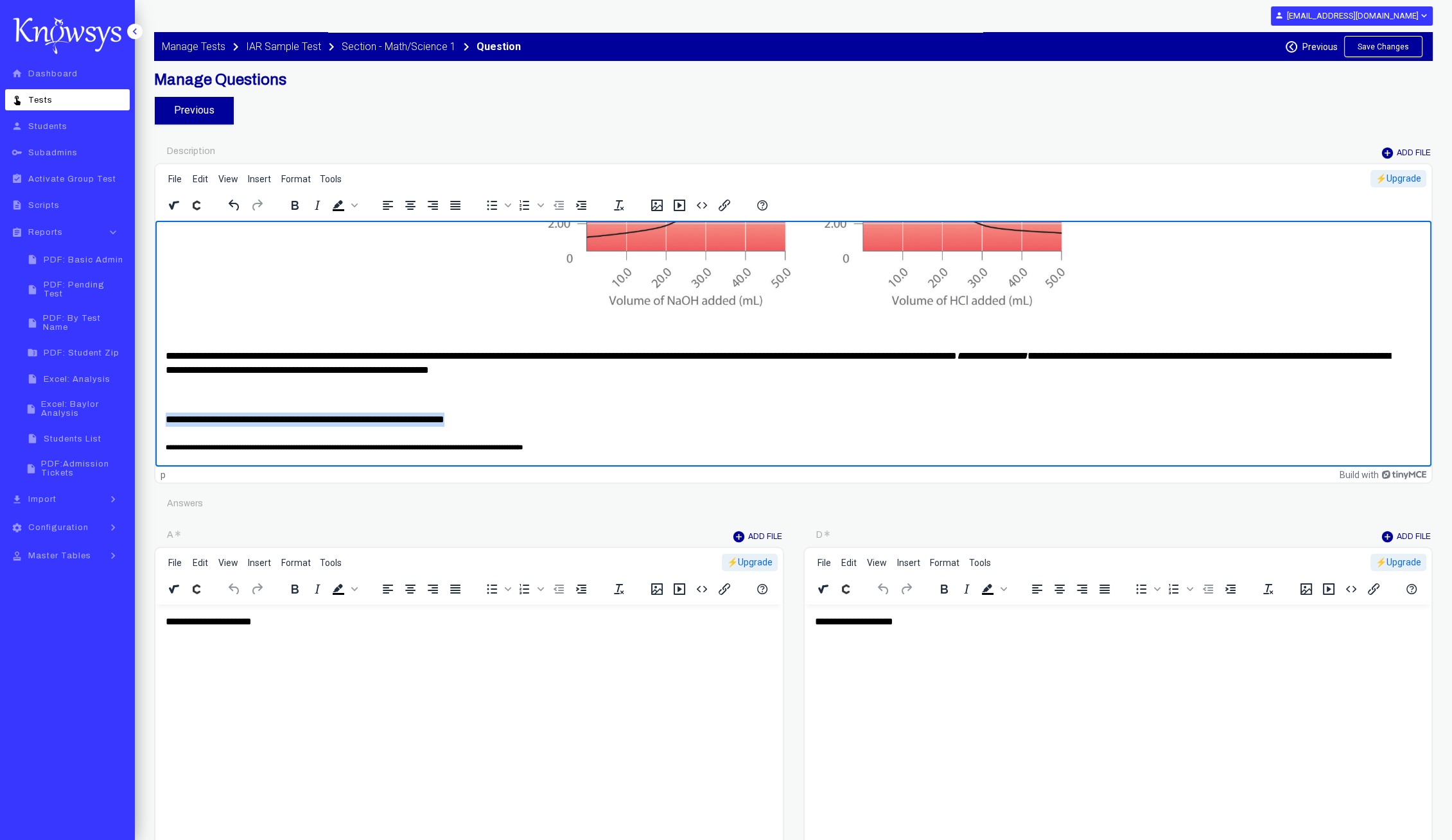
drag, startPoint x: 502, startPoint y: 414, endPoint x: 156, endPoint y: 403, distance: 346.2
click at [156, 403] on html "**********" at bounding box center [793, 241] width 1276 height 454
click at [553, 417] on p "**********" at bounding box center [787, 419] width 1243 height 14
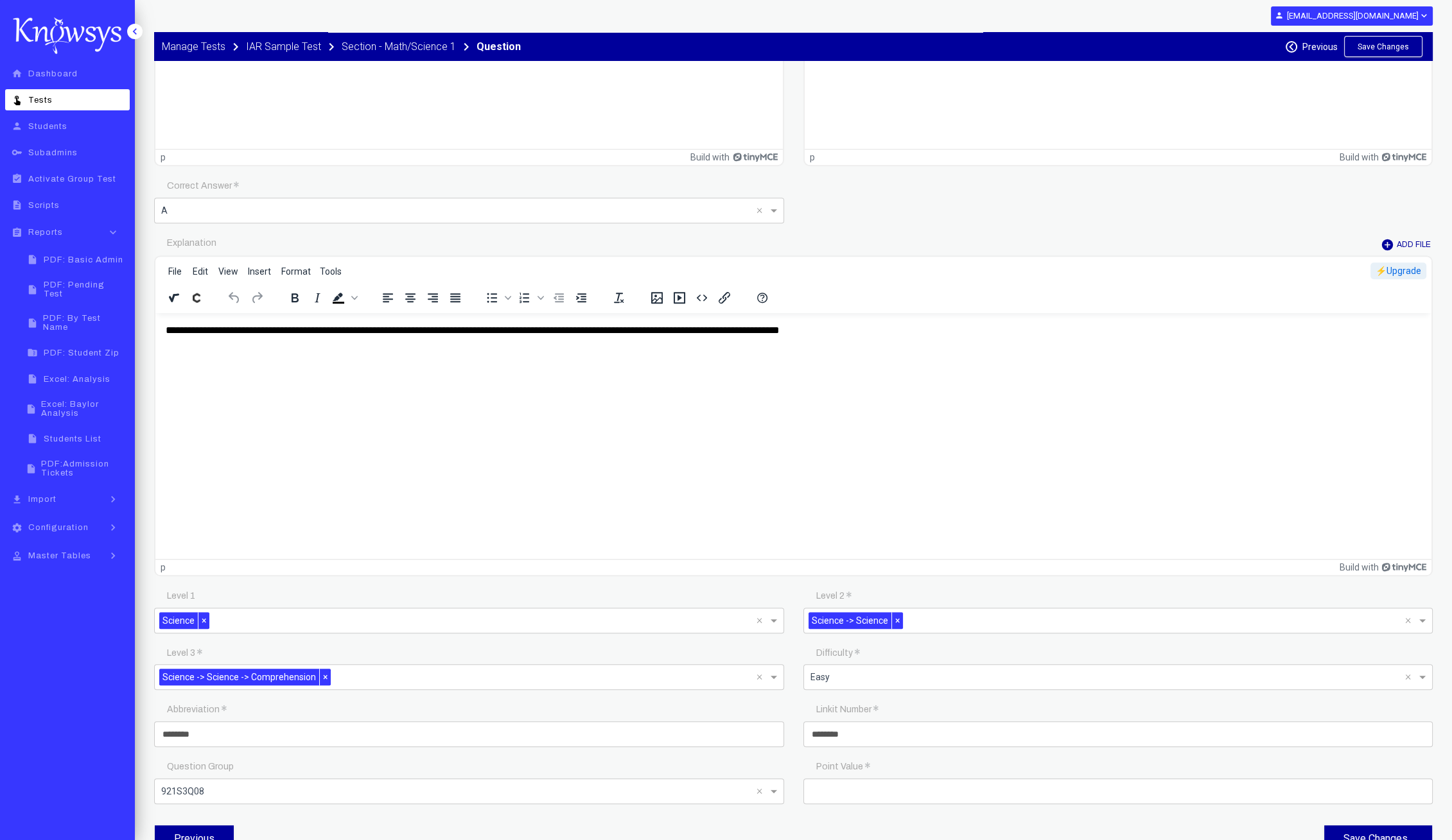
scroll to position [1429, 0]
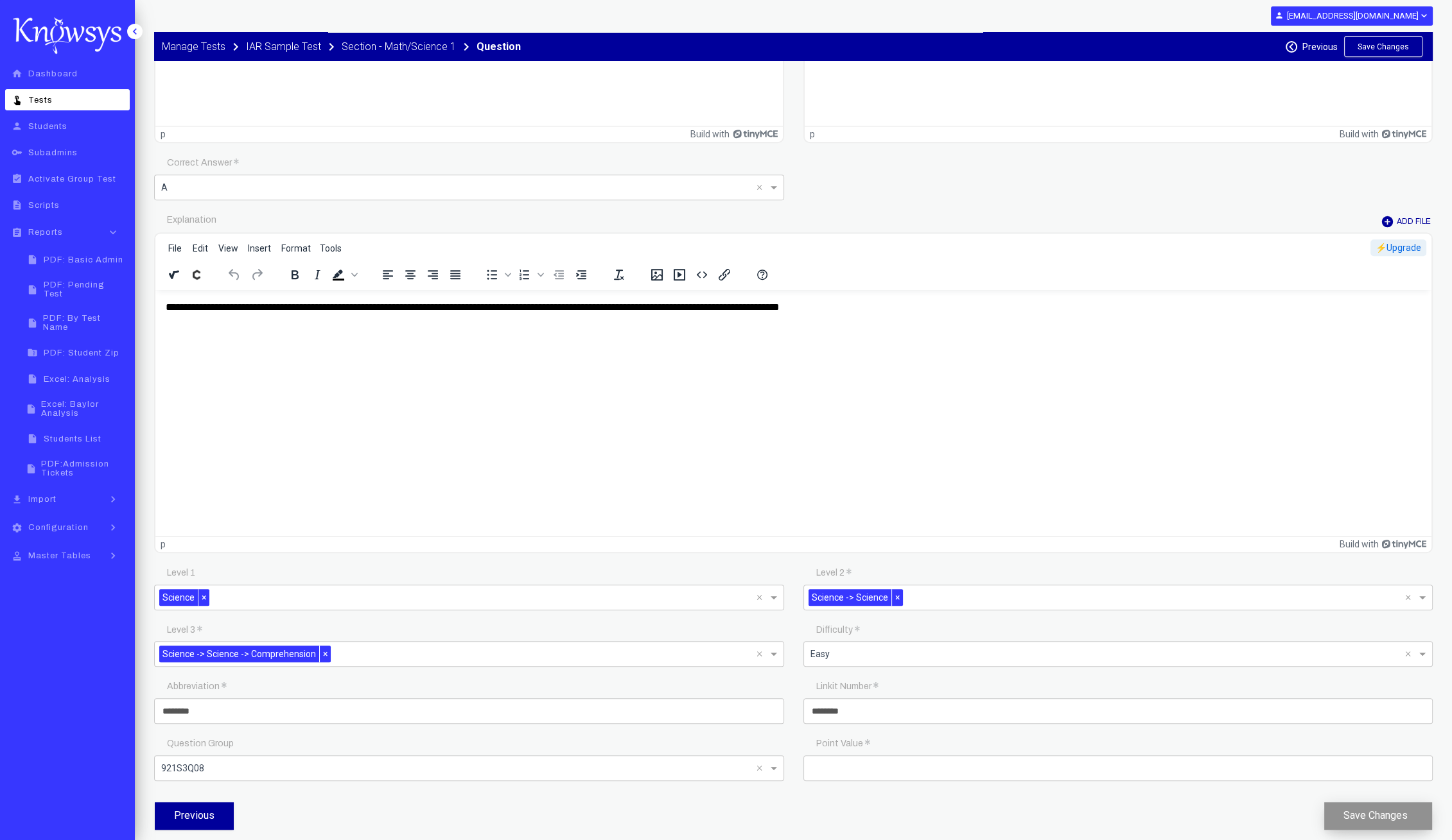
click at [1373, 812] on button "Save Changes" at bounding box center [1378, 816] width 108 height 28
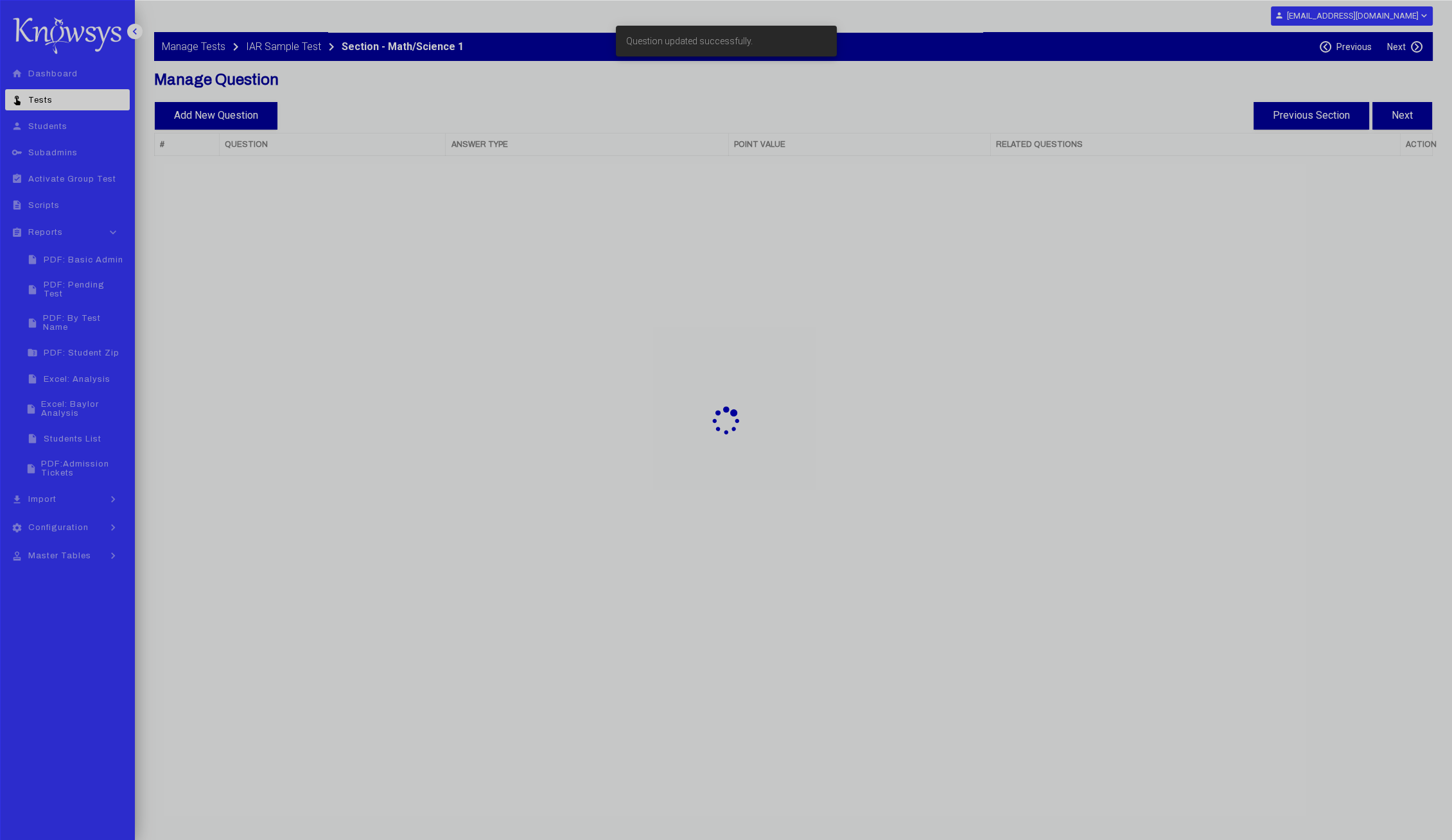
select select "**"
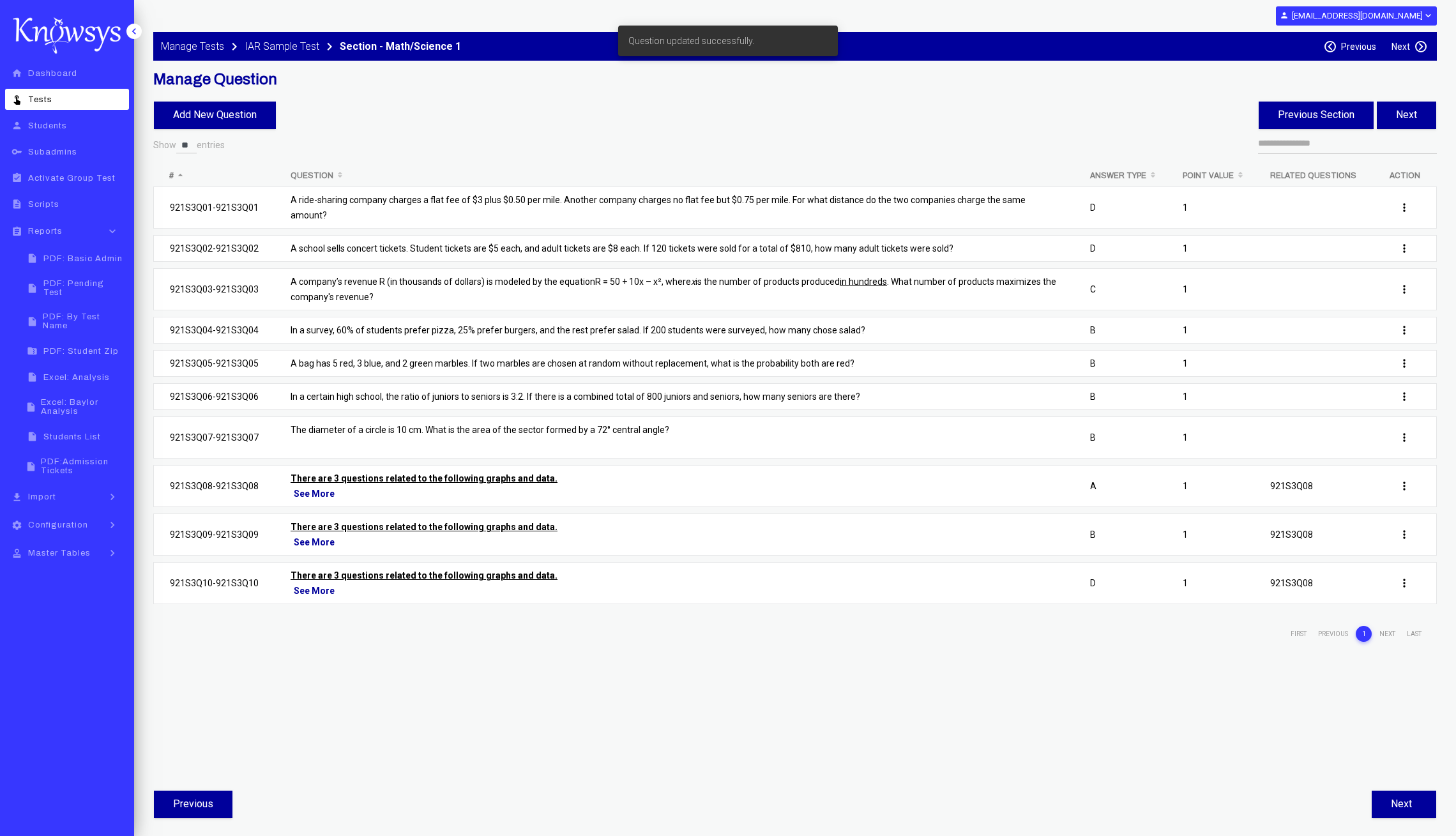
click at [508, 534] on td "There are 3 questions related to the following graphs and data. See More" at bounding box center [674, 538] width 799 height 49
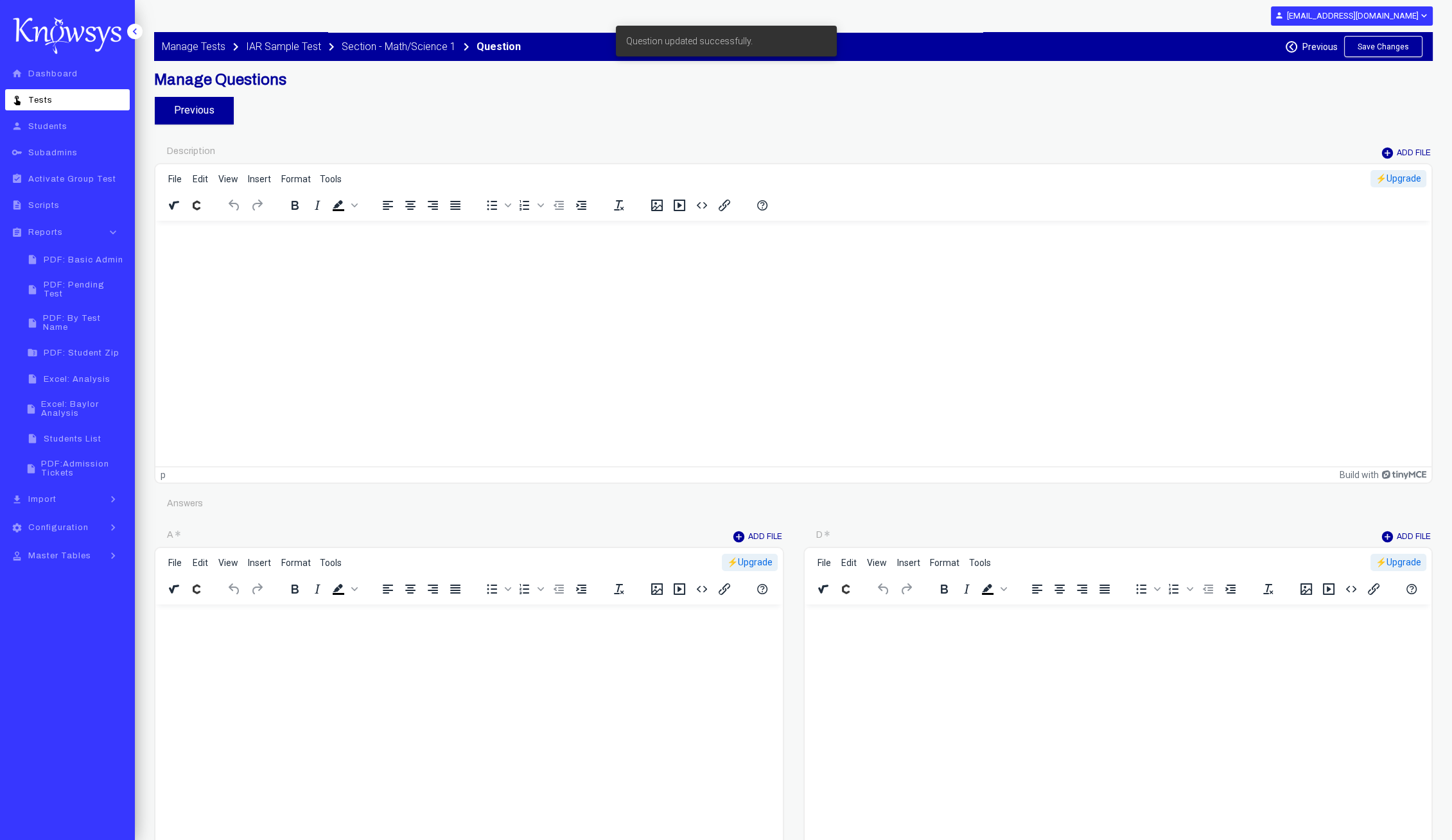
type input "********"
type input "*"
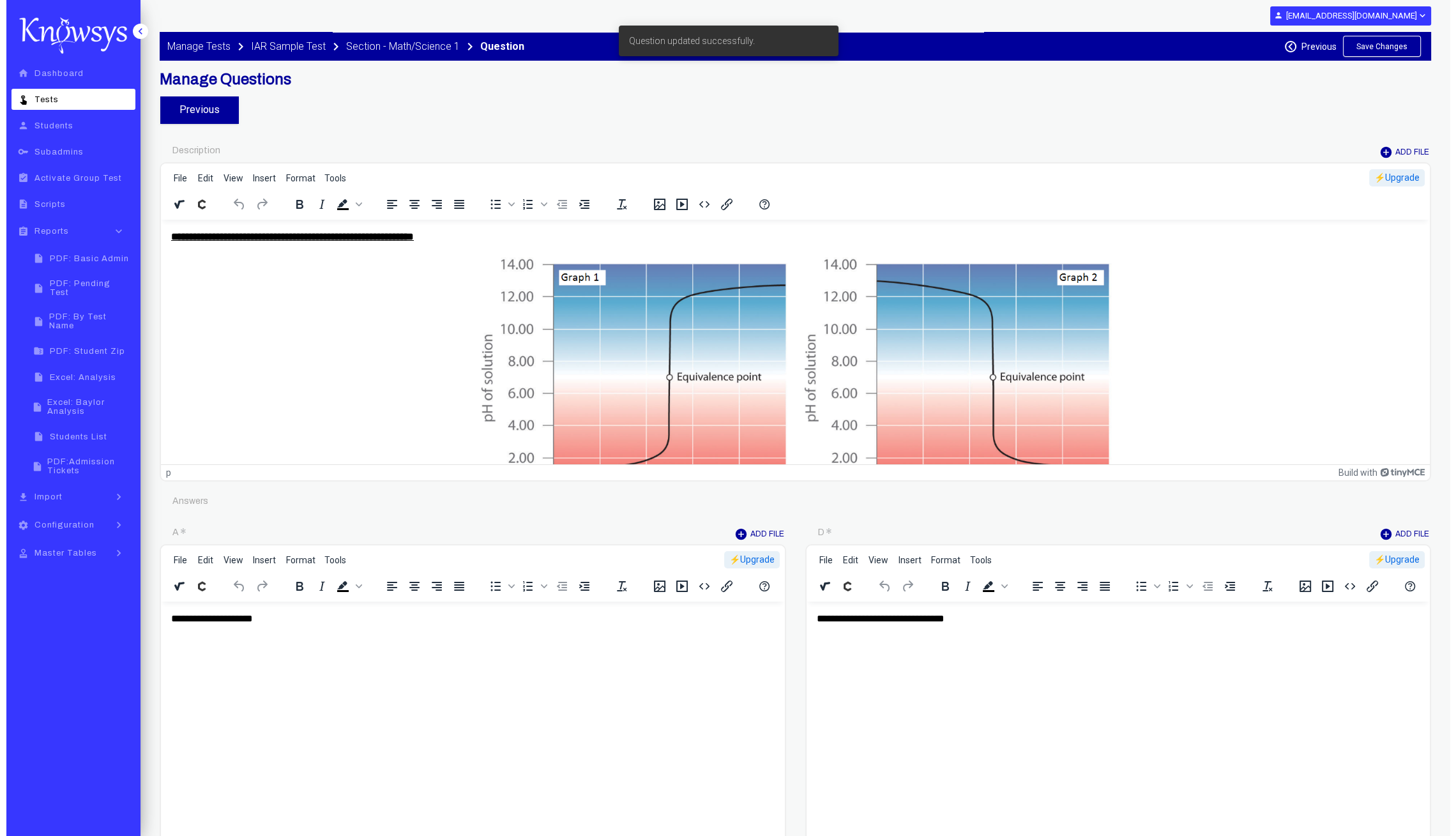
scroll to position [79, 0]
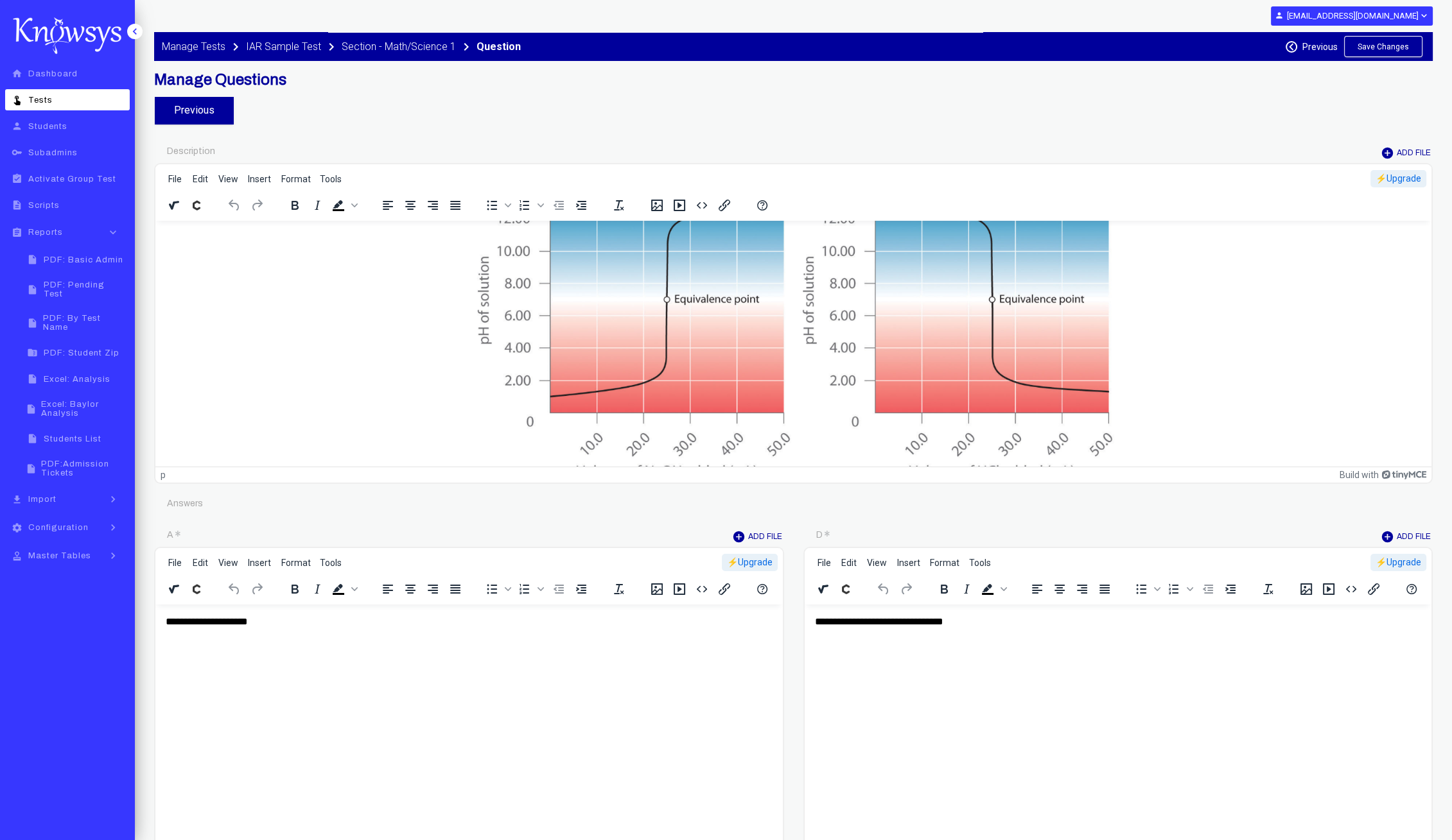
click at [672, 341] on img "Rich Text Area. Press ALT-0 for help." at bounding box center [793, 328] width 642 height 305
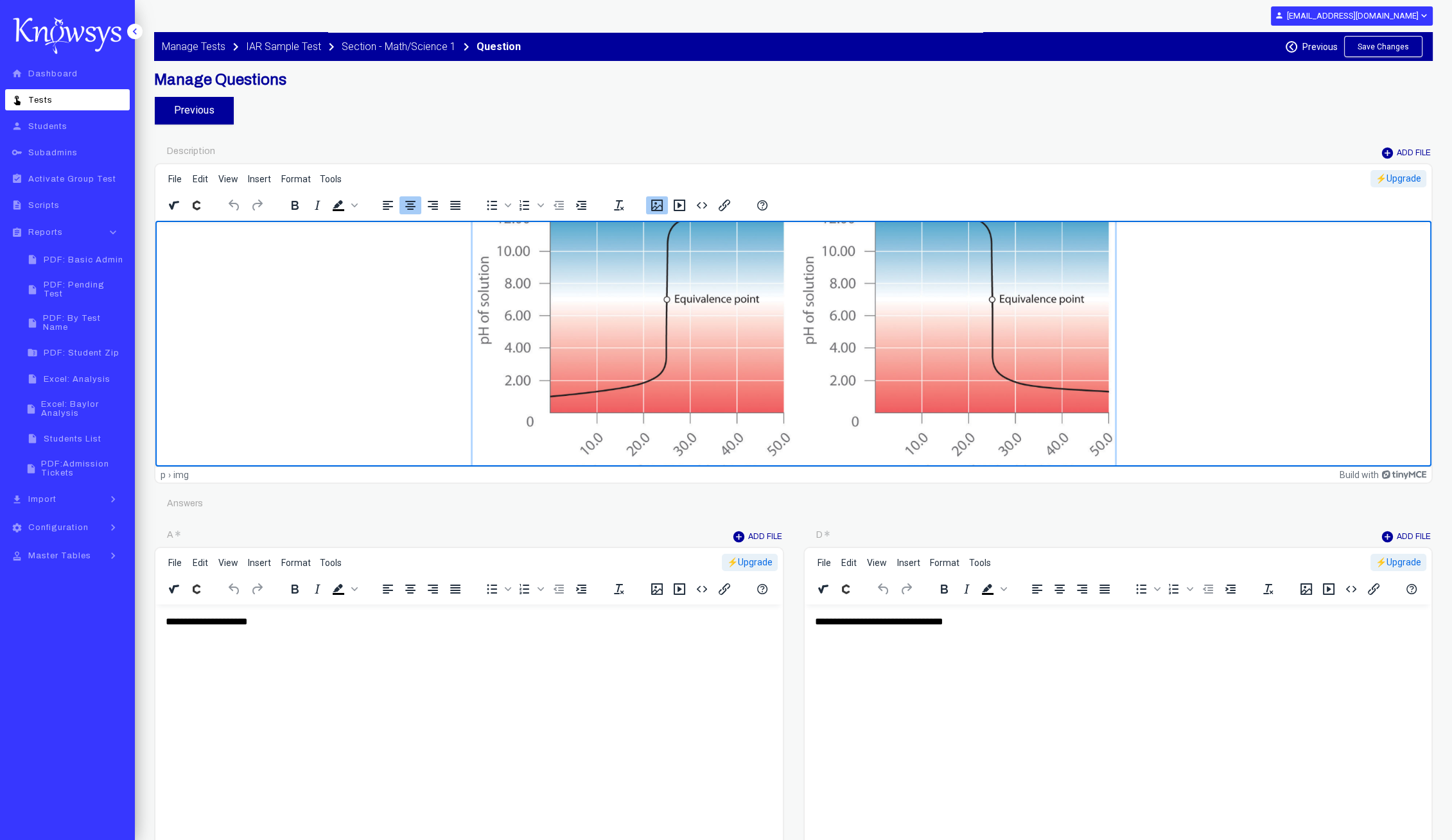
click at [672, 341] on img "Rich Text Area. Press ALT-0 for help." at bounding box center [793, 328] width 642 height 305
click at [651, 204] on icon "Insert/edit image" at bounding box center [657, 205] width 11 height 11
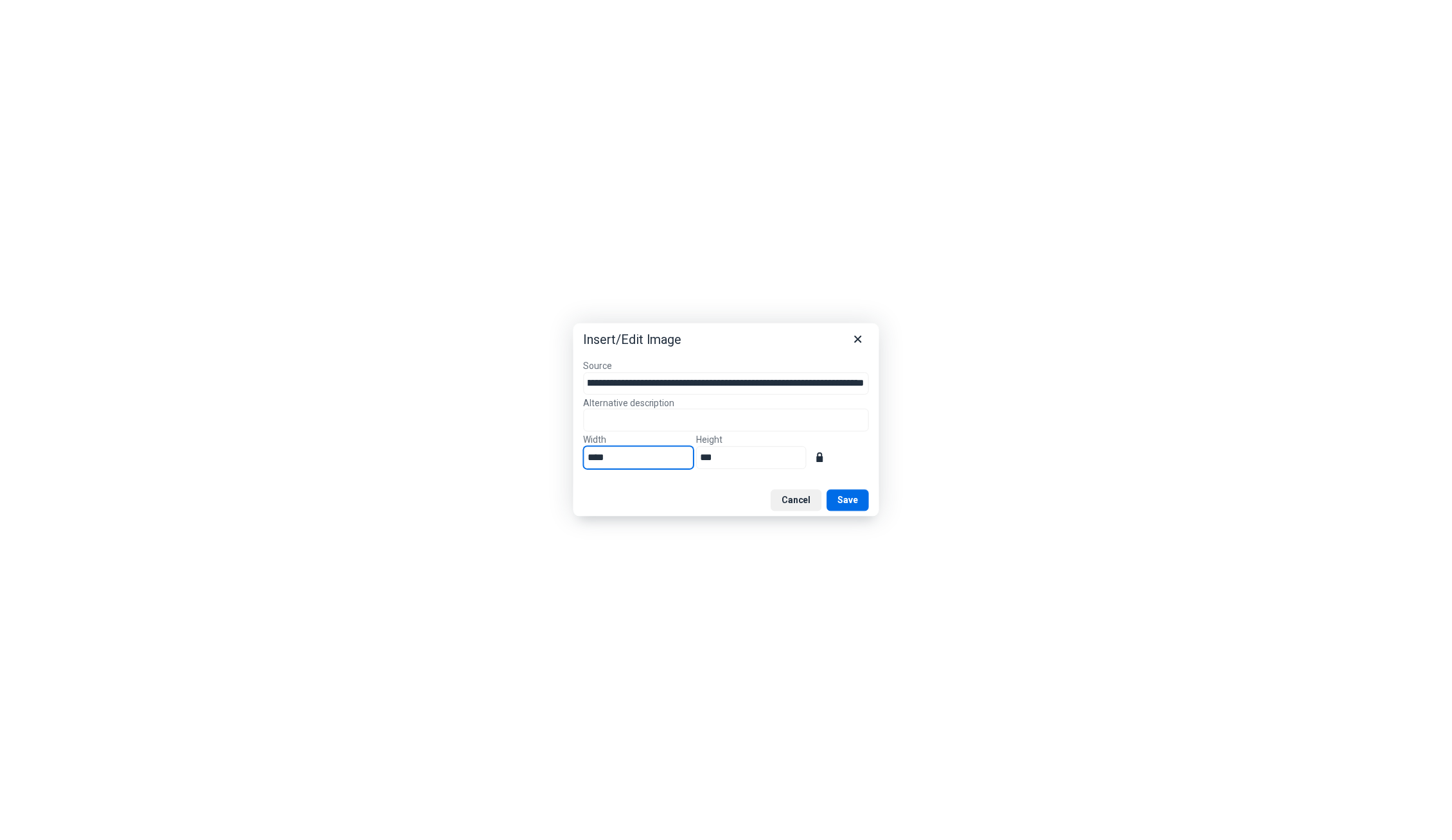
scroll to position [0, 0]
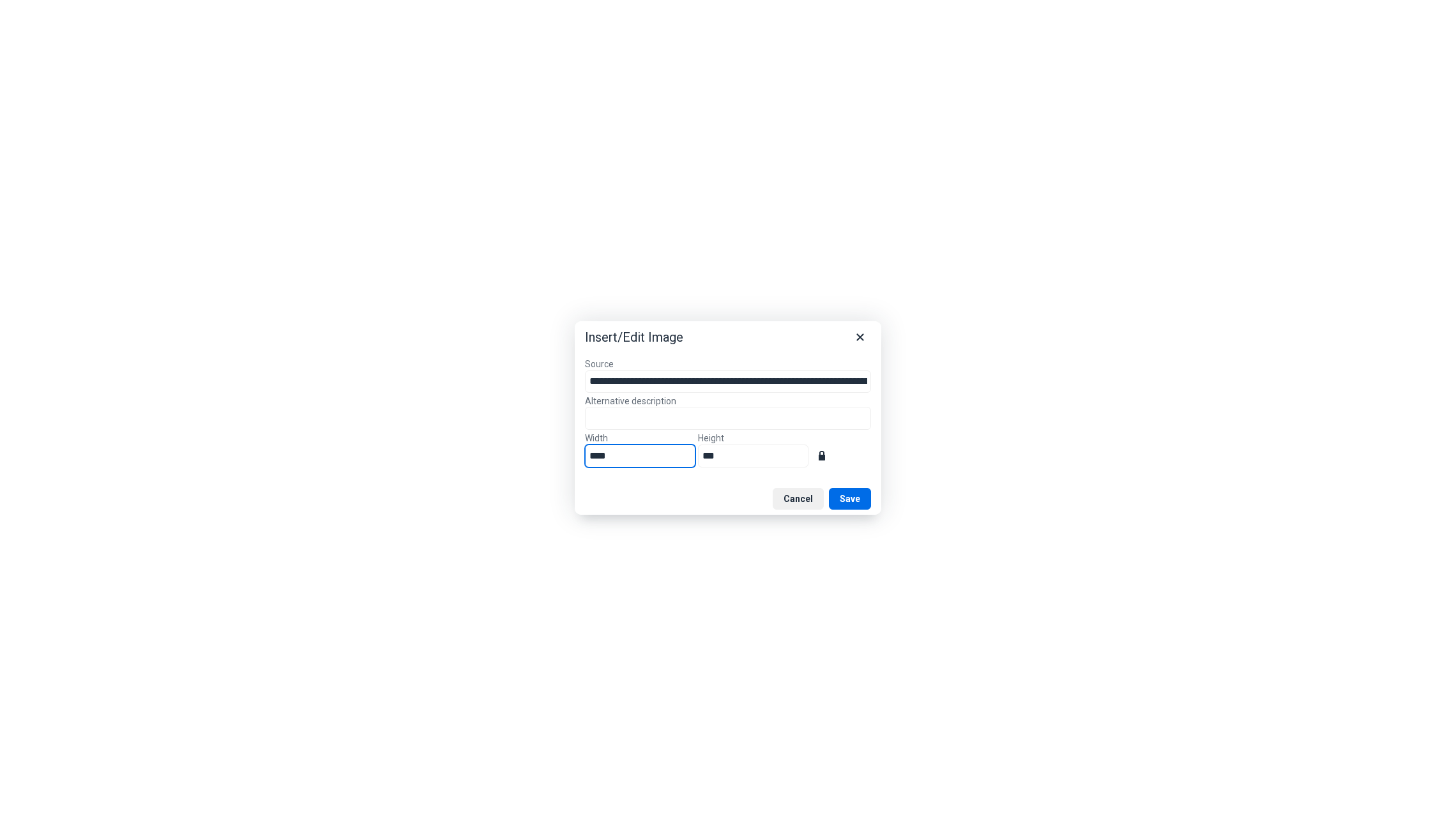
drag, startPoint x: 629, startPoint y: 455, endPoint x: 489, endPoint y: 461, distance: 140.1
click at [489, 461] on div "**********" at bounding box center [728, 418] width 1456 height 836
type input "*"
type input "**"
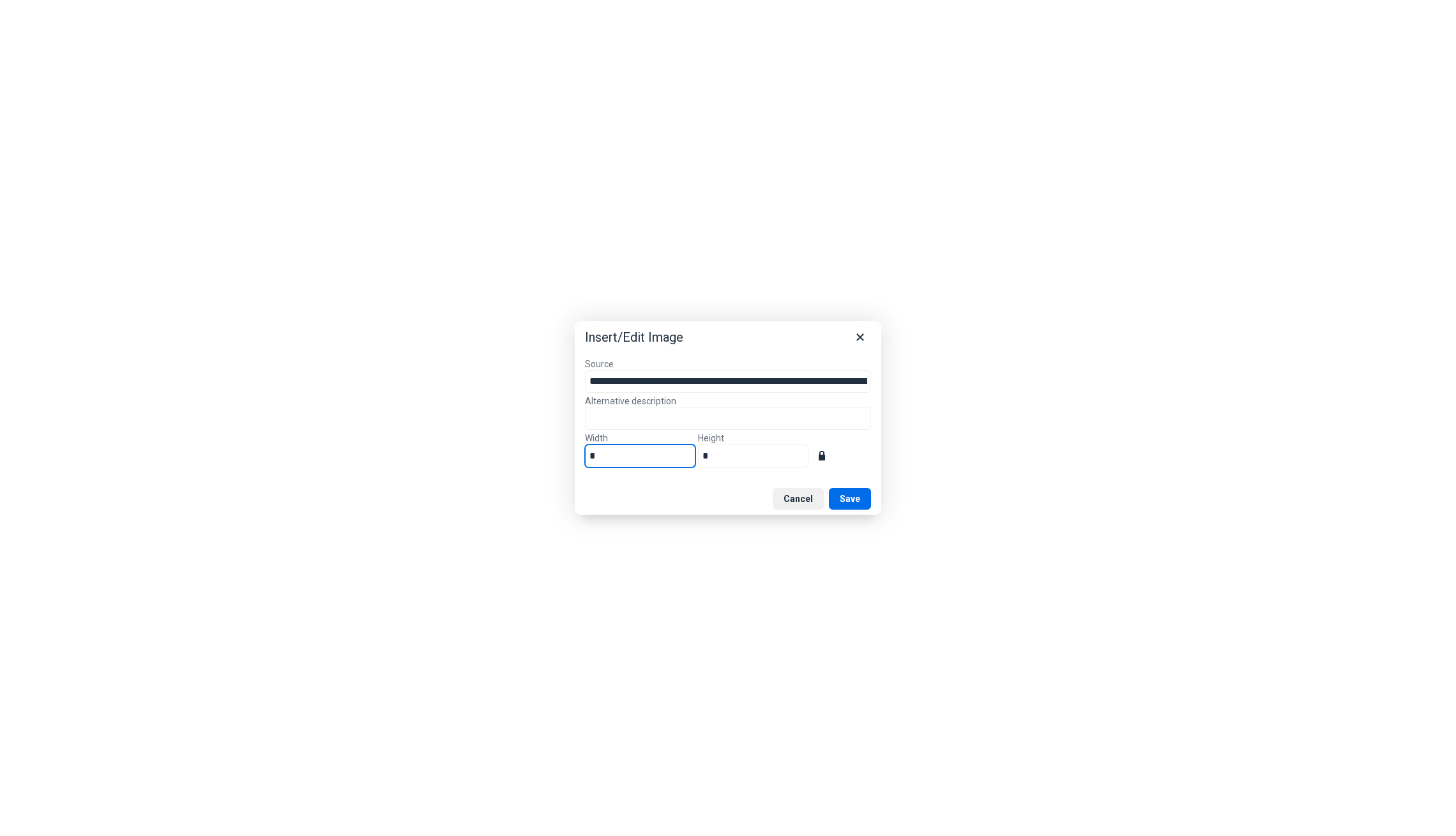
type input "**"
type input "***"
click at [859, 494] on button "Save" at bounding box center [849, 499] width 42 height 22
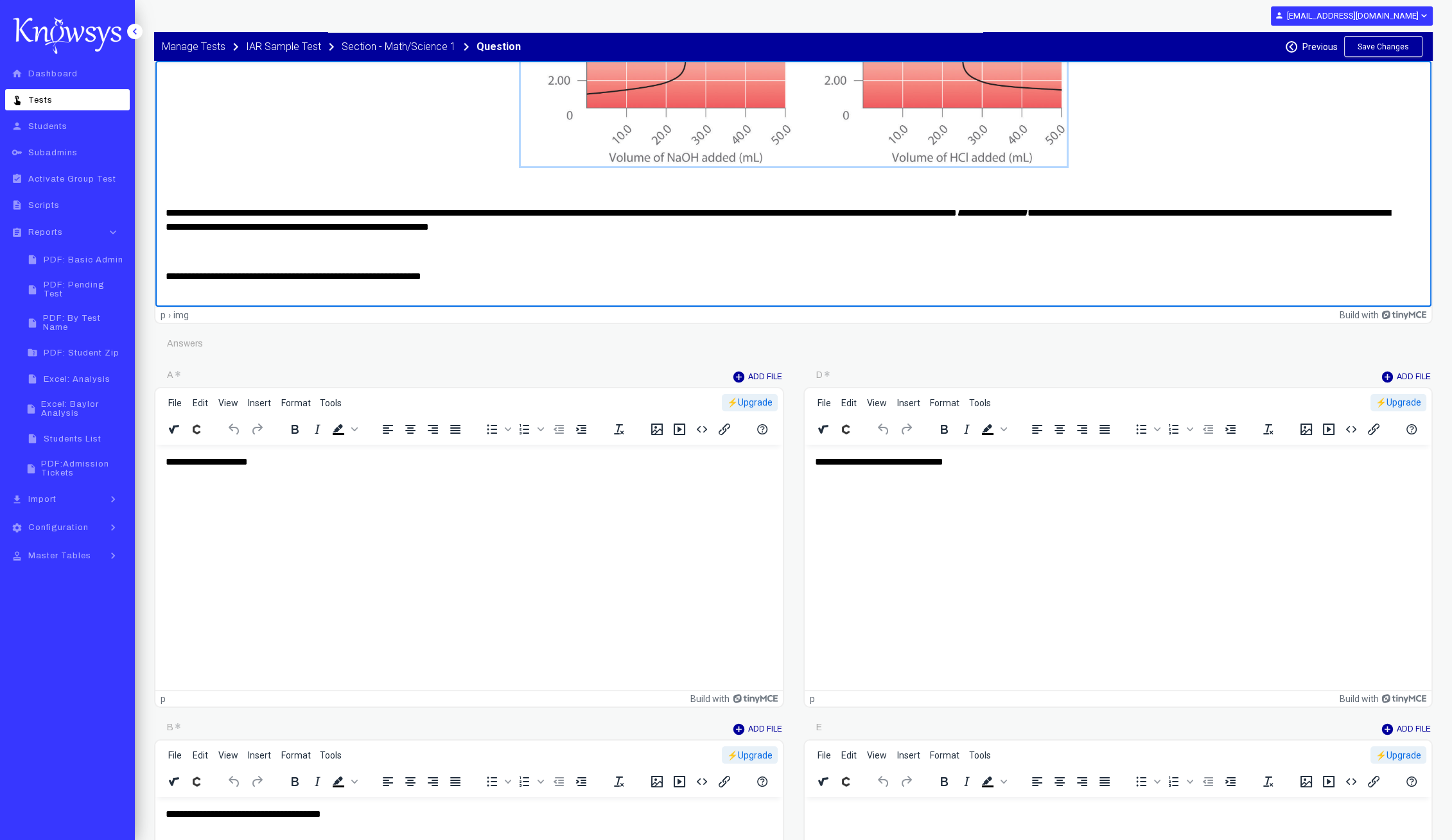
scroll to position [200, 0]
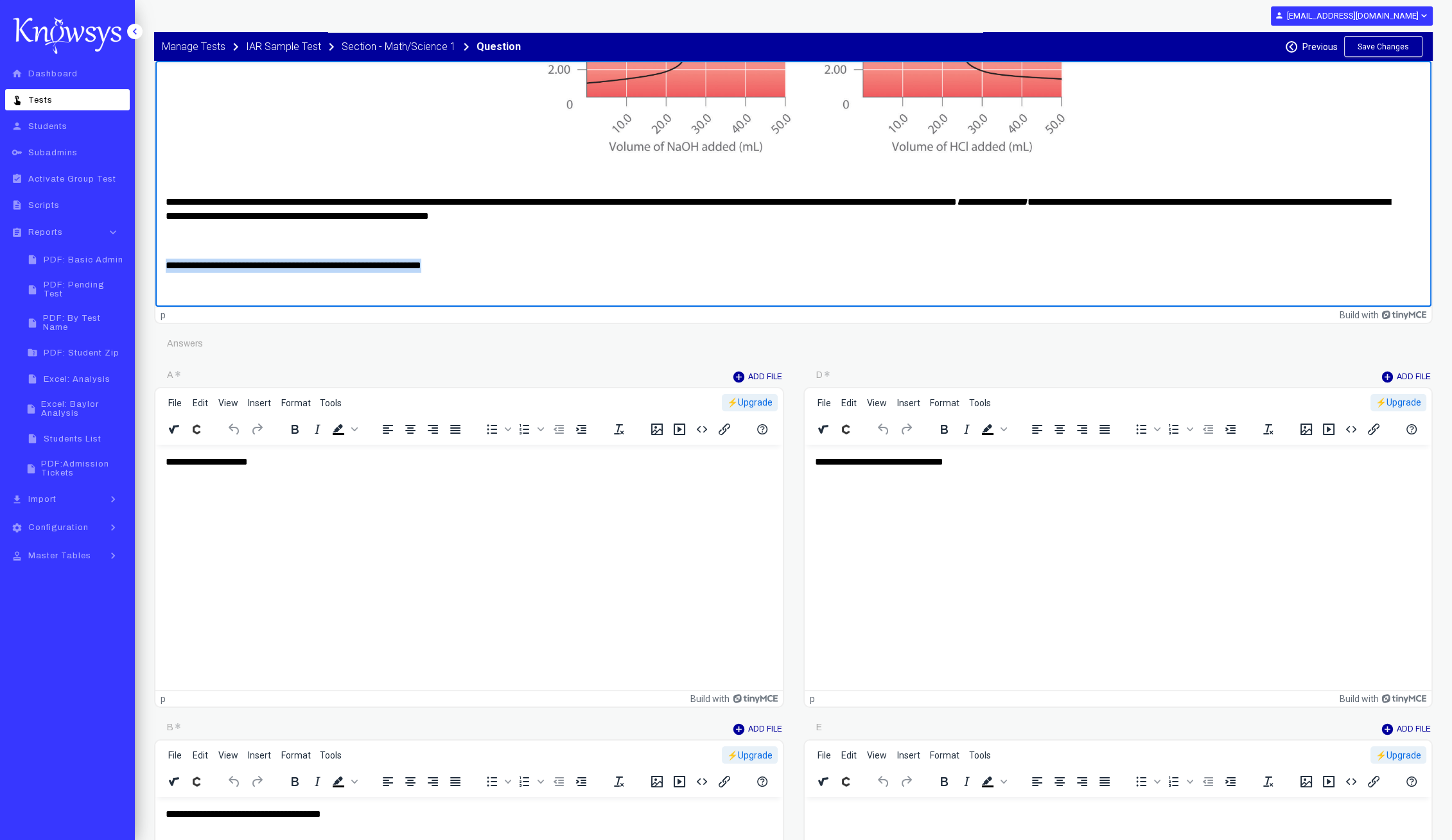
drag, startPoint x: 510, startPoint y: 261, endPoint x: 102, endPoint y: 270, distance: 408.1
click at [155, 270] on html "**********" at bounding box center [793, 124] width 1276 height 528
click at [328, 285] on p "Rich Text Area. Press ALT-0 for help." at bounding box center [793, 289] width 1255 height 14
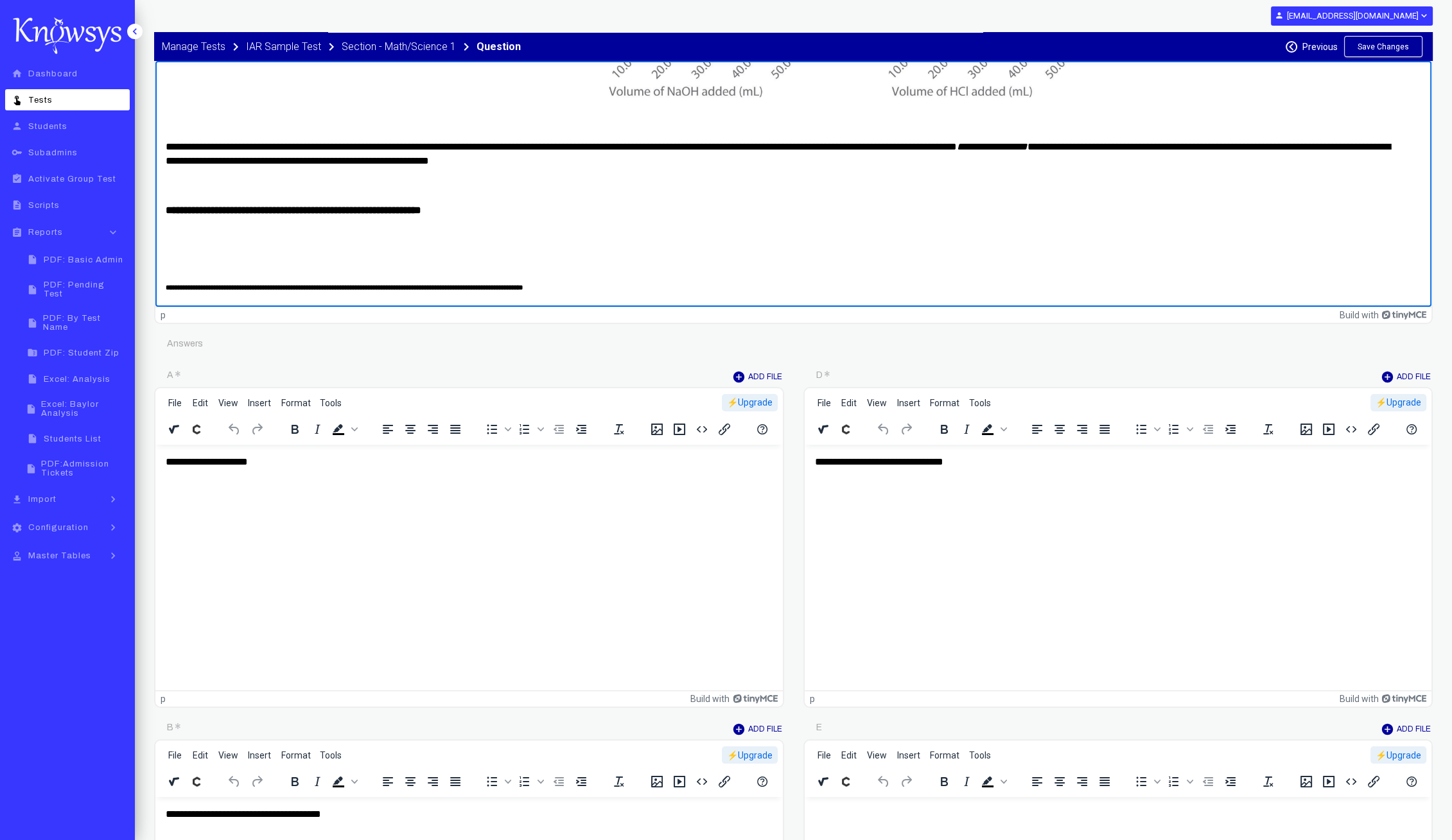
scroll to position [231, 0]
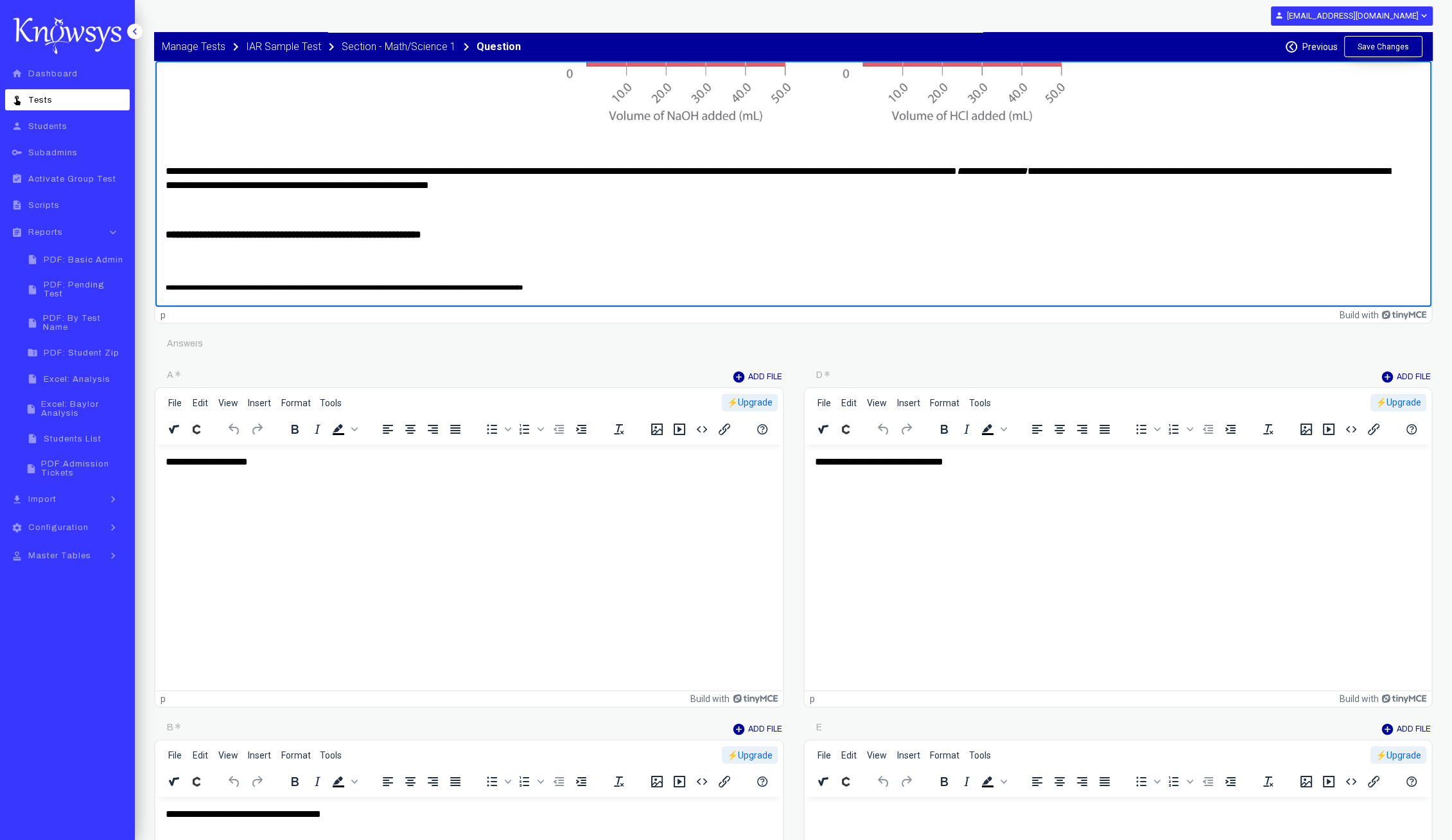
click at [1381, 43] on button "Save Changes" at bounding box center [1383, 47] width 78 height 21
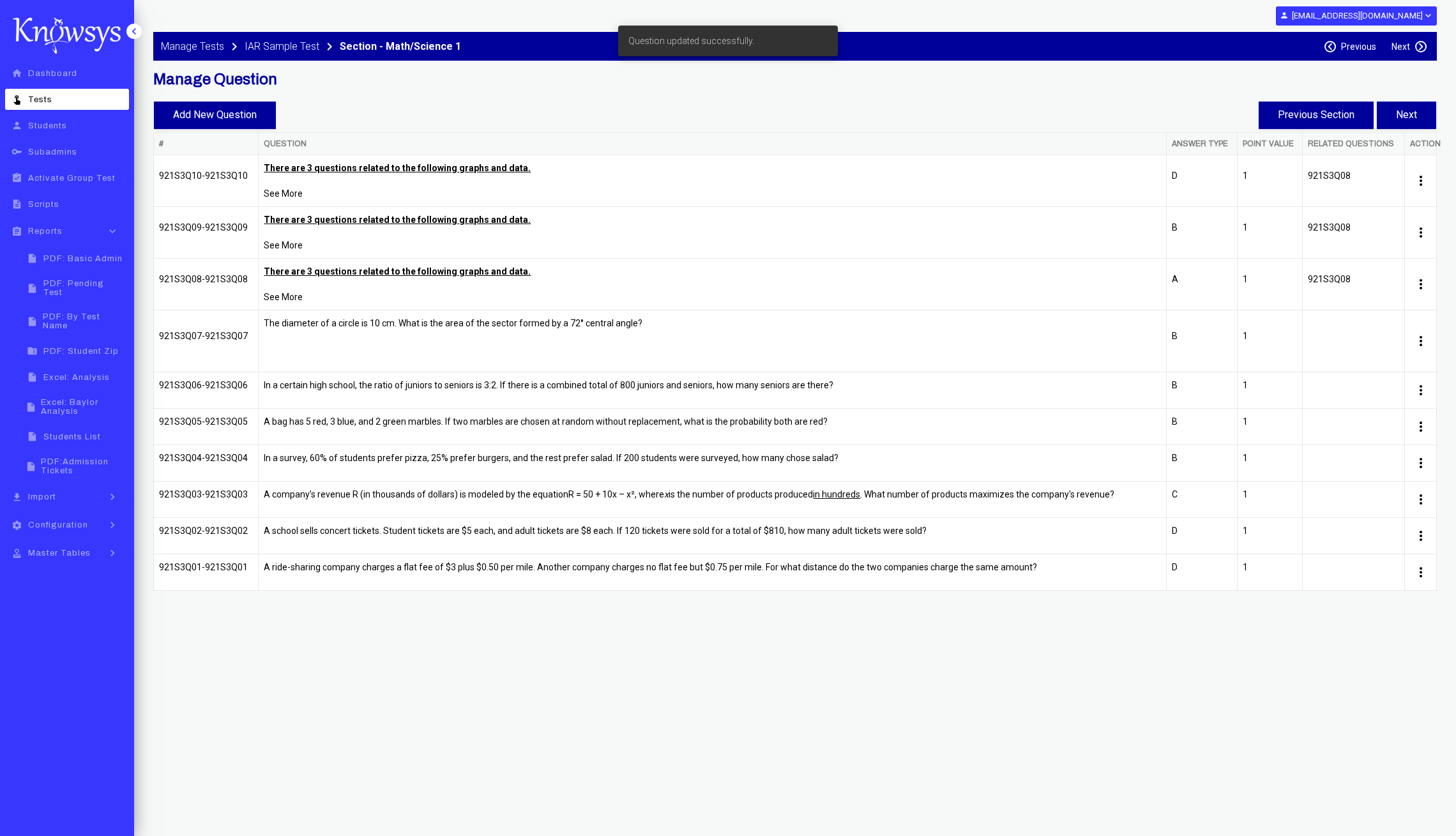
select select "**"
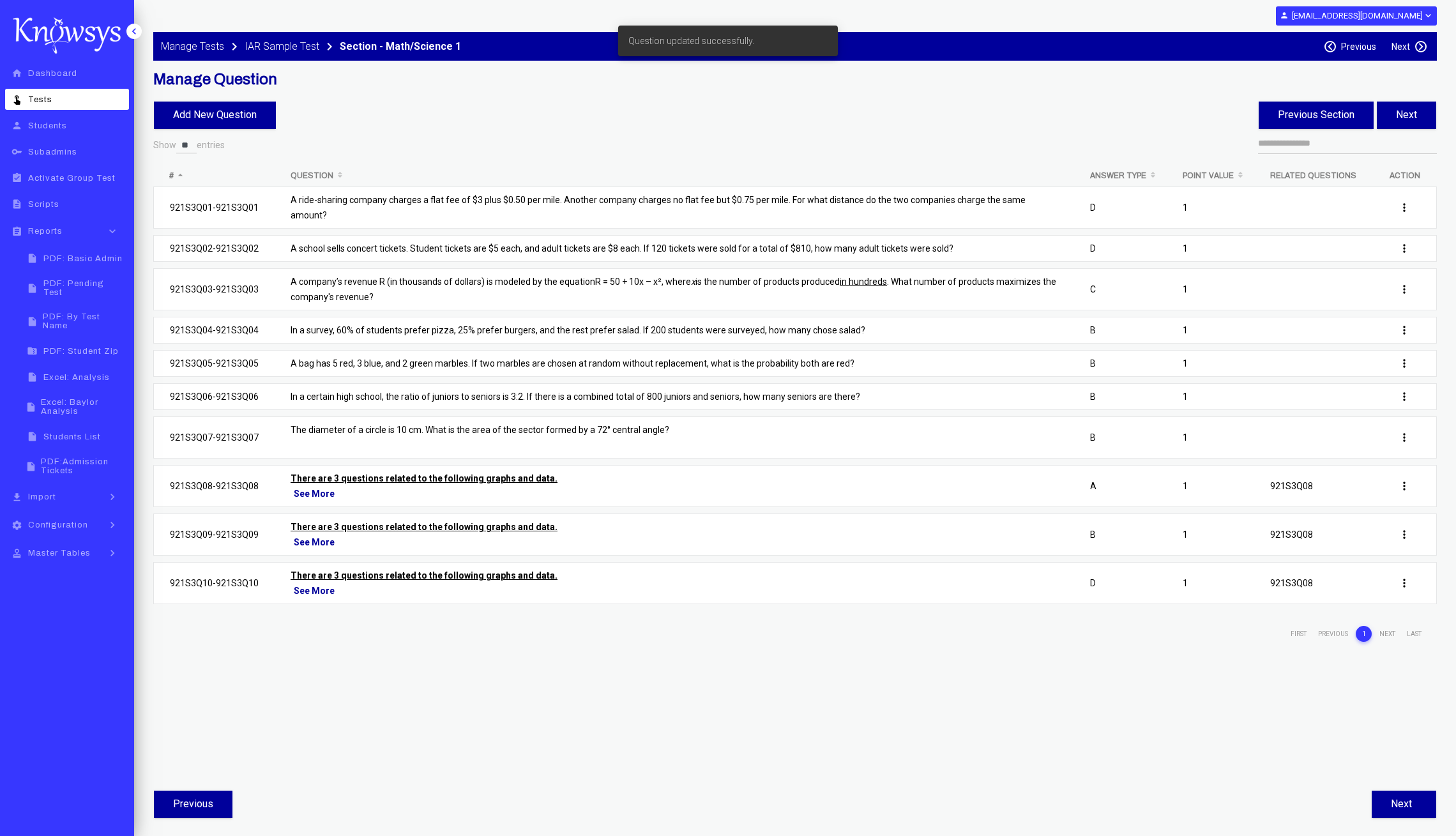
click at [471, 568] on p "There are 3 questions related to the following graphs and data." at bounding box center [674, 576] width 767 height 15
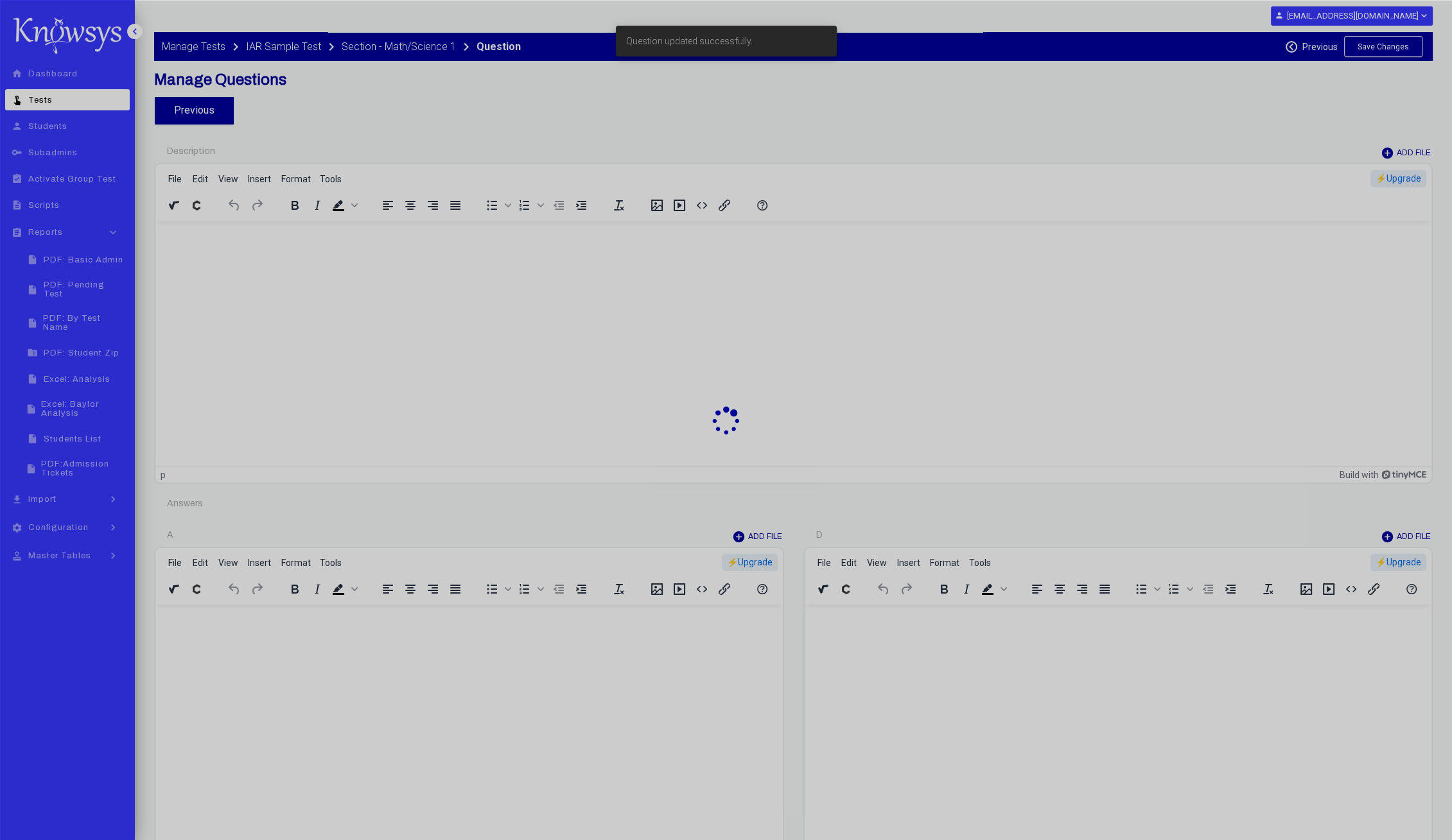
type input "********"
type input "*"
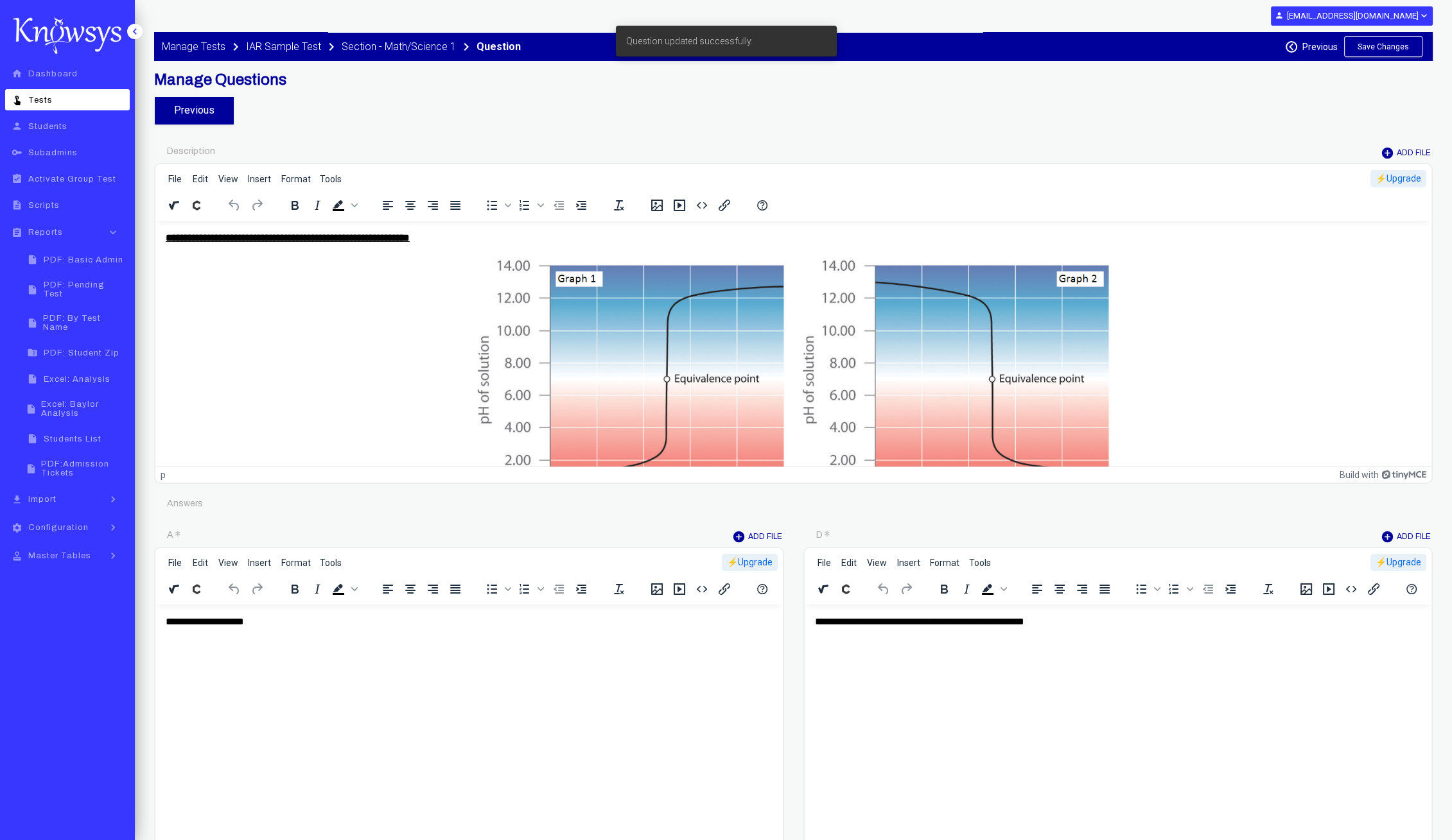
click at [684, 366] on img "Rich Text Area. Press ALT-0 for help." at bounding box center [793, 408] width 642 height 305
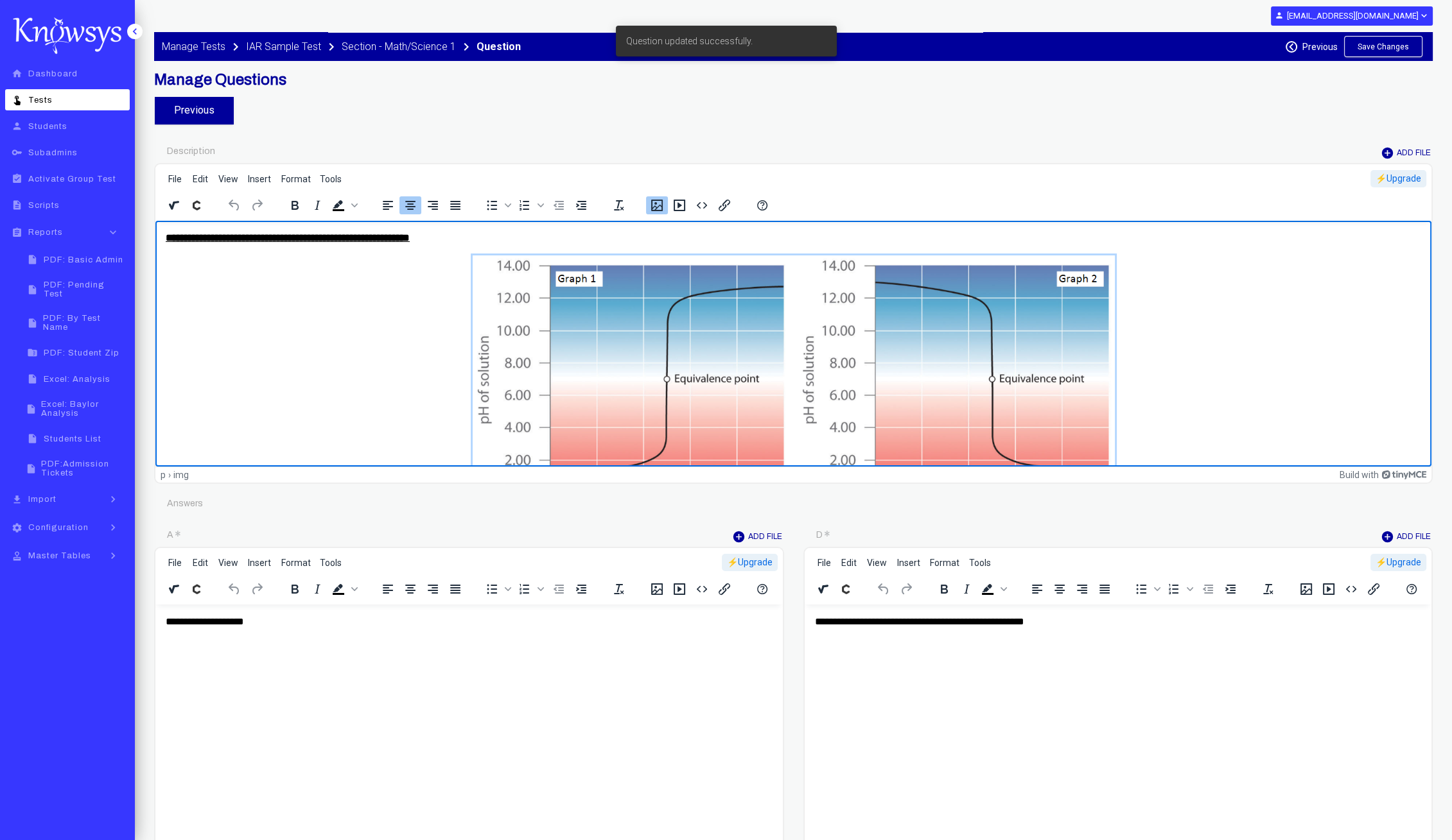
click at [660, 202] on icon "Insert/edit image" at bounding box center [657, 205] width 15 height 15
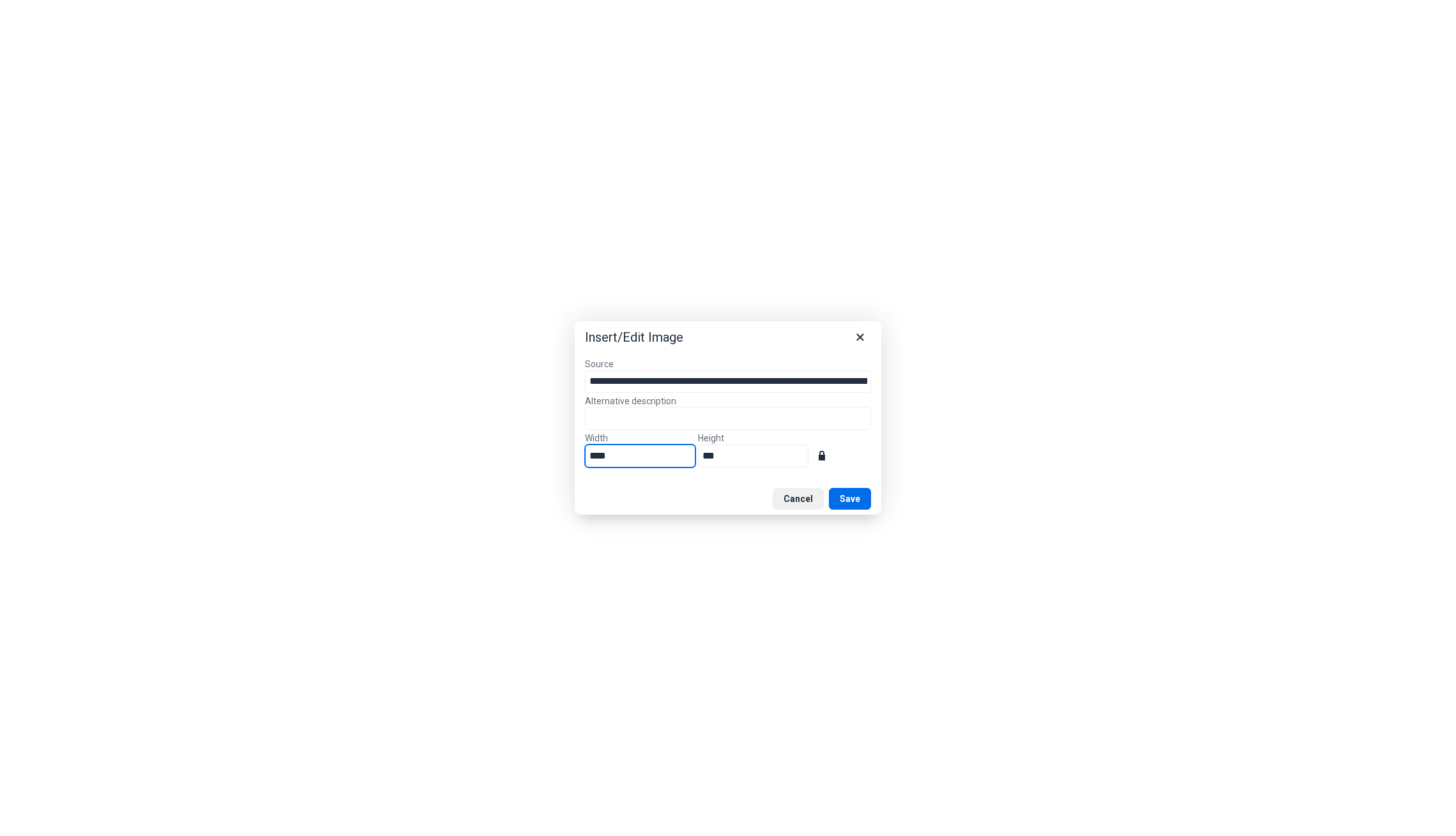
click at [438, 441] on div "**********" at bounding box center [728, 418] width 1456 height 836
type input "**"
type input "***"
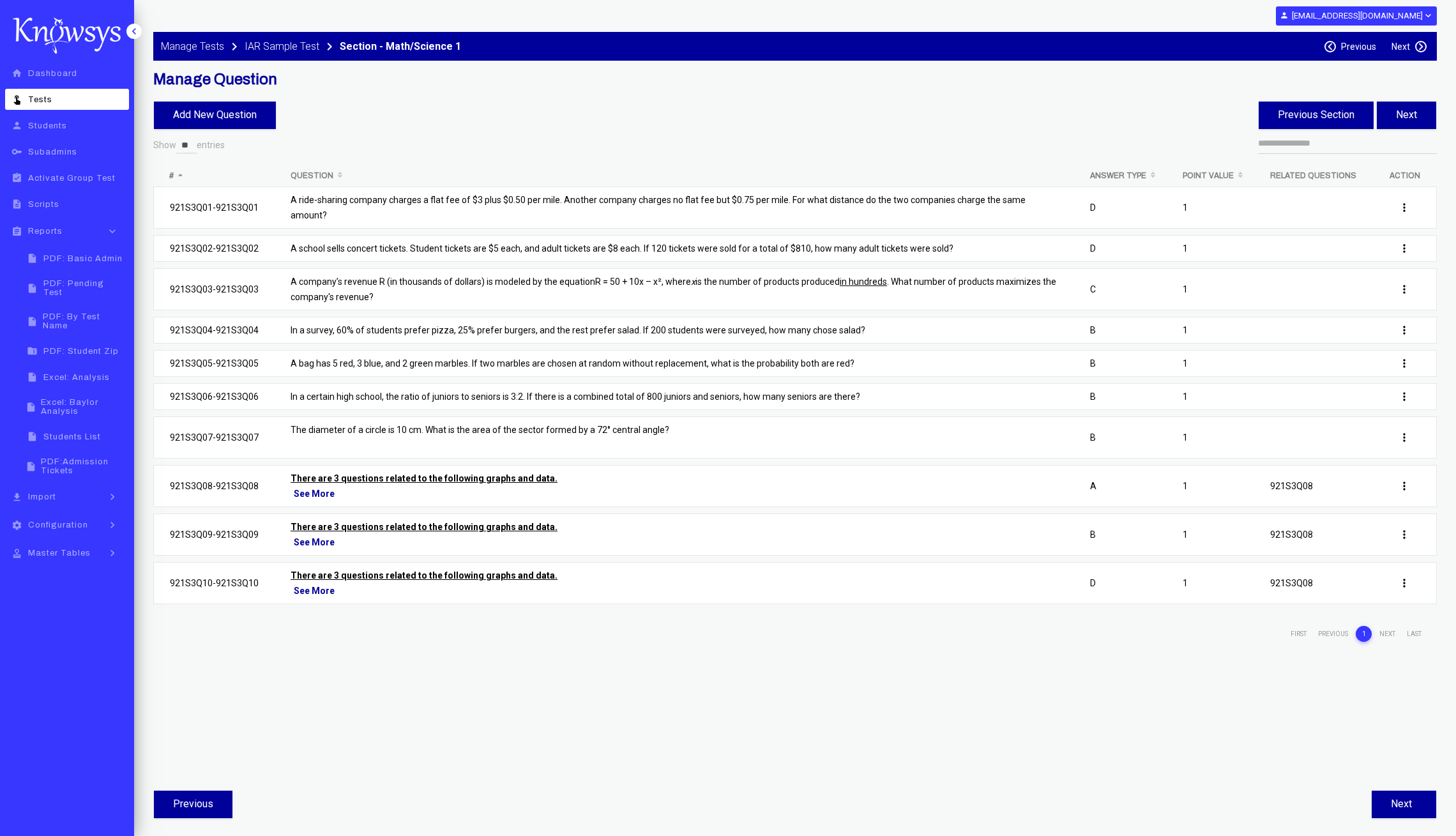
select select "**"
click at [1404, 109] on button "Next" at bounding box center [1407, 115] width 59 height 27
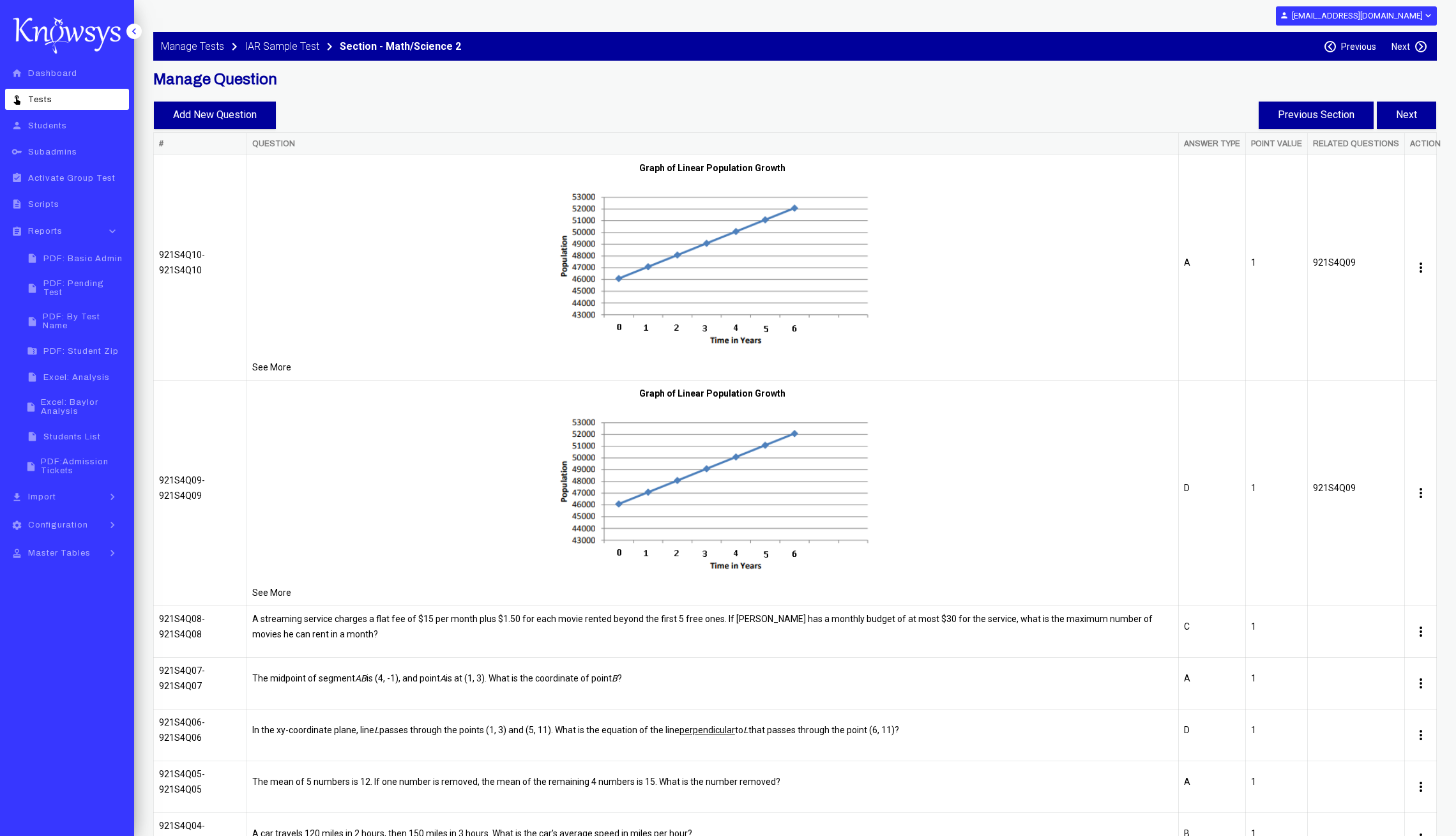
select select "**"
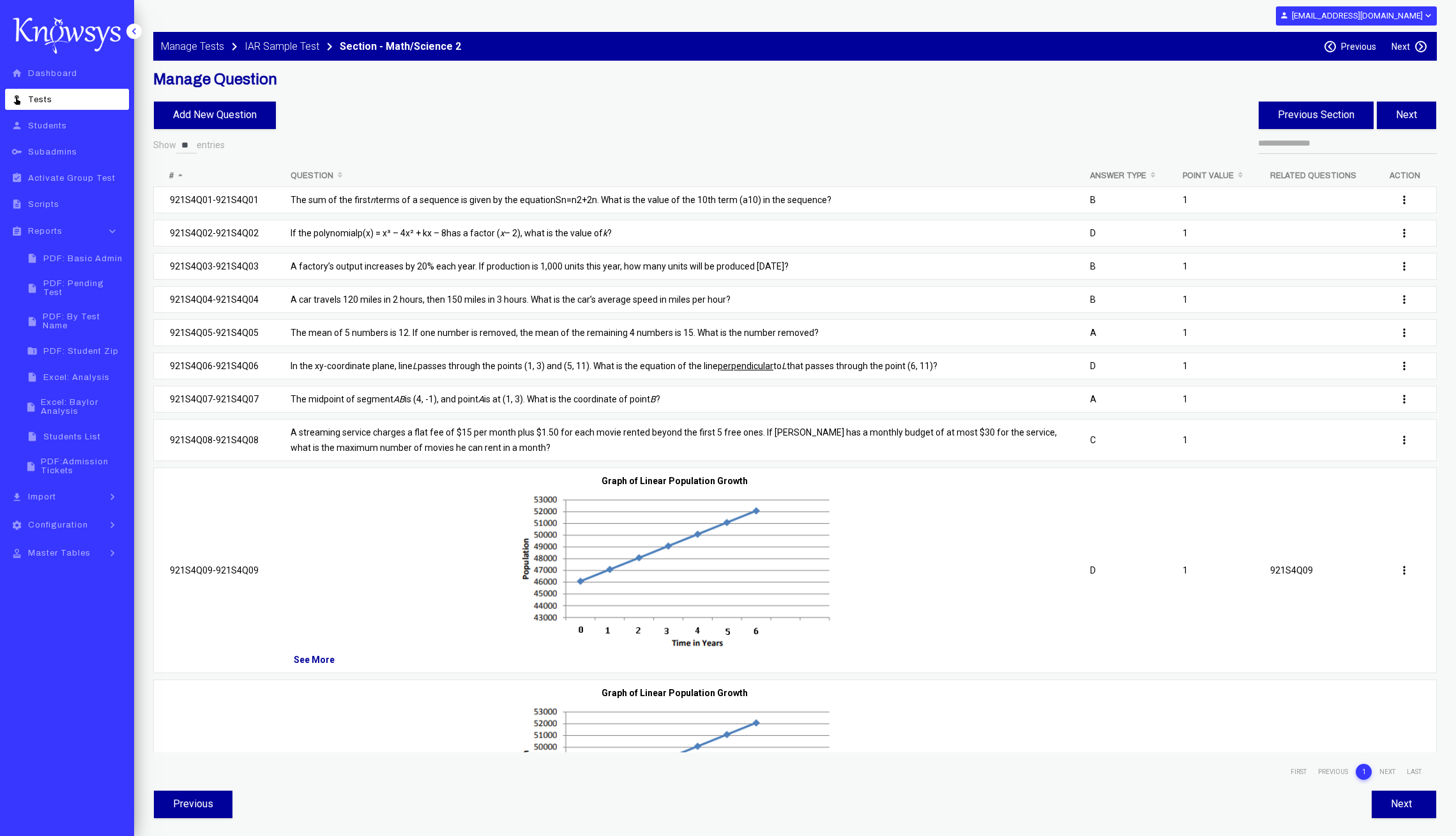
click at [364, 551] on p at bounding box center [674, 570] width 767 height 164
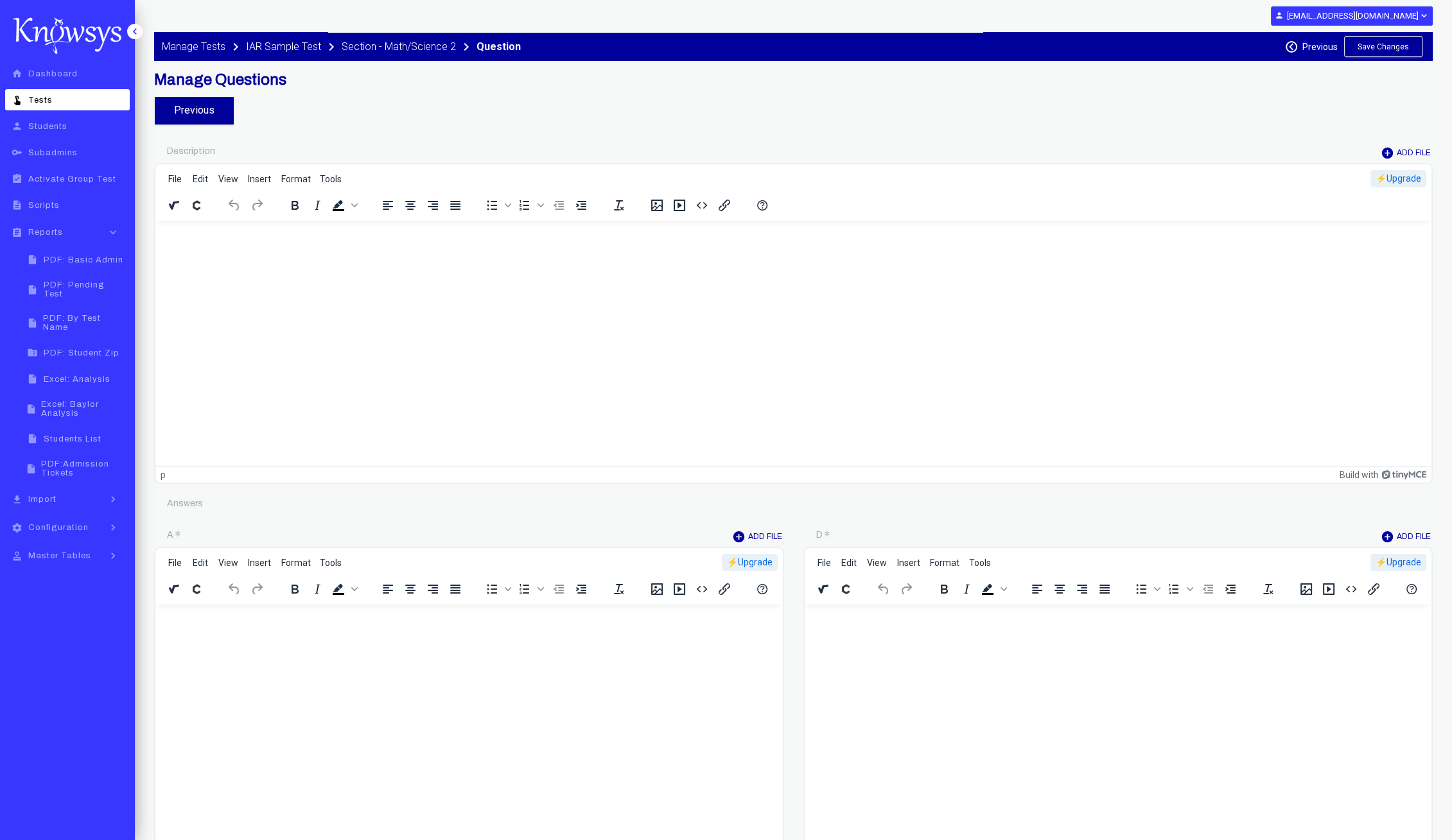
type input "********"
type input "*"
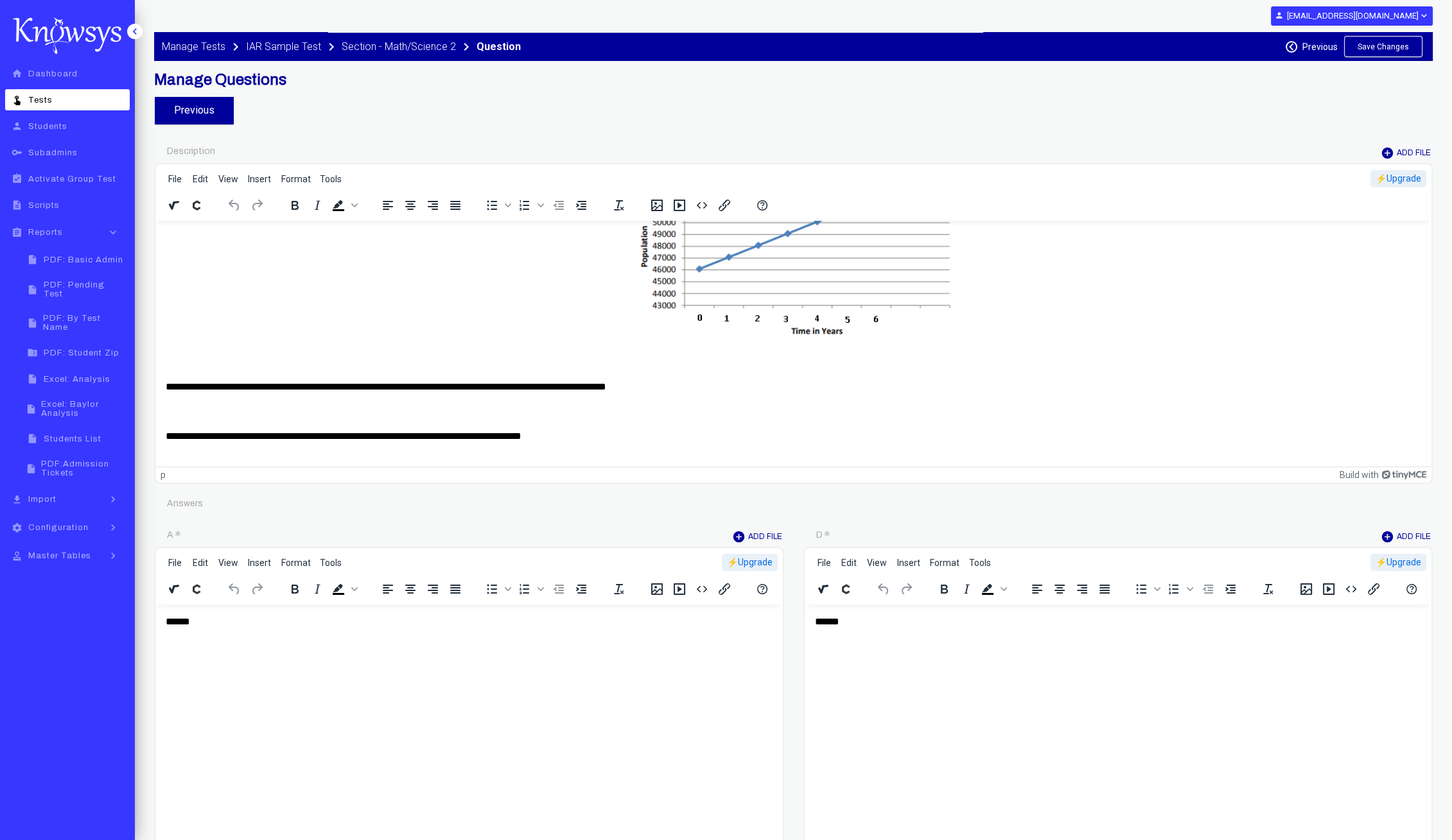
scroll to position [145, 0]
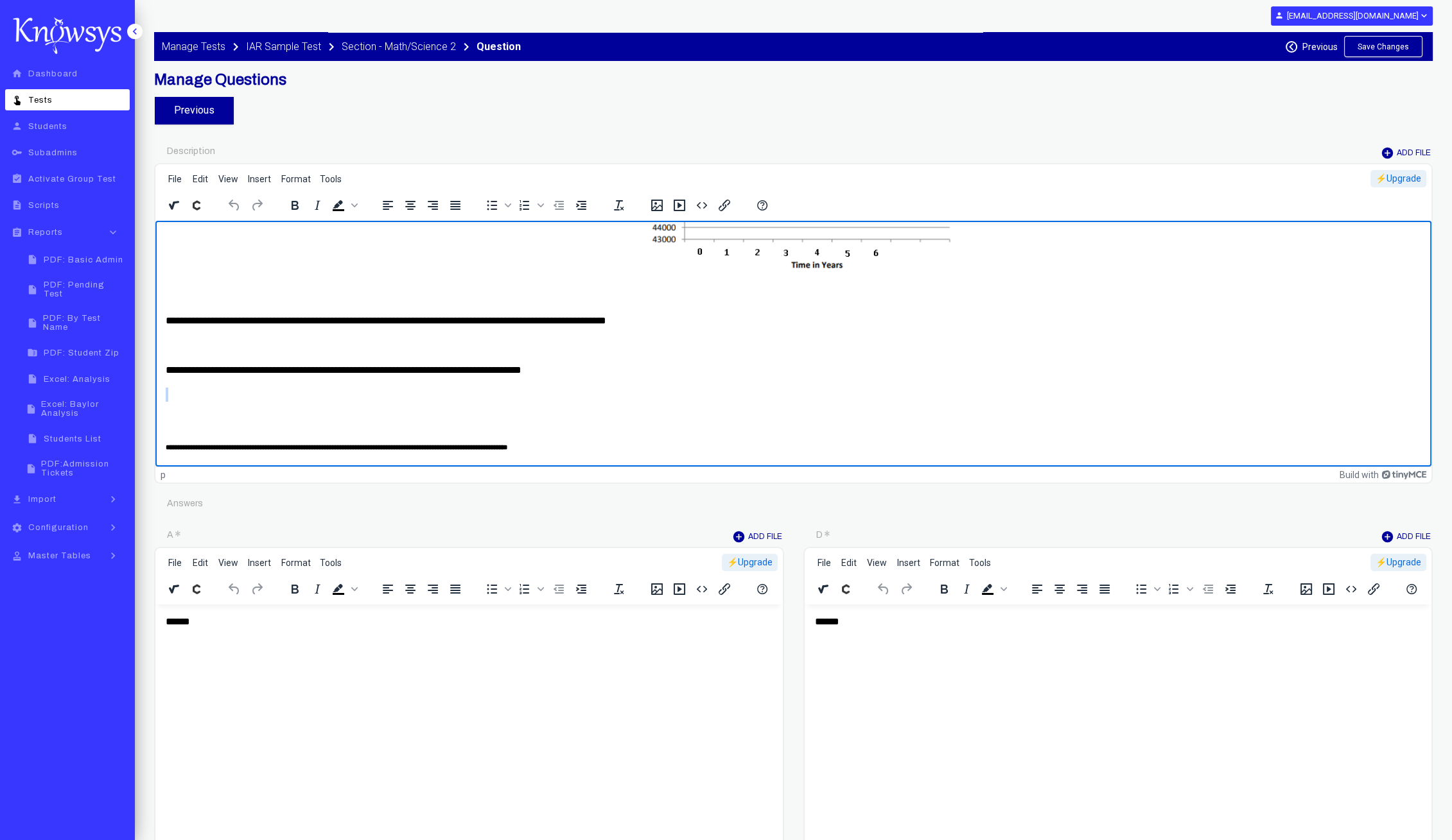
drag, startPoint x: 641, startPoint y: 360, endPoint x: 168, endPoint y: 376, distance: 473.3
click at [168, 376] on body "**********" at bounding box center [793, 269] width 1255 height 367
click at [249, 369] on p "**********" at bounding box center [787, 370] width 1243 height 14
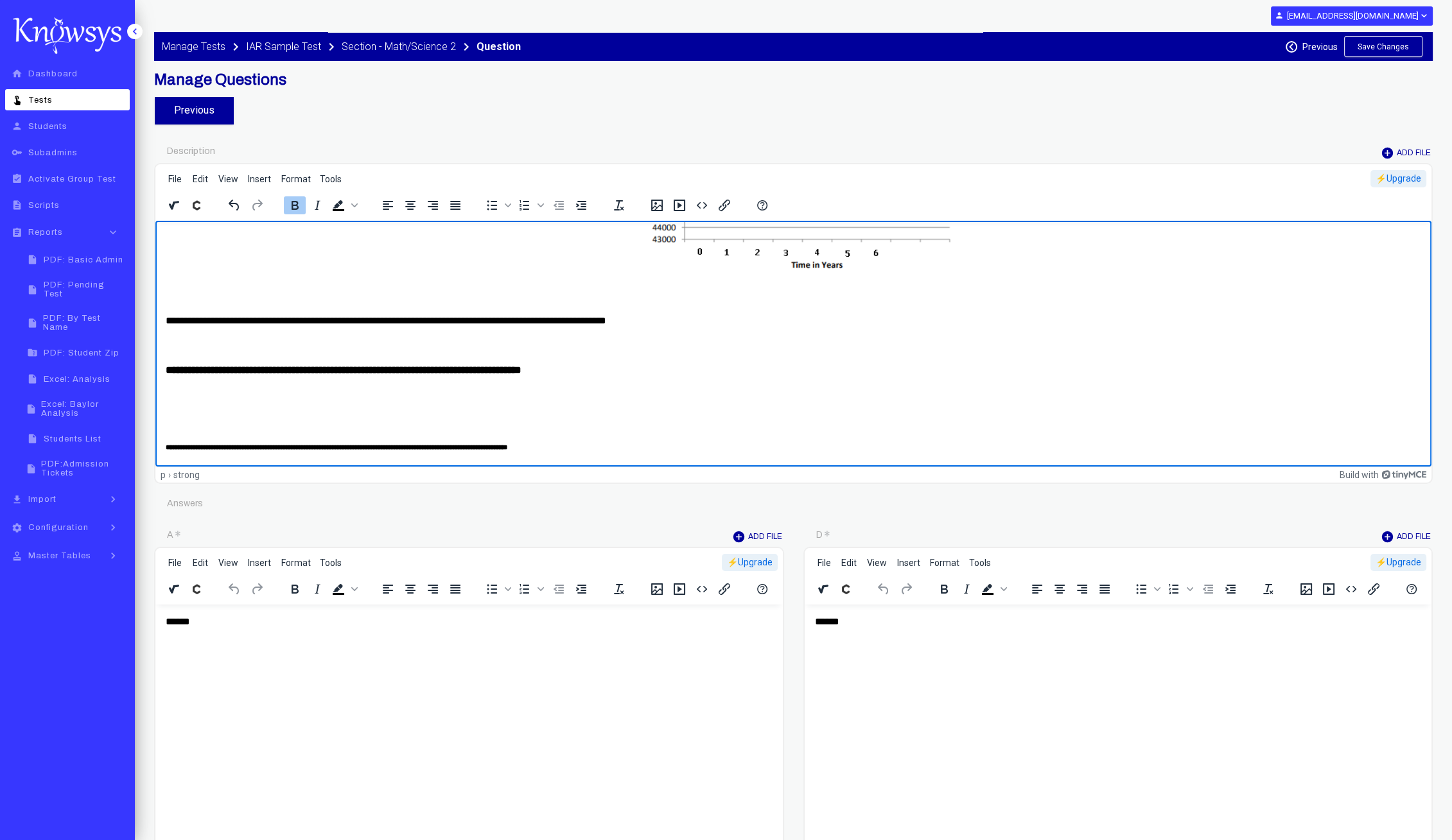
click at [214, 399] on p "Rich Text Area. Press ALT-0 for help." at bounding box center [793, 395] width 1255 height 14
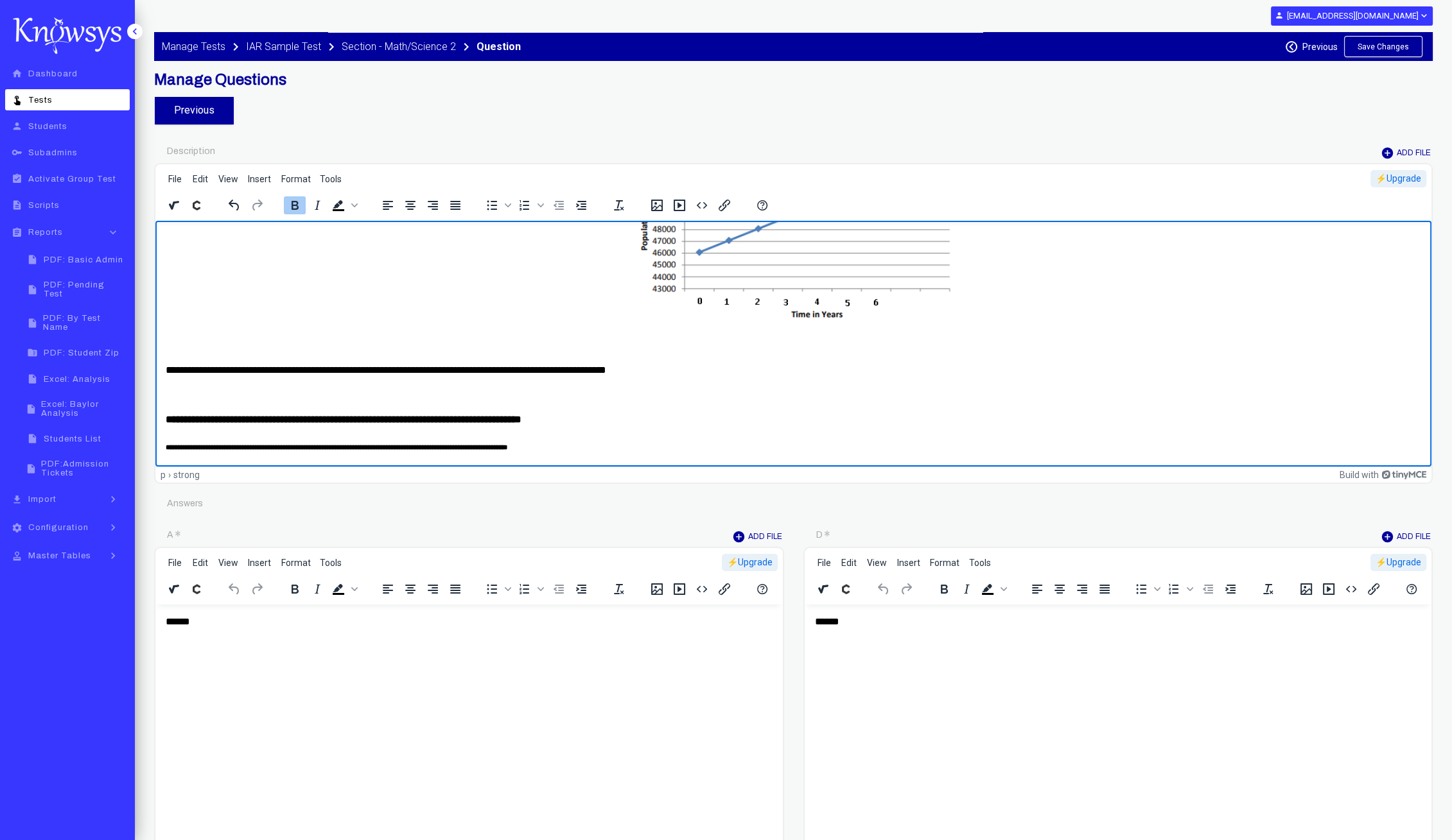
scroll to position [122, 0]
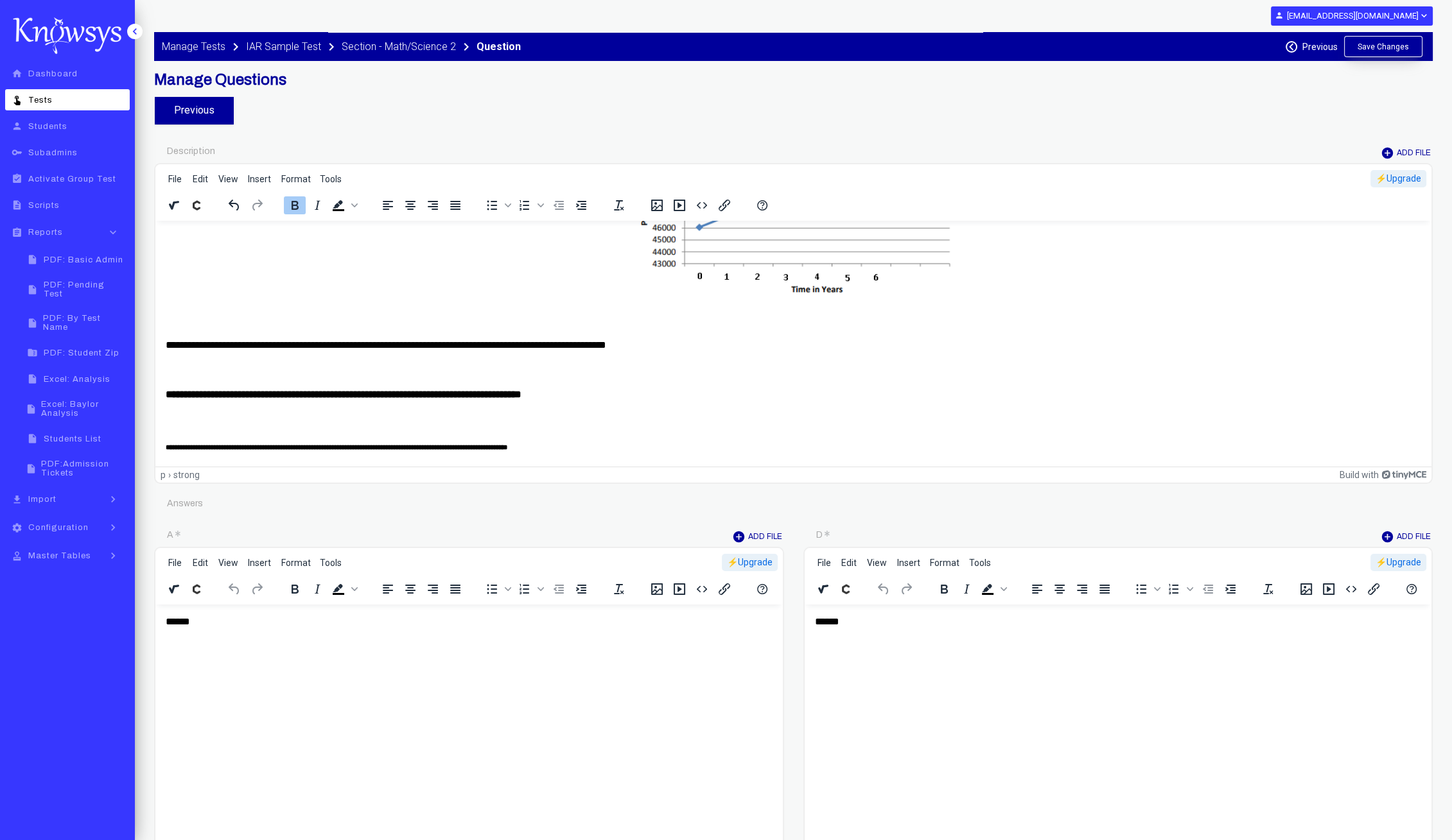
click at [1378, 50] on button "Save Changes" at bounding box center [1383, 47] width 78 height 21
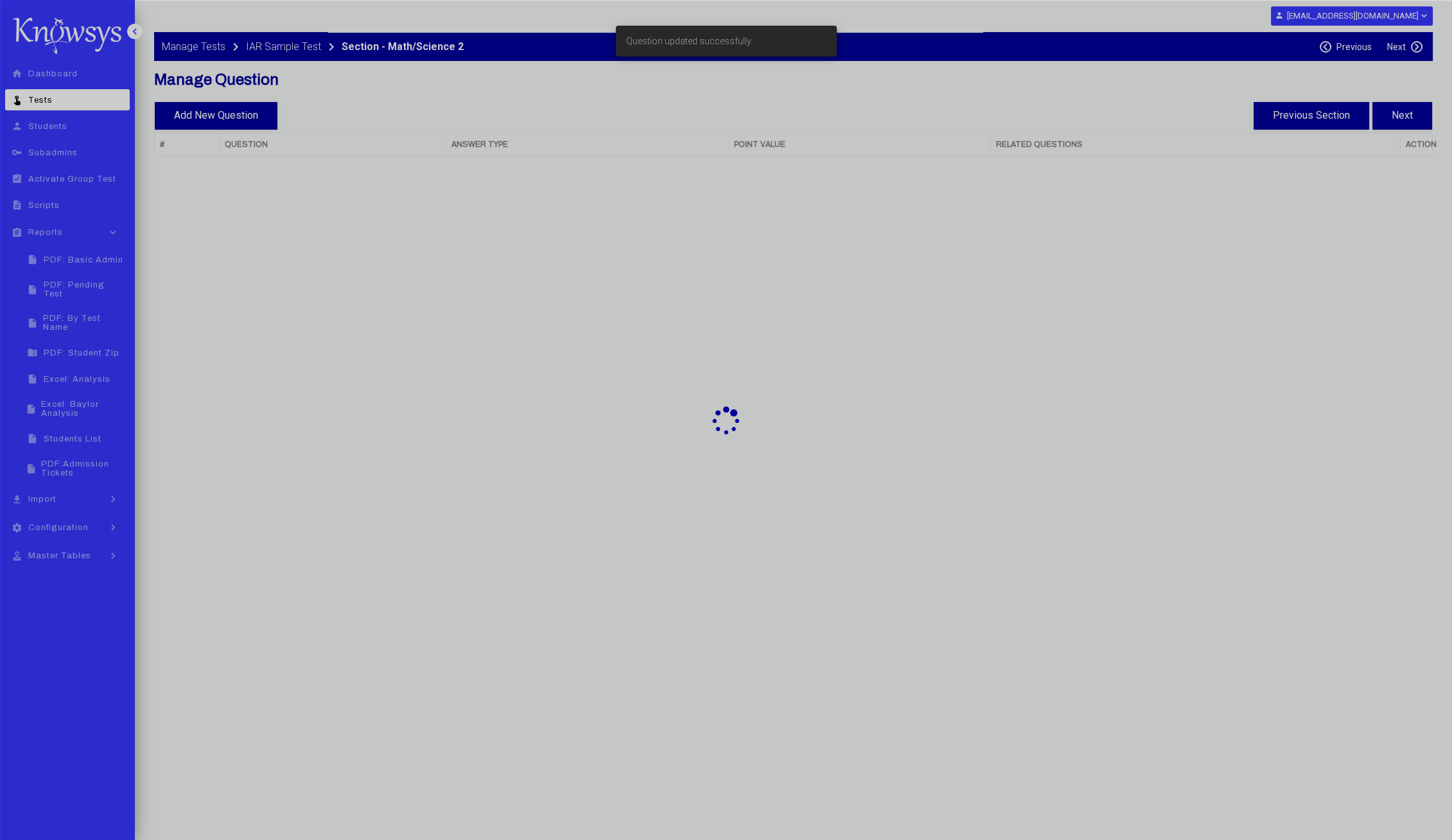
select select "**"
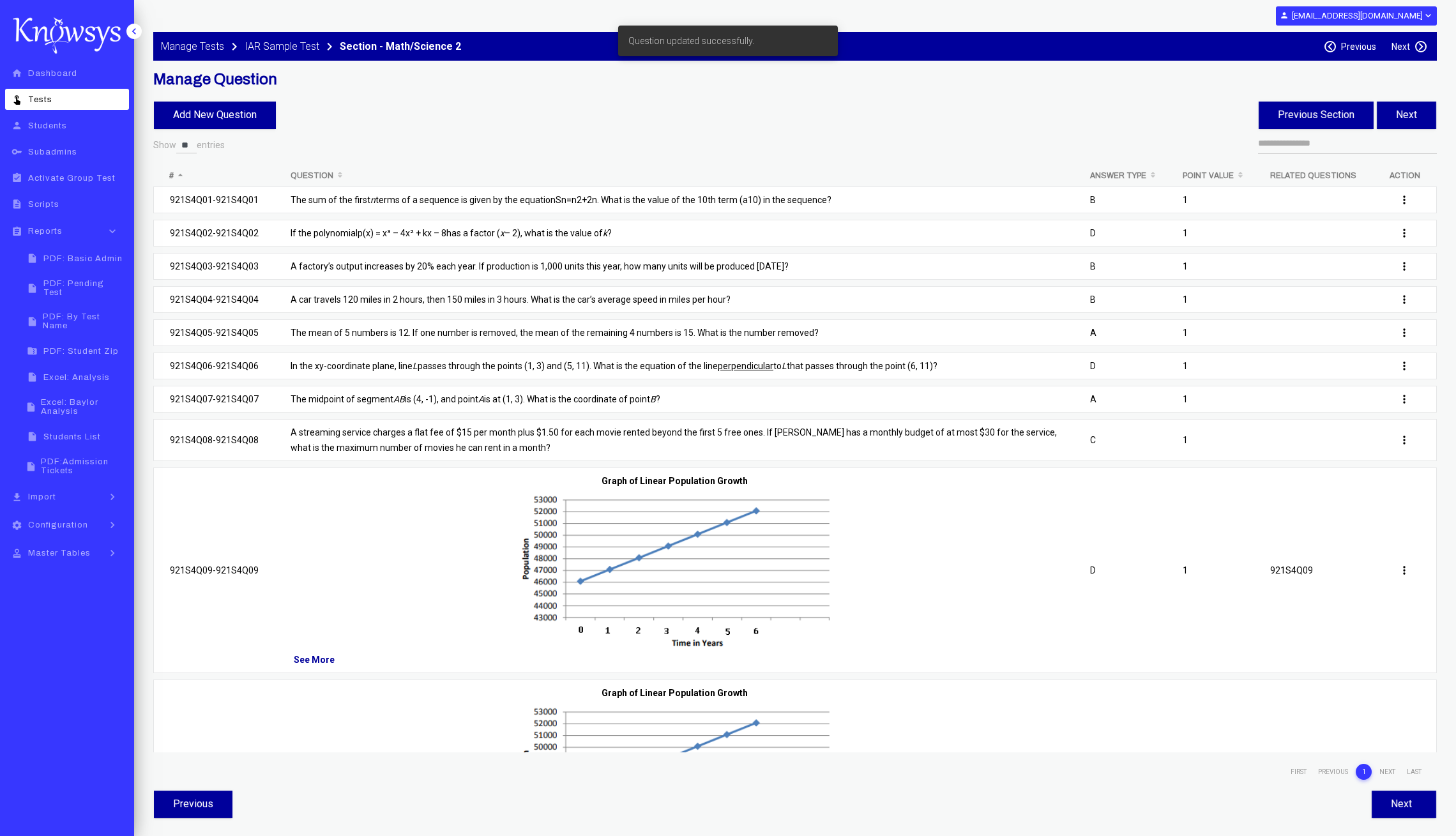
click at [435, 713] on p at bounding box center [674, 782] width 767 height 164
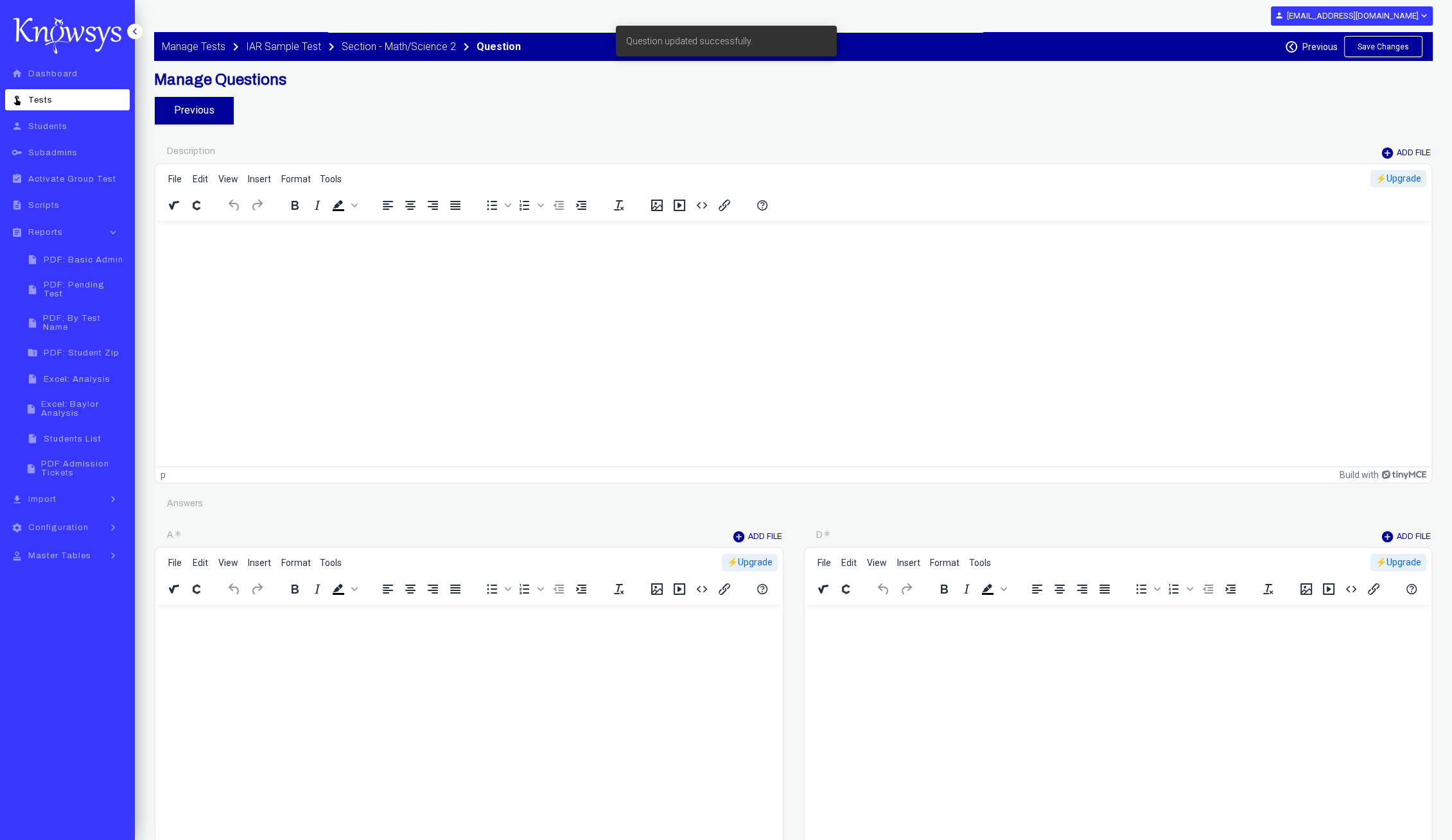
type input "********"
type input "*"
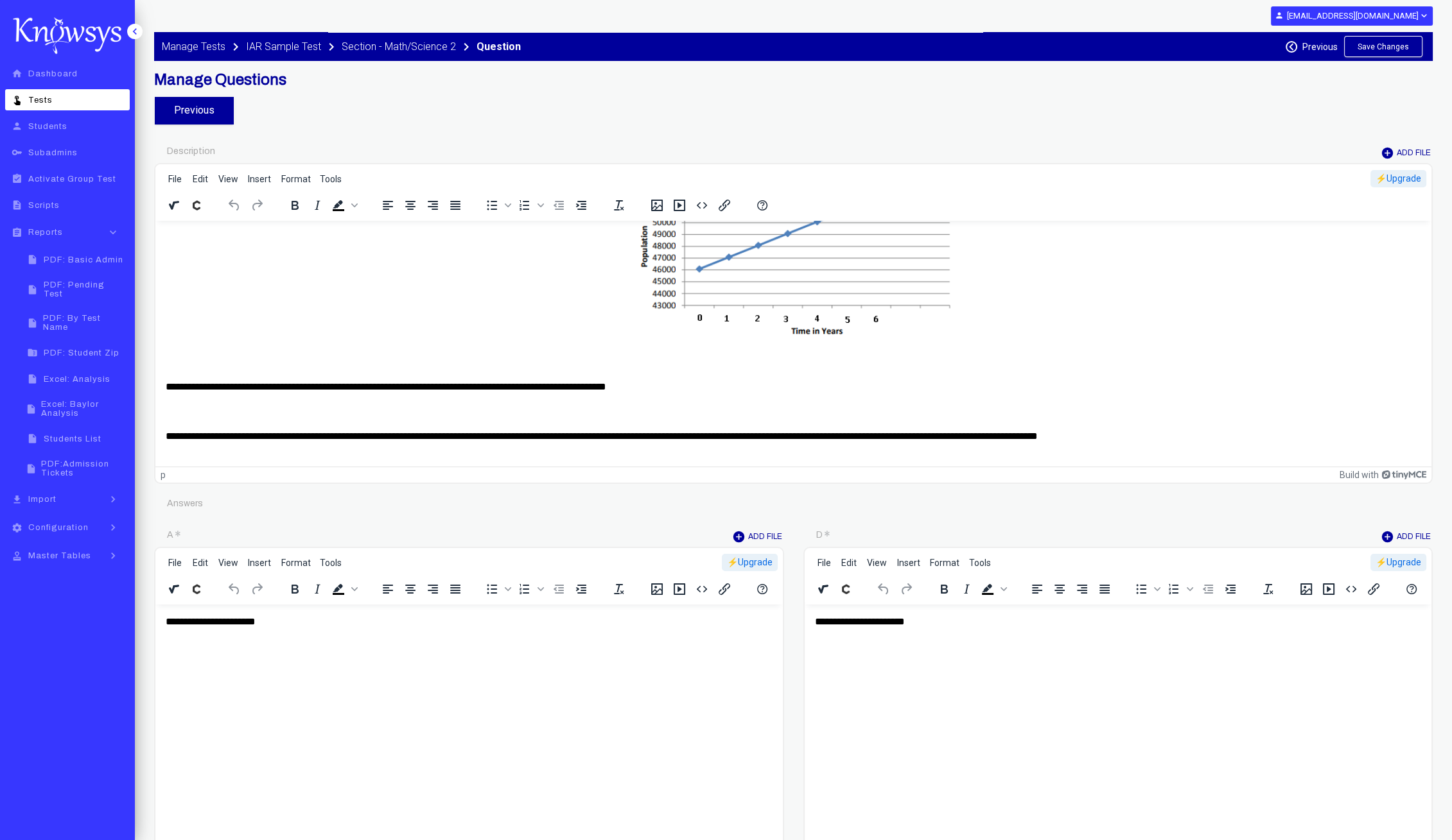
scroll to position [145, 0]
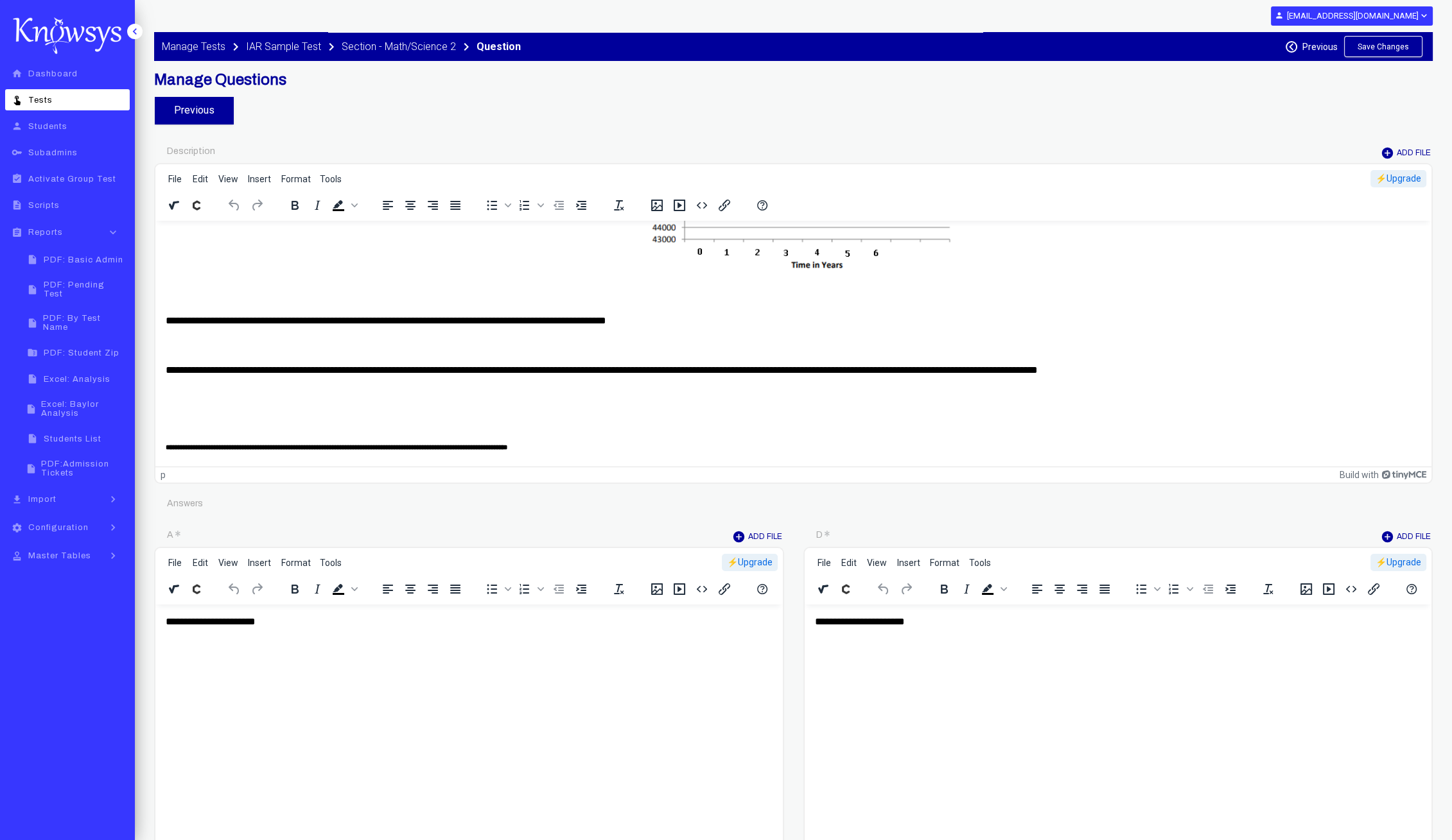
click at [602, 363] on p "**********" at bounding box center [787, 370] width 1243 height 14
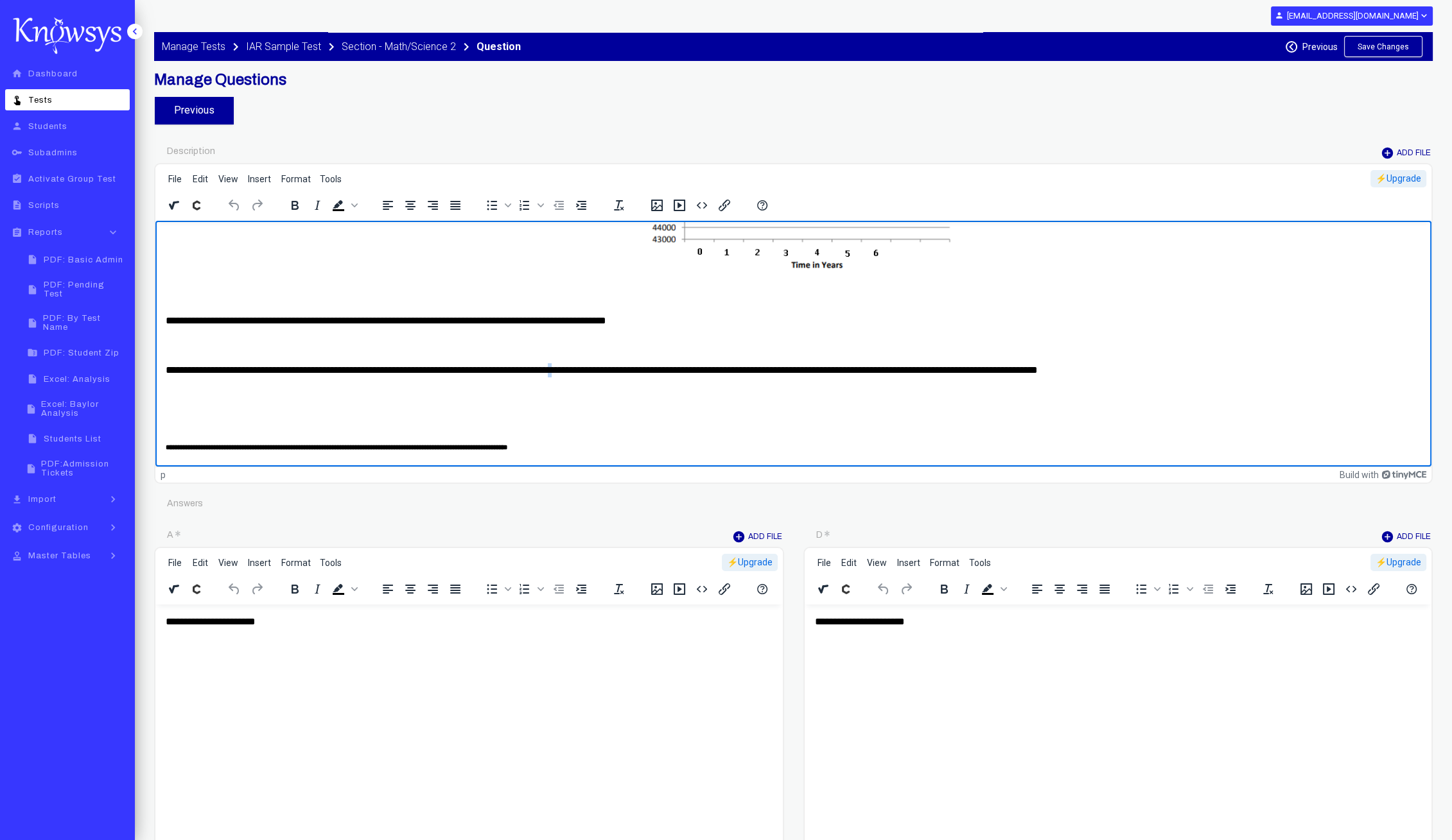
click at [602, 363] on p "**********" at bounding box center [787, 370] width 1243 height 14
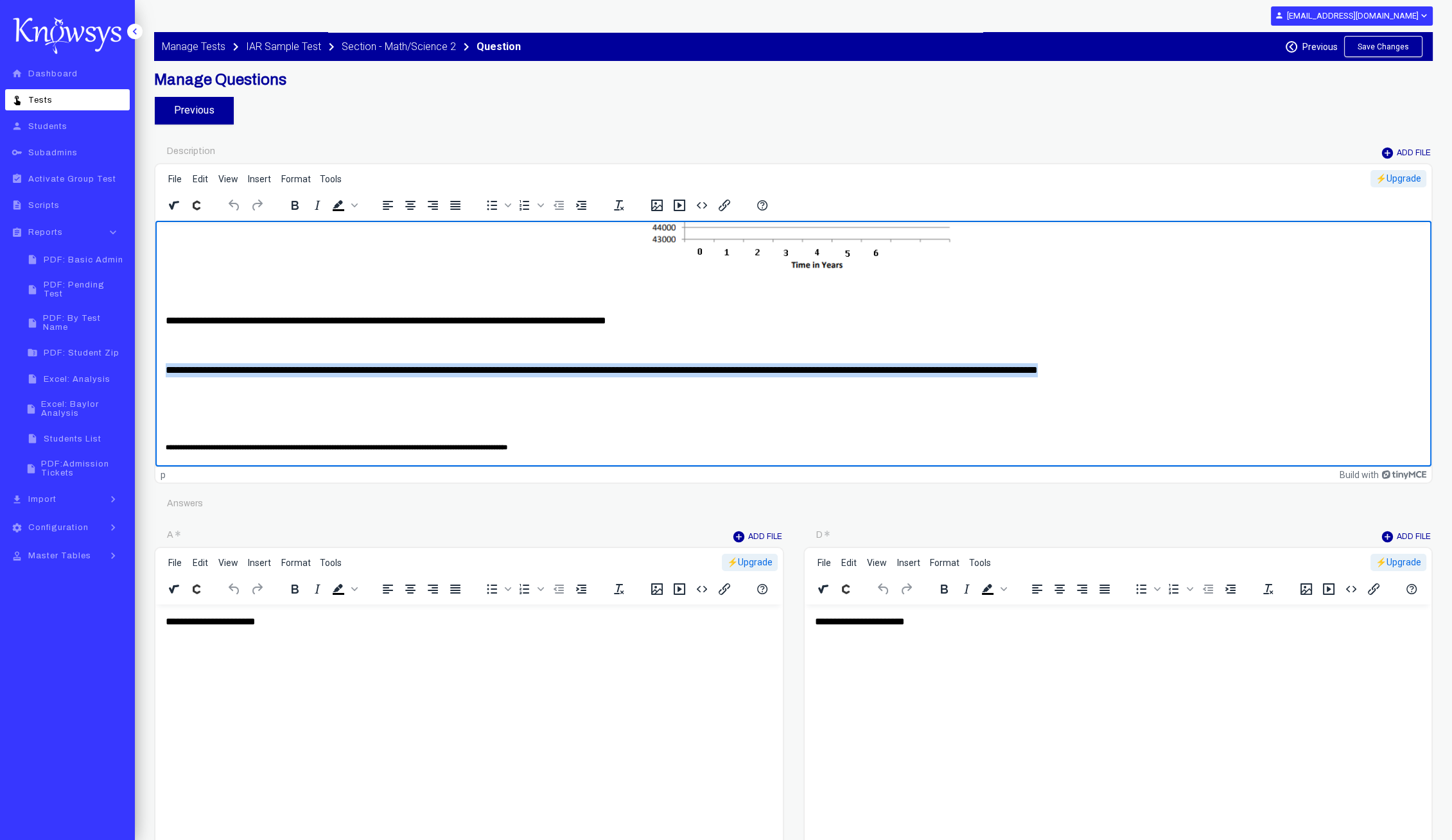
click at [602, 363] on p "**********" at bounding box center [787, 370] width 1243 height 14
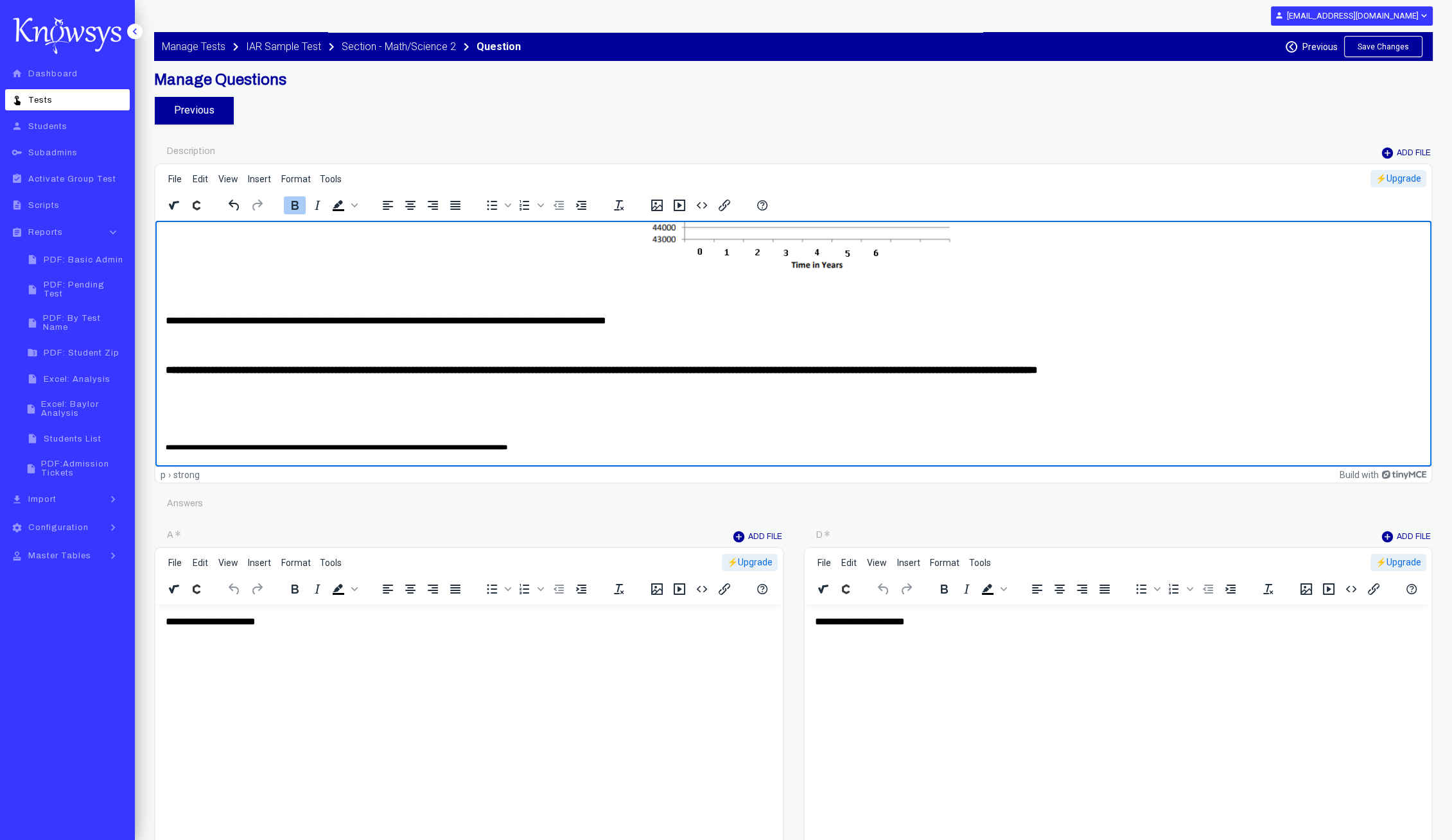
click at [464, 394] on p "Rich Text Area. Press ALT-0 for help." at bounding box center [793, 395] width 1255 height 14
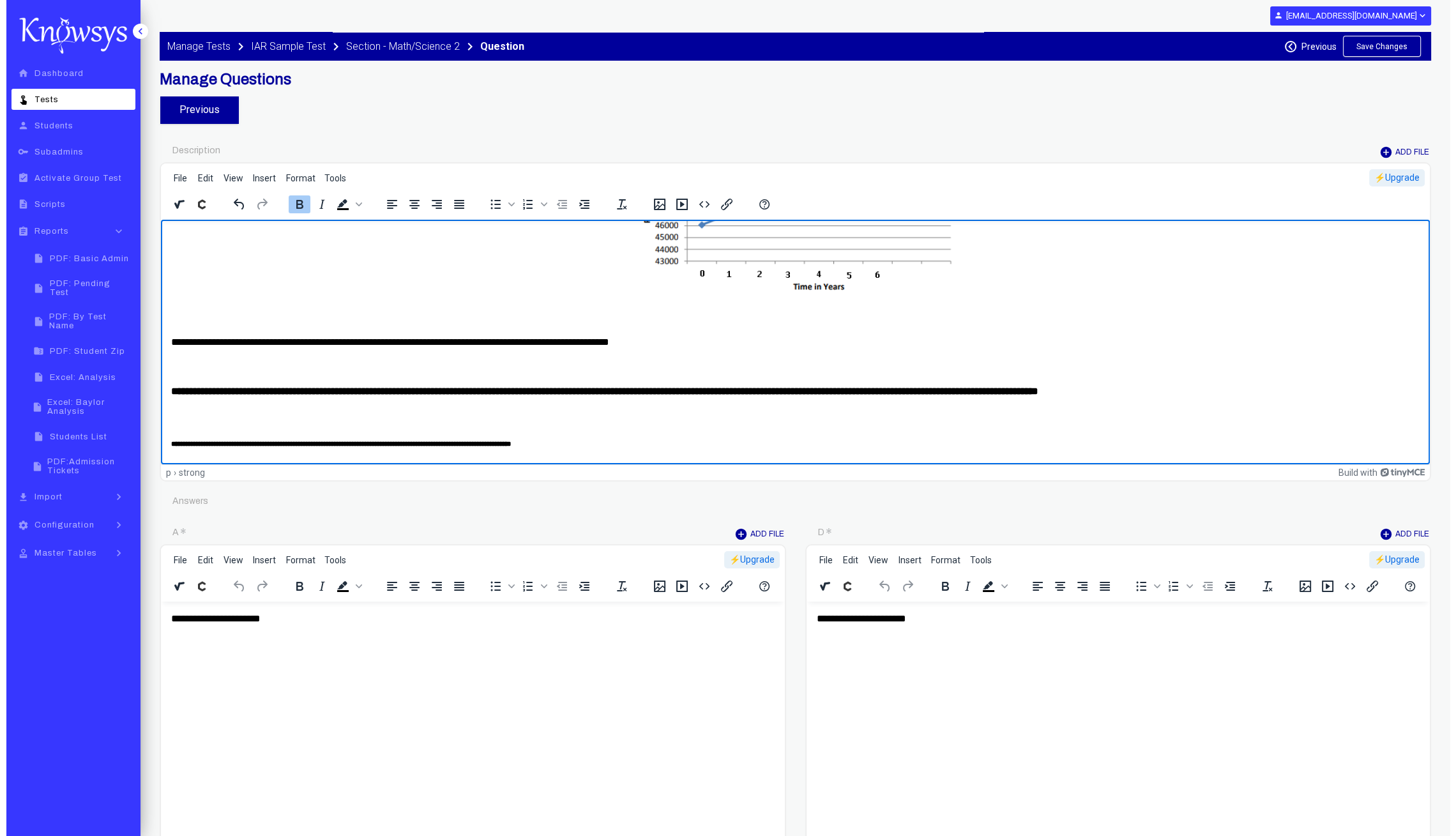
scroll to position [121, 0]
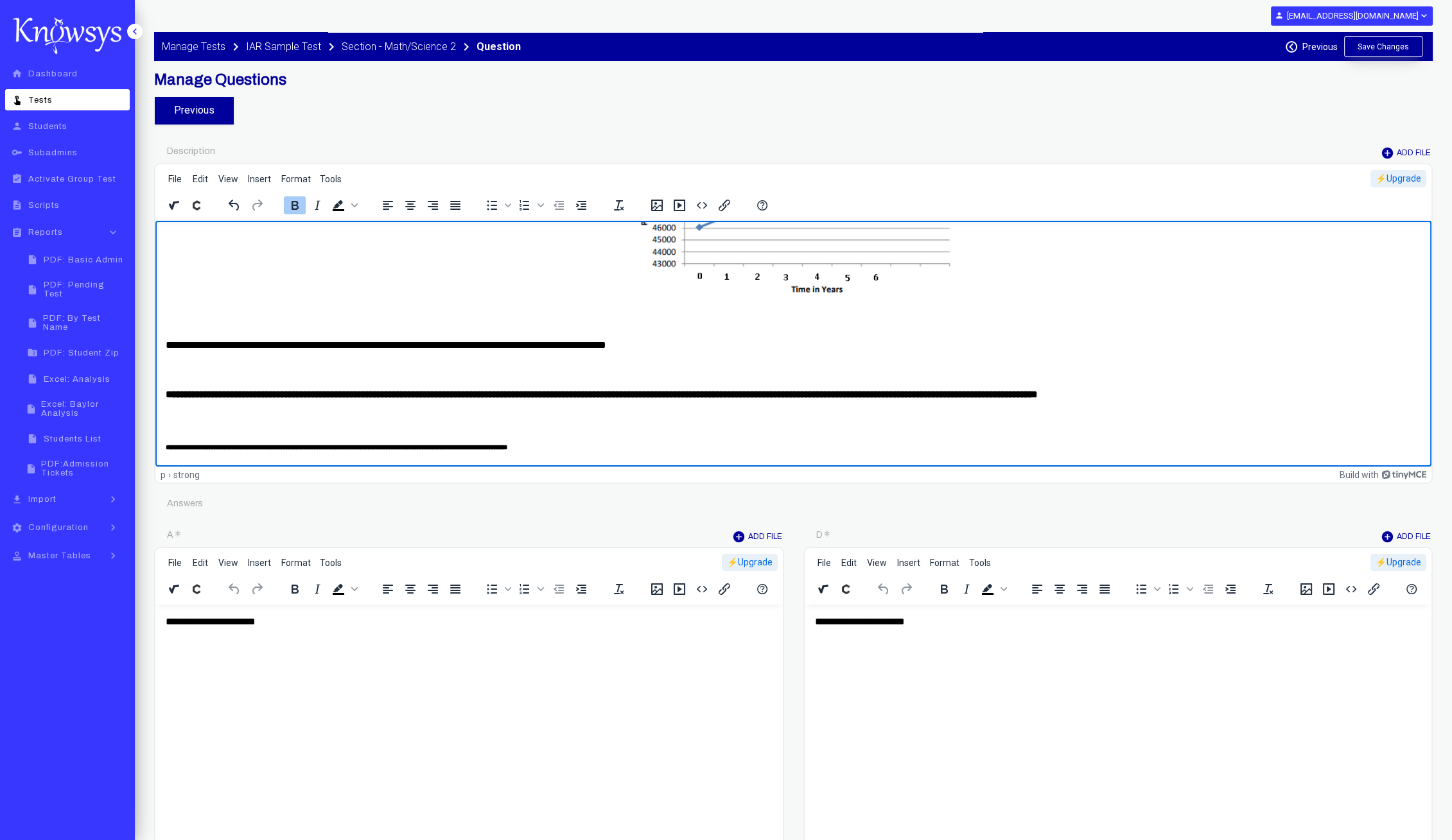
click at [1372, 46] on button "Save Changes" at bounding box center [1383, 47] width 78 height 21
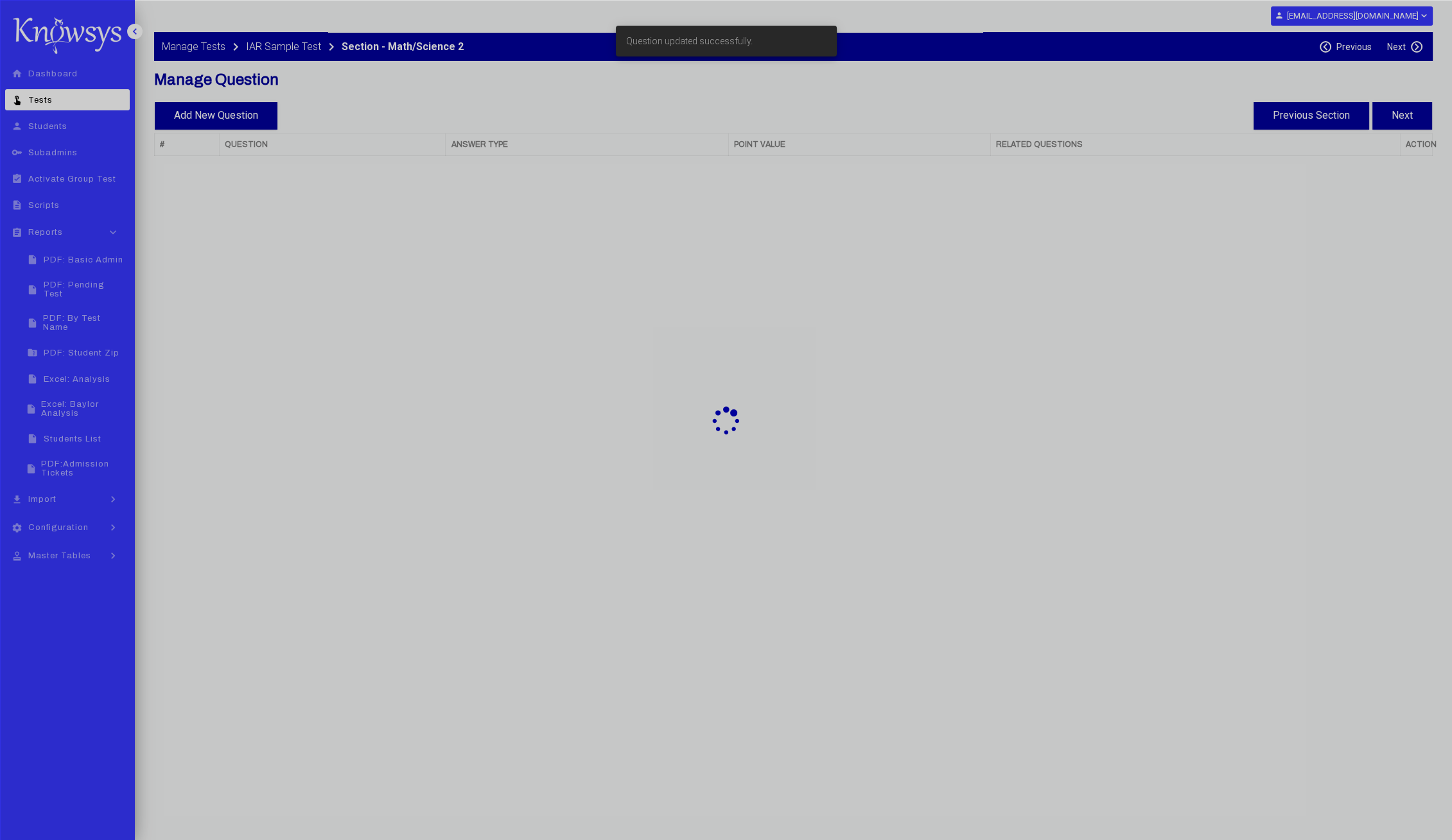
select select "**"
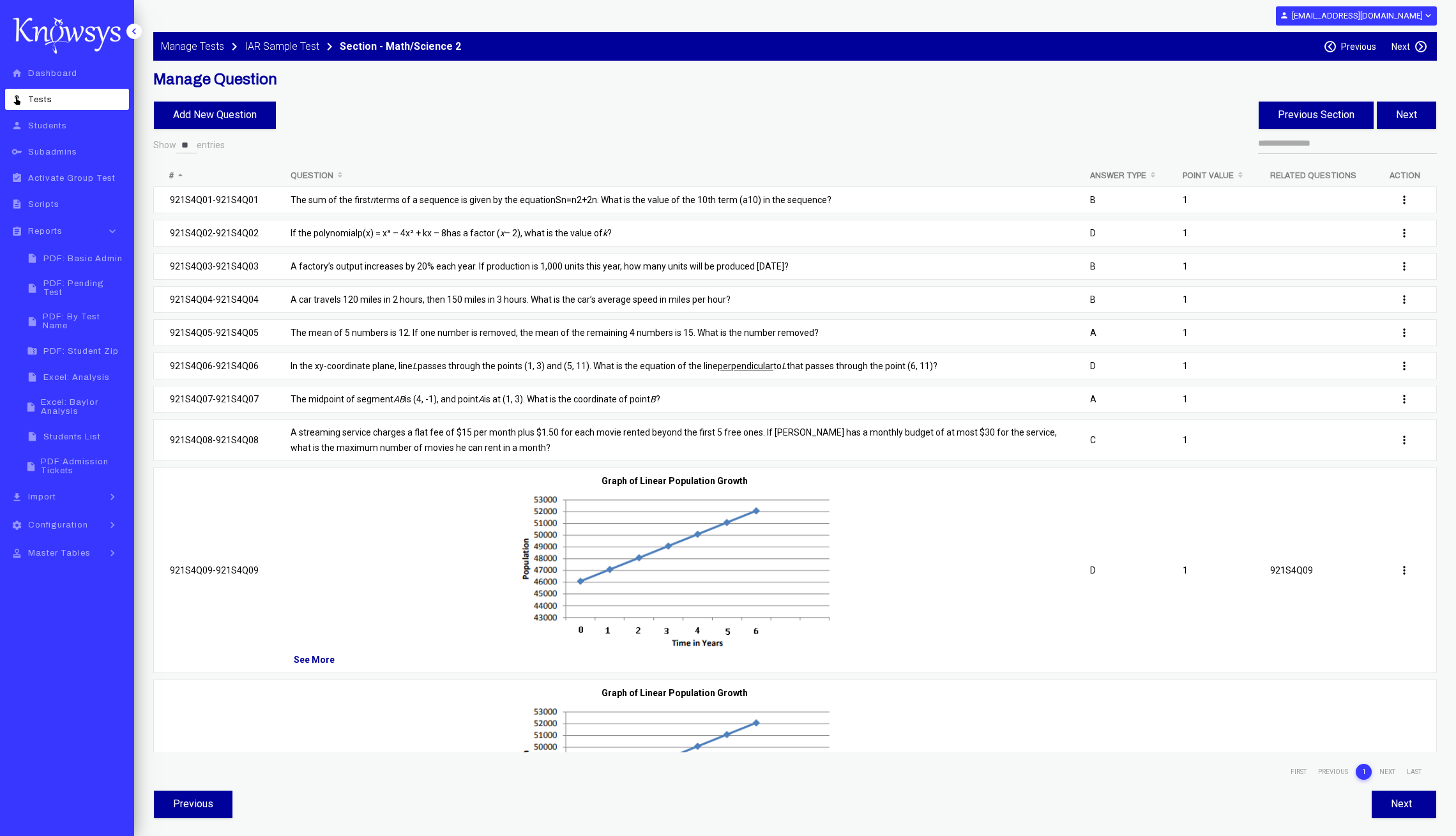
click at [393, 367] on p "In the xy-coordinate plane, line L passes through the points (1, 3) and (5, 11)…" at bounding box center [674, 366] width 767 height 15
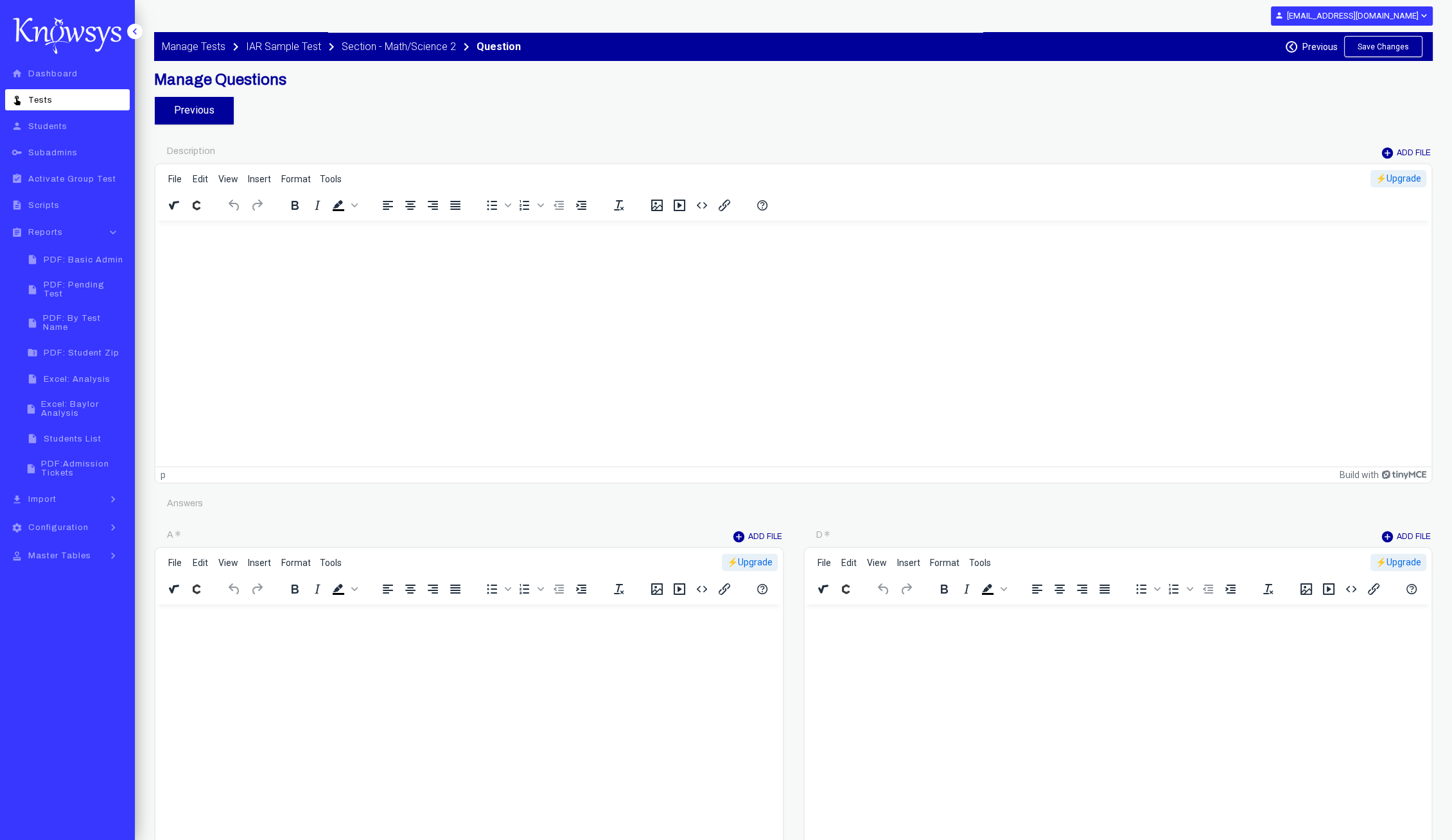
type input "********"
type input "*"
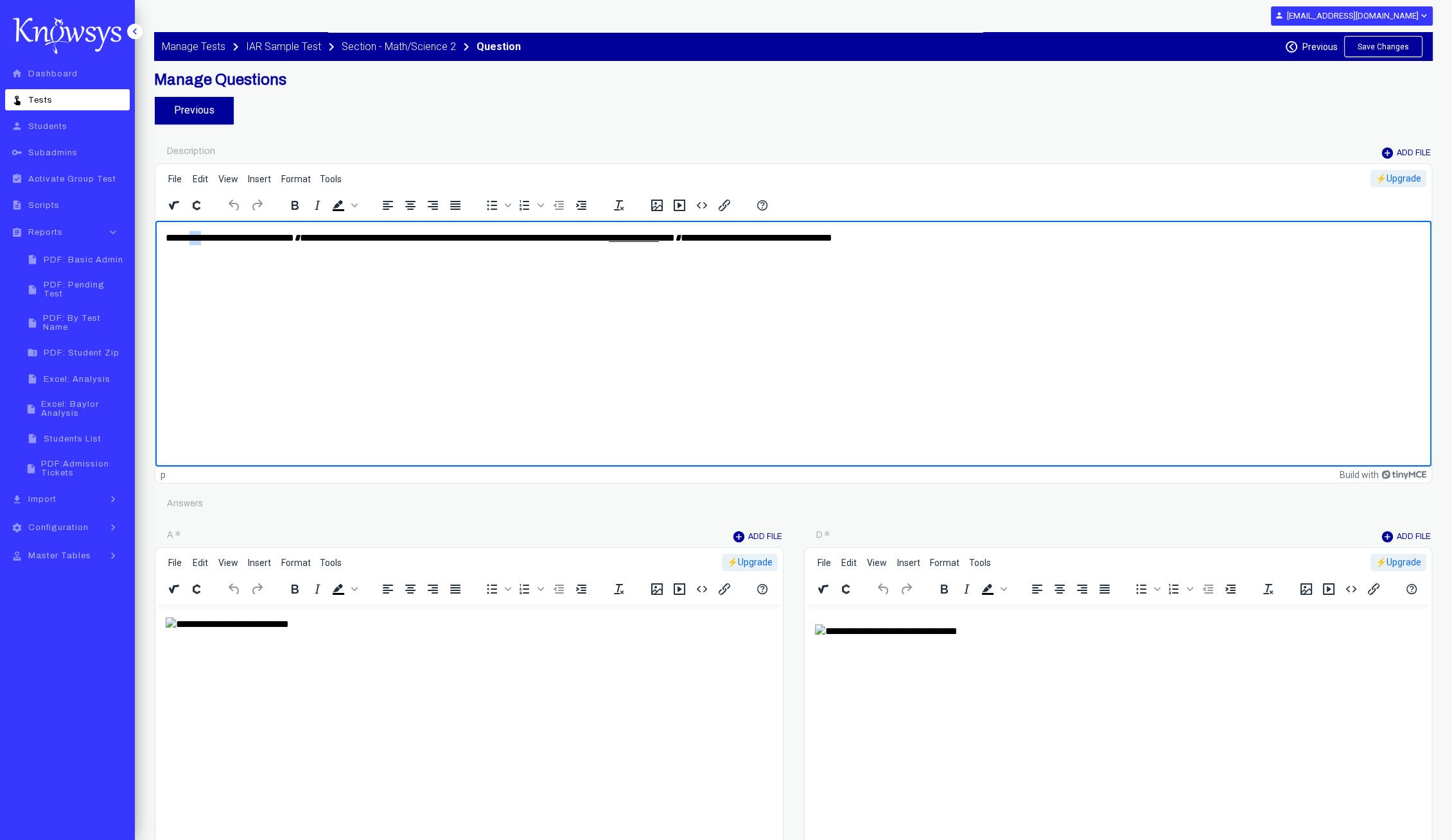
drag, startPoint x: 194, startPoint y: 236, endPoint x: 206, endPoint y: 238, distance: 12.2
click at [206, 238] on p "**********" at bounding box center [793, 238] width 1256 height 14
click at [312, 207] on icon "Italic" at bounding box center [317, 205] width 15 height 15
click at [573, 243] on p "**********" at bounding box center [793, 238] width 1256 height 14
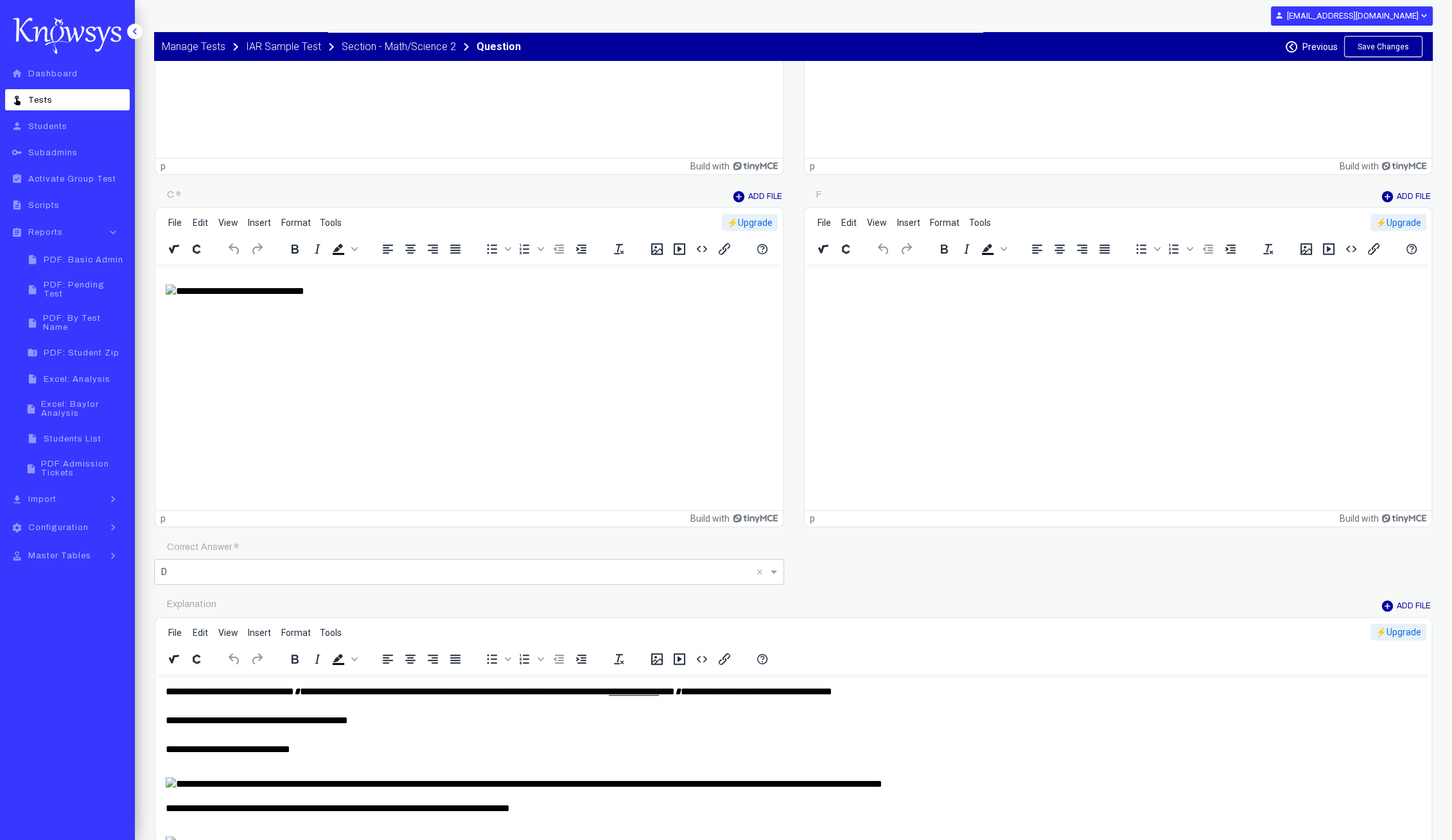
scroll to position [1109, 0]
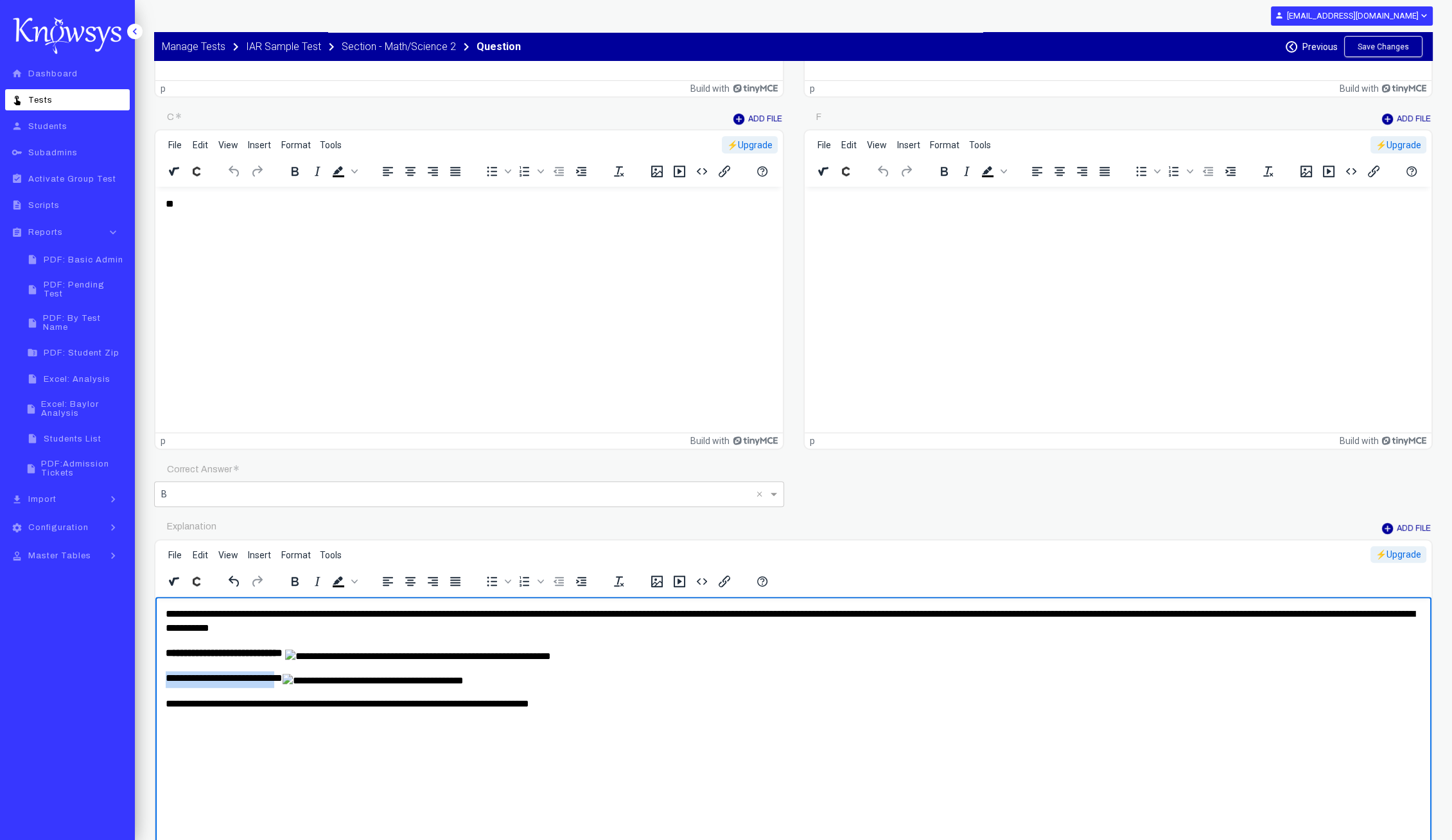
click at [293, 684] on p "**********" at bounding box center [793, 679] width 1256 height 15
click at [309, 621] on p "**********" at bounding box center [793, 621] width 1256 height 29
click at [526, 614] on p "**********" at bounding box center [793, 621] width 1256 height 29
click at [320, 580] on icon "Italic" at bounding box center [317, 581] width 15 height 15
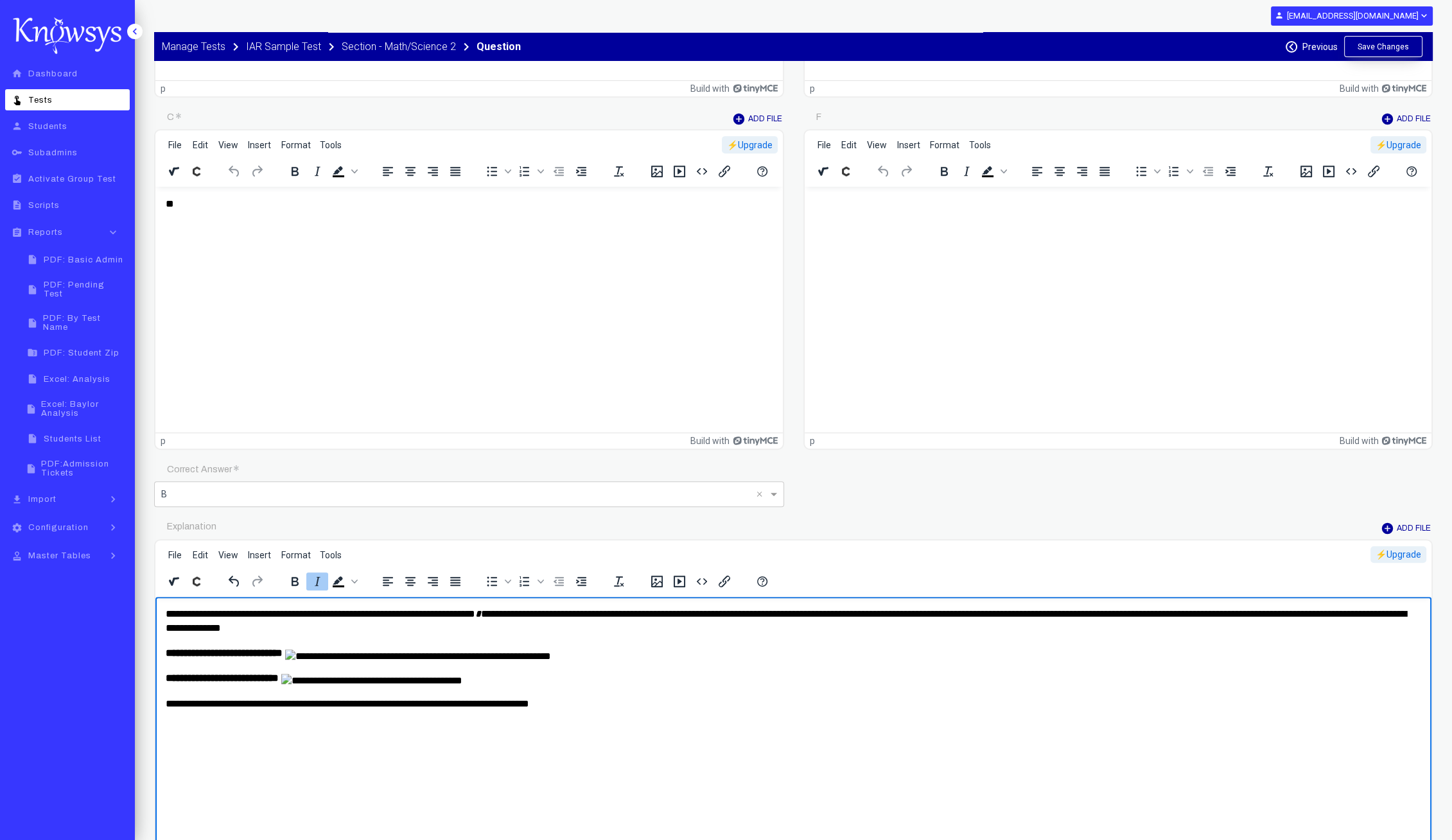
click at [1390, 51] on button "Save Changes" at bounding box center [1383, 47] width 78 height 21
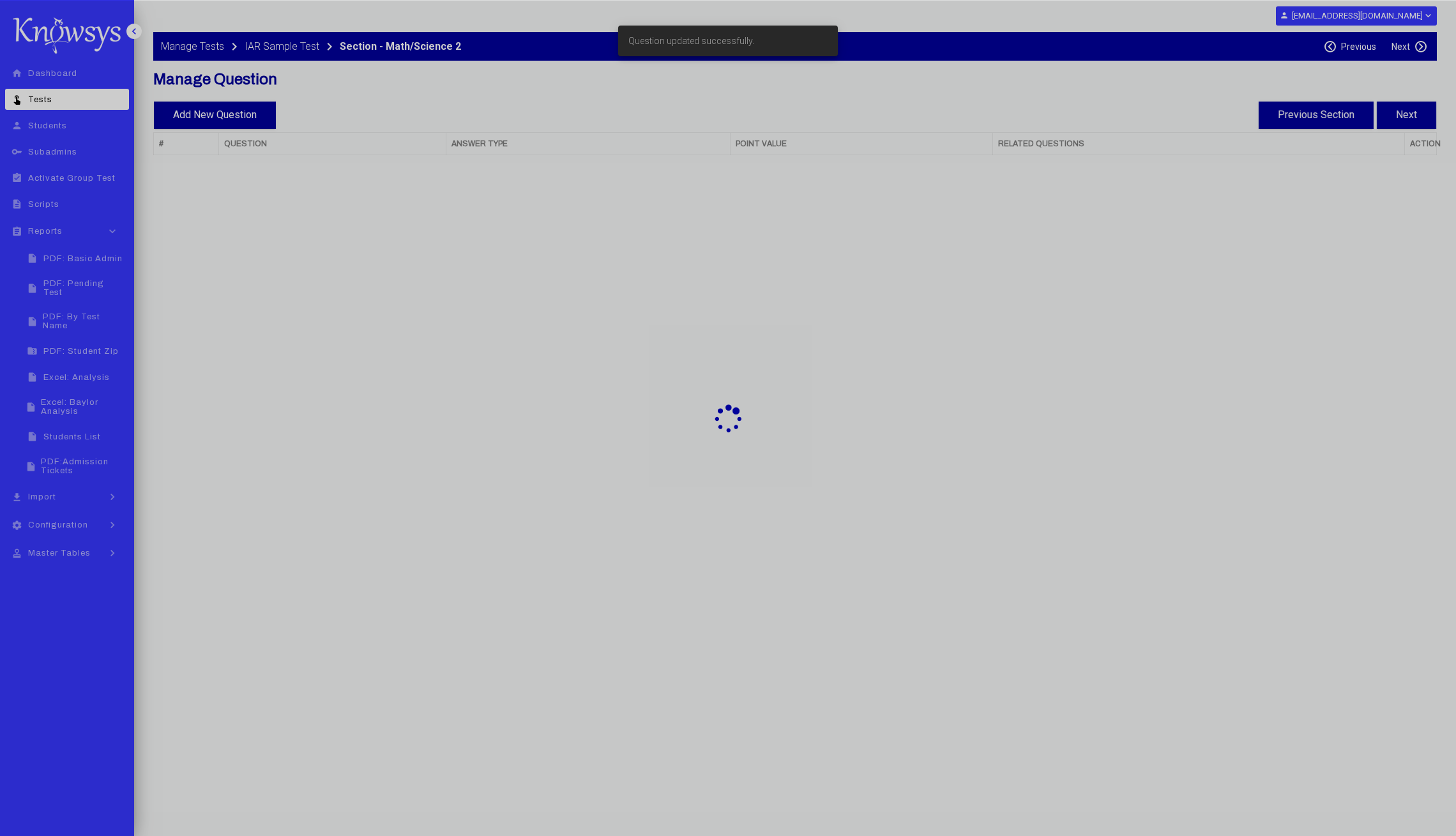
select select "**"
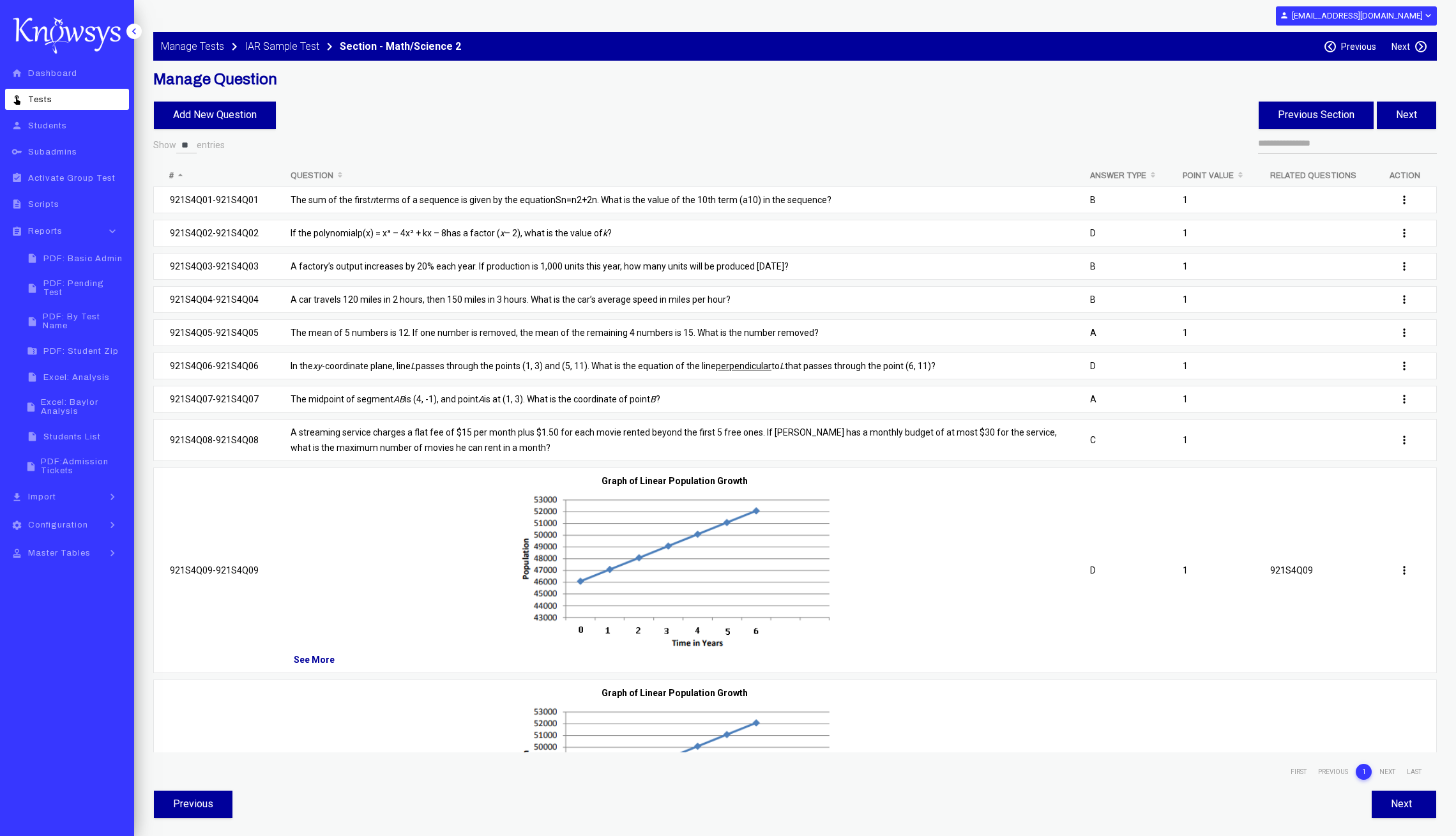
click at [416, 432] on p "A streaming service charges a flat fee of $15 per month plus $1.50 for each mov…" at bounding box center [674, 440] width 767 height 30
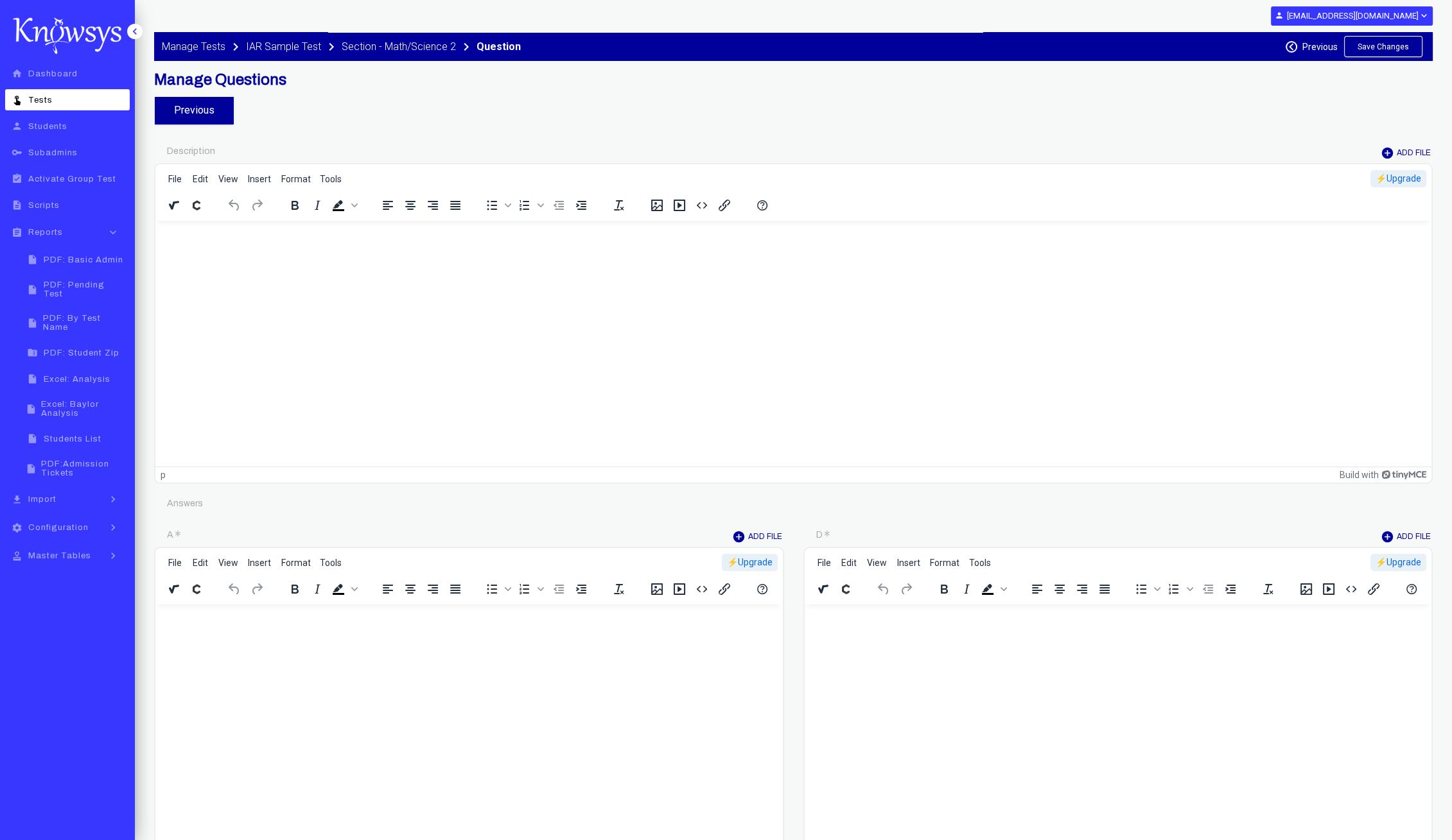
type input "********"
type input "*"
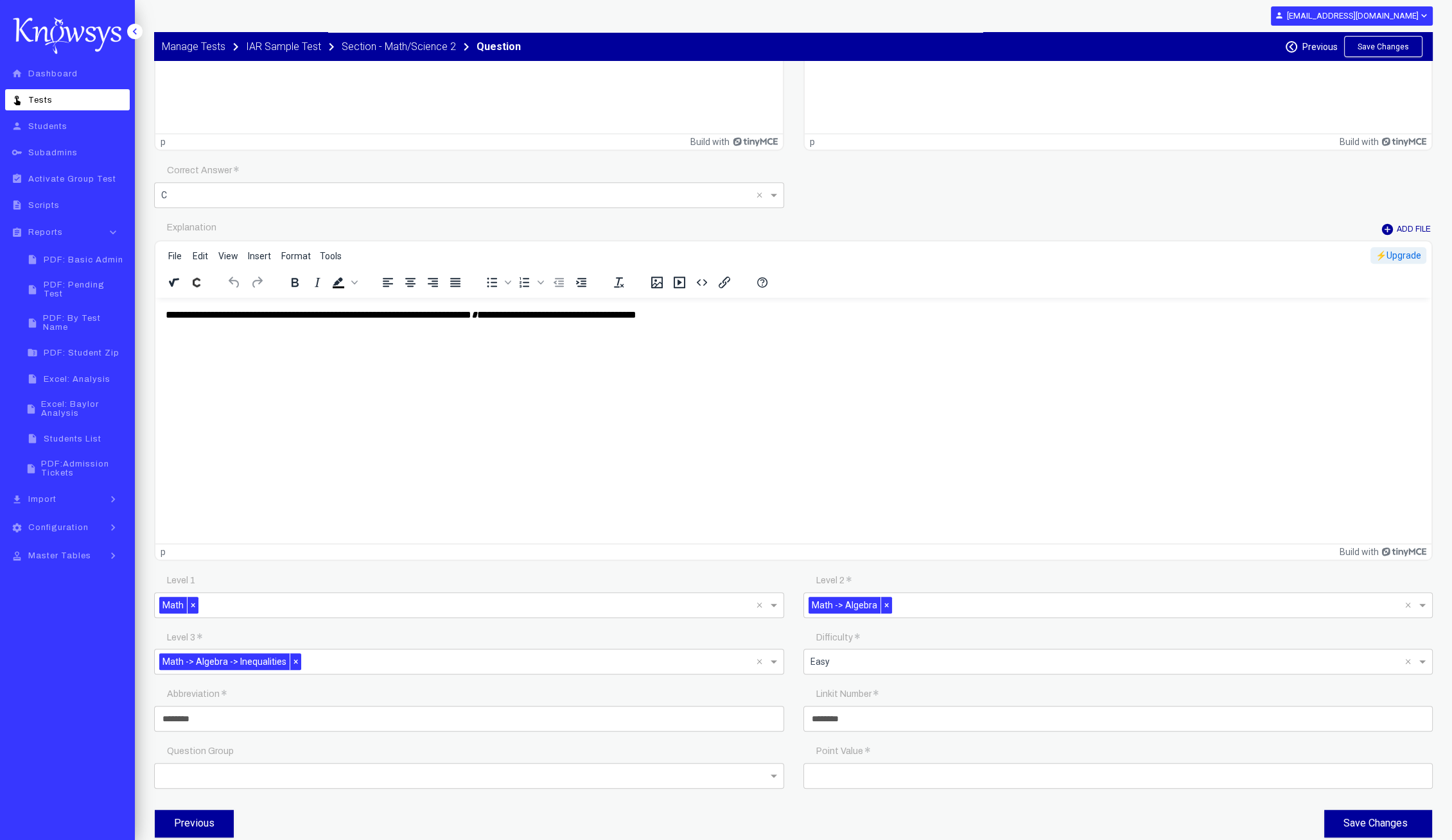
scroll to position [1429, 0]
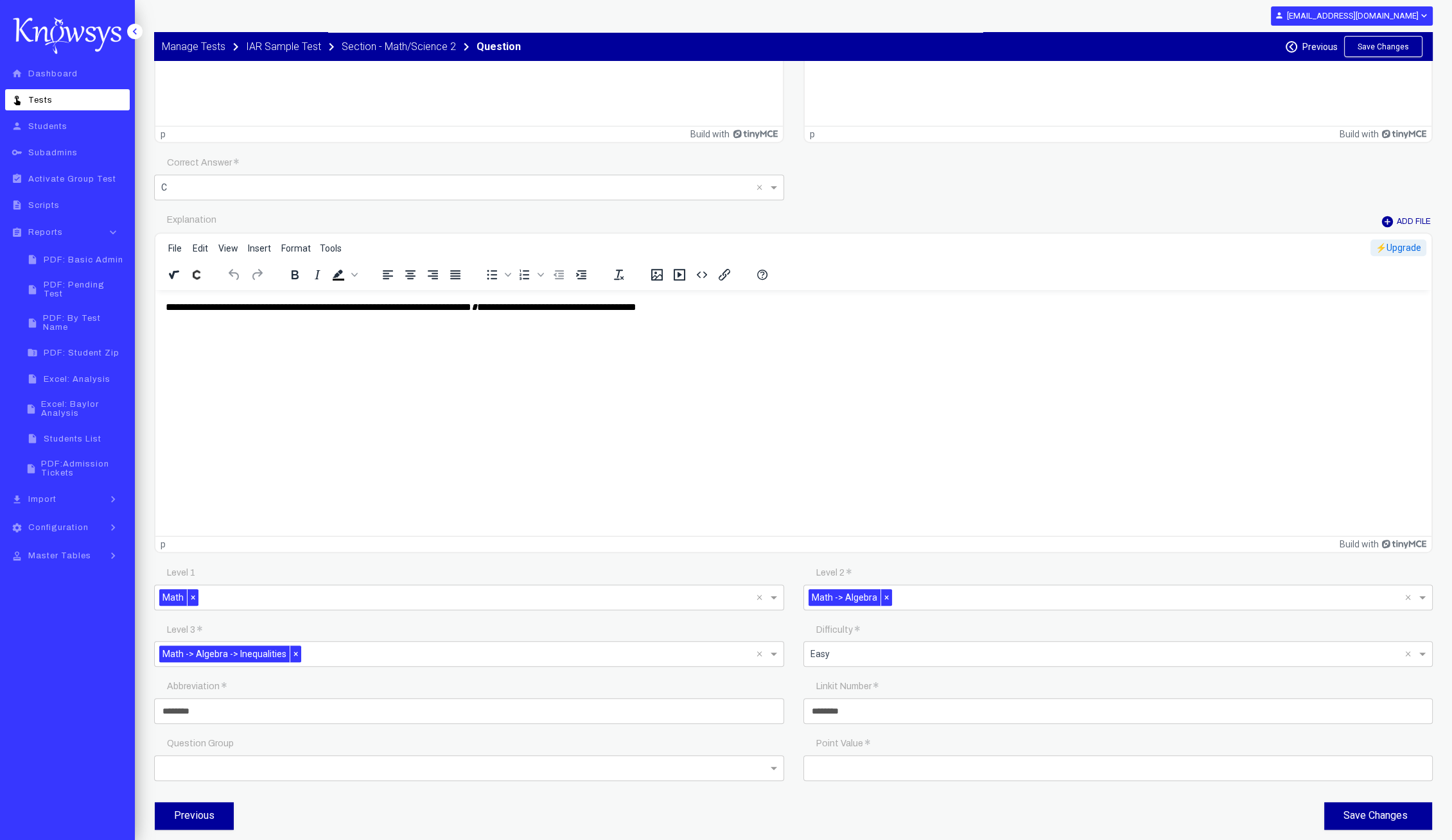
click at [661, 309] on p "**********" at bounding box center [793, 307] width 1256 height 14
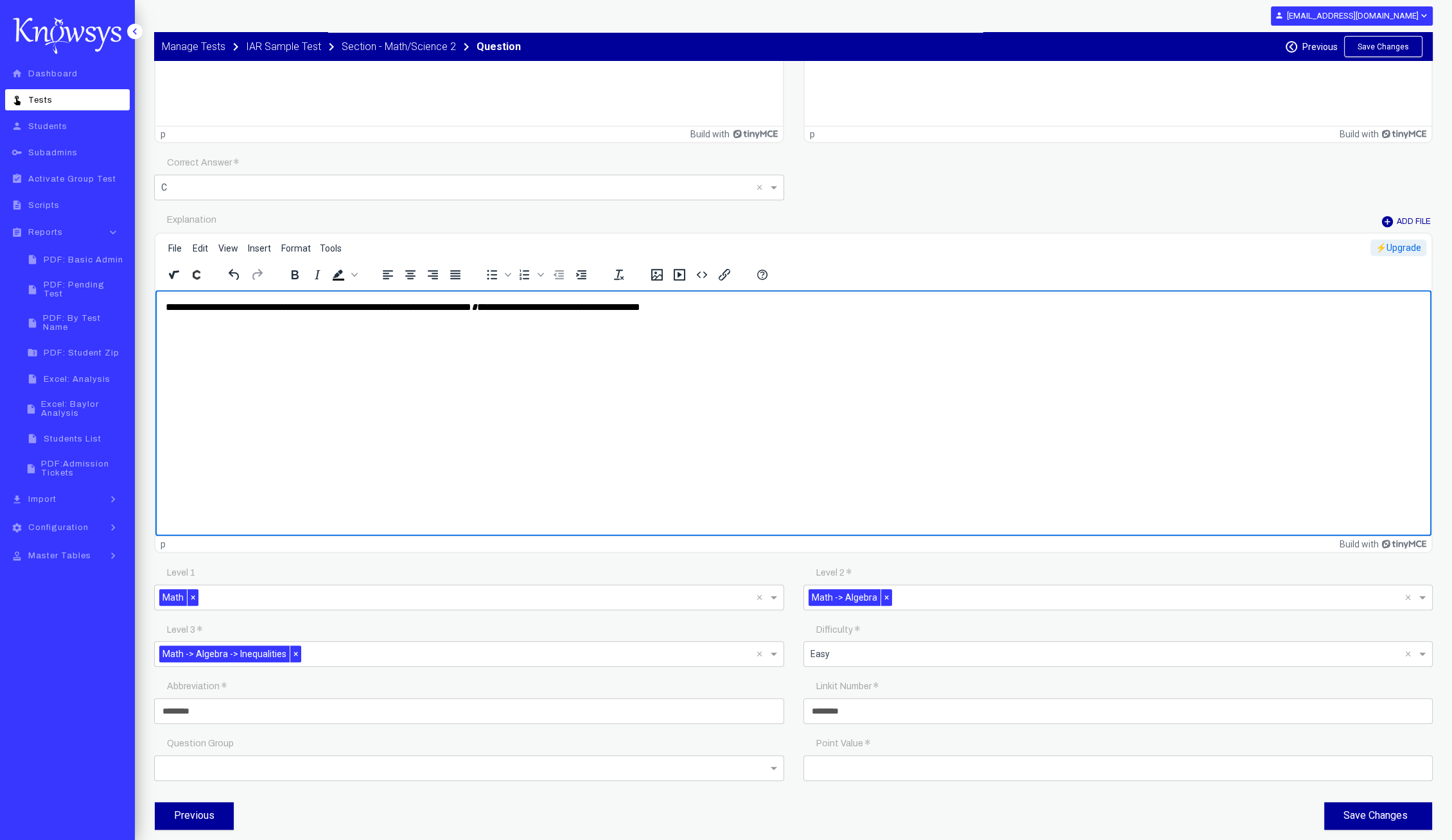
click at [752, 313] on p "**********" at bounding box center [793, 307] width 1256 height 14
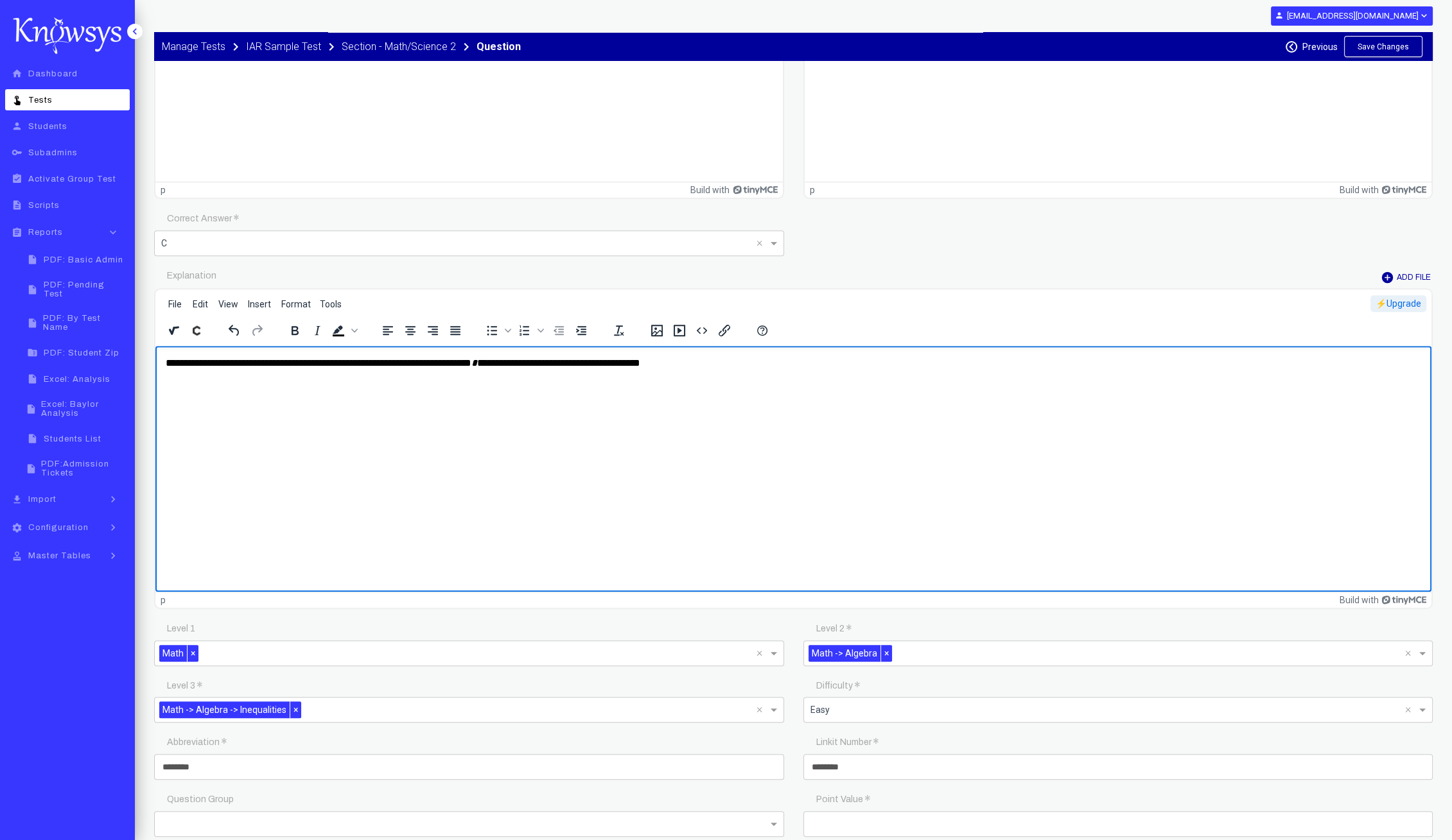
scroll to position [1350, 0]
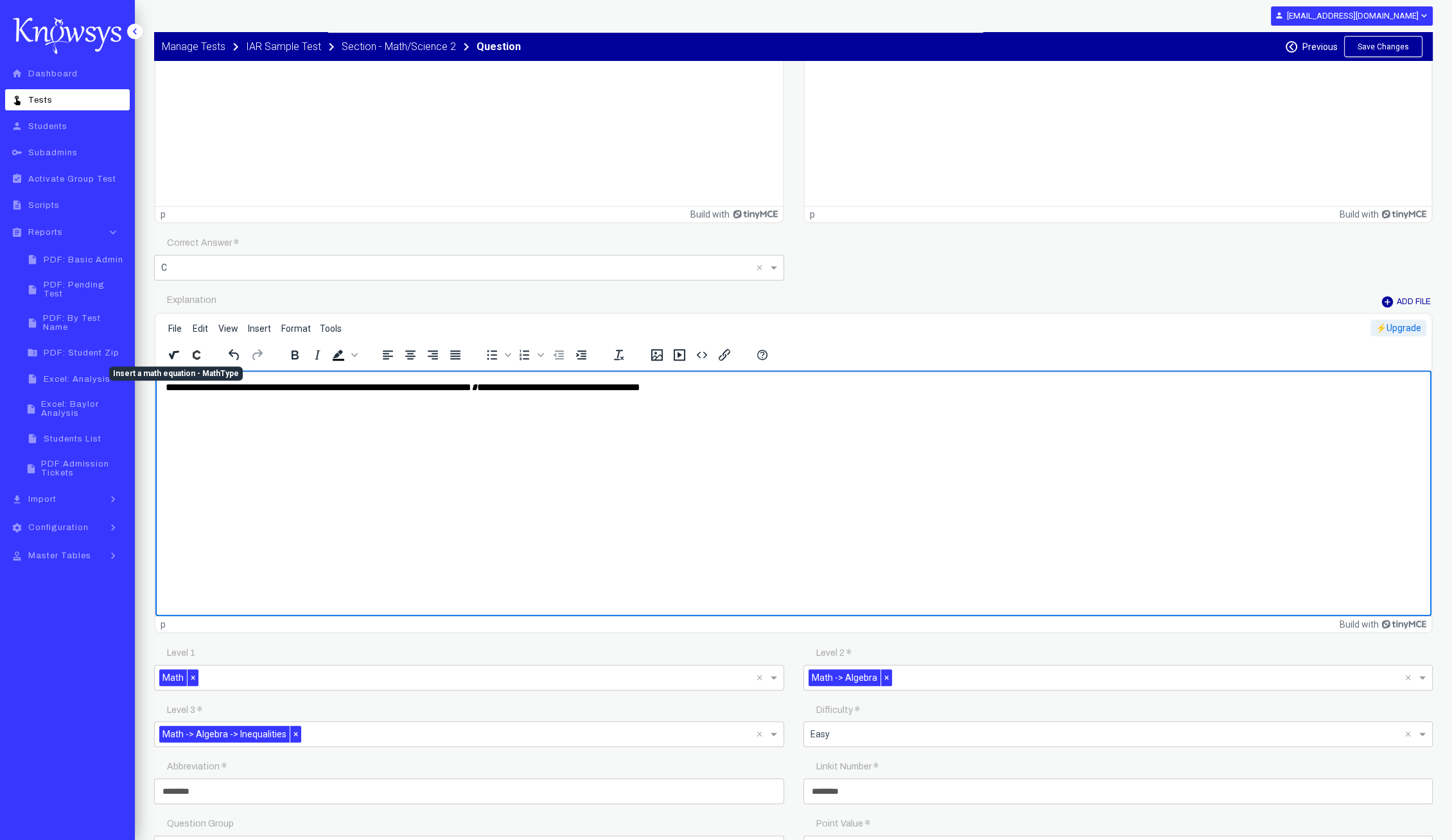
click at [180, 357] on button "Insert a math equation - MathType" at bounding box center [174, 354] width 22 height 18
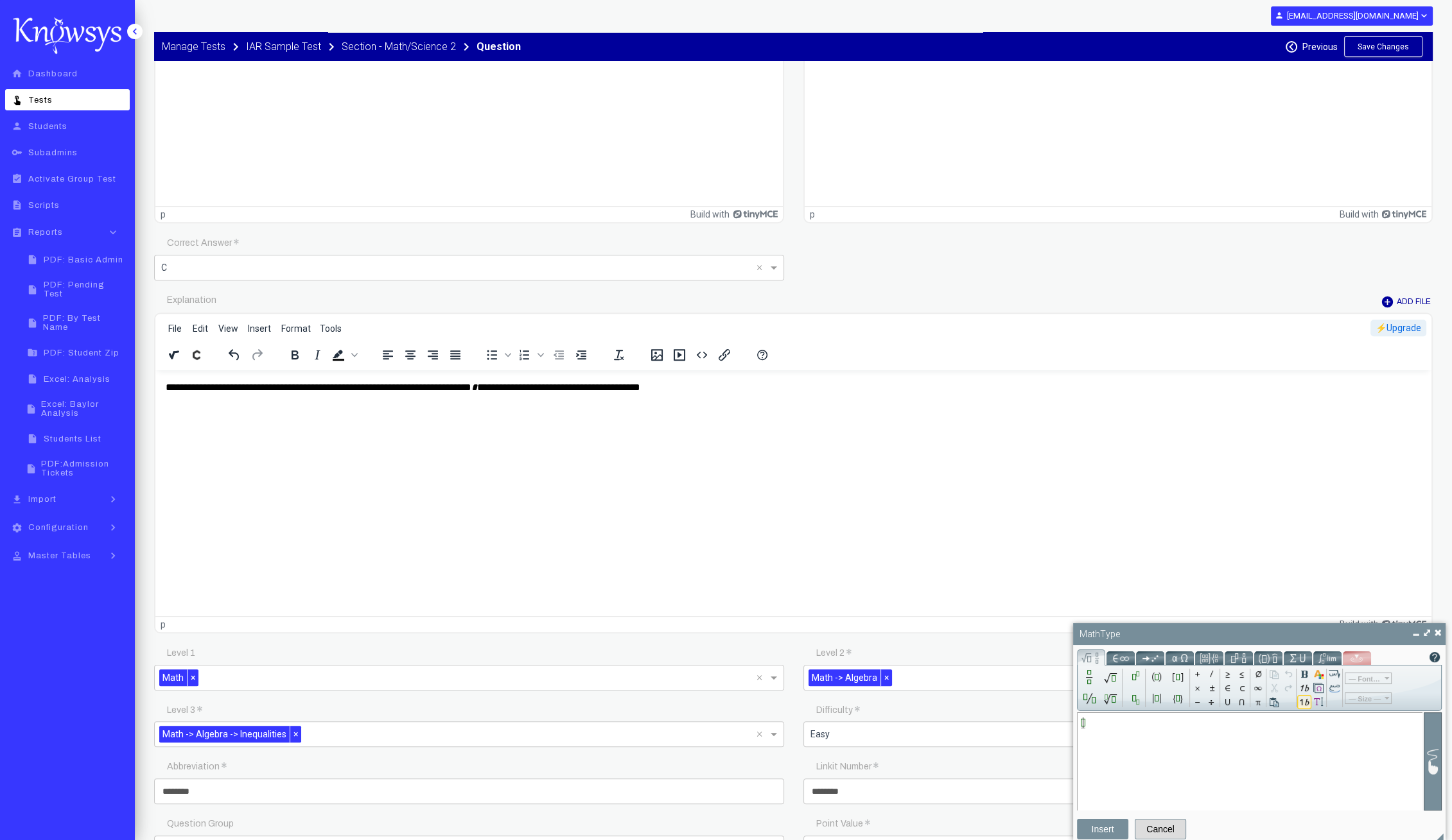
click at [1088, 731] on input "Math input" at bounding box center [1249, 752] width 338 height 117
type input "*"
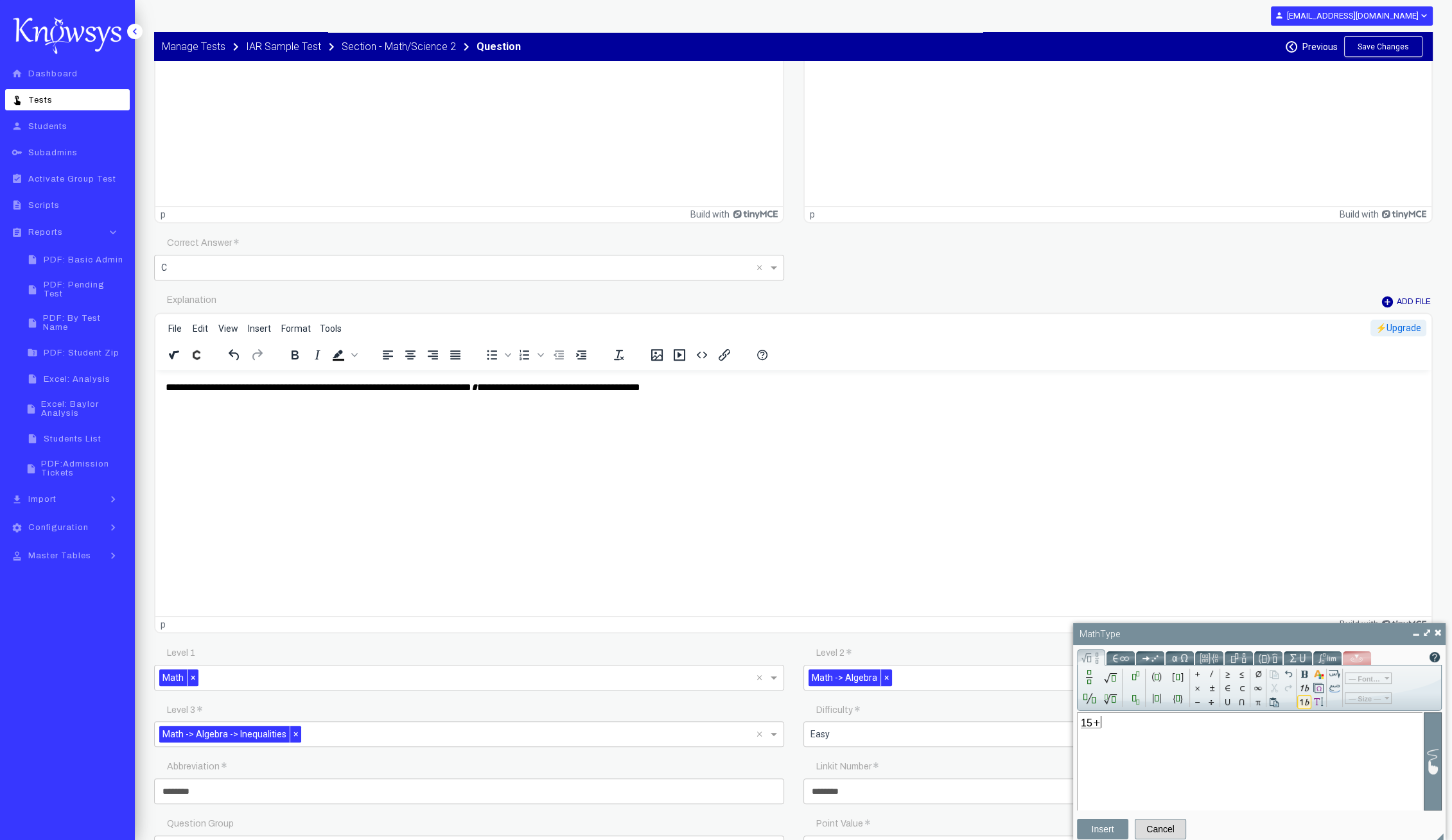
type input "*"
type input "**"
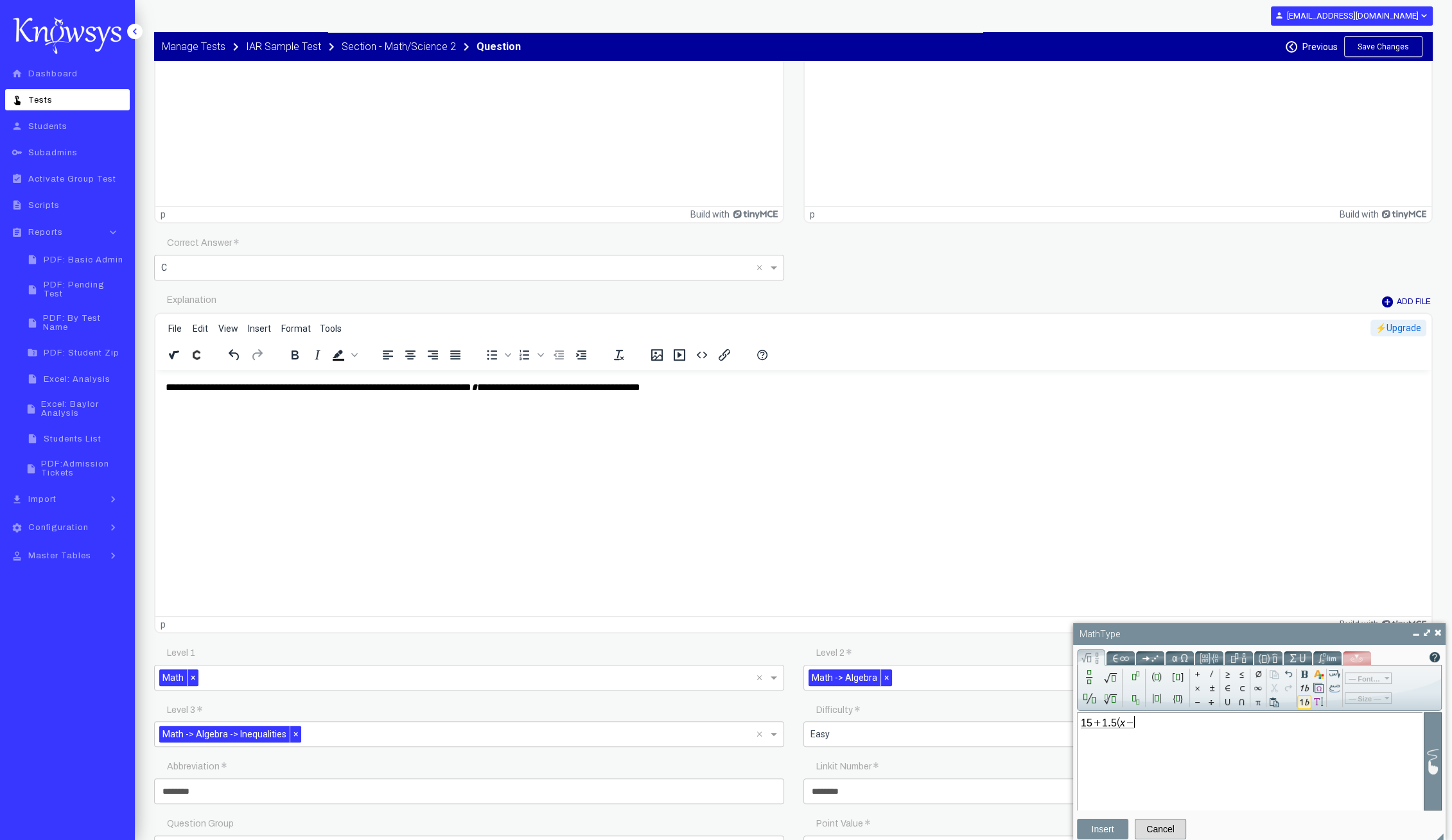
type input "*"
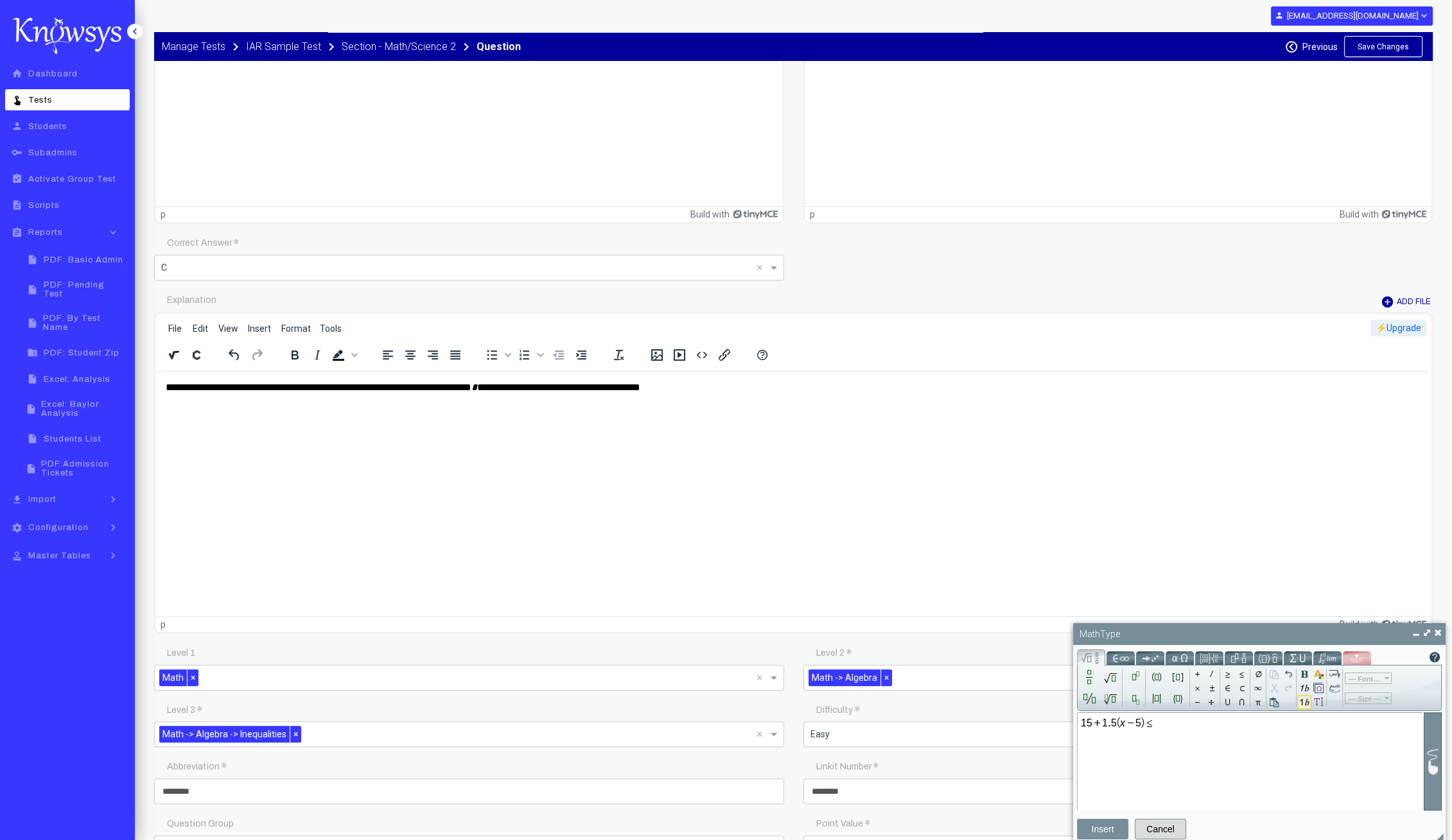
type input "*"
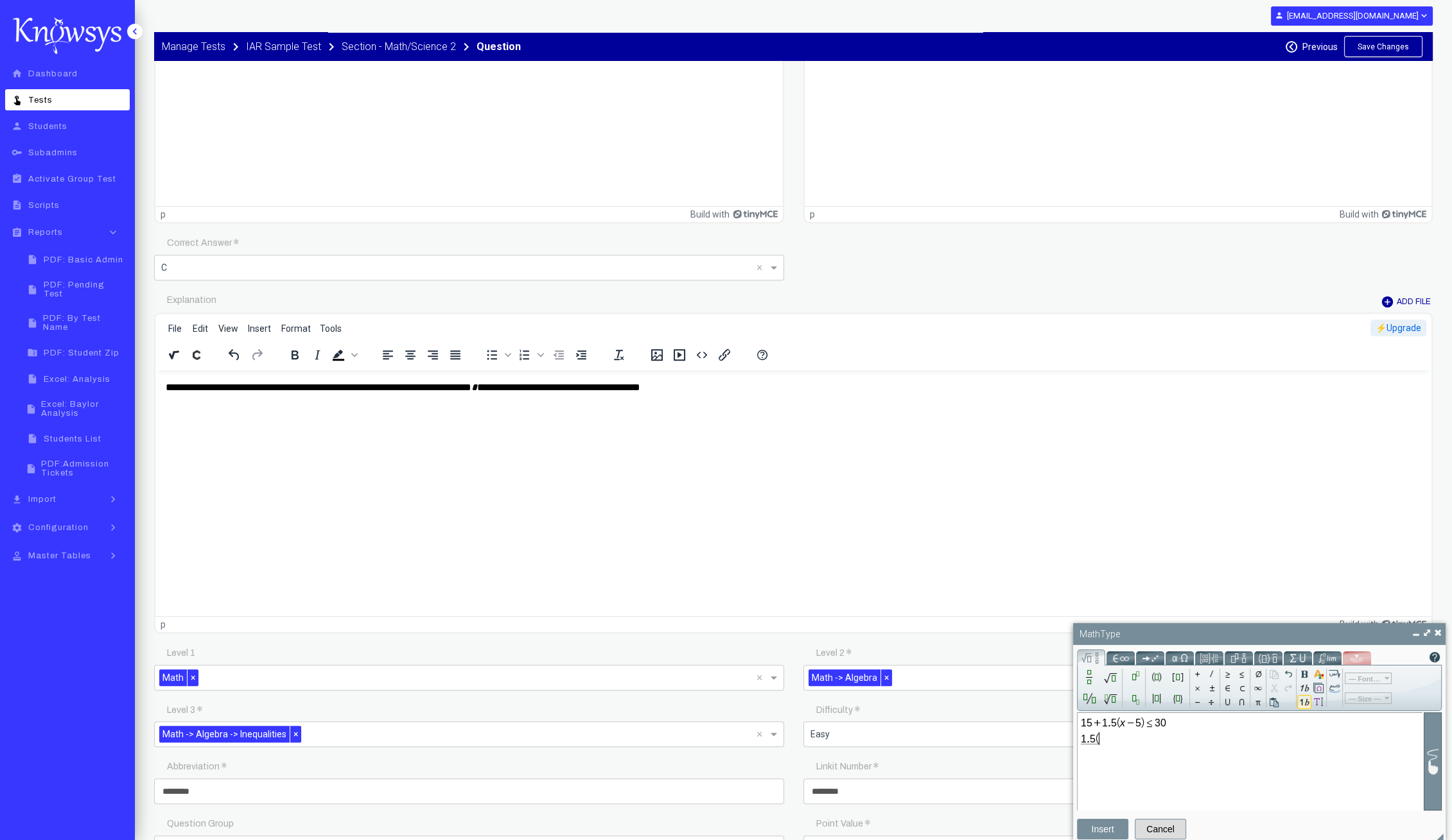
type input "*"
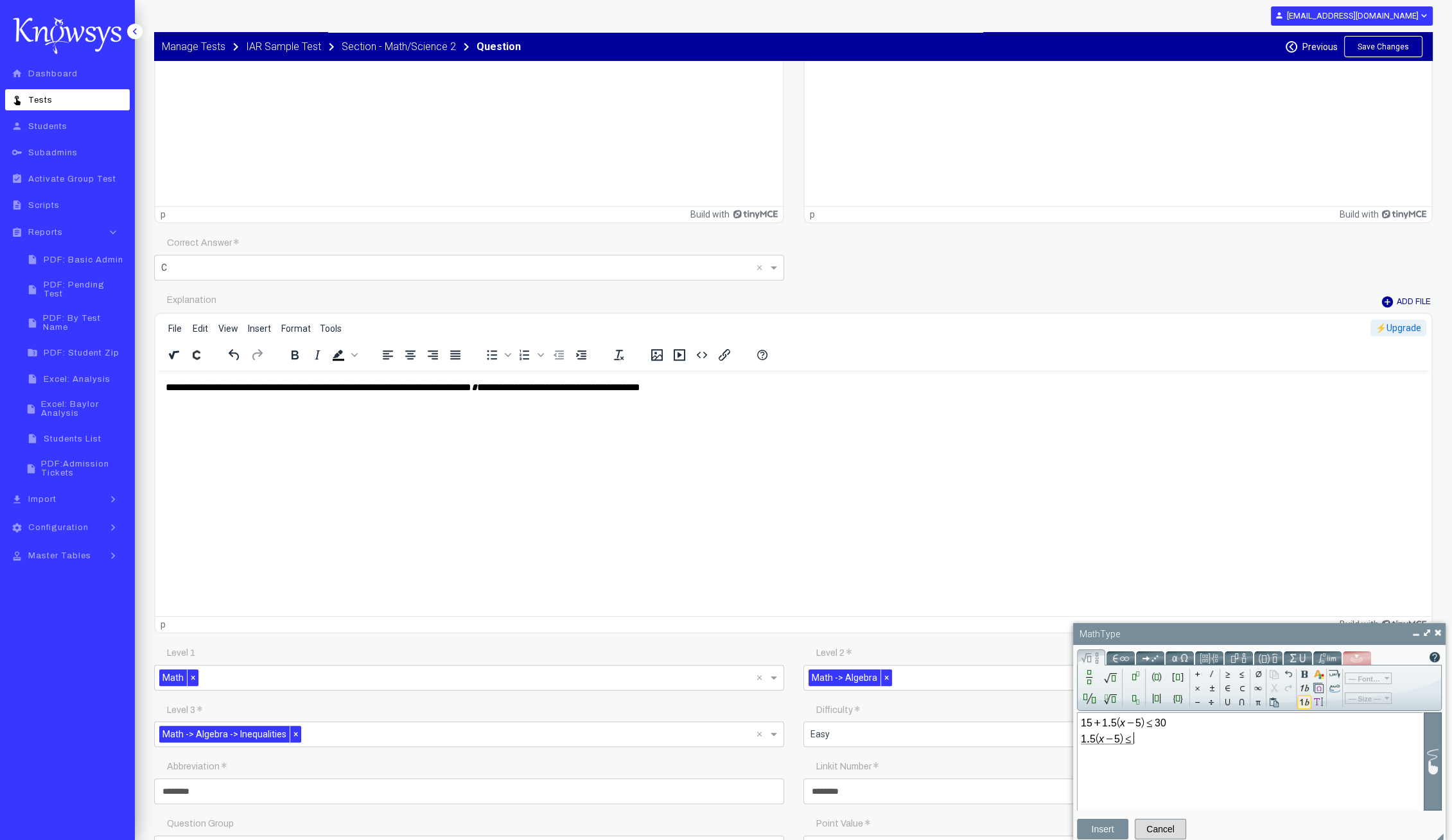
type input "*"
type input "**"
type input "*"
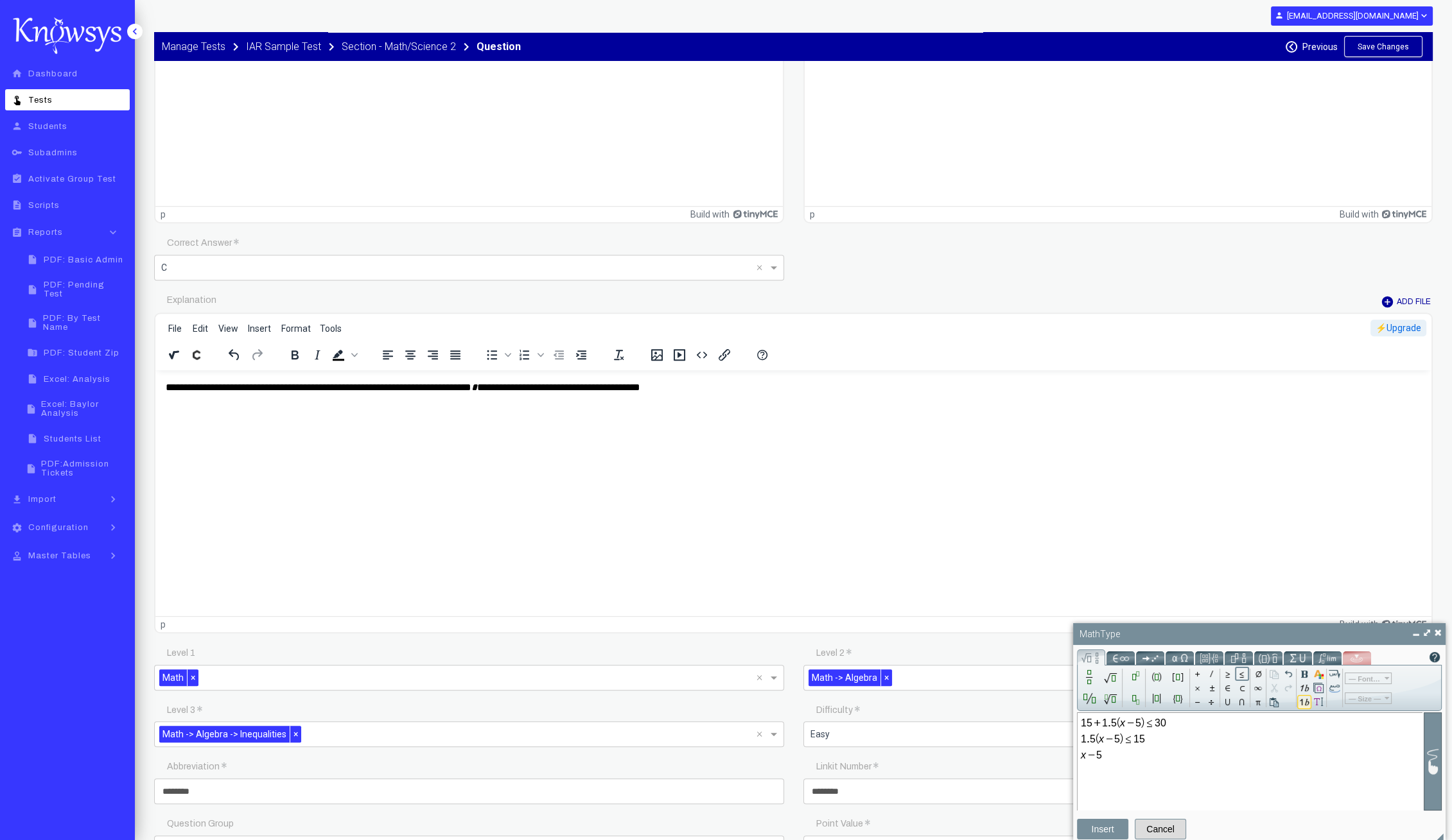
type input "*"
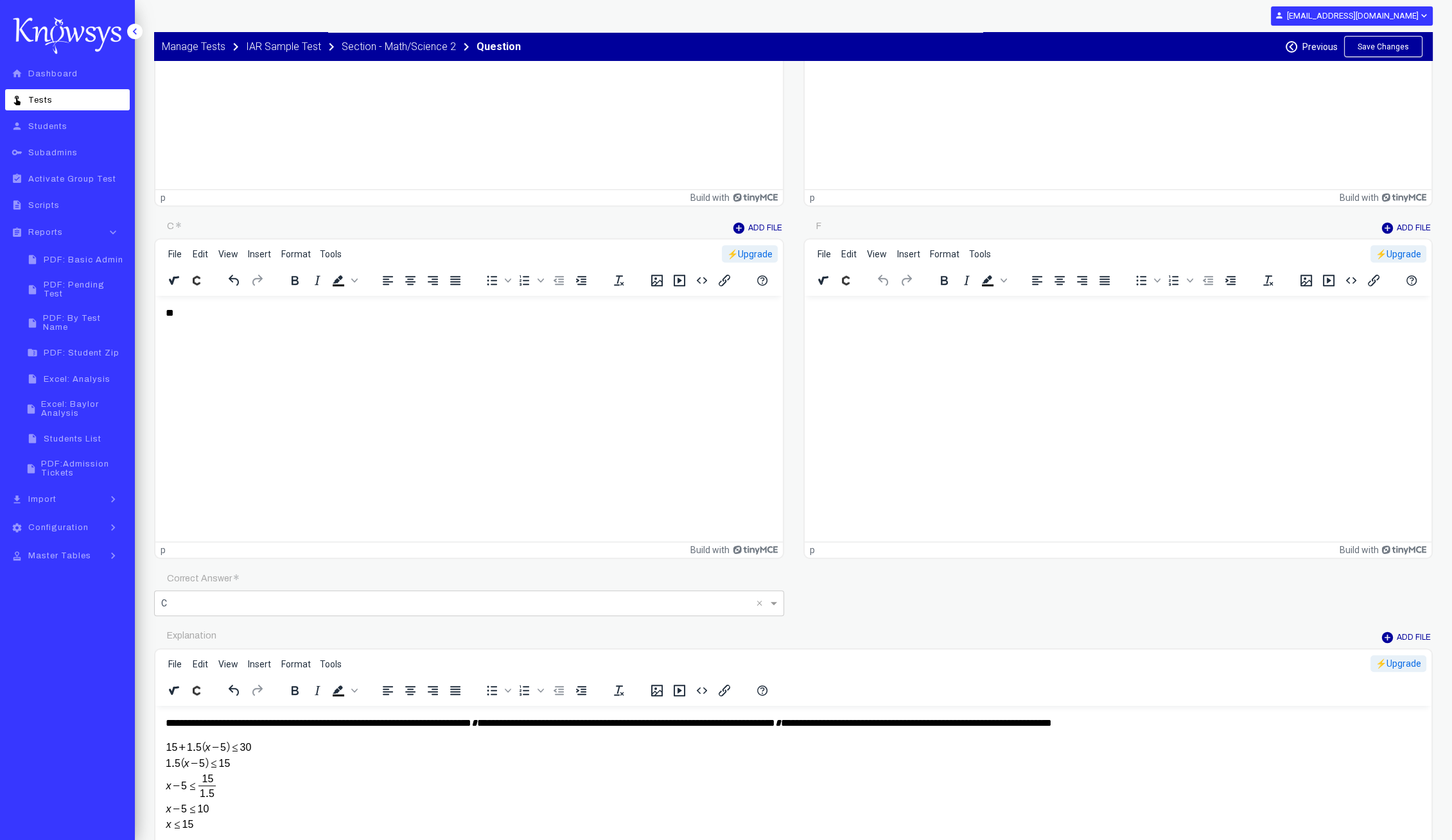
scroll to position [1028, 0]
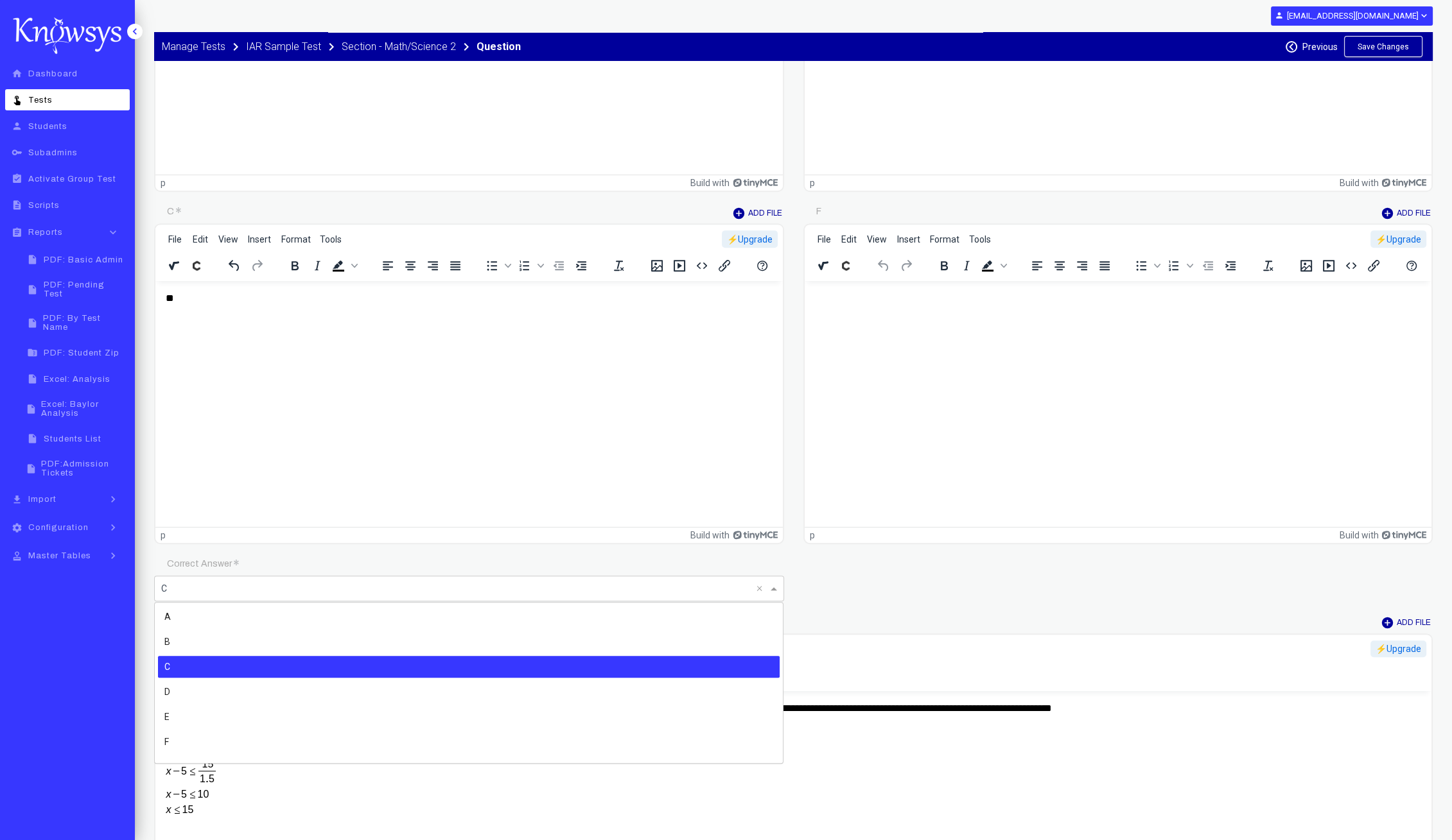
click at [359, 591] on input "text" at bounding box center [456, 588] width 590 height 15
click at [287, 647] on div "B" at bounding box center [468, 642] width 622 height 22
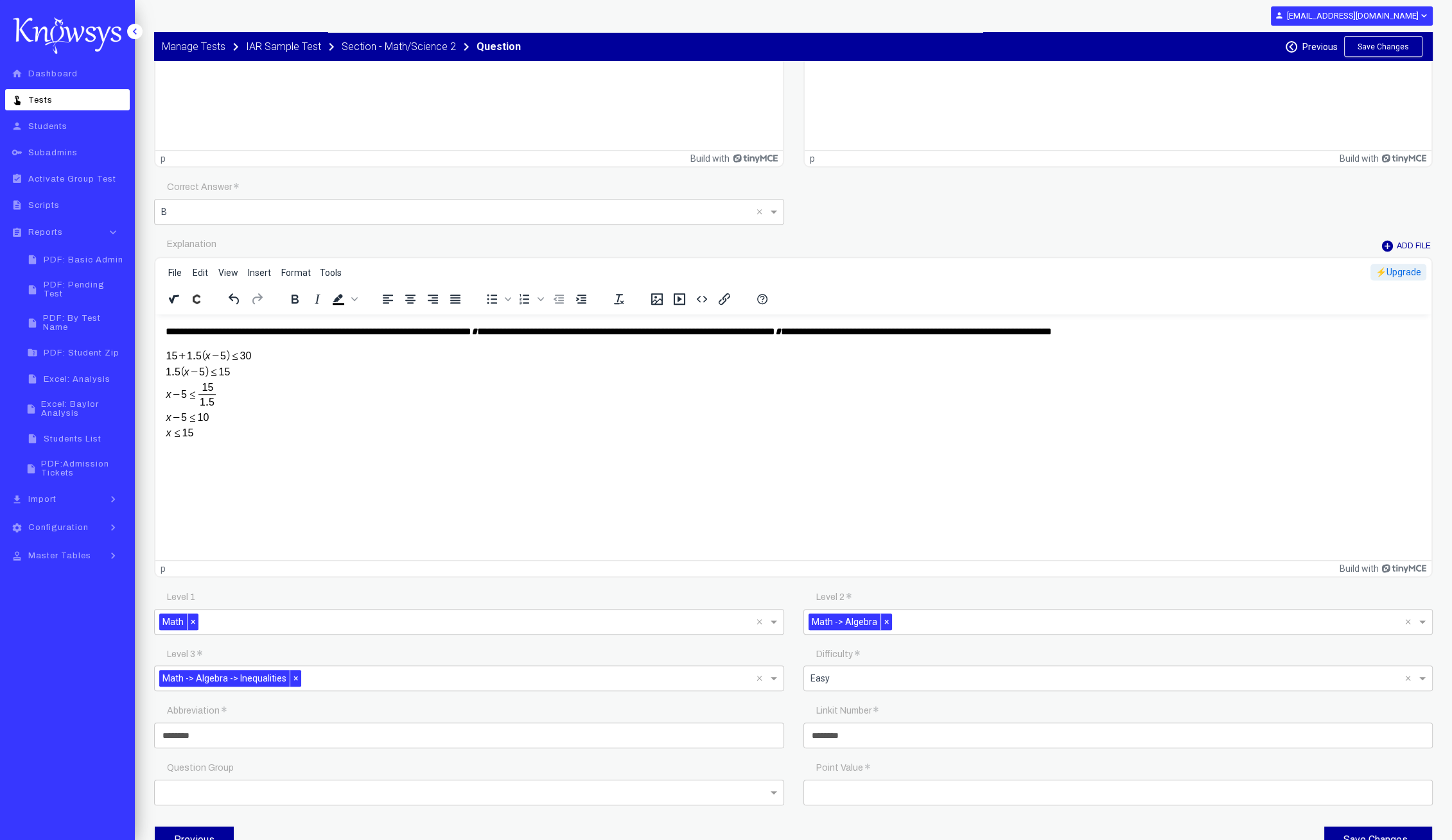
scroll to position [1429, 0]
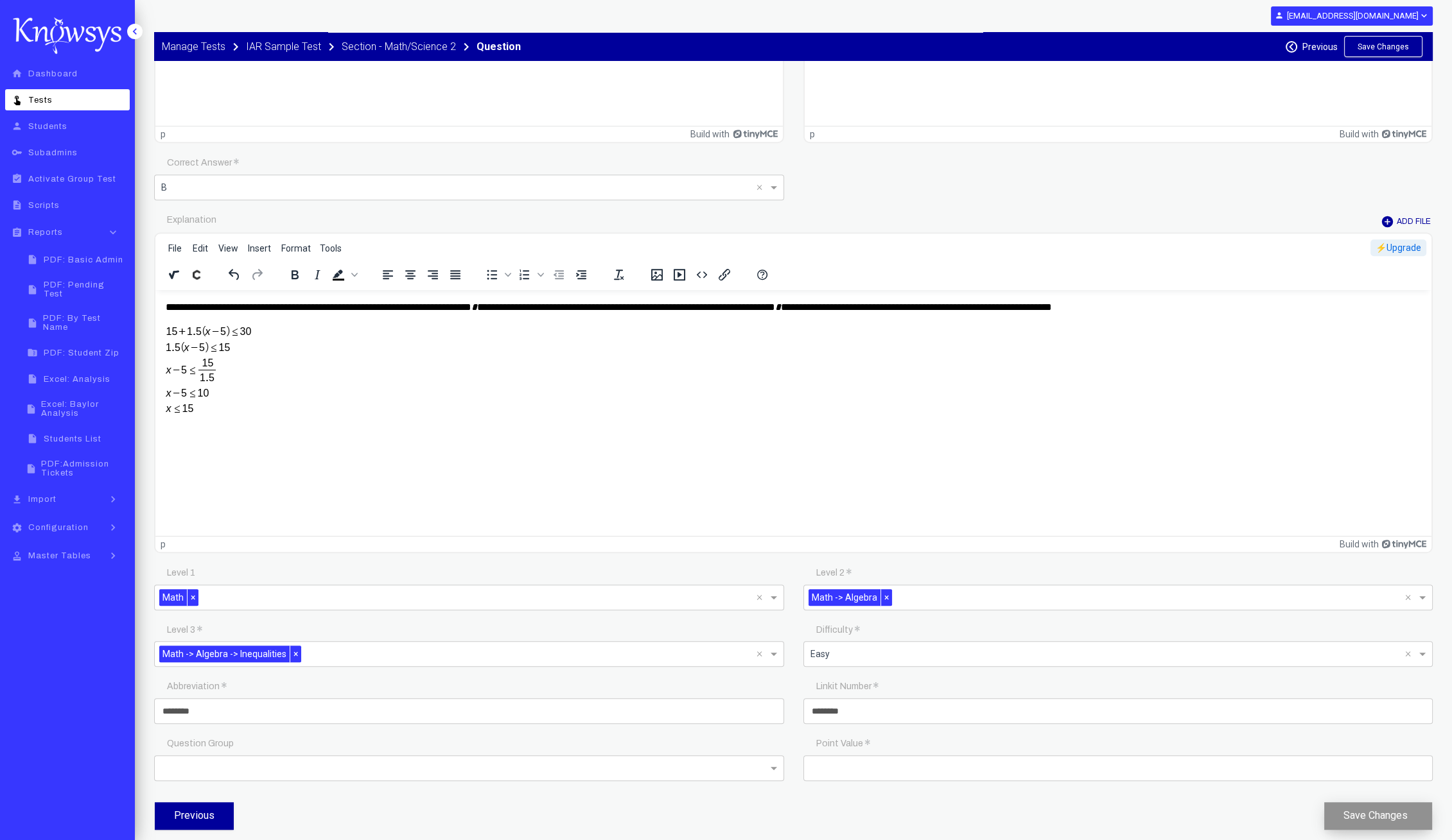
click at [1362, 816] on button "Save Changes" at bounding box center [1378, 816] width 108 height 28
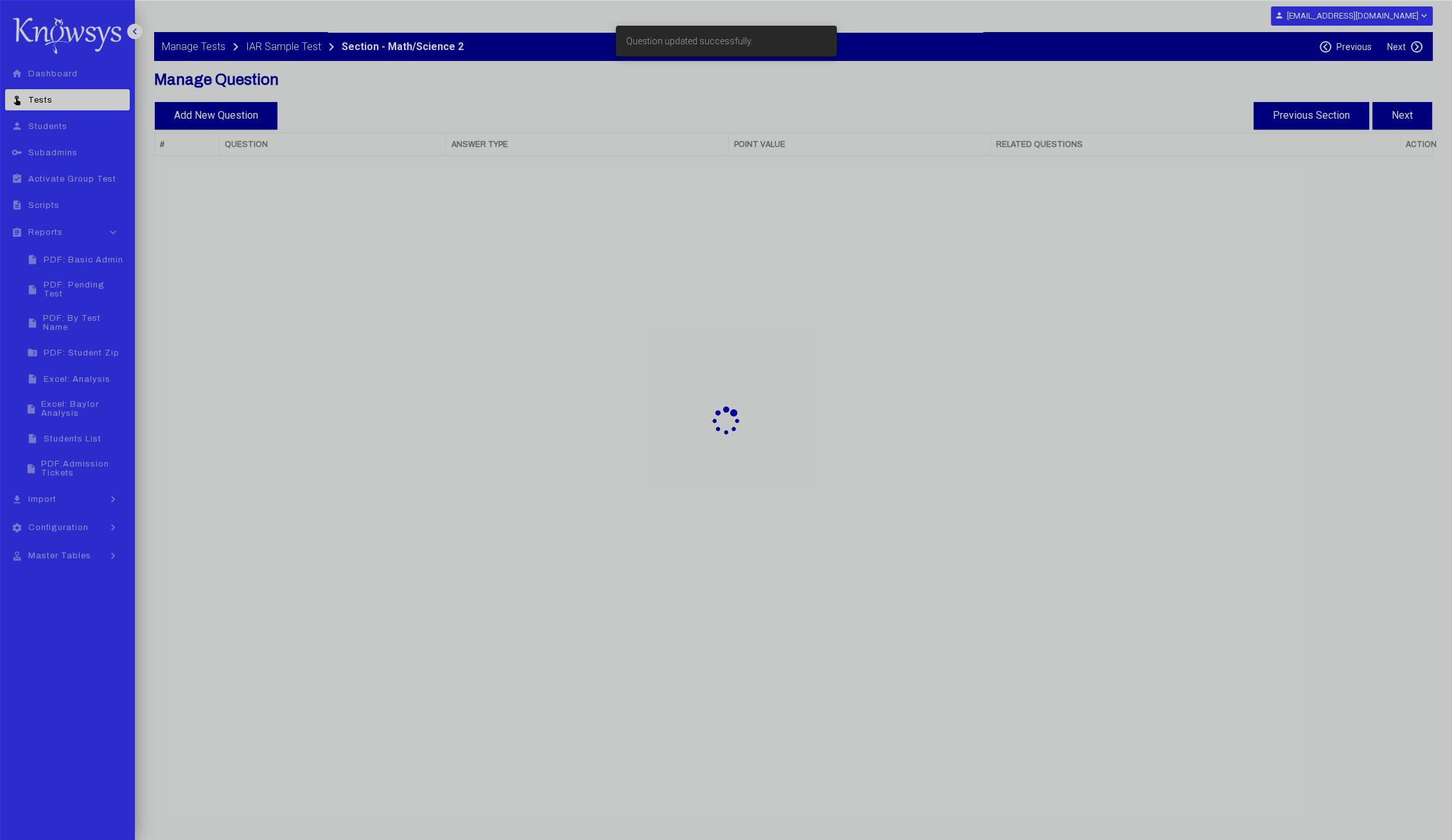
select select "**"
